Goal: Task Accomplishment & Management: Complete application form

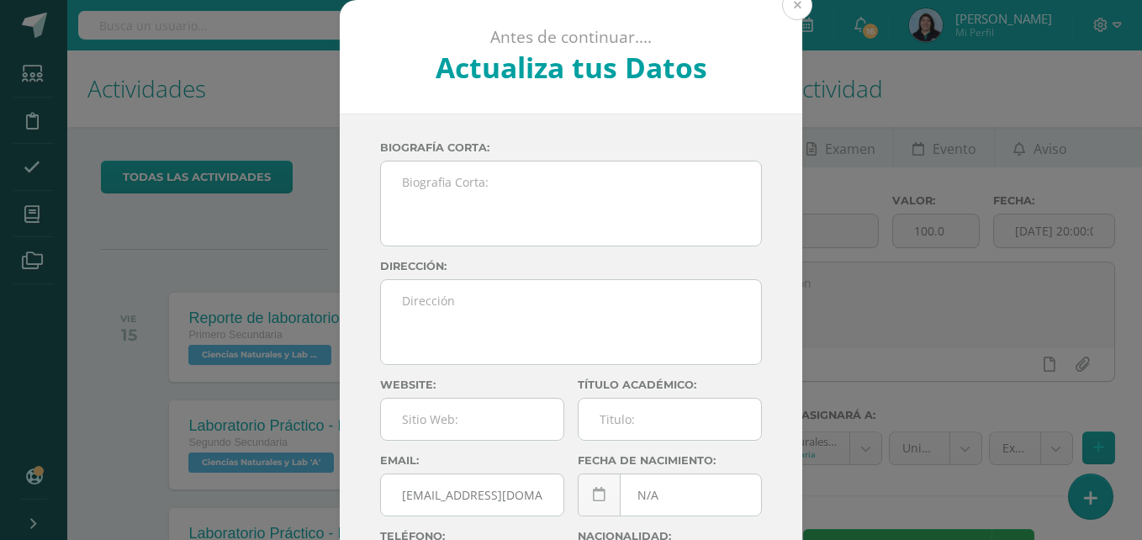
click at [788, 8] on button at bounding box center [797, 5] width 30 height 30
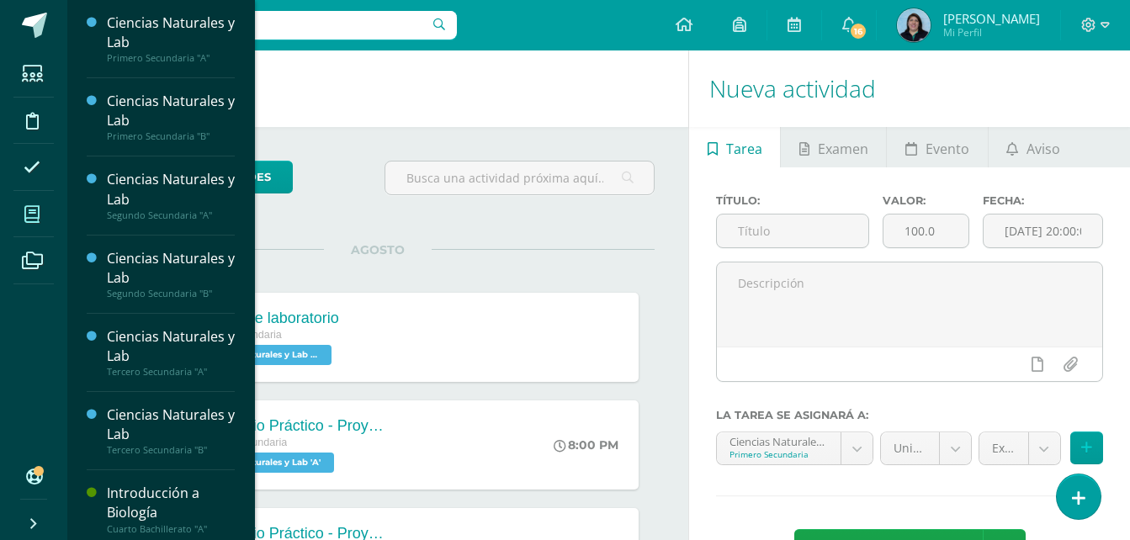
click at [36, 218] on icon at bounding box center [31, 214] width 15 height 17
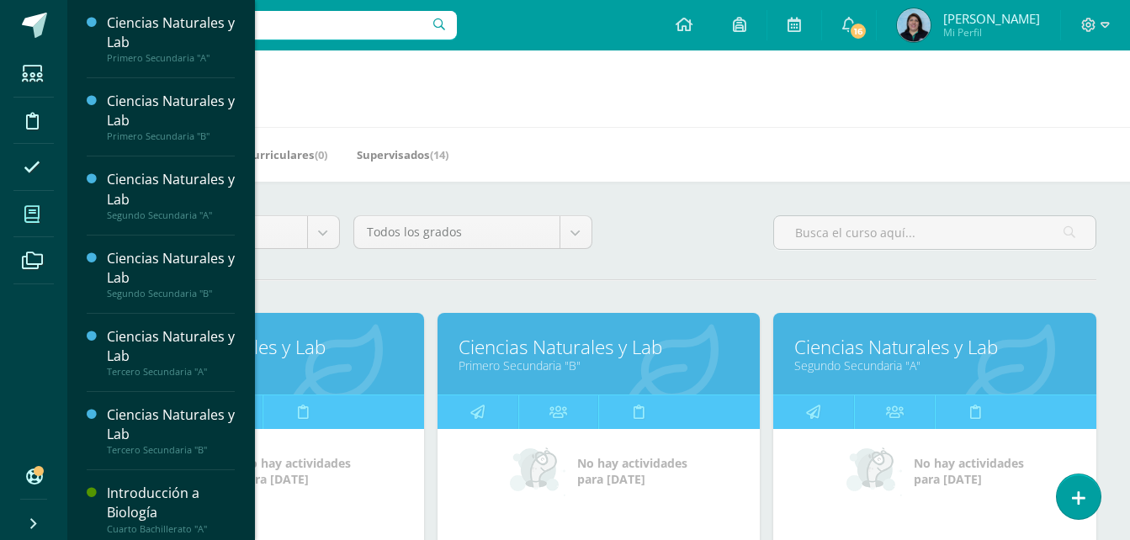
click at [575, 345] on link "Ciencias Naturales y Lab" at bounding box center [598, 347] width 281 height 26
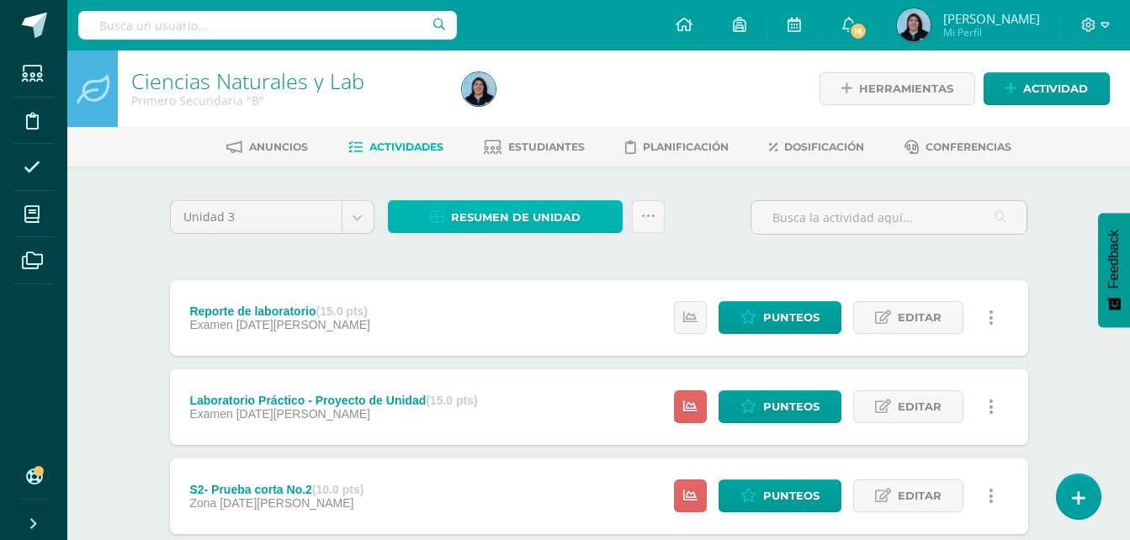
click at [507, 215] on span "Resumen de unidad" at bounding box center [516, 217] width 130 height 31
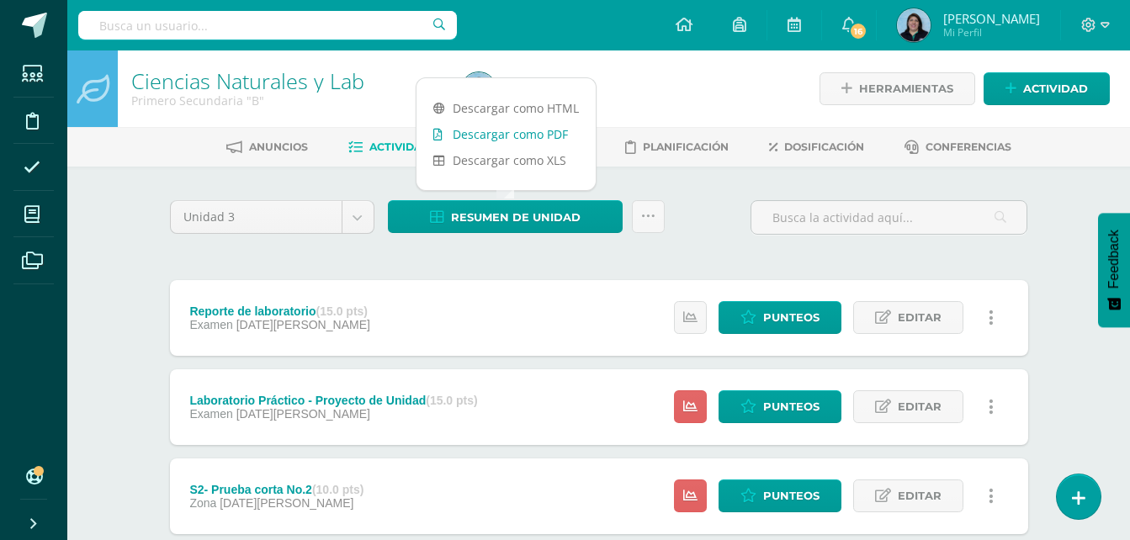
click at [531, 137] on link "Descargar como PDF" at bounding box center [505, 134] width 179 height 26
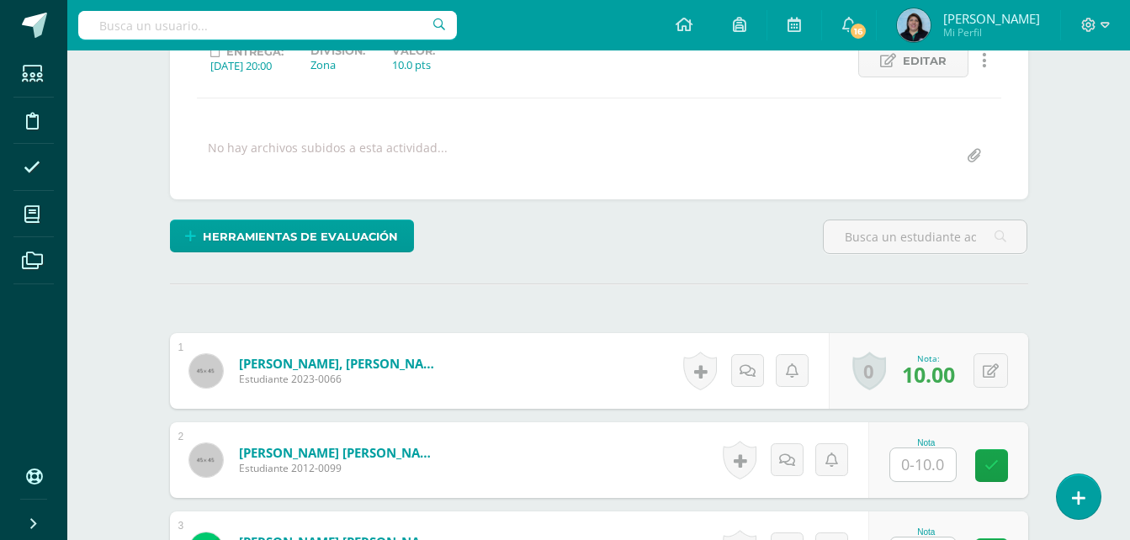
scroll to position [256, 0]
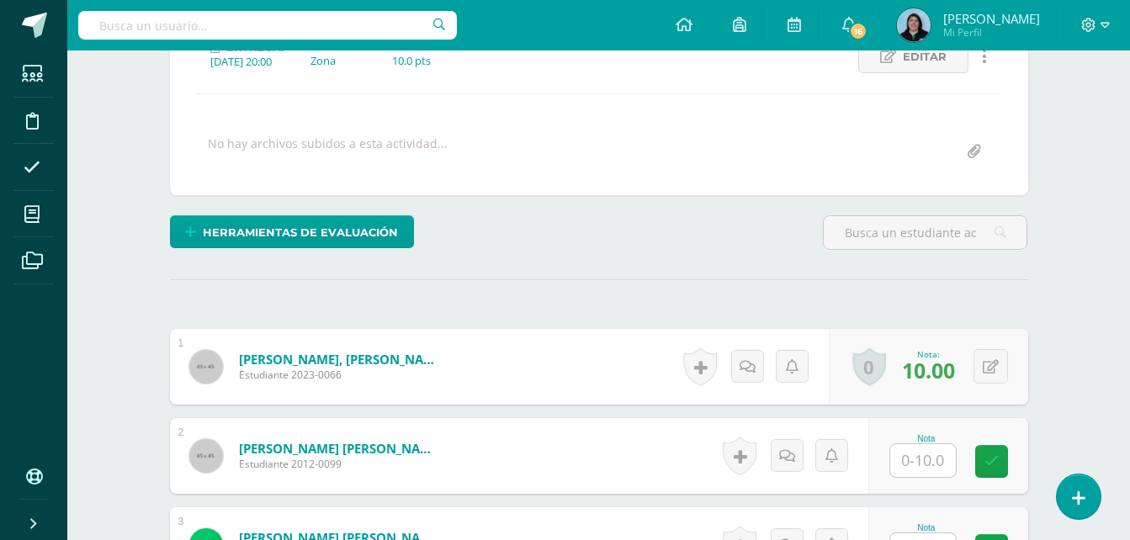
click at [917, 458] on input "text" at bounding box center [923, 460] width 66 height 33
type input "10"
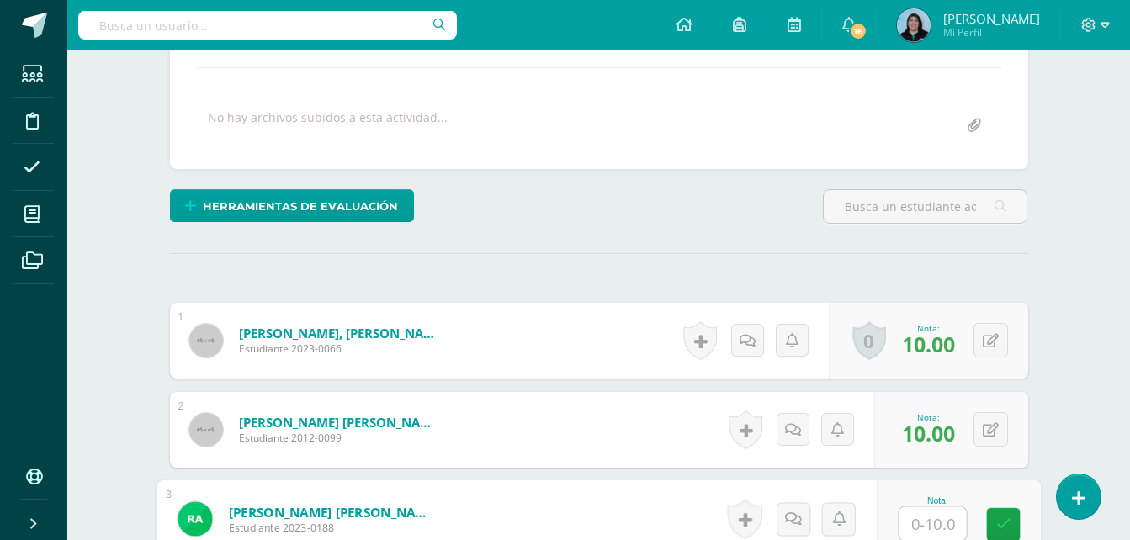
type input "9"
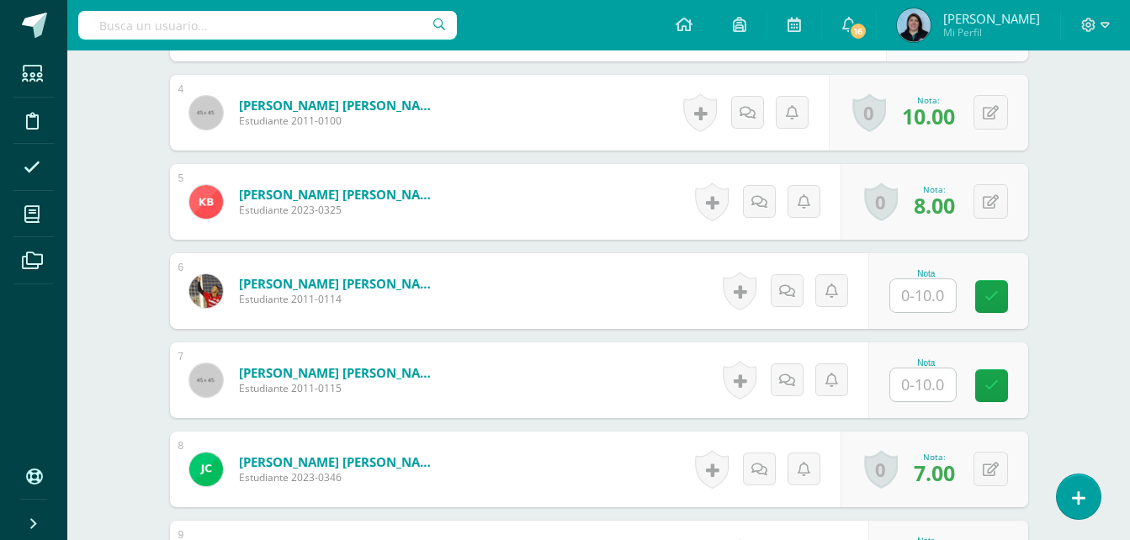
scroll to position [786, 0]
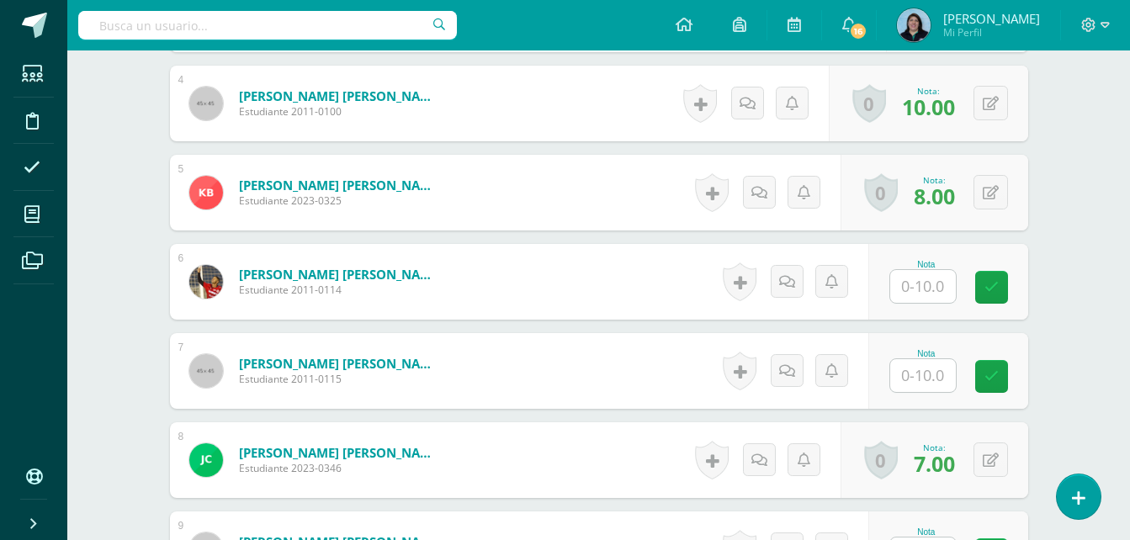
click at [934, 287] on input "text" at bounding box center [923, 286] width 66 height 33
type input "8"
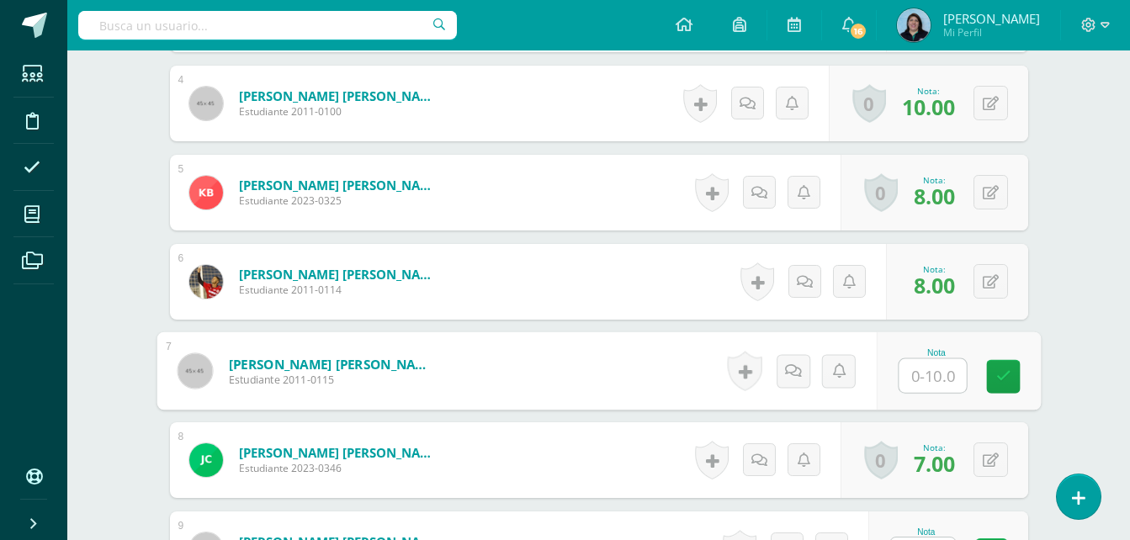
type input "9"
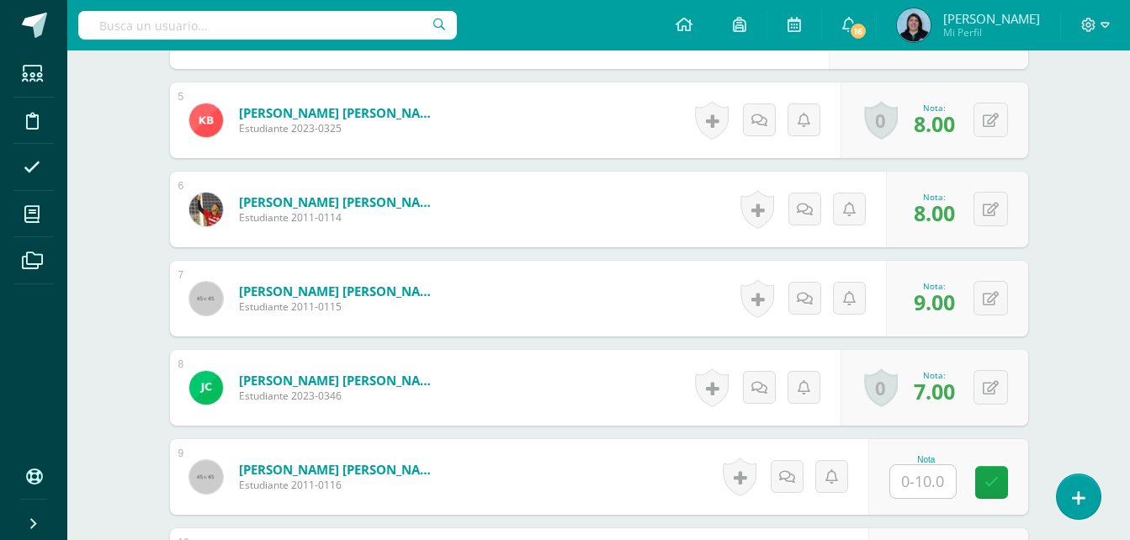
scroll to position [955, 0]
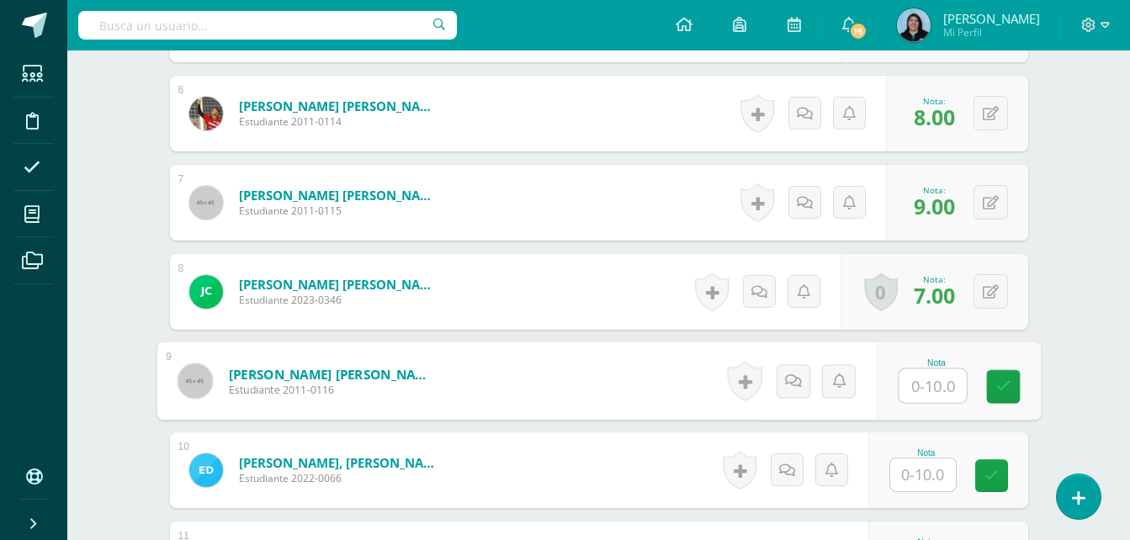
click at [924, 383] on input "text" at bounding box center [931, 386] width 67 height 34
click at [993, 293] on icon at bounding box center [990, 292] width 16 height 14
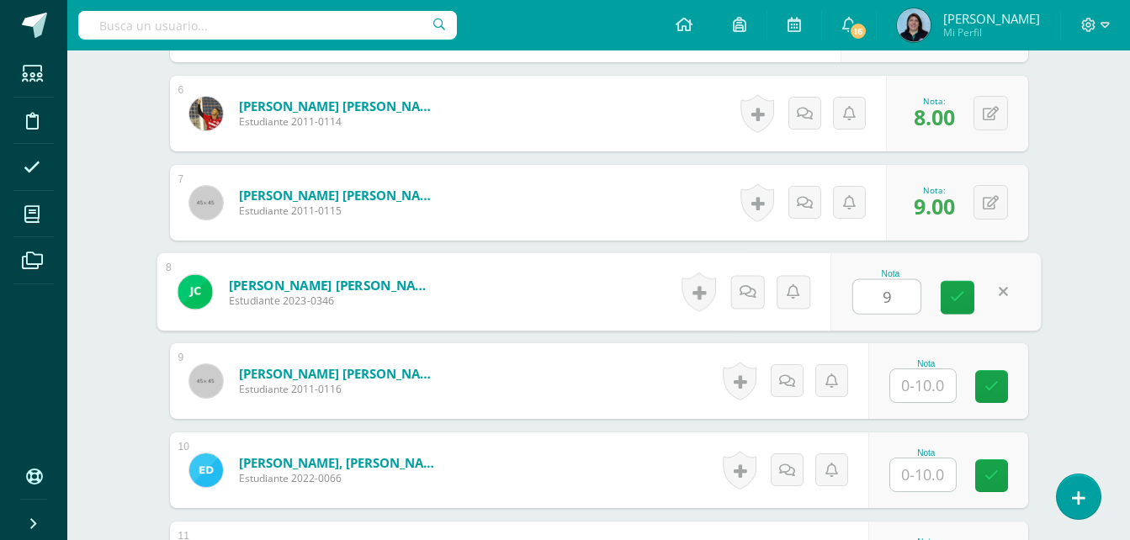
type input "9"
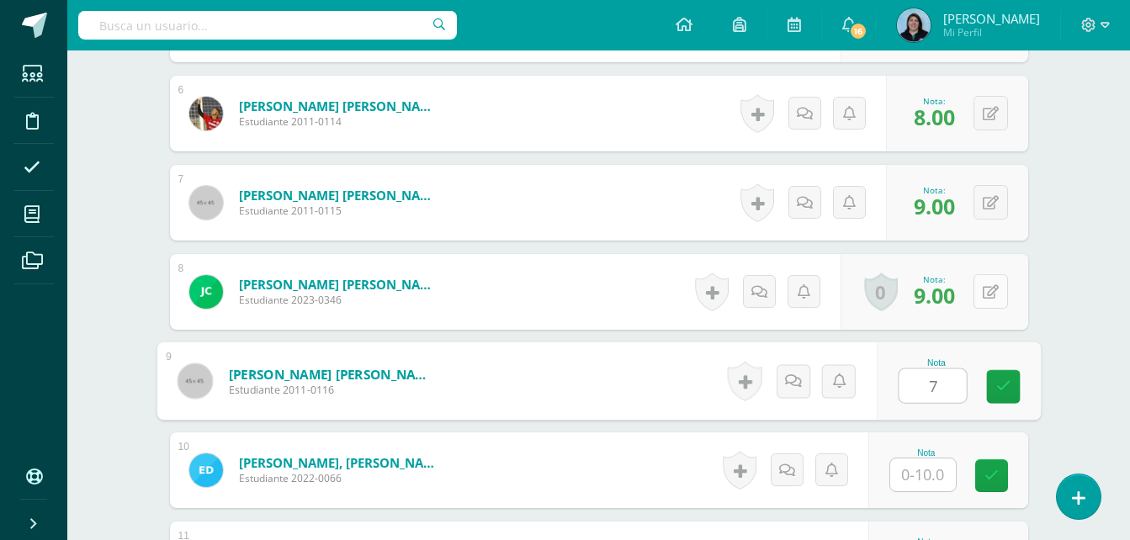
type input "7"
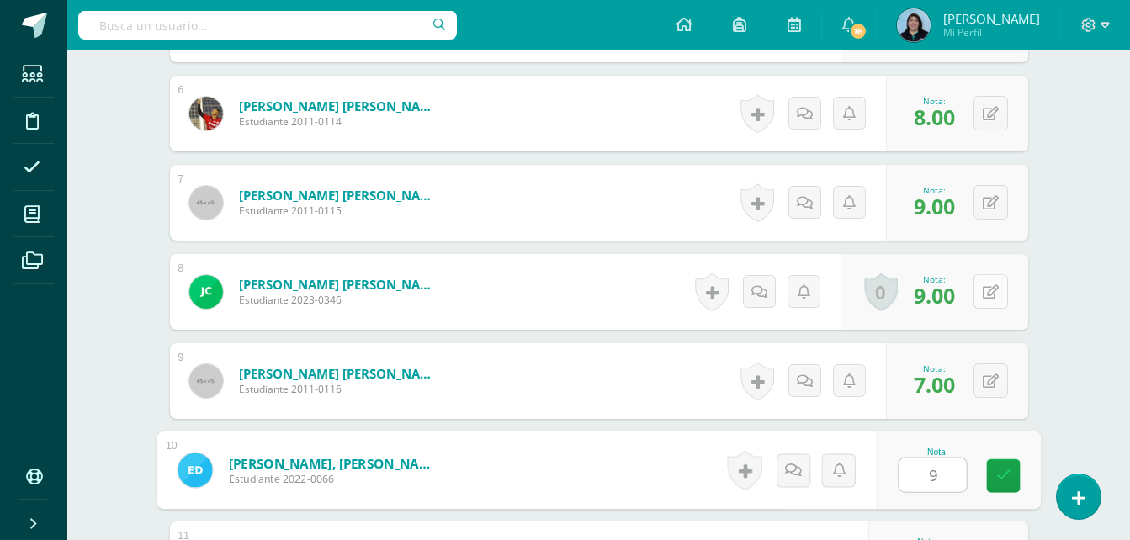
type input "9"
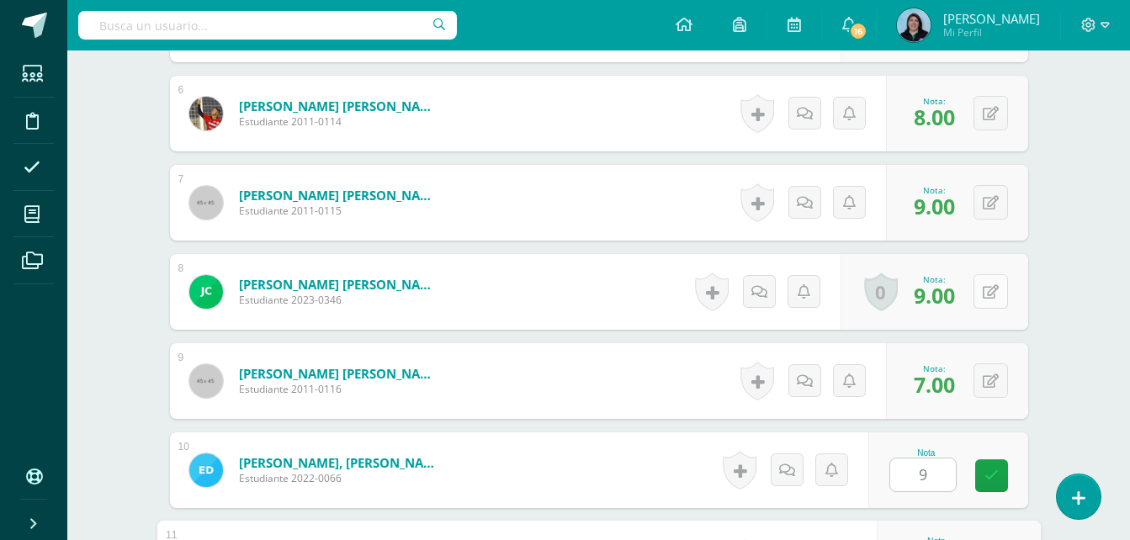
scroll to position [1248, 0]
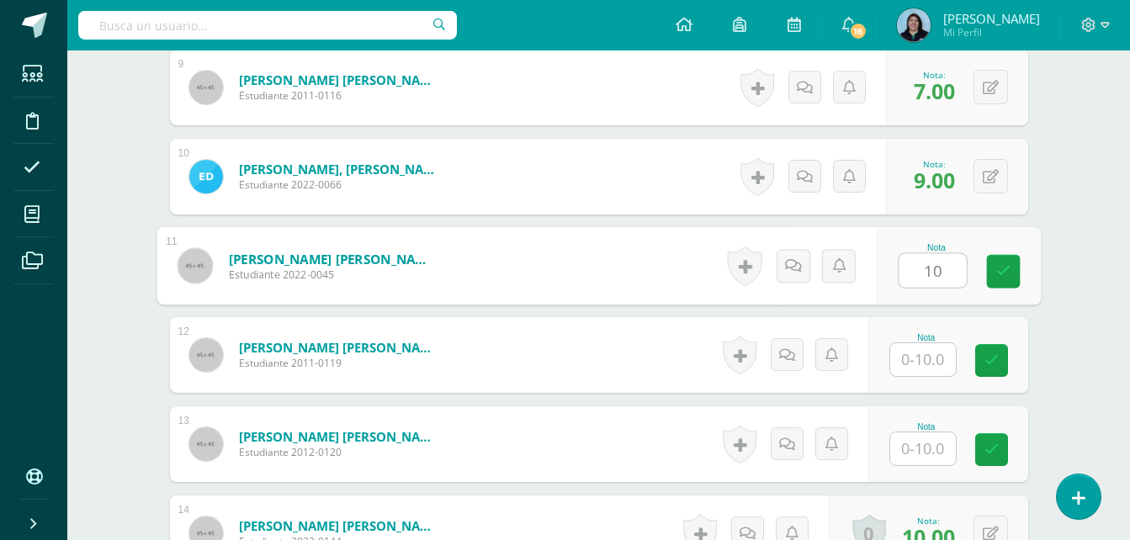
type input "10"
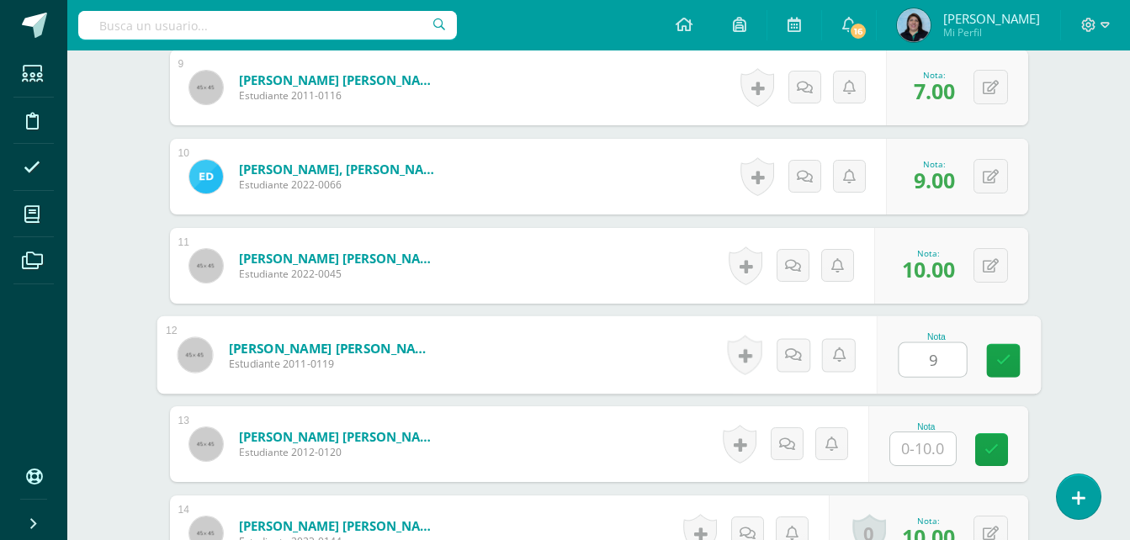
type input "9"
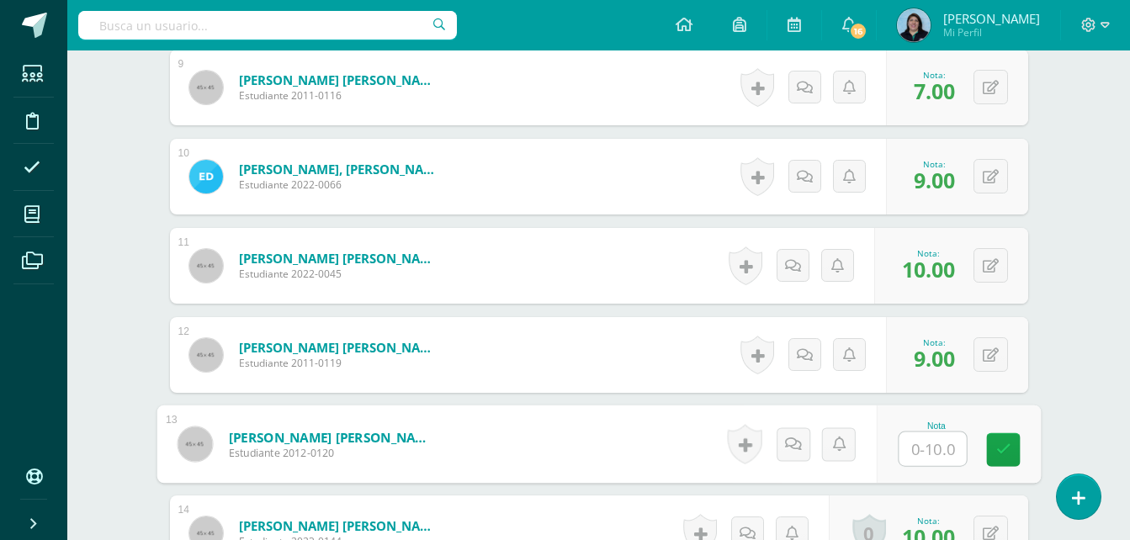
type input "8"
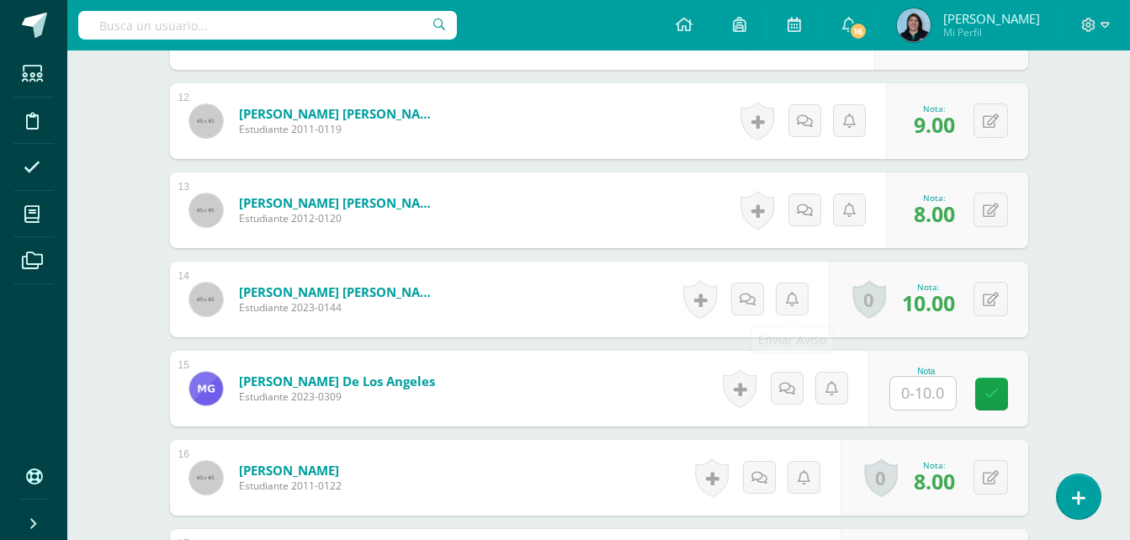
scroll to position [1501, 0]
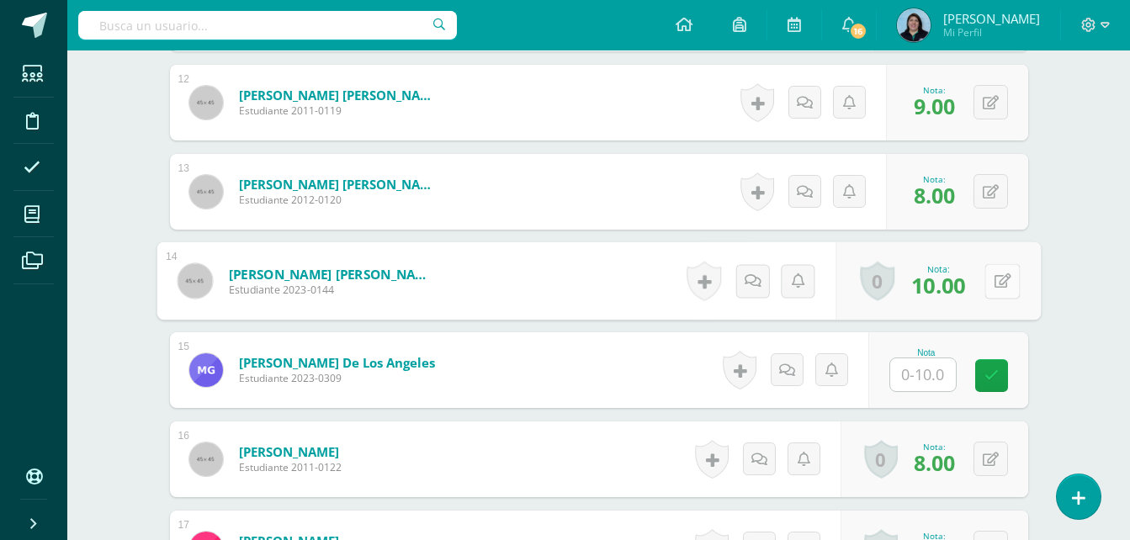
click at [986, 280] on button at bounding box center [1001, 280] width 35 height 35
type input "7"
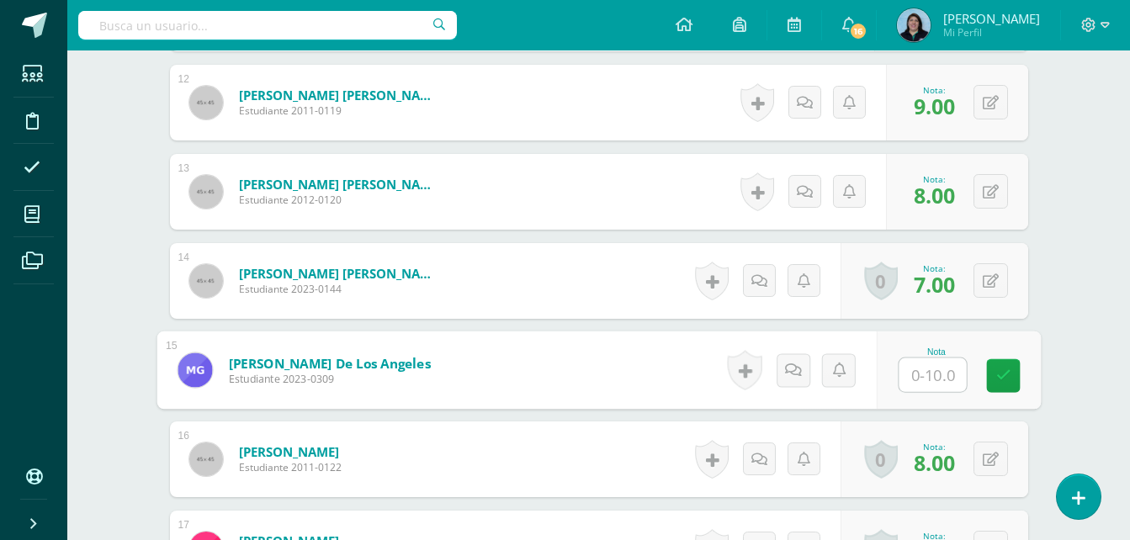
type input "8"
type input "9"
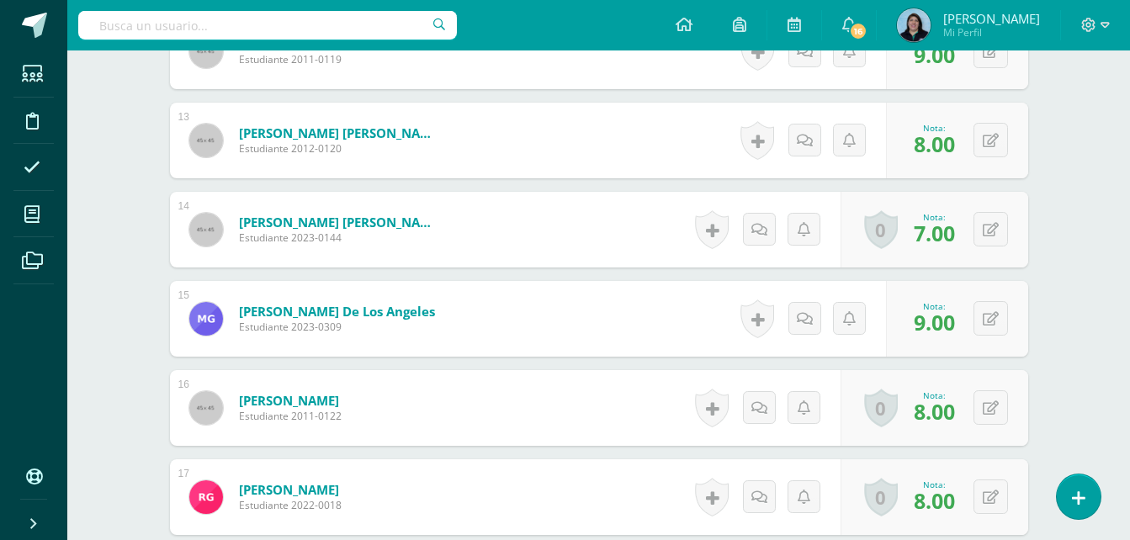
scroll to position [1669, 0]
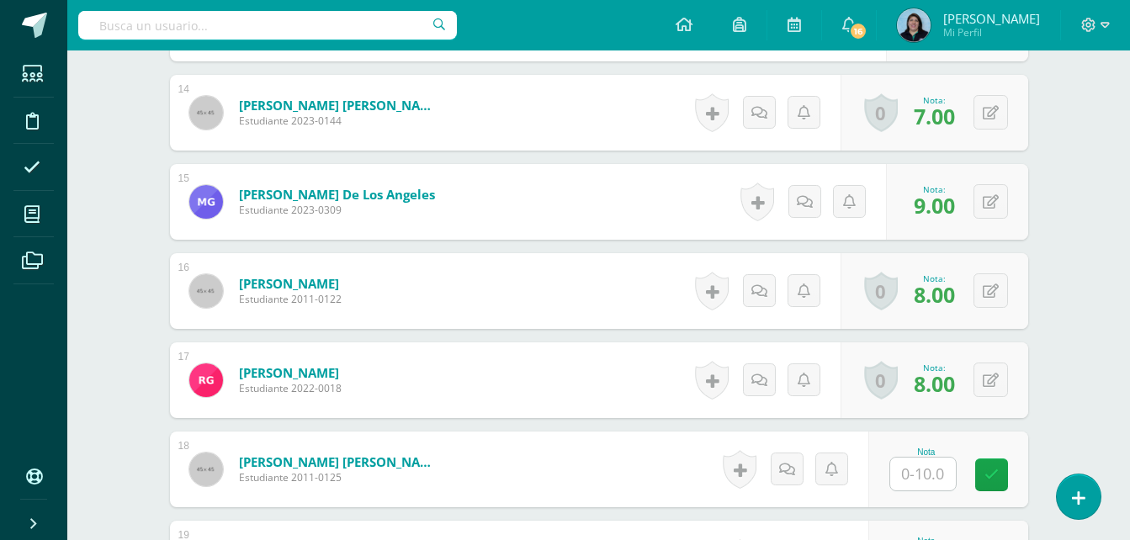
click at [930, 470] on input "text" at bounding box center [923, 474] width 66 height 33
type input "9"
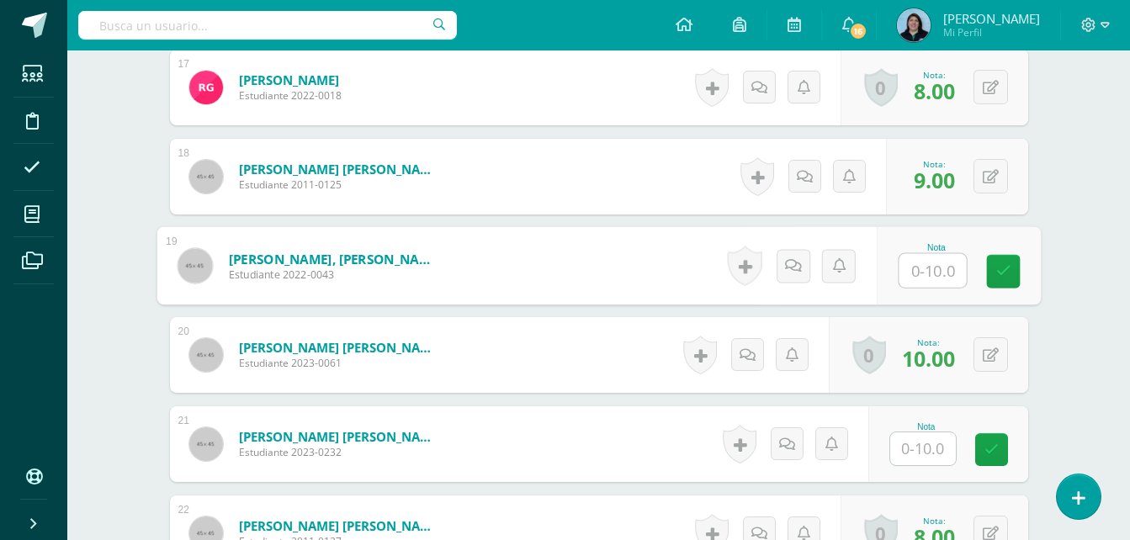
type input "8"
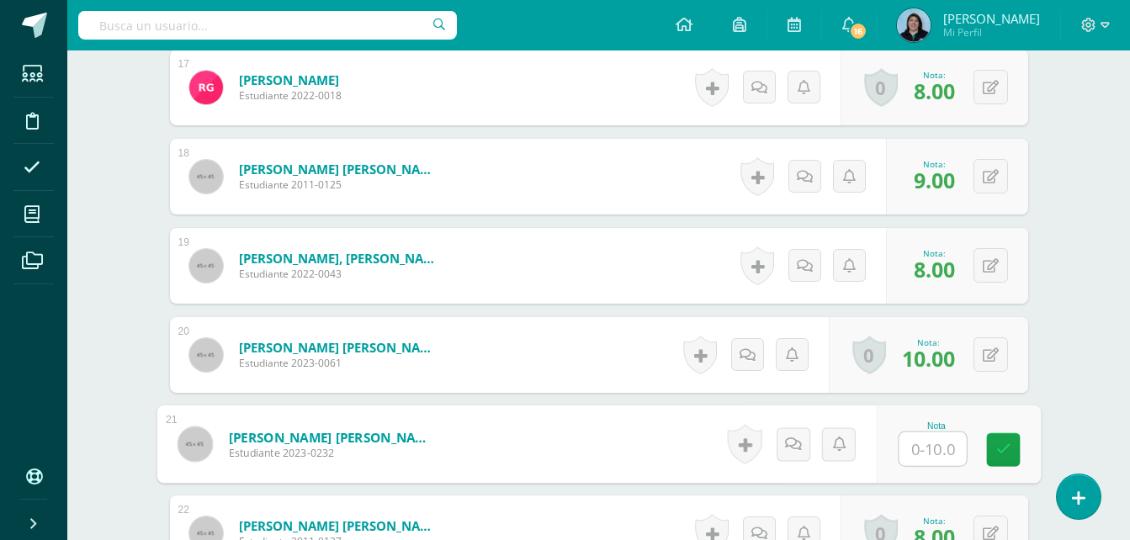
click at [938, 446] on input "text" at bounding box center [931, 449] width 67 height 34
type input "9"
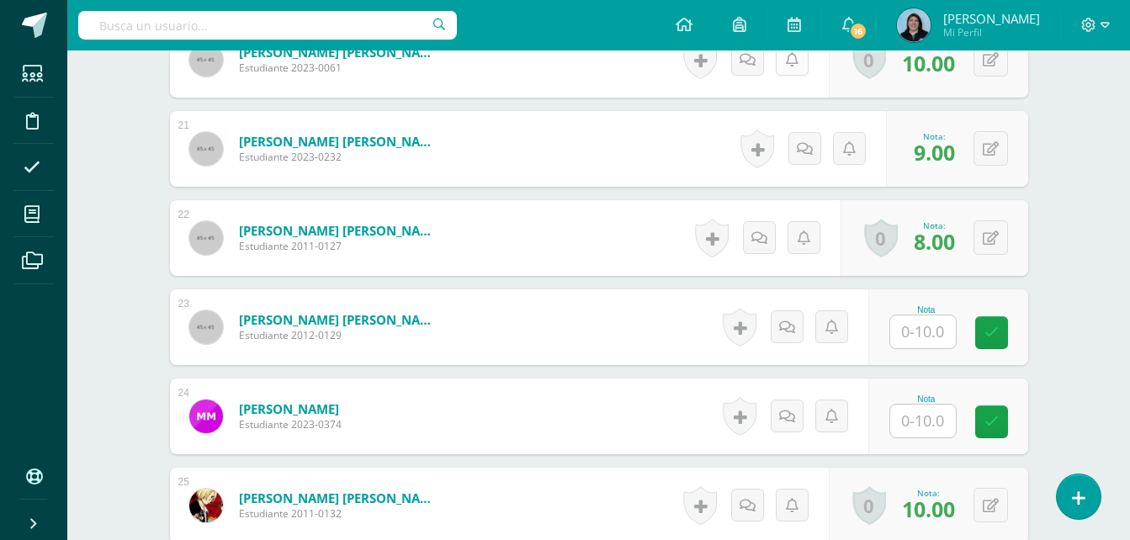
scroll to position [2298, 0]
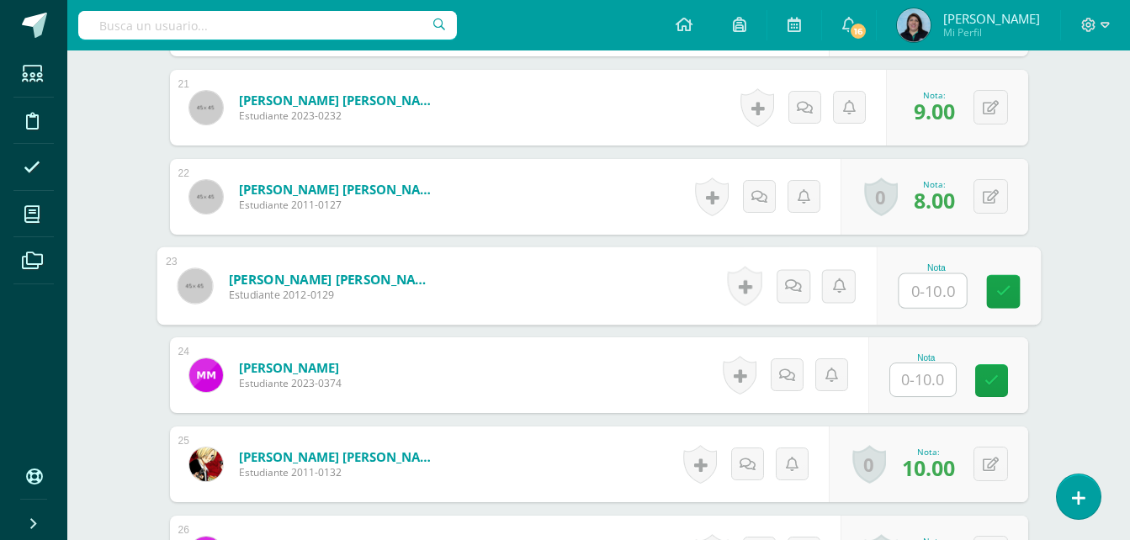
click at [920, 296] on input "text" at bounding box center [931, 291] width 67 height 34
type input "10"
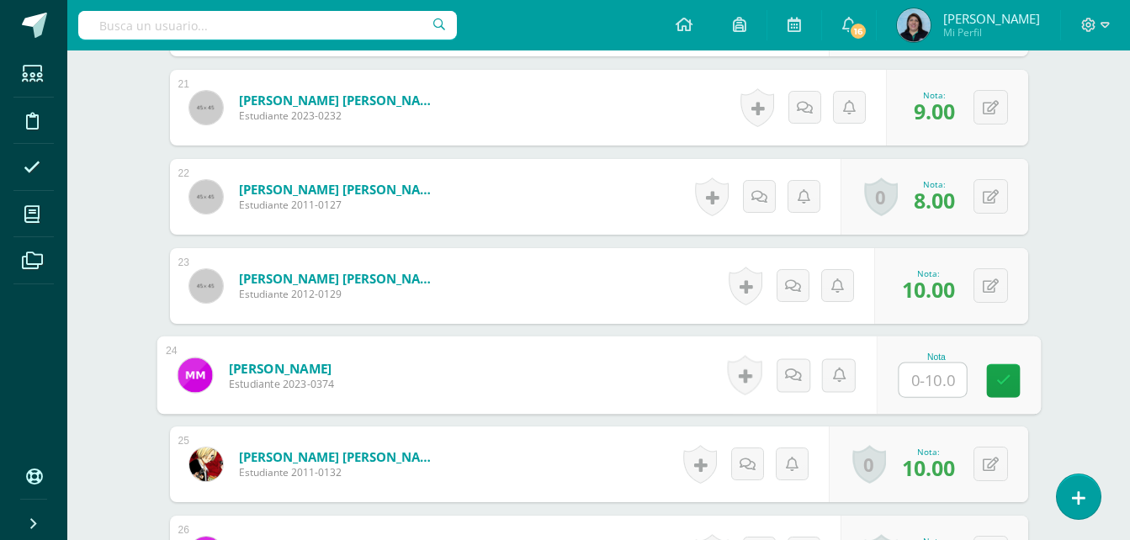
type input "9"
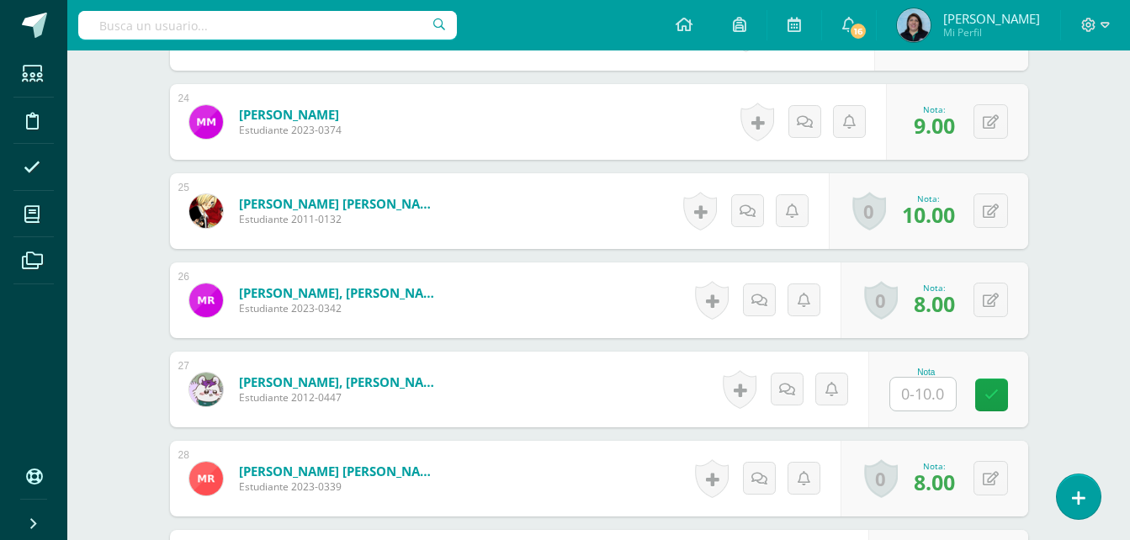
scroll to position [2550, 0]
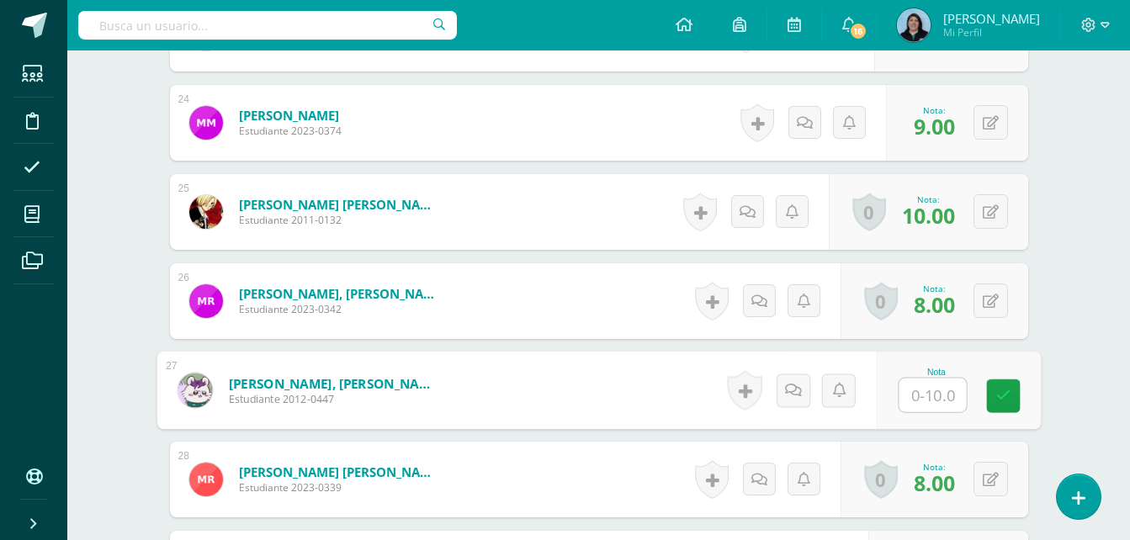
click at [934, 393] on input "text" at bounding box center [931, 396] width 67 height 34
type input "10"
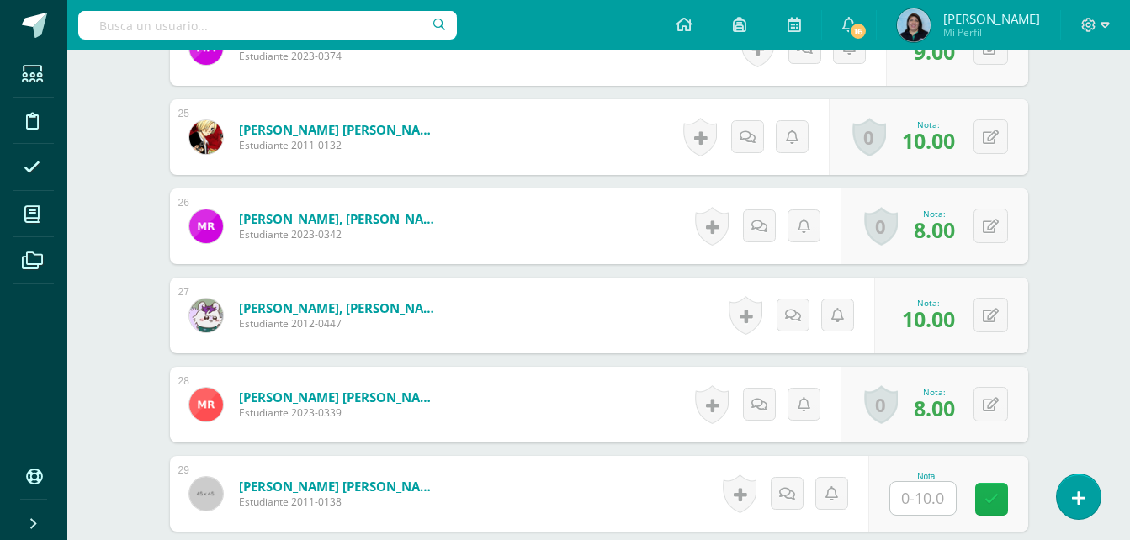
scroll to position [2719, 0]
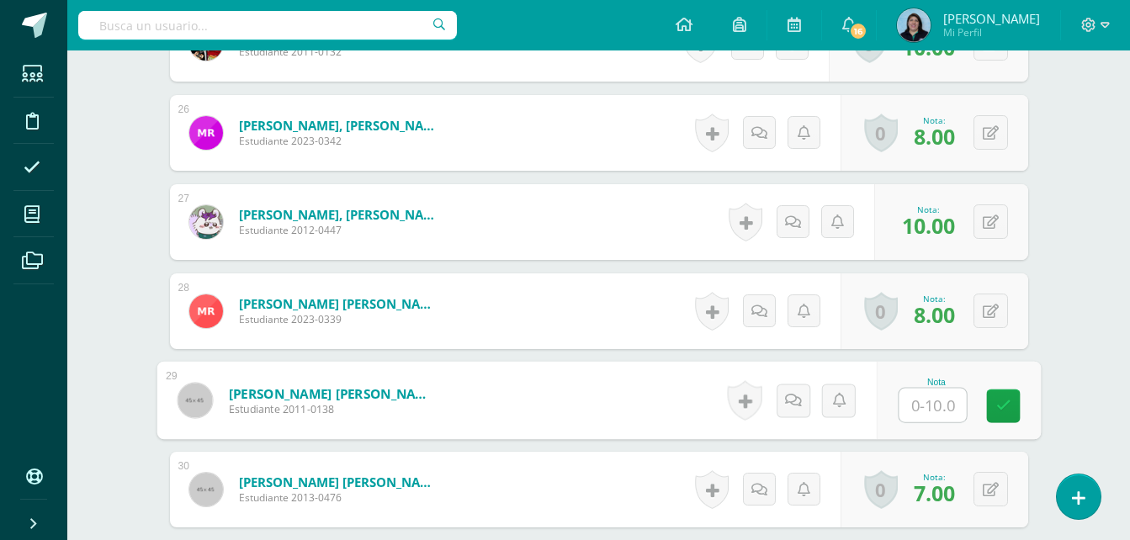
click at [924, 403] on input "text" at bounding box center [931, 406] width 67 height 34
type input "8"
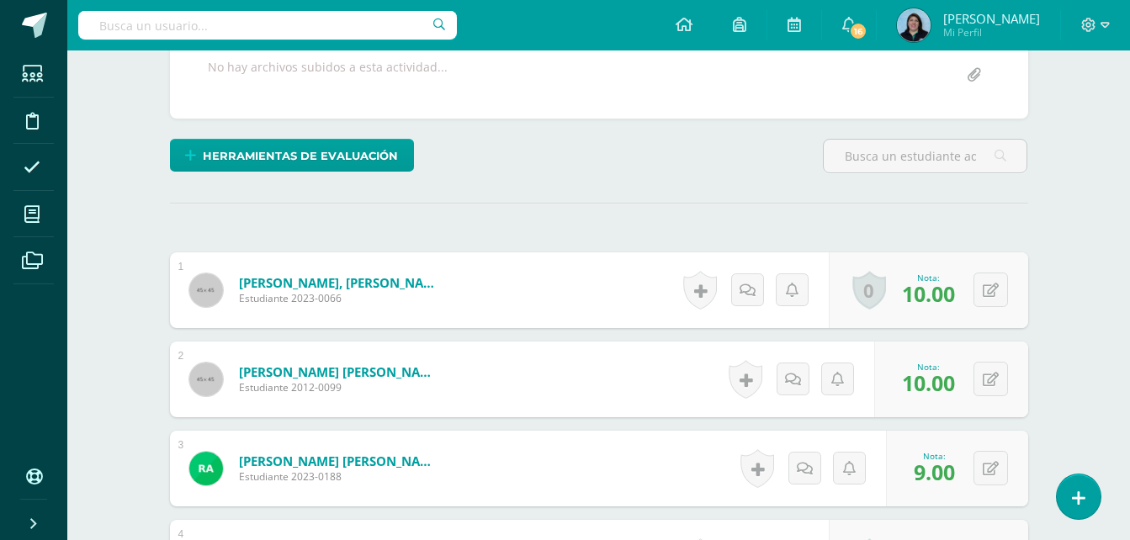
scroll to position [0, 0]
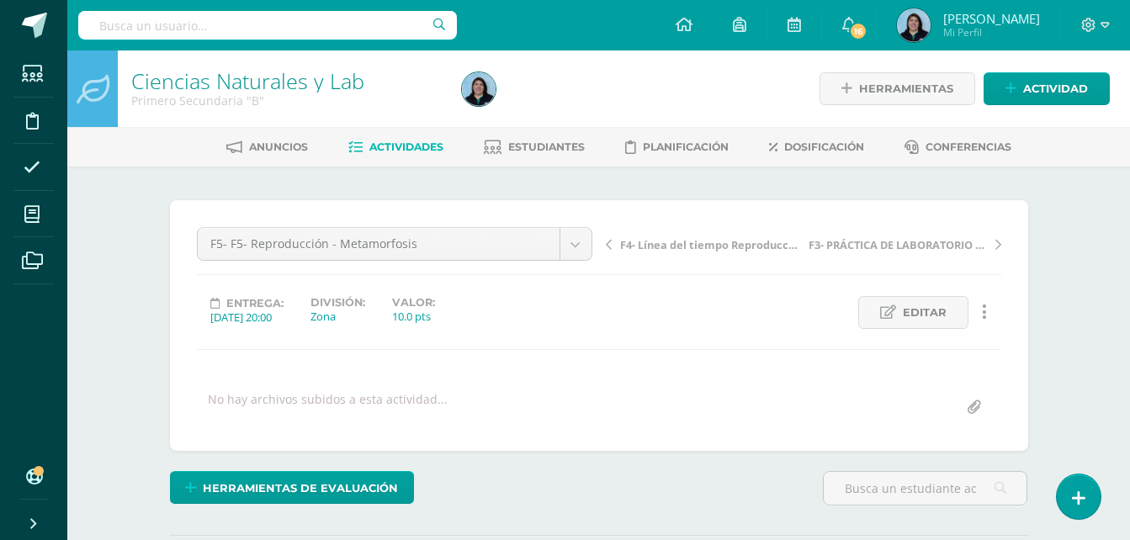
scroll to position [1, 0]
click at [930, 314] on span "Editar" at bounding box center [925, 311] width 44 height 31
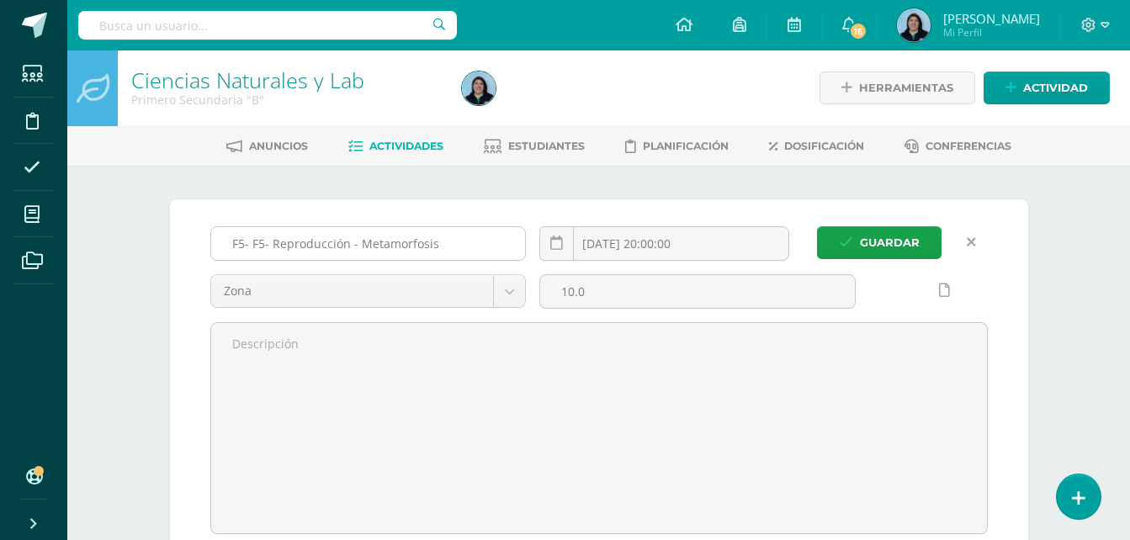
scroll to position [2, 0]
click at [250, 241] on input "F5- F5- Reproducción - Metamorfosis" at bounding box center [368, 242] width 315 height 33
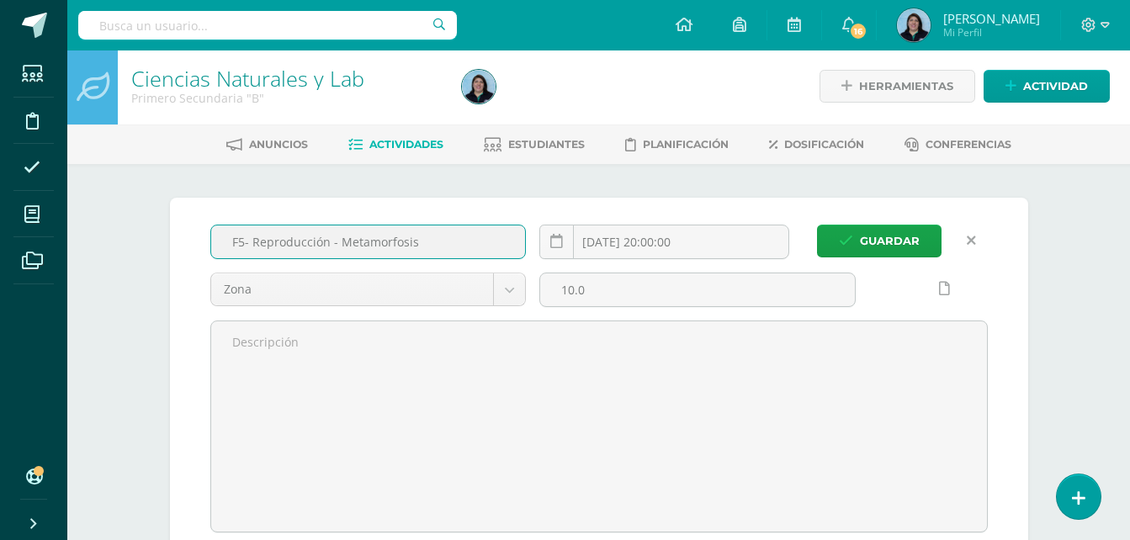
scroll to position [3, 0]
type input "F5- Reproducción - Metamorfosis"
click at [877, 241] on span "Guardar" at bounding box center [890, 240] width 60 height 31
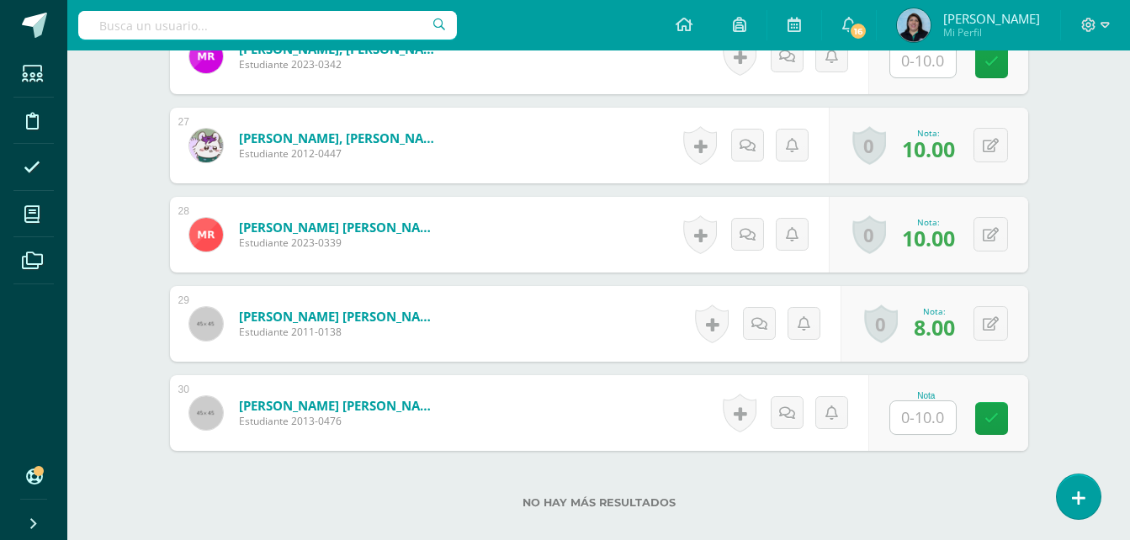
scroll to position [2839, 0]
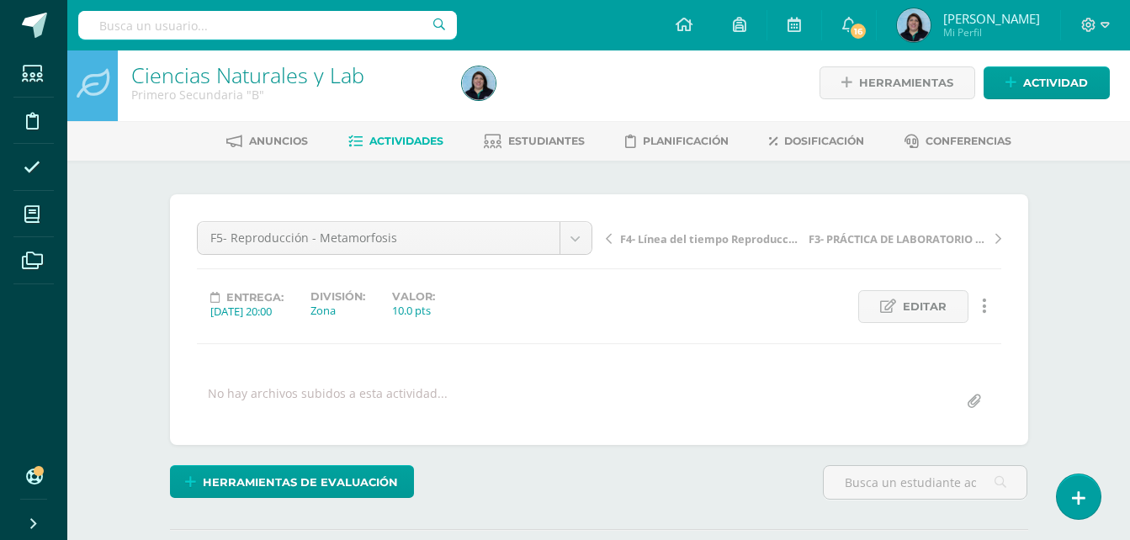
scroll to position [7, 0]
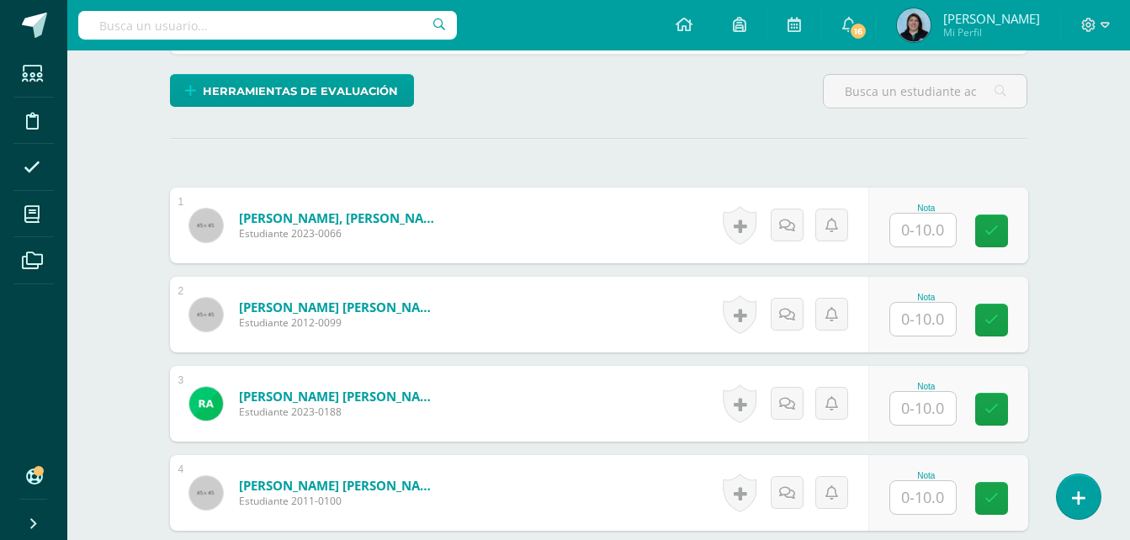
scroll to position [424, 0]
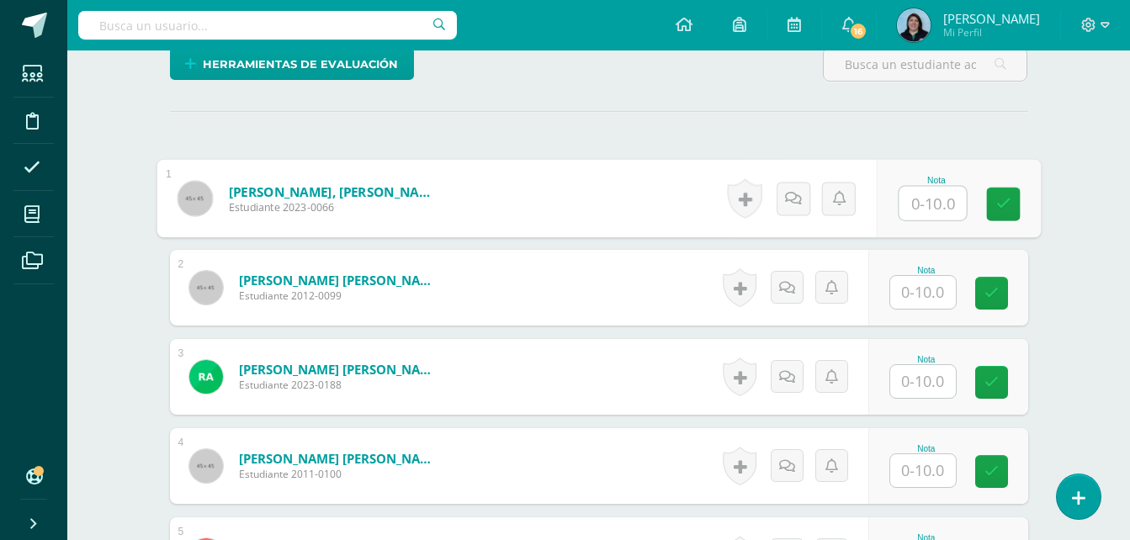
click at [924, 205] on input "text" at bounding box center [931, 204] width 67 height 34
type input "10"
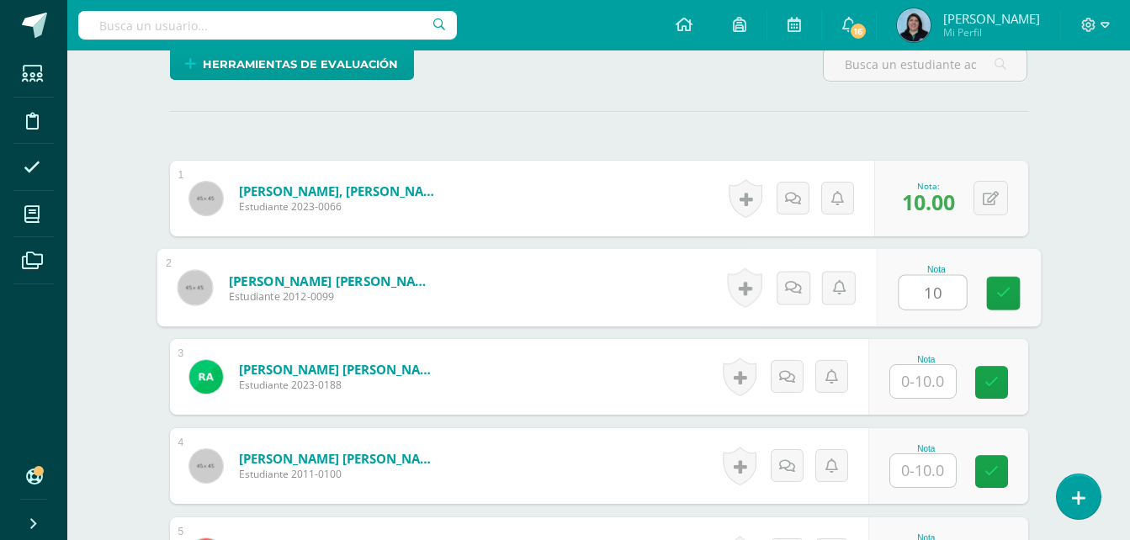
type input "10"
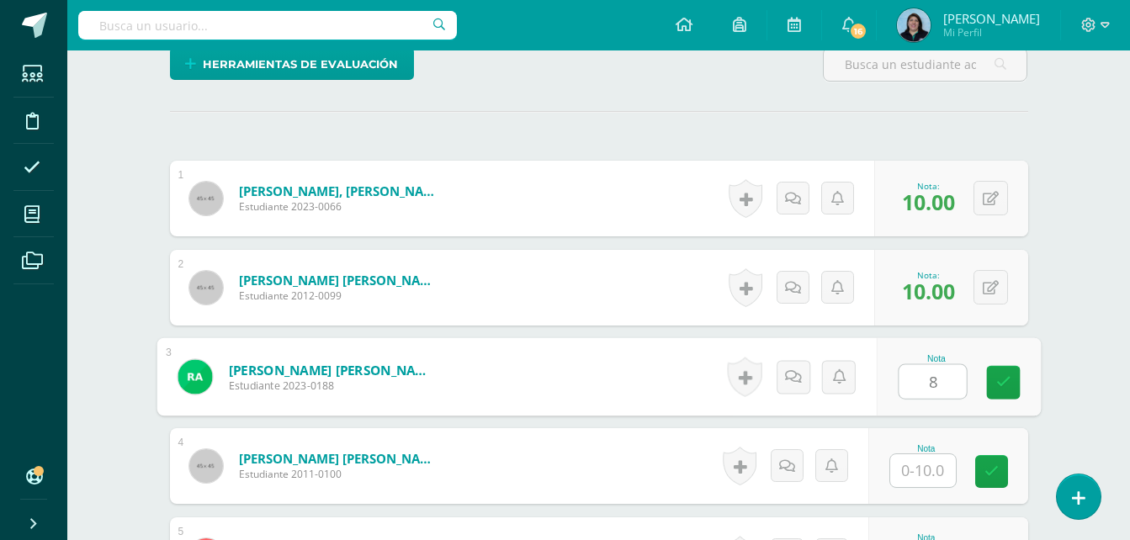
type input "8"
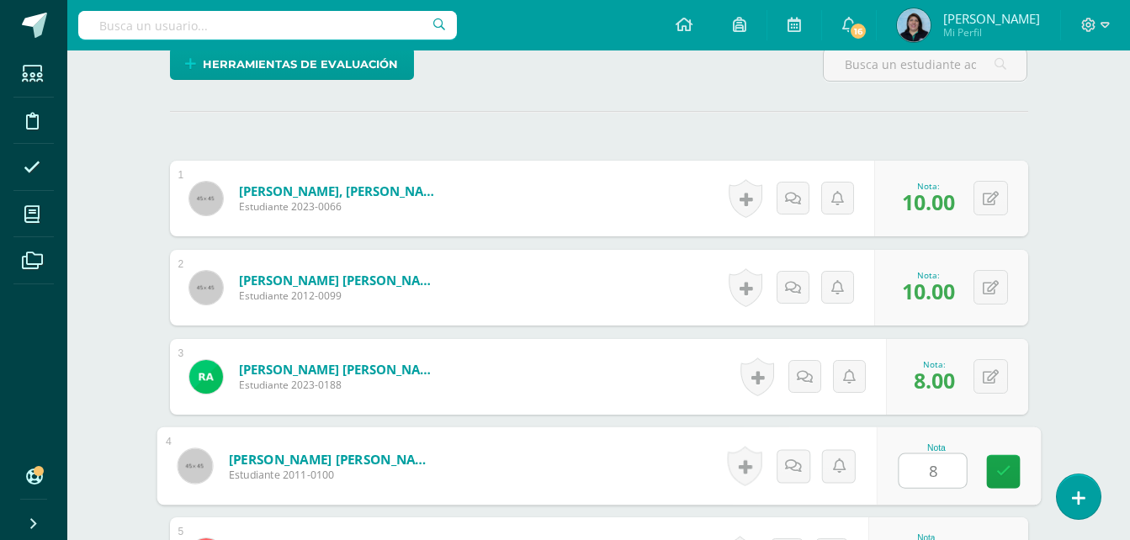
type input "8"
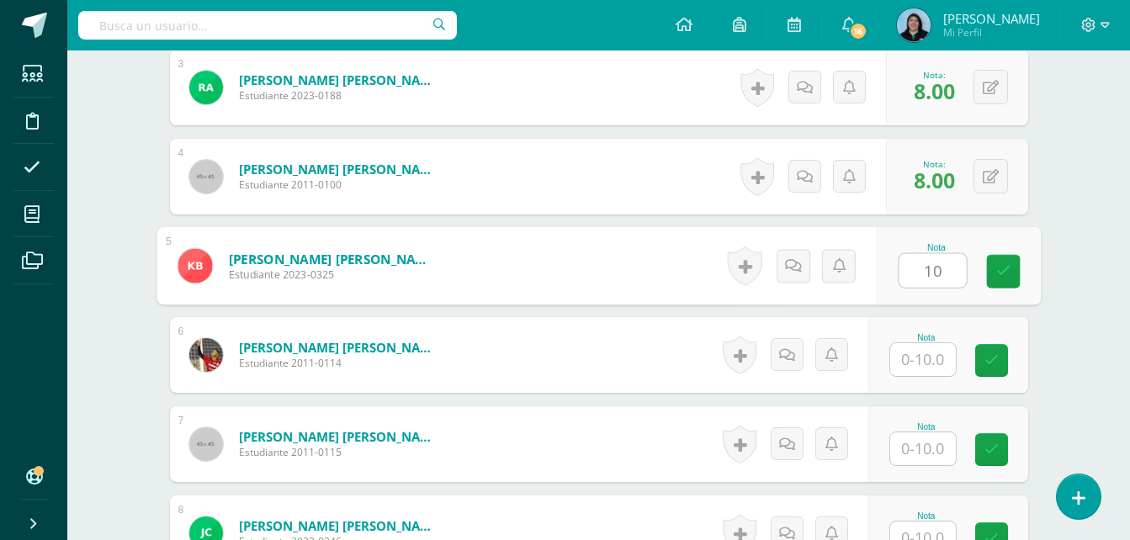
type input "10"
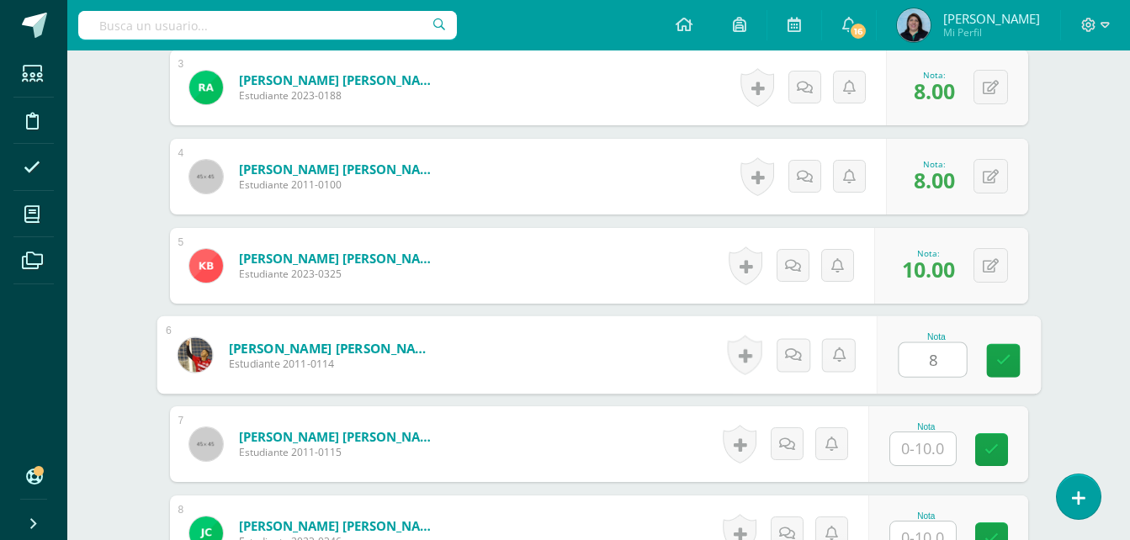
type input "8"
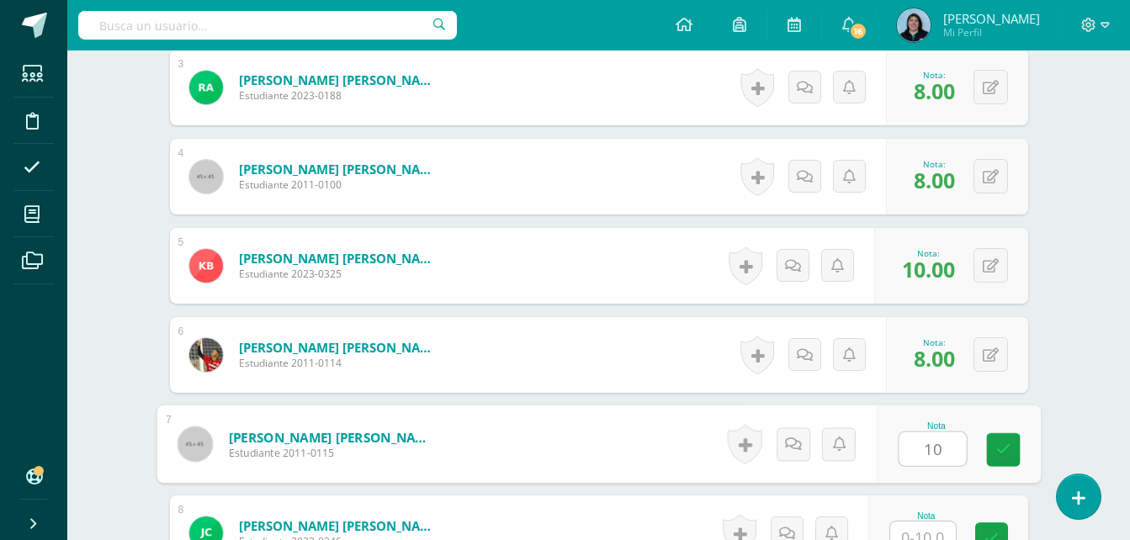
type input "10"
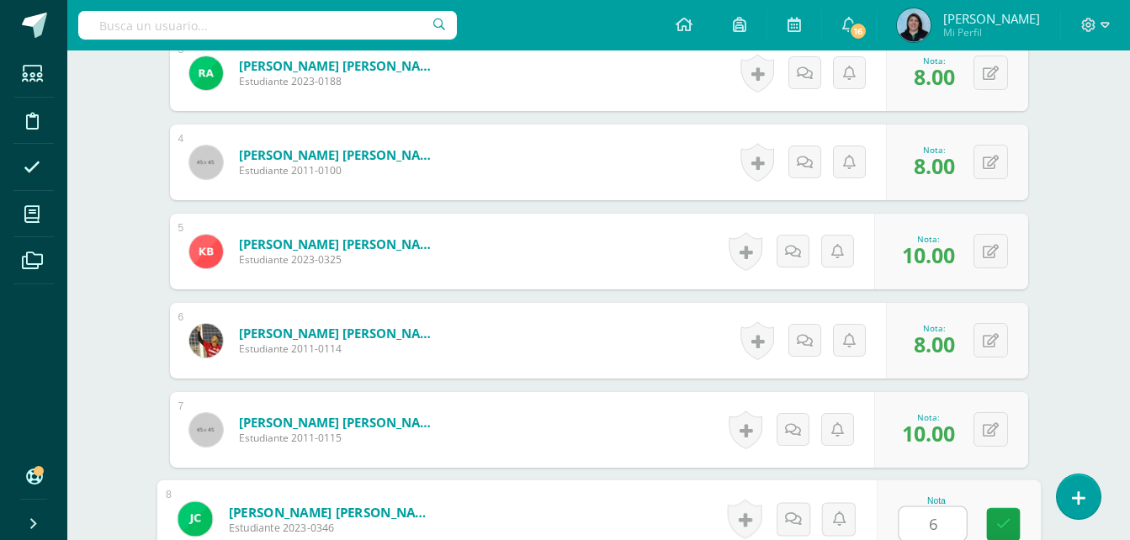
type input "6"
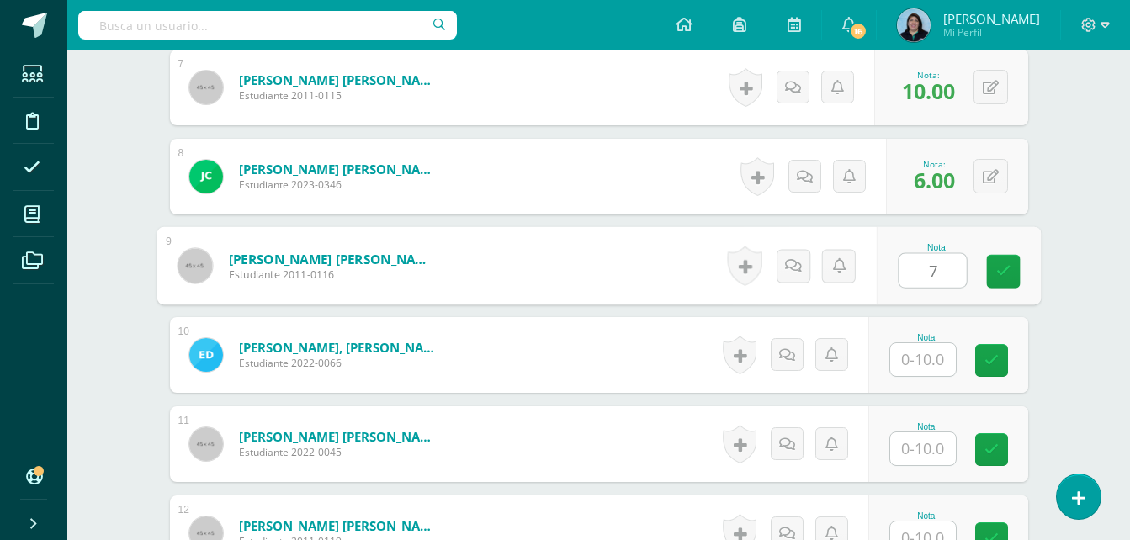
type input "7"
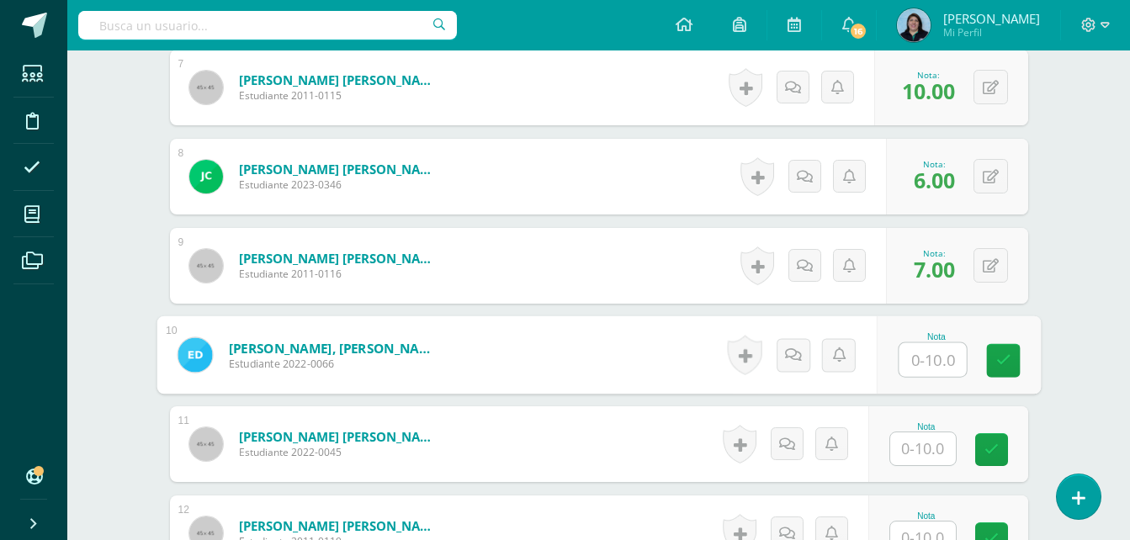
click at [919, 458] on input "text" at bounding box center [923, 448] width 66 height 33
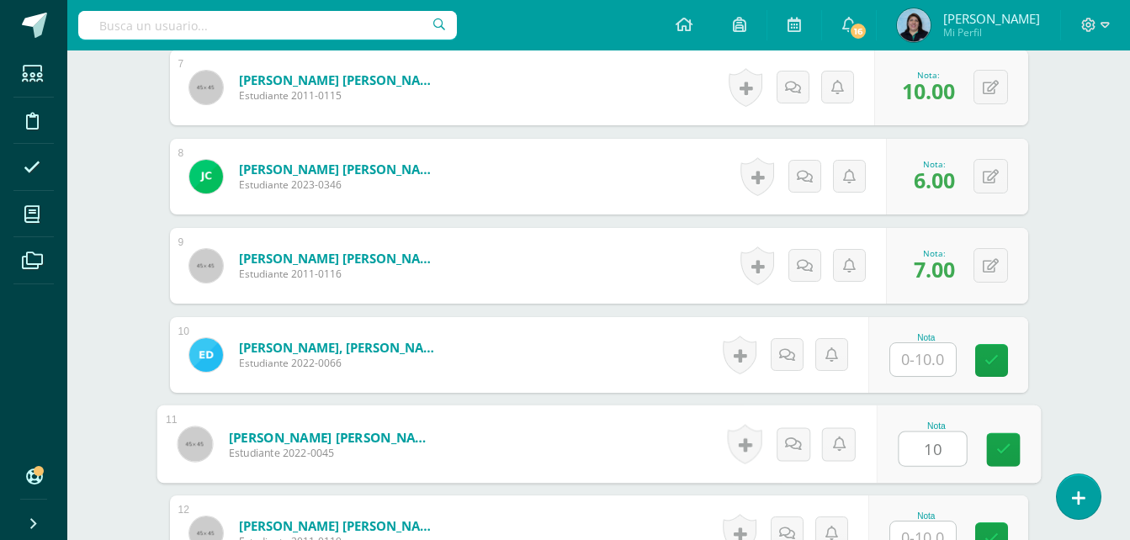
type input "10"
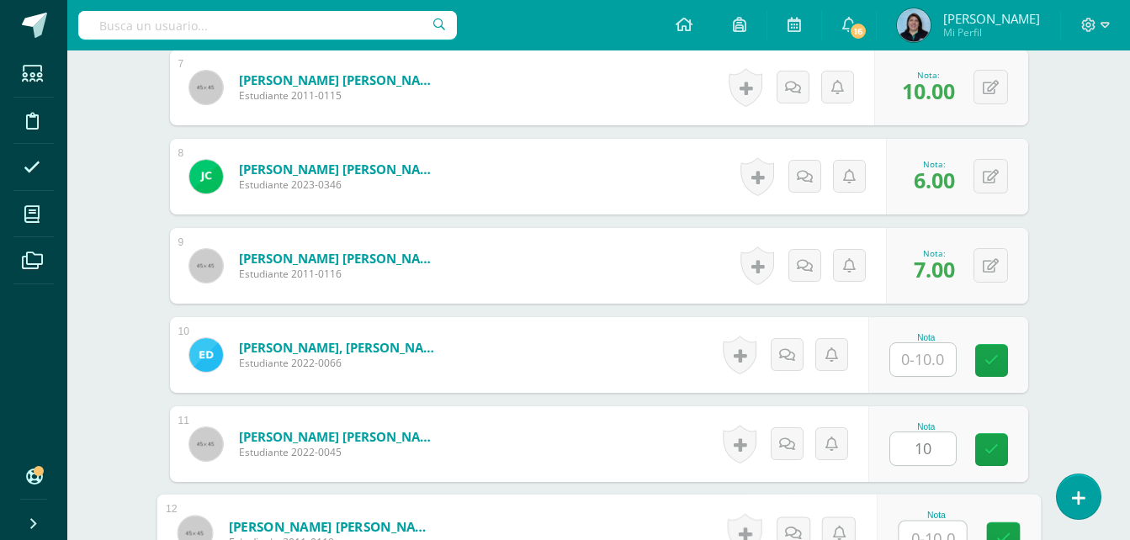
scroll to position [1084, 0]
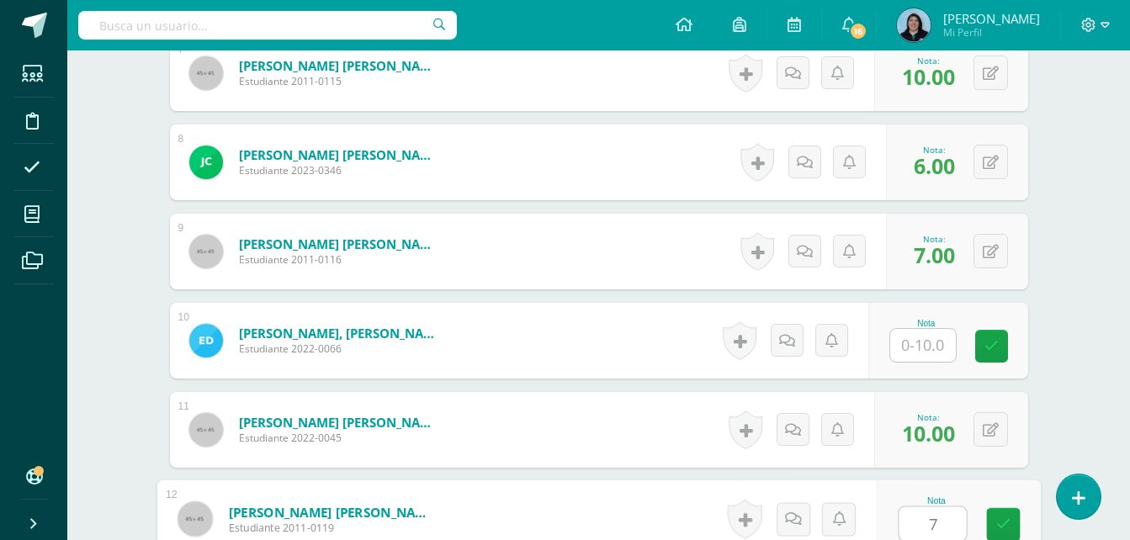
type input "7"
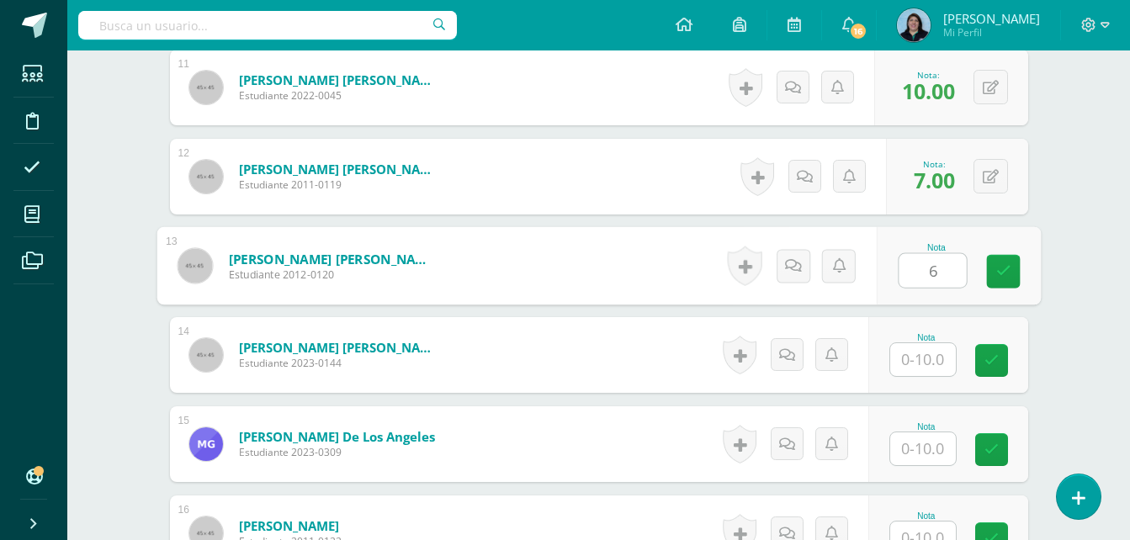
type input "6"
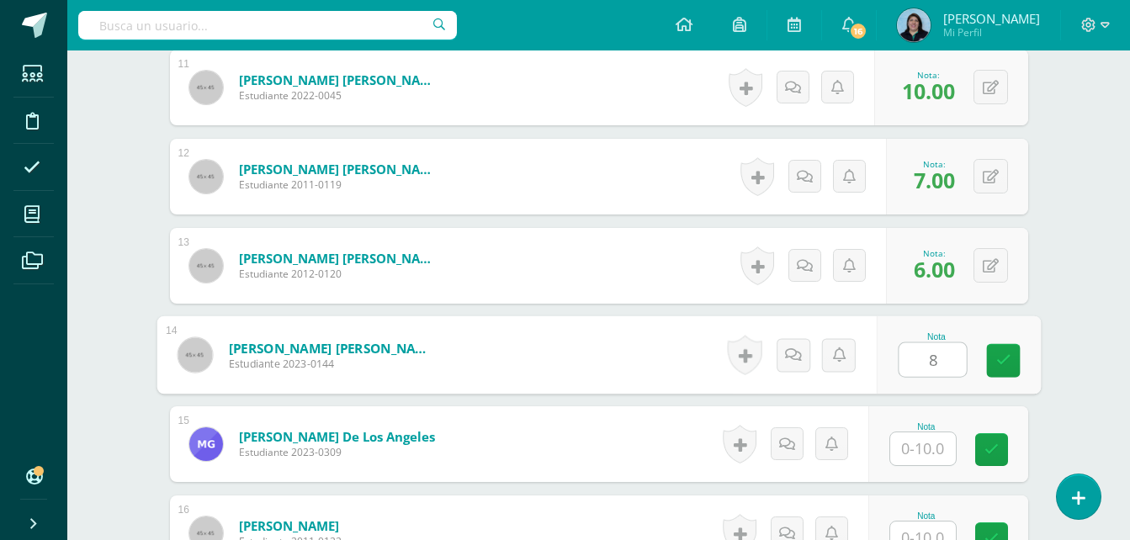
type input "8"
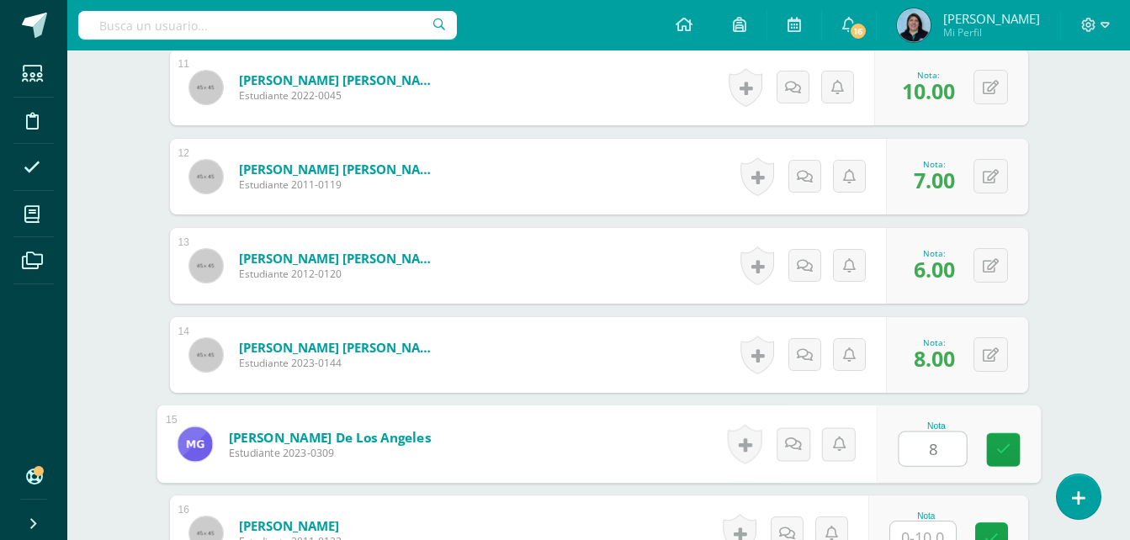
type input "8"
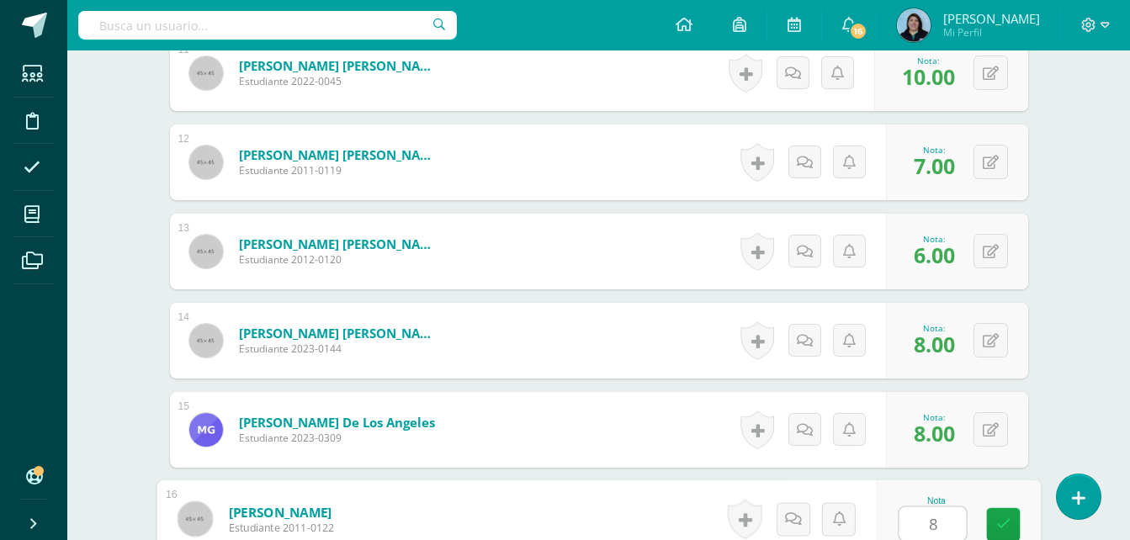
type input "8"
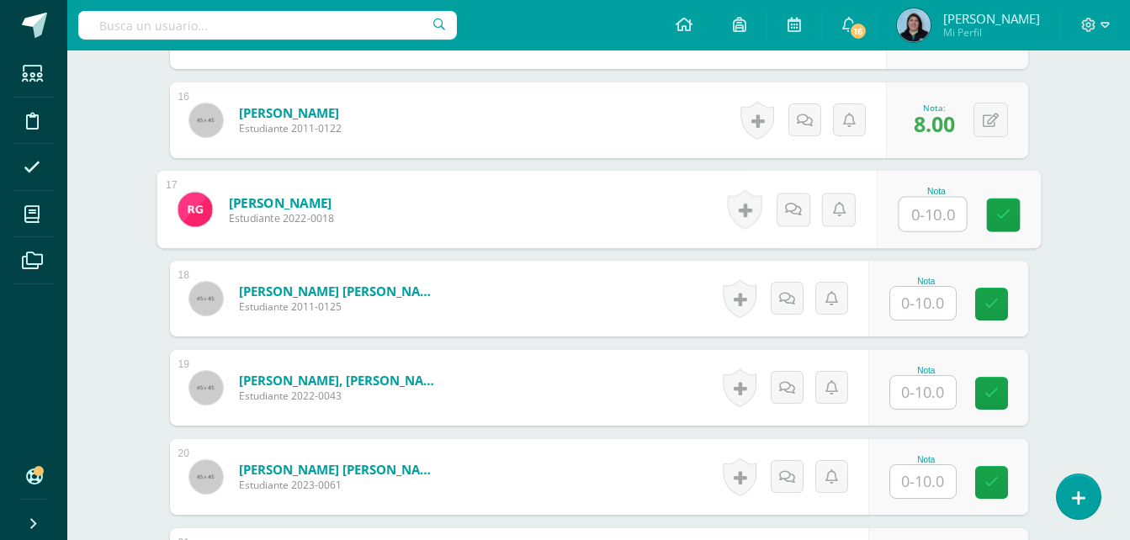
scroll to position [1867, 0]
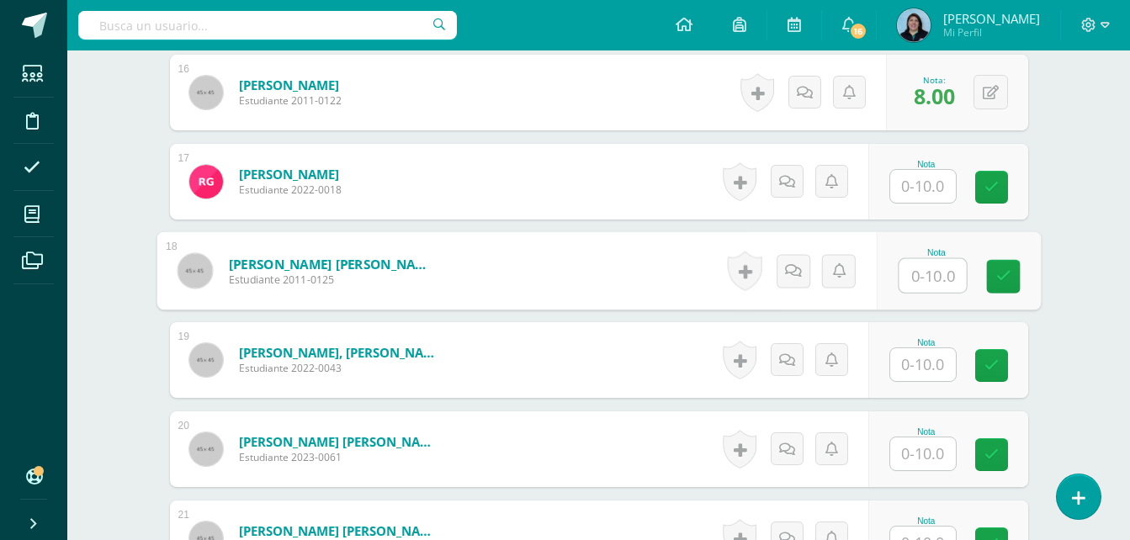
click at [935, 275] on input "text" at bounding box center [931, 276] width 67 height 34
type input "7"
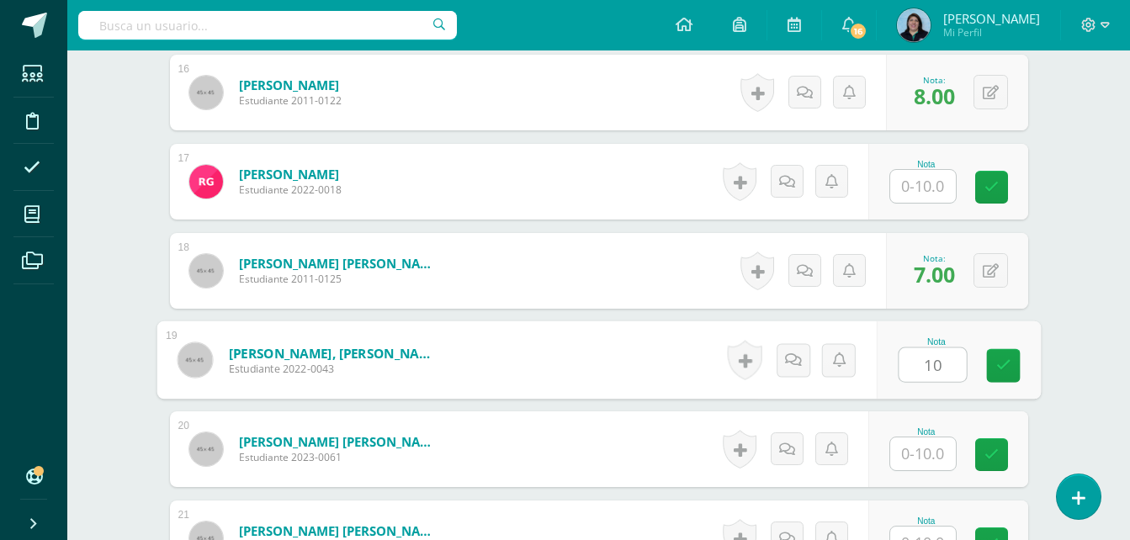
type input "10"
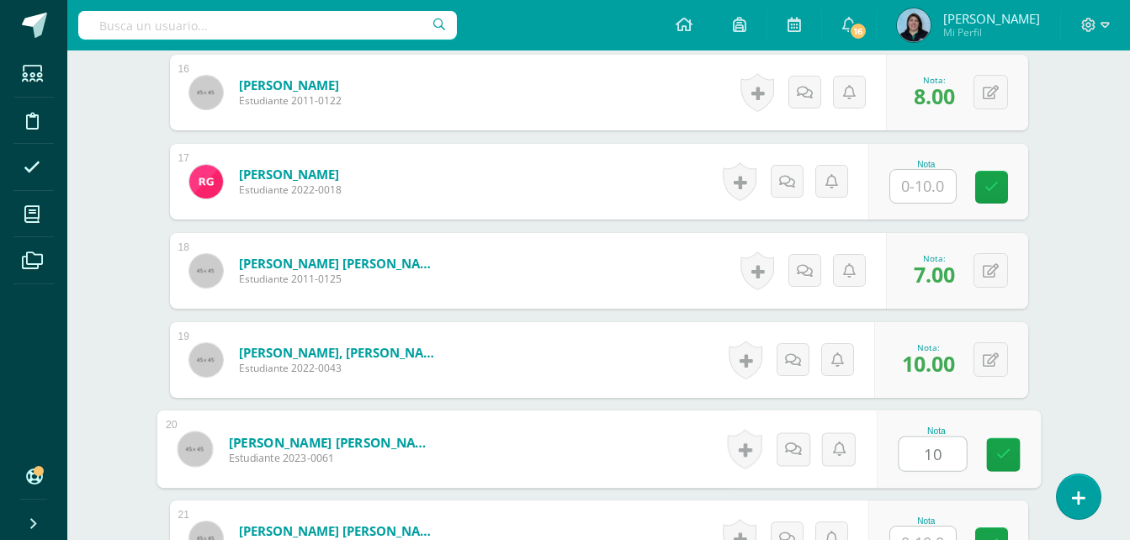
type input "10"
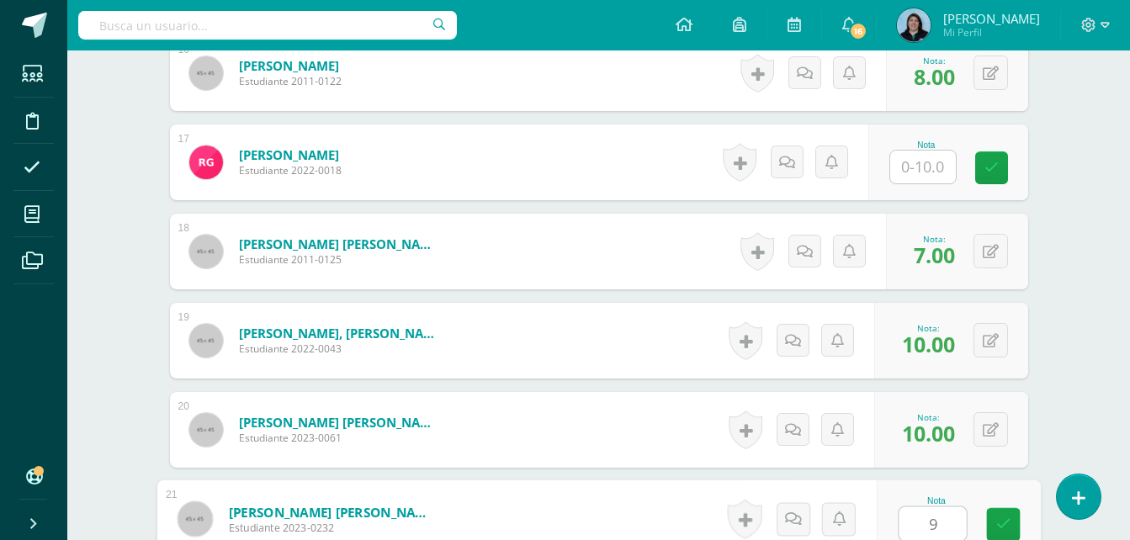
type input "9"
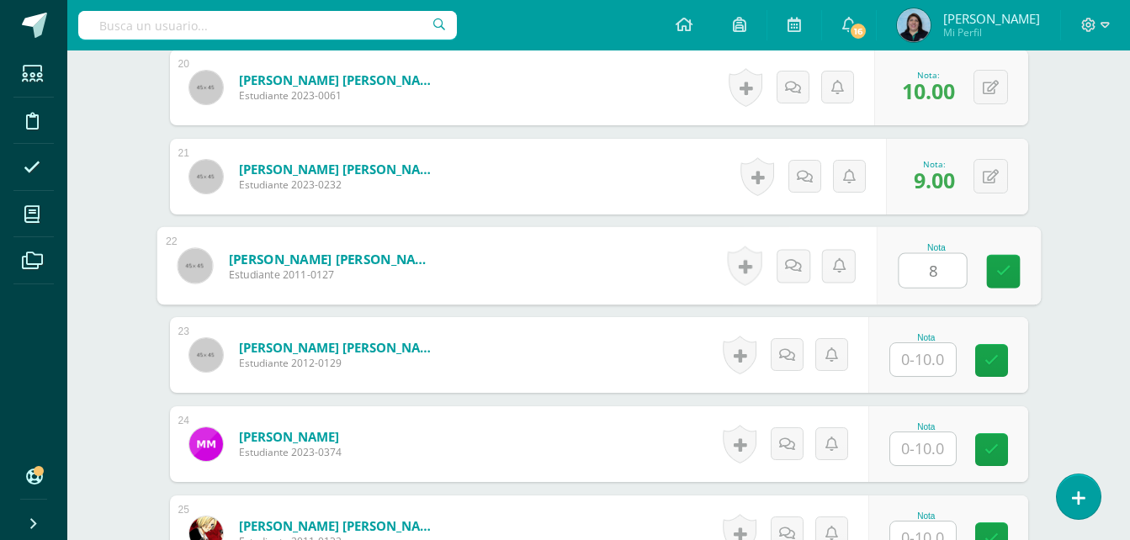
type input "8"
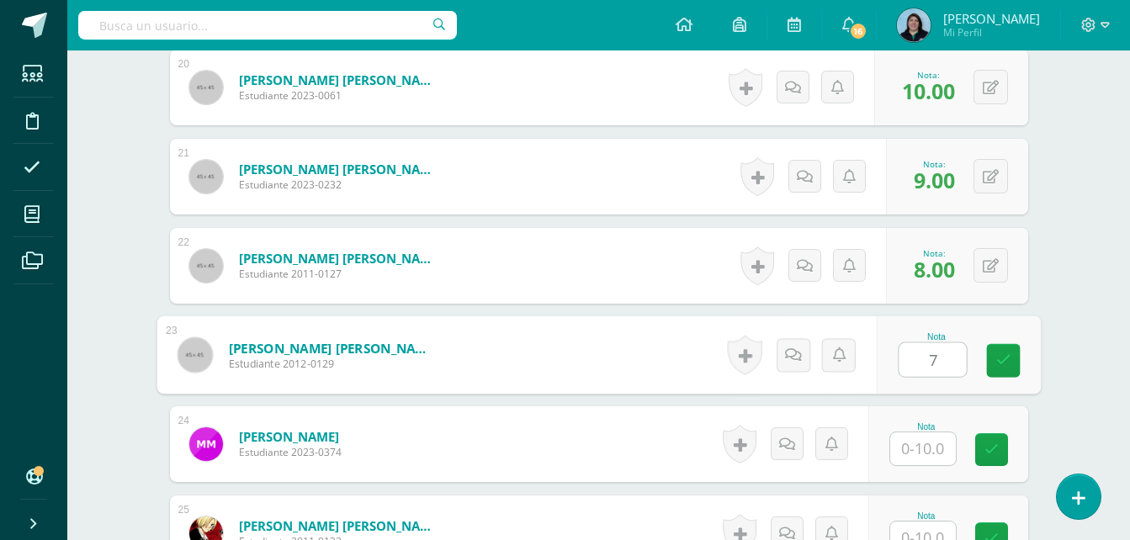
type input "7"
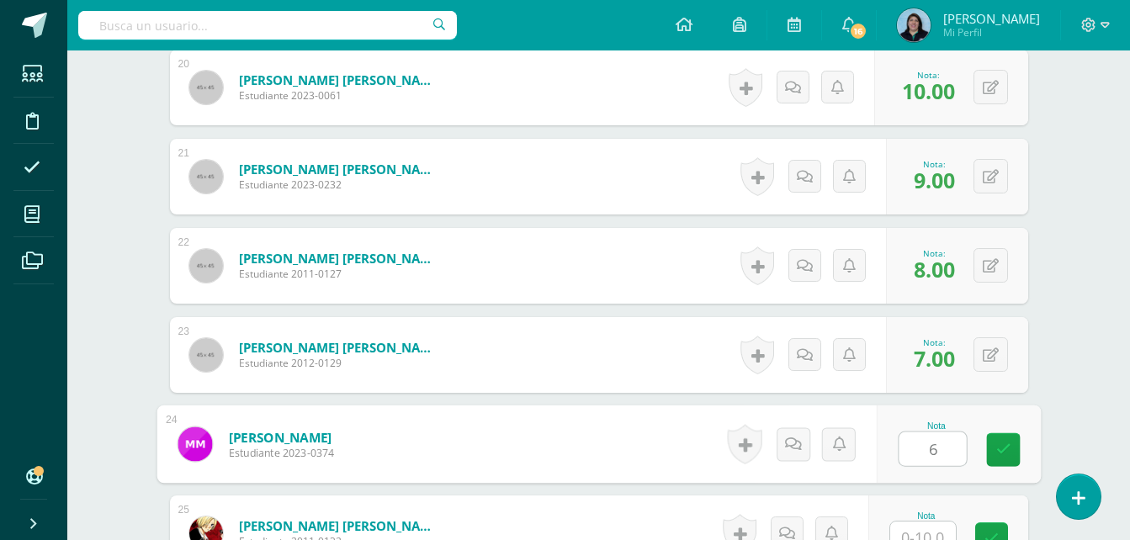
type input "6"
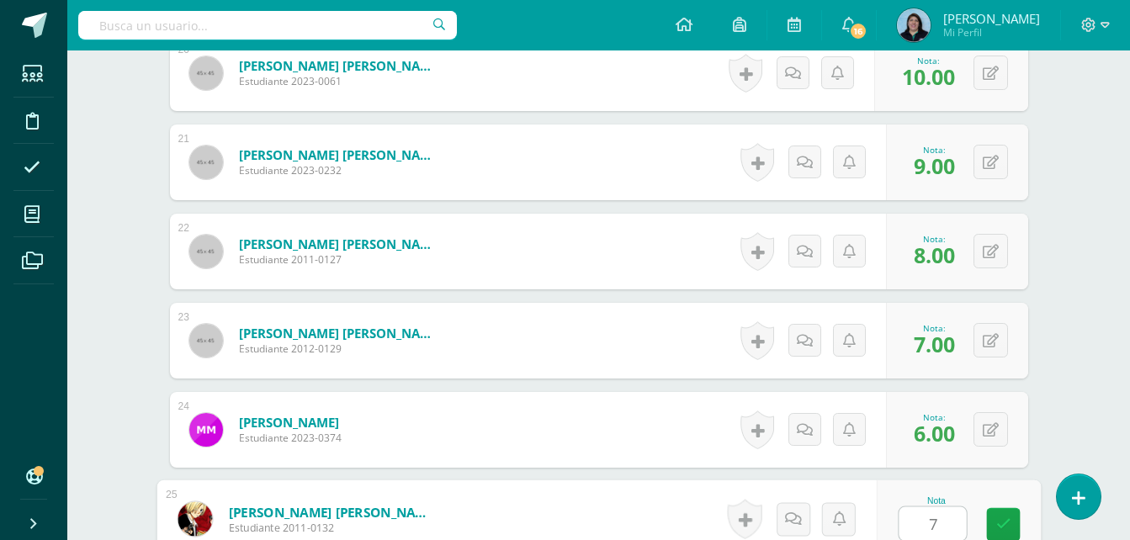
type input "7"
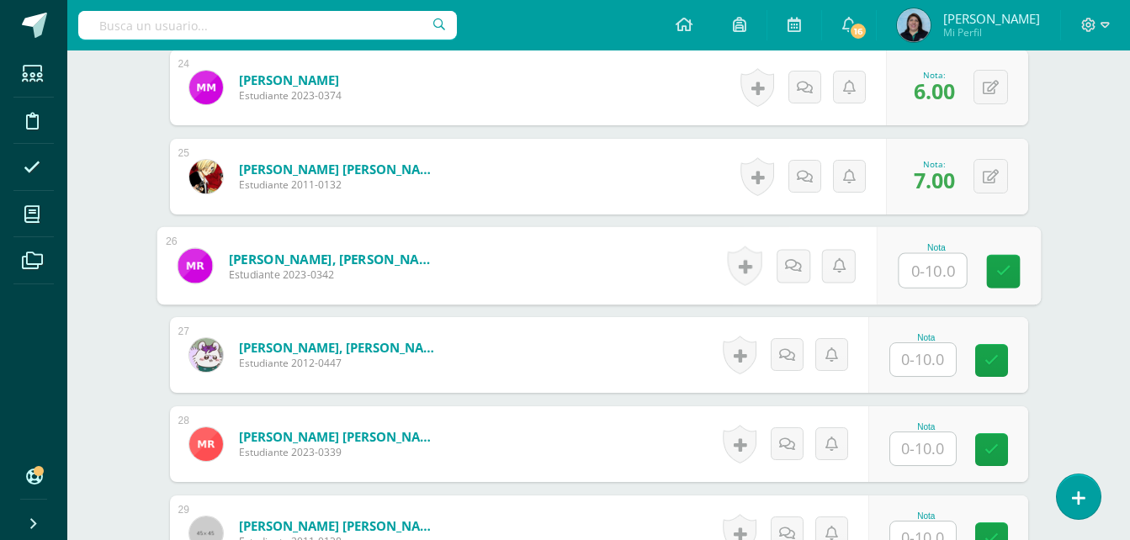
click at [926, 363] on input "text" at bounding box center [923, 359] width 66 height 33
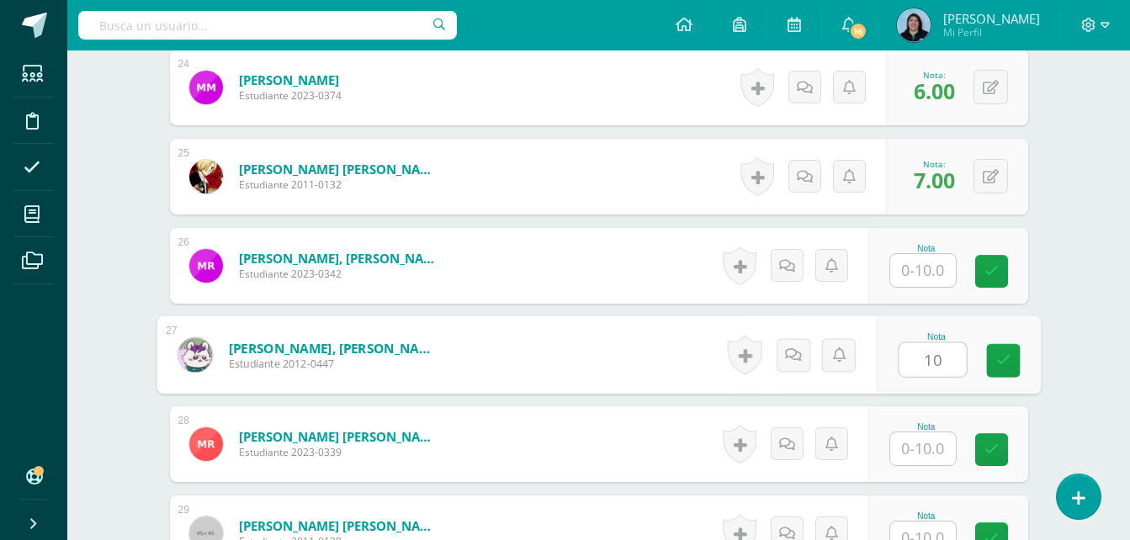
type input "10"
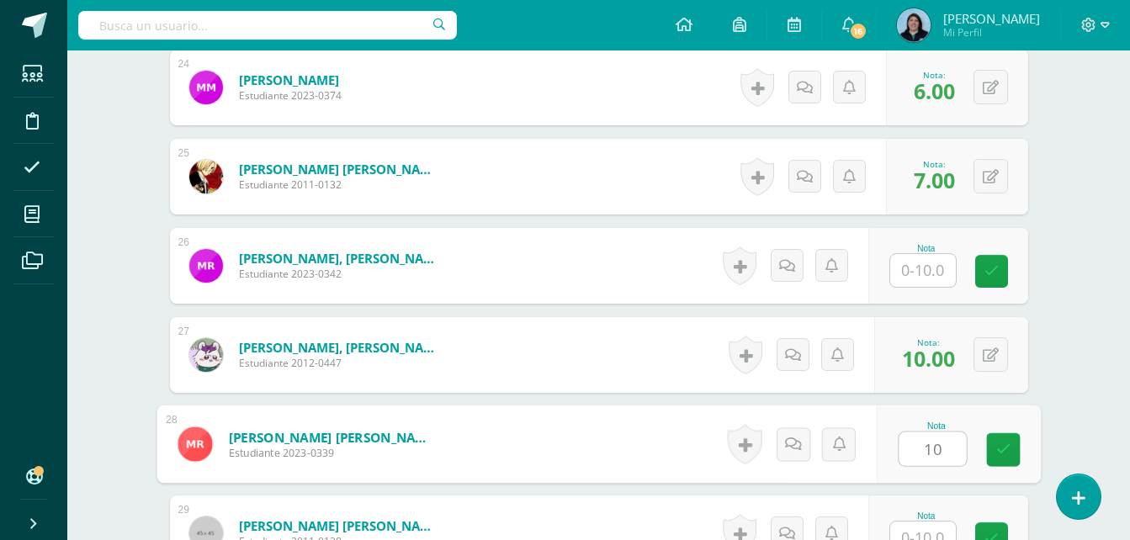
type input "10"
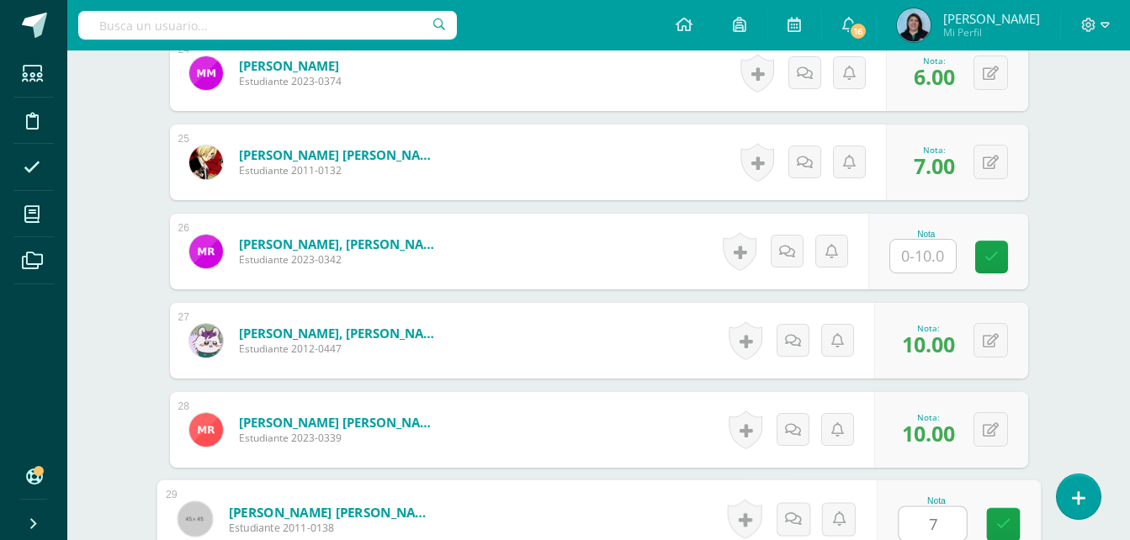
type input "7"
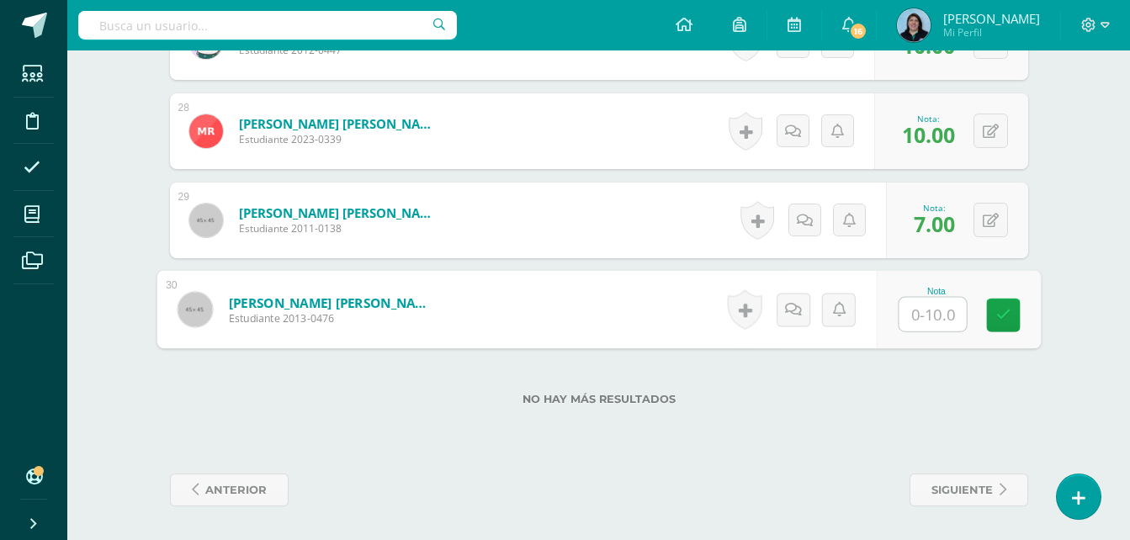
type input "6"
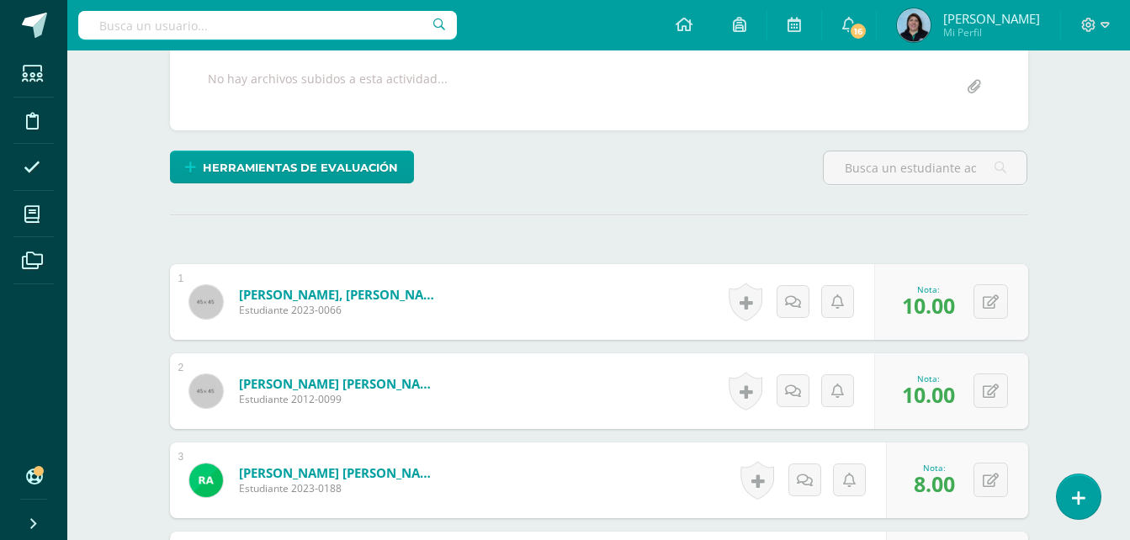
scroll to position [0, 0]
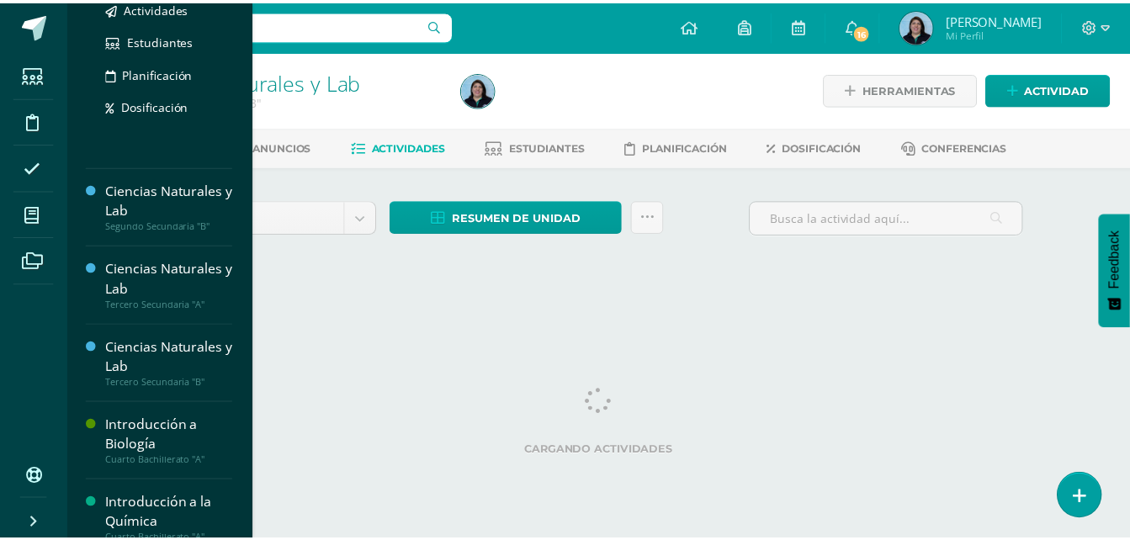
scroll to position [252, 0]
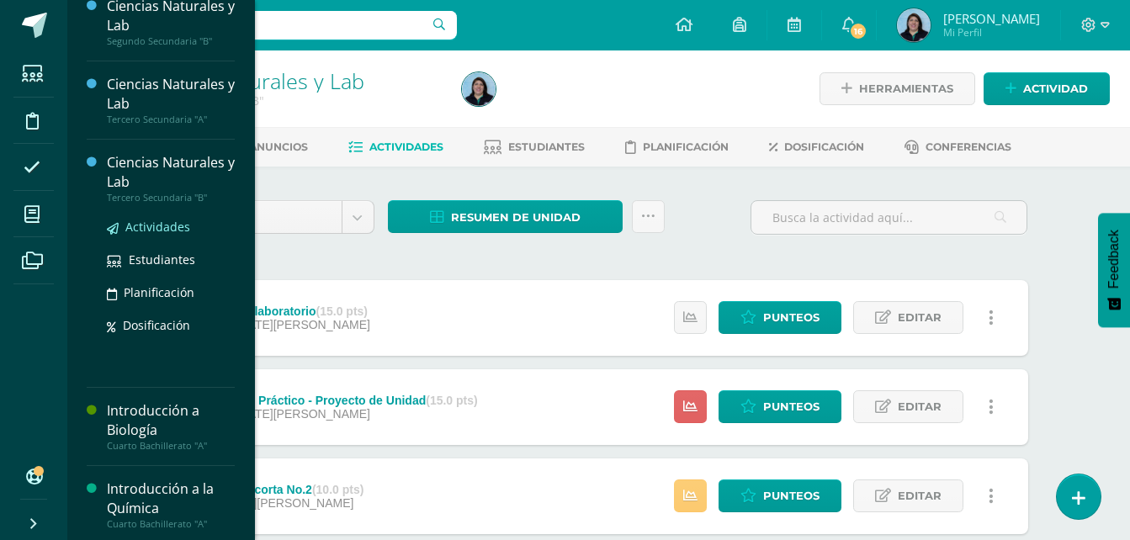
click at [156, 224] on span "Actividades" at bounding box center [157, 227] width 65 height 16
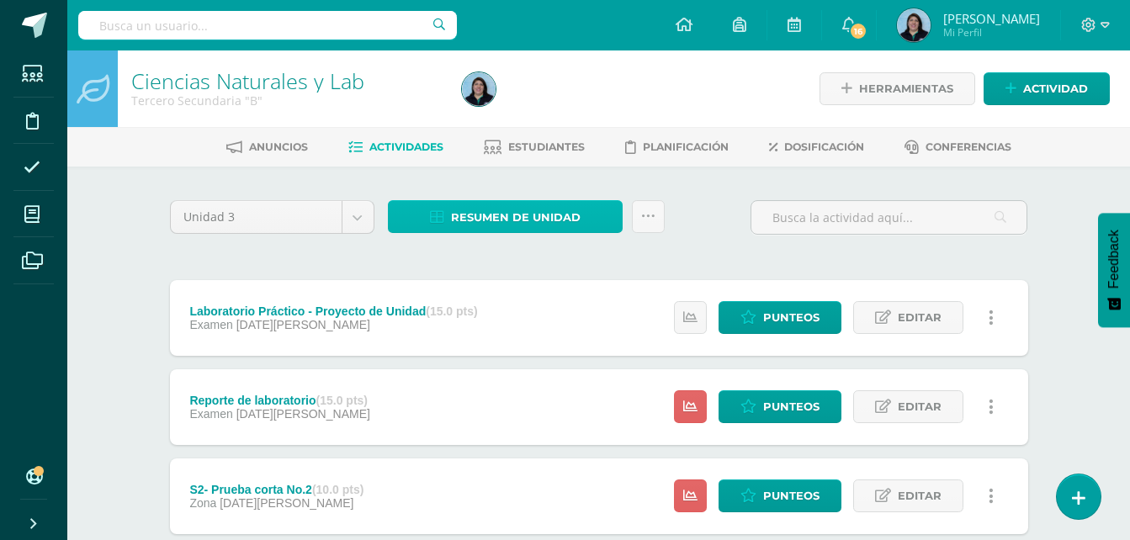
click at [532, 216] on span "Resumen de unidad" at bounding box center [516, 217] width 130 height 31
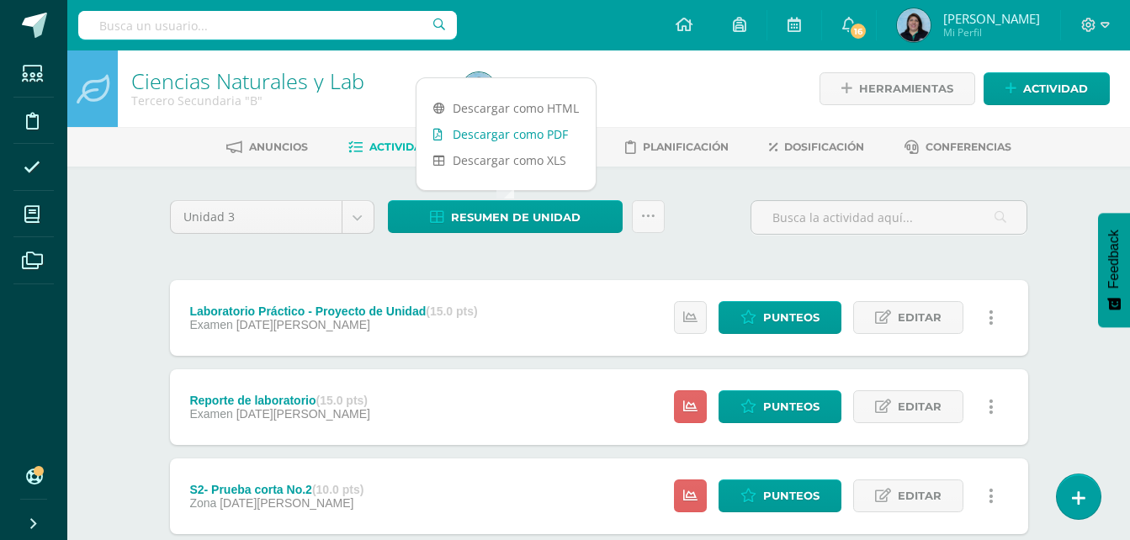
click at [527, 140] on link "Descargar como PDF" at bounding box center [505, 134] width 179 height 26
click at [1077, 496] on icon at bounding box center [1078, 498] width 15 height 19
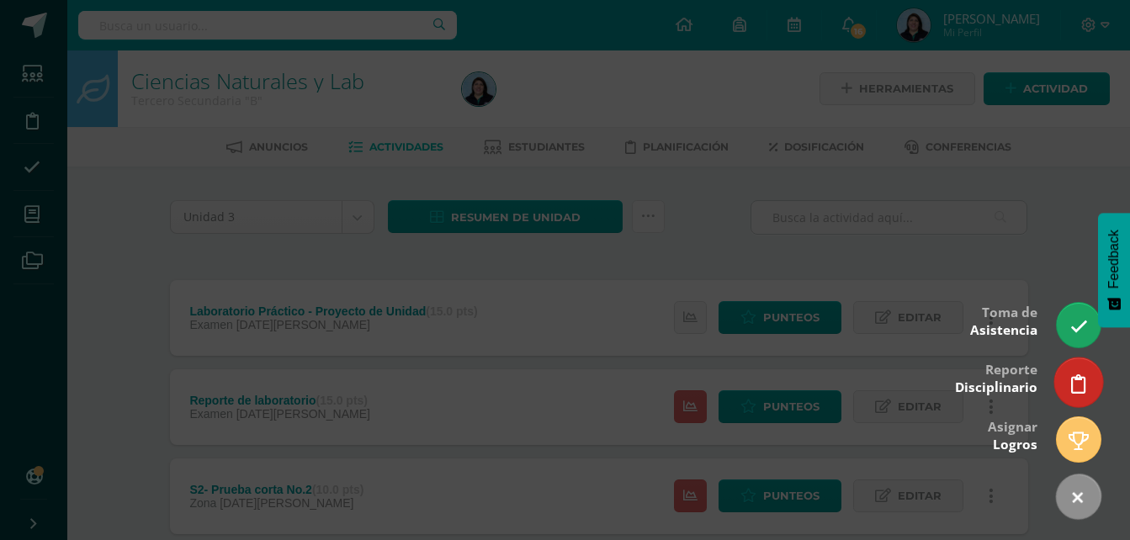
click at [1078, 383] on icon at bounding box center [1078, 383] width 15 height 19
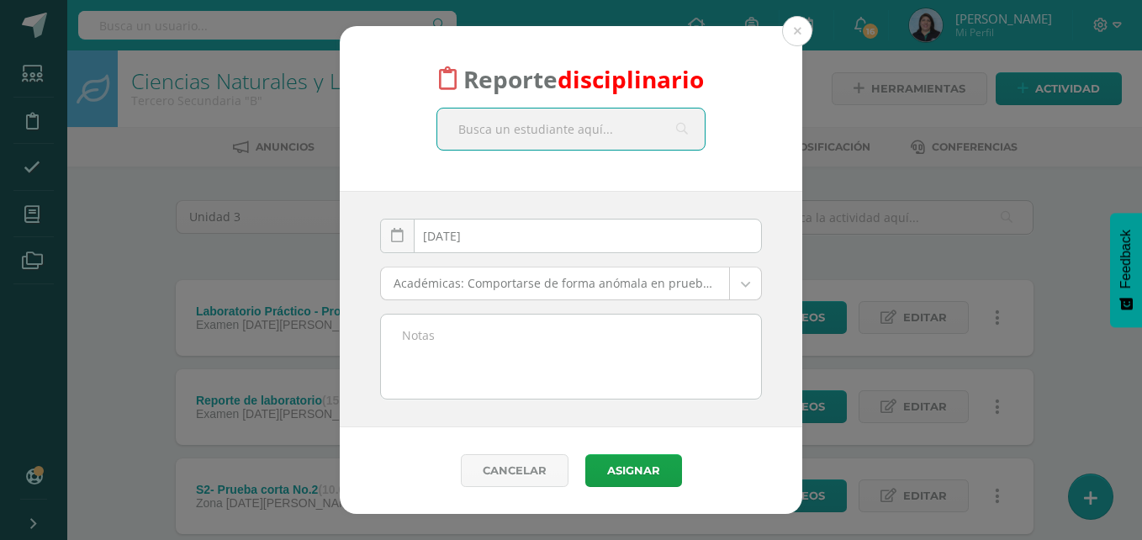
click at [539, 136] on input "text" at bounding box center [570, 129] width 267 height 41
type input "fatima"
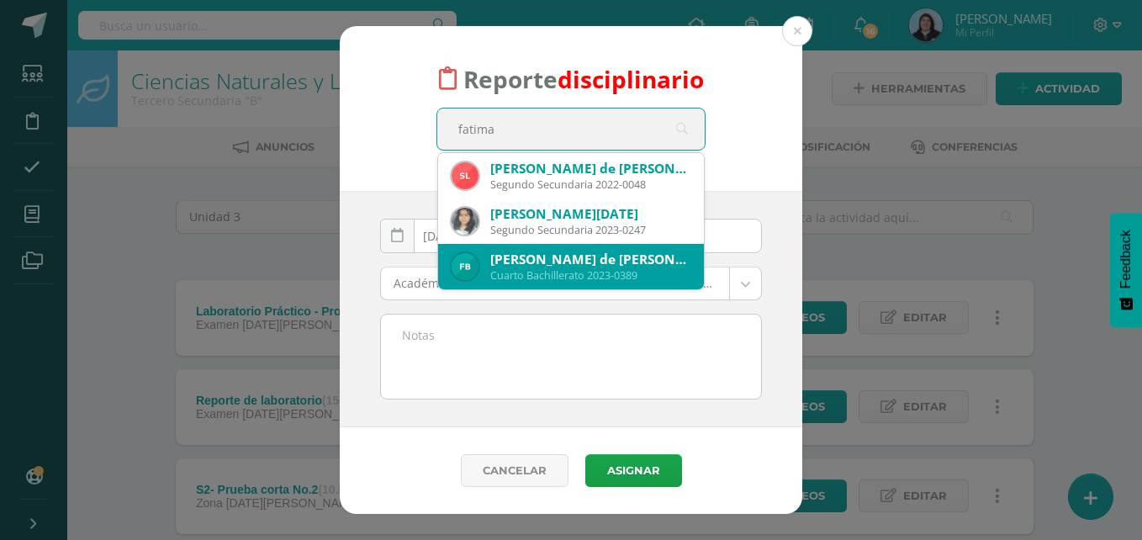
click at [561, 272] on div "Cuarto Bachillerato 2023-0389" at bounding box center [590, 275] width 200 height 14
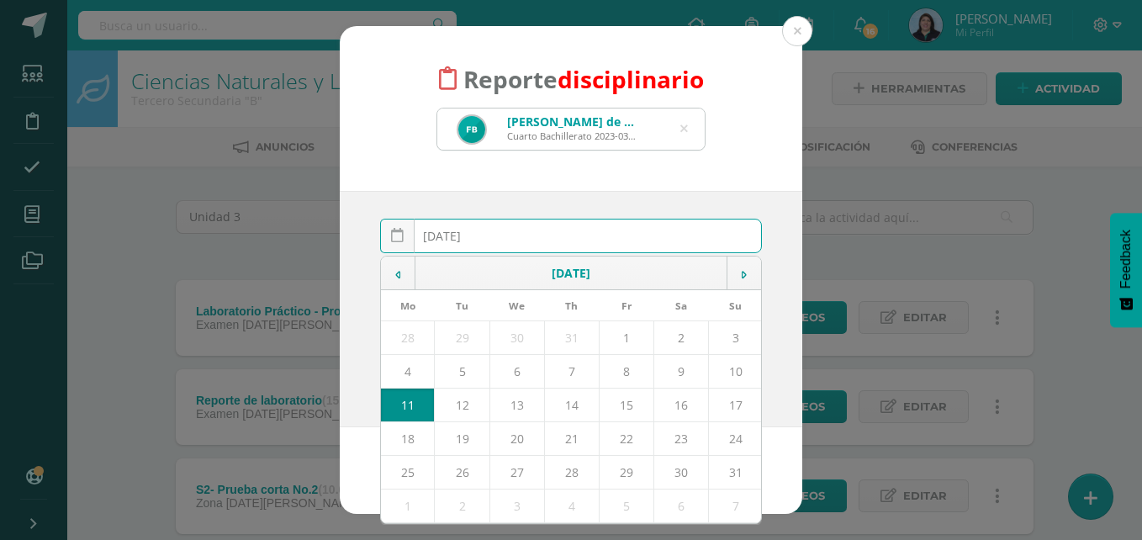
click at [510, 236] on div "2025-08-11 August, 2025 Mo Tu We Th Fr Sa Su 28 29 30 31 1 2 3 4 5 6 7 8 9 10 1…" at bounding box center [571, 243] width 382 height 48
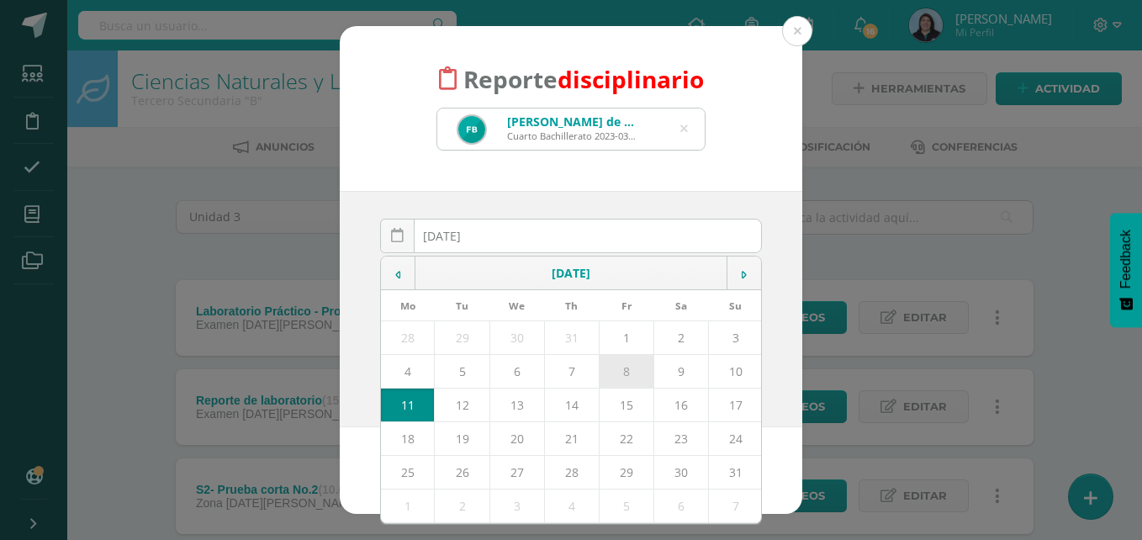
click at [634, 373] on td "8" at bounding box center [626, 372] width 55 height 34
type input "2025-08-08"
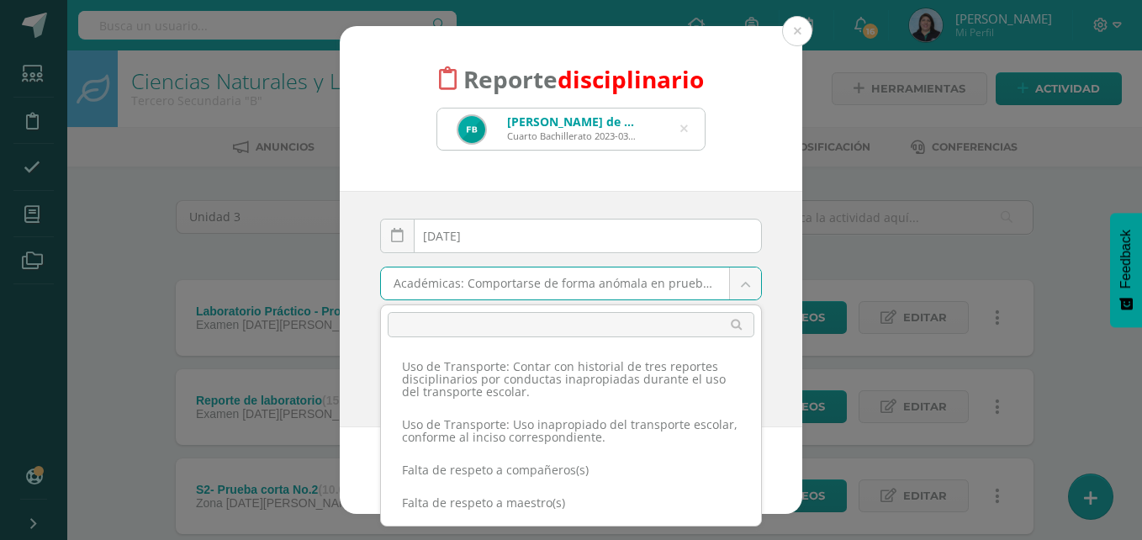
scroll to position [3355, 0]
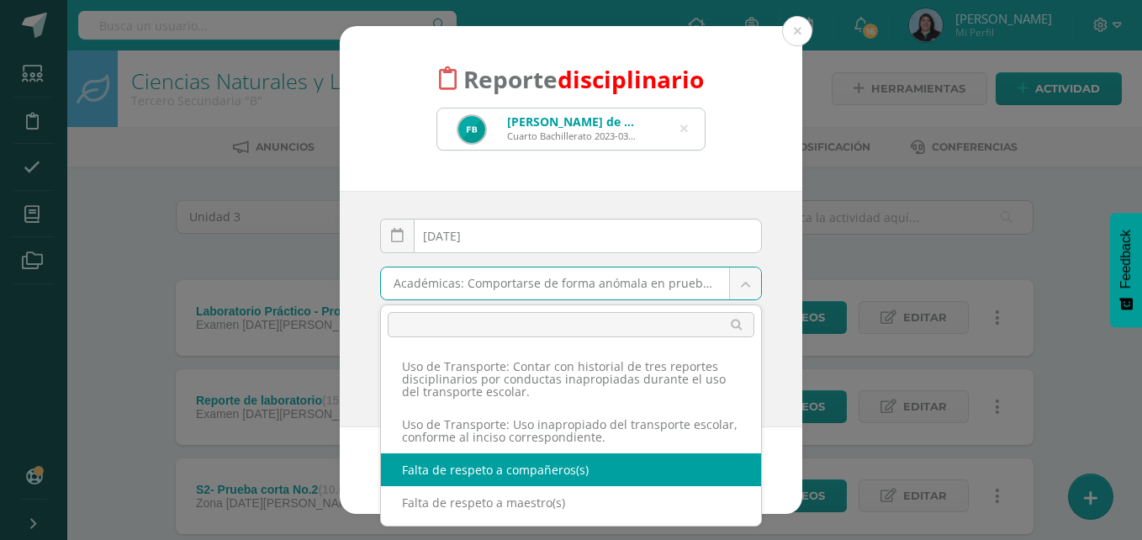
select select "2"
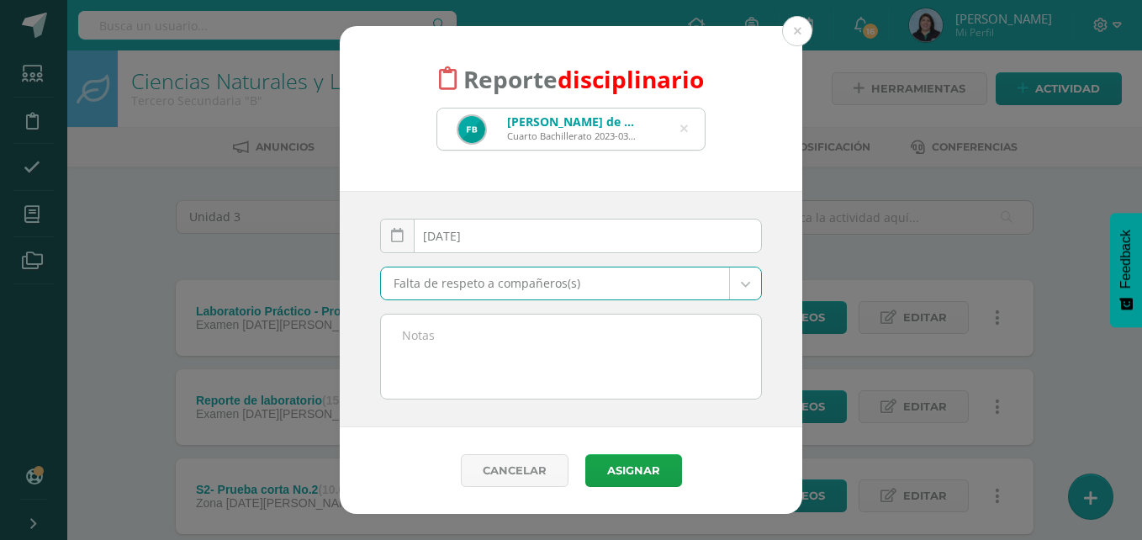
click at [411, 335] on textarea at bounding box center [571, 357] width 380 height 84
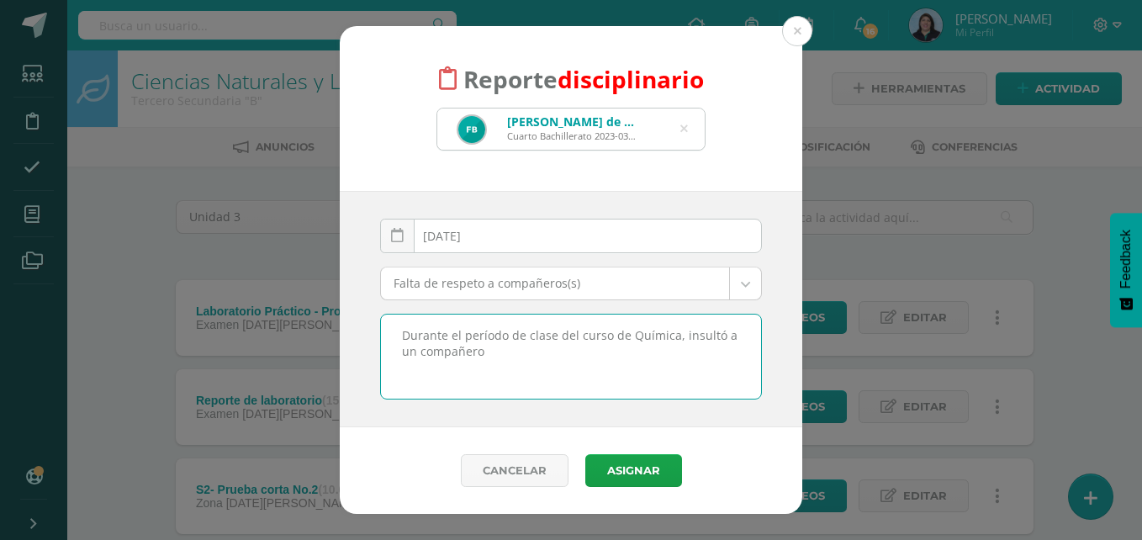
drag, startPoint x: 677, startPoint y: 336, endPoint x: 682, endPoint y: 359, distance: 23.3
click at [682, 359] on textarea "Durante el período de clase del curso de Química, insultó a un compañero" at bounding box center [571, 357] width 380 height 84
click at [705, 352] on textarea "Durante el período de clase del curso de Química, Fatima mostró falta de respet…" at bounding box center [571, 357] width 380 height 84
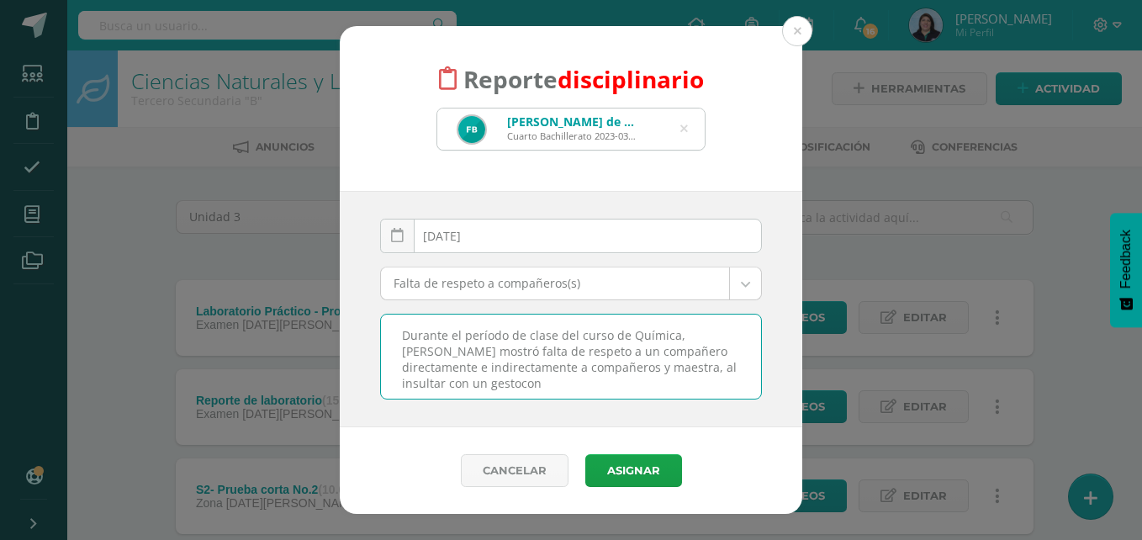
drag, startPoint x: 691, startPoint y: 367, endPoint x: 694, endPoint y: 378, distance: 11.2
click at [694, 378] on textarea "Durante el período de clase del curso de Química, Fatima mostró falta de respet…" at bounding box center [571, 357] width 380 height 84
drag, startPoint x: 544, startPoint y: 374, endPoint x: 553, endPoint y: 393, distance: 20.3
click at [553, 393] on textarea "Durante el período de clase del curso de Química, Fatima mostró falta de respet…" at bounding box center [571, 357] width 380 height 84
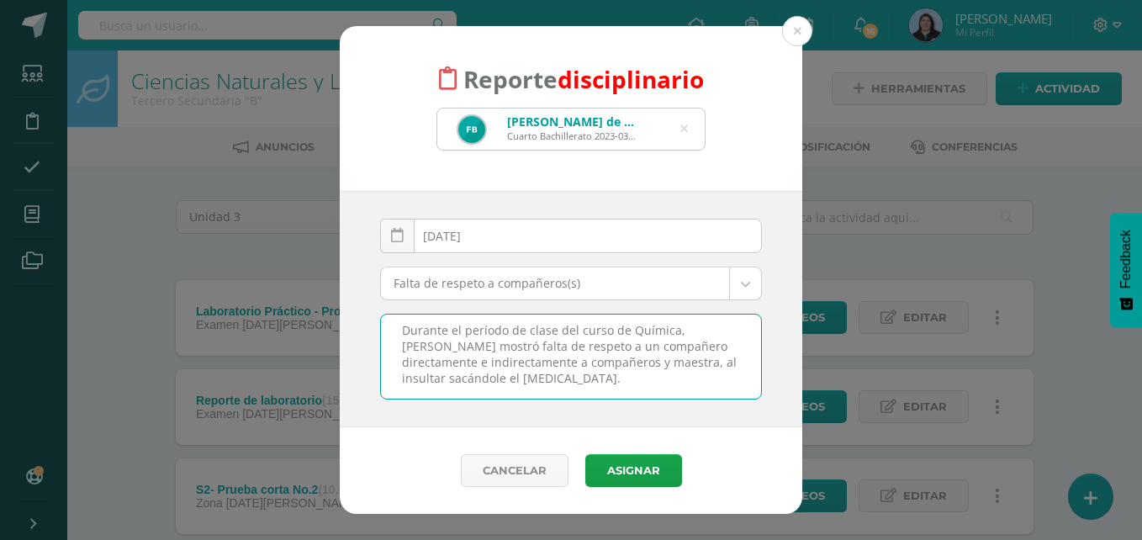
scroll to position [9, 0]
drag, startPoint x: 402, startPoint y: 372, endPoint x: 456, endPoint y: 373, distance: 53.8
click at [456, 373] on textarea "Durante el período de clase del curso de Química, Fatima mostró falta de respet…" at bounding box center [571, 357] width 380 height 84
click at [454, 389] on textarea "Durante el período de clase del curso de Química, Fatima mostró falta de respet…" at bounding box center [571, 357] width 380 height 84
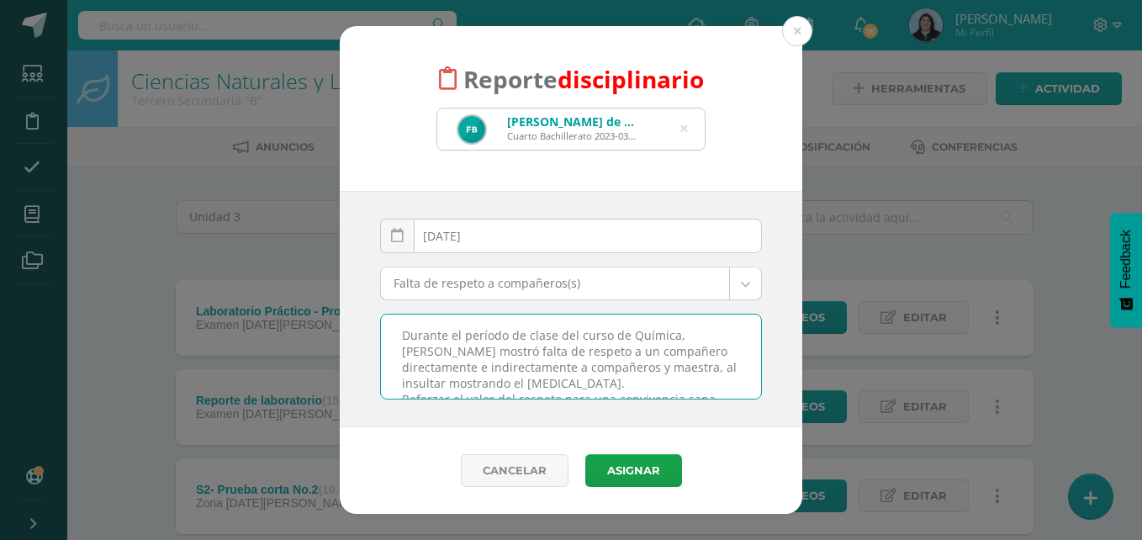
drag, startPoint x: 426, startPoint y: 326, endPoint x: 447, endPoint y: 327, distance: 21.9
click at [447, 327] on textarea "Durante el período de clase del curso de Química, Fatima mostró falta de respet…" at bounding box center [571, 357] width 380 height 84
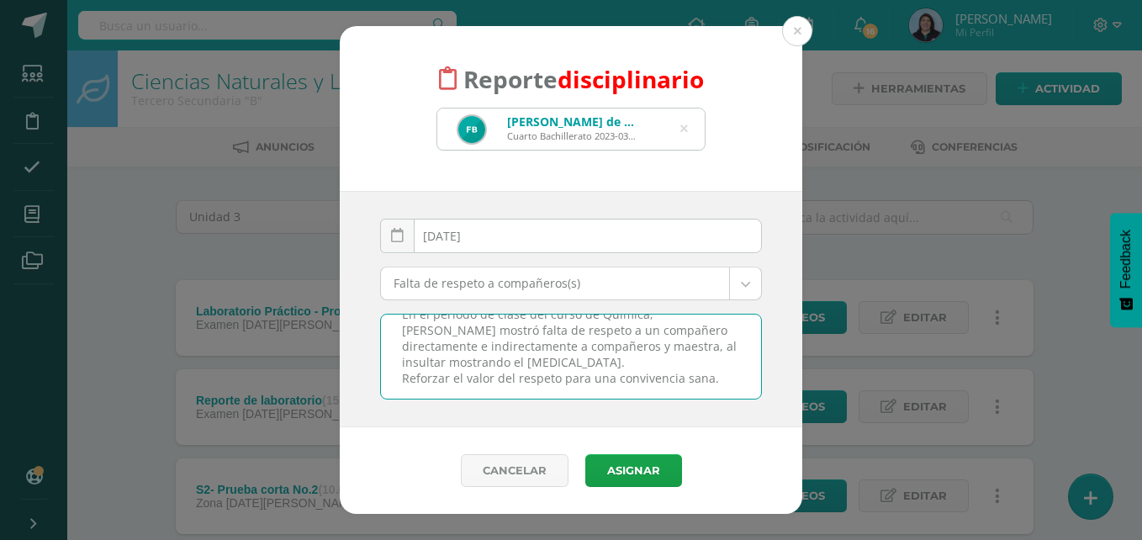
drag, startPoint x: 402, startPoint y: 333, endPoint x: 725, endPoint y: 391, distance: 328.2
click at [725, 391] on textarea "En el período de clase del curso de Química, Fatima mostró falta de respeto a u…" at bounding box center [571, 357] width 380 height 84
type textarea "En el período de clase del curso de Química, Fatima mostró falta de respeto a u…"
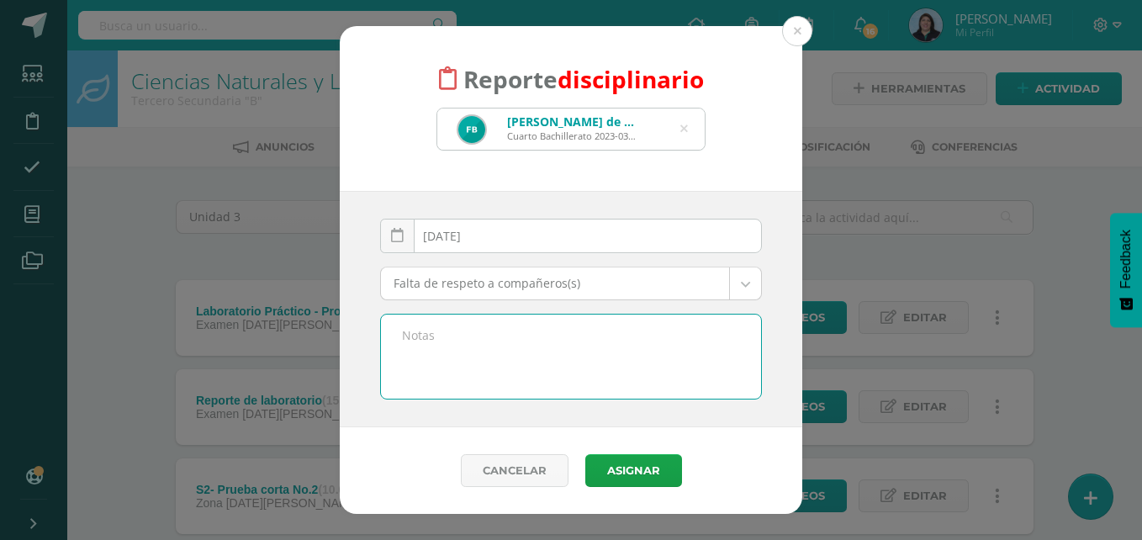
scroll to position [0, 0]
paste textarea "Durante el período de clase del curso de Química, la estudiante Fátima presentó…"
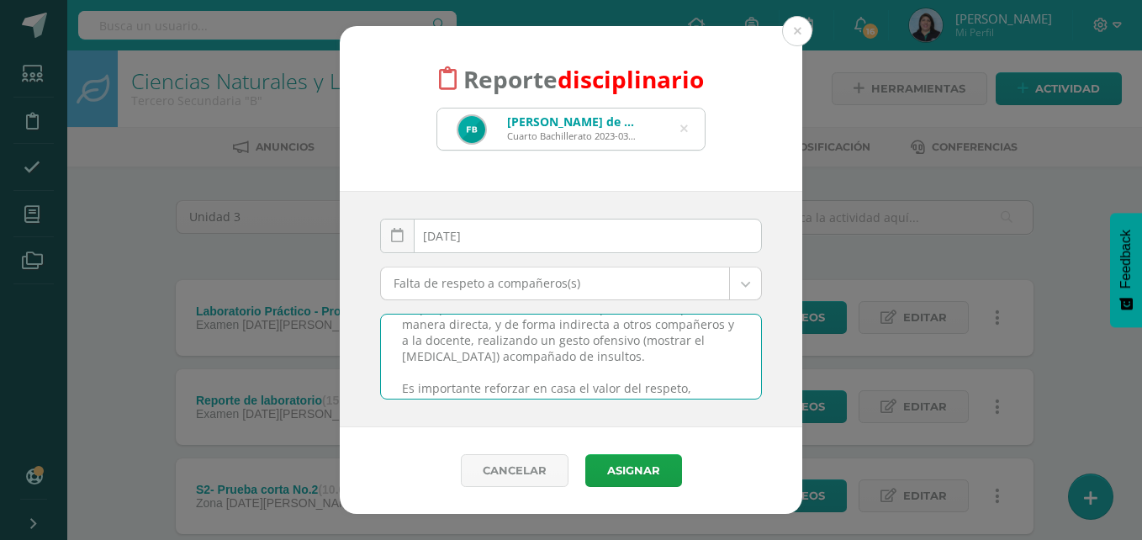
scroll to position [62, 0]
click at [583, 355] on textarea "Durante el período de clase del curso de Química, la estudiante Fátima presentó…" at bounding box center [571, 357] width 380 height 84
click at [577, 356] on textarea "Durante el período de clase del curso de Química, la estudiante Fátima presentó…" at bounding box center [571, 357] width 380 height 84
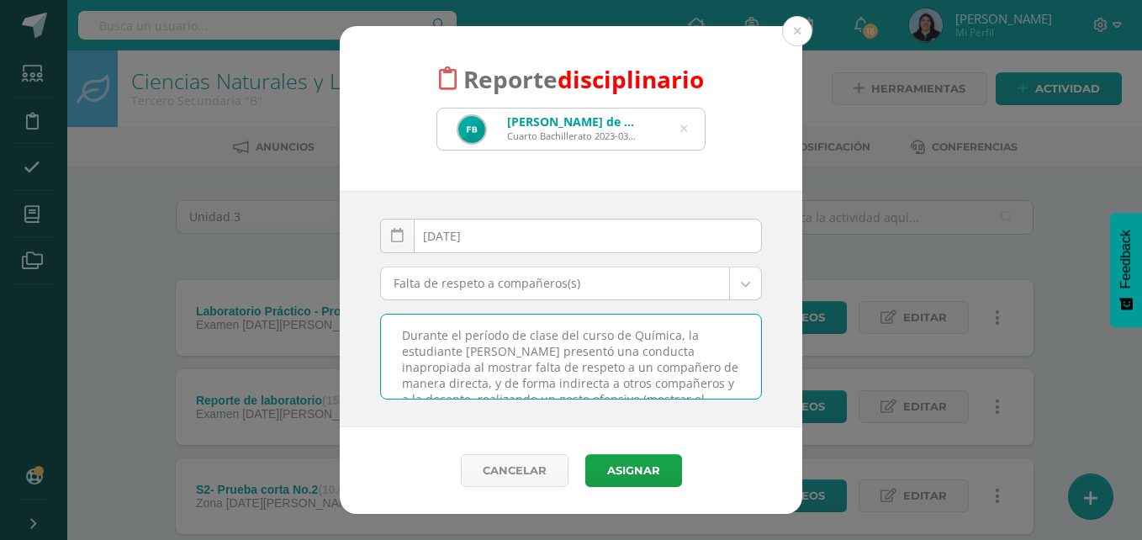
click at [462, 351] on textarea "Durante el período de clase del curso de Química, la estudiante Fátima presentó…" at bounding box center [571, 357] width 380 height 84
click at [642, 383] on textarea "Durante el período de clase del curso de Química, Fátima presentó una conducta …" at bounding box center [571, 357] width 380 height 84
type textarea "Durante el período de clase del curso de Química, Fátima presentó una conducta …"
click at [638, 470] on button "Asignar" at bounding box center [633, 470] width 97 height 33
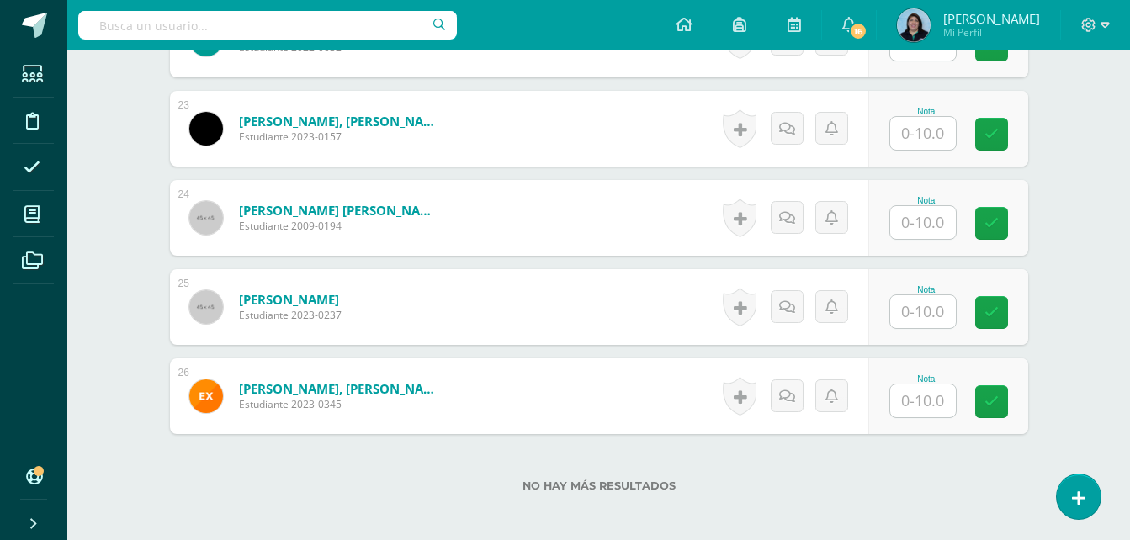
scroll to position [2542, 0]
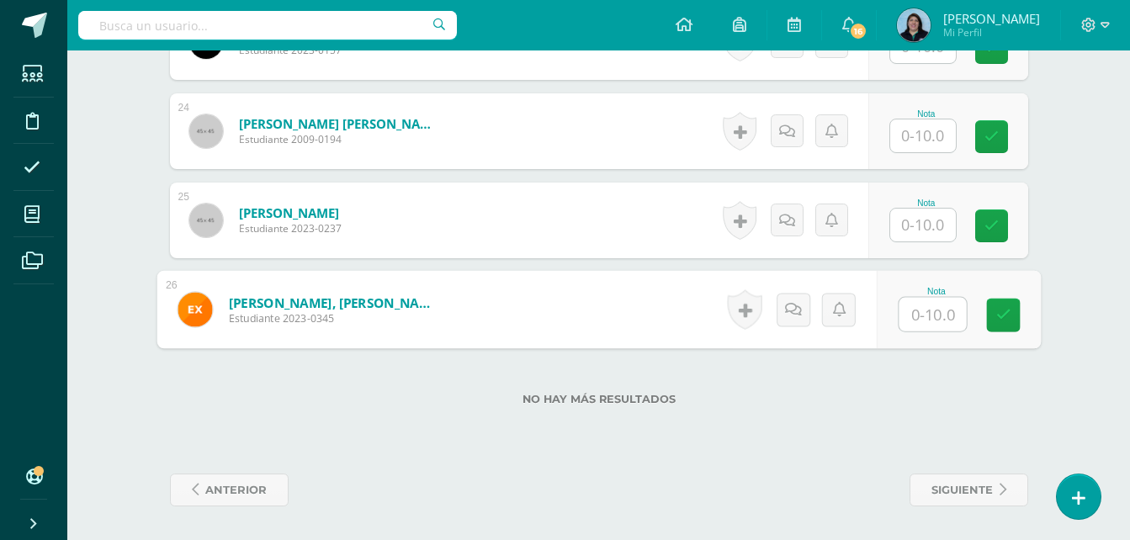
click at [923, 317] on input "text" at bounding box center [931, 315] width 67 height 34
type input "4"
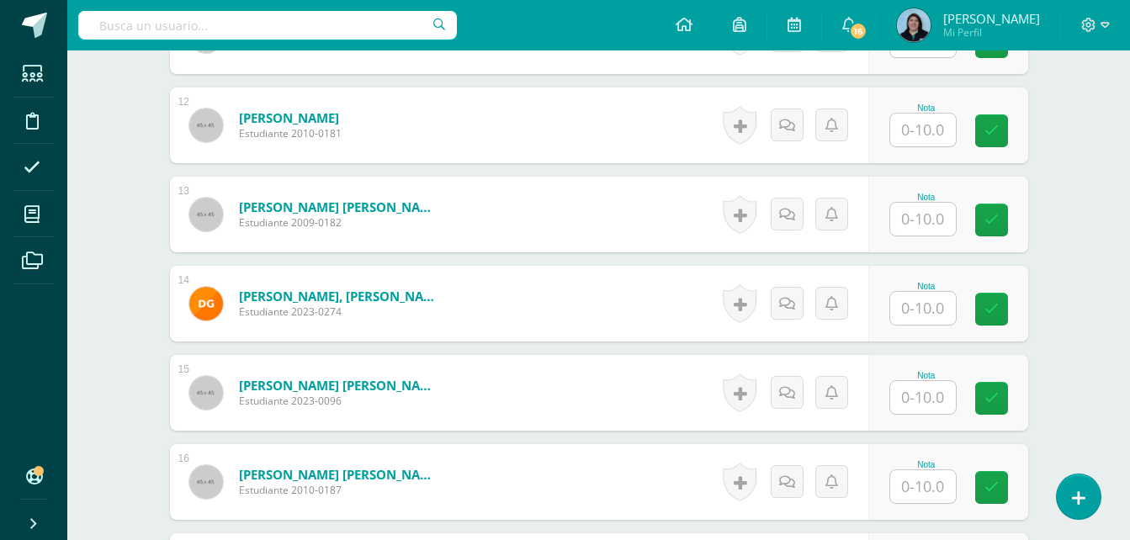
scroll to position [1448, 0]
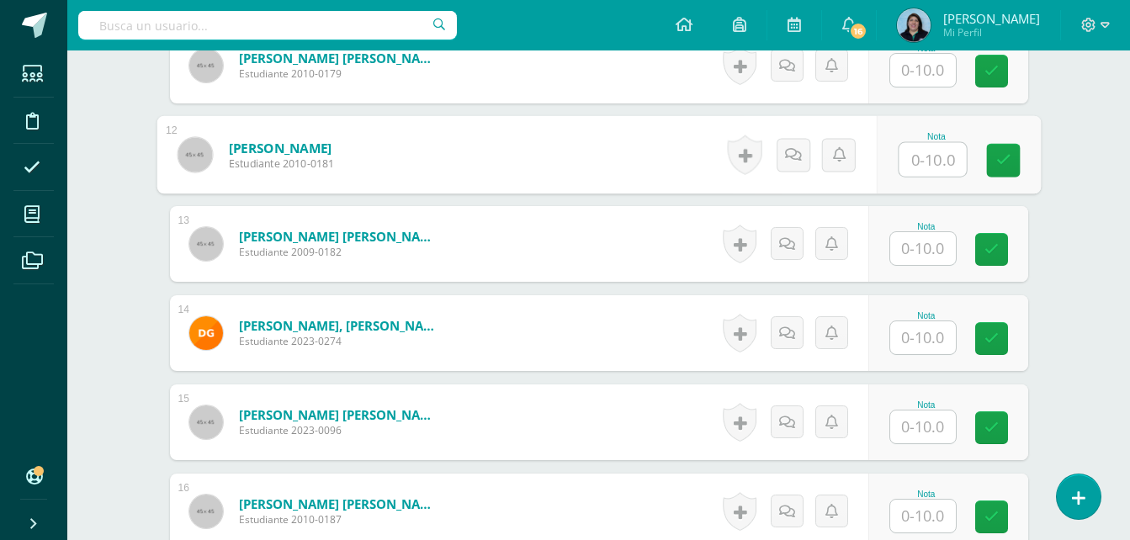
click at [924, 160] on input "text" at bounding box center [931, 160] width 67 height 34
type input "7"
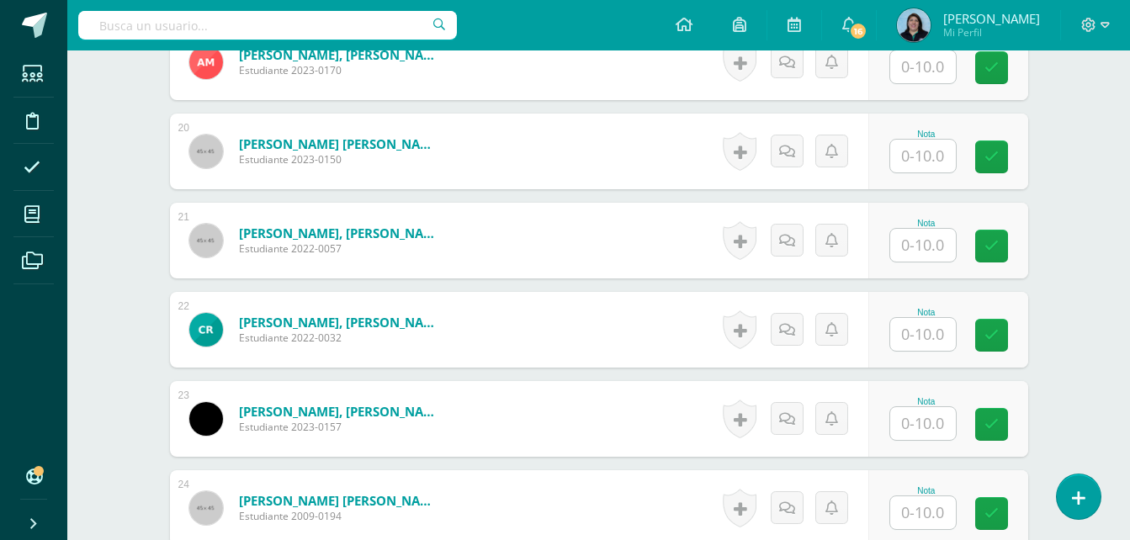
scroll to position [2206, 0]
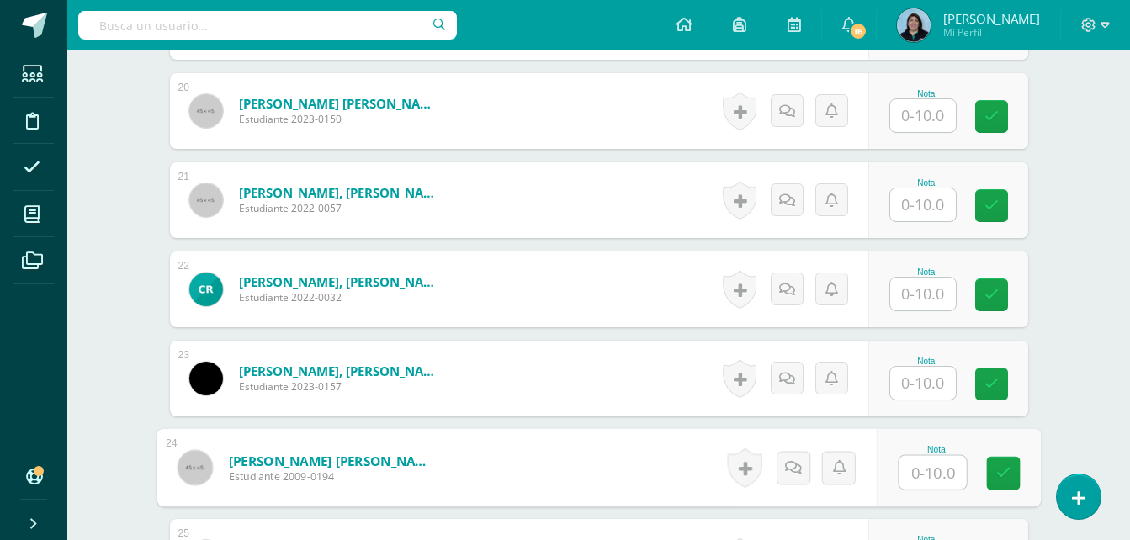
click at [932, 475] on input "text" at bounding box center [931, 473] width 67 height 34
type input "8"
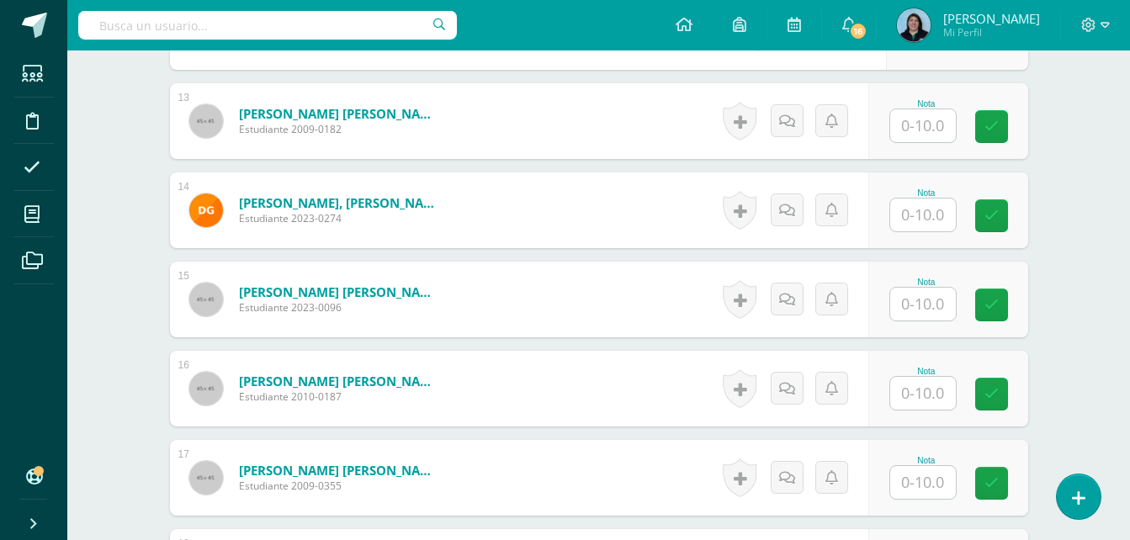
scroll to position [1151, 0]
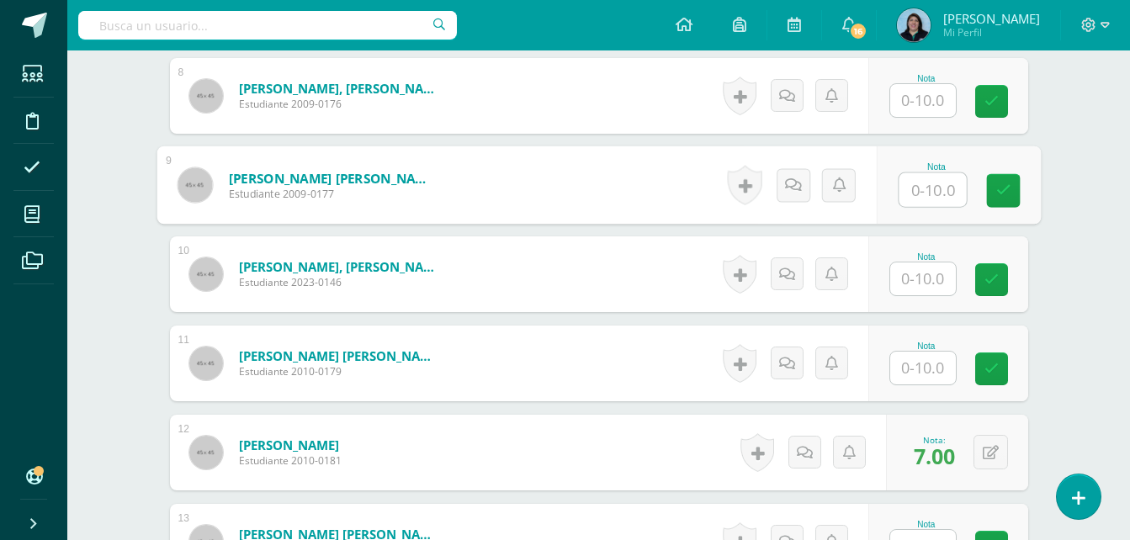
click at [919, 191] on input "text" at bounding box center [931, 190] width 67 height 34
type input "2"
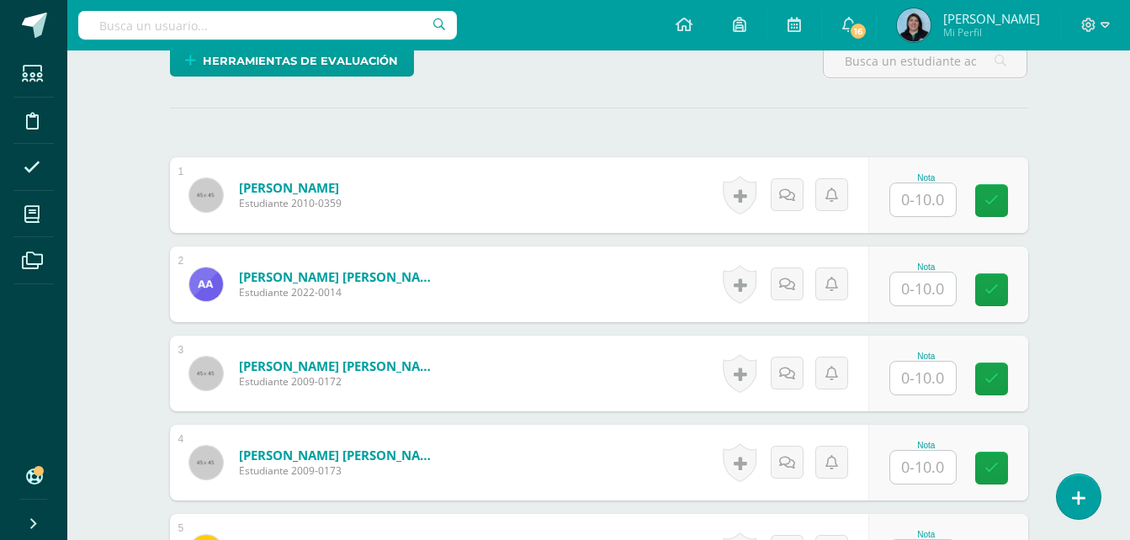
scroll to position [478, 0]
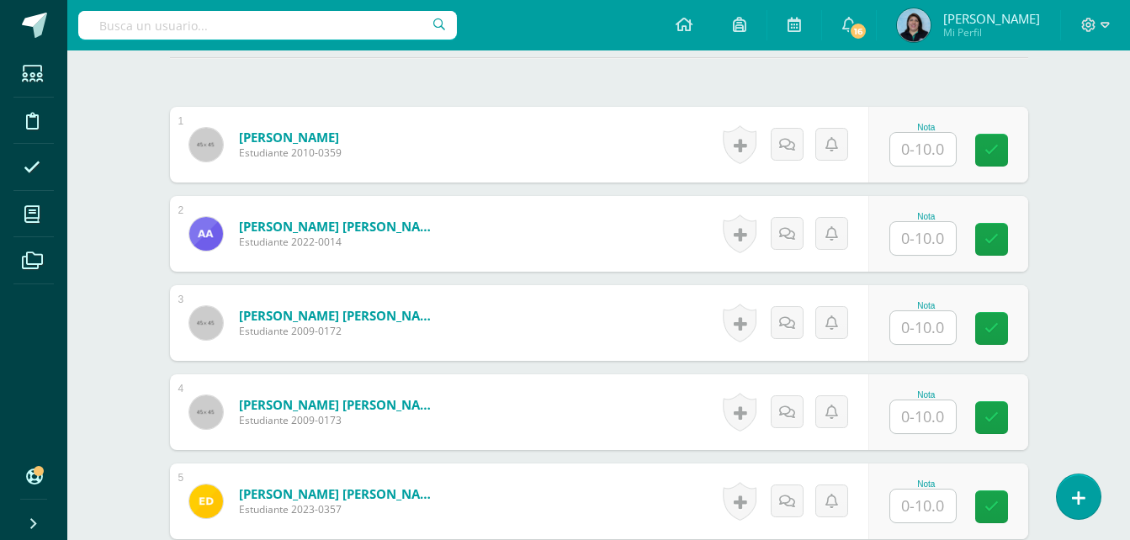
click at [924, 236] on input "text" at bounding box center [923, 238] width 66 height 33
type input "3"
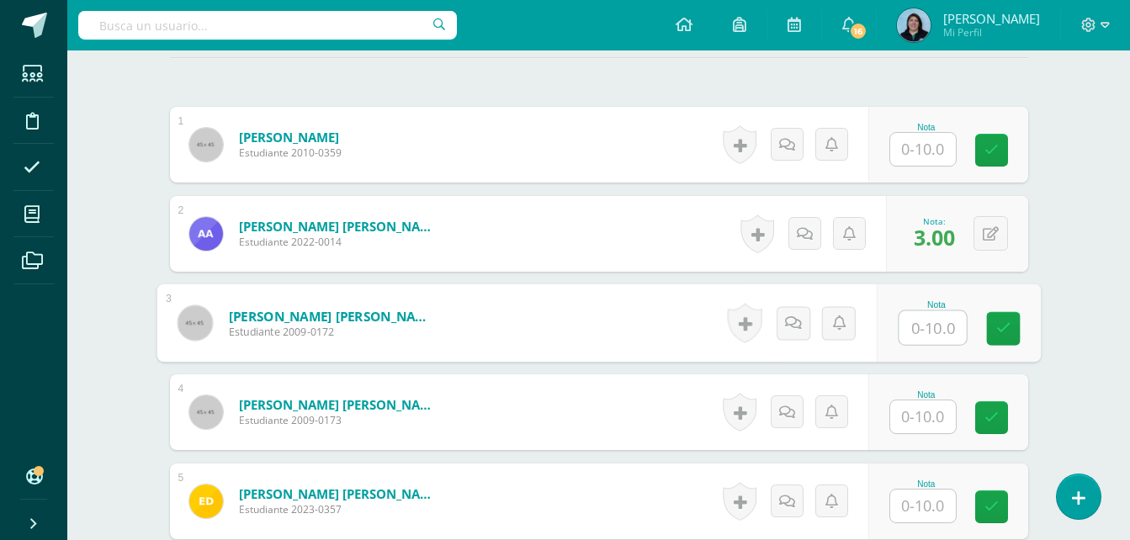
scroll to position [646, 0]
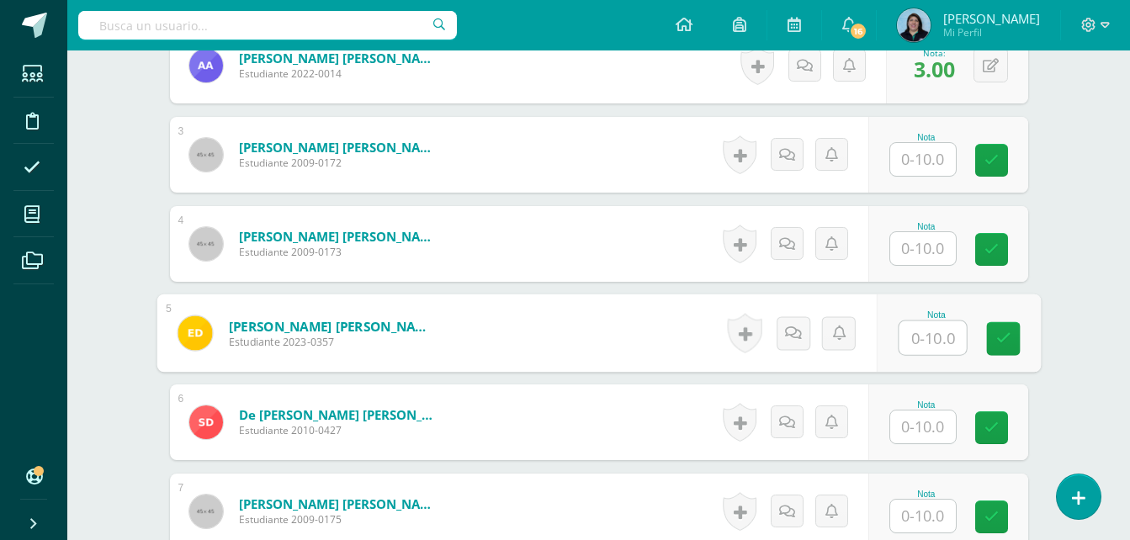
click at [913, 343] on input "text" at bounding box center [931, 338] width 67 height 34
type input "5"
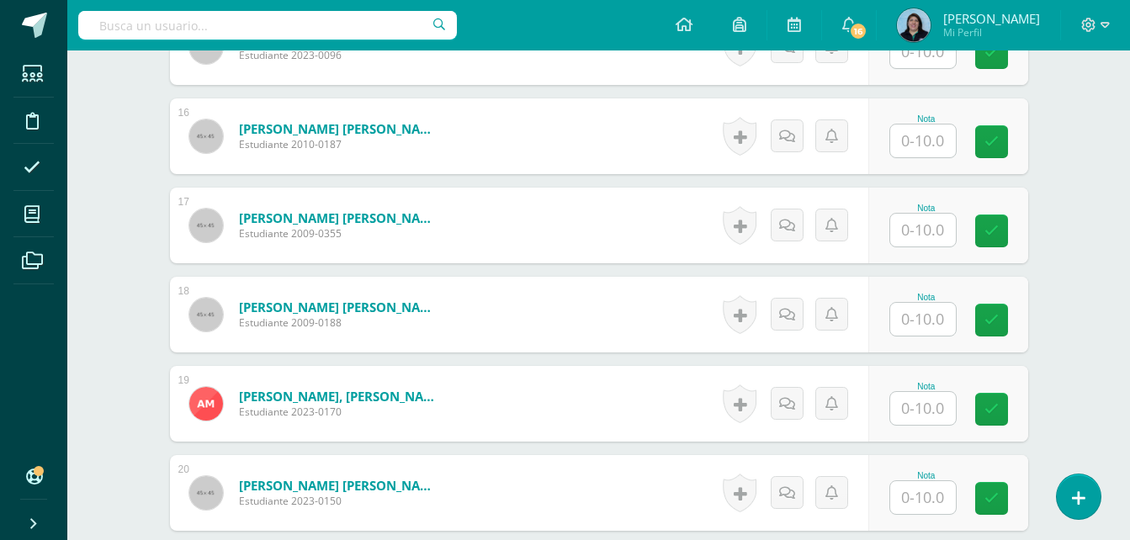
scroll to position [1908, 0]
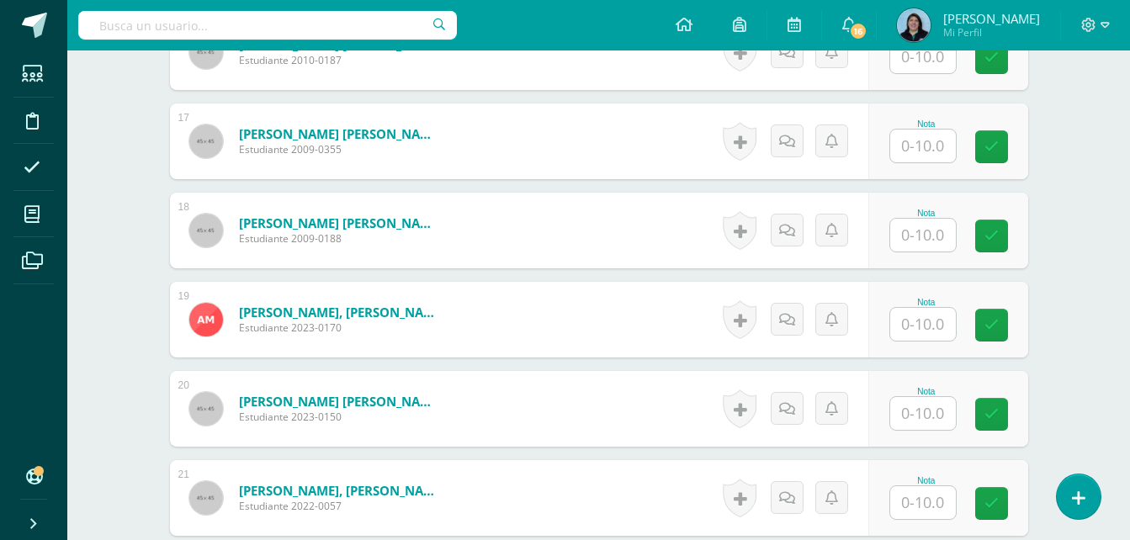
click at [929, 409] on input "text" at bounding box center [923, 413] width 66 height 33
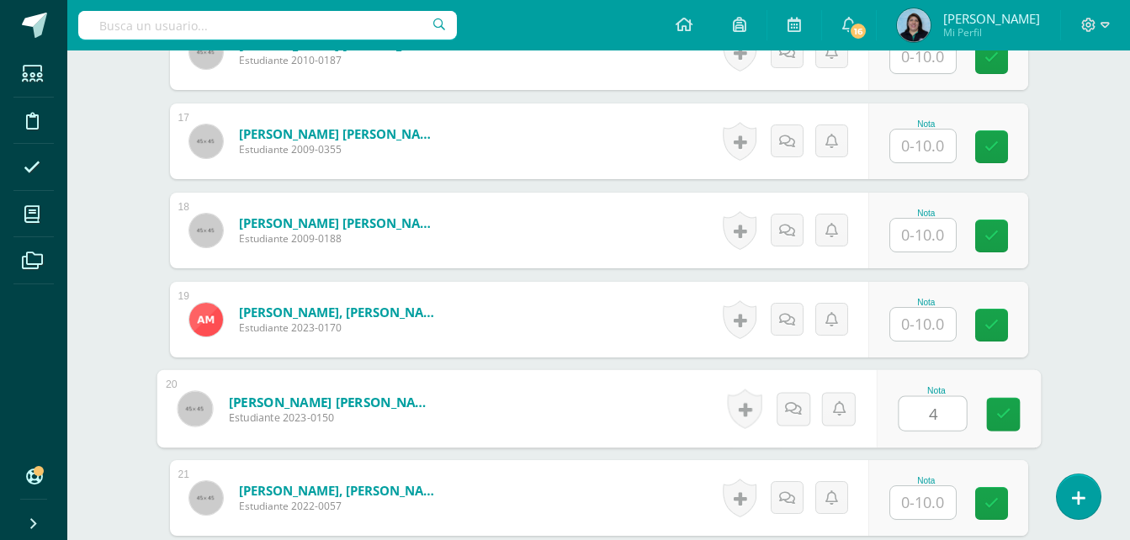
type input "4"
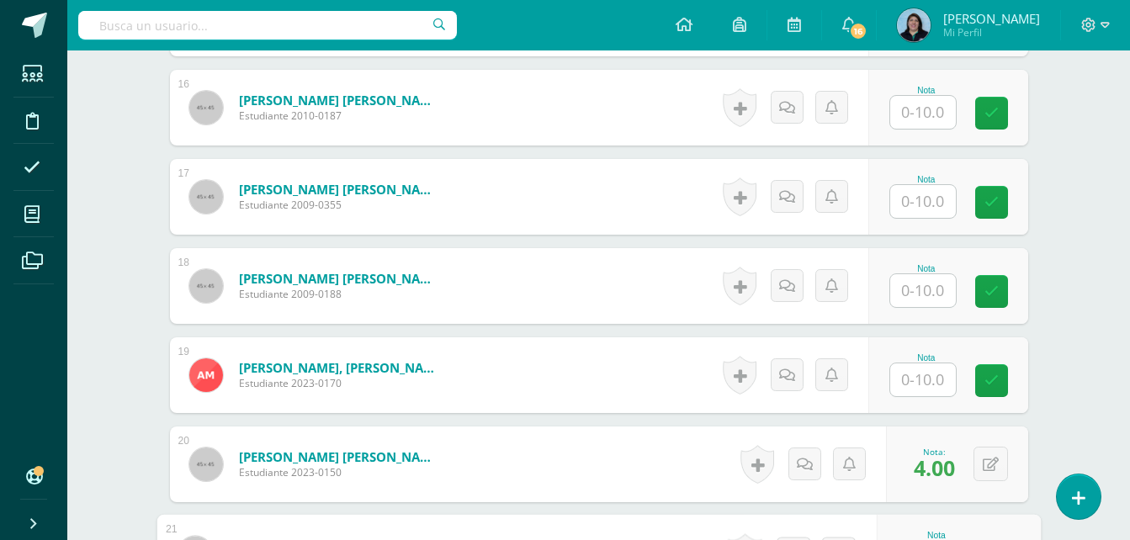
scroll to position [1824, 0]
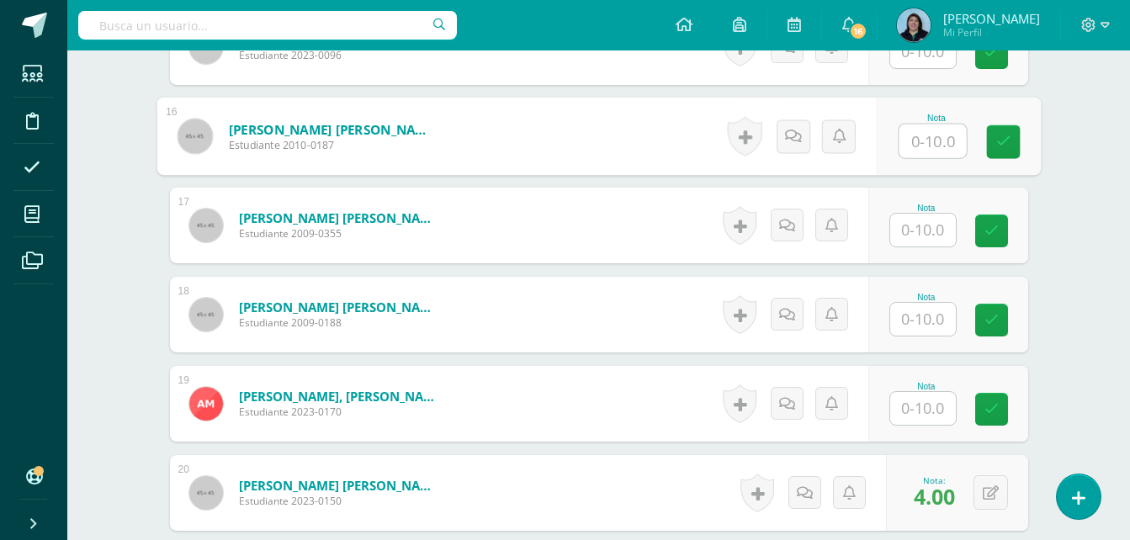
click at [937, 135] on input "text" at bounding box center [931, 141] width 67 height 34
type input "8"
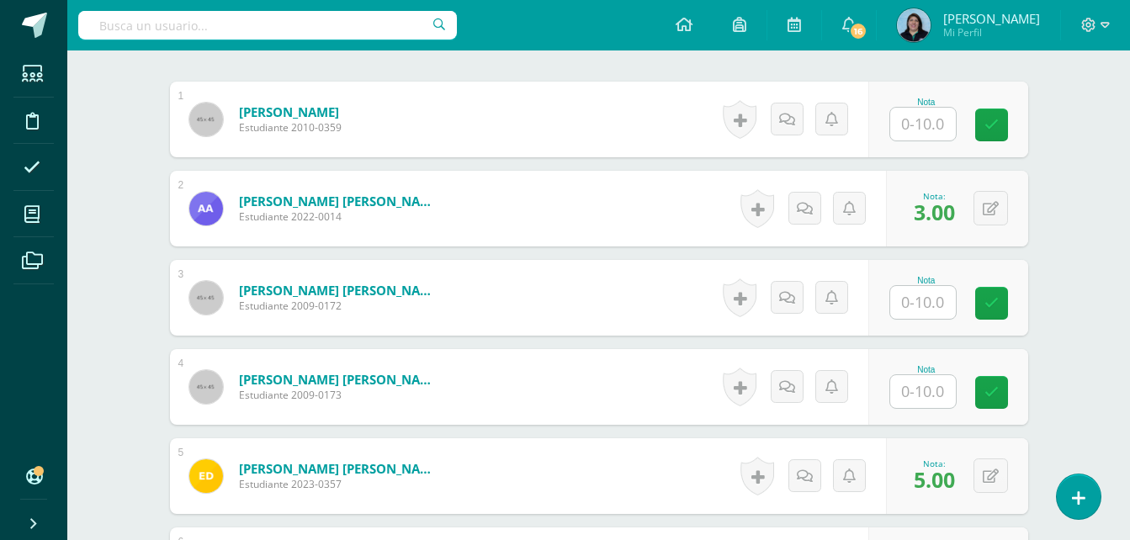
scroll to position [394, 0]
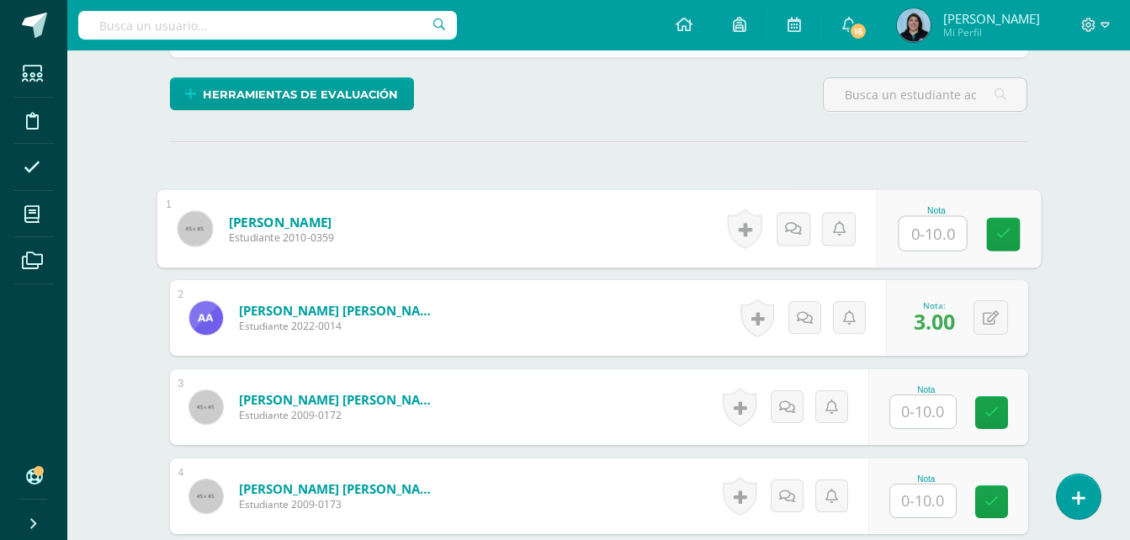
click at [932, 225] on input "text" at bounding box center [931, 234] width 67 height 34
type input "8"
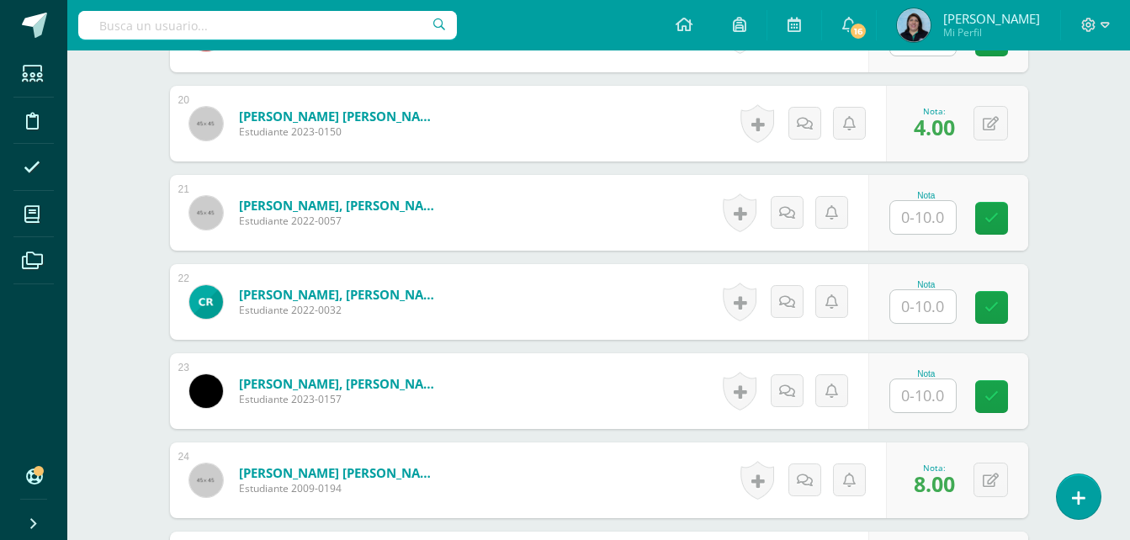
scroll to position [2244, 0]
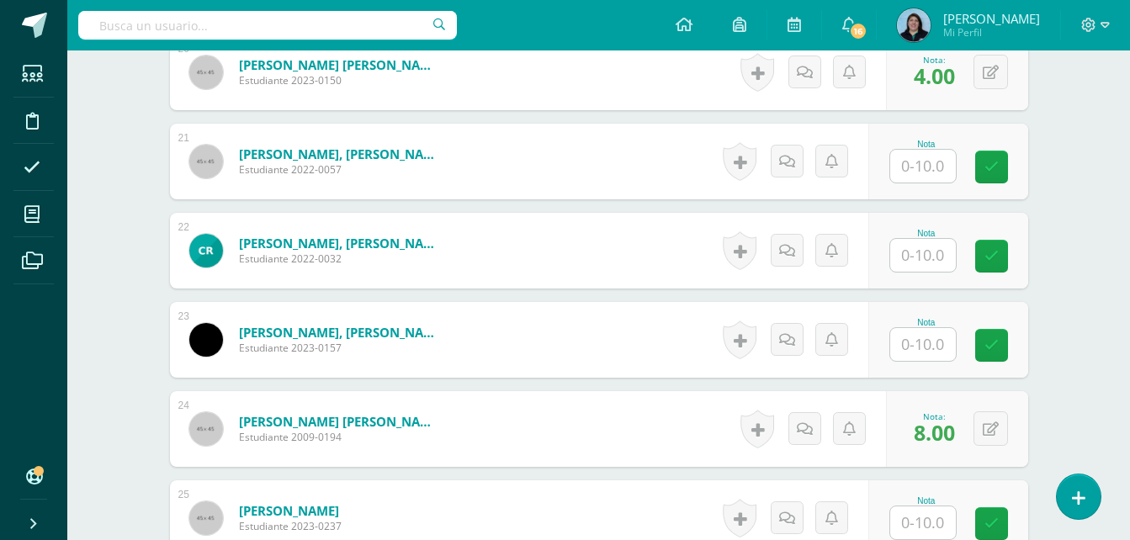
drag, startPoint x: 913, startPoint y: 348, endPoint x: 982, endPoint y: 330, distance: 72.2
click at [913, 348] on input "text" at bounding box center [923, 344] width 66 height 33
type input "5"
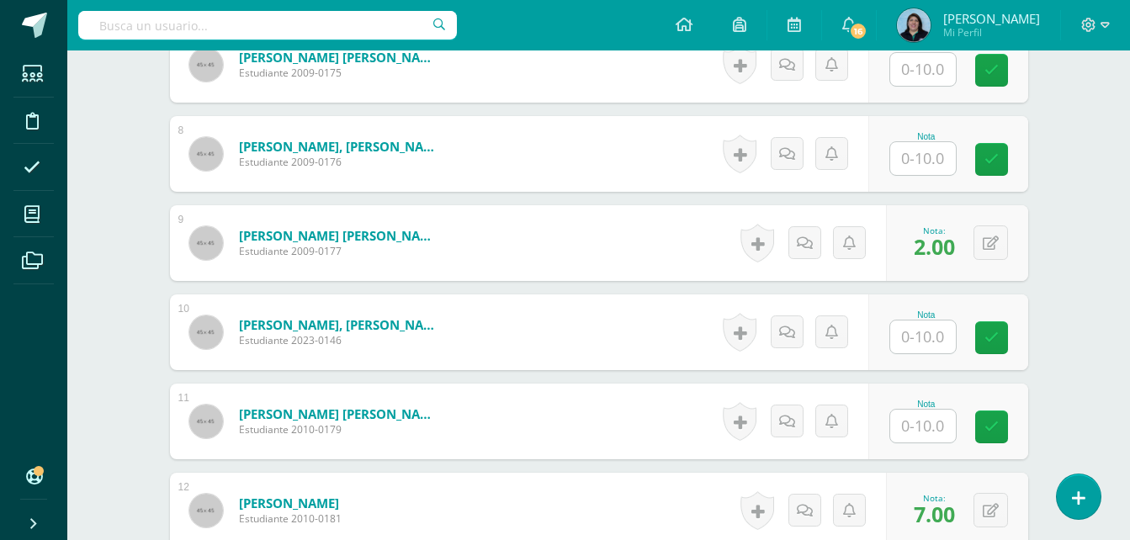
scroll to position [1067, 0]
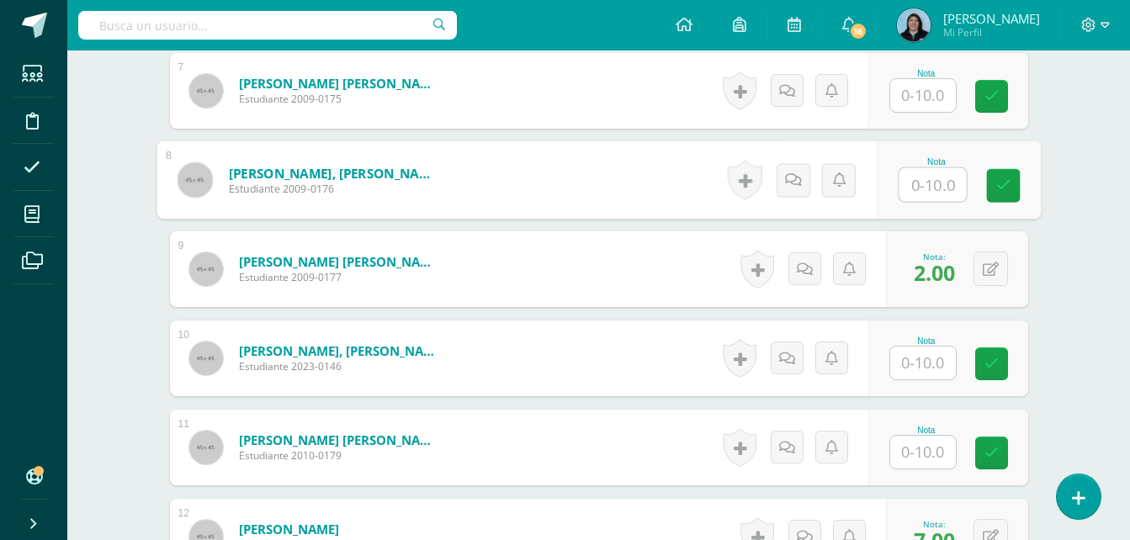
click at [925, 183] on input "text" at bounding box center [931, 185] width 67 height 34
type input "4"
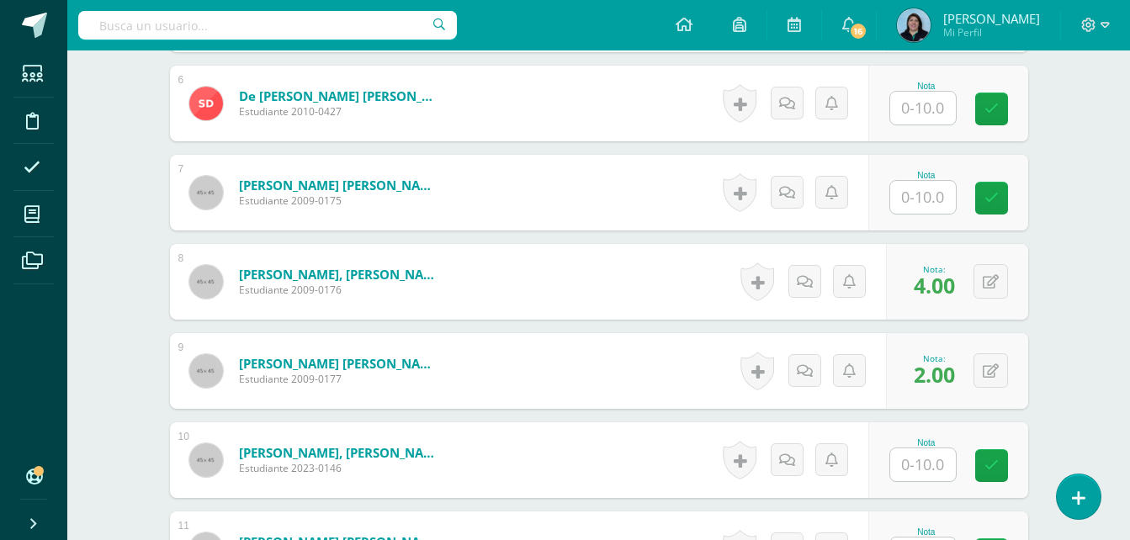
scroll to position [730, 0]
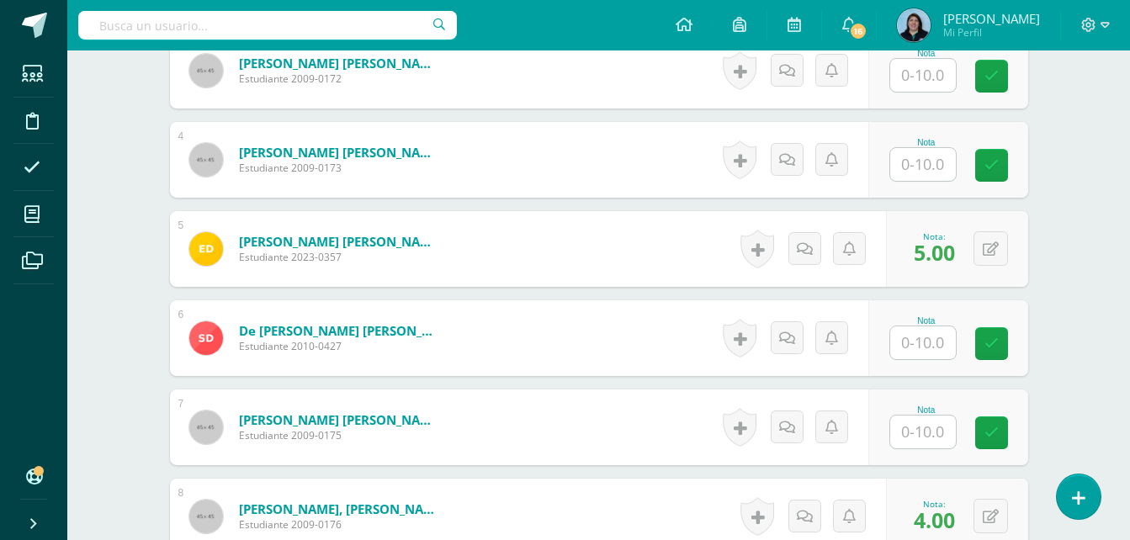
click at [918, 342] on input "text" at bounding box center [923, 342] width 66 height 33
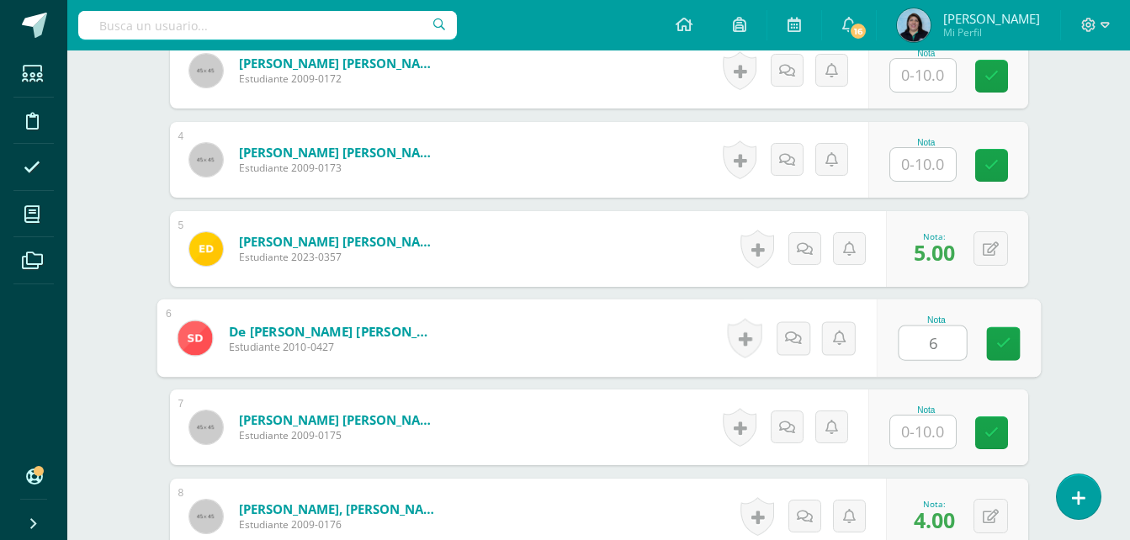
type input "6"
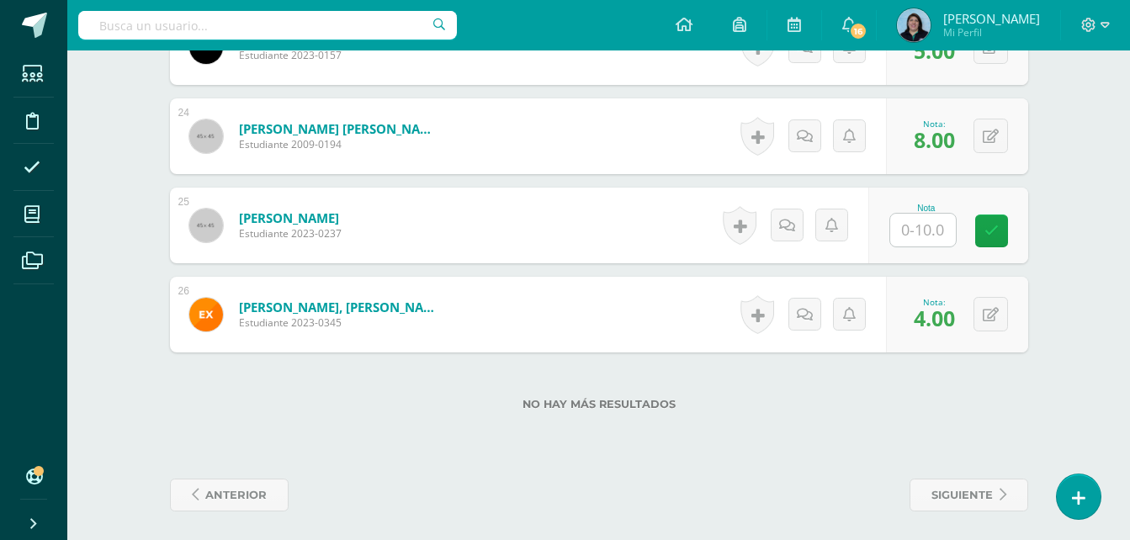
scroll to position [2542, 0]
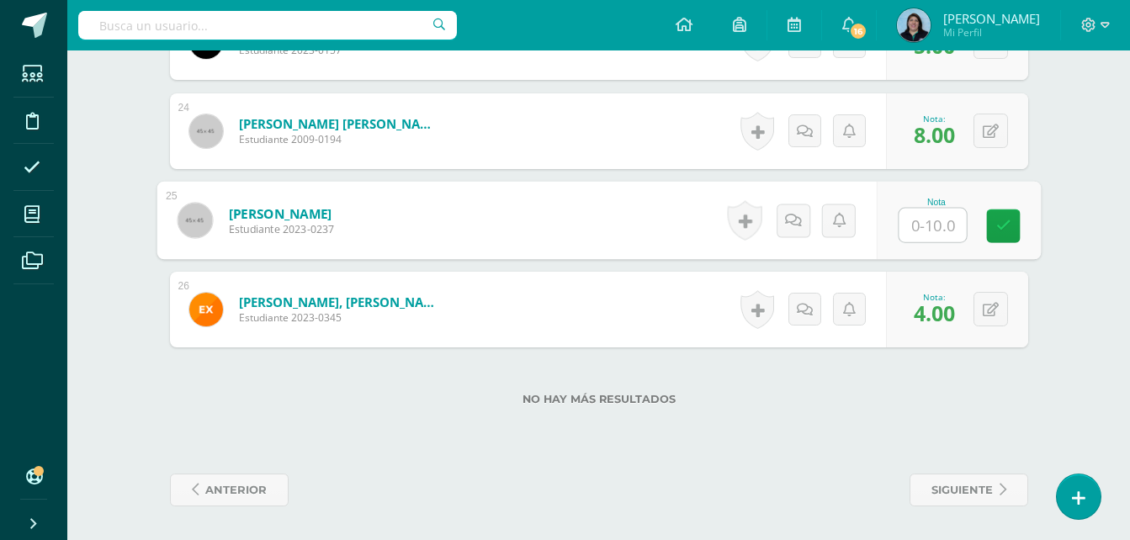
click at [925, 223] on input "text" at bounding box center [931, 226] width 67 height 34
type input "7"
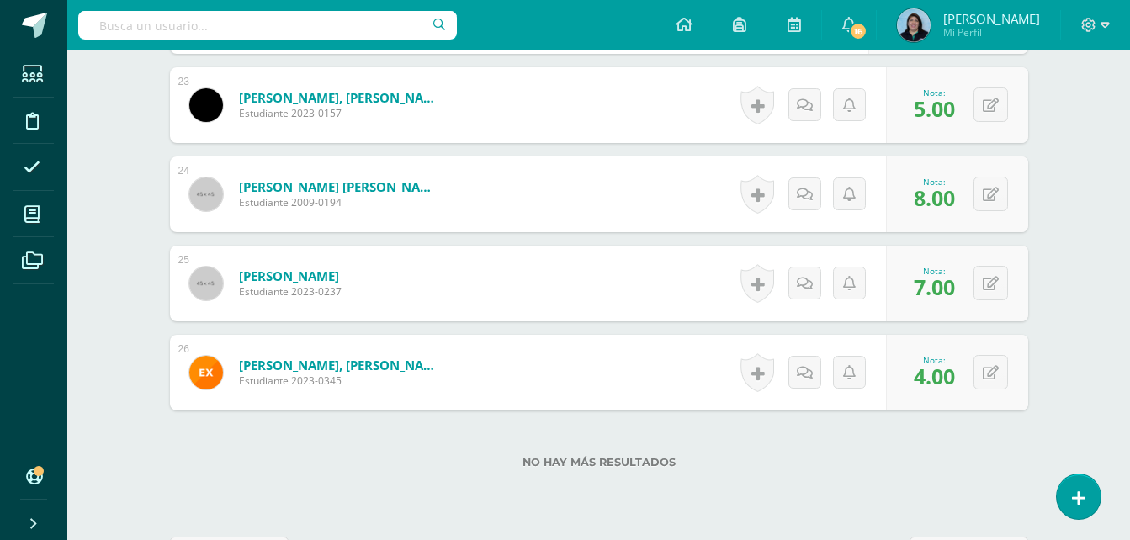
scroll to position [2374, 0]
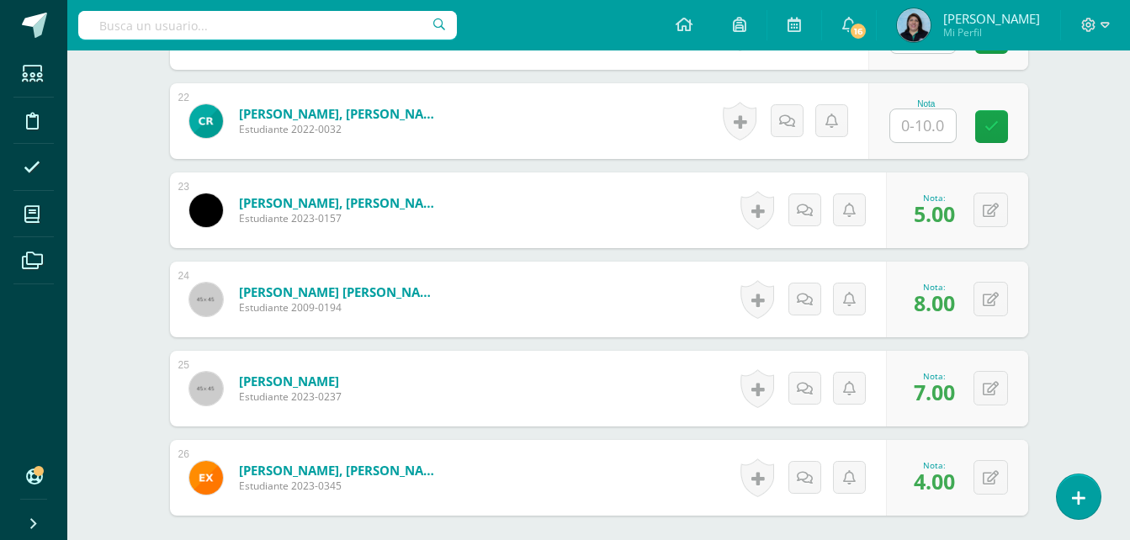
click at [920, 129] on input "text" at bounding box center [923, 125] width 66 height 33
type input "2"
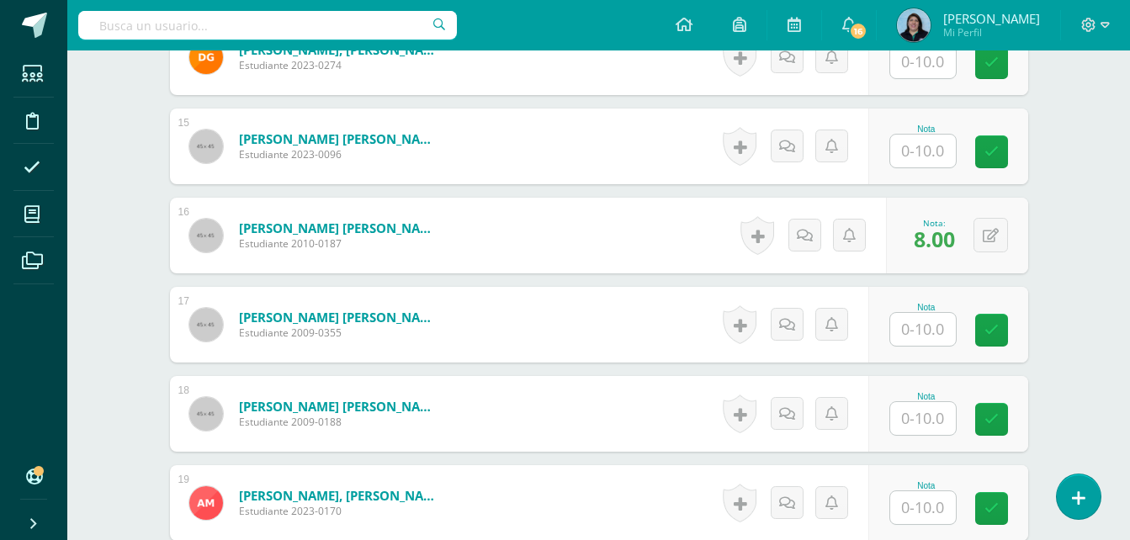
scroll to position [1701, 0]
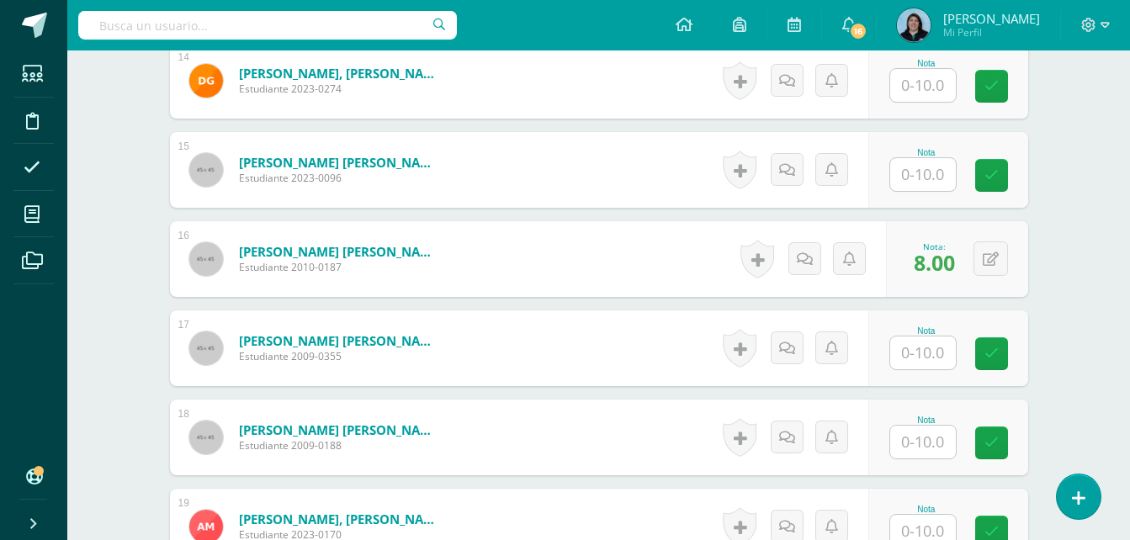
click at [929, 174] on input "text" at bounding box center [923, 174] width 66 height 33
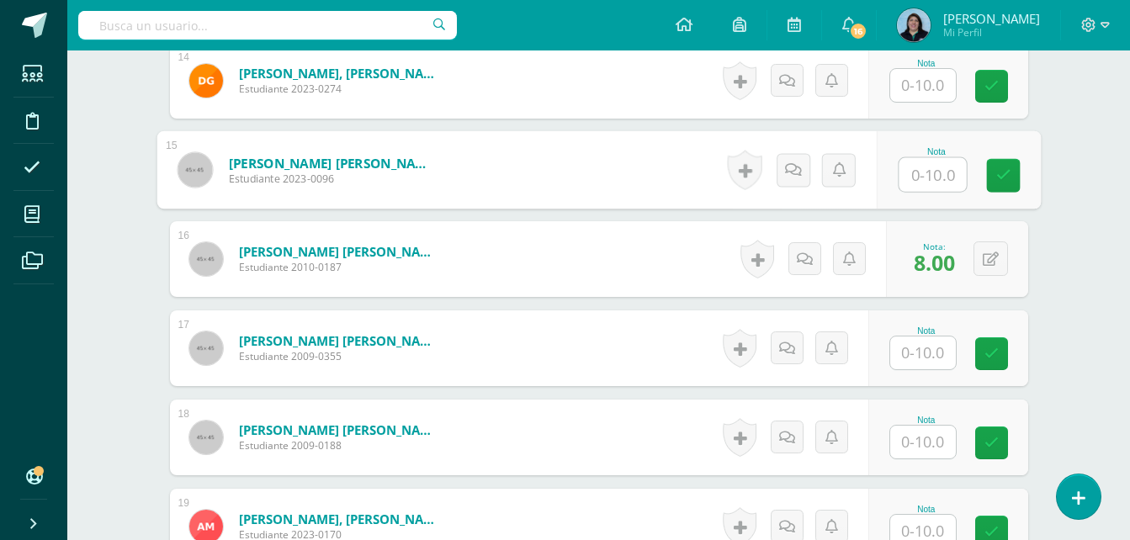
type input "3"
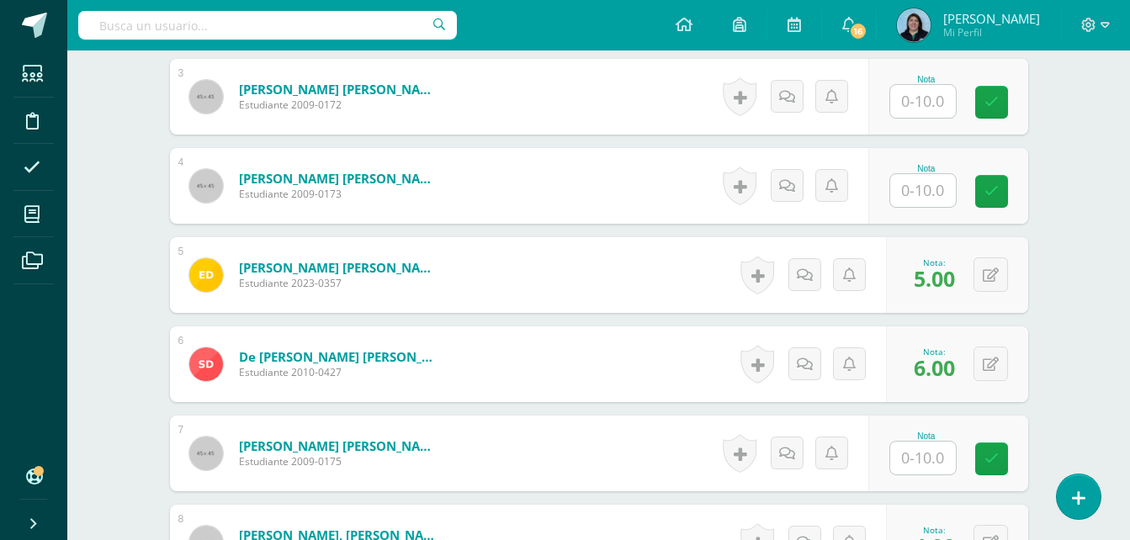
scroll to position [691, 0]
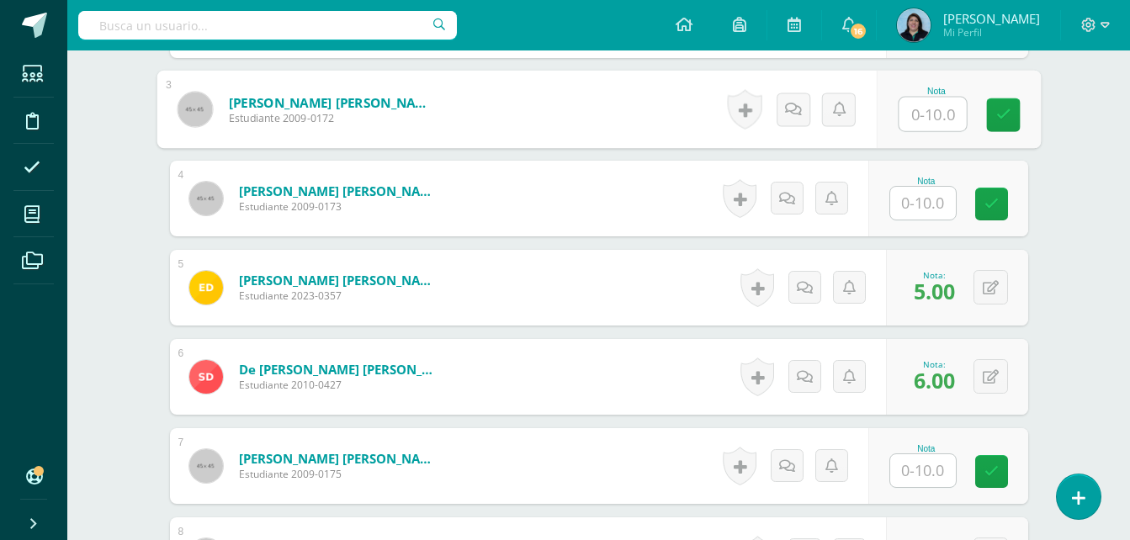
click at [926, 115] on input "text" at bounding box center [931, 115] width 67 height 34
type input "0"
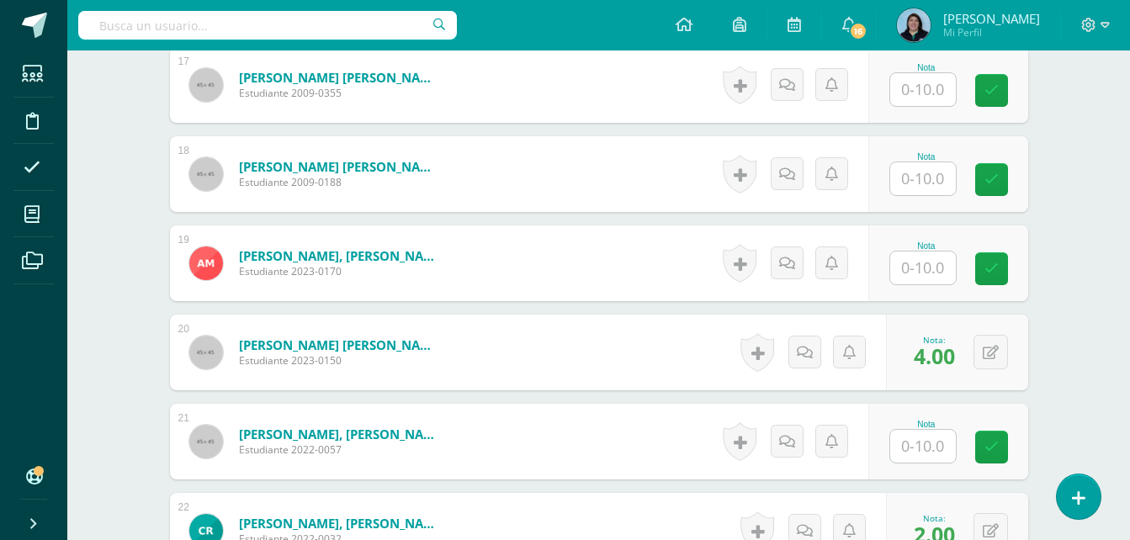
scroll to position [2121, 0]
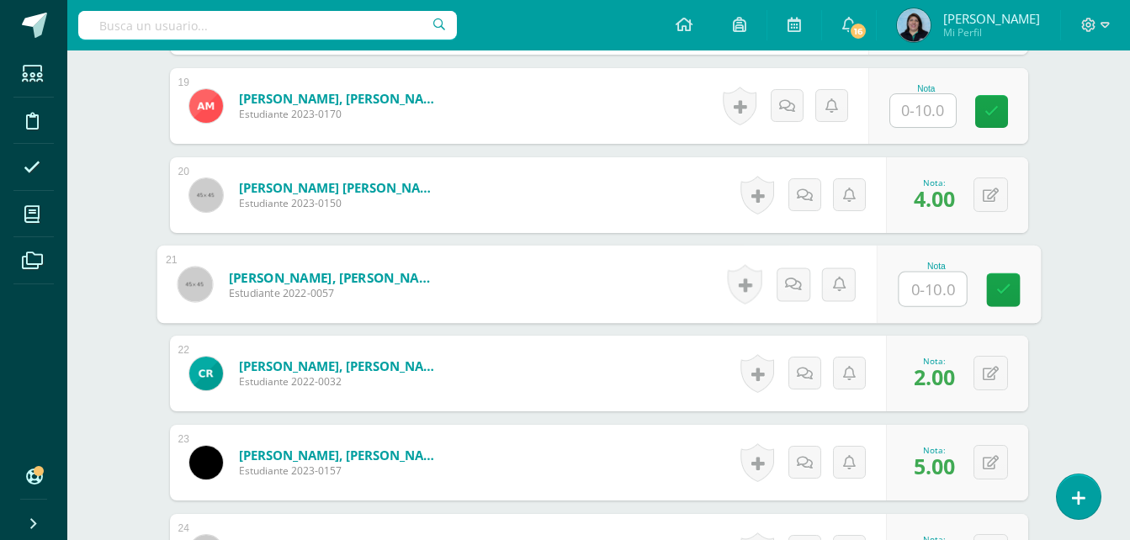
drag, startPoint x: 929, startPoint y: 287, endPoint x: 1047, endPoint y: 264, distance: 120.8
click at [928, 286] on input "text" at bounding box center [931, 290] width 67 height 34
type input "4"
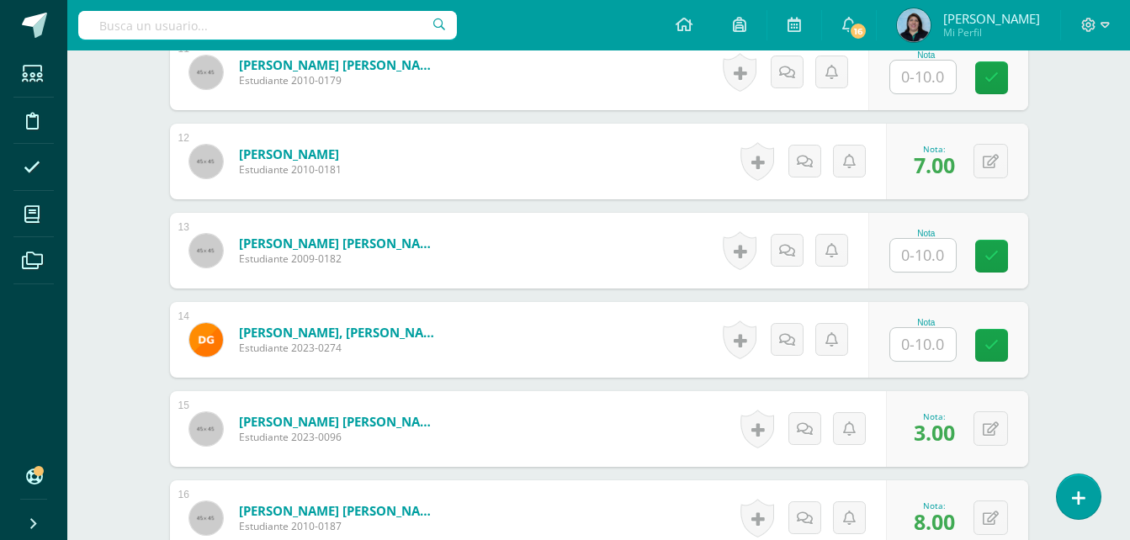
scroll to position [1448, 0]
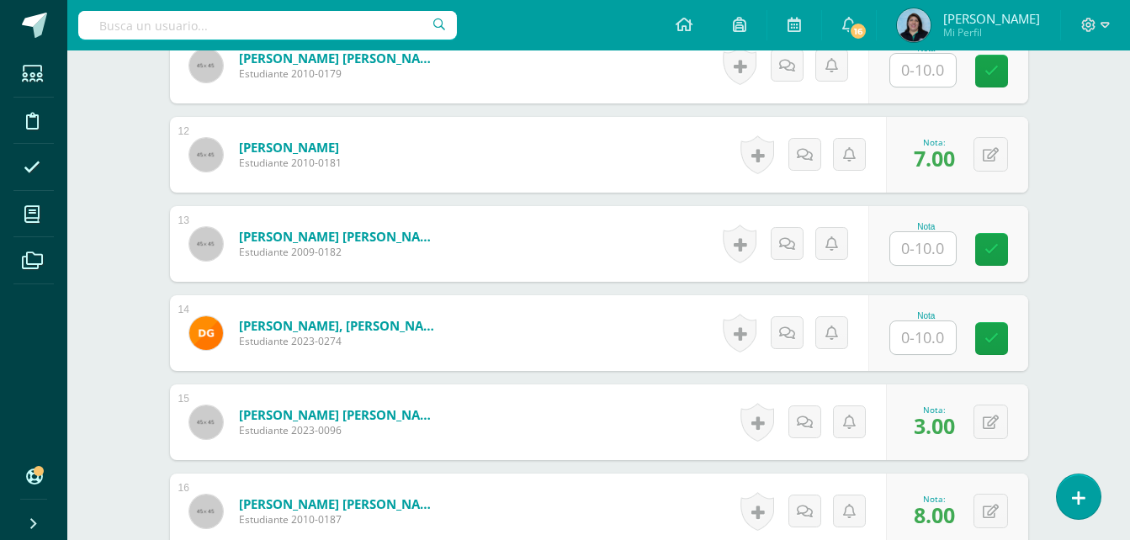
drag, startPoint x: 925, startPoint y: 334, endPoint x: 962, endPoint y: 329, distance: 37.4
click at [925, 334] on input "text" at bounding box center [923, 337] width 66 height 33
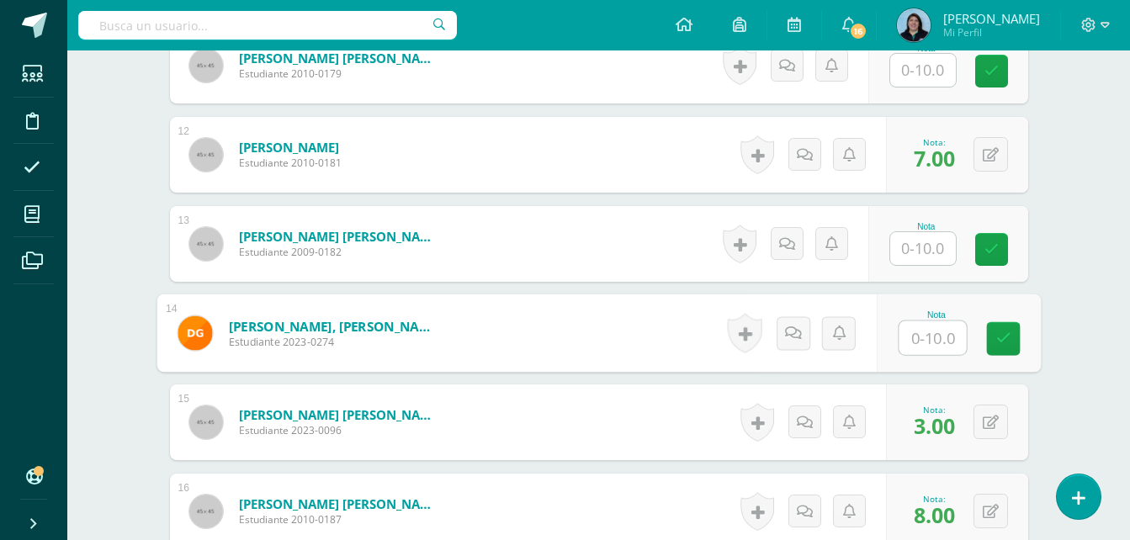
type input "4"
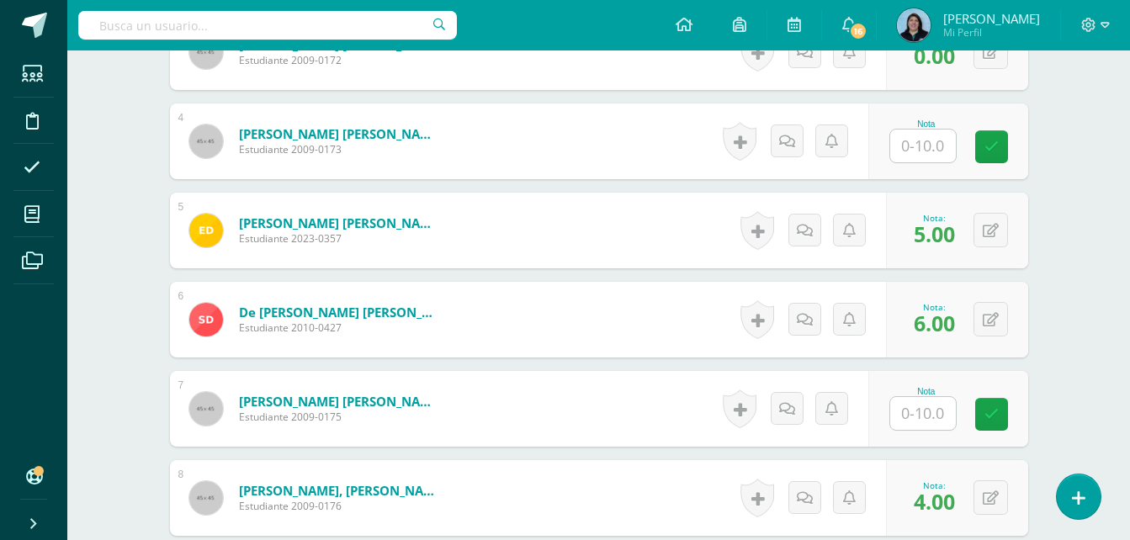
scroll to position [607, 0]
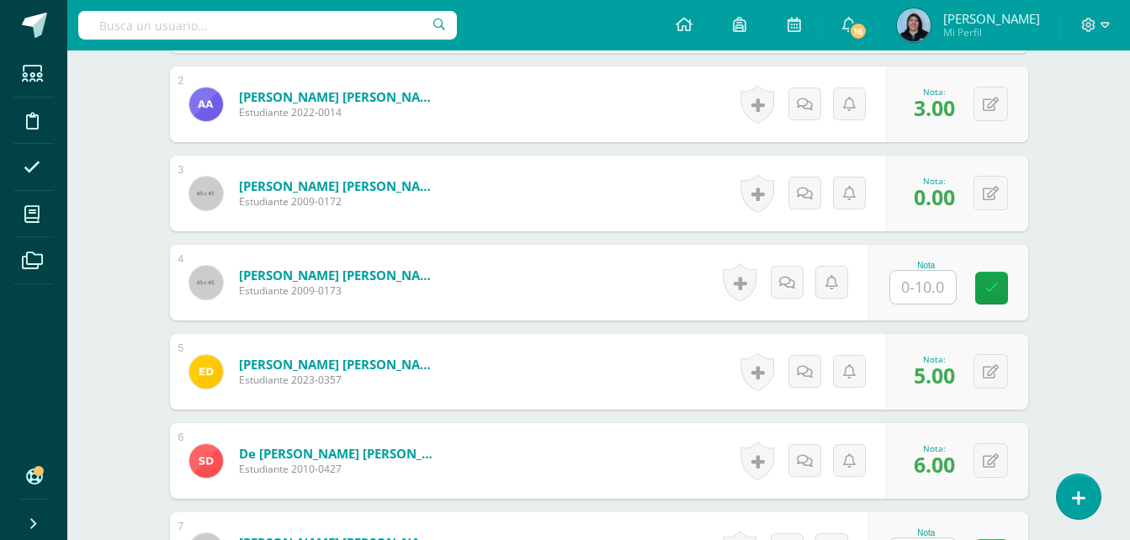
click at [929, 286] on input "text" at bounding box center [923, 287] width 66 height 33
type input "7"
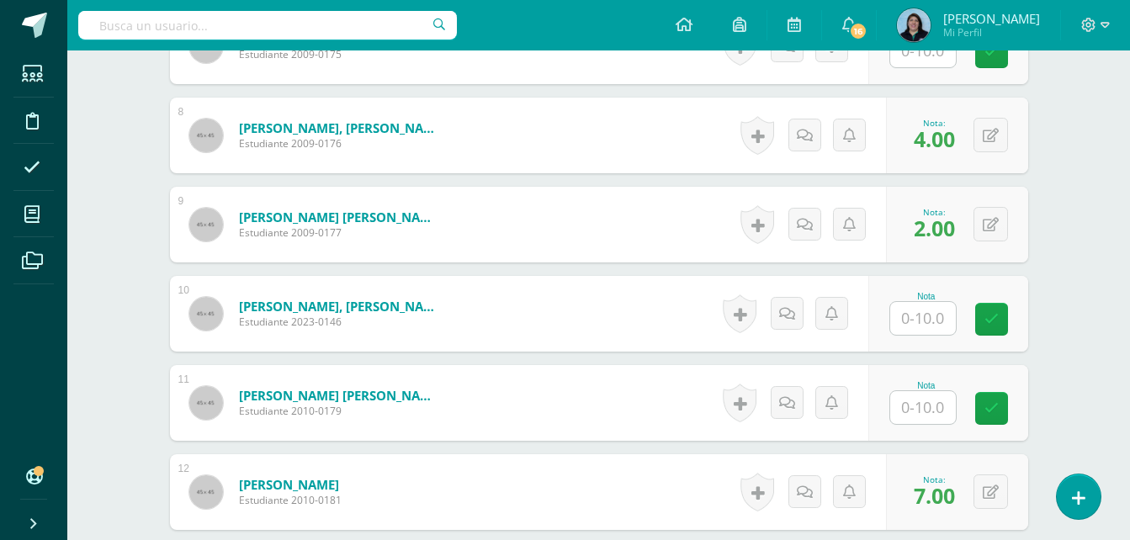
scroll to position [1112, 0]
drag, startPoint x: 929, startPoint y: 408, endPoint x: 940, endPoint y: 405, distance: 11.4
click at [929, 408] on input "text" at bounding box center [923, 406] width 66 height 33
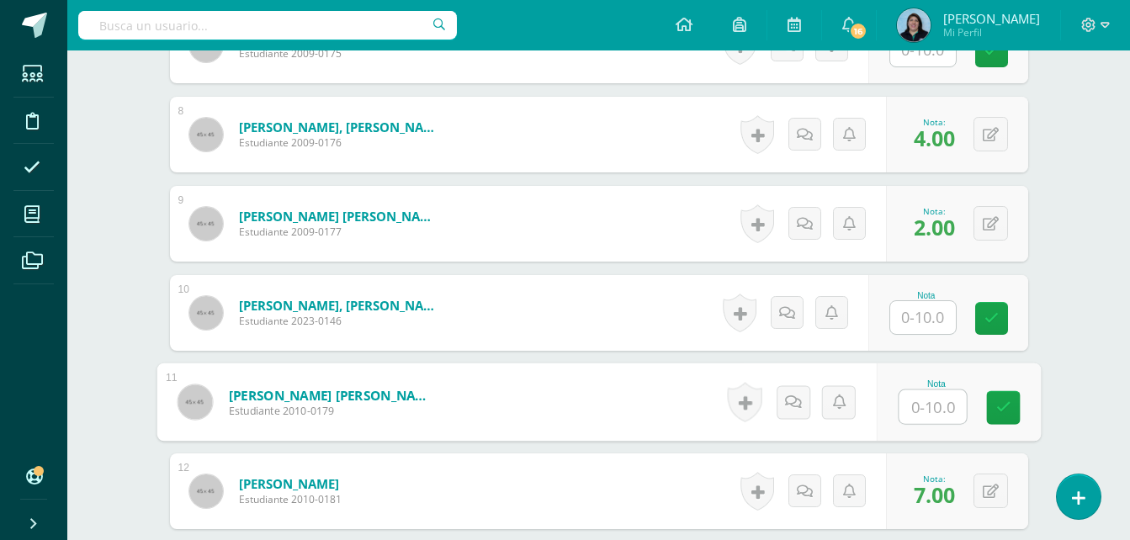
type input "8"
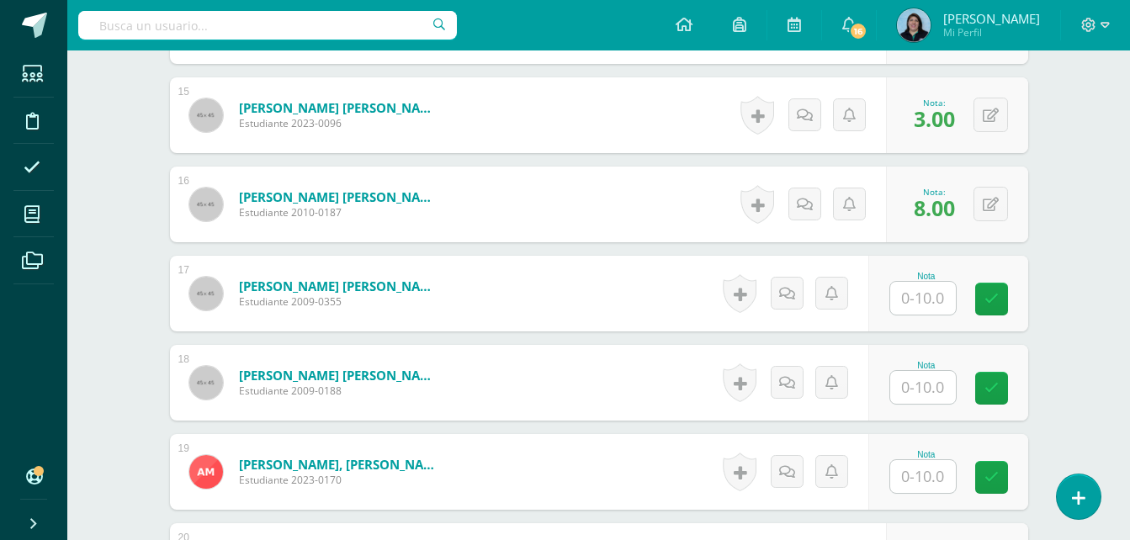
scroll to position [1785, 0]
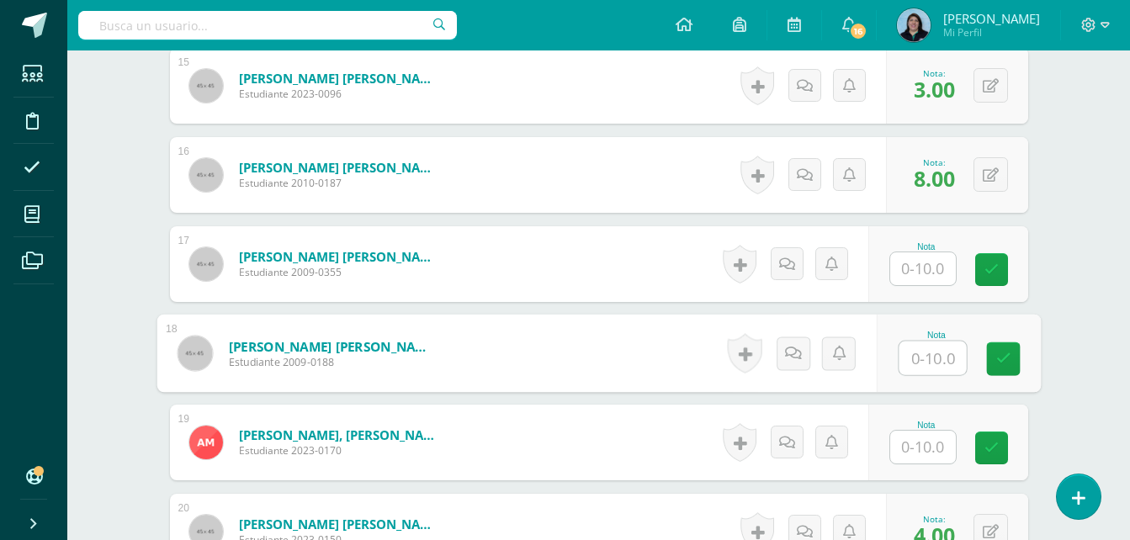
click at [941, 353] on input "text" at bounding box center [931, 359] width 67 height 34
type input "8"
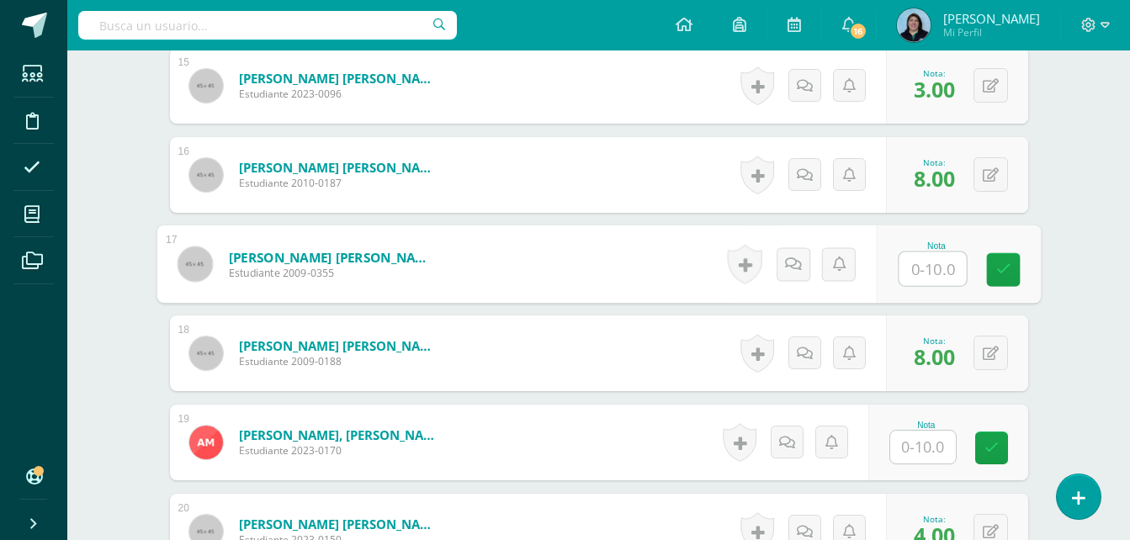
click at [929, 261] on input "text" at bounding box center [931, 269] width 67 height 34
type input "9"
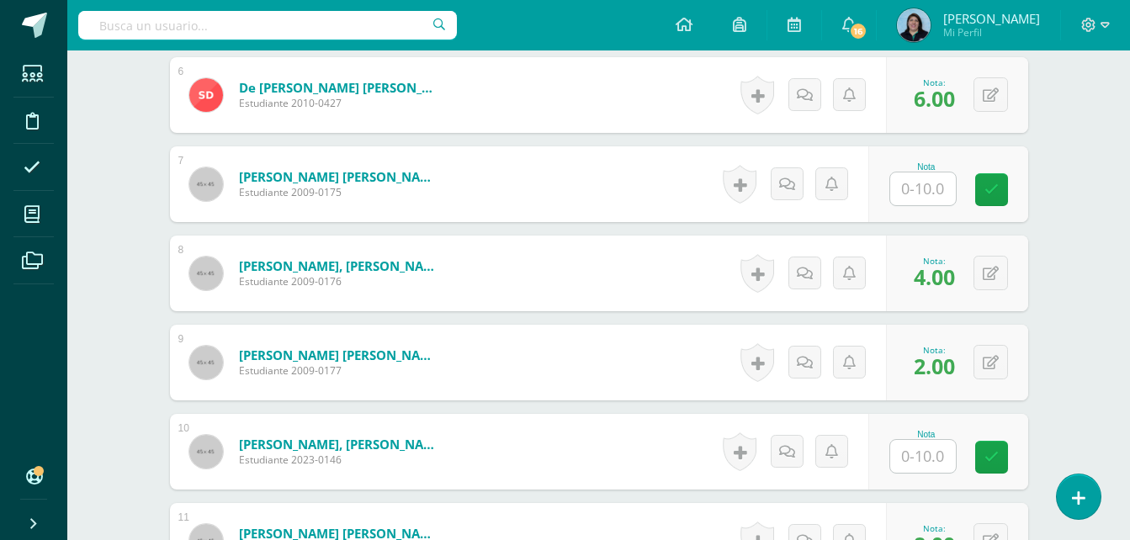
scroll to position [944, 0]
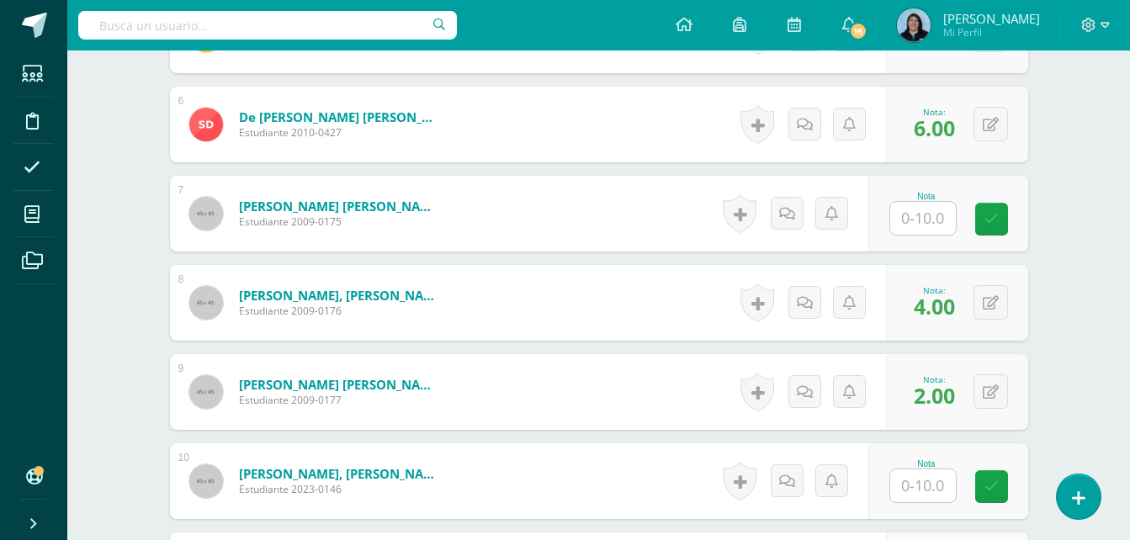
click at [929, 221] on input "text" at bounding box center [923, 218] width 66 height 33
type input "9"
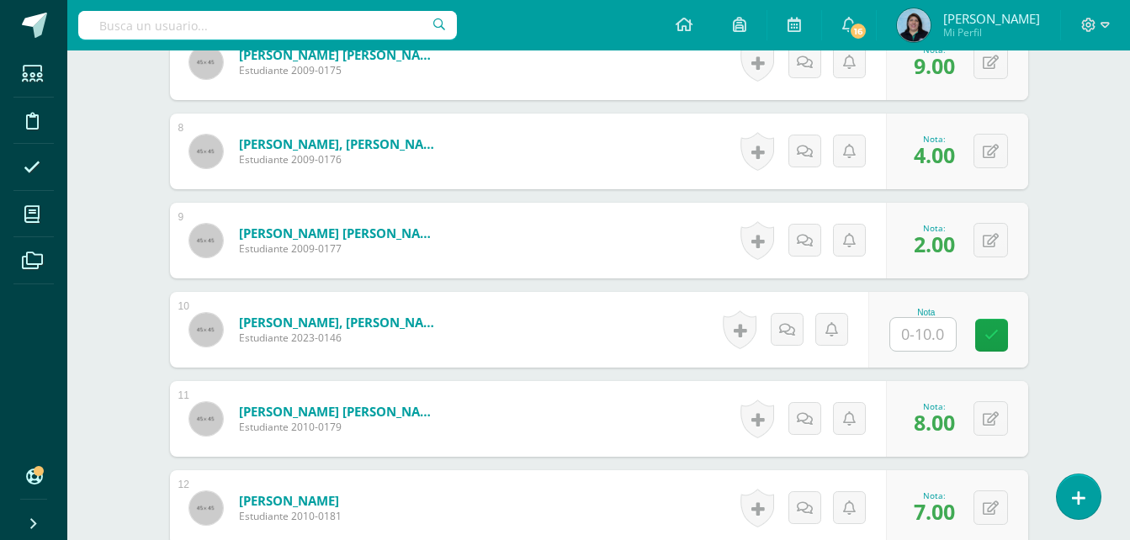
scroll to position [1112, 0]
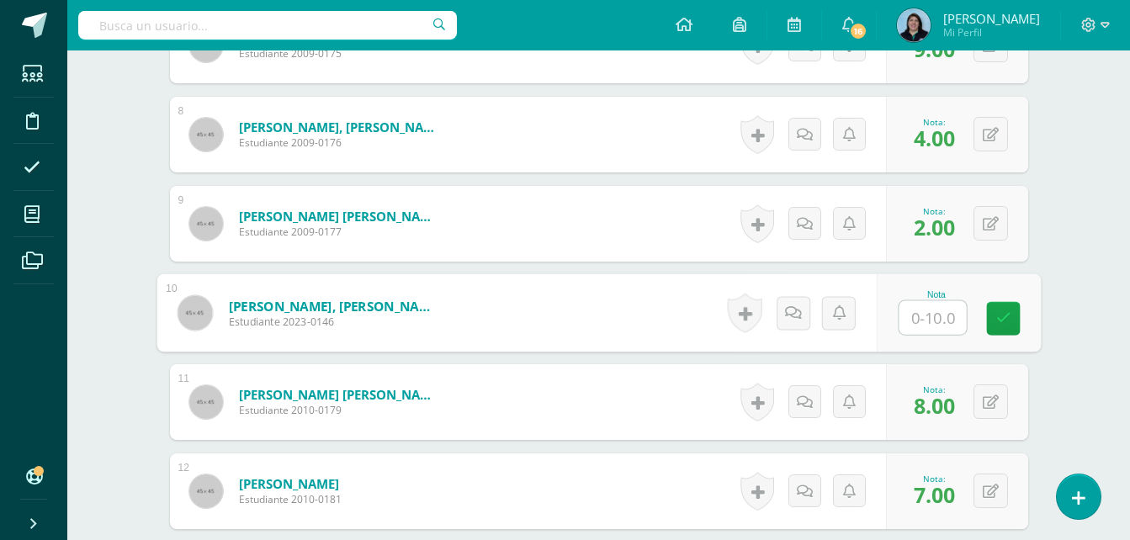
click at [935, 320] on input "text" at bounding box center [931, 318] width 67 height 34
type input "0"
click at [793, 311] on icon at bounding box center [792, 312] width 17 height 14
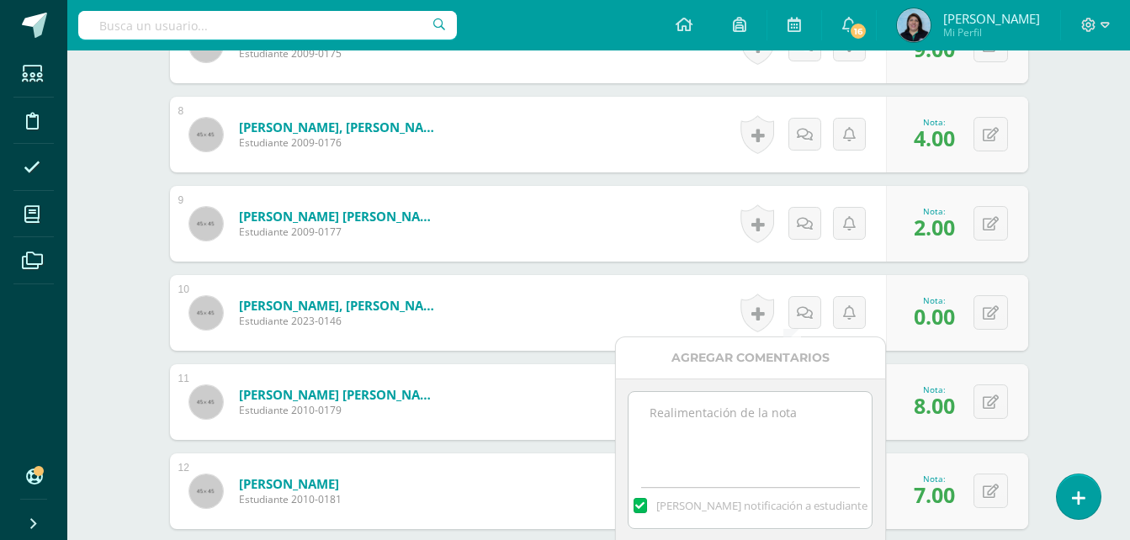
click at [757, 419] on textarea at bounding box center [749, 434] width 243 height 84
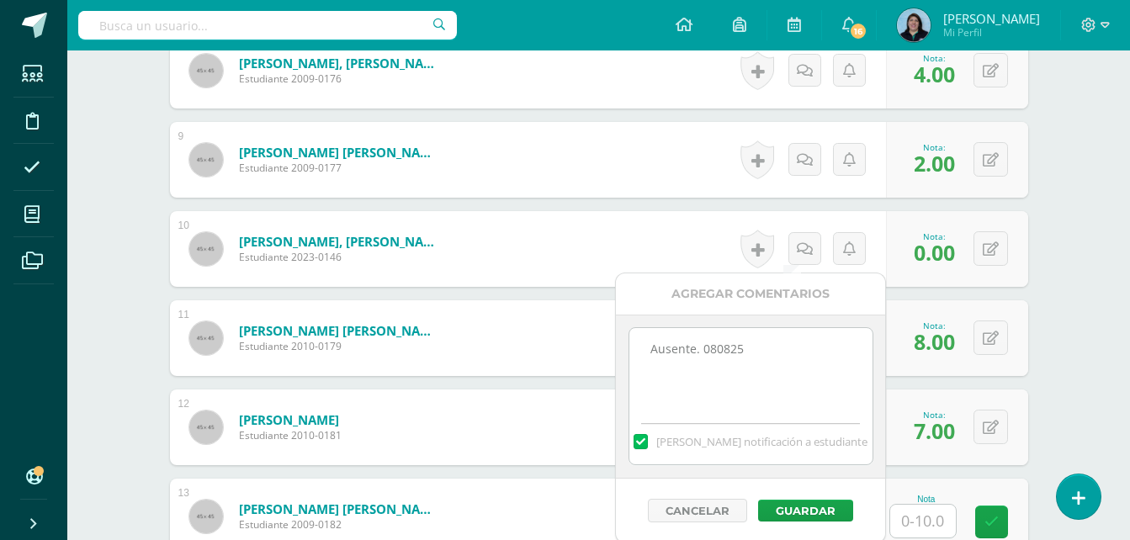
scroll to position [1280, 0]
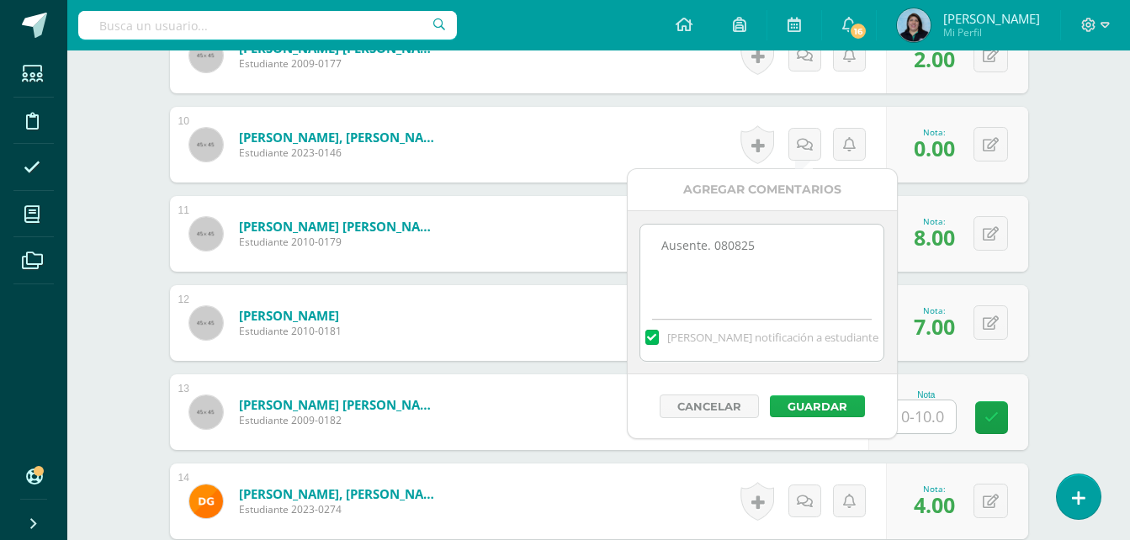
type textarea "Ausente. 080825"
click at [799, 408] on button "Guardar" at bounding box center [817, 406] width 95 height 22
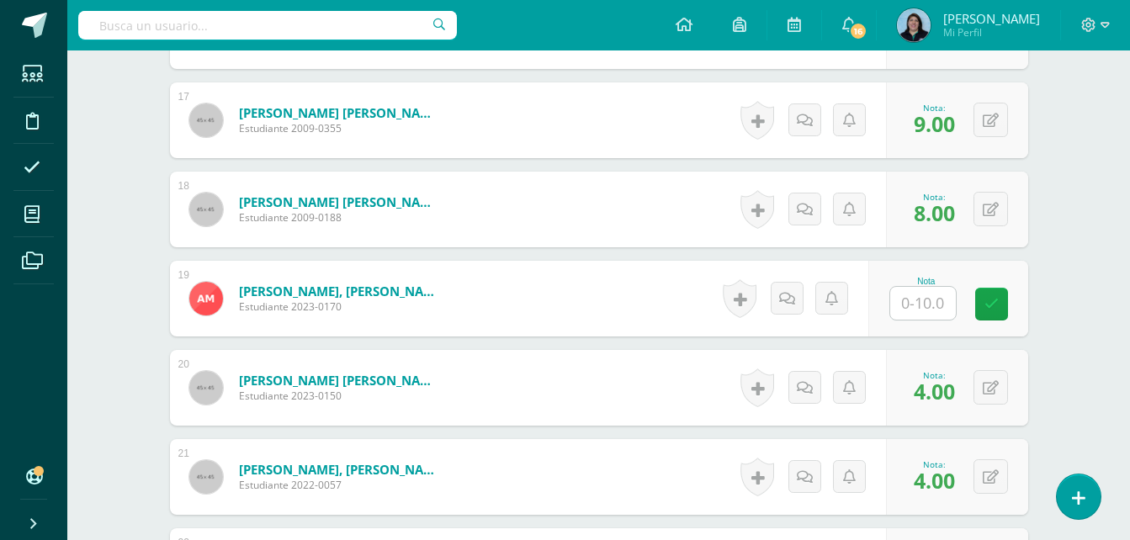
scroll to position [1953, 0]
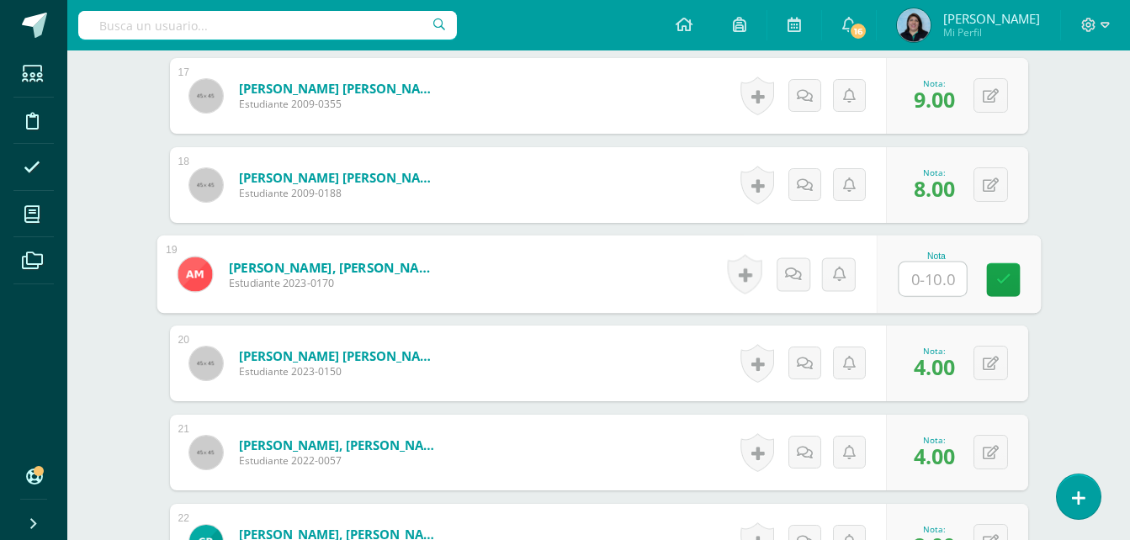
drag, startPoint x: 929, startPoint y: 279, endPoint x: 969, endPoint y: 285, distance: 40.0
click at [929, 279] on input "text" at bounding box center [931, 279] width 67 height 34
type input "0"
click at [801, 273] on link at bounding box center [793, 274] width 34 height 34
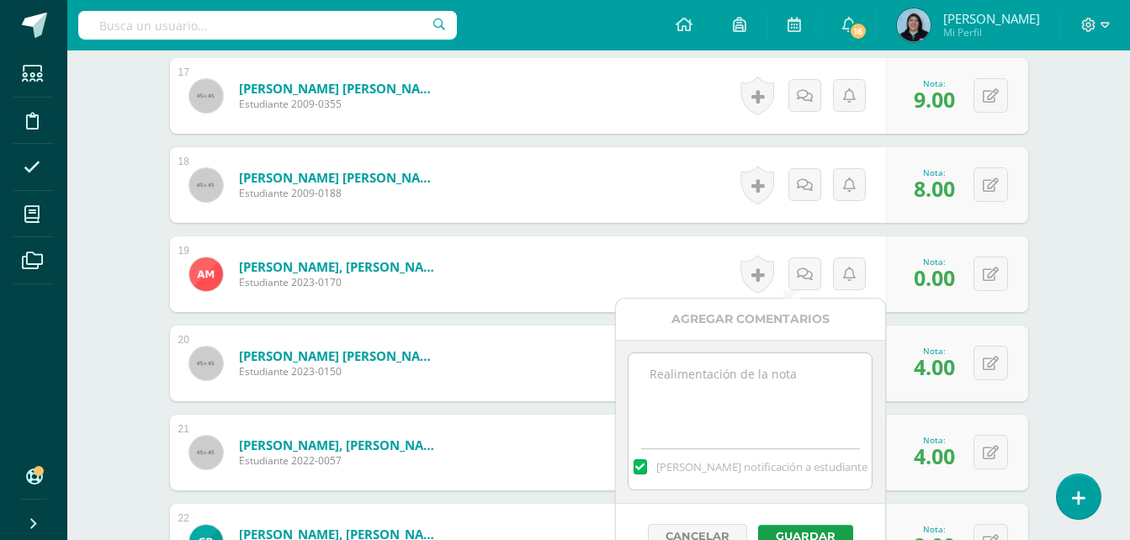
click at [773, 406] on textarea at bounding box center [749, 395] width 243 height 84
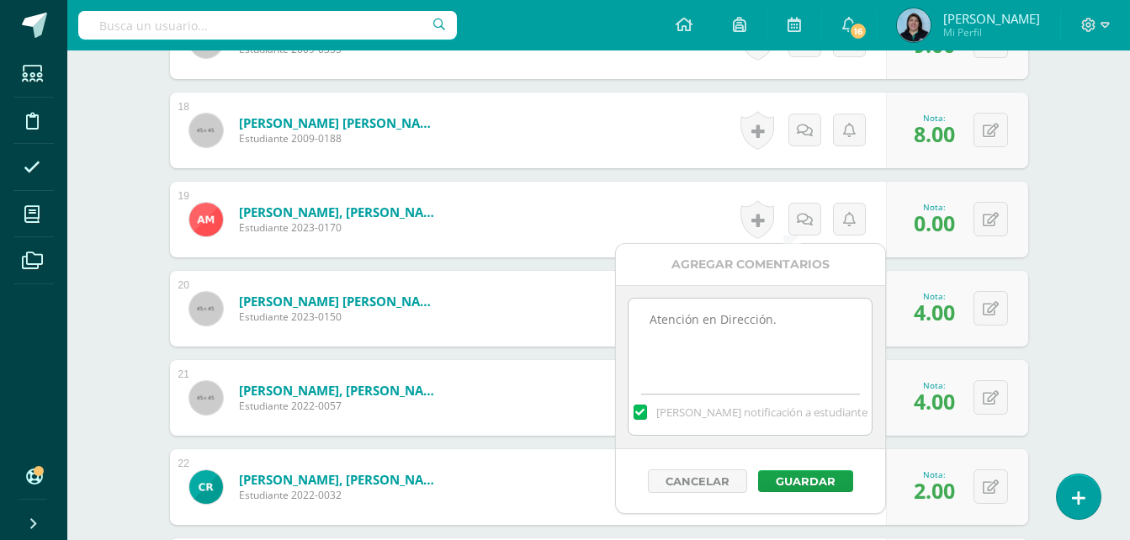
scroll to position [2037, 0]
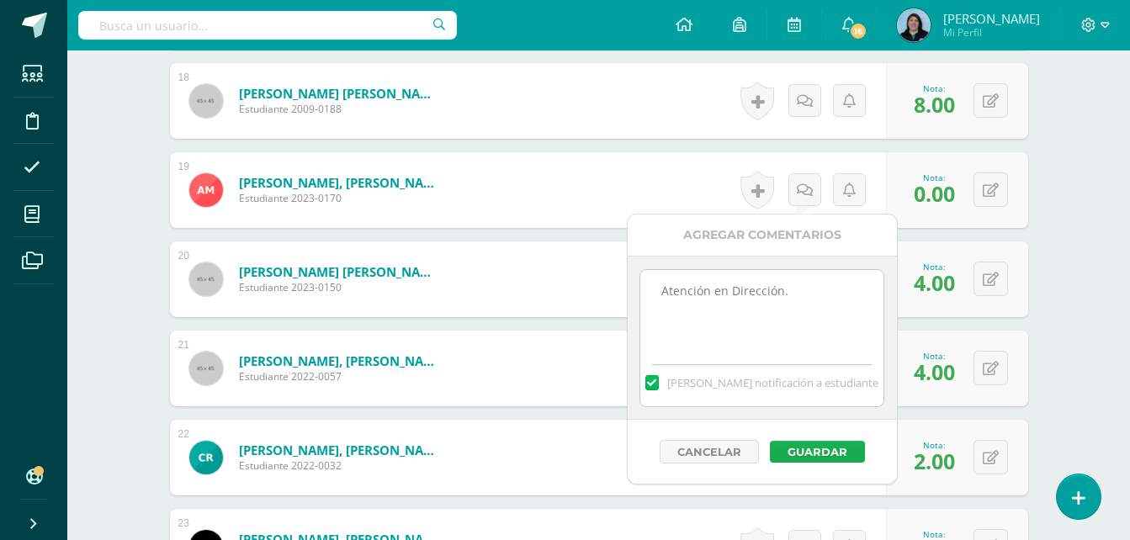
type textarea "Atención en Dirección."
click at [824, 452] on button "Guardar" at bounding box center [817, 452] width 95 height 22
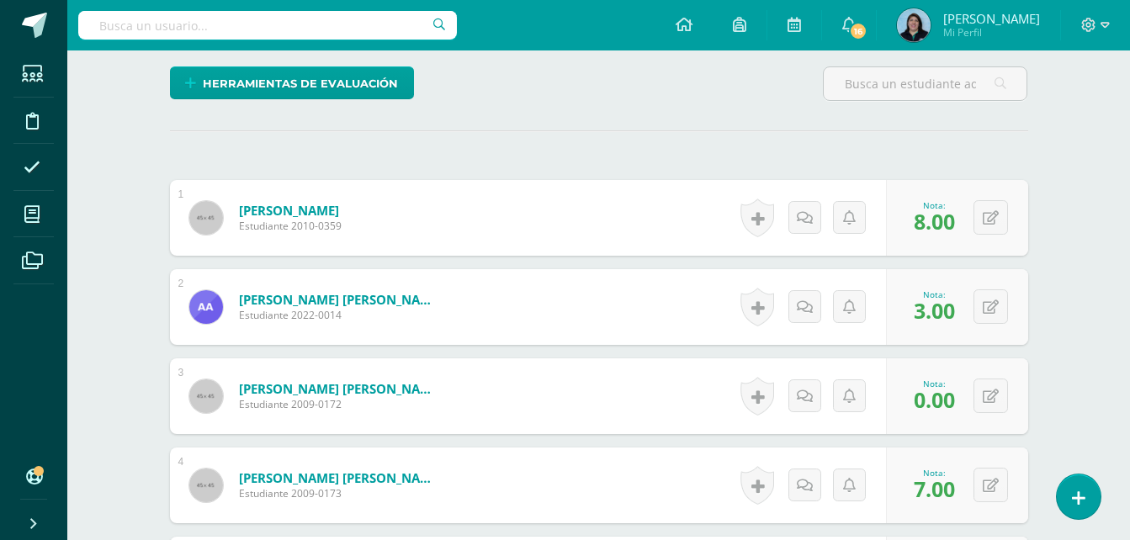
scroll to position [421, 0]
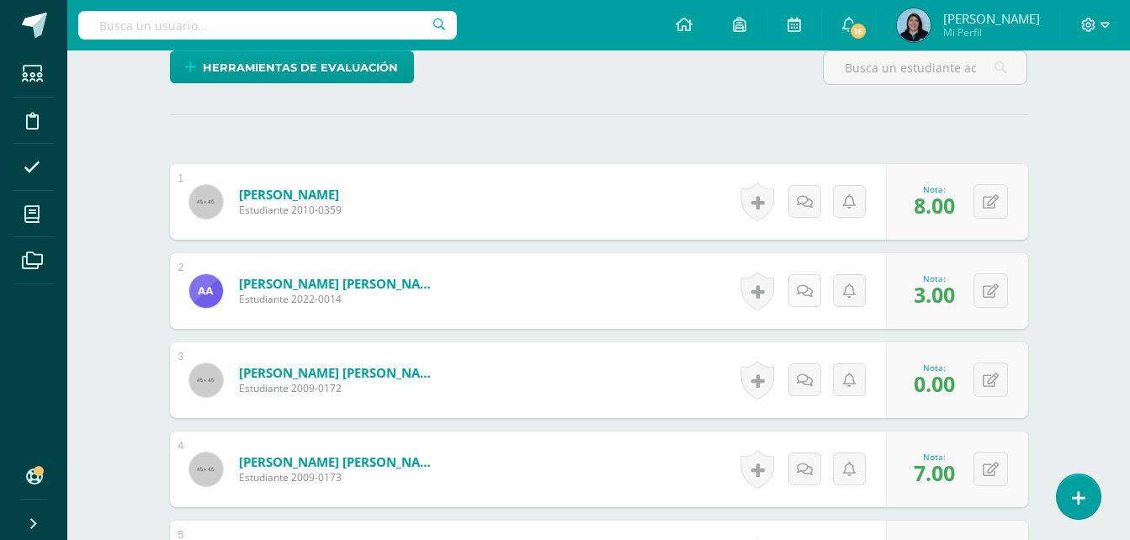
click at [807, 295] on icon at bounding box center [805, 291] width 16 height 14
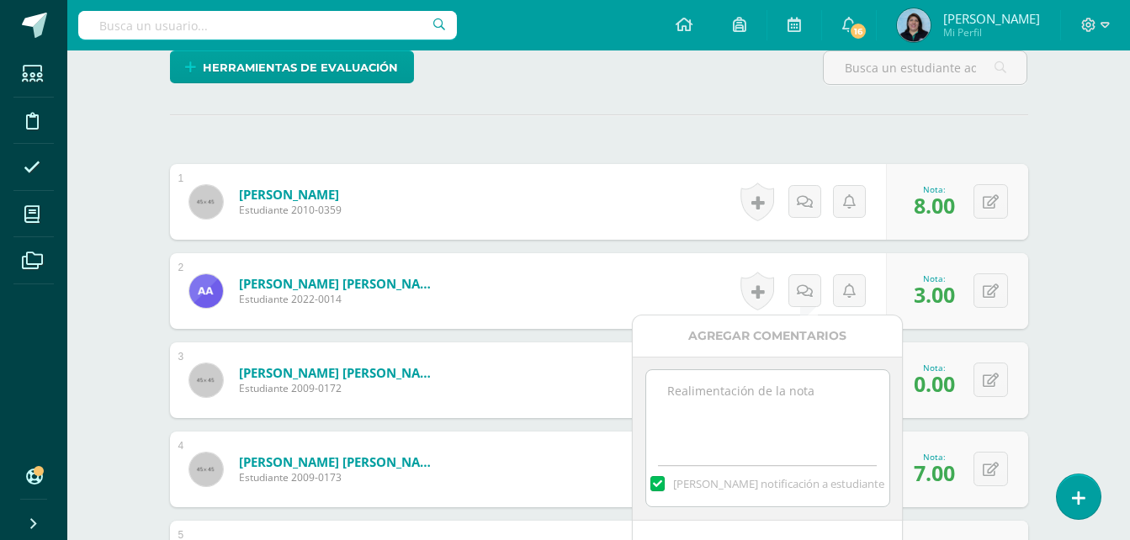
click at [665, 397] on textarea at bounding box center [767, 412] width 243 height 84
drag, startPoint x: 666, startPoint y: 388, endPoint x: 850, endPoint y: 396, distance: 184.4
click at [850, 396] on textarea "Realizar Plan de Mejoramiento." at bounding box center [767, 412] width 243 height 84
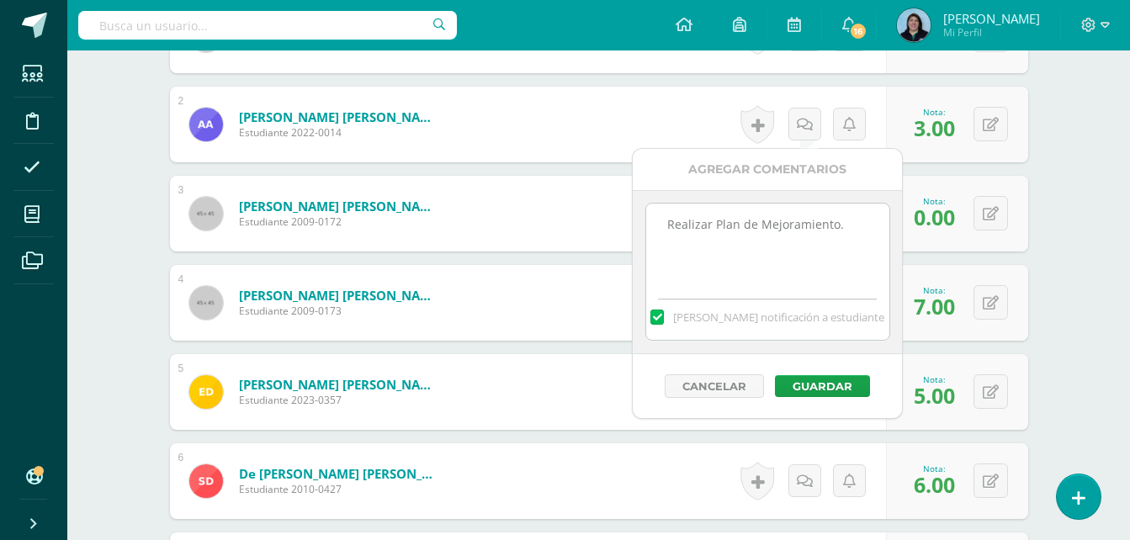
scroll to position [589, 0]
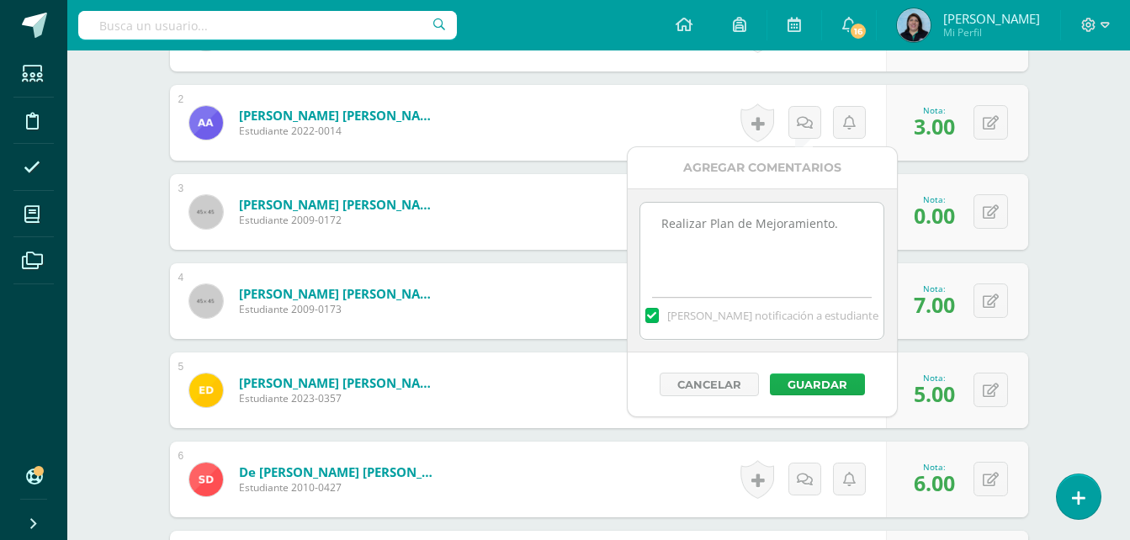
type textarea "Realizar Plan de Mejoramiento."
click at [814, 381] on button "Guardar" at bounding box center [817, 384] width 95 height 22
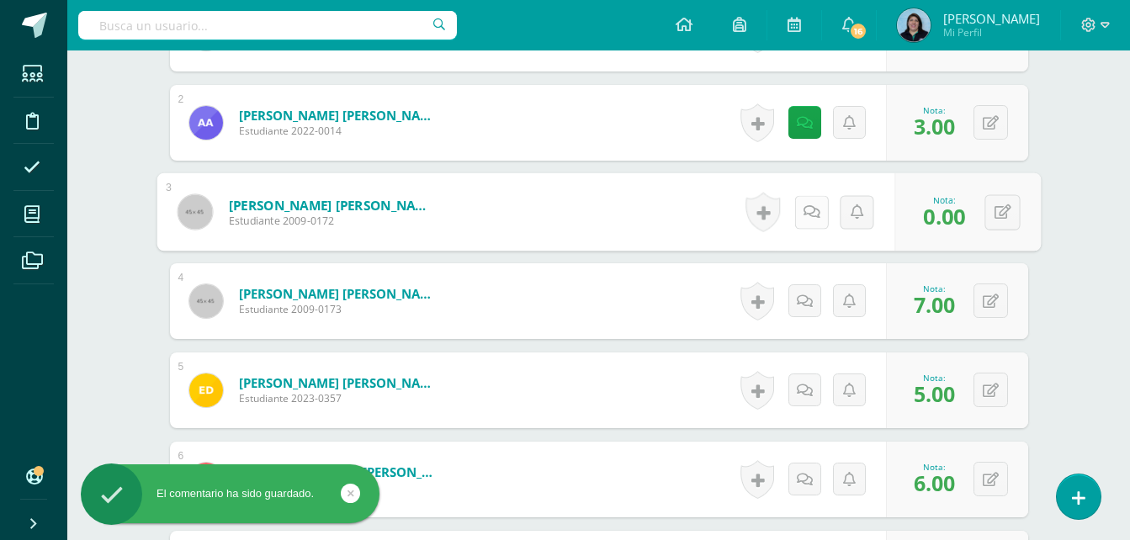
click at [797, 216] on link at bounding box center [811, 212] width 34 height 34
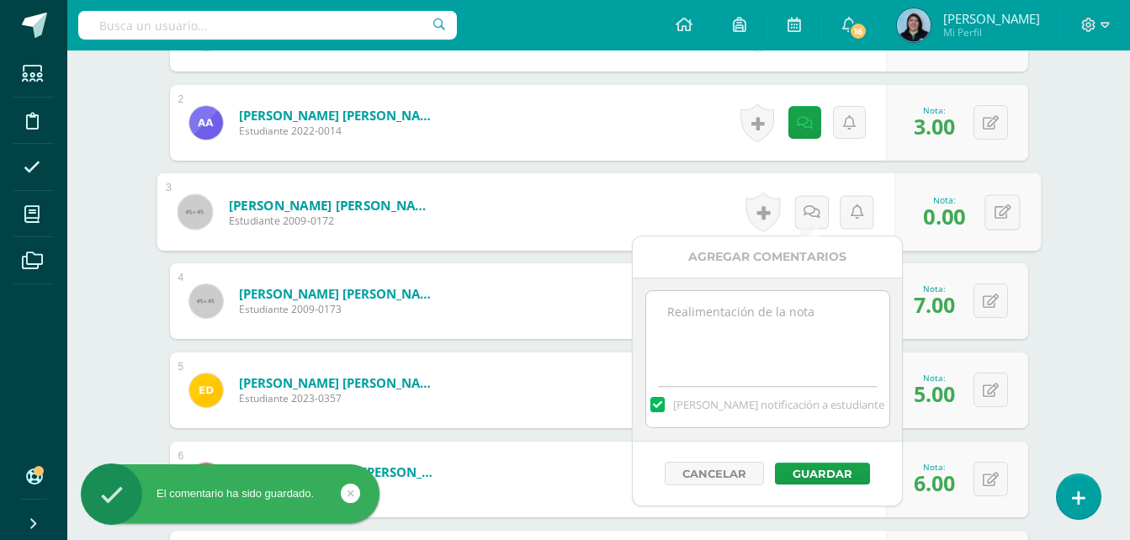
click at [799, 351] on textarea at bounding box center [767, 333] width 243 height 84
paste textarea "Realizar Plan de Mejoramiento."
type textarea "Realizar Plan de Mejoramiento."
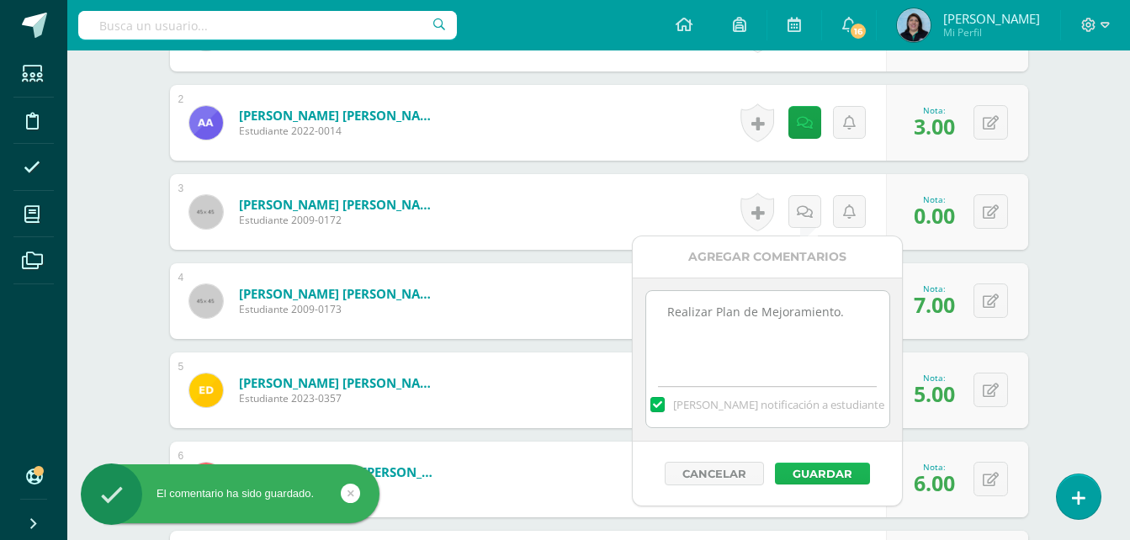
click at [808, 473] on button "Guardar" at bounding box center [822, 474] width 95 height 22
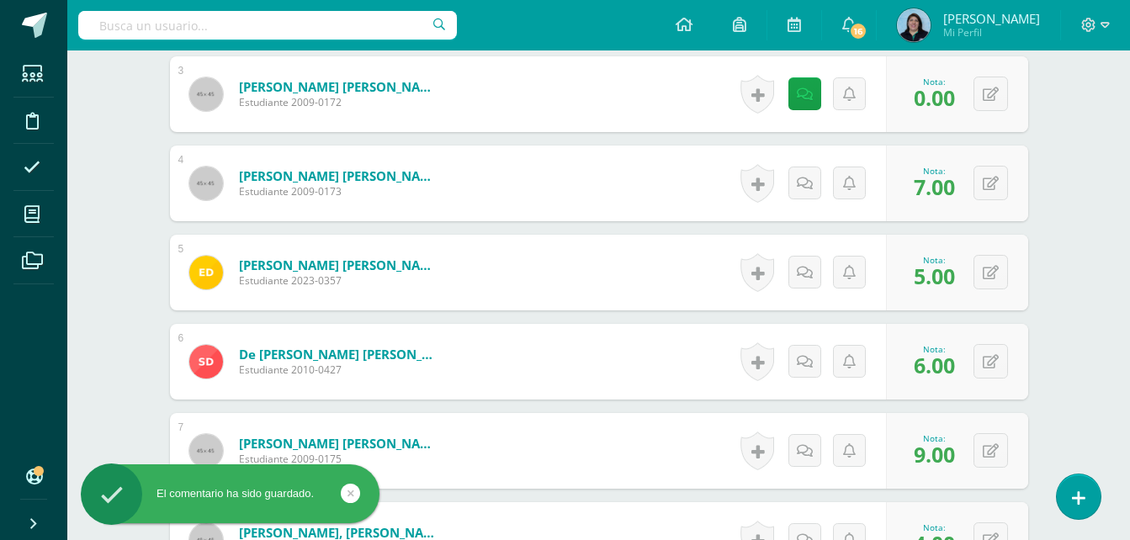
scroll to position [757, 0]
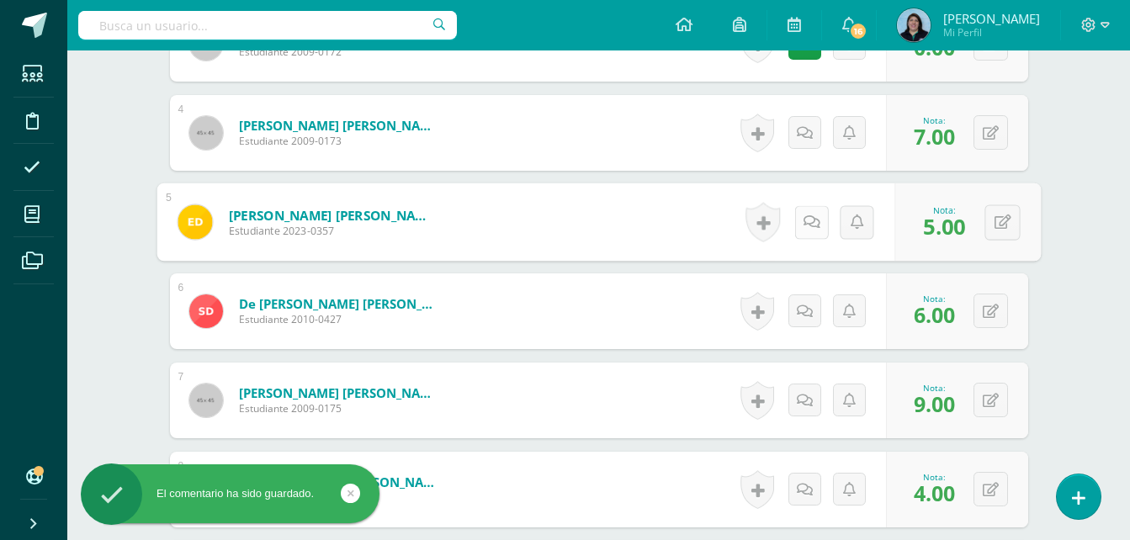
click at [802, 227] on icon at bounding box center [810, 221] width 17 height 14
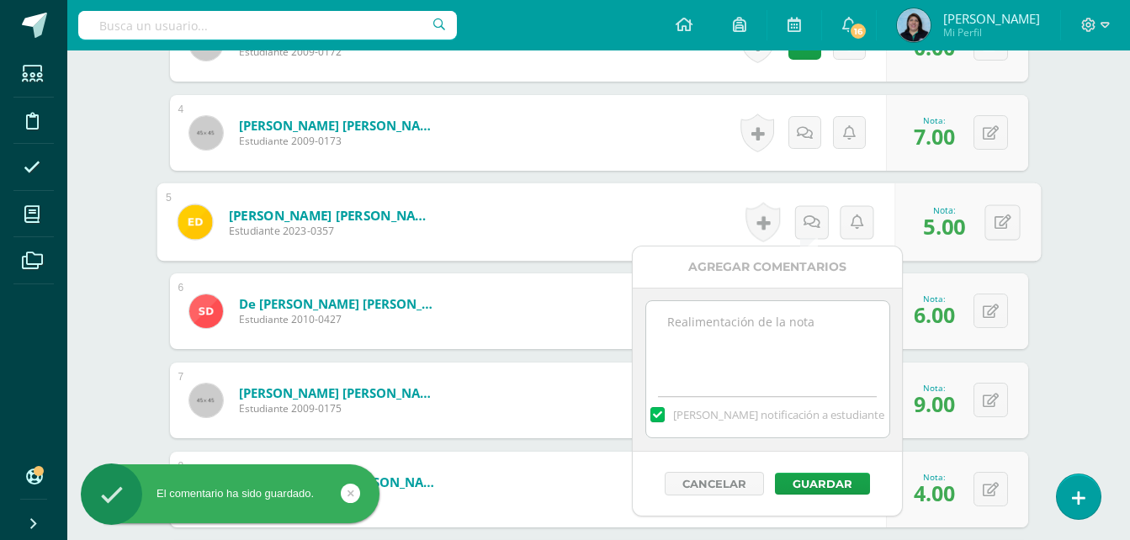
click at [777, 325] on textarea at bounding box center [767, 343] width 243 height 84
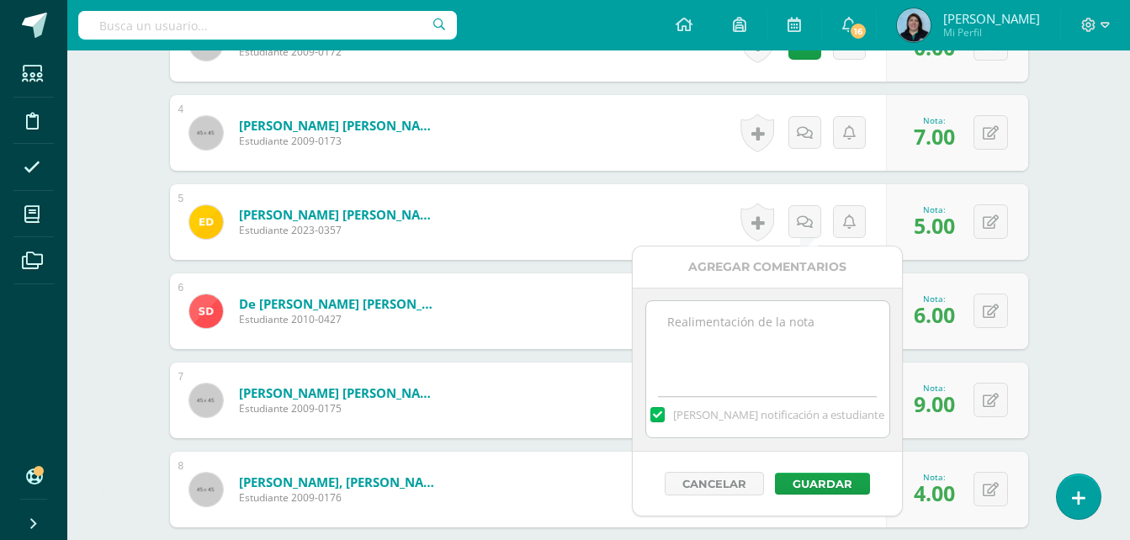
paste textarea "Realizar Plan de Mejoramiento."
type textarea "Realizar Plan de Mejoramiento."
click at [808, 485] on button "Guardar" at bounding box center [822, 484] width 95 height 22
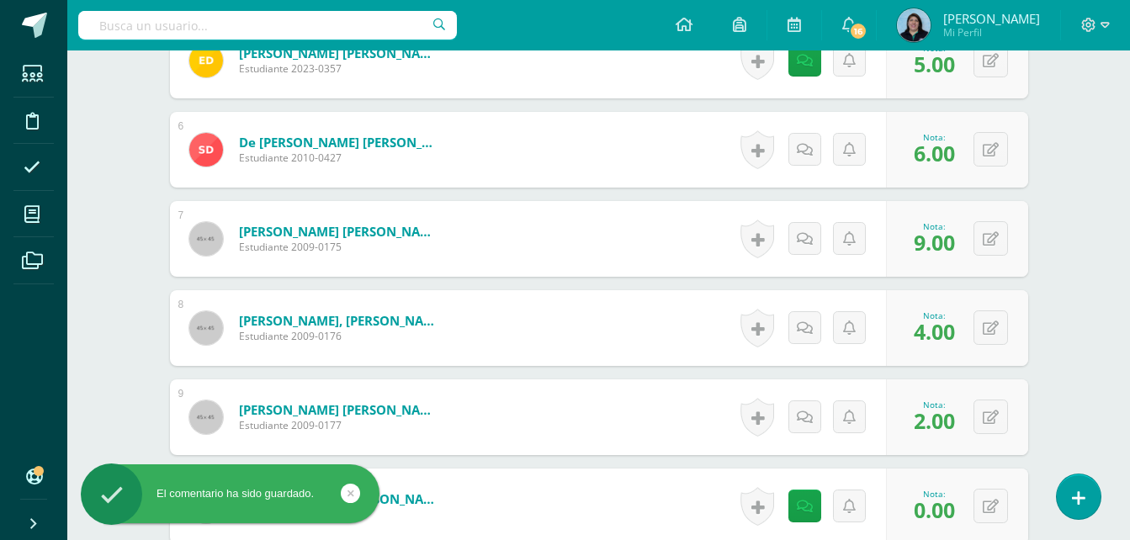
scroll to position [925, 0]
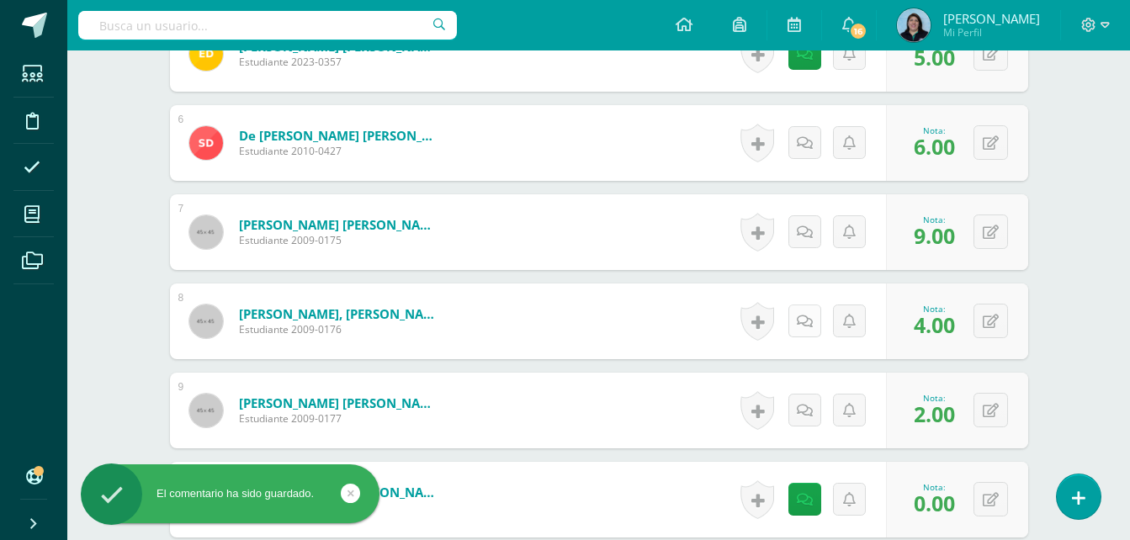
click at [802, 315] on icon at bounding box center [805, 322] width 16 height 14
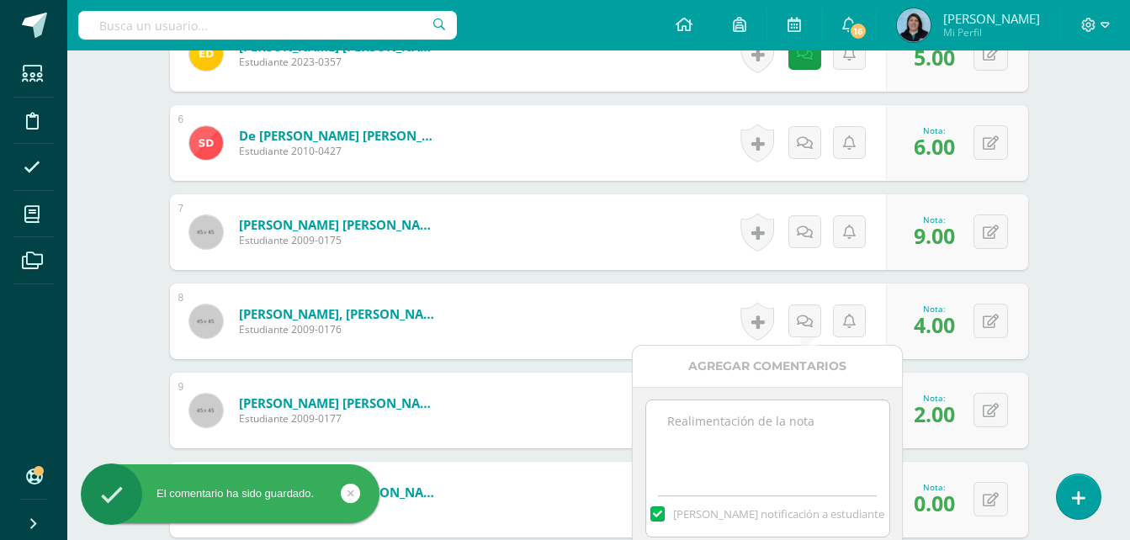
click at [776, 427] on textarea at bounding box center [767, 442] width 243 height 84
paste textarea "Realizar Plan de Mejoramiento."
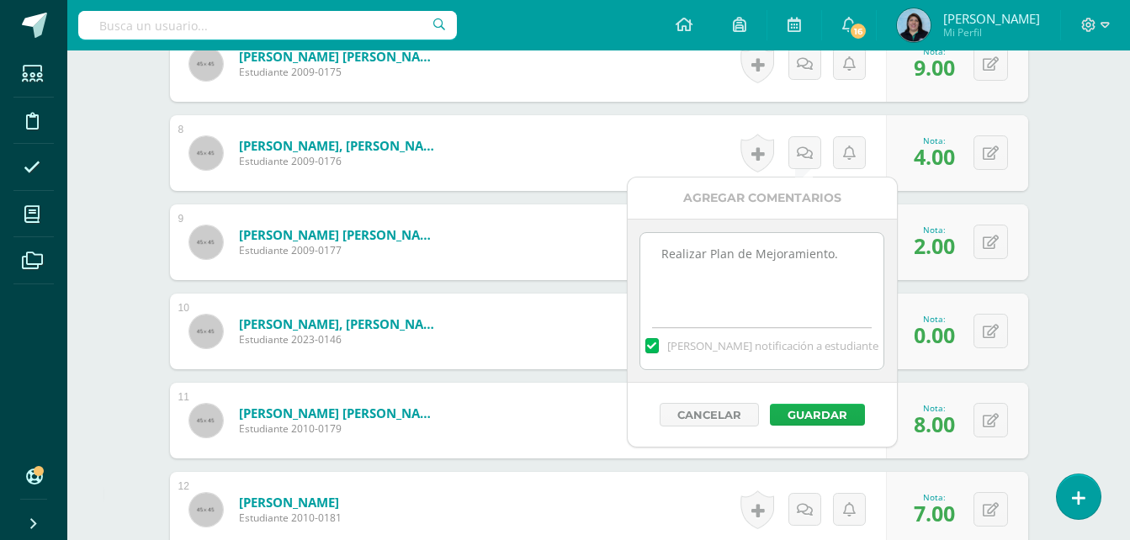
type textarea "Realizar Plan de Mejoramiento."
click at [828, 410] on button "Guardar" at bounding box center [817, 415] width 95 height 22
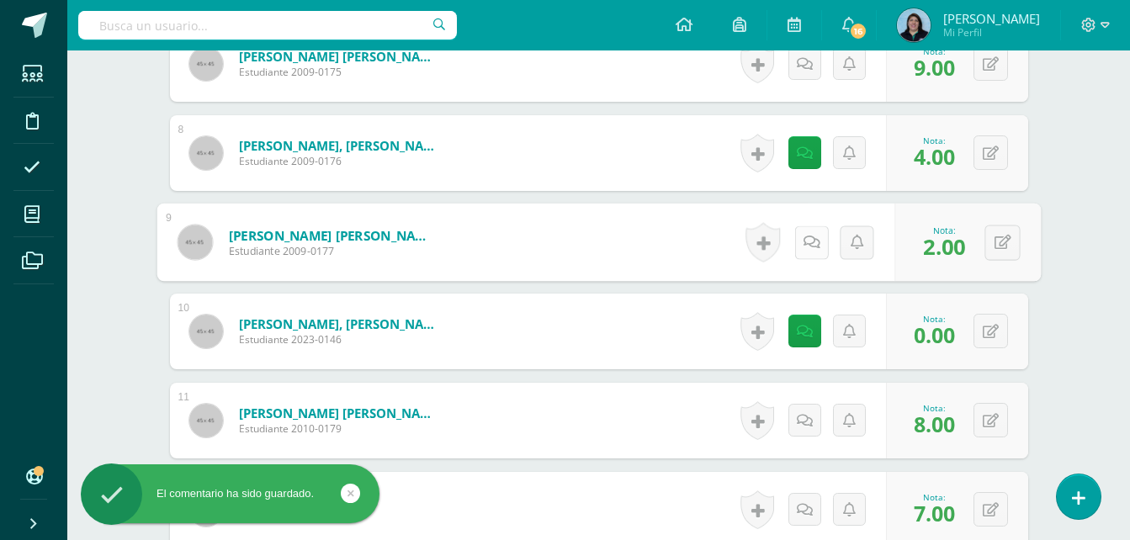
click at [805, 246] on icon at bounding box center [810, 242] width 17 height 14
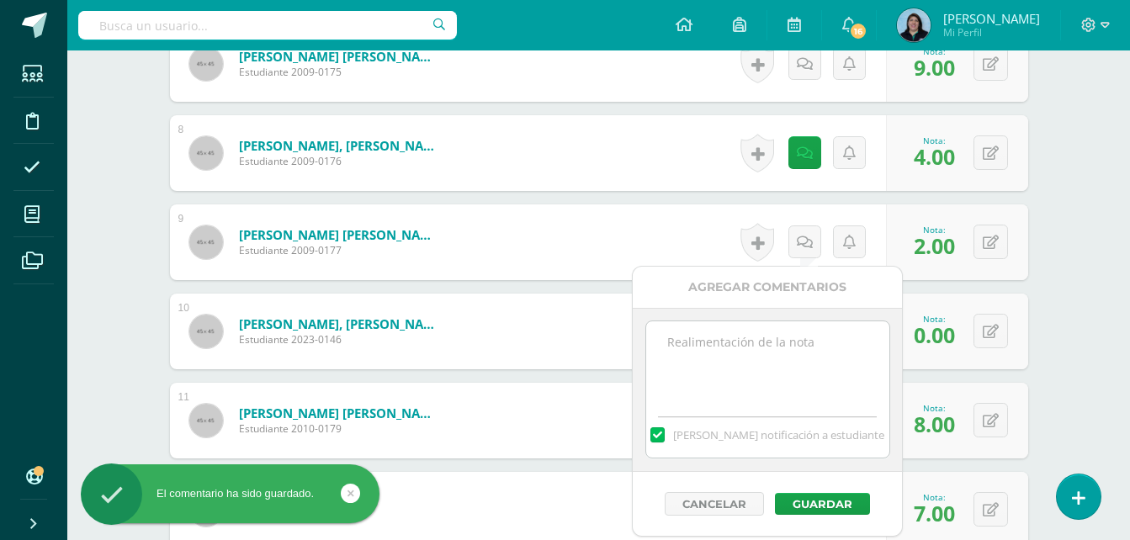
click at [769, 360] on textarea at bounding box center [767, 363] width 243 height 84
paste textarea "Realizar Plan de Mejoramiento."
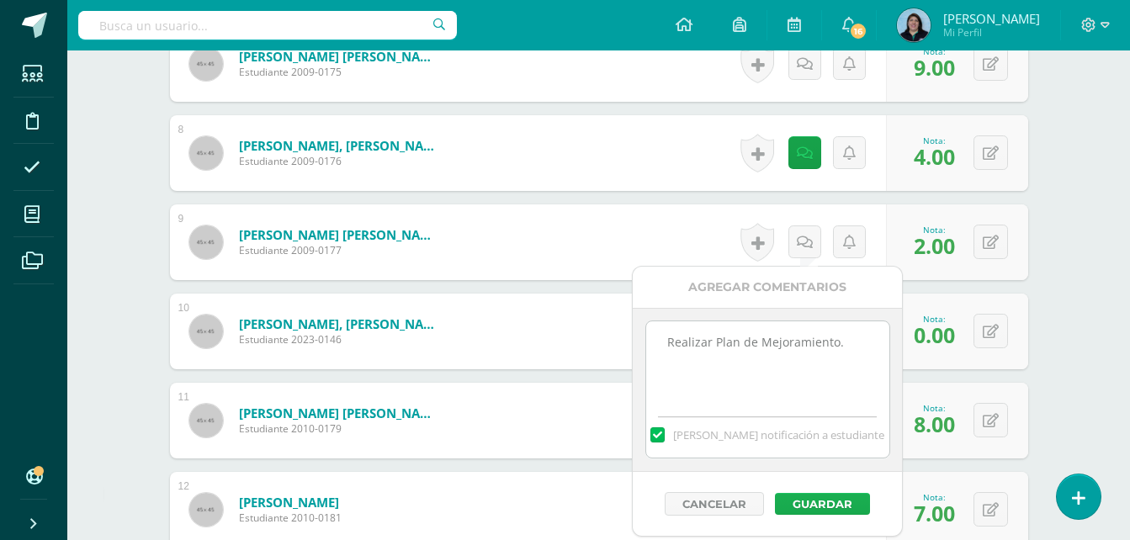
type textarea "Realizar Plan de Mejoramiento."
click at [802, 500] on button "Guardar" at bounding box center [822, 504] width 95 height 22
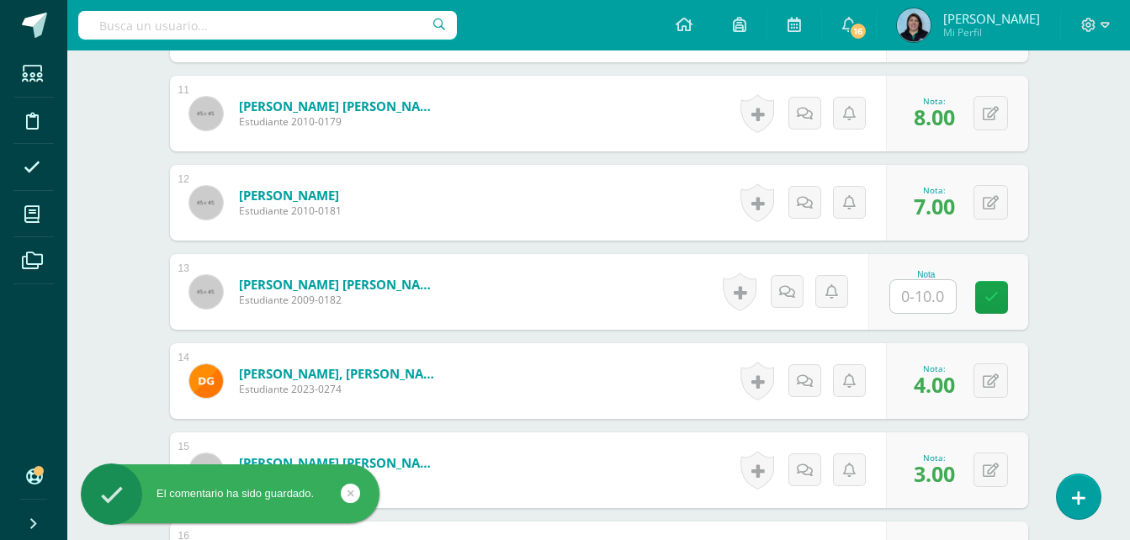
scroll to position [1430, 0]
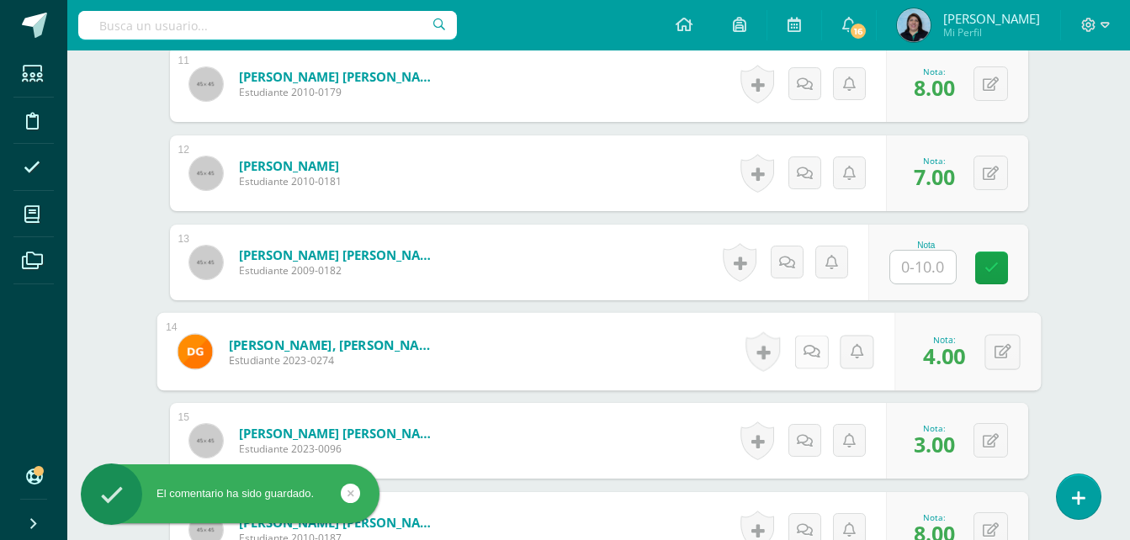
click at [804, 352] on icon at bounding box center [810, 351] width 17 height 14
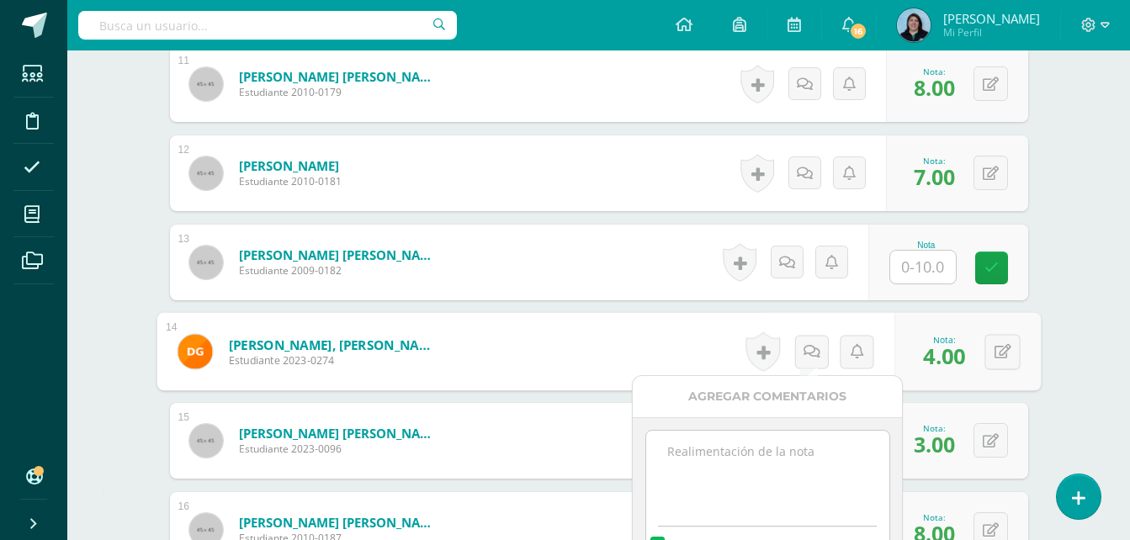
click at [802, 459] on textarea at bounding box center [767, 473] width 243 height 84
paste textarea "Realizar Plan de Mejoramiento."
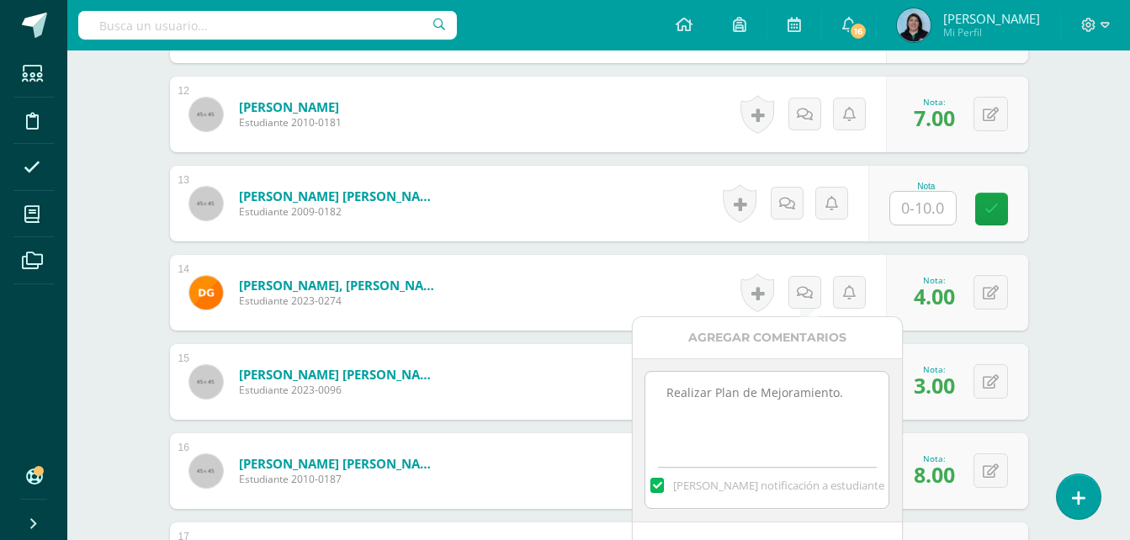
scroll to position [1598, 0]
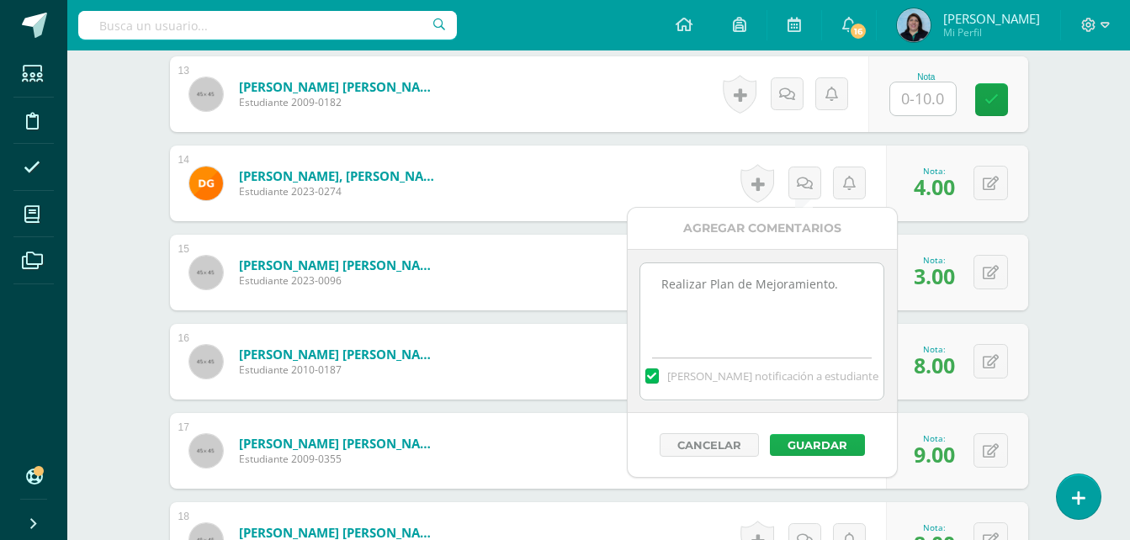
type textarea "Realizar Plan de Mejoramiento."
click at [823, 442] on button "Guardar" at bounding box center [817, 445] width 95 height 22
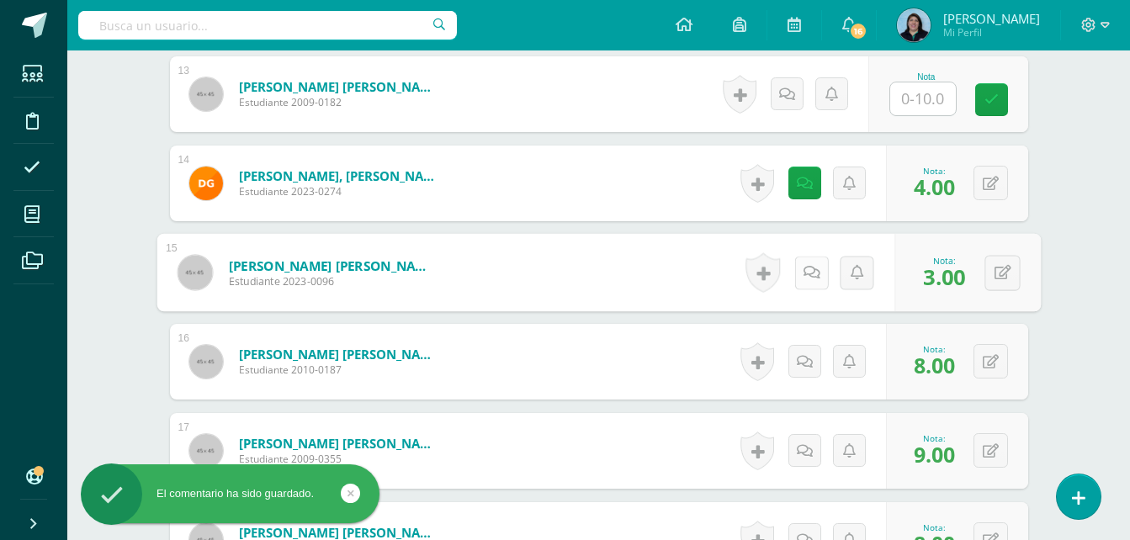
click at [808, 273] on icon at bounding box center [810, 272] width 17 height 14
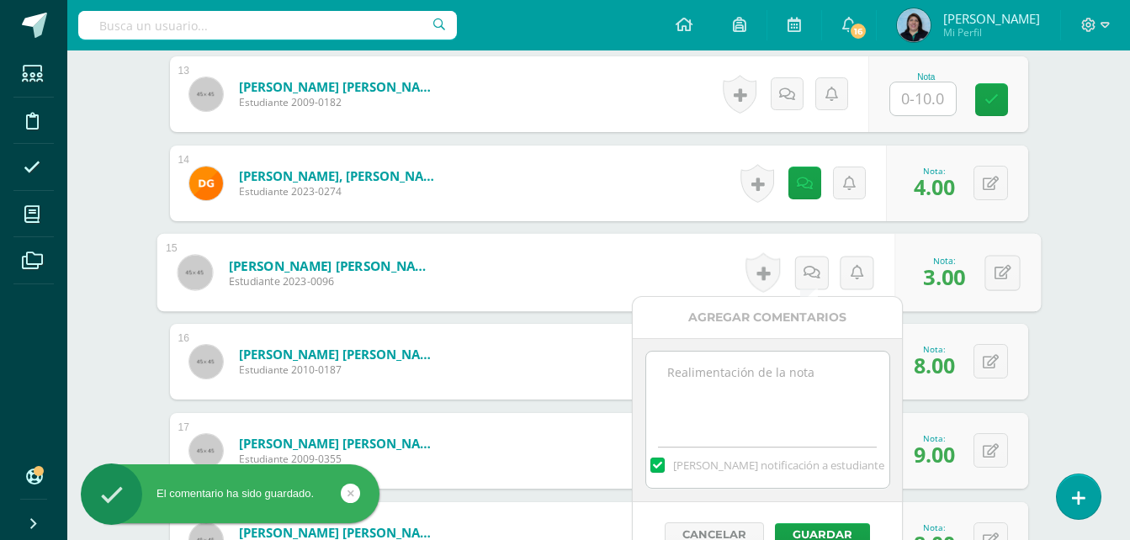
click at [779, 398] on textarea at bounding box center [767, 394] width 243 height 84
paste textarea "Realizar Plan de Mejoramiento."
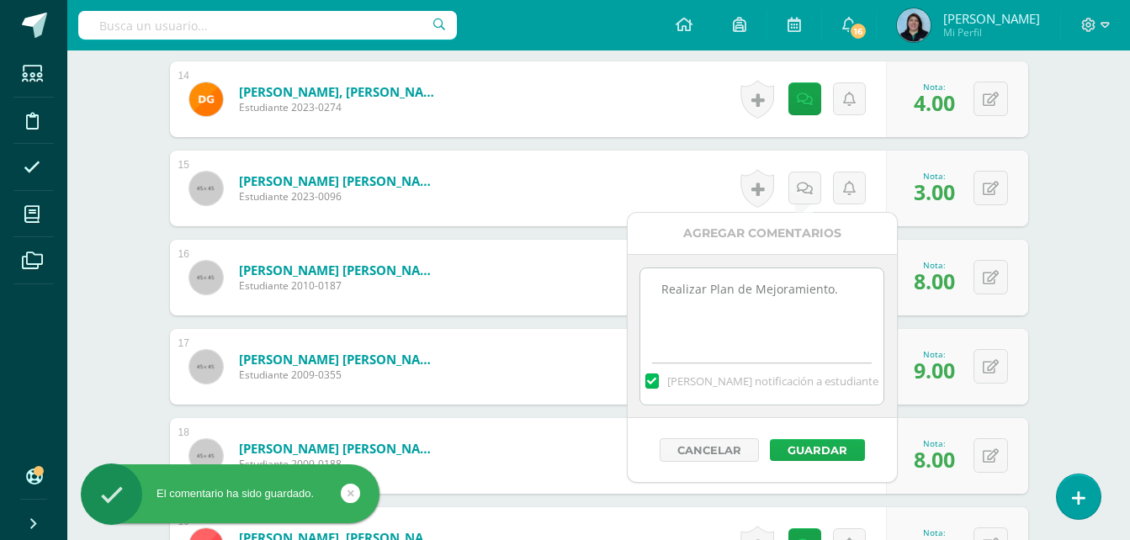
type textarea "Realizar Plan de Mejoramiento."
click at [808, 445] on button "Guardar" at bounding box center [817, 450] width 95 height 22
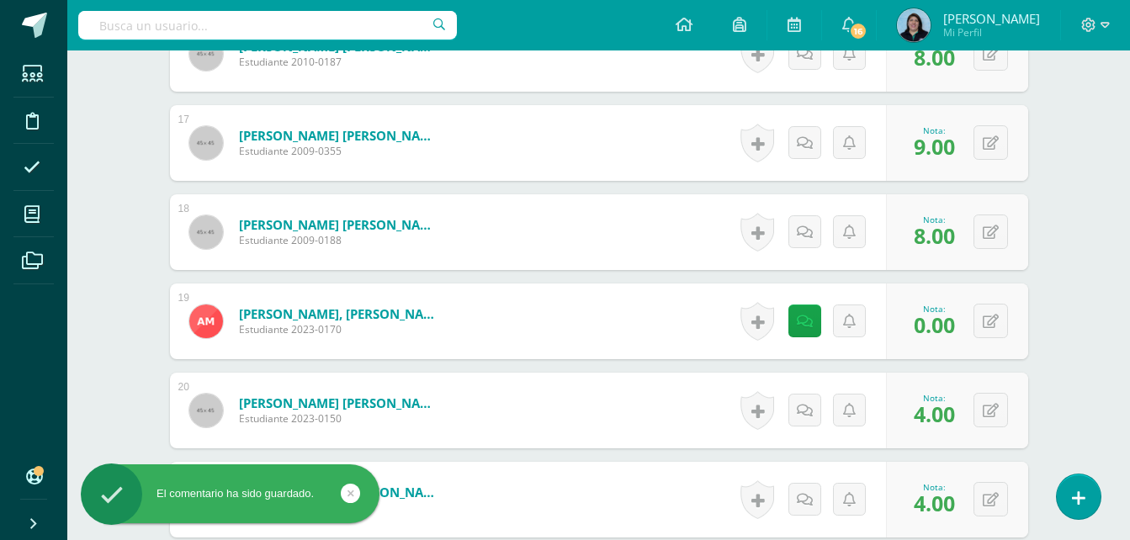
scroll to position [1935, 0]
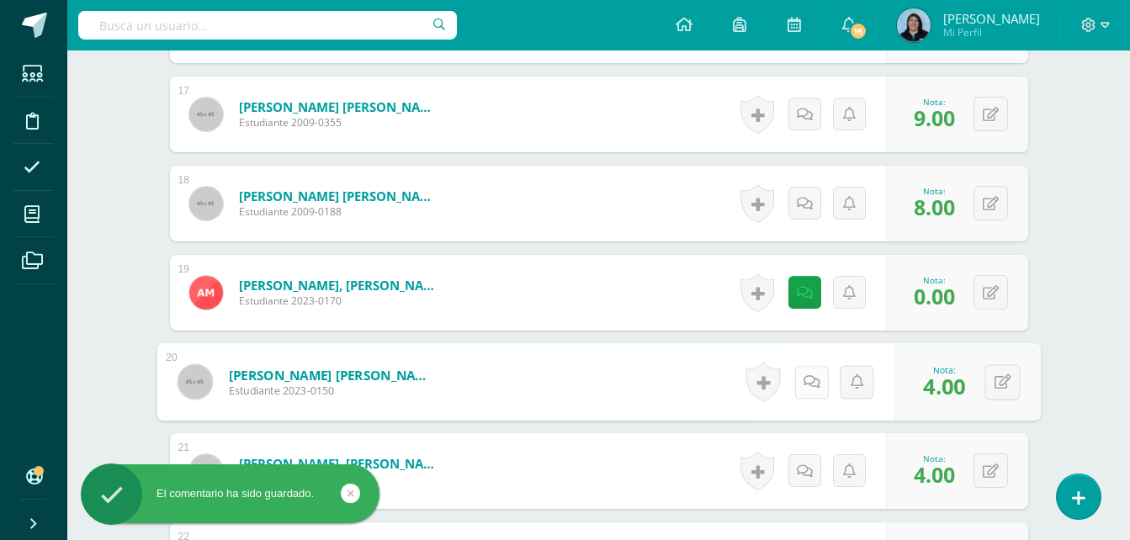
click at [806, 381] on icon at bounding box center [810, 381] width 17 height 14
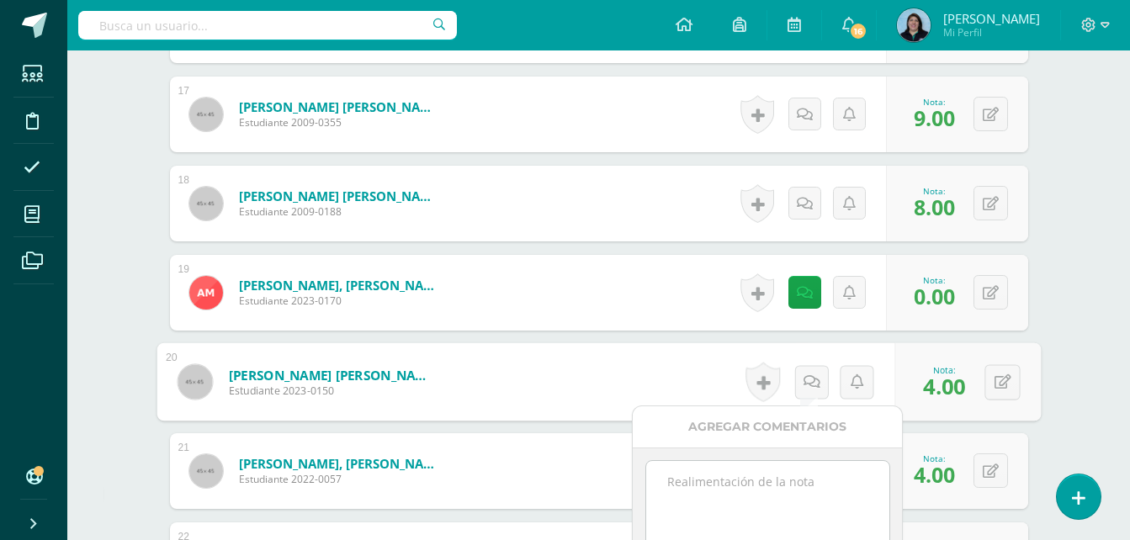
click at [764, 485] on textarea at bounding box center [767, 503] width 243 height 84
paste textarea "Realizar Plan de Mejoramiento."
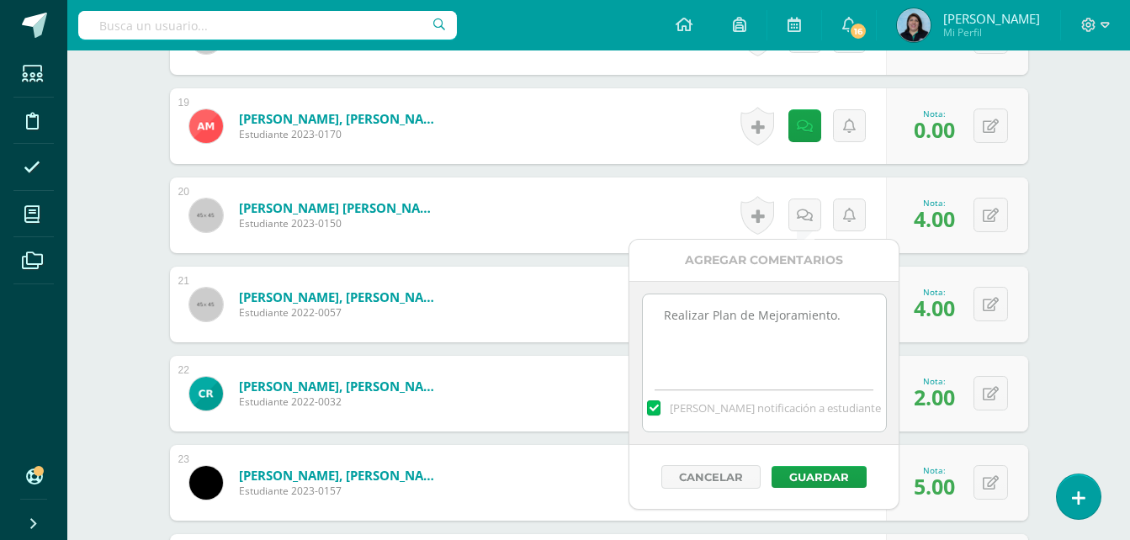
scroll to position [2103, 0]
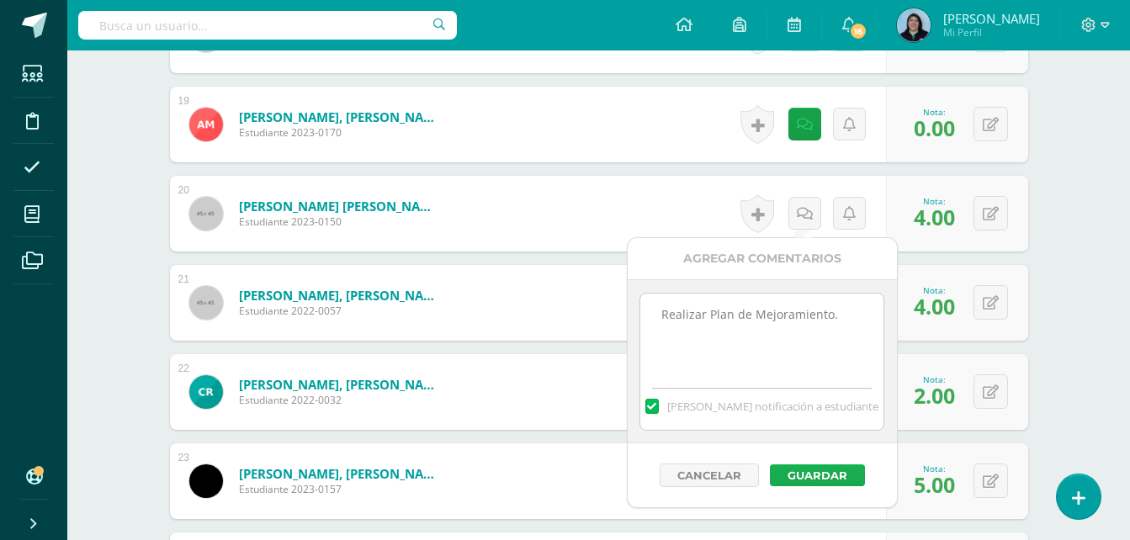
type textarea "Realizar Plan de Mejoramiento."
click at [815, 474] on button "Guardar" at bounding box center [817, 475] width 95 height 22
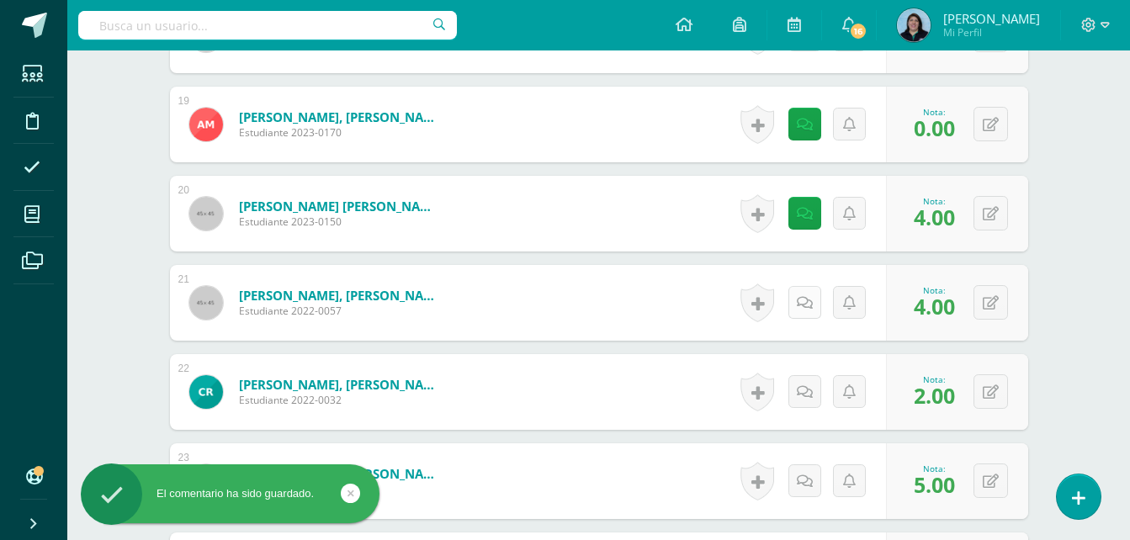
click at [801, 300] on icon at bounding box center [805, 303] width 16 height 14
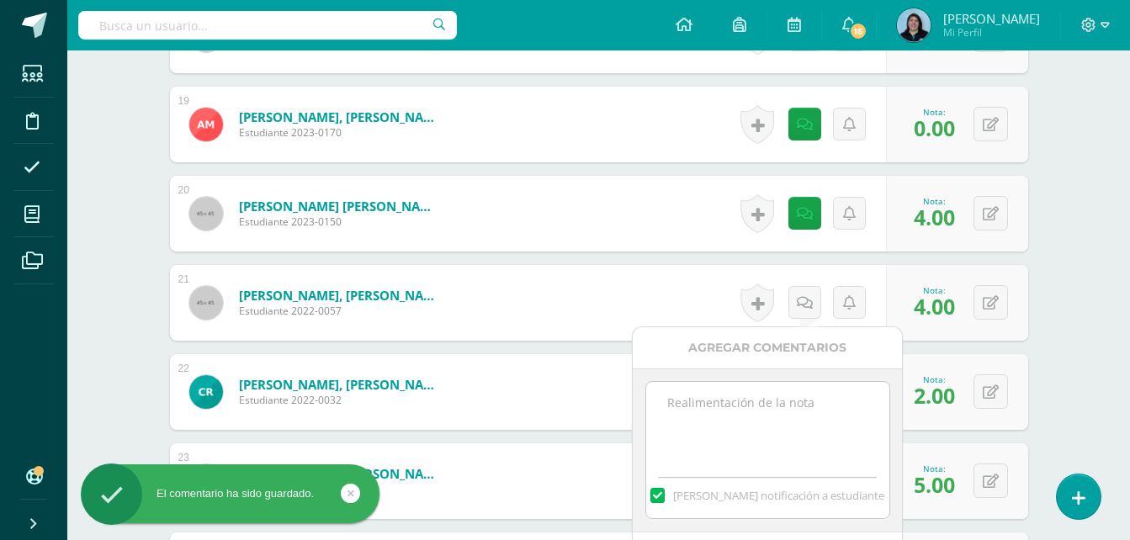
click at [782, 421] on textarea at bounding box center [767, 424] width 243 height 84
paste textarea "Realizar Plan de Mejoramiento."
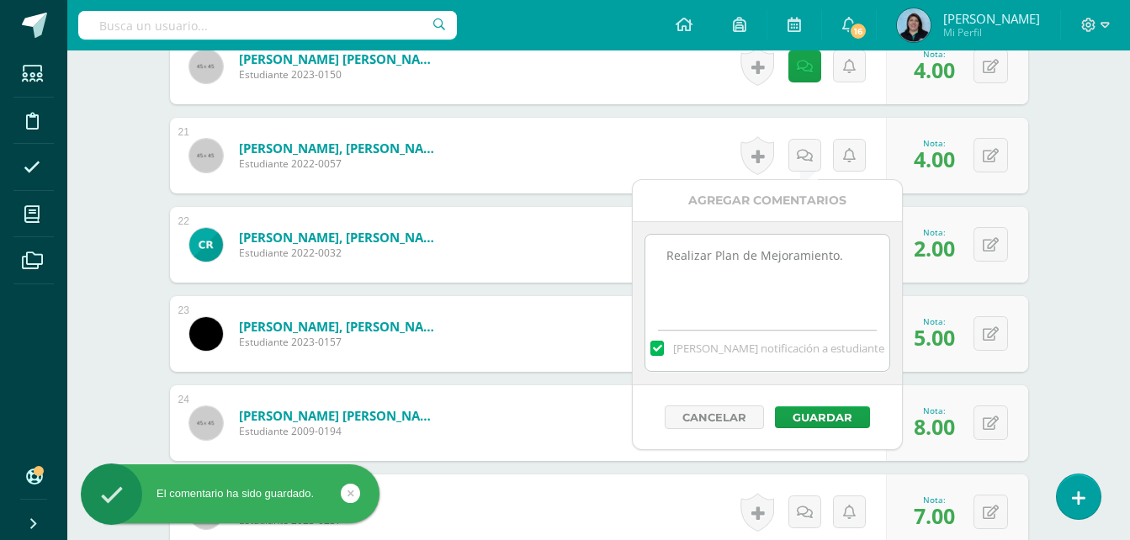
scroll to position [2271, 0]
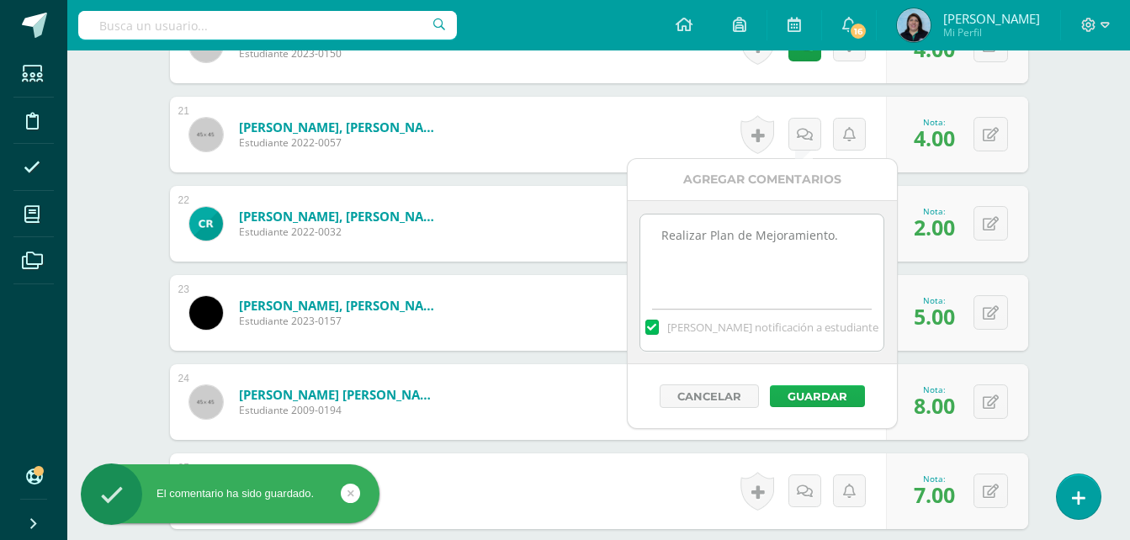
type textarea "Realizar Plan de Mejoramiento."
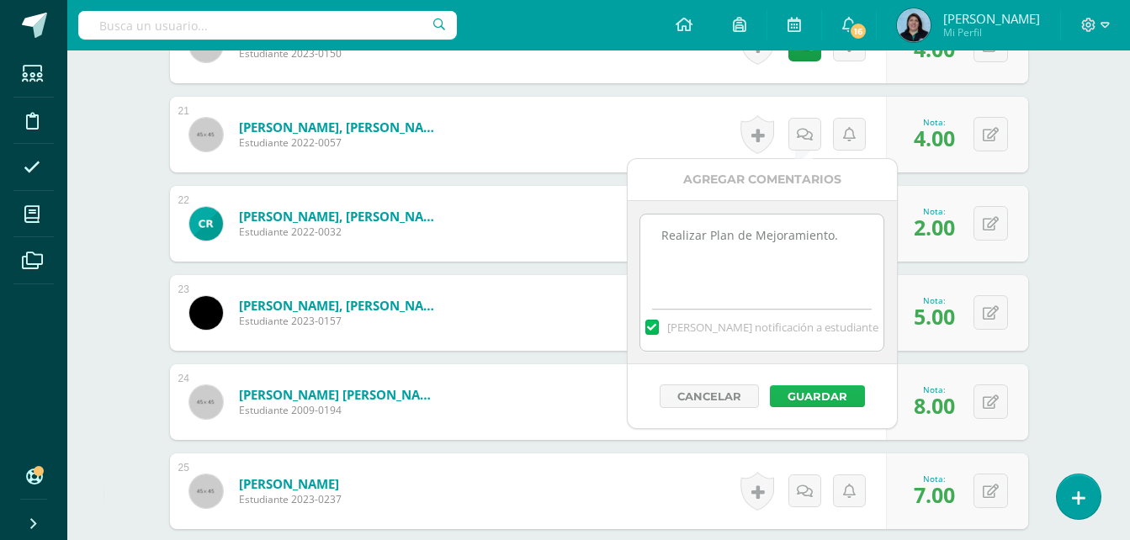
click at [818, 396] on button "Guardar" at bounding box center [817, 396] width 95 height 22
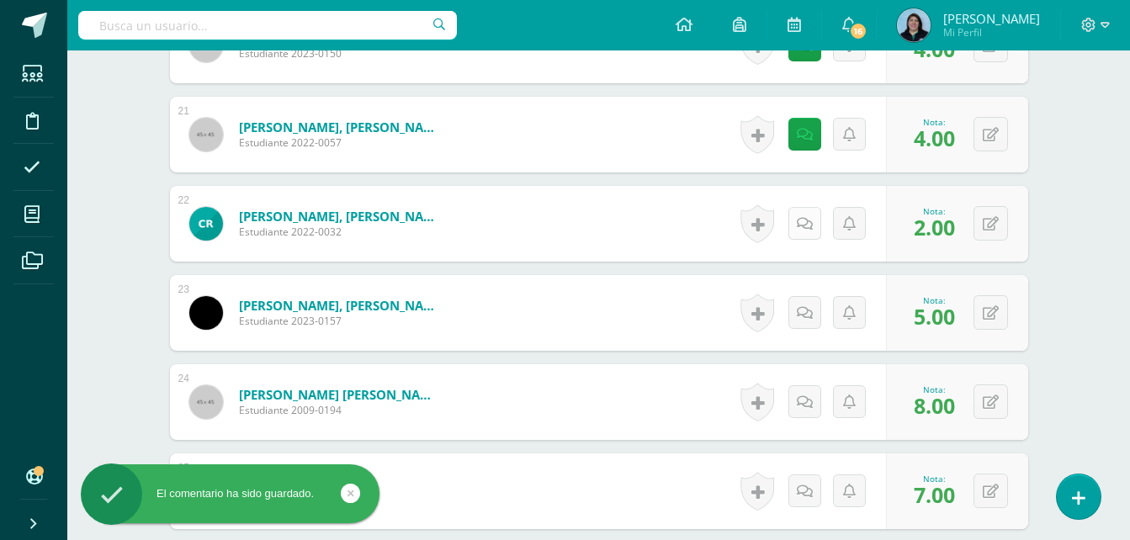
click at [797, 225] on link at bounding box center [804, 223] width 33 height 33
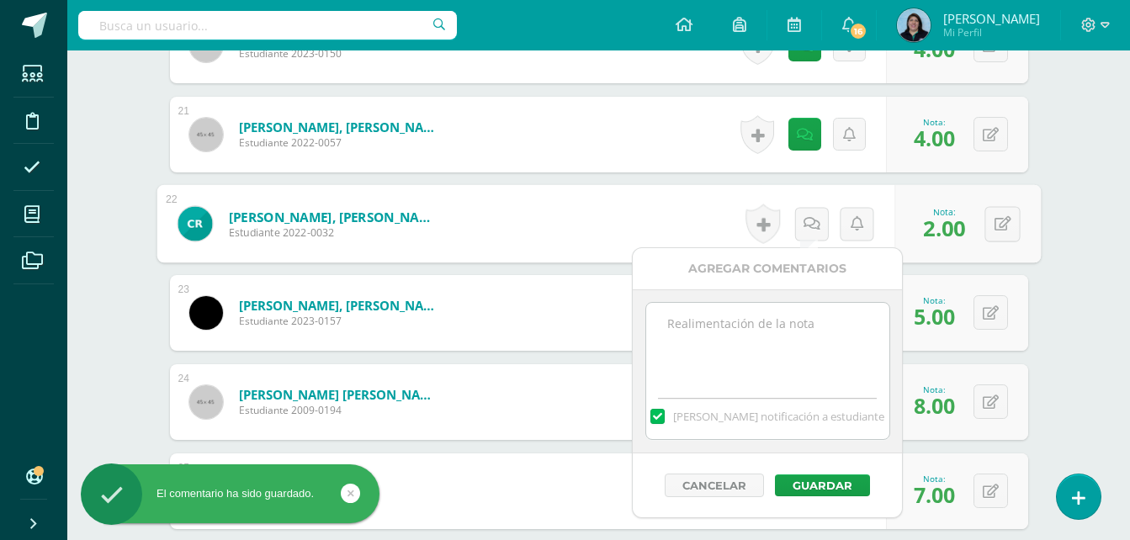
click at [681, 321] on textarea at bounding box center [767, 345] width 243 height 84
paste textarea "Realizar Plan de Mejoramiento."
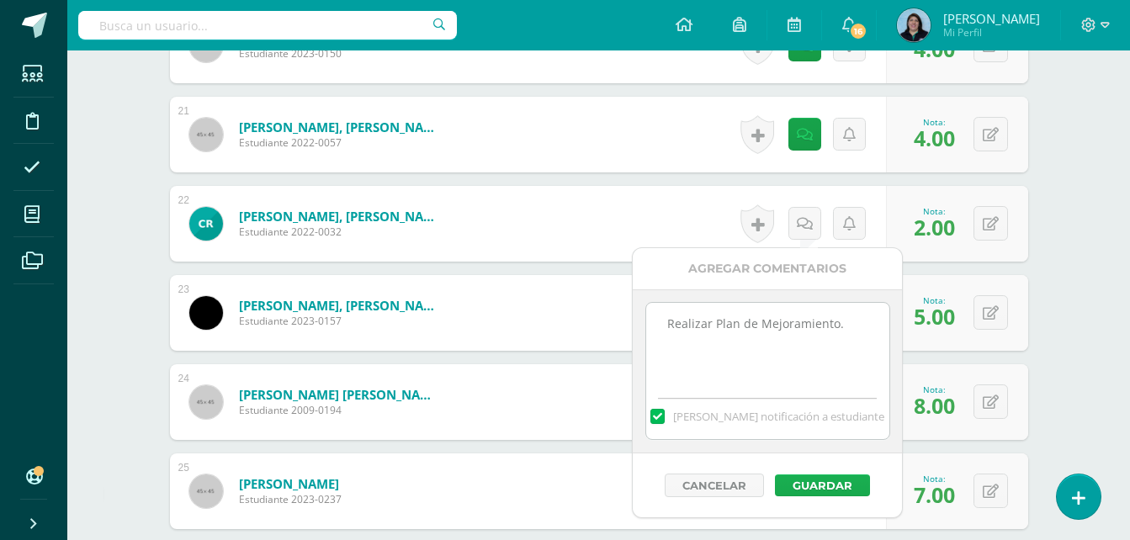
type textarea "Realizar Plan de Mejoramiento."
click at [805, 484] on button "Guardar" at bounding box center [822, 485] width 95 height 22
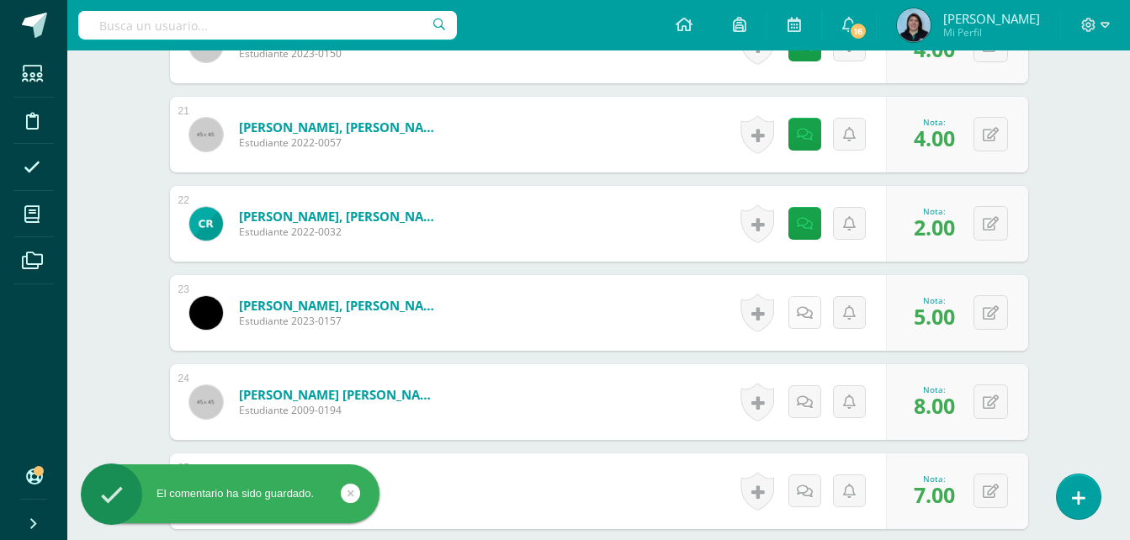
click at [807, 318] on icon at bounding box center [805, 313] width 16 height 14
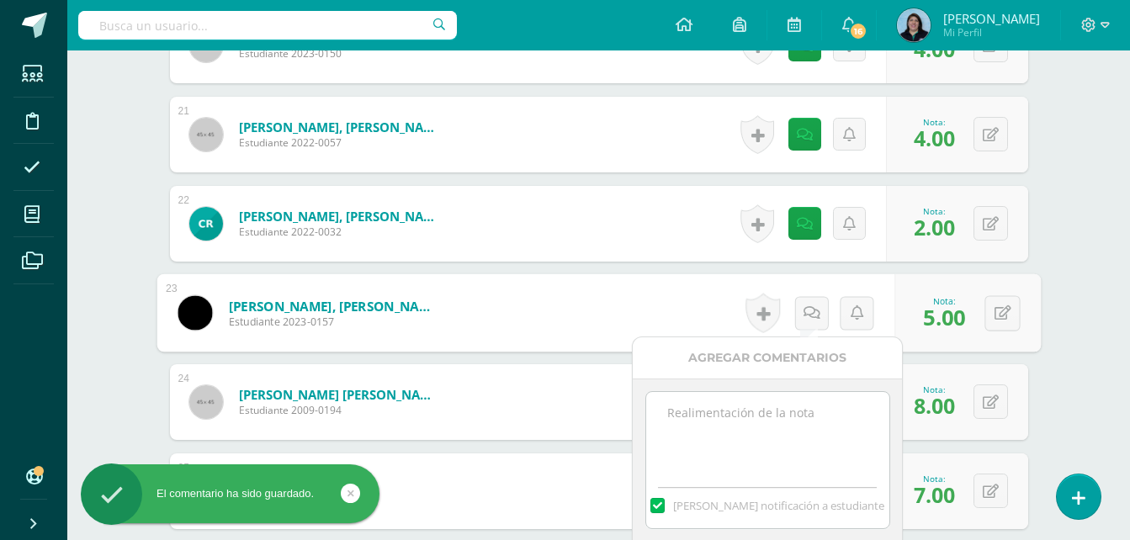
click at [785, 417] on textarea at bounding box center [767, 434] width 243 height 84
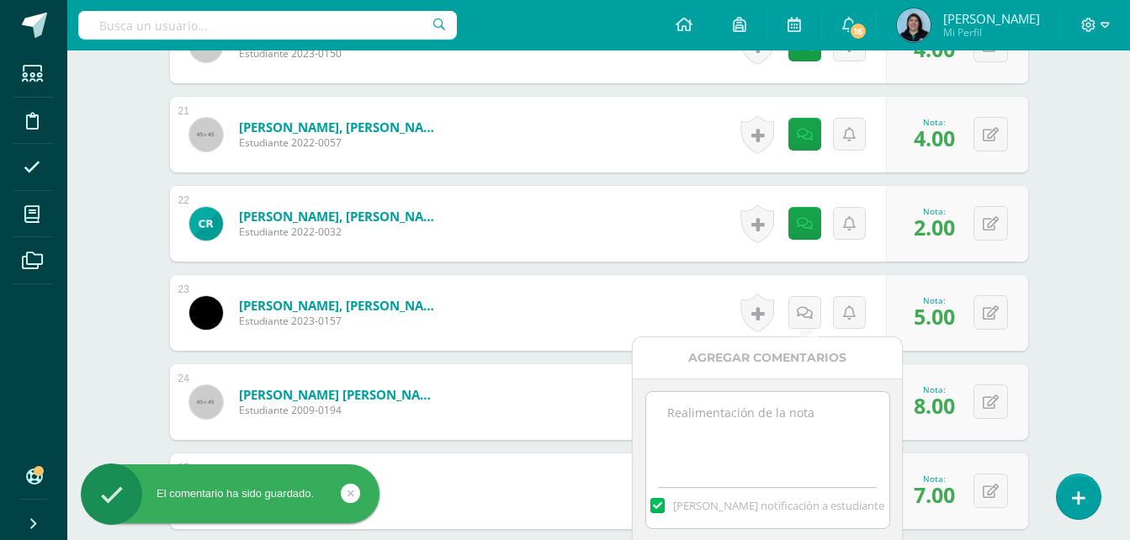
paste textarea "Realizar Plan de Mejoramiento."
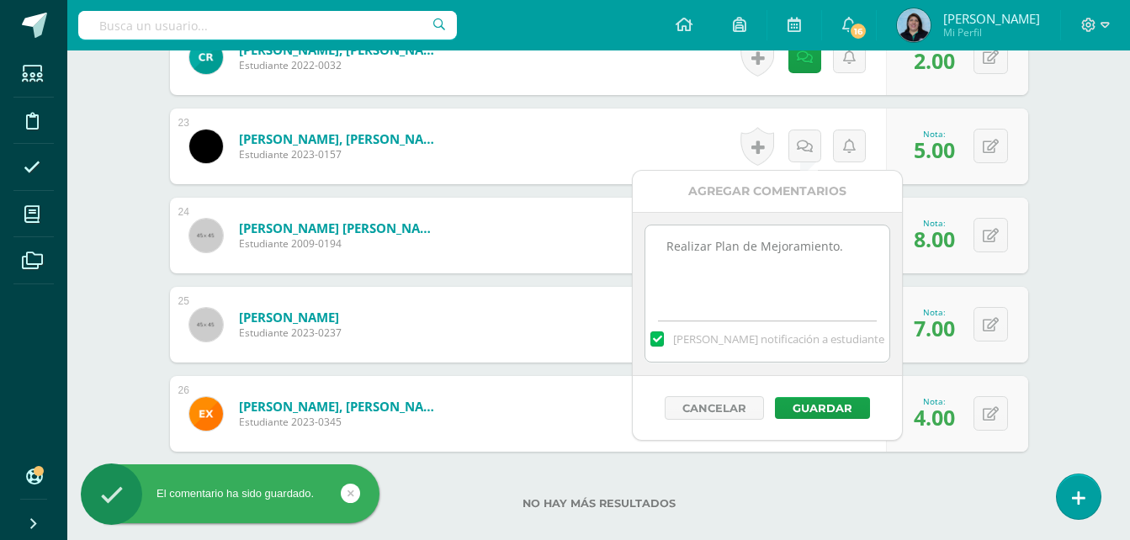
scroll to position [2439, 0]
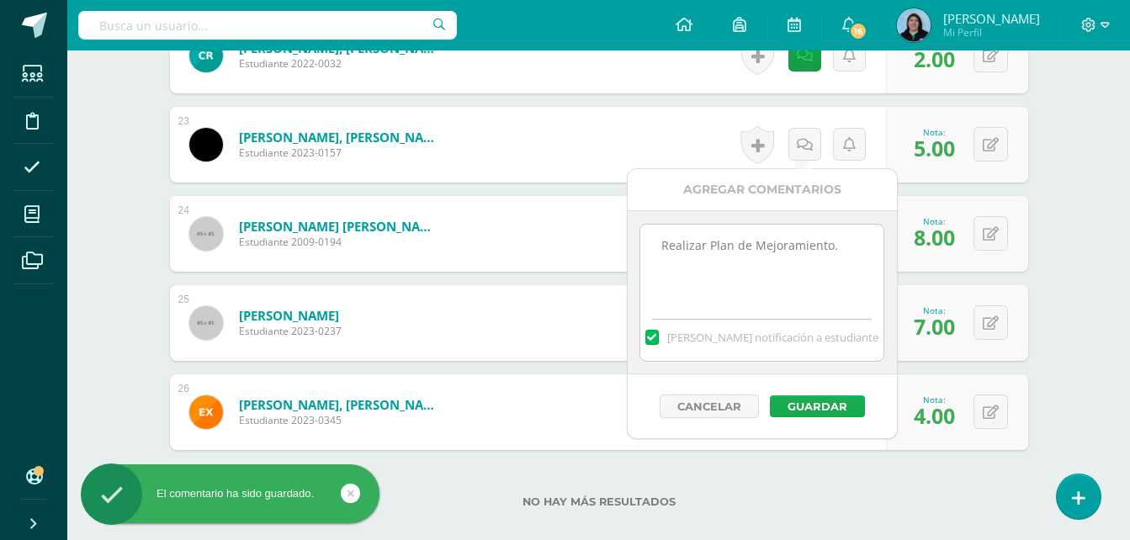
type textarea "Realizar Plan de Mejoramiento."
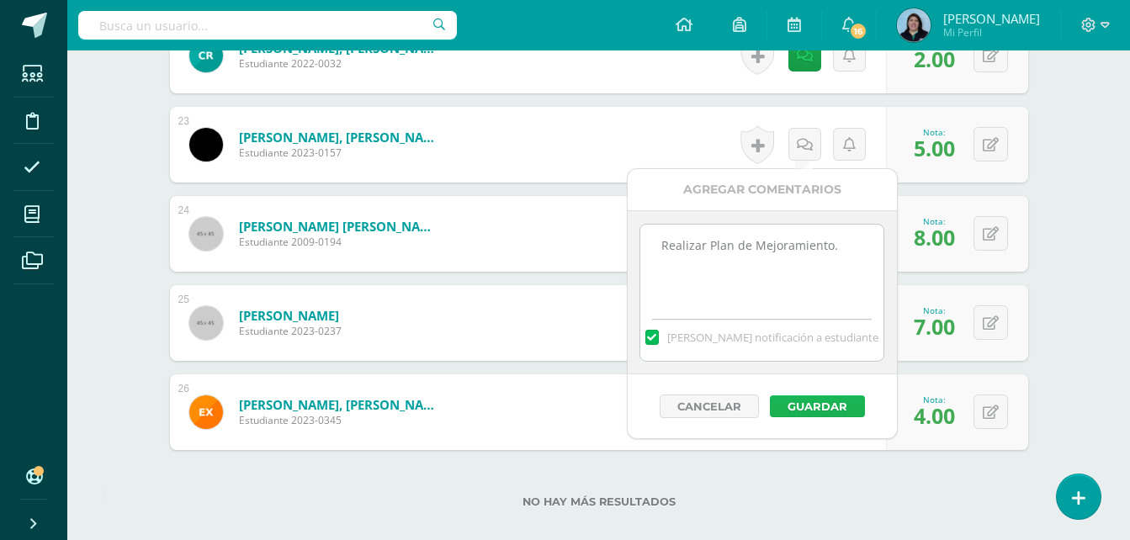
click at [818, 407] on button "Guardar" at bounding box center [817, 406] width 95 height 22
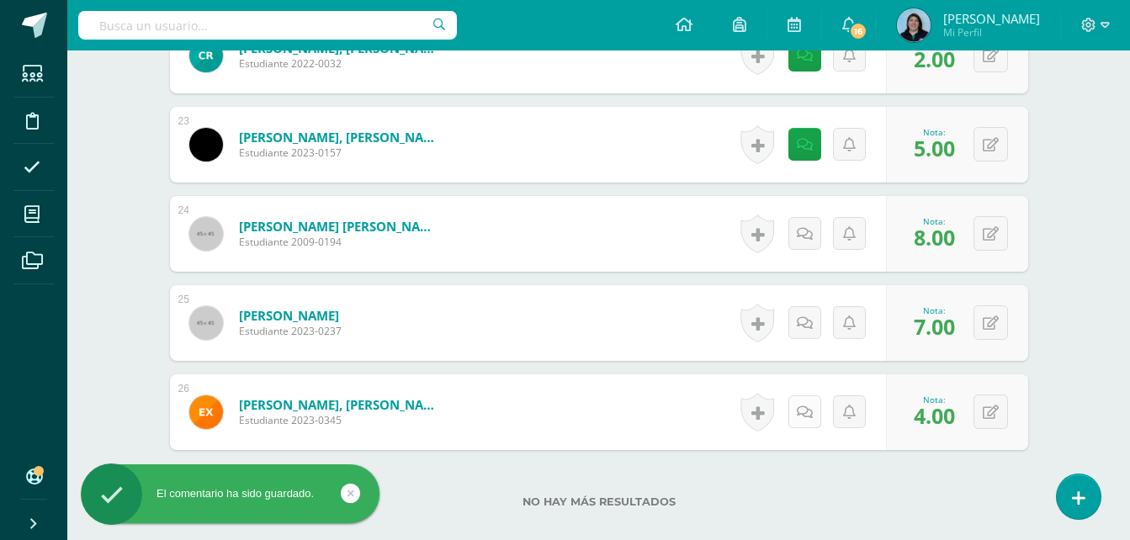
click at [792, 422] on div "Historial de actividad No hay historial para esta actividad Agregar Comentarios…" at bounding box center [809, 412] width 151 height 76
click at [819, 415] on link at bounding box center [811, 412] width 34 height 34
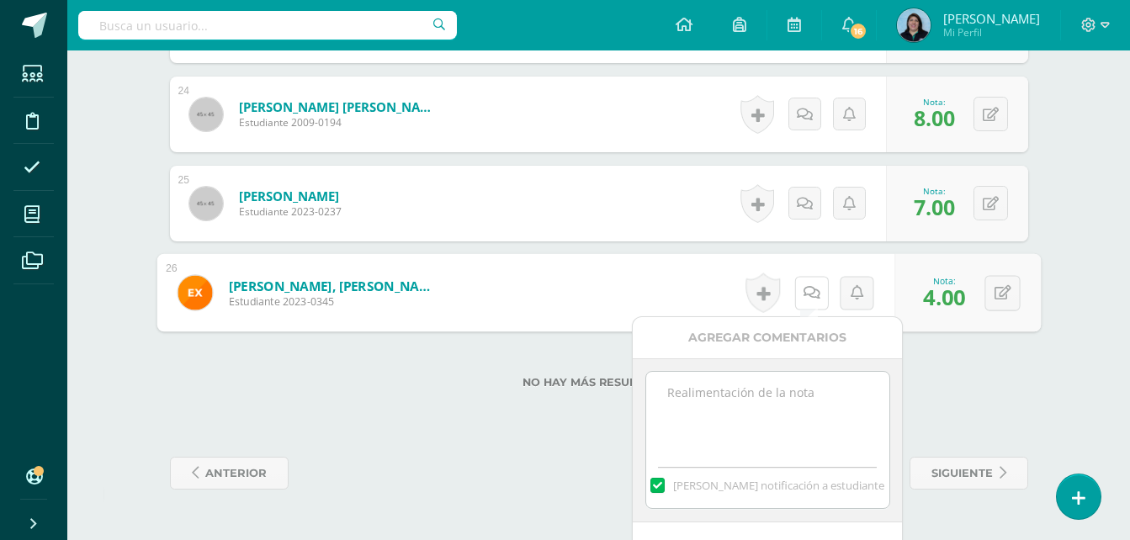
scroll to position [2606, 0]
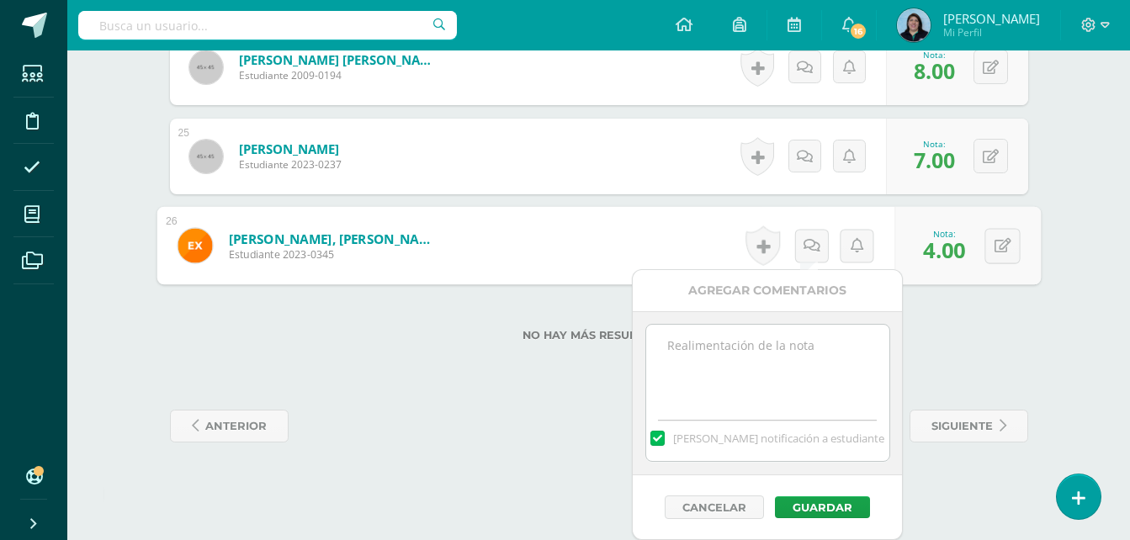
click at [672, 352] on textarea at bounding box center [767, 367] width 243 height 84
paste textarea "Realizar Plan de Mejoramiento."
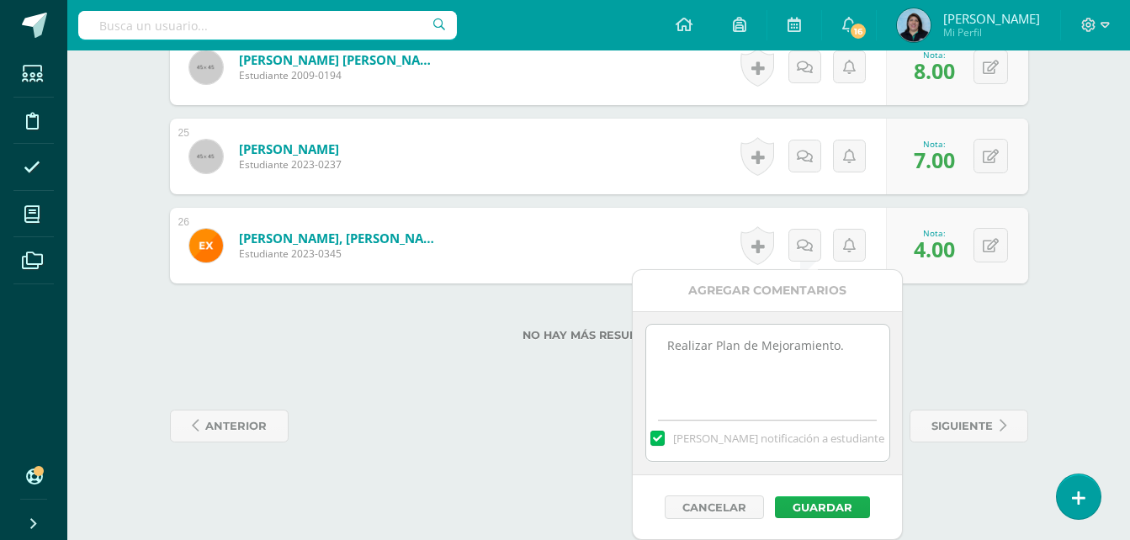
type textarea "Realizar Plan de Mejoramiento."
click at [814, 507] on button "Guardar" at bounding box center [822, 507] width 95 height 22
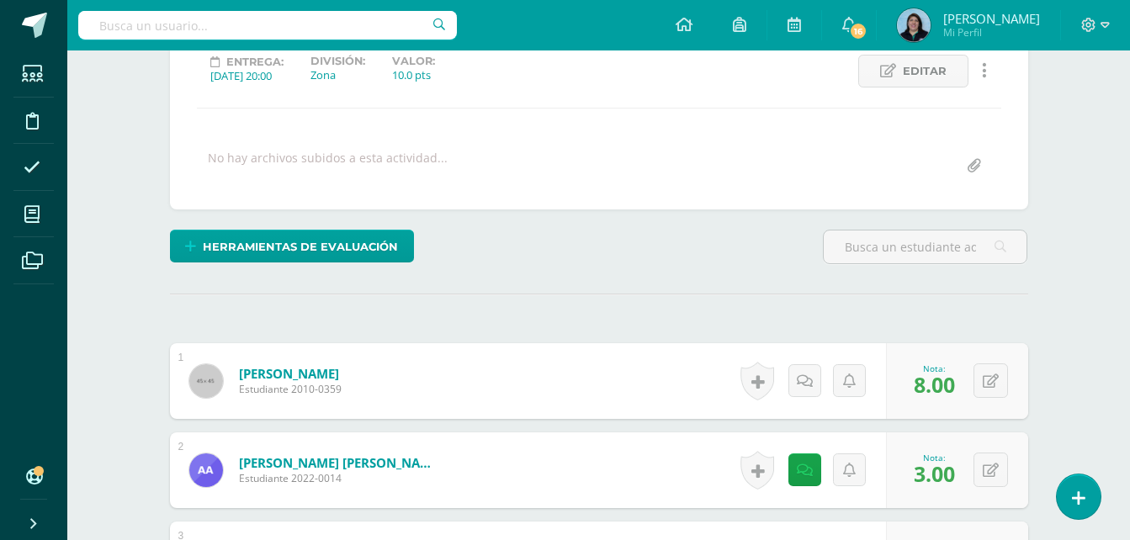
scroll to position [0, 0]
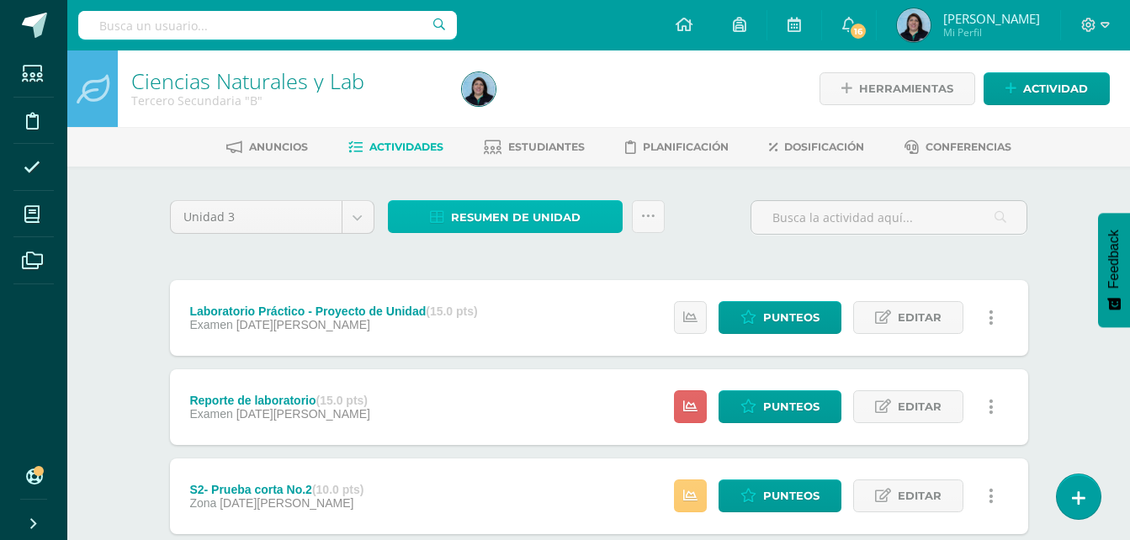
click at [523, 208] on span "Resumen de unidad" at bounding box center [516, 217] width 130 height 31
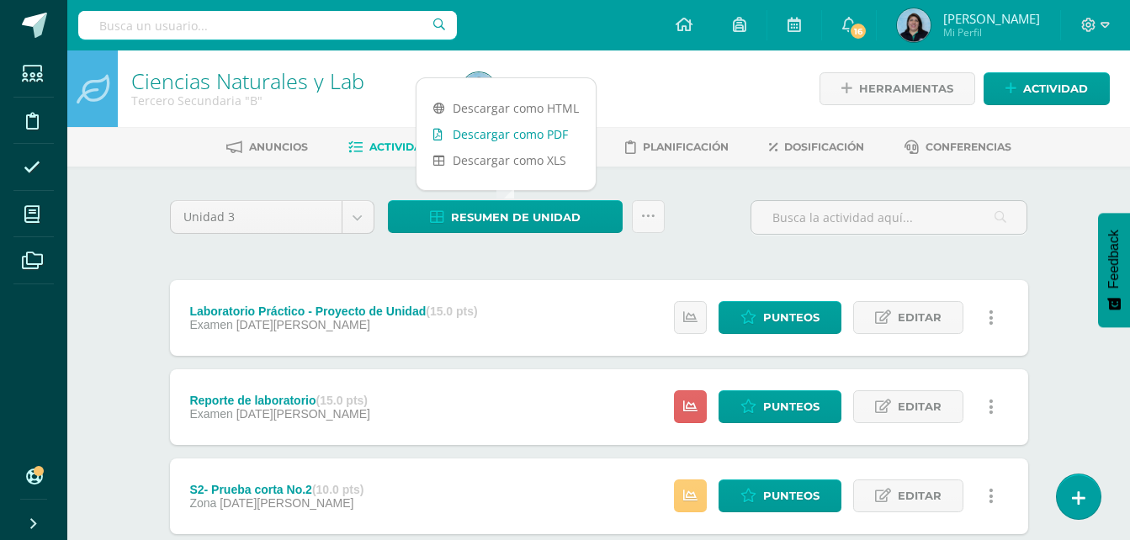
click at [524, 131] on link "Descargar como PDF" at bounding box center [505, 134] width 179 height 26
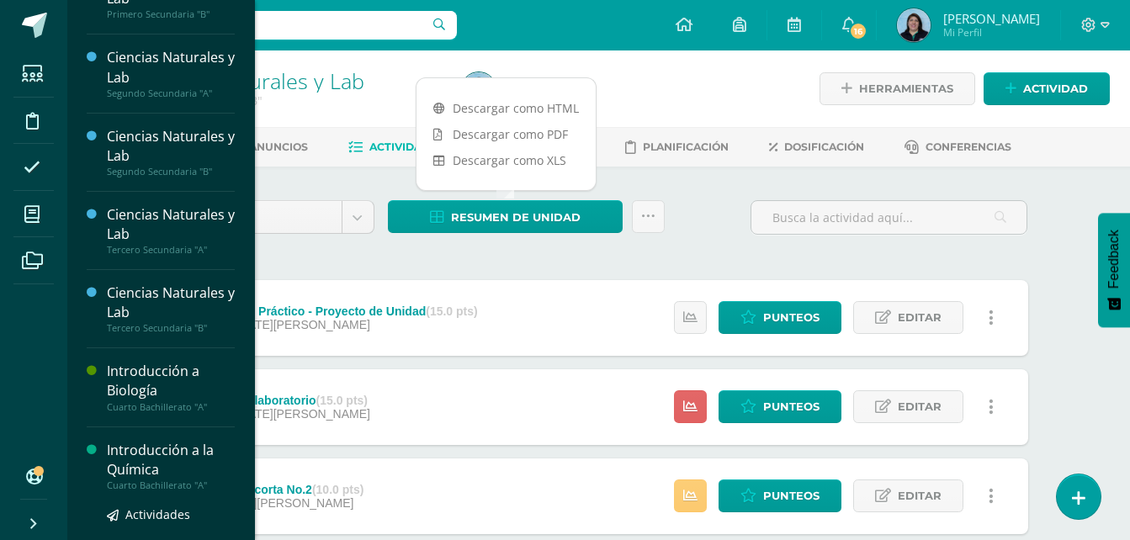
scroll to position [84, 0]
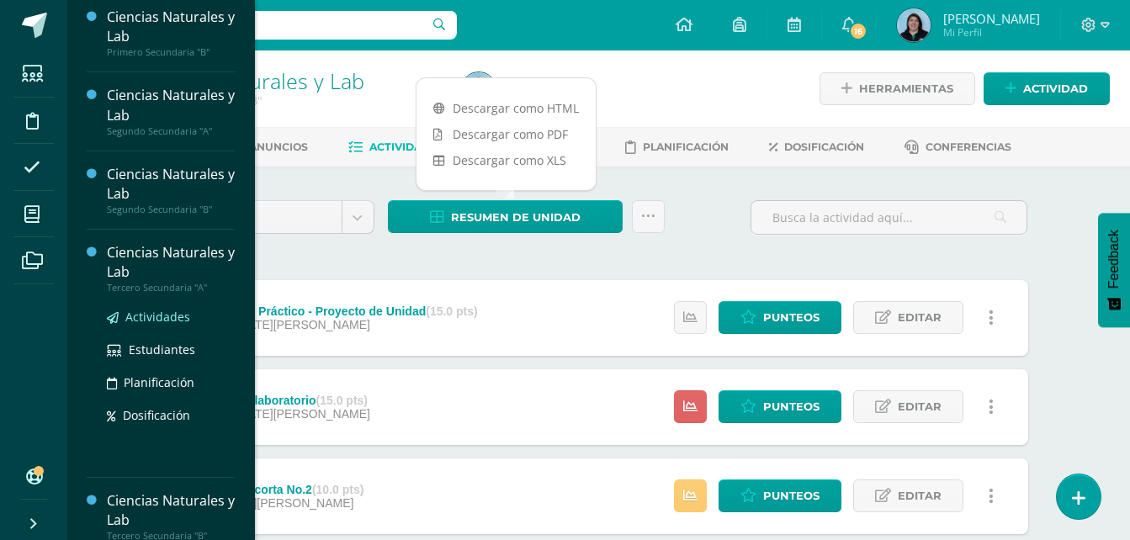
click at [157, 312] on span "Actividades" at bounding box center [157, 317] width 65 height 16
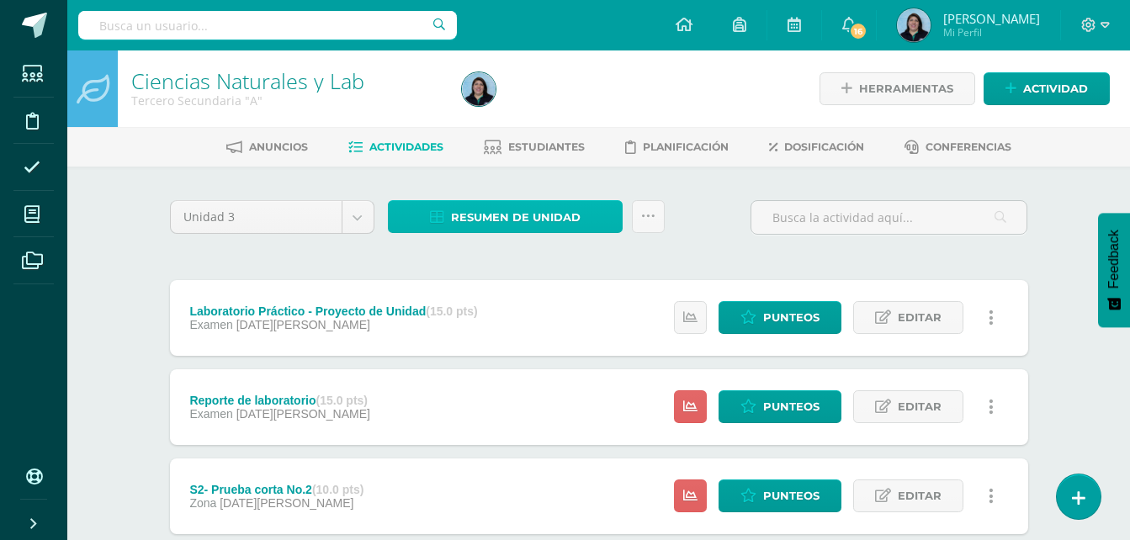
click at [542, 214] on span "Resumen de unidad" at bounding box center [516, 217] width 130 height 31
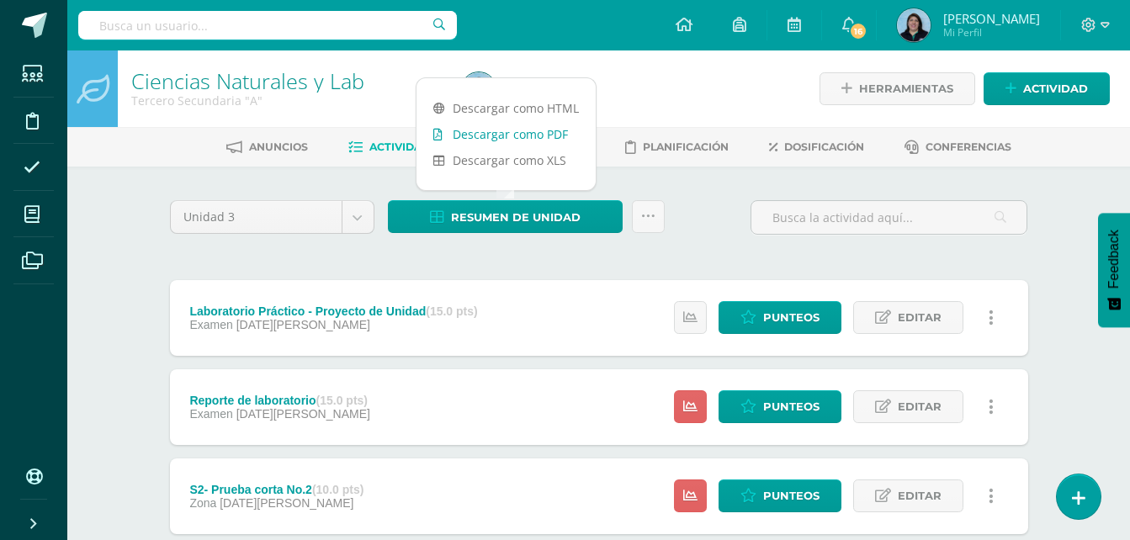
click at [533, 135] on link "Descargar como PDF" at bounding box center [505, 134] width 179 height 26
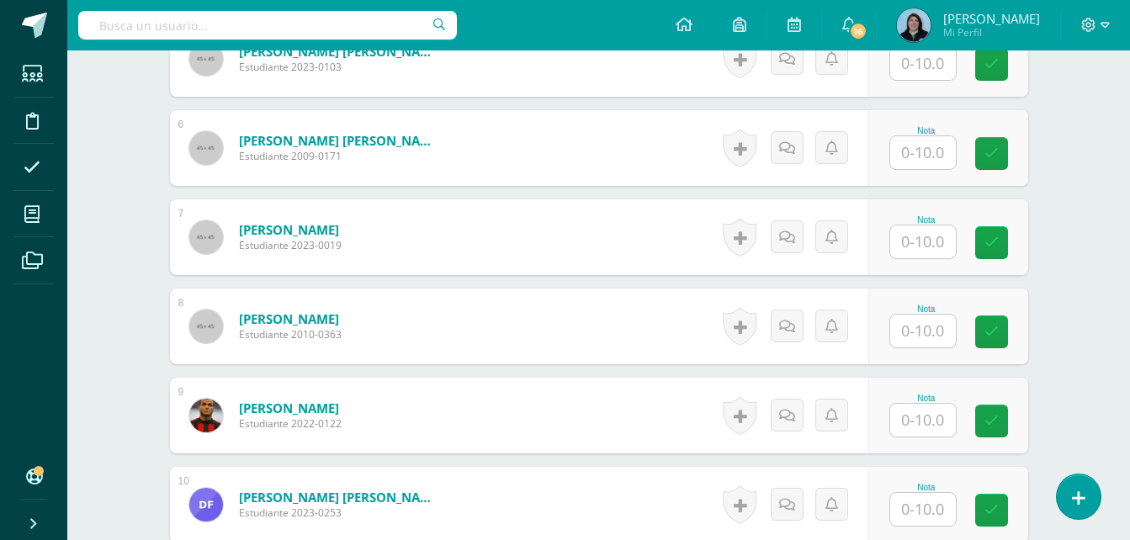
scroll to position [928, 0]
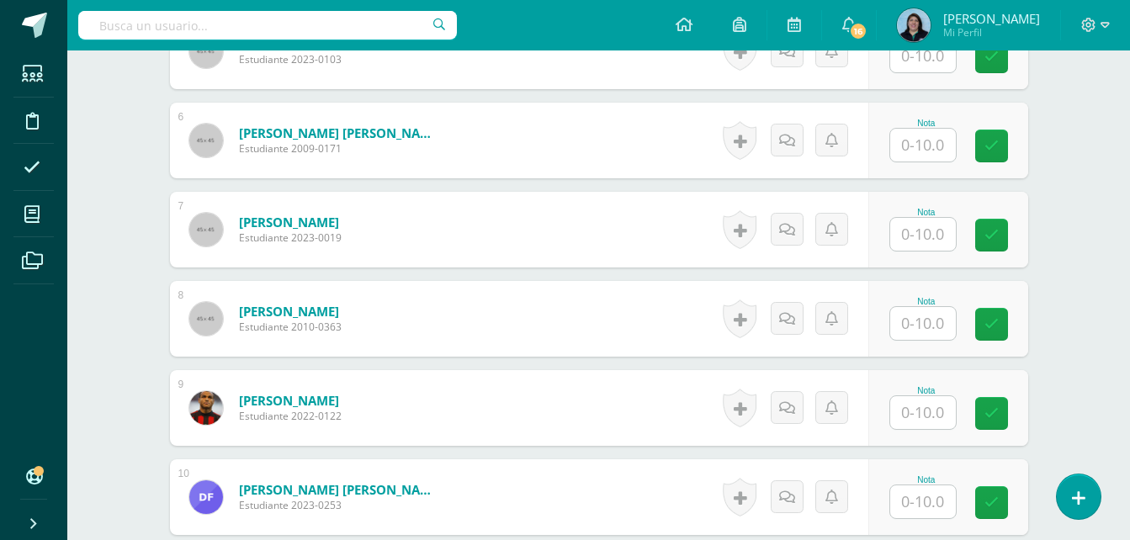
click at [928, 400] on input "text" at bounding box center [923, 412] width 66 height 33
type input "2"
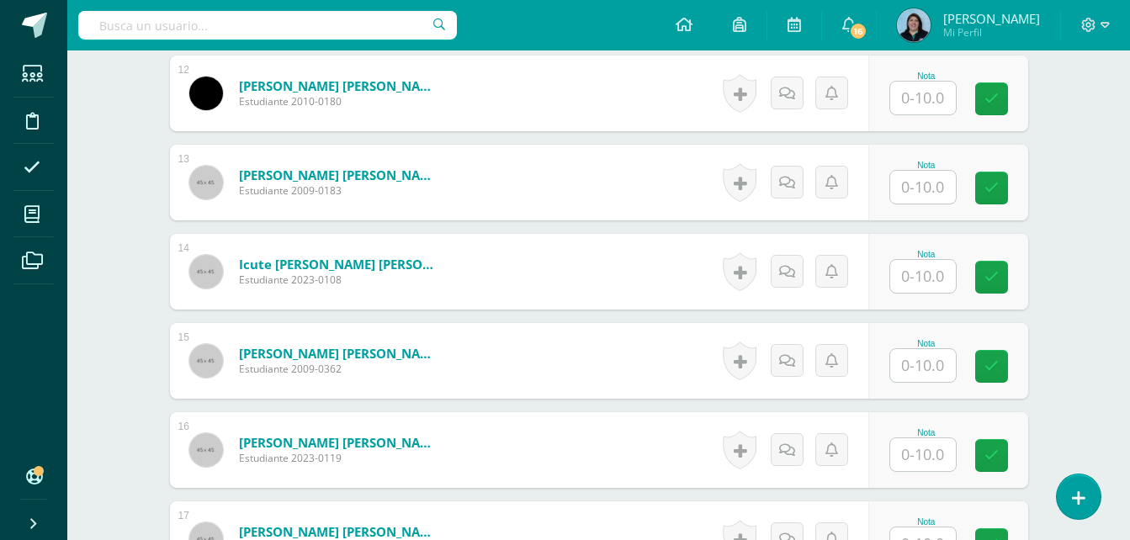
scroll to position [1517, 0]
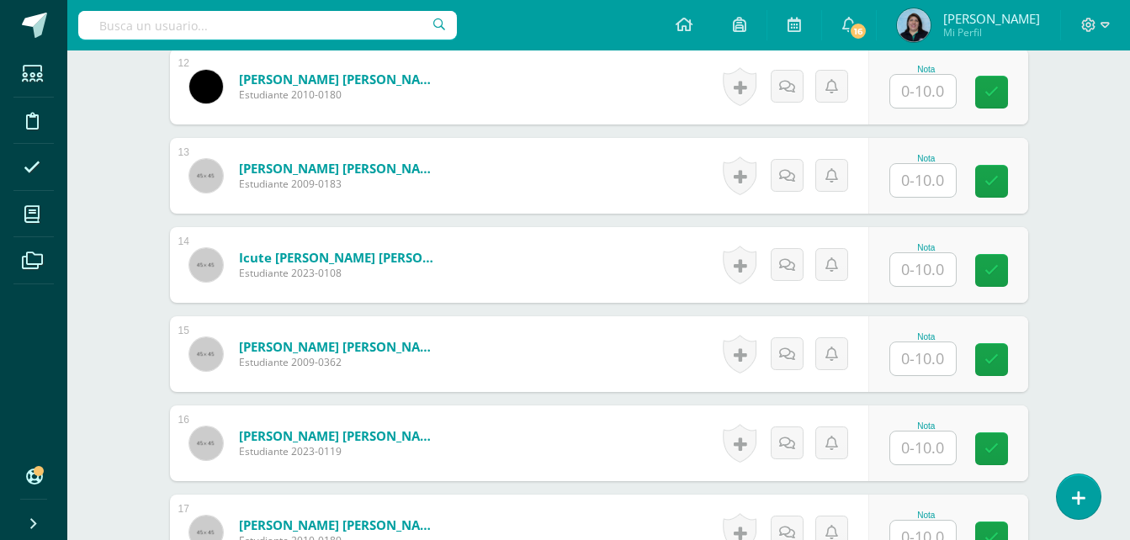
click at [911, 357] on input "text" at bounding box center [923, 358] width 66 height 33
type input "6"
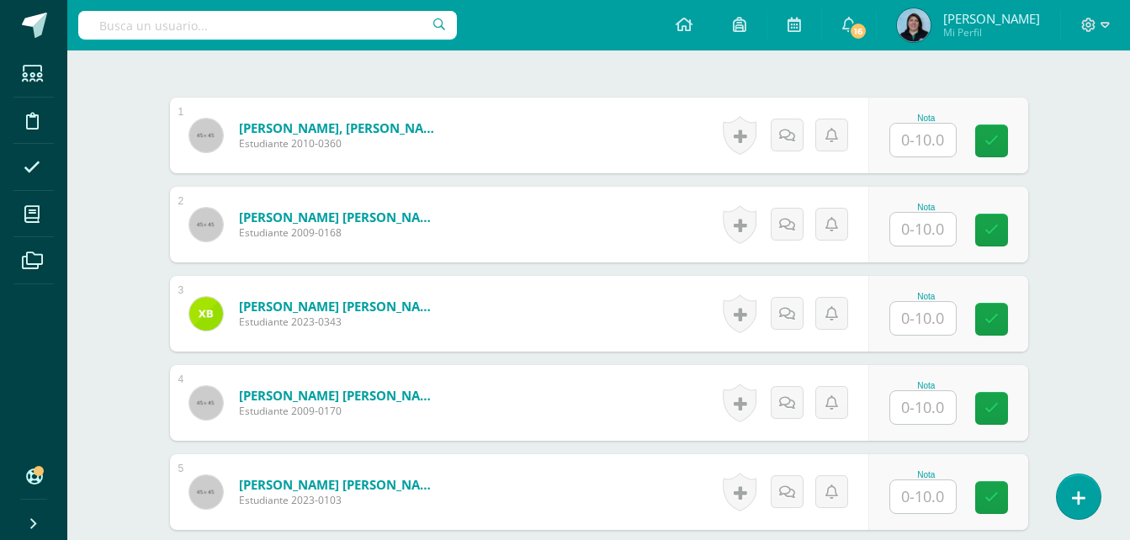
scroll to position [255, 0]
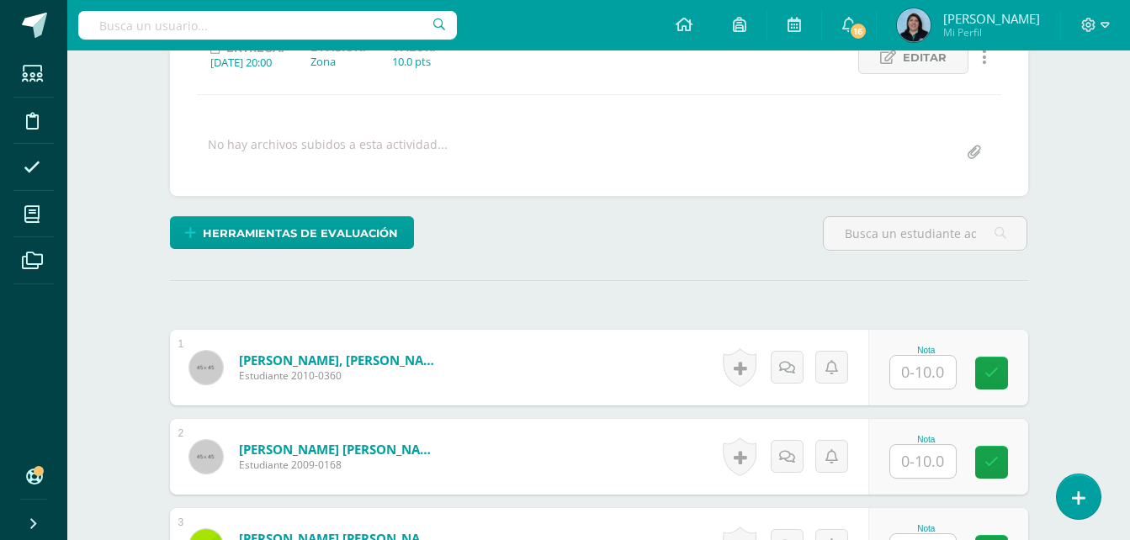
click at [925, 378] on input "text" at bounding box center [923, 372] width 66 height 33
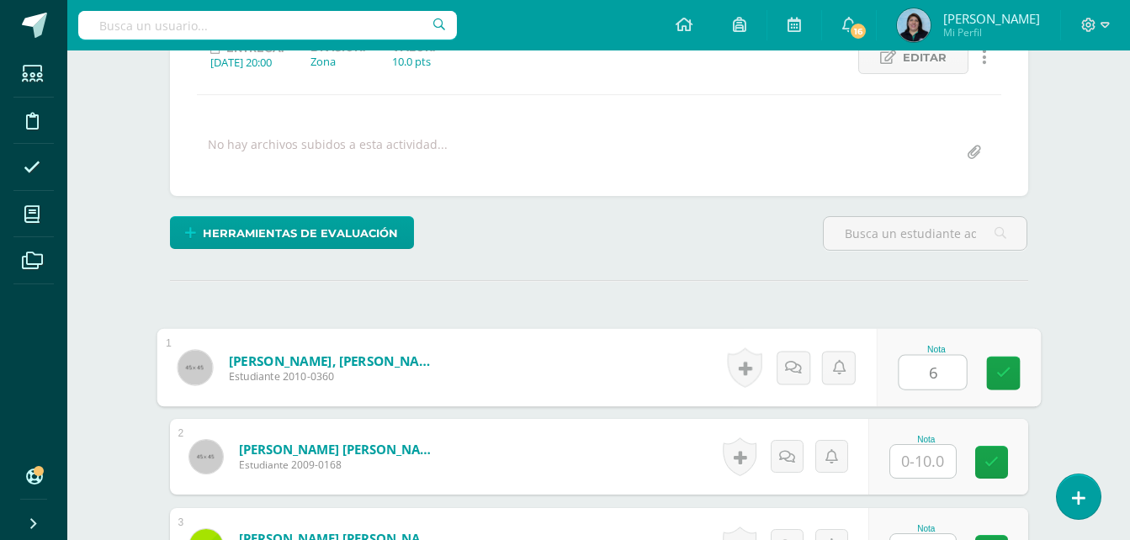
type input "6"
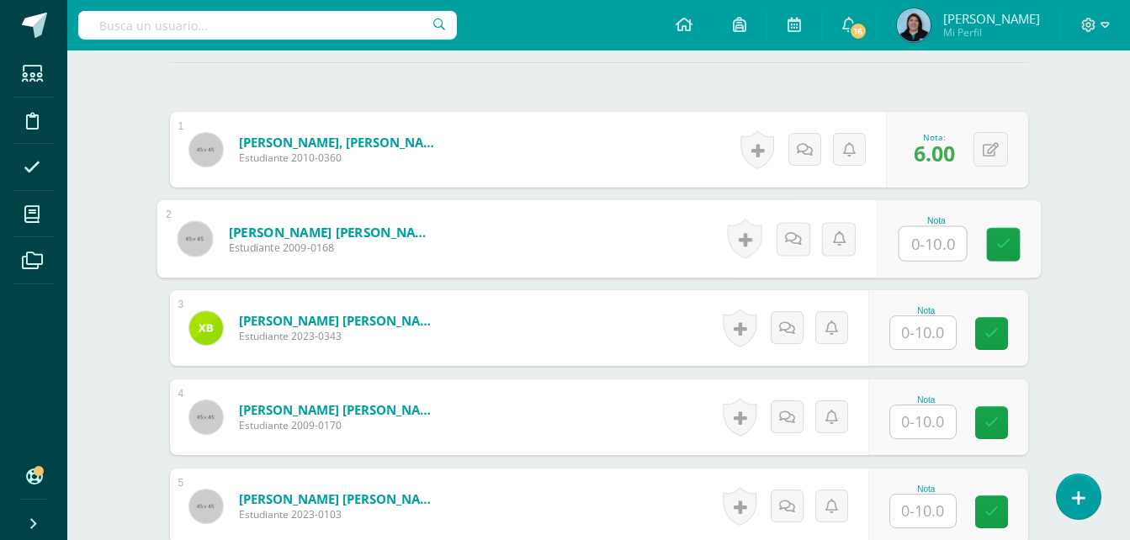
scroll to position [507, 0]
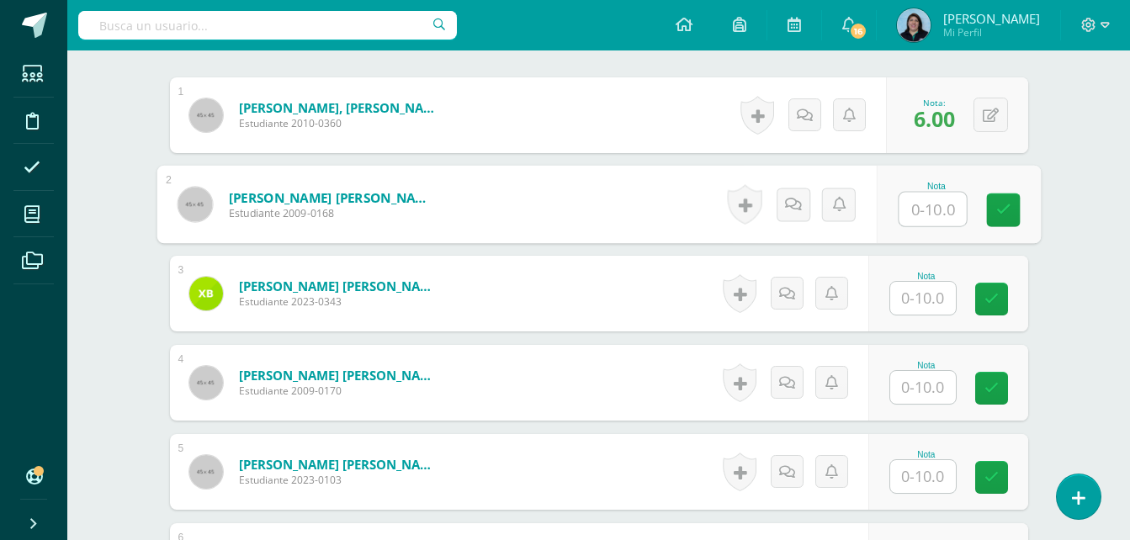
drag, startPoint x: 924, startPoint y: 475, endPoint x: 951, endPoint y: 452, distance: 35.8
click at [924, 475] on input "text" at bounding box center [923, 476] width 66 height 33
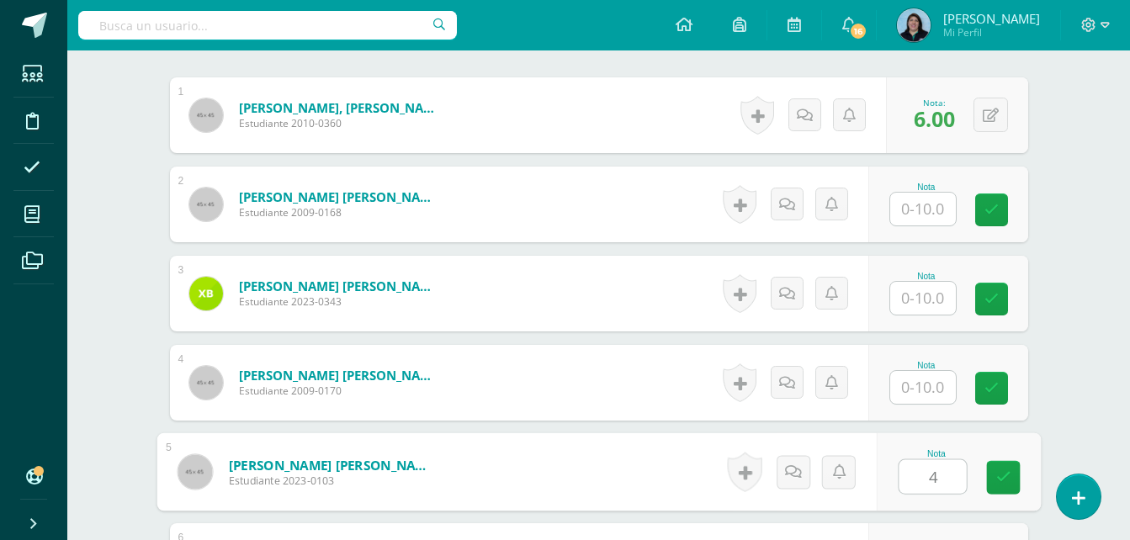
type input "4"
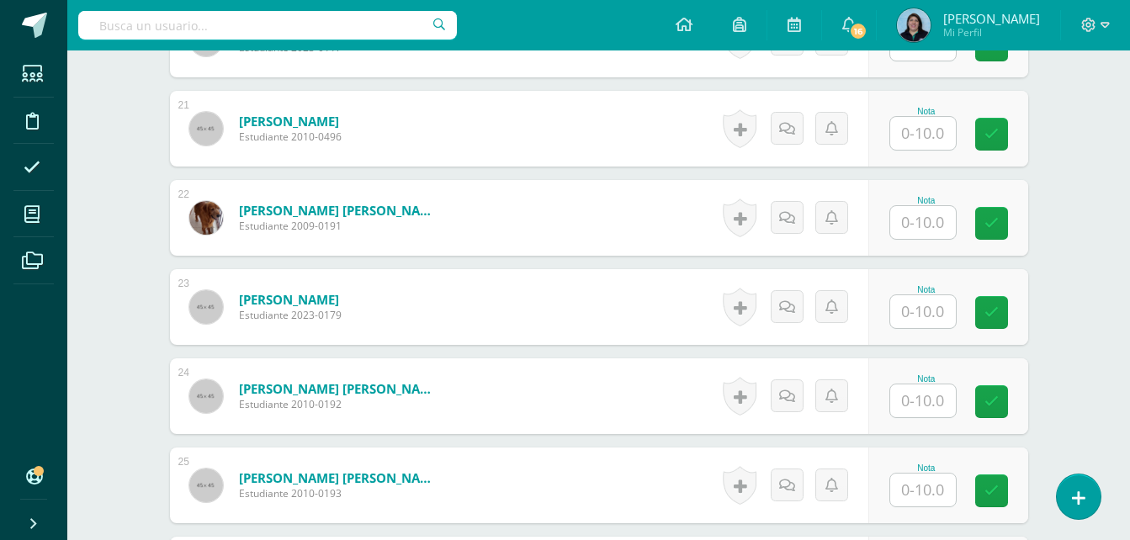
scroll to position [2317, 0]
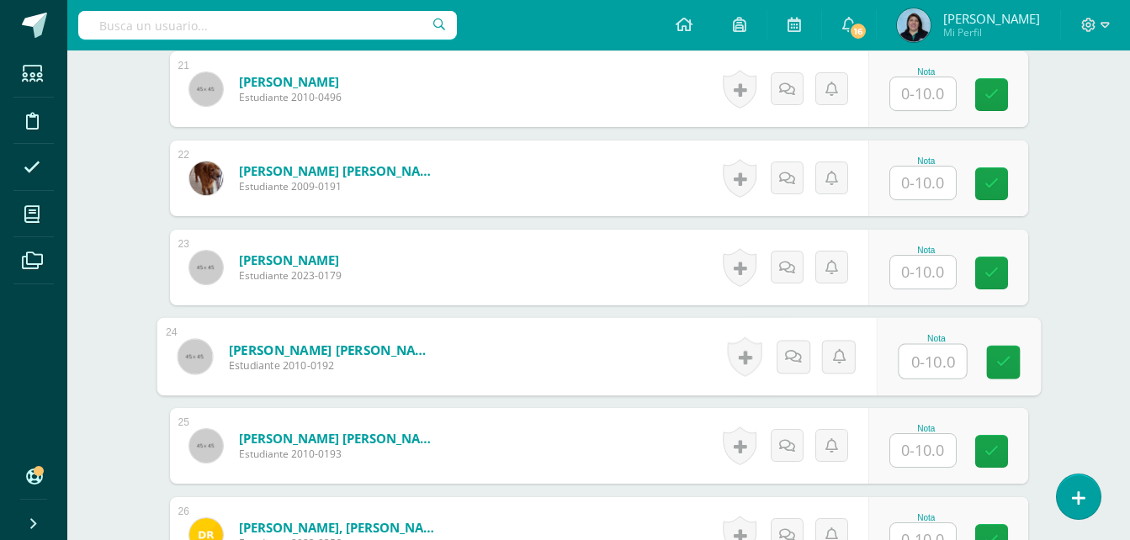
click at [919, 357] on input "text" at bounding box center [931, 362] width 67 height 34
type input "5"
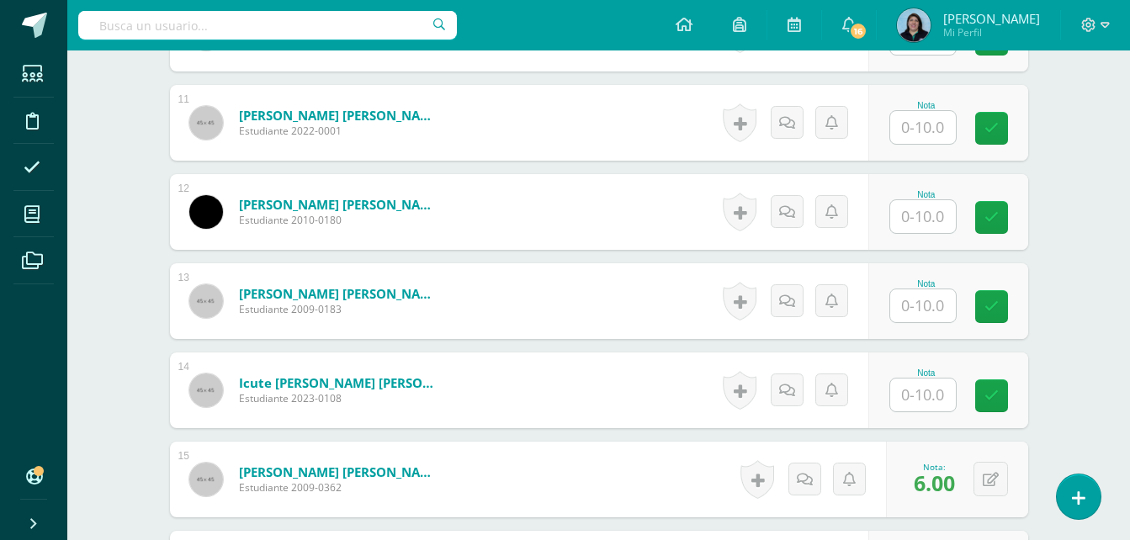
scroll to position [971, 0]
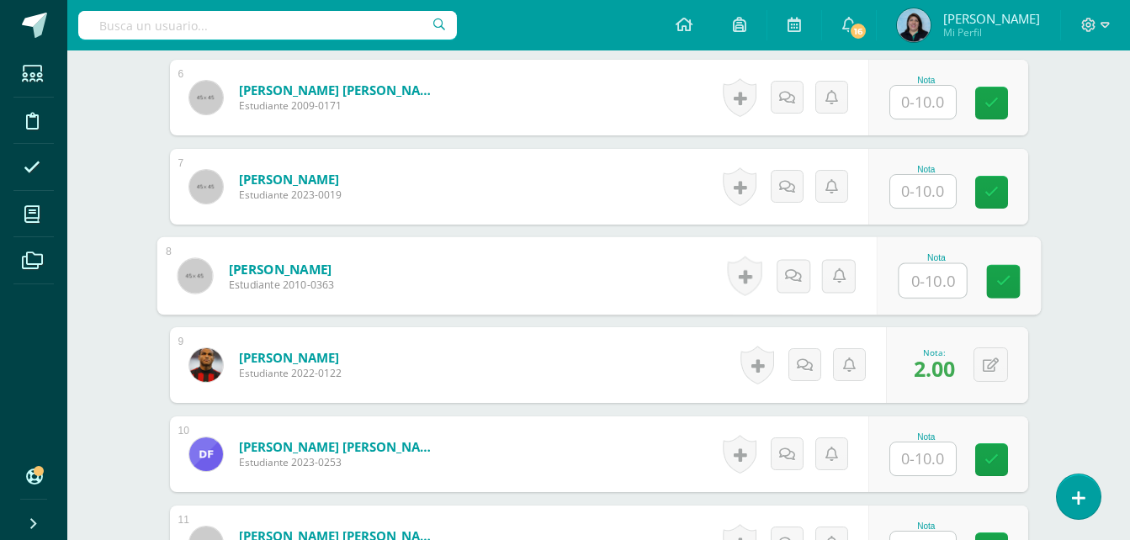
click at [933, 285] on input "text" at bounding box center [931, 281] width 67 height 34
type input "4"
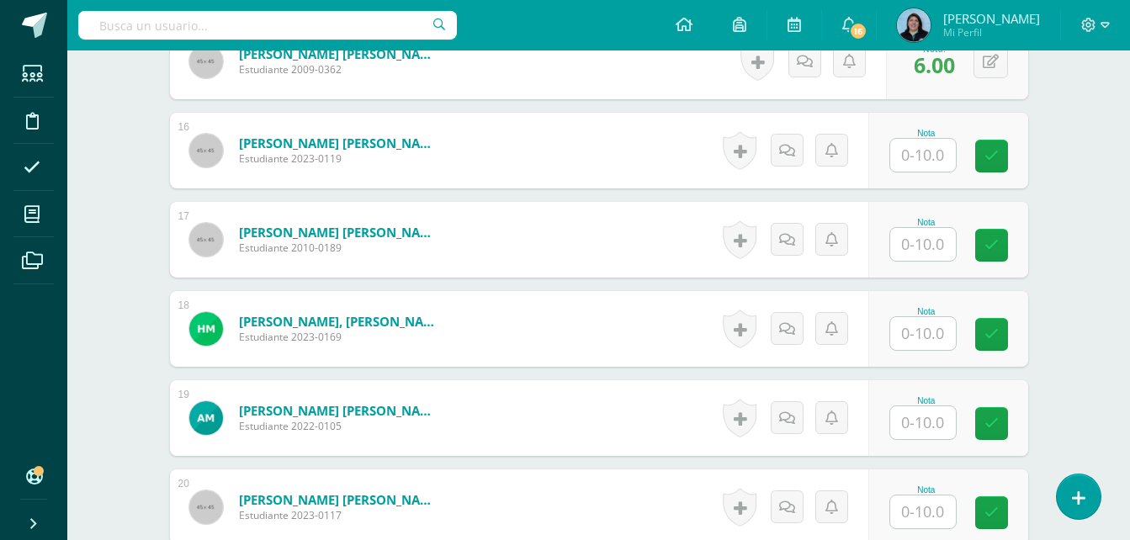
scroll to position [1812, 0]
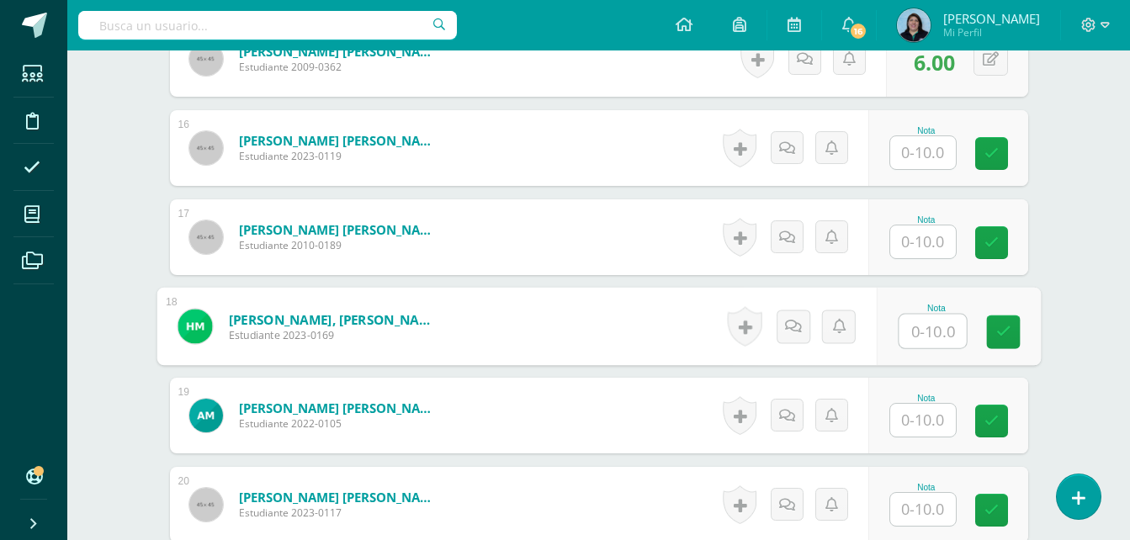
click at [935, 331] on input "text" at bounding box center [931, 332] width 67 height 34
type input "8"
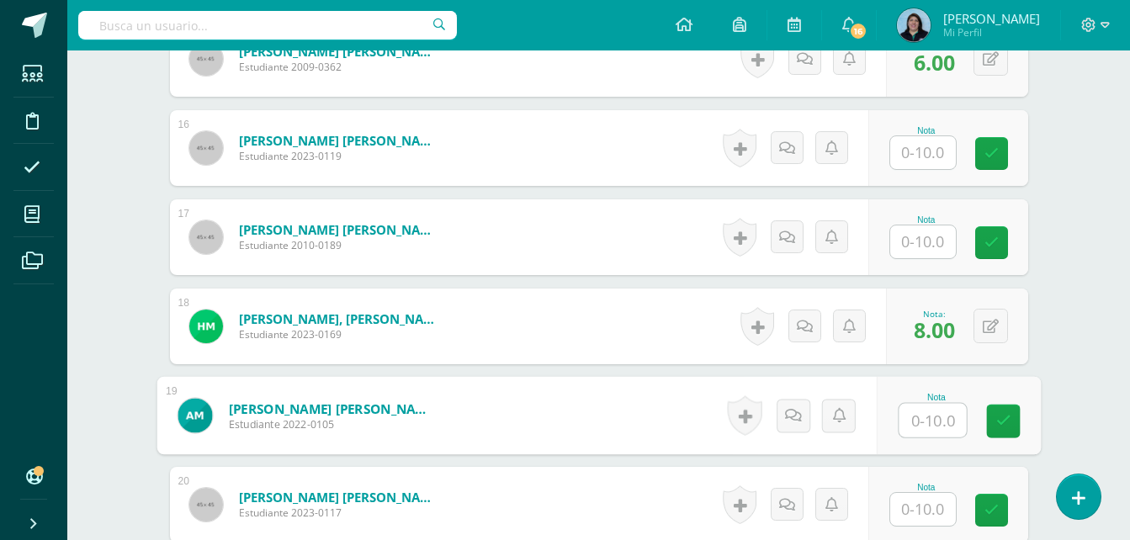
click at [919, 239] on input "text" at bounding box center [923, 241] width 66 height 33
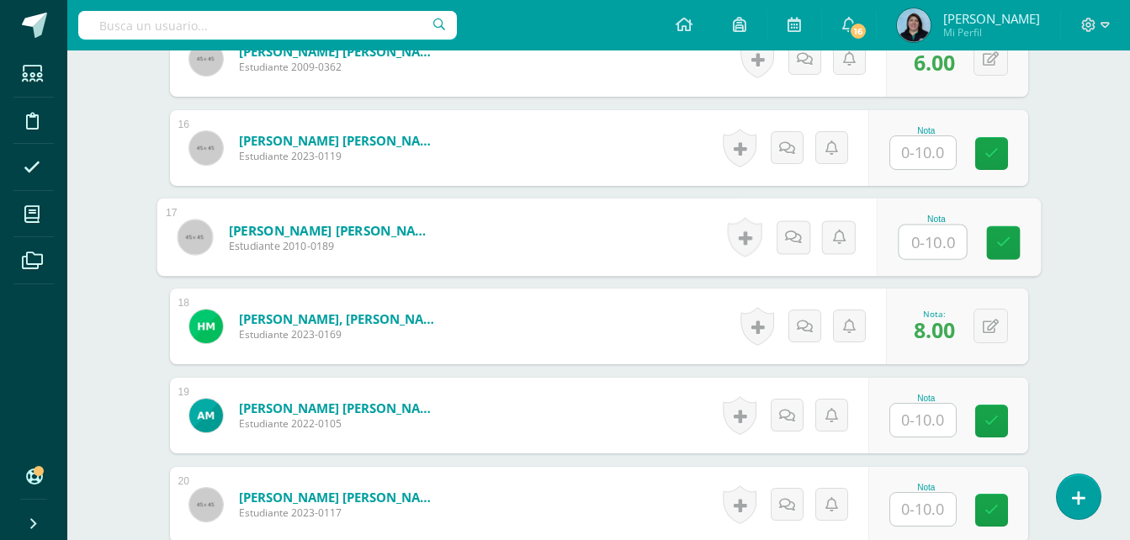
type input "6"
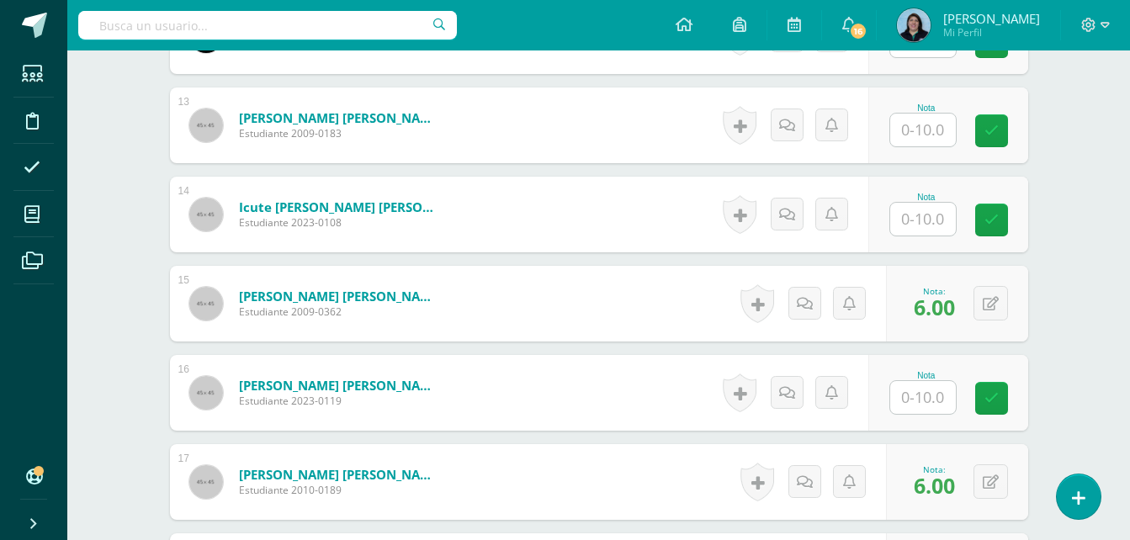
scroll to position [1560, 0]
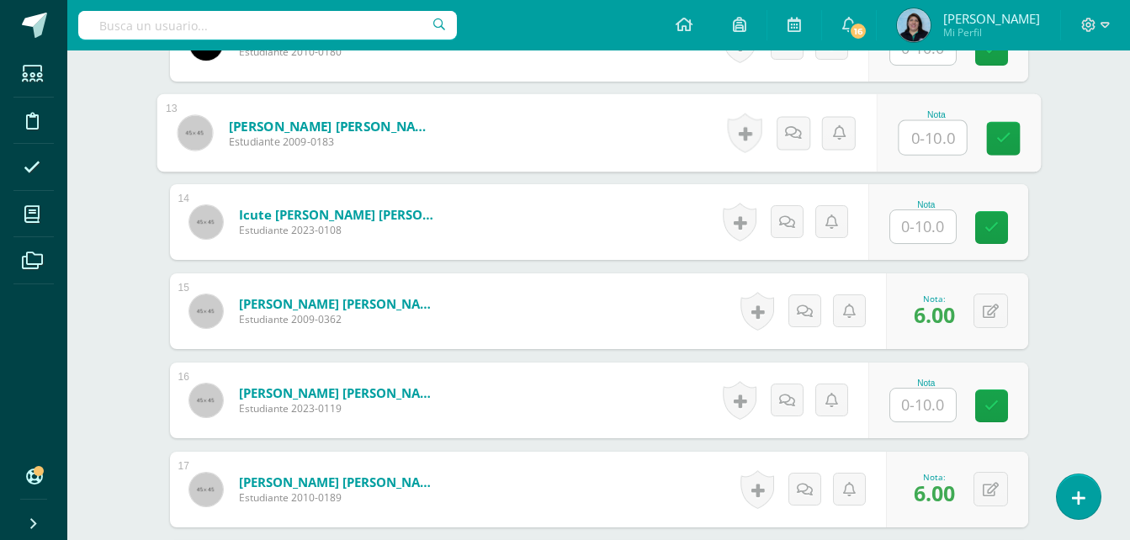
click at [922, 138] on input "text" at bounding box center [931, 138] width 67 height 34
type input "6"
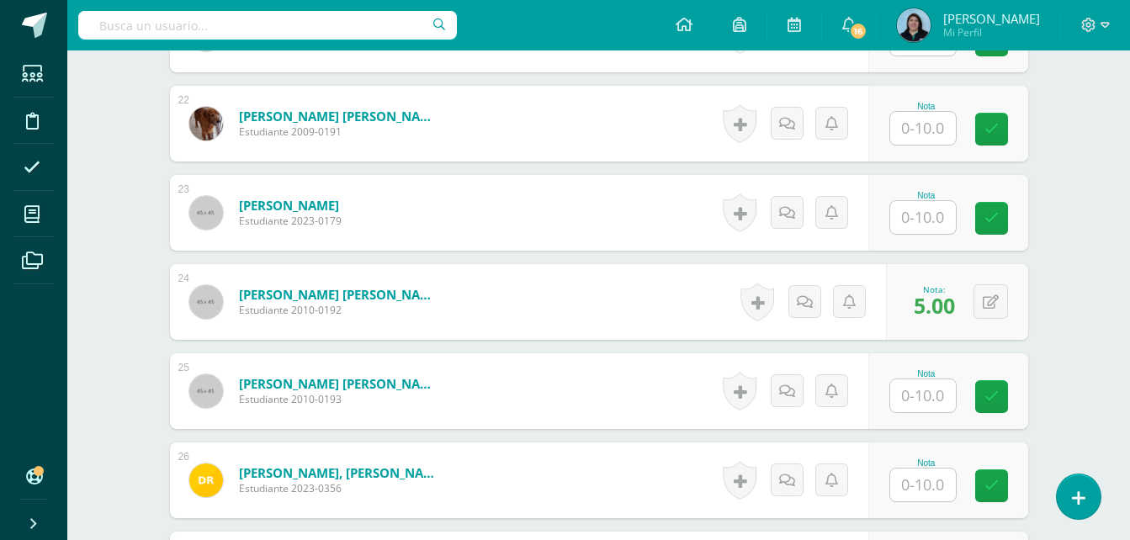
scroll to position [2401, 0]
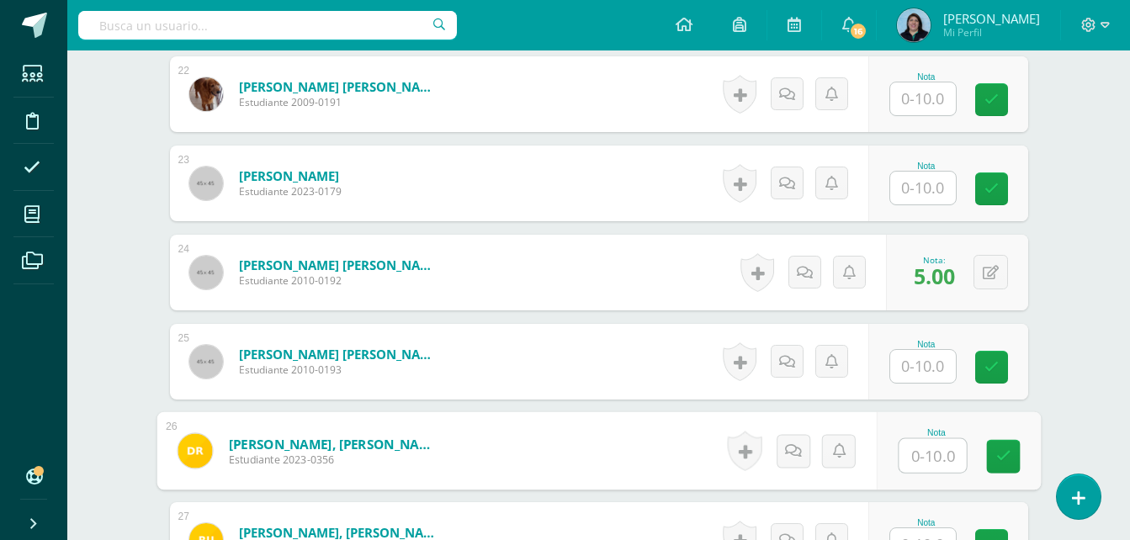
click at [929, 451] on input "text" at bounding box center [931, 456] width 67 height 34
type input "4"
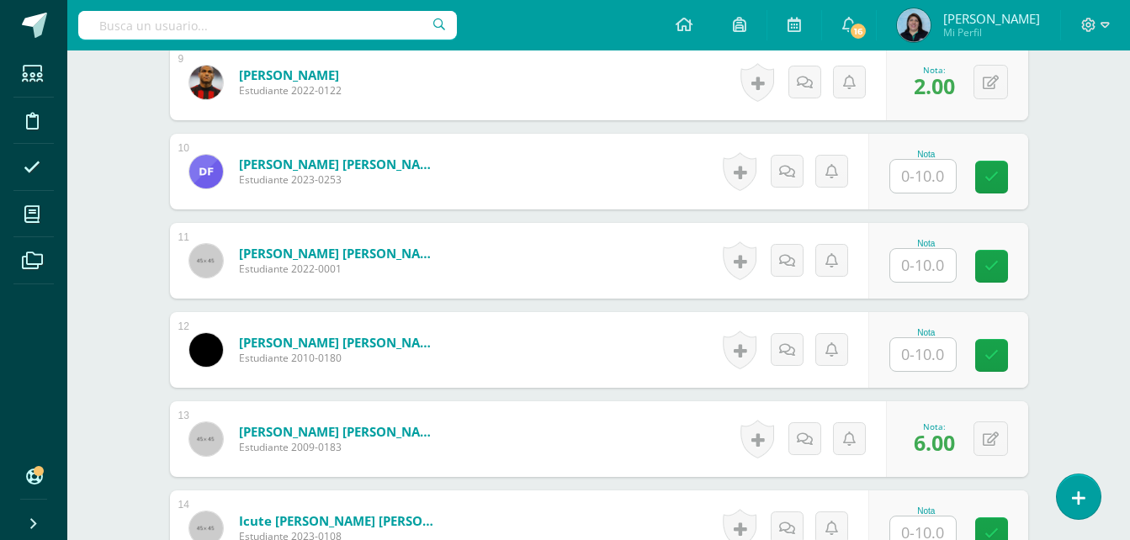
scroll to position [1244, 0]
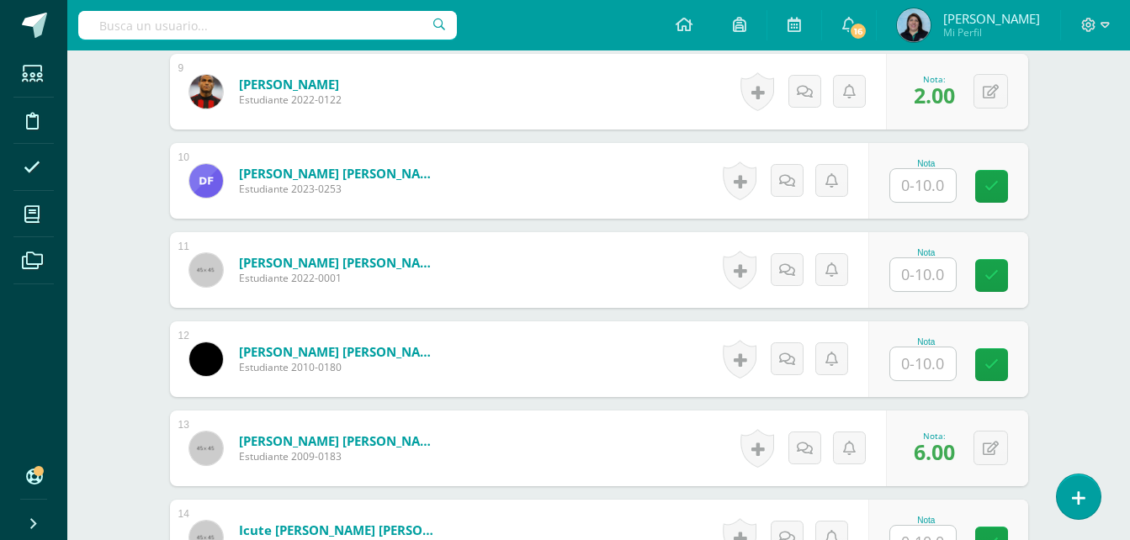
click at [934, 189] on input "text" at bounding box center [923, 185] width 66 height 33
type input "0"
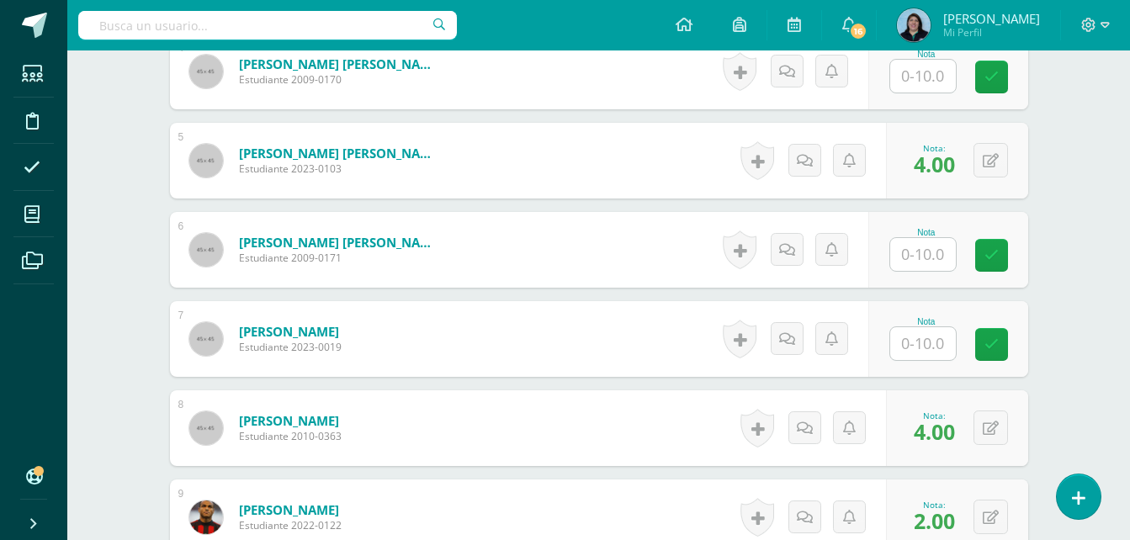
scroll to position [571, 0]
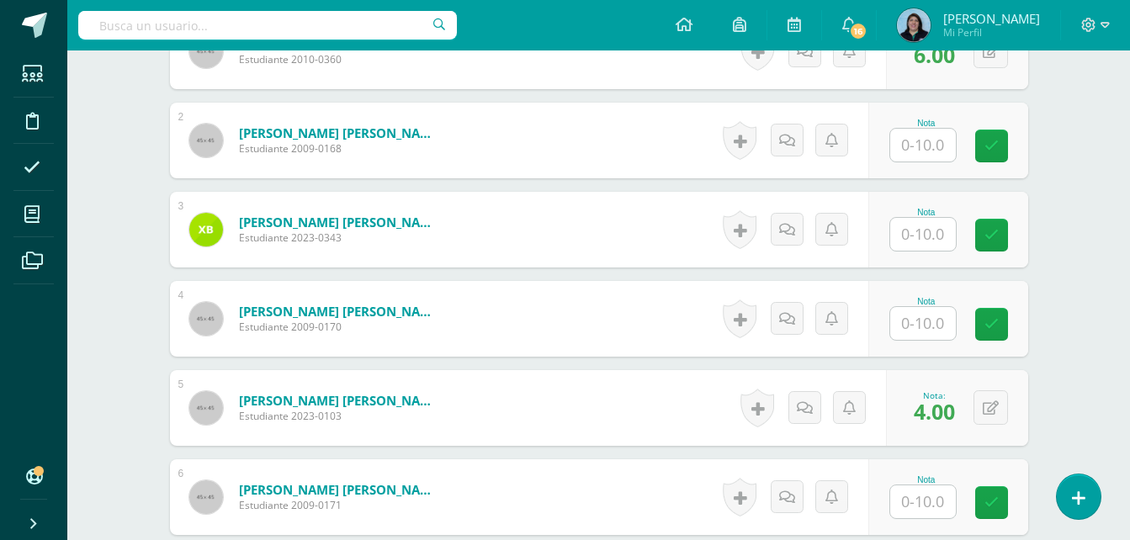
click at [933, 235] on input "text" at bounding box center [923, 234] width 66 height 33
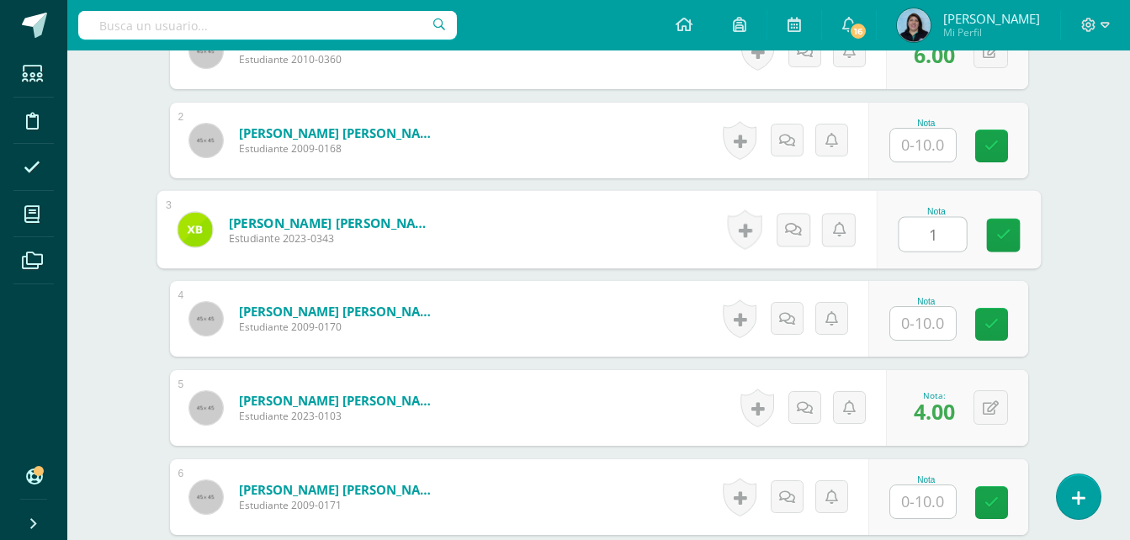
type input "1"
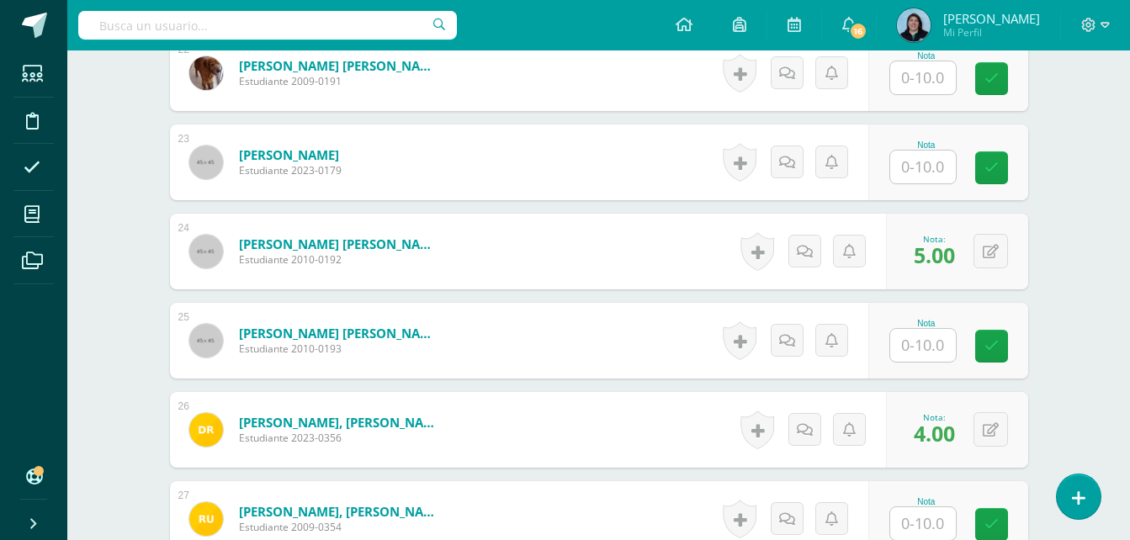
scroll to position [2590, 0]
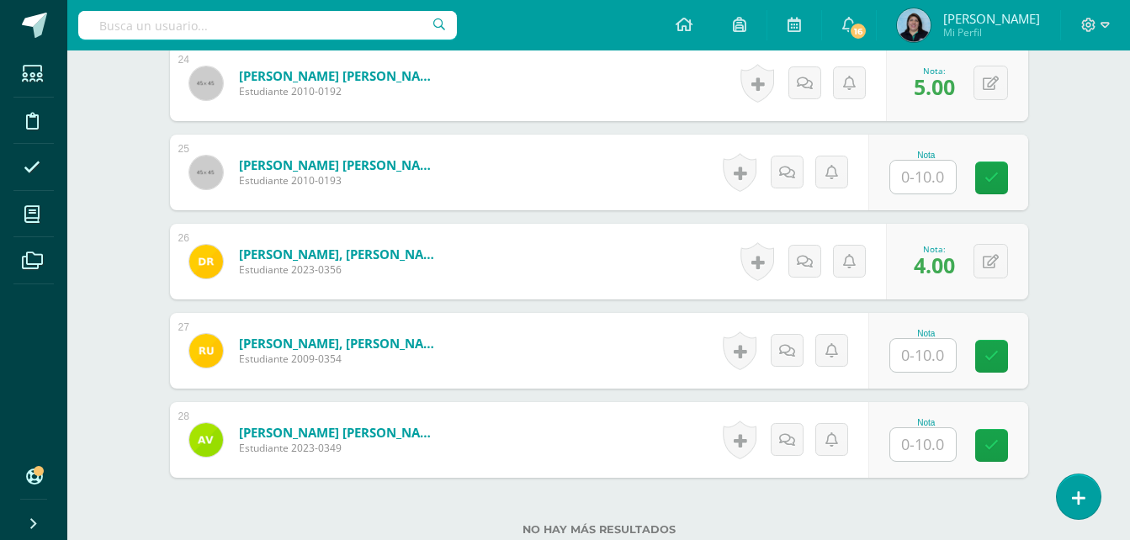
click at [930, 359] on input "text" at bounding box center [923, 355] width 66 height 33
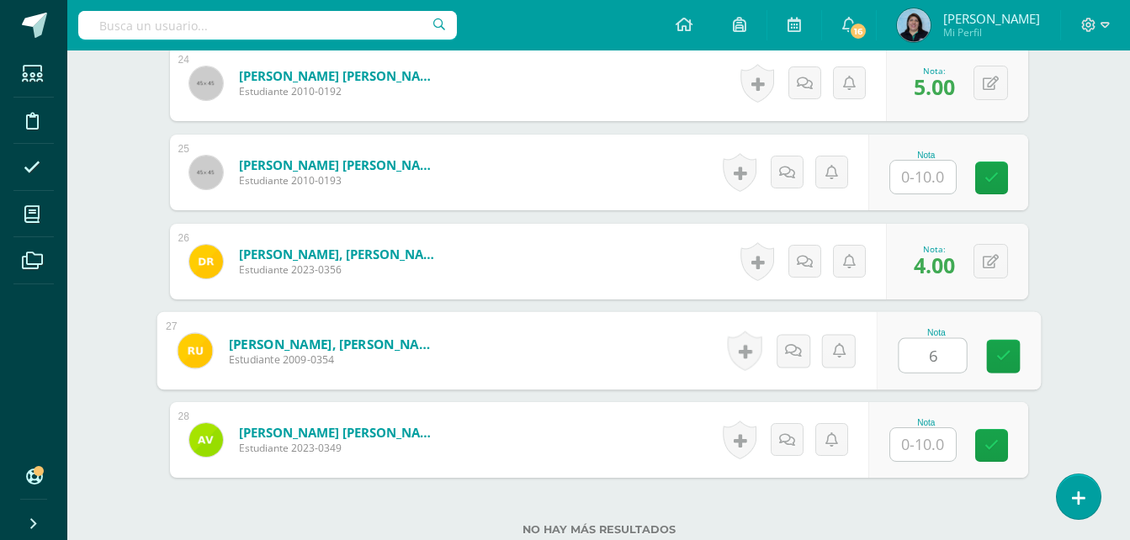
type input "6"
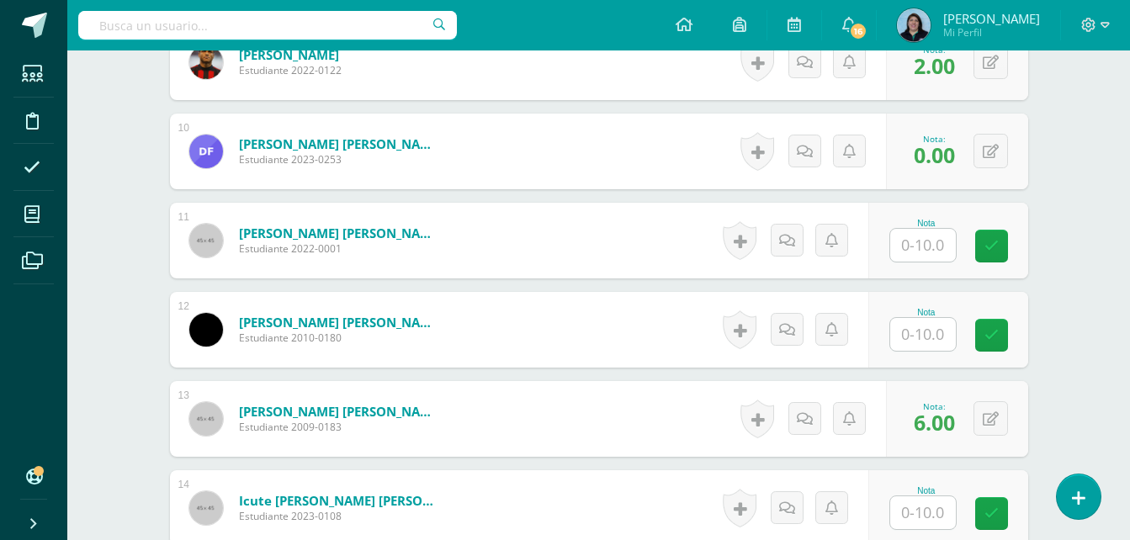
scroll to position [1244, 0]
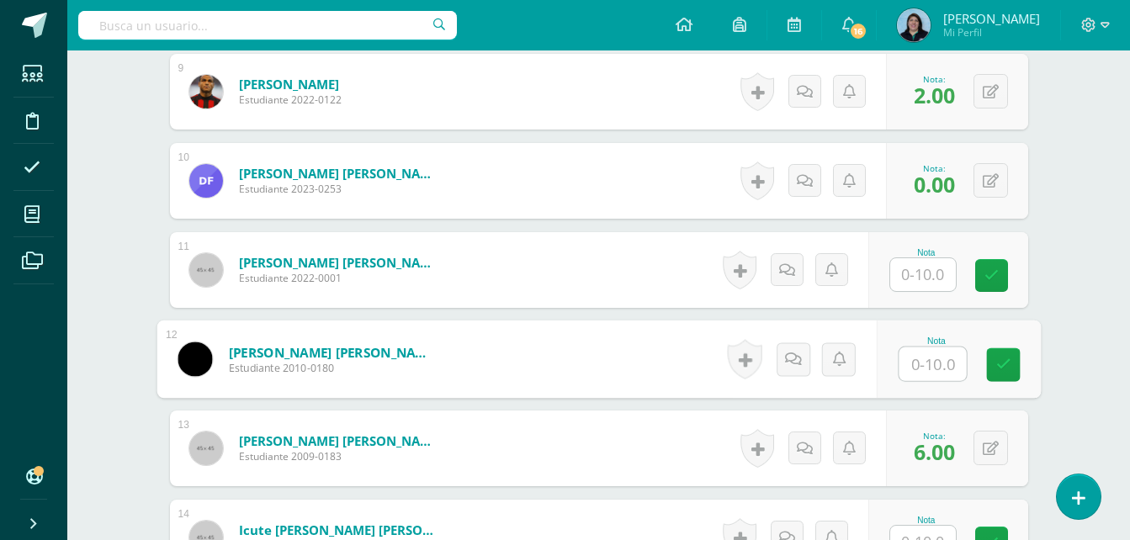
click at [922, 361] on input "text" at bounding box center [931, 364] width 67 height 34
type input "6"
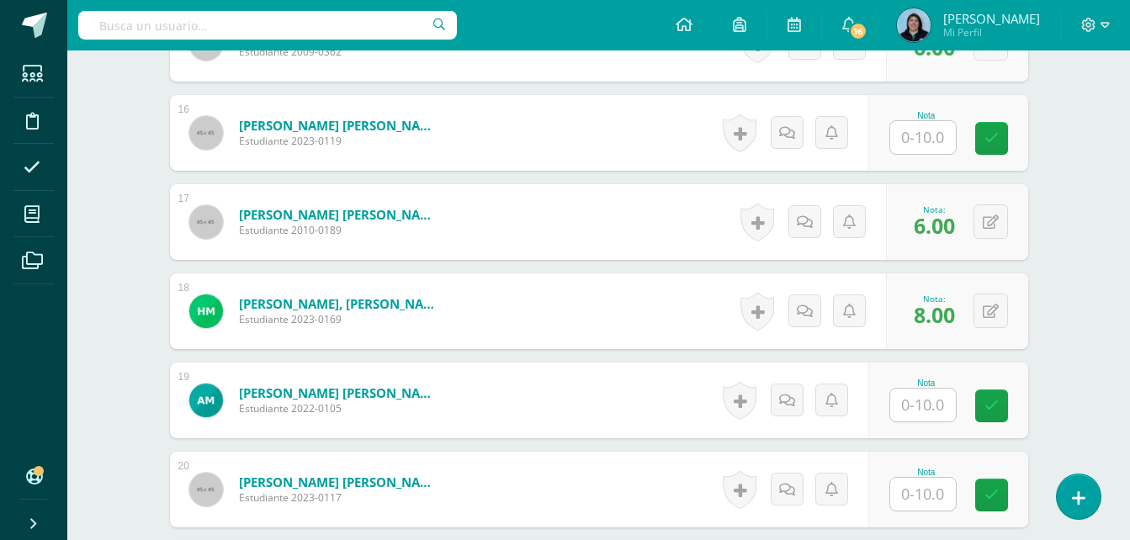
scroll to position [1833, 0]
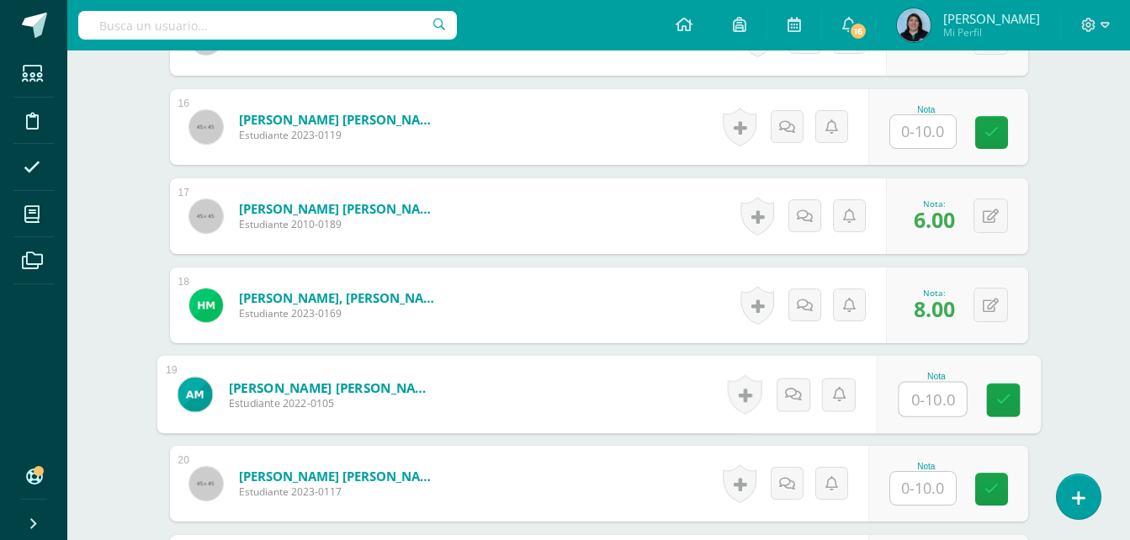
click at [930, 396] on input "text" at bounding box center [931, 400] width 67 height 34
type input "4"
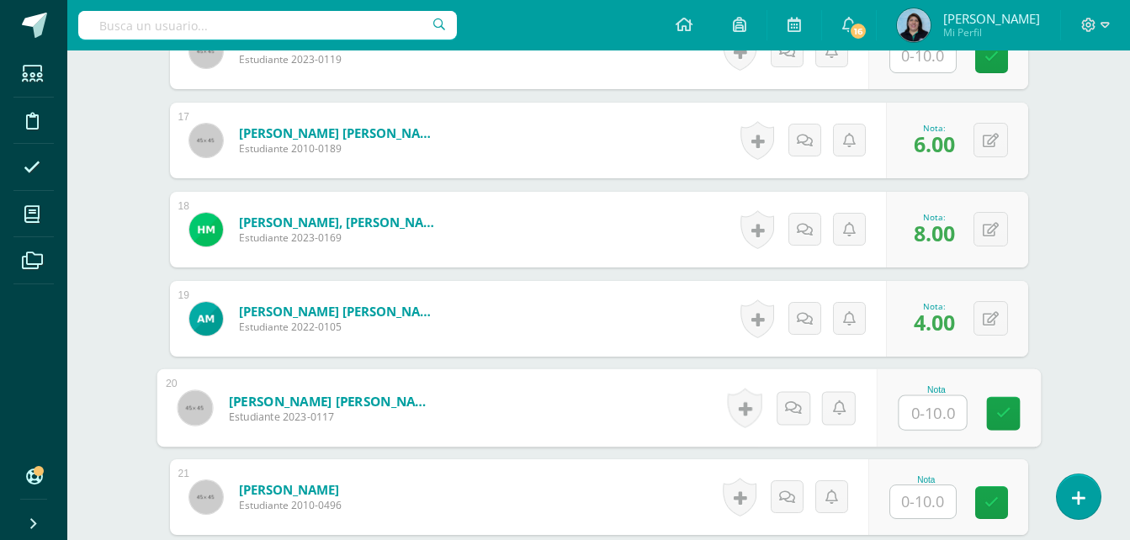
scroll to position [2085, 0]
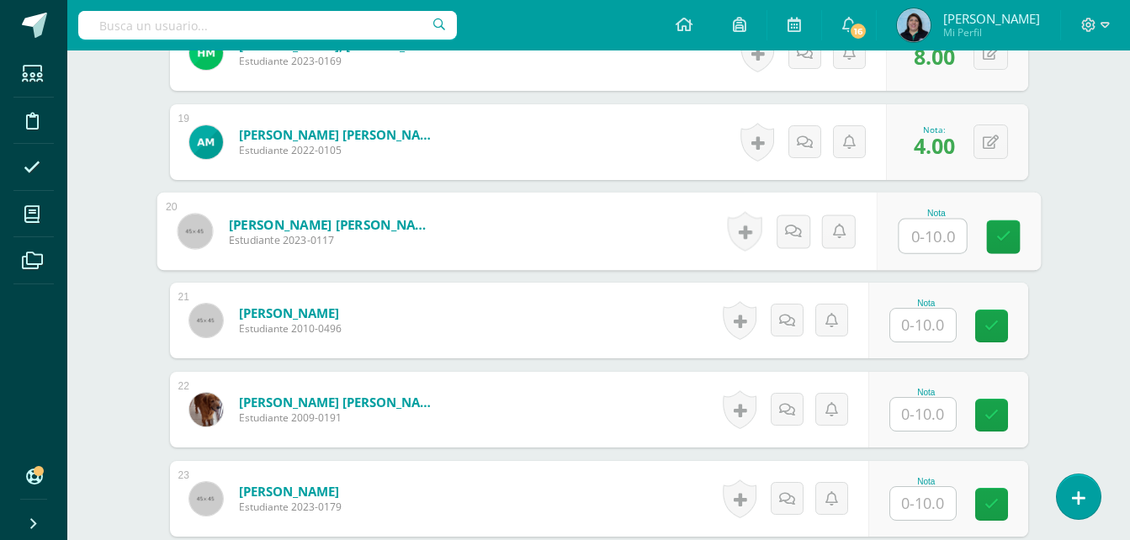
click at [932, 413] on input "text" at bounding box center [923, 414] width 66 height 33
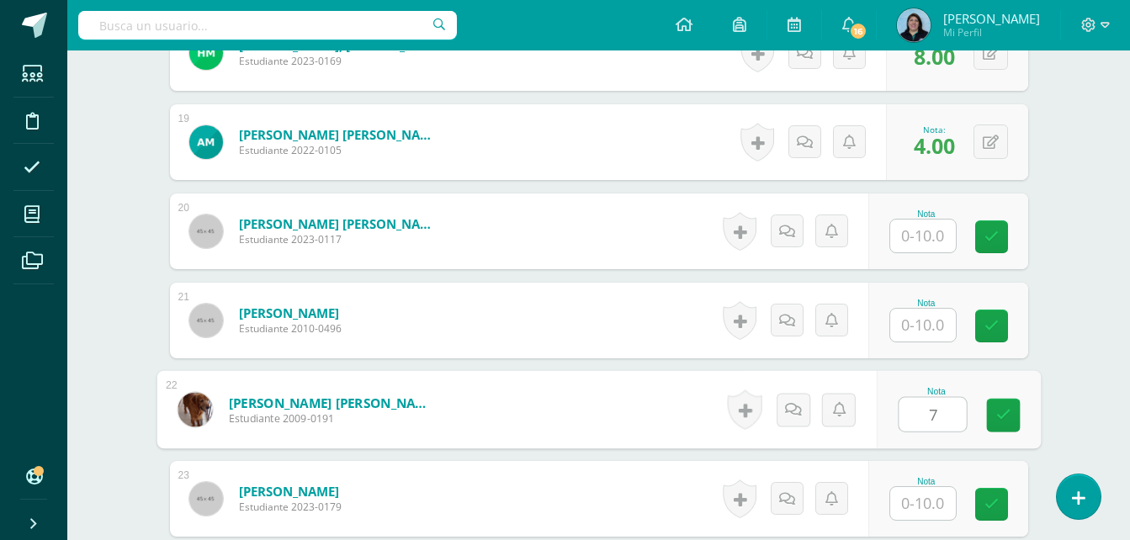
type input "7"
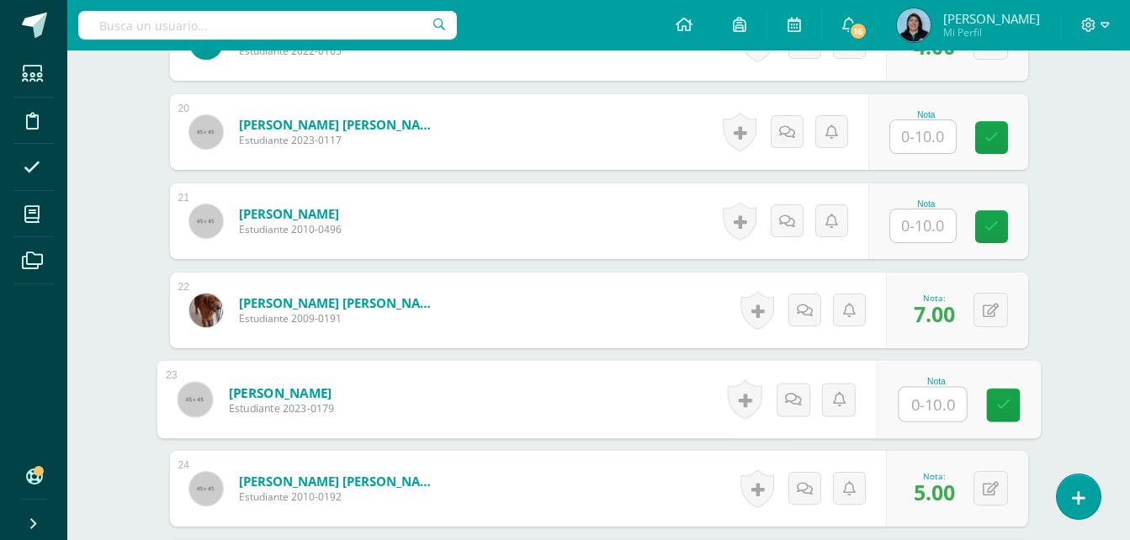
scroll to position [2422, 0]
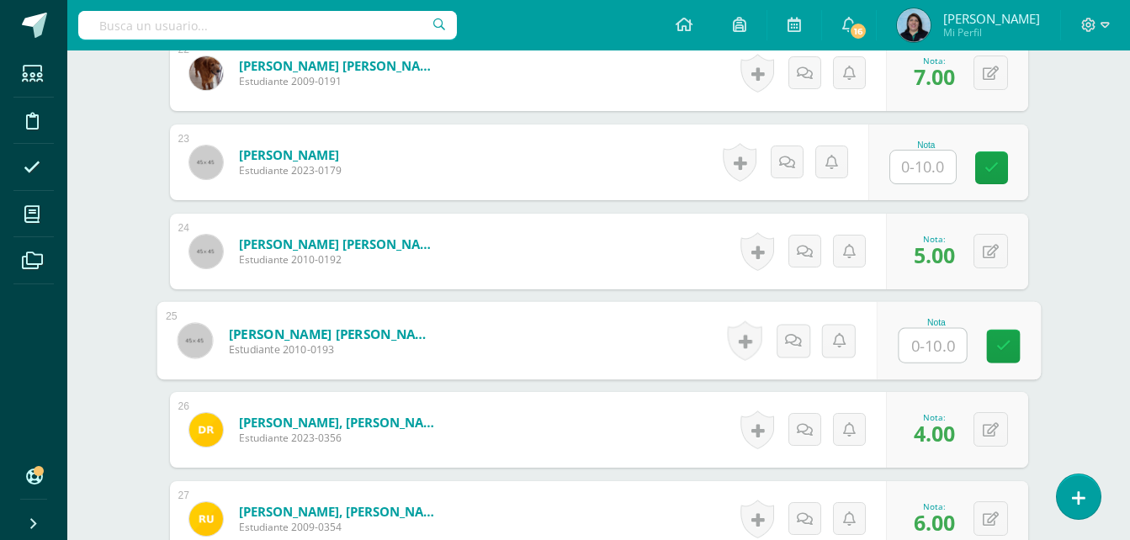
click at [935, 342] on input "text" at bounding box center [931, 346] width 67 height 34
type input "5"
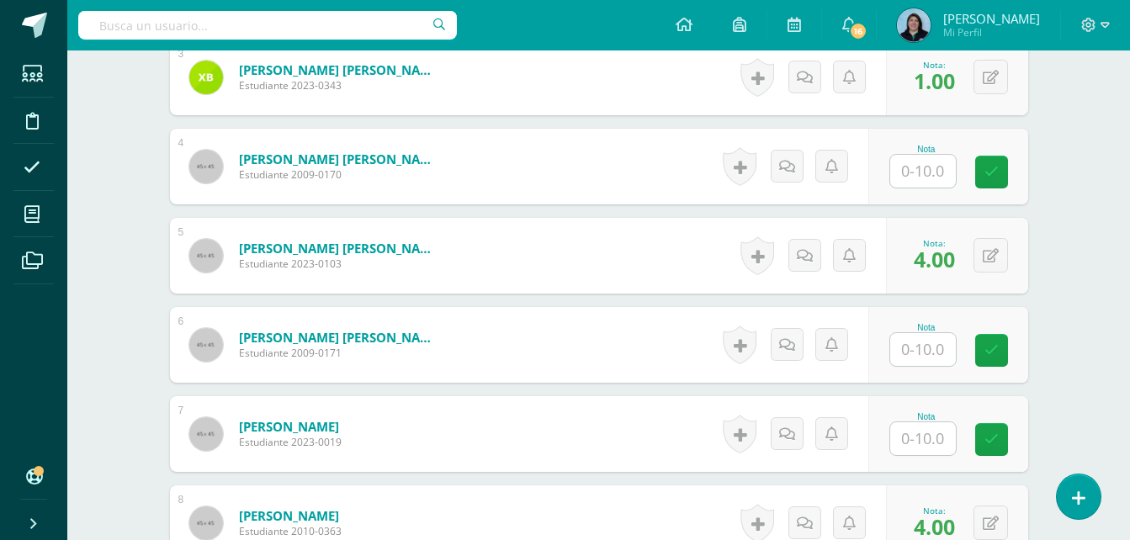
scroll to position [655, 0]
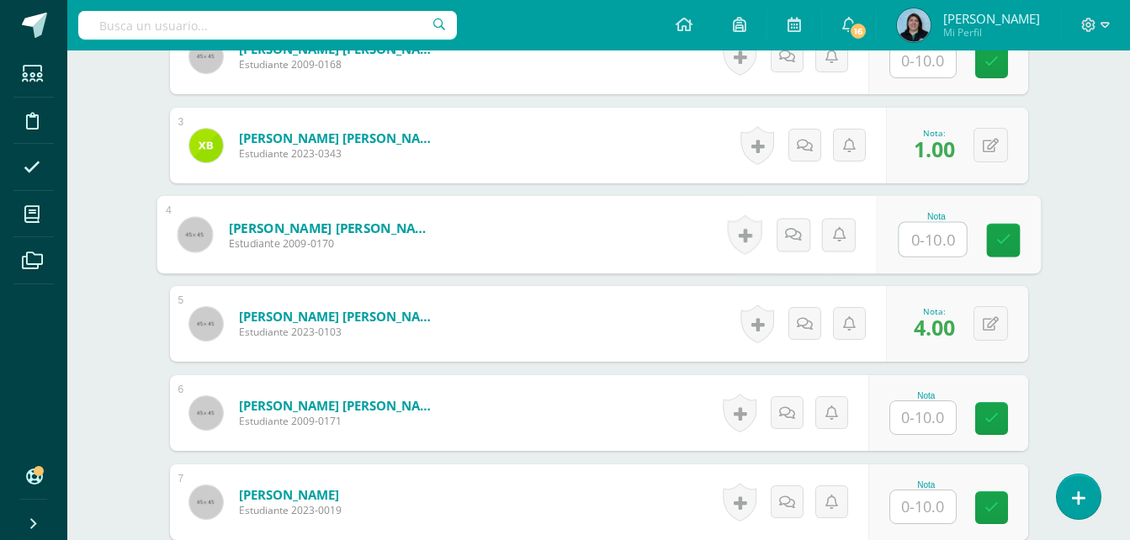
click at [935, 243] on input "text" at bounding box center [931, 240] width 67 height 34
type input "3"
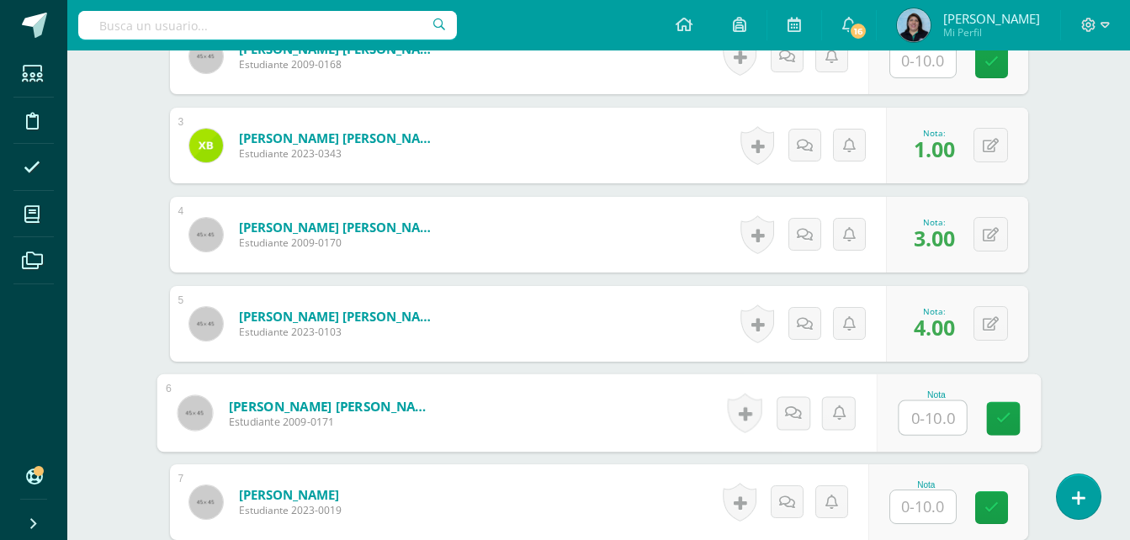
click at [929, 417] on input "text" at bounding box center [931, 418] width 67 height 34
type input "4"
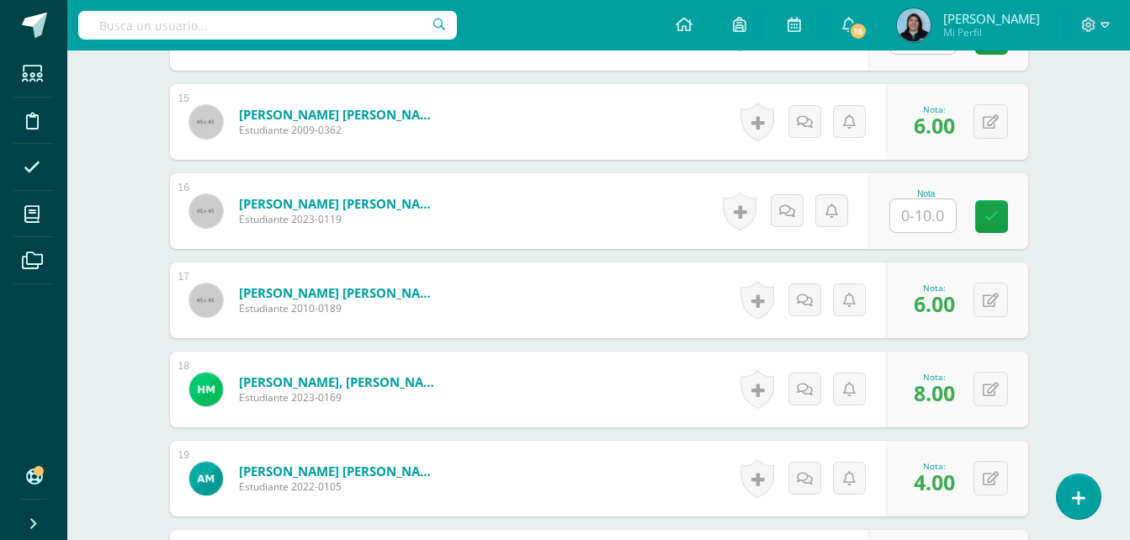
scroll to position [2001, 0]
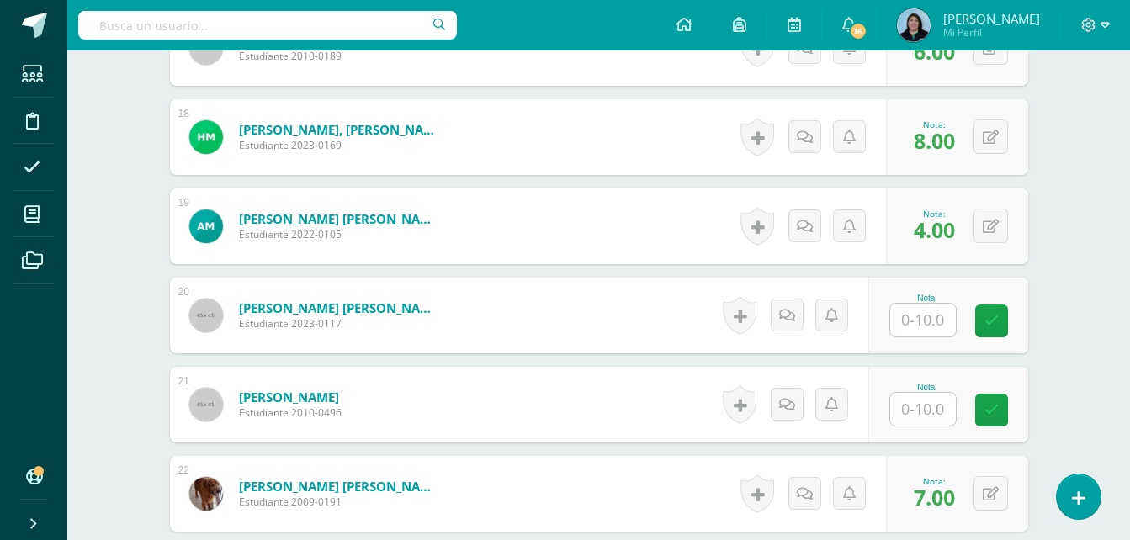
click at [938, 403] on input "text" at bounding box center [923, 409] width 66 height 33
type input "3"
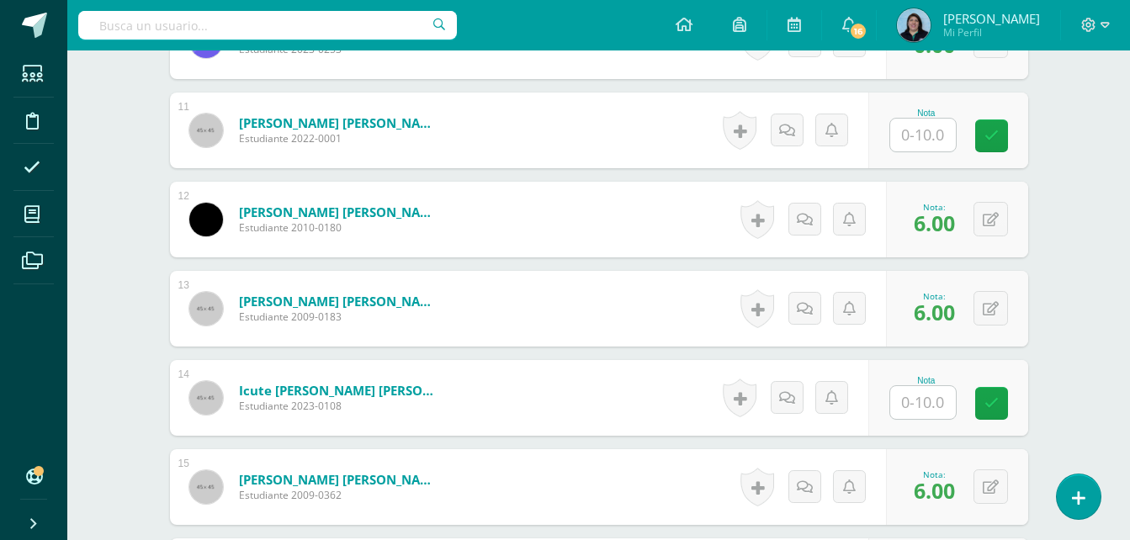
scroll to position [1412, 0]
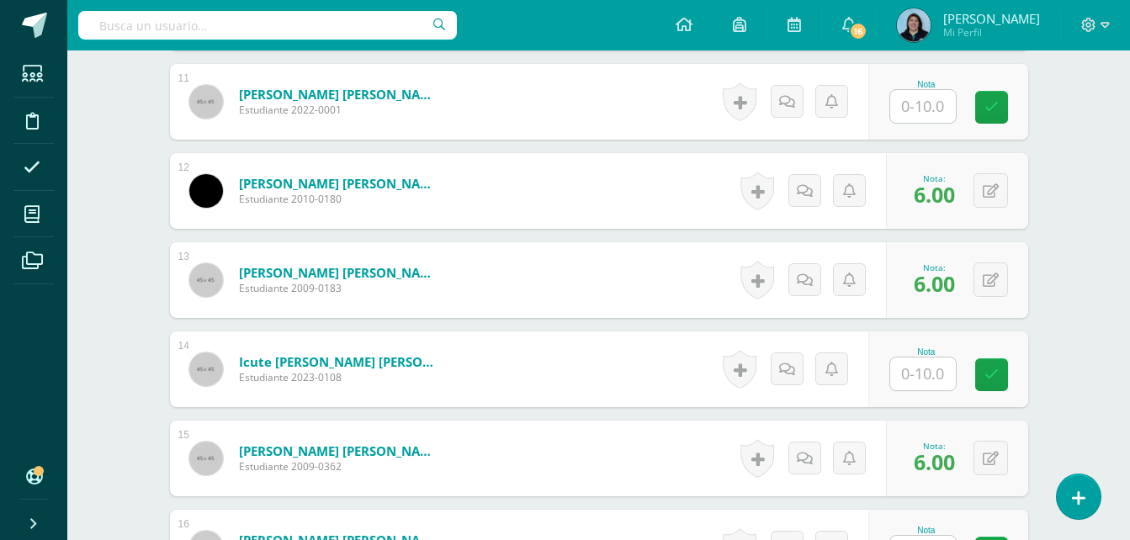
click at [926, 366] on input "text" at bounding box center [923, 373] width 66 height 33
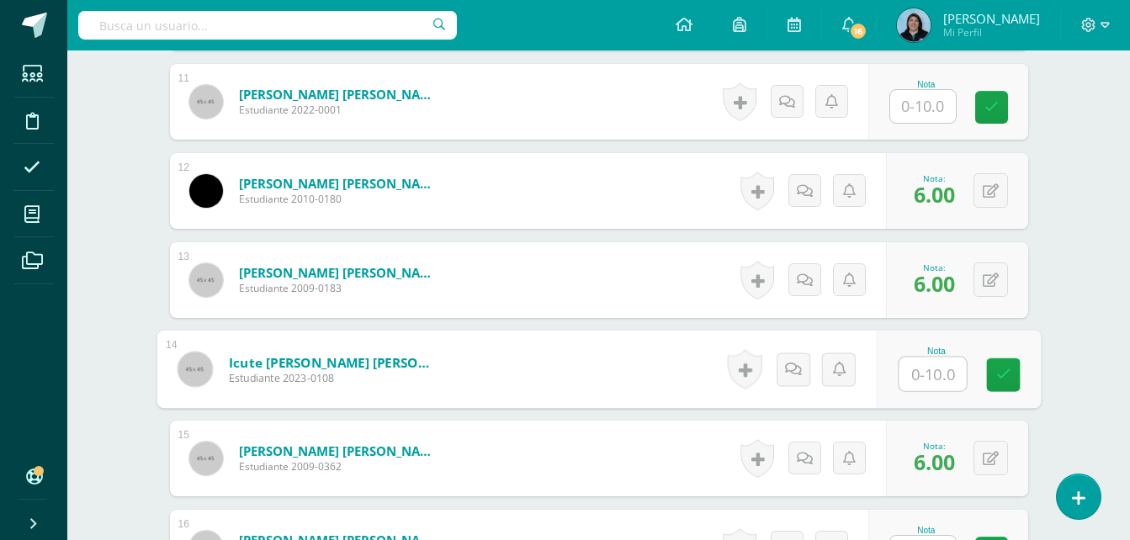
type input "4"
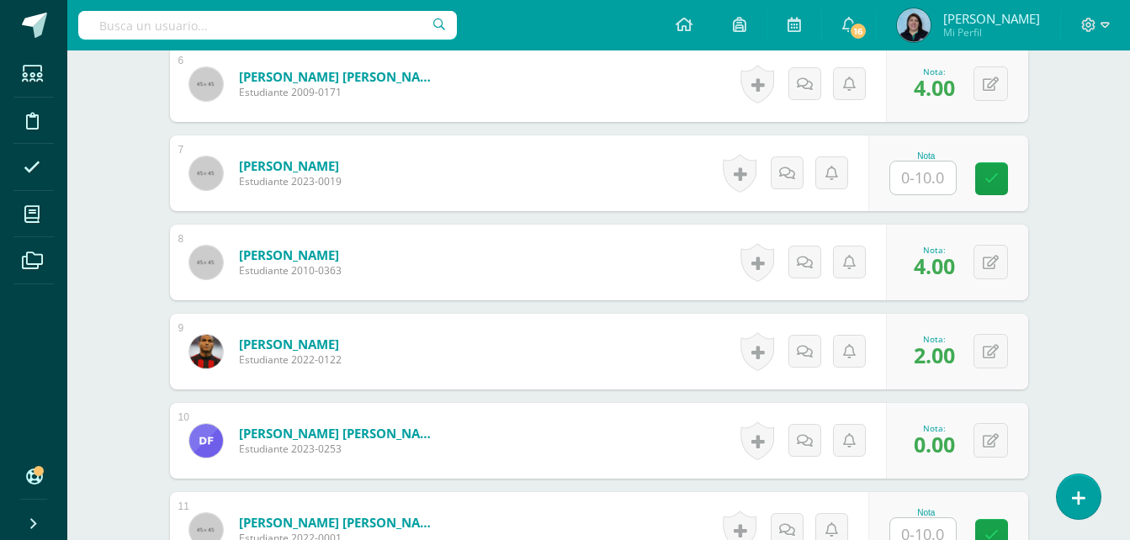
scroll to position [823, 0]
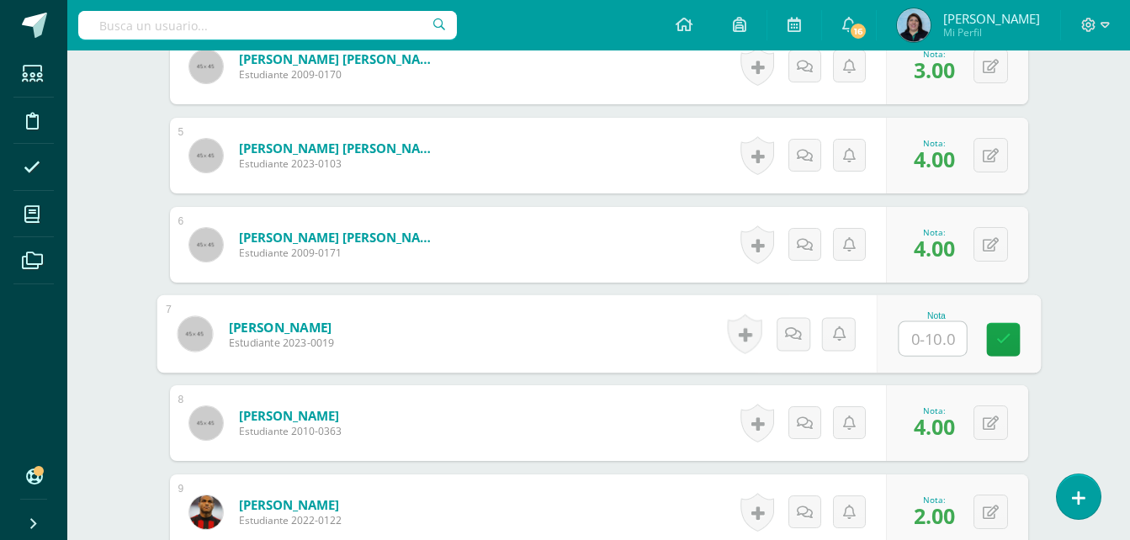
click at [923, 341] on input "text" at bounding box center [931, 339] width 67 height 34
type input "4"
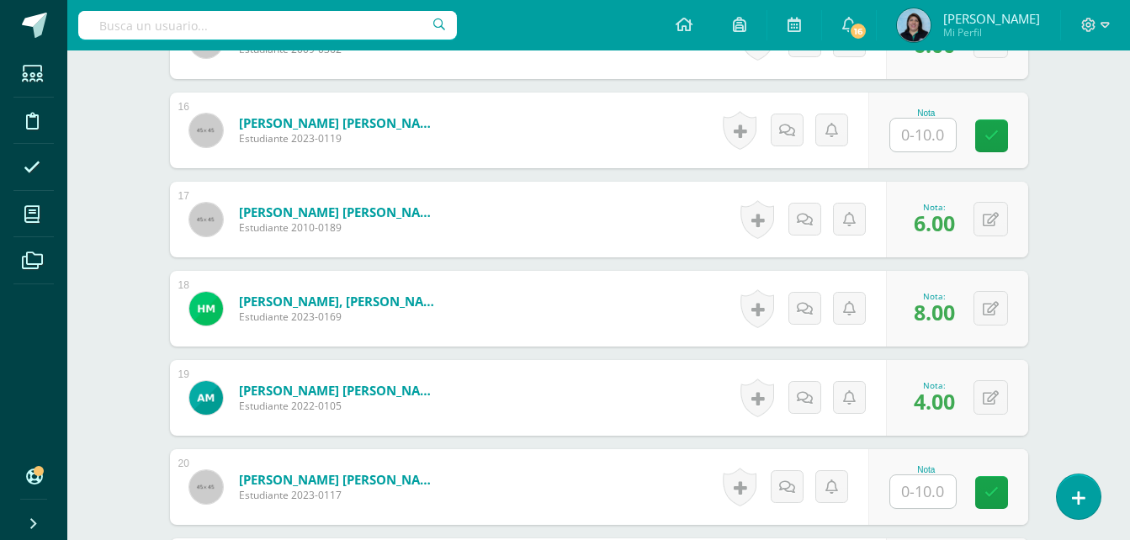
scroll to position [1917, 0]
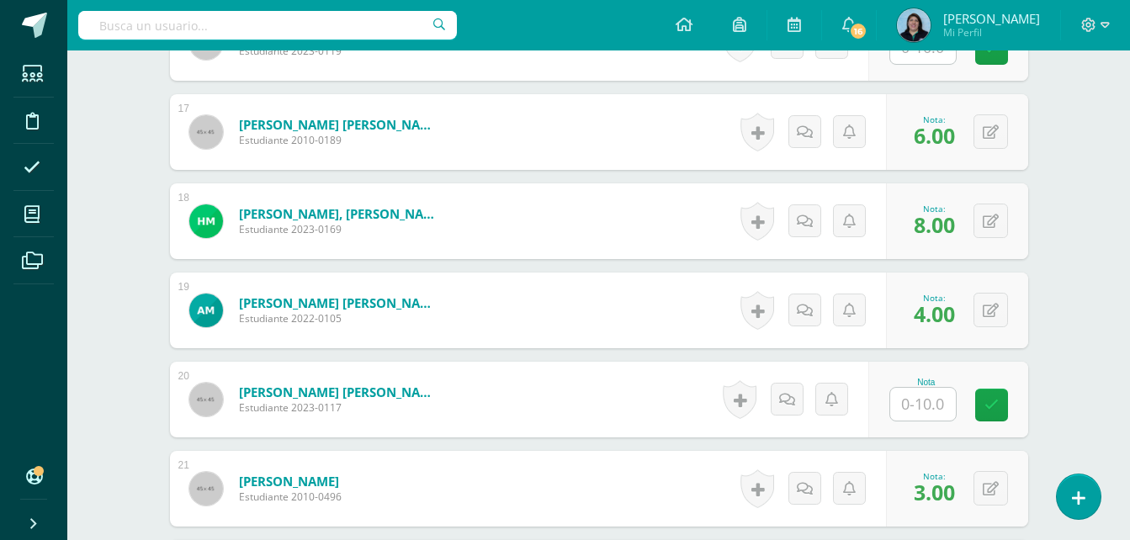
click at [922, 397] on input "text" at bounding box center [923, 404] width 66 height 33
type input "3"
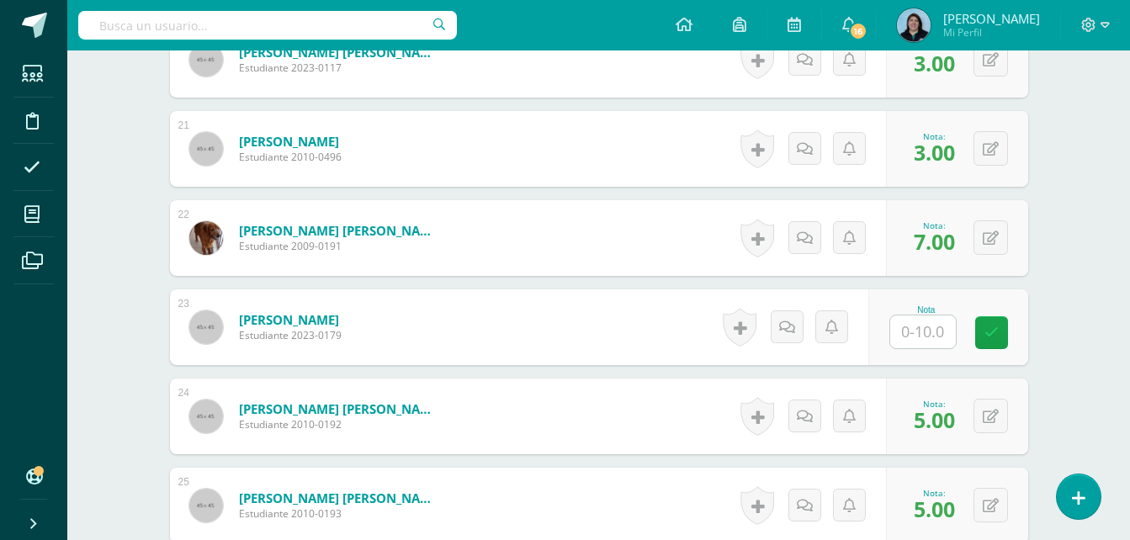
scroll to position [2253, 0]
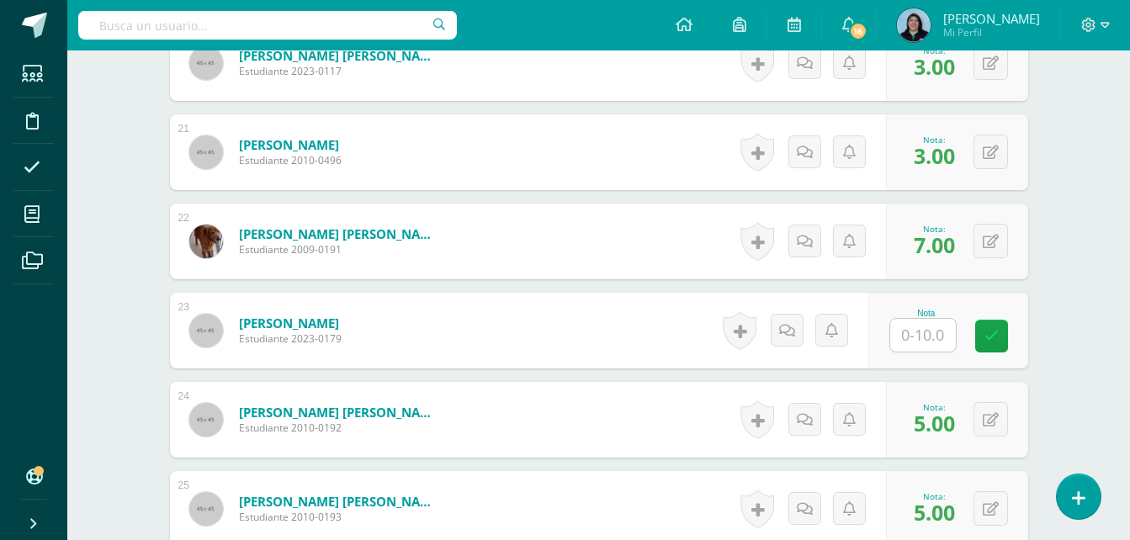
click at [931, 331] on input "text" at bounding box center [923, 335] width 66 height 33
type input "3"
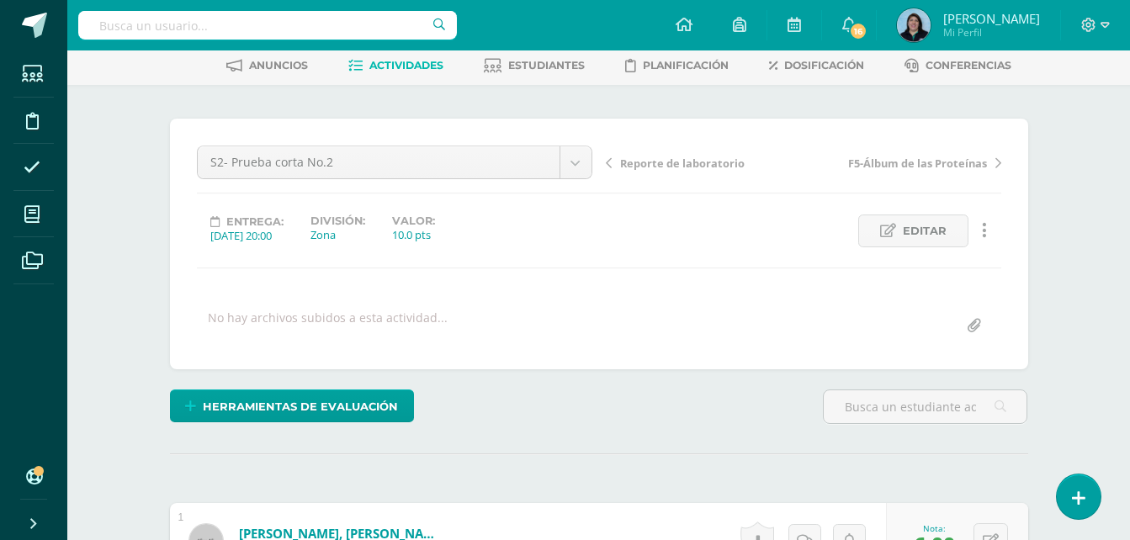
scroll to position [0, 0]
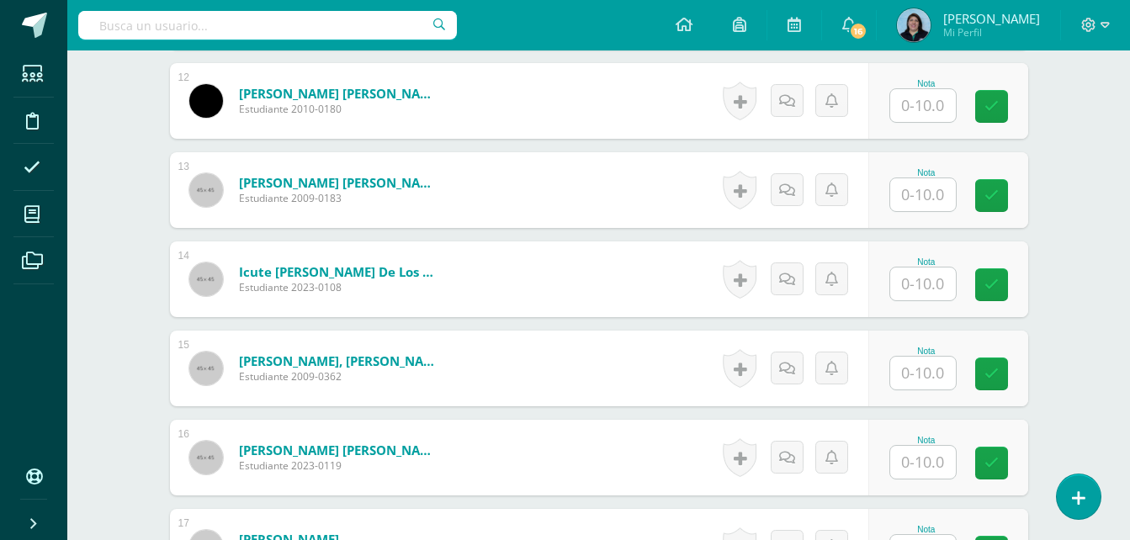
scroll to position [1517, 0]
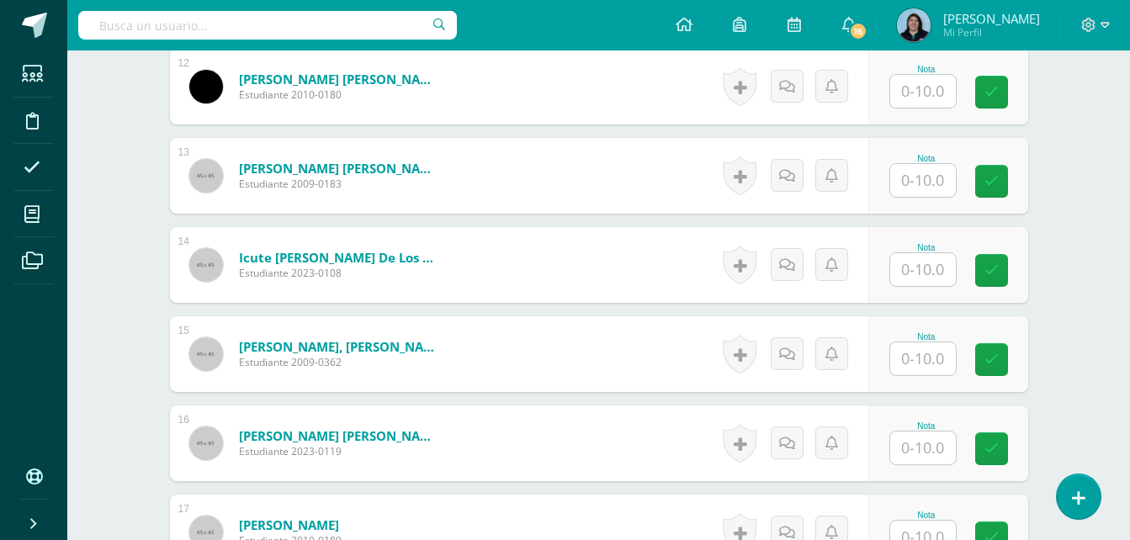
click at [925, 356] on input "text" at bounding box center [923, 358] width 66 height 33
type input "7"
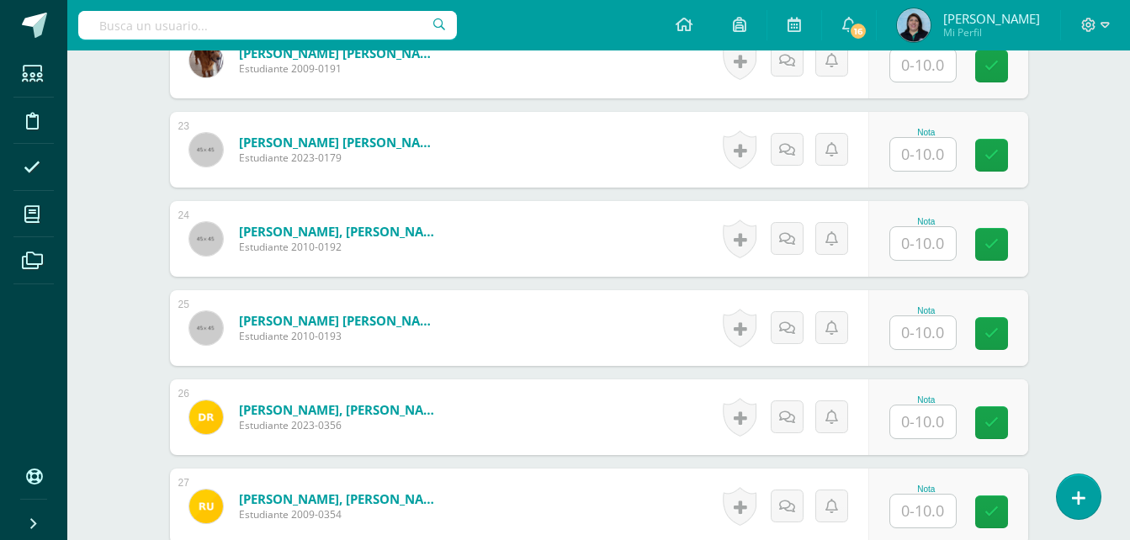
scroll to position [2442, 0]
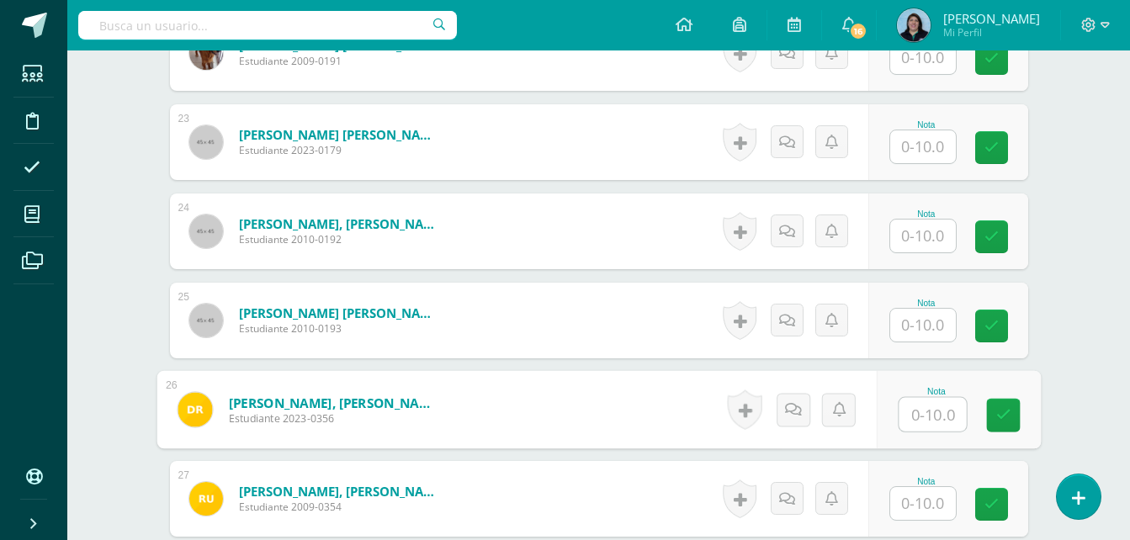
click at [909, 415] on input "text" at bounding box center [931, 415] width 67 height 34
type input "7"
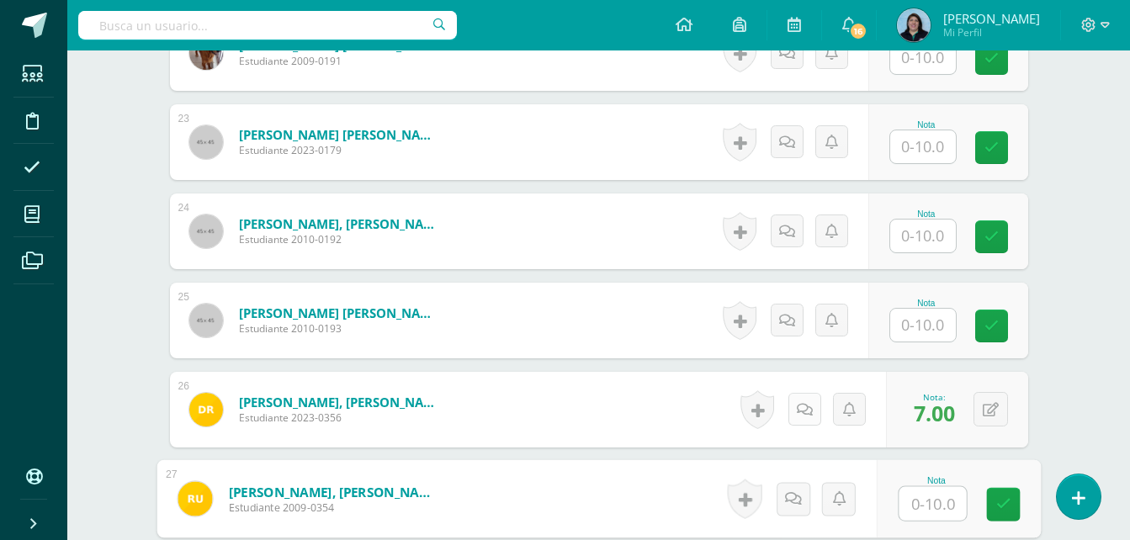
click at [808, 409] on icon at bounding box center [805, 410] width 16 height 14
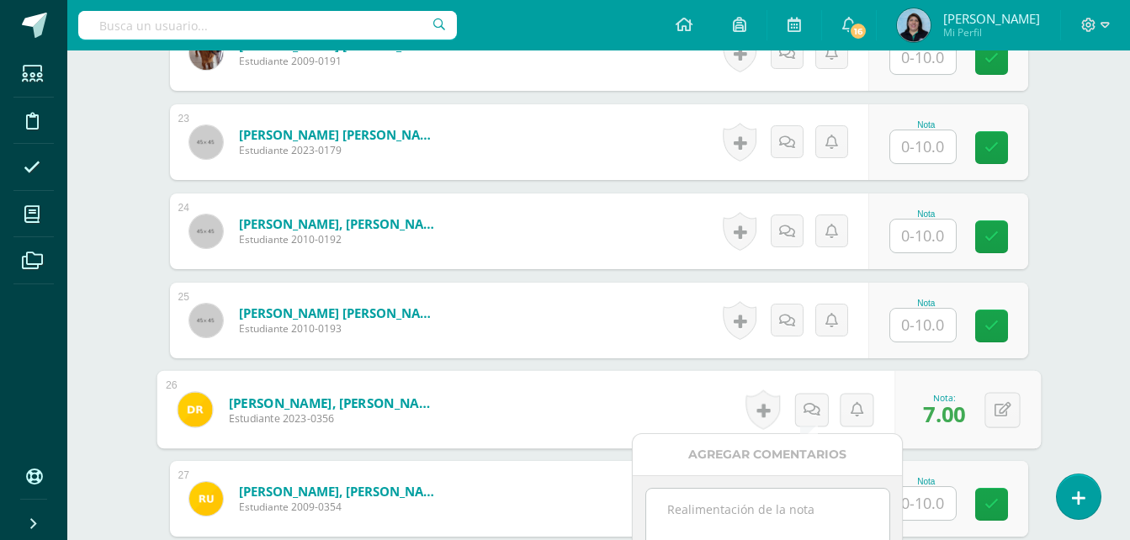
click at [770, 513] on textarea at bounding box center [767, 531] width 243 height 84
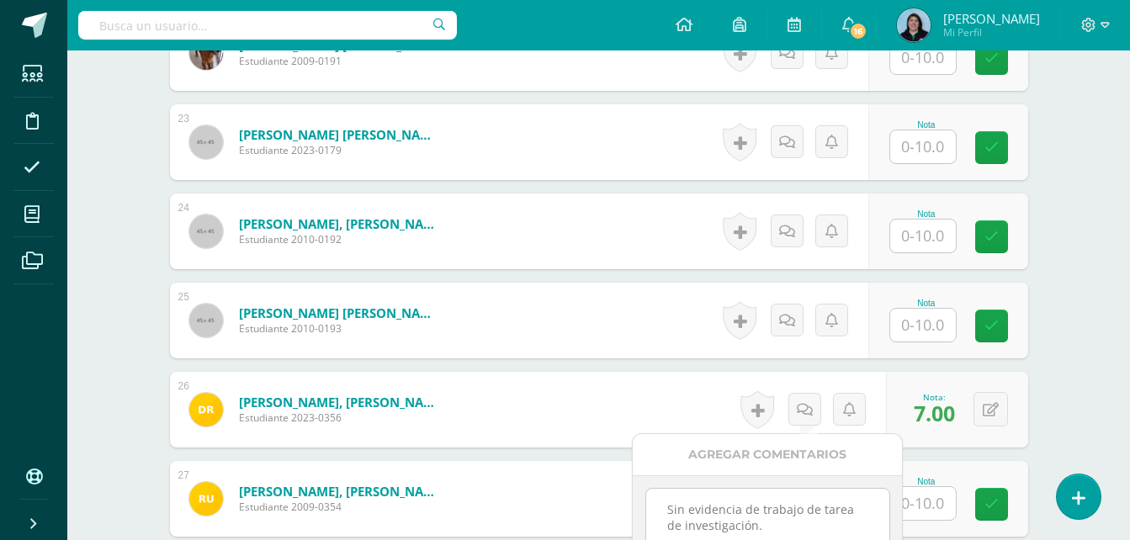
scroll to position [2526, 0]
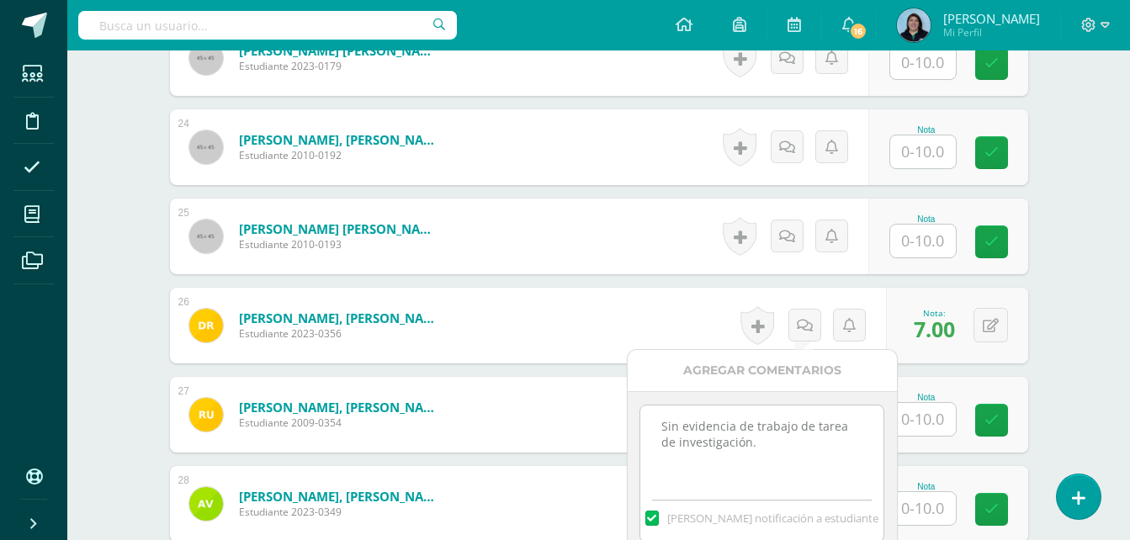
drag, startPoint x: 659, startPoint y: 426, endPoint x: 751, endPoint y: 437, distance: 92.3
click at [751, 437] on textarea "Sin evidencia de trabajo de tarea de investigación." at bounding box center [761, 447] width 243 height 84
type textarea "Sin evidencia de trabajo de tarea de investigación."
click at [659, 517] on label at bounding box center [651, 518] width 13 height 15
click at [0, 0] on input "[PERSON_NAME] notificación a estudiante" at bounding box center [0, 0] width 0 height 0
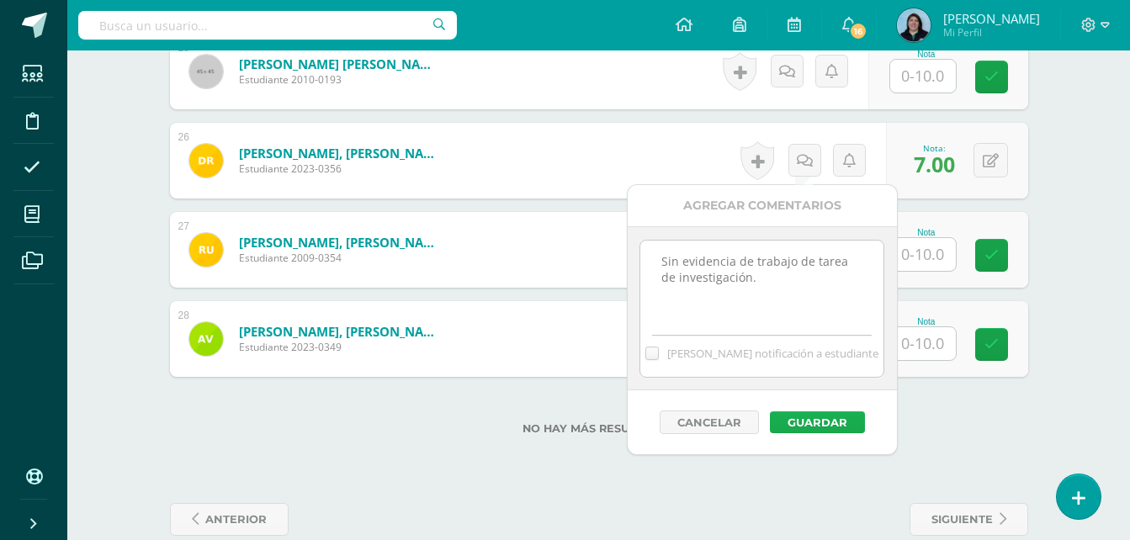
scroll to position [2720, 0]
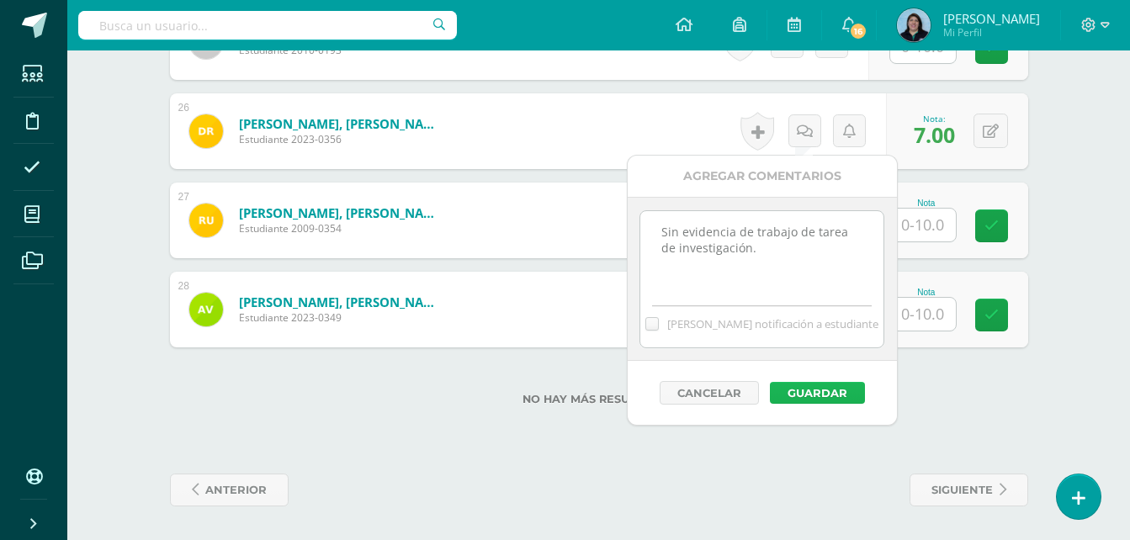
click at [836, 395] on button "Guardar" at bounding box center [817, 393] width 95 height 22
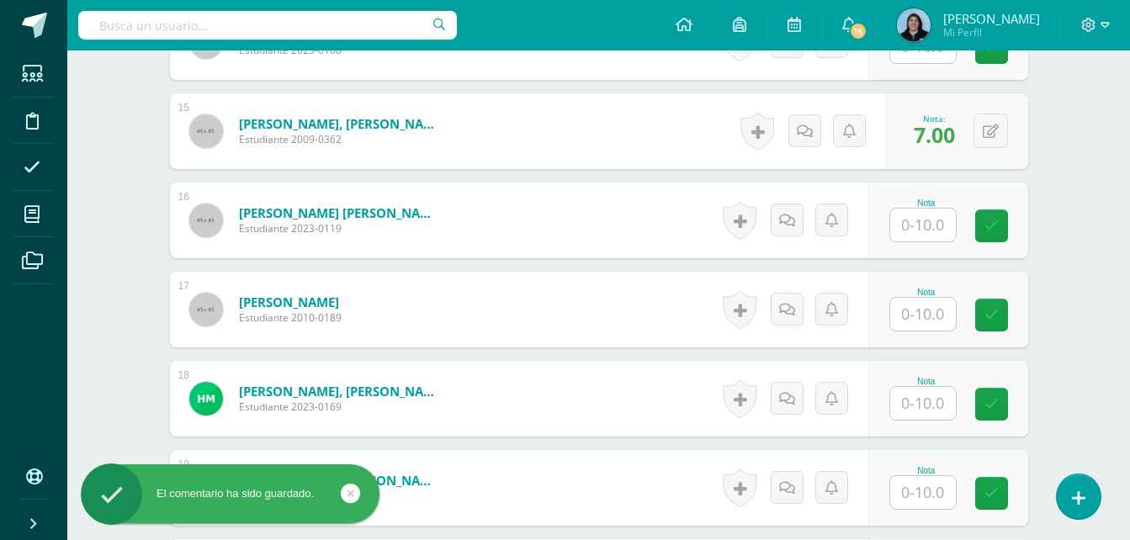
scroll to position [1627, 0]
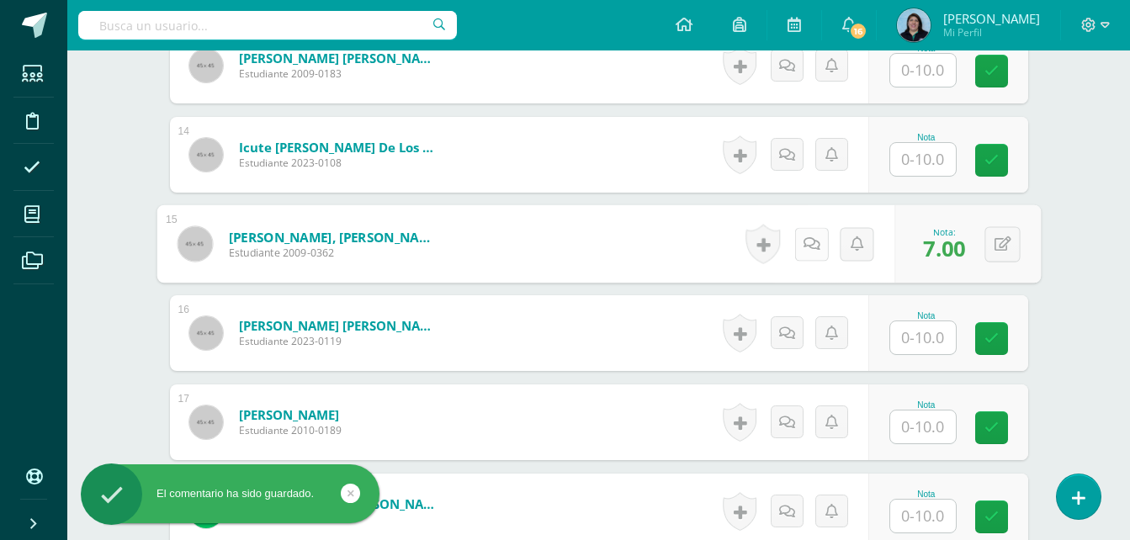
click at [804, 240] on icon at bounding box center [810, 243] width 17 height 14
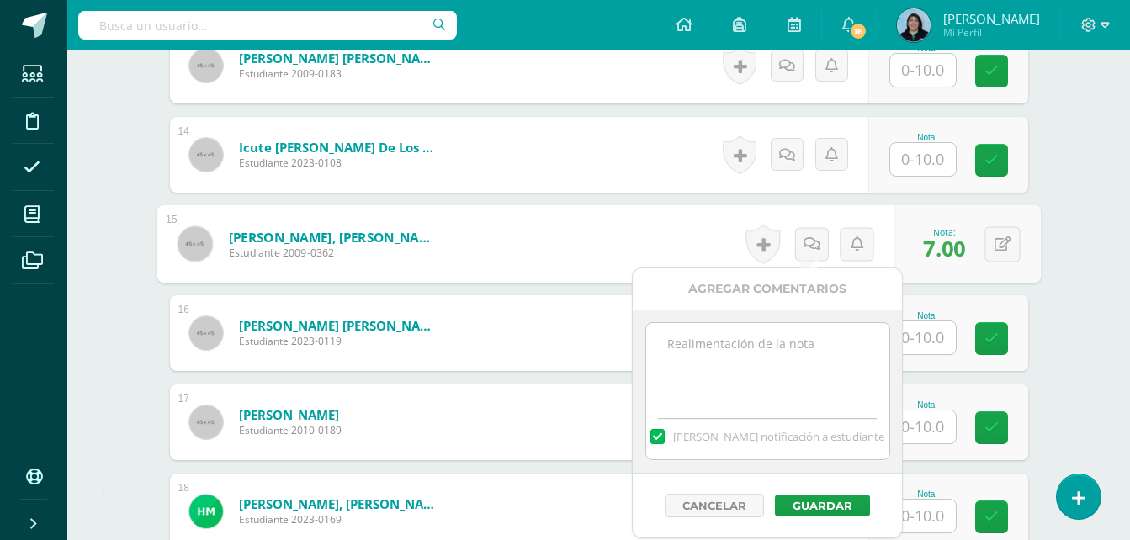
click at [760, 379] on textarea at bounding box center [767, 365] width 243 height 84
paste textarea "Sin evidencia de trabajo de tarea de investigación."
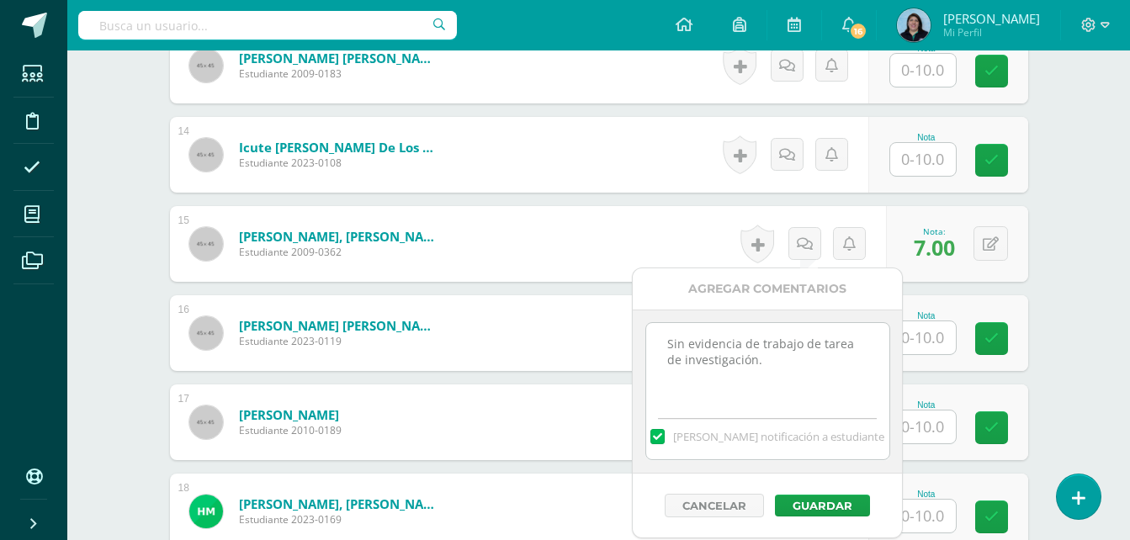
type textarea "Sin evidencia de trabajo de tarea de investigación."
click at [664, 431] on label at bounding box center [656, 436] width 13 height 15
click at [0, 0] on input "[PERSON_NAME] notificación a estudiante" at bounding box center [0, 0] width 0 height 0
click at [809, 505] on button "Guardar" at bounding box center [822, 506] width 95 height 22
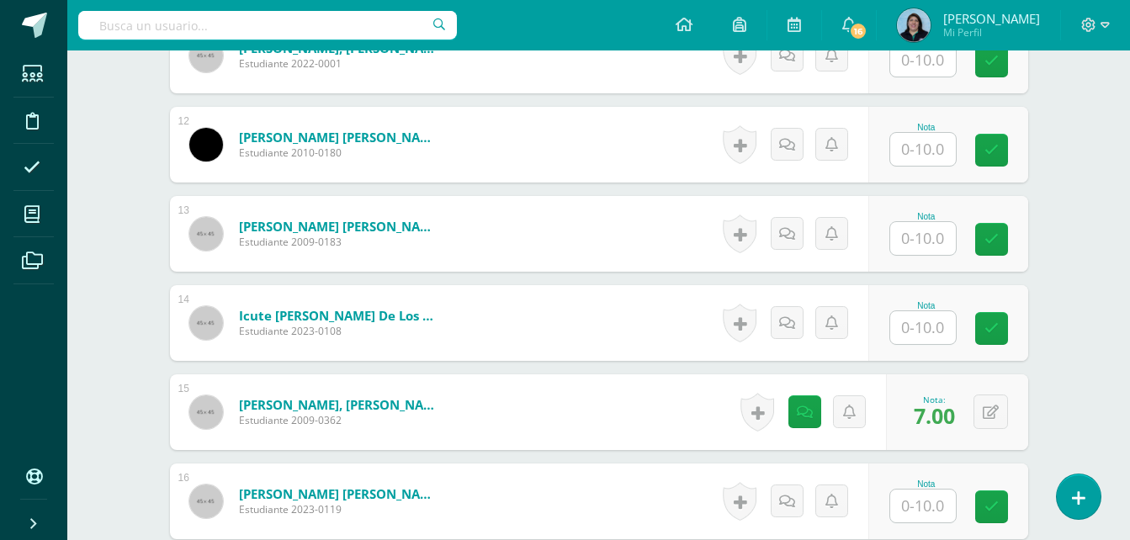
scroll to position [1543, 0]
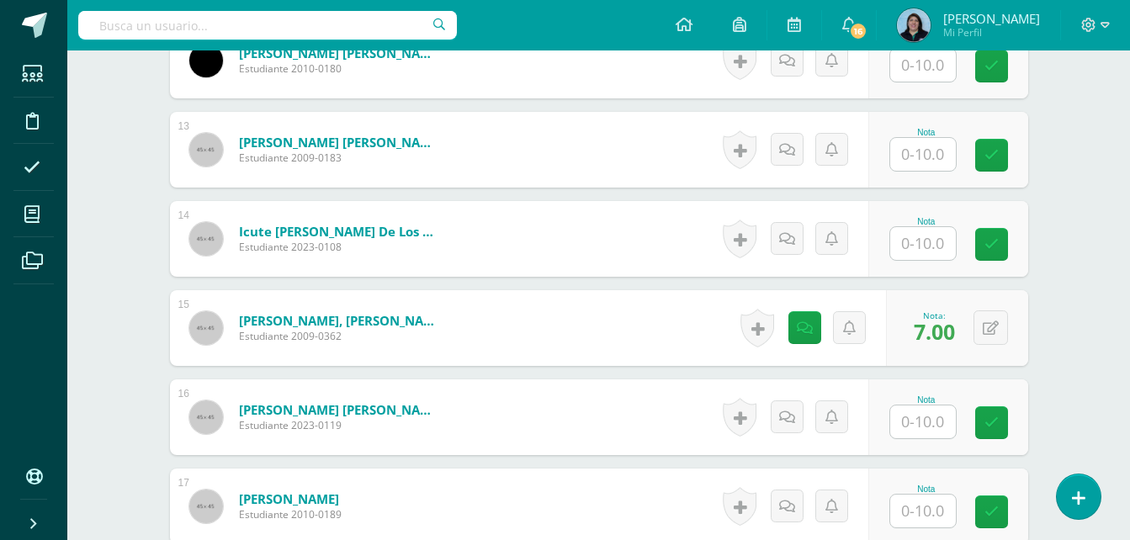
click at [905, 426] on input "text" at bounding box center [923, 421] width 66 height 33
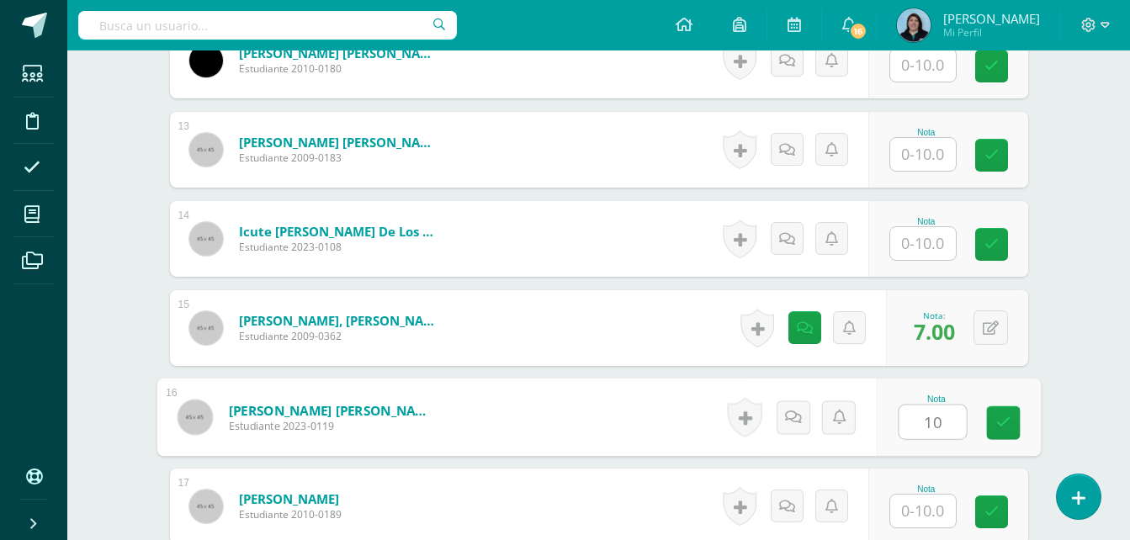
type input "10"
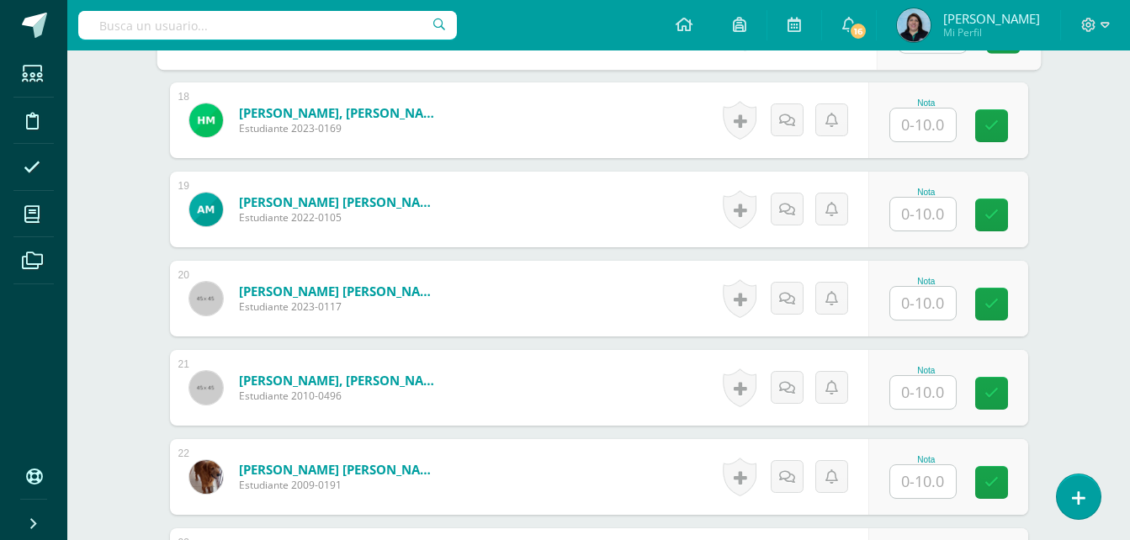
scroll to position [2047, 0]
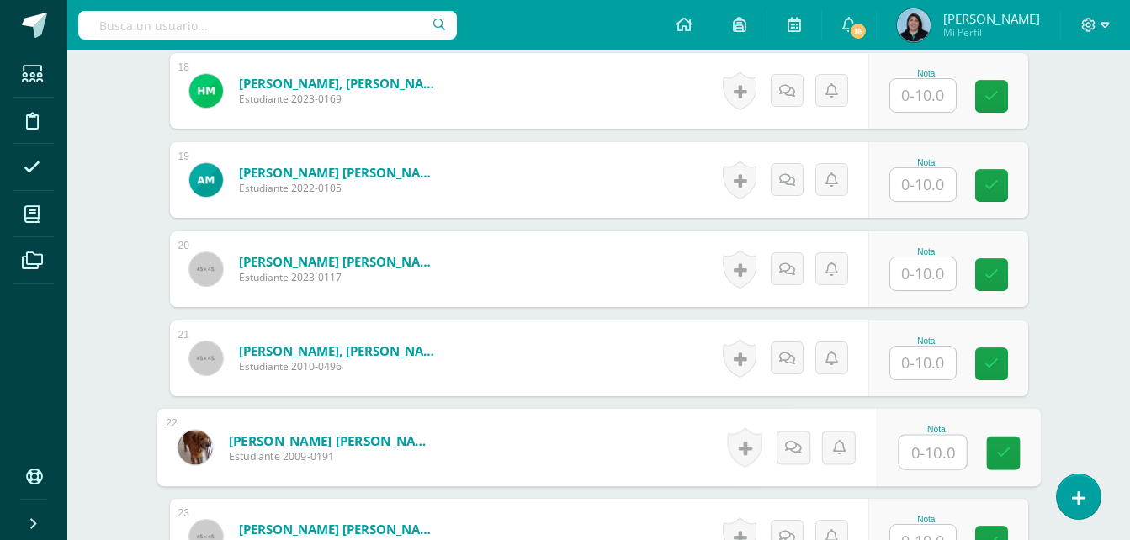
click at [924, 447] on input "text" at bounding box center [931, 453] width 67 height 34
type input "10"
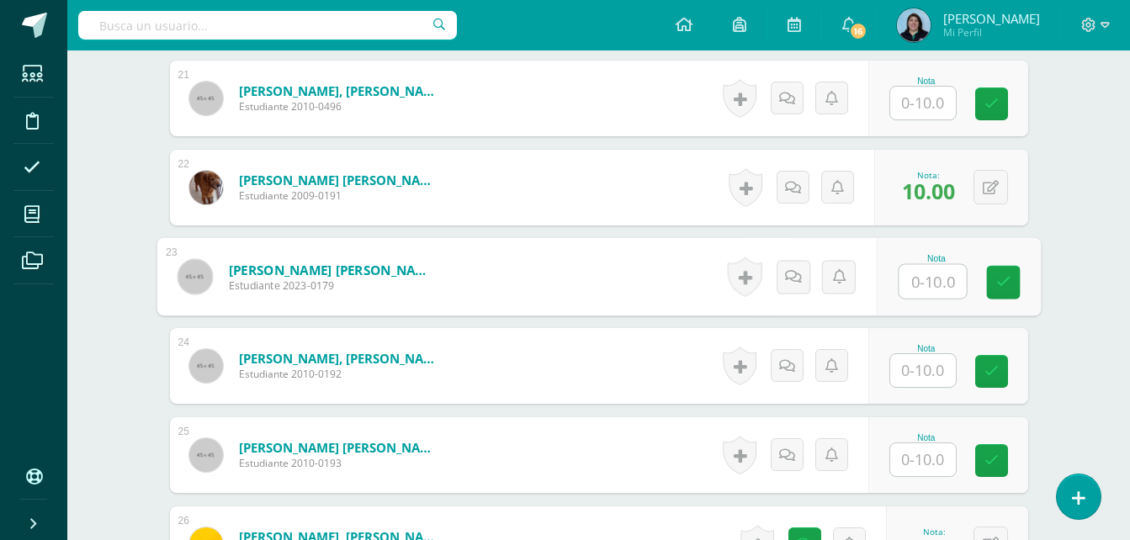
scroll to position [2317, 0]
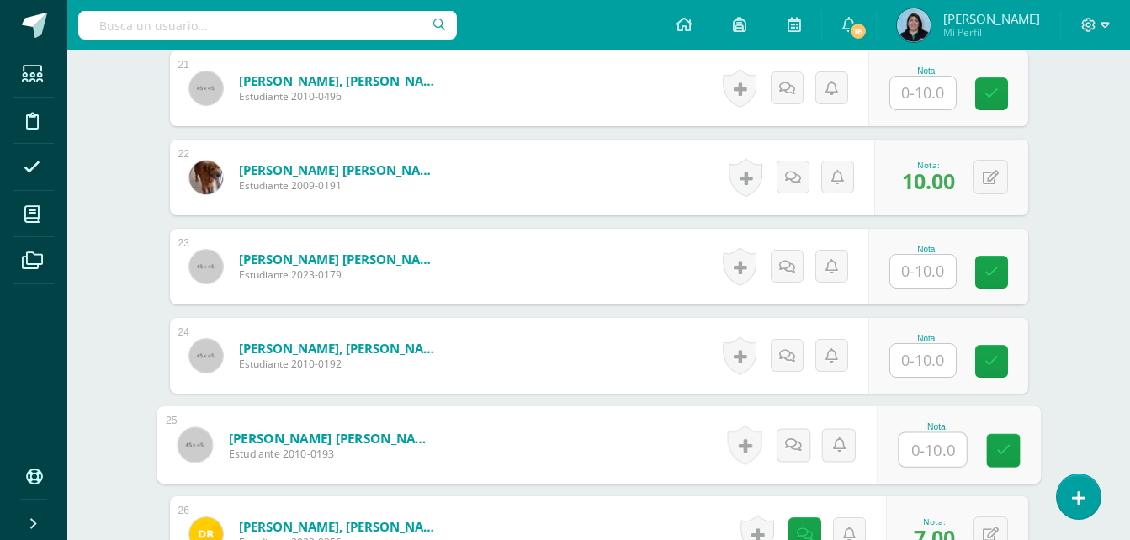
click at [931, 445] on input "text" at bounding box center [931, 450] width 67 height 34
type input "10"
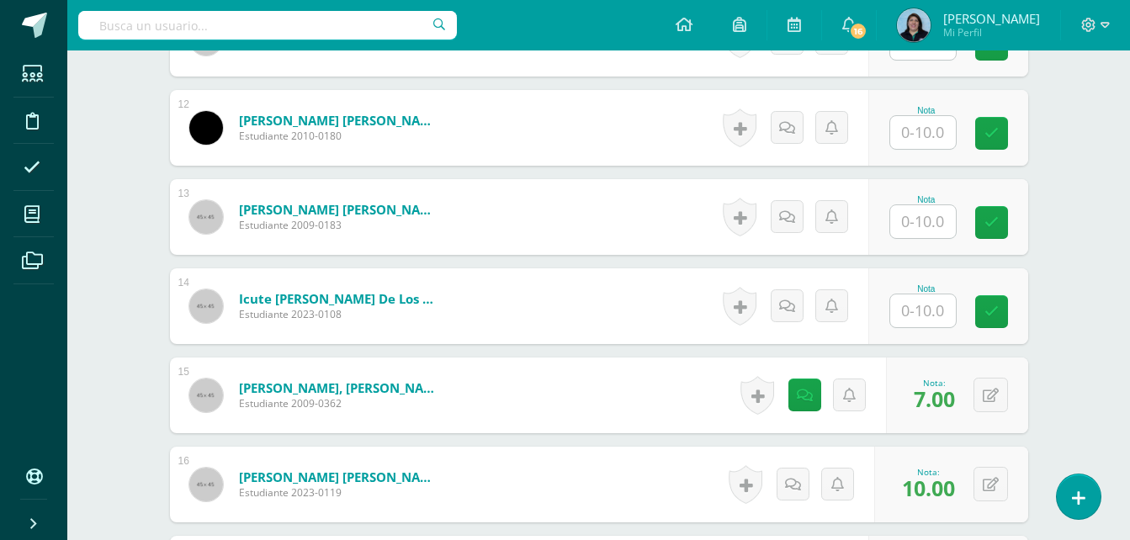
scroll to position [1476, 0]
click at [921, 312] on input "text" at bounding box center [923, 310] width 66 height 33
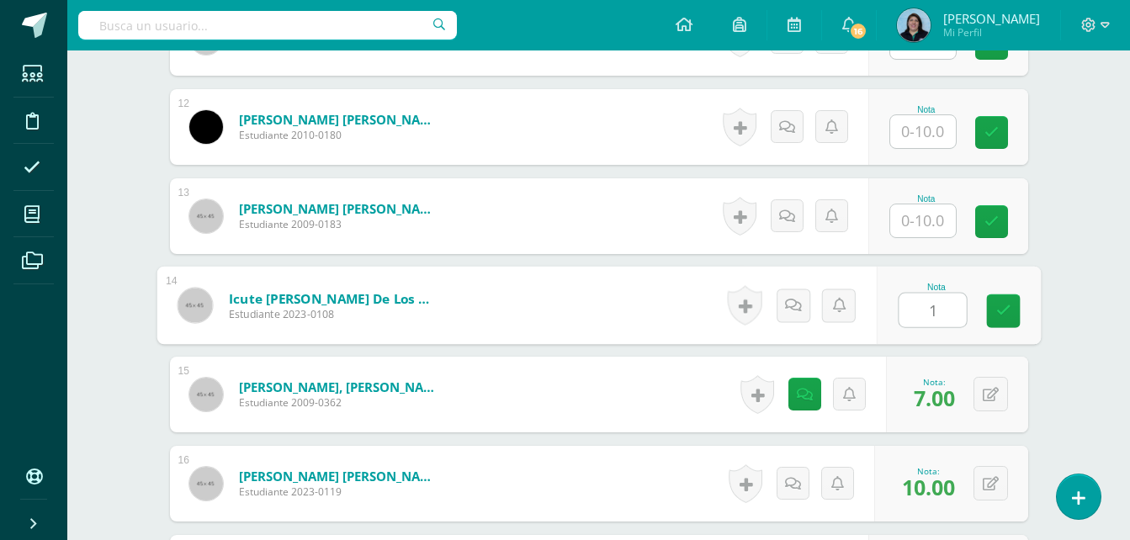
type input "10"
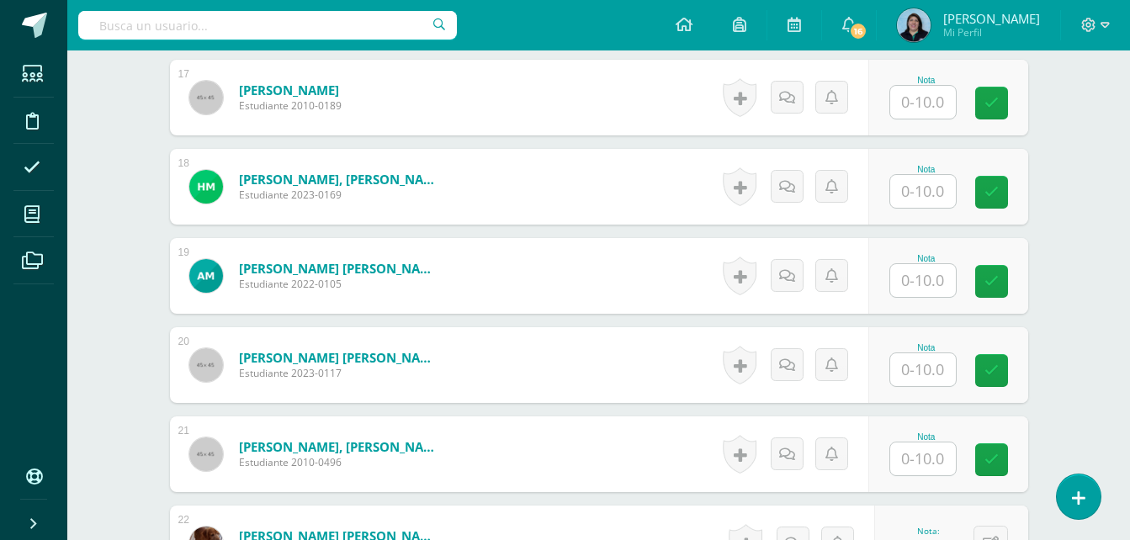
scroll to position [1981, 0]
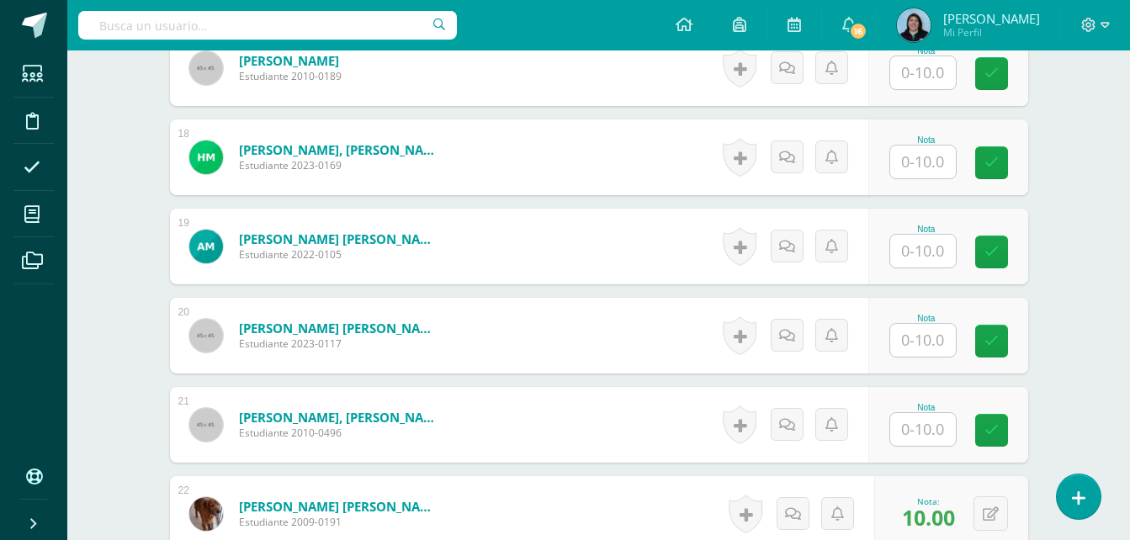
click at [930, 426] on input "text" at bounding box center [923, 429] width 66 height 33
type input "7"
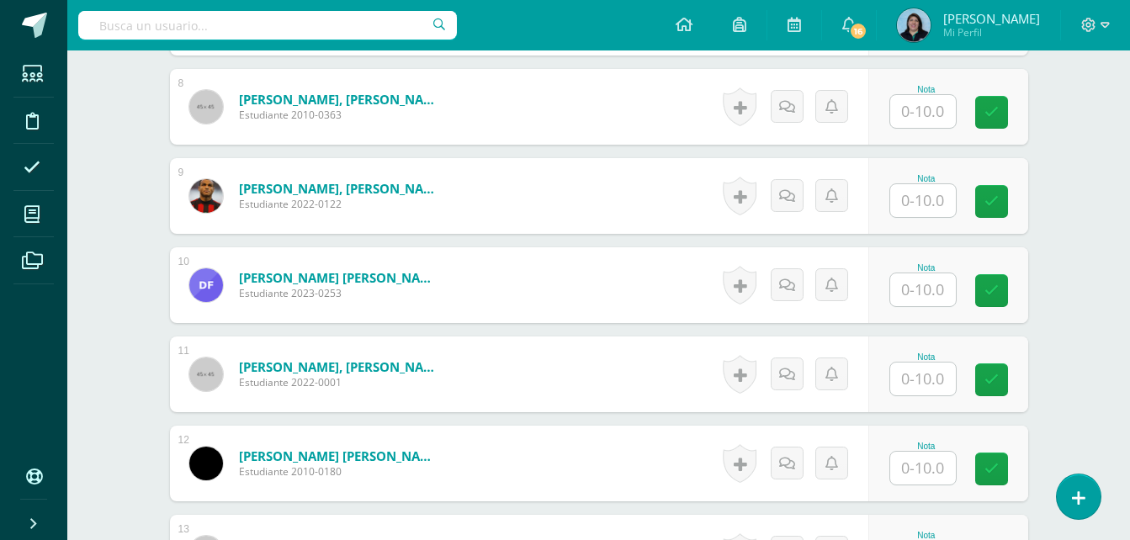
scroll to position [887, 0]
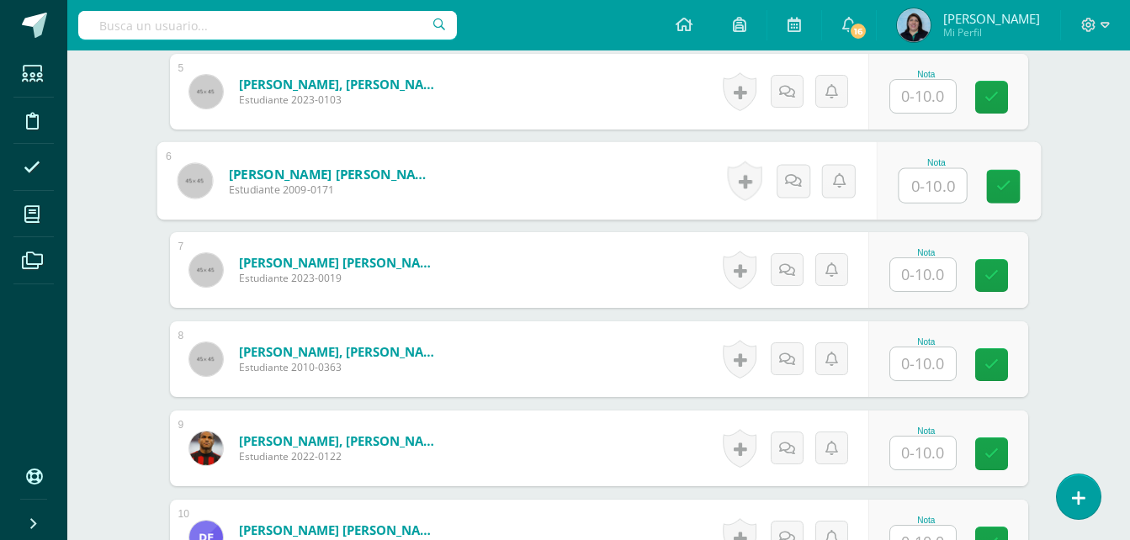
click at [924, 185] on input "text" at bounding box center [931, 186] width 67 height 34
type input "10"
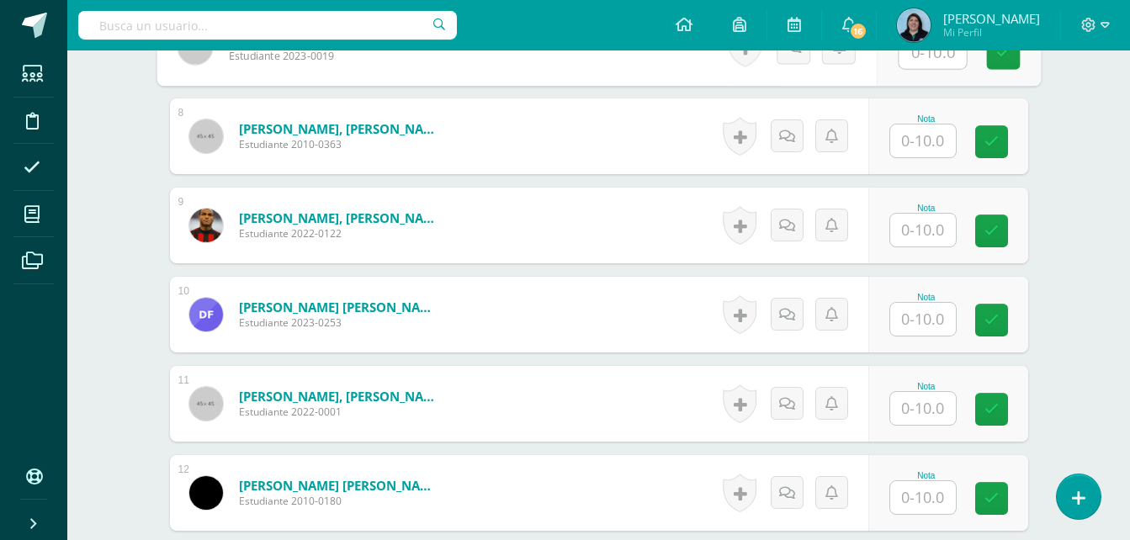
scroll to position [1140, 0]
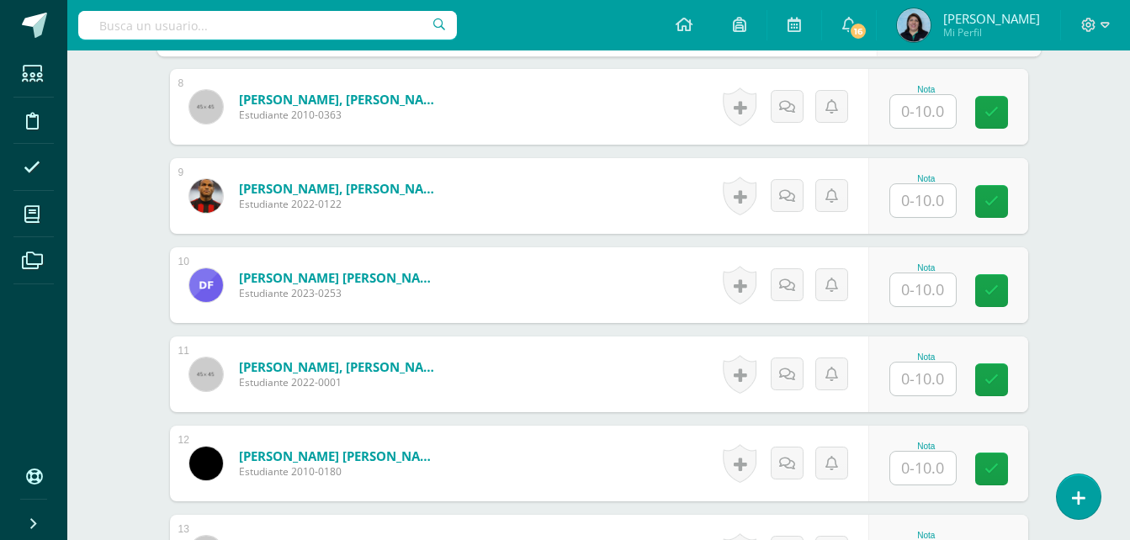
click at [913, 297] on input "text" at bounding box center [923, 289] width 66 height 33
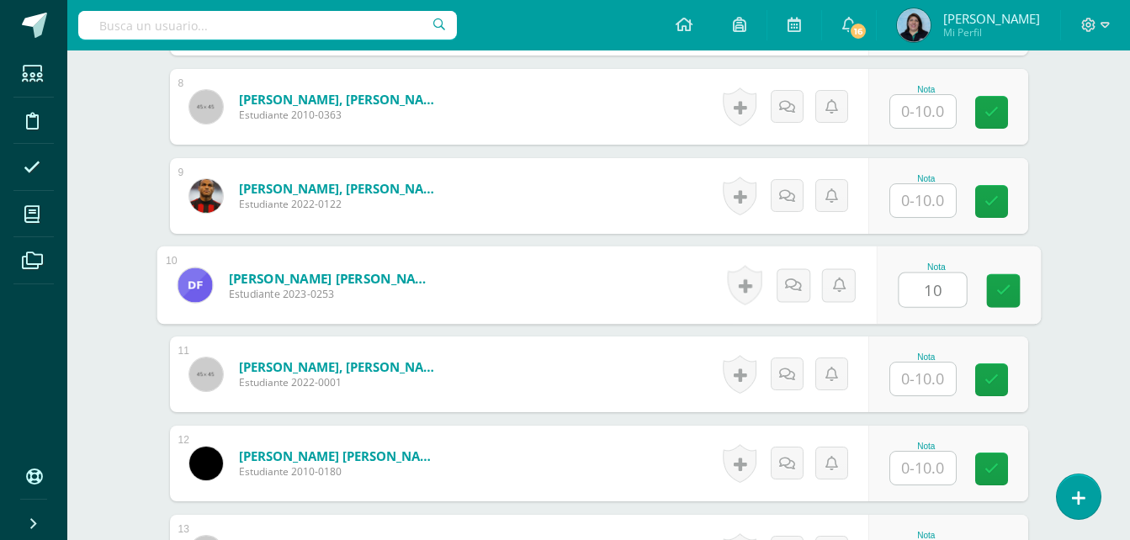
type input "10"
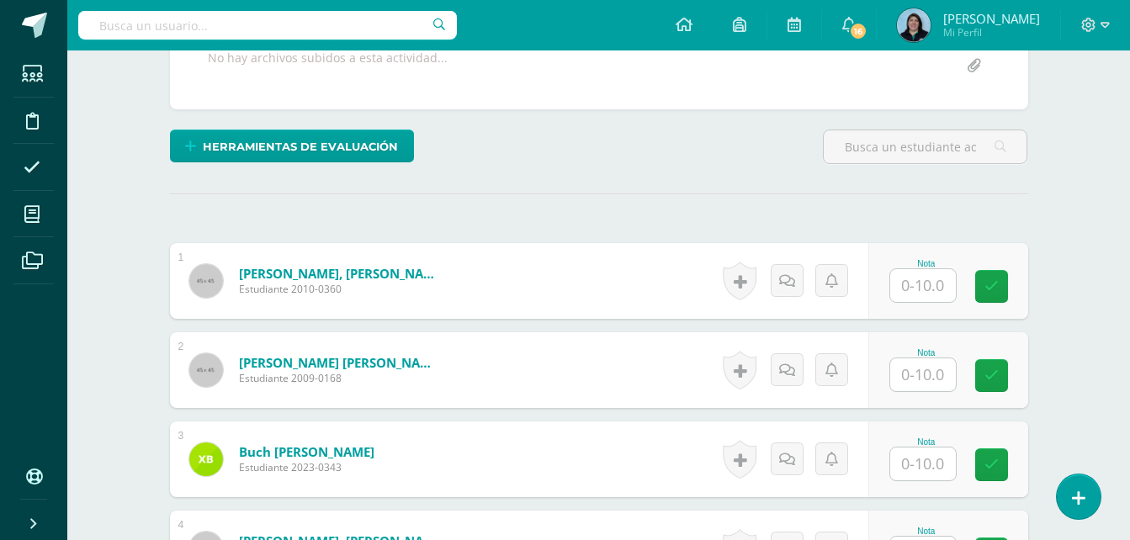
scroll to position [299, 0]
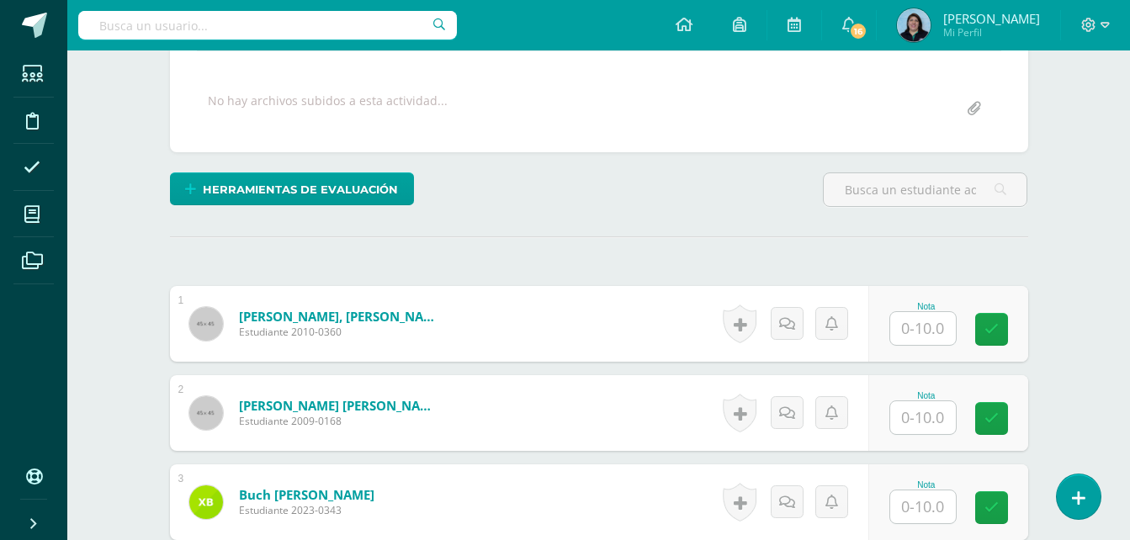
drag, startPoint x: 924, startPoint y: 417, endPoint x: 935, endPoint y: 403, distance: 18.5
click at [923, 417] on input "text" at bounding box center [923, 417] width 66 height 33
type input "7"
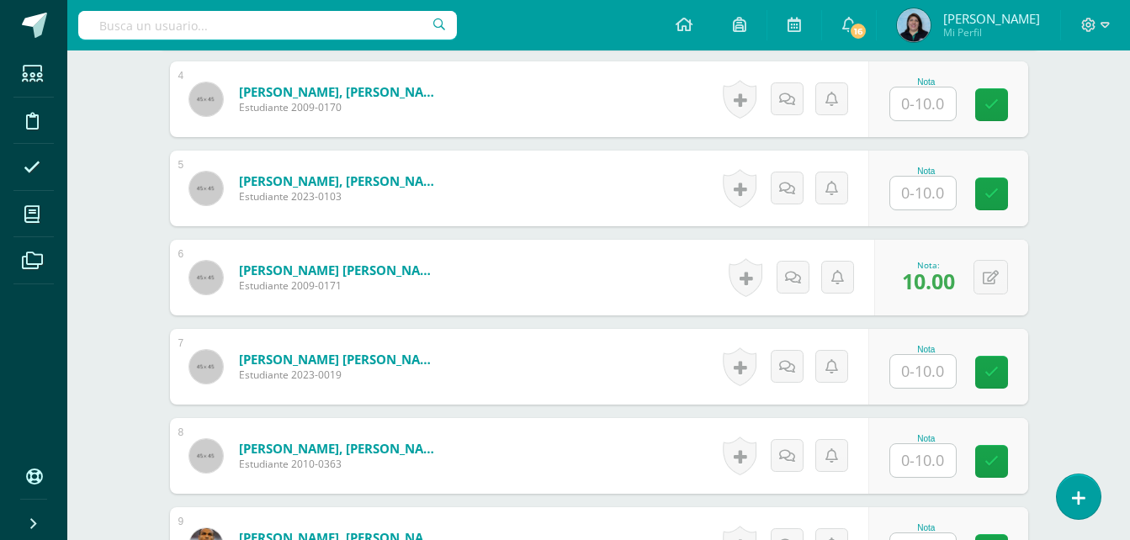
scroll to position [887, 0]
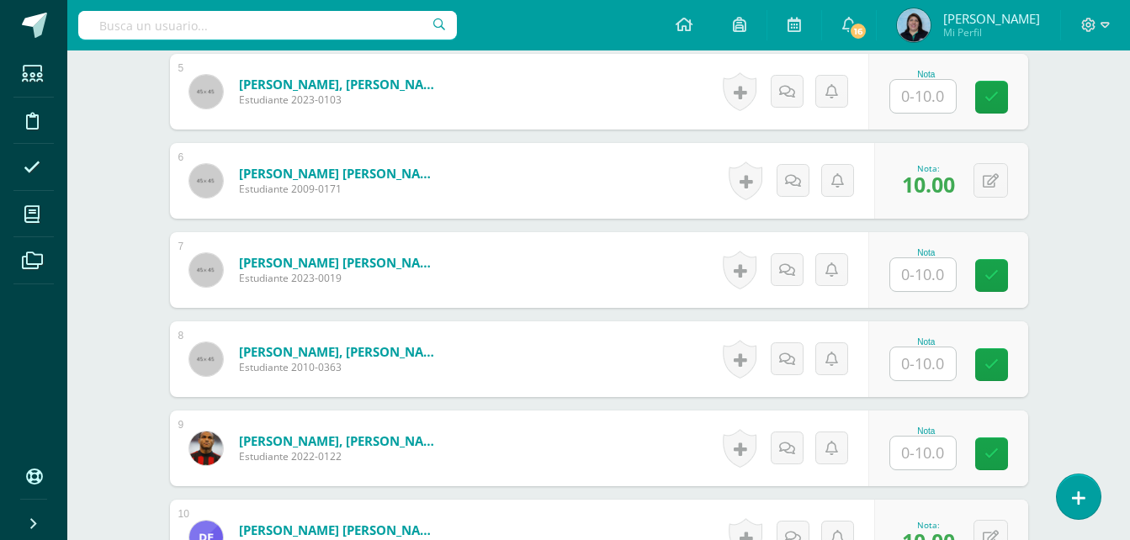
click at [935, 453] on input "text" at bounding box center [923, 453] width 66 height 33
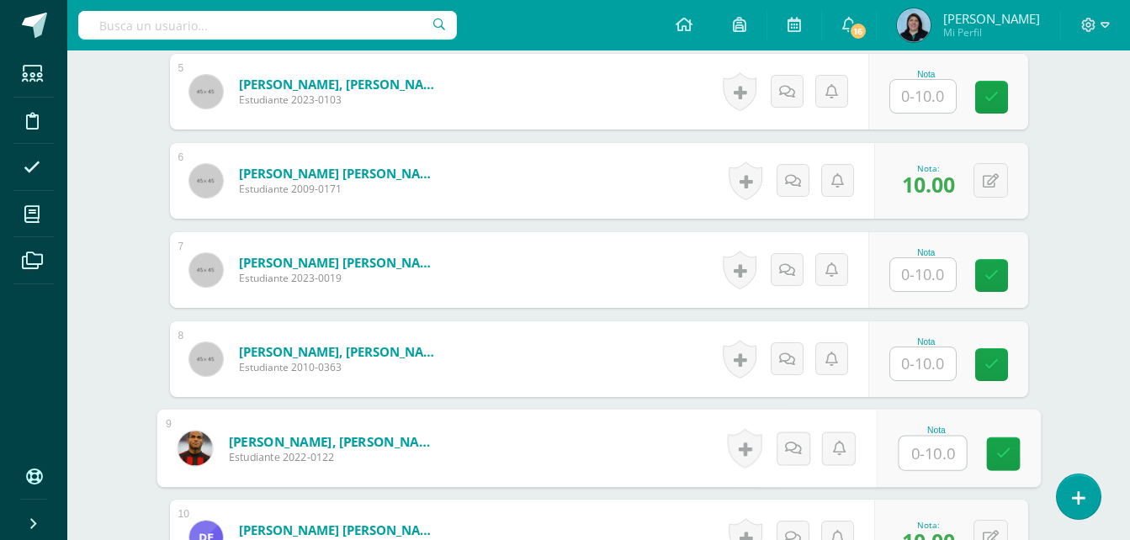
type input "7"
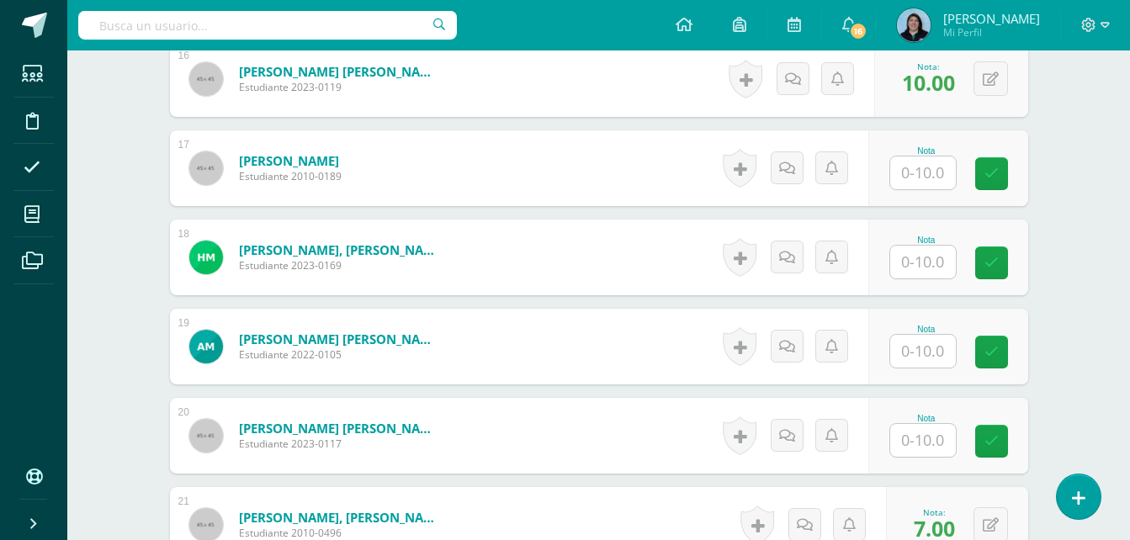
scroll to position [1897, 0]
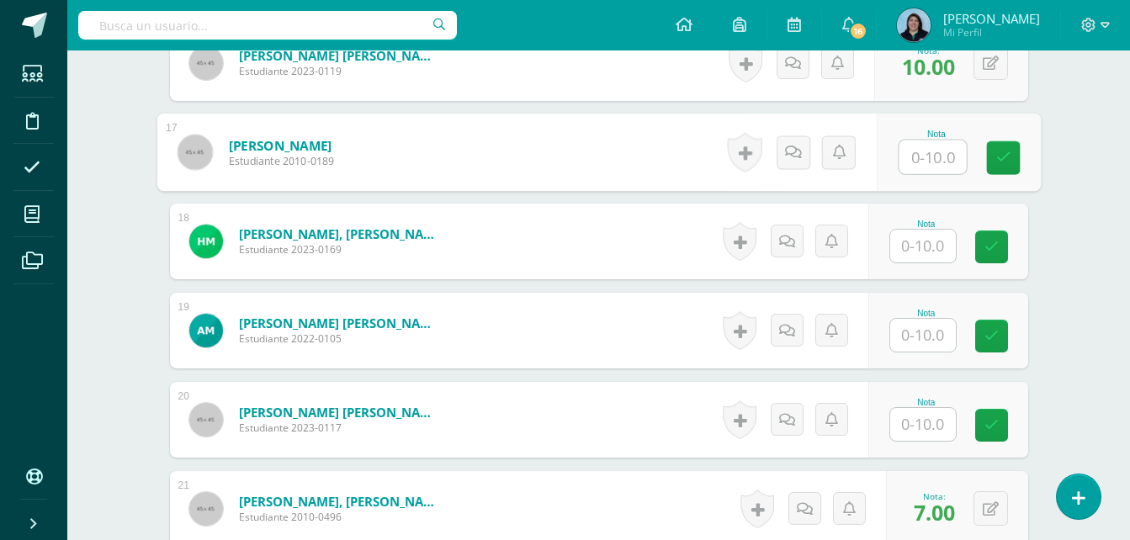
click at [935, 155] on input "text" at bounding box center [931, 157] width 67 height 34
type input "10"
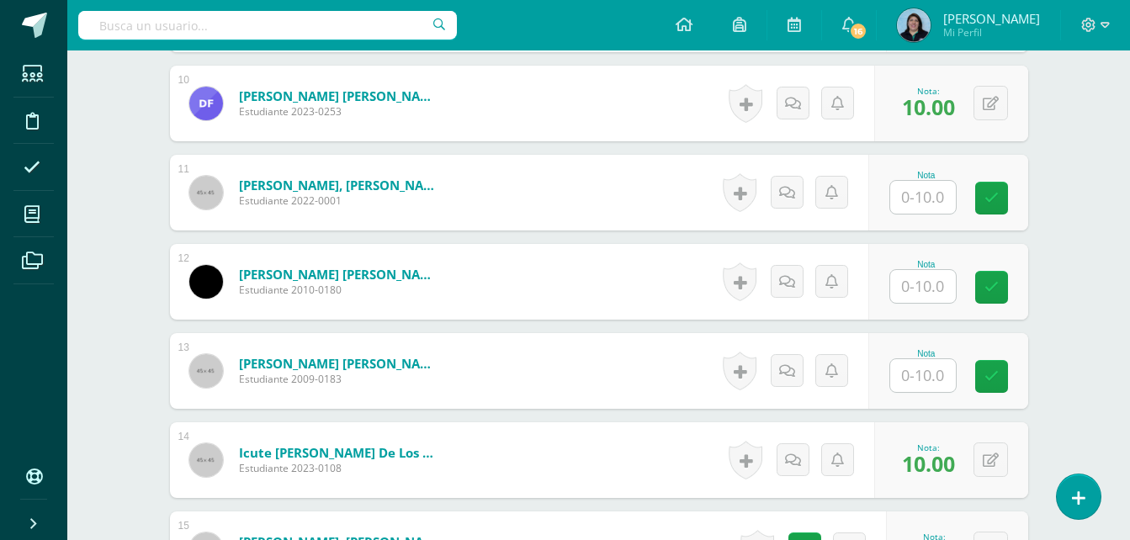
scroll to position [1308, 0]
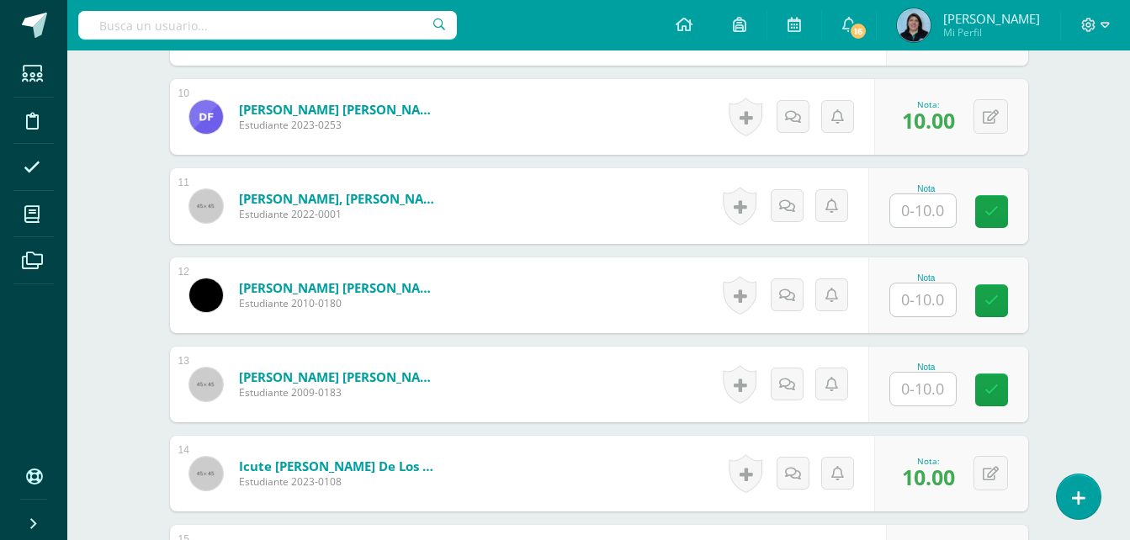
click at [936, 386] on input "text" at bounding box center [923, 389] width 66 height 33
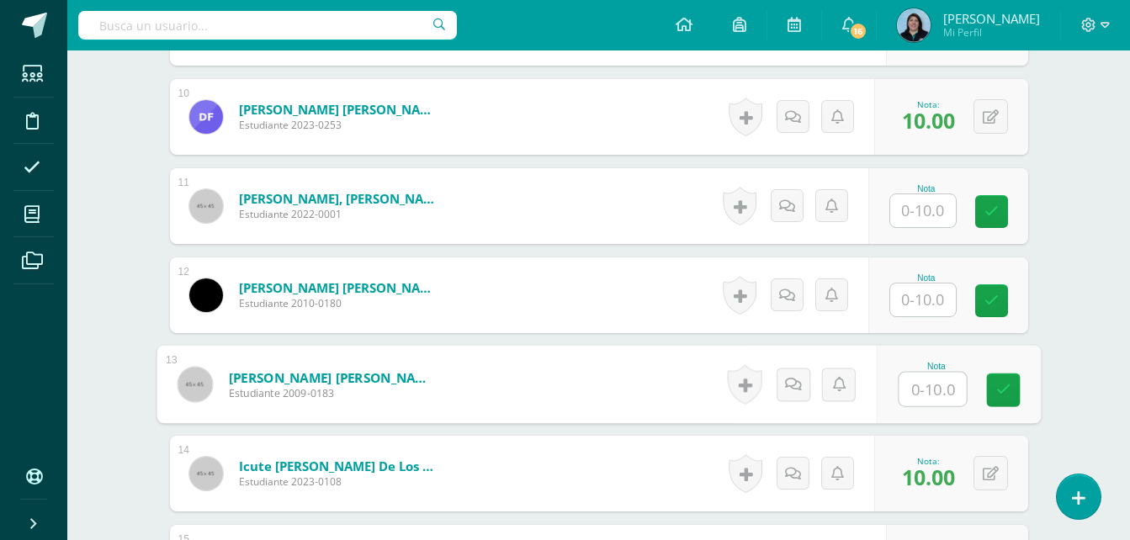
type input "7"
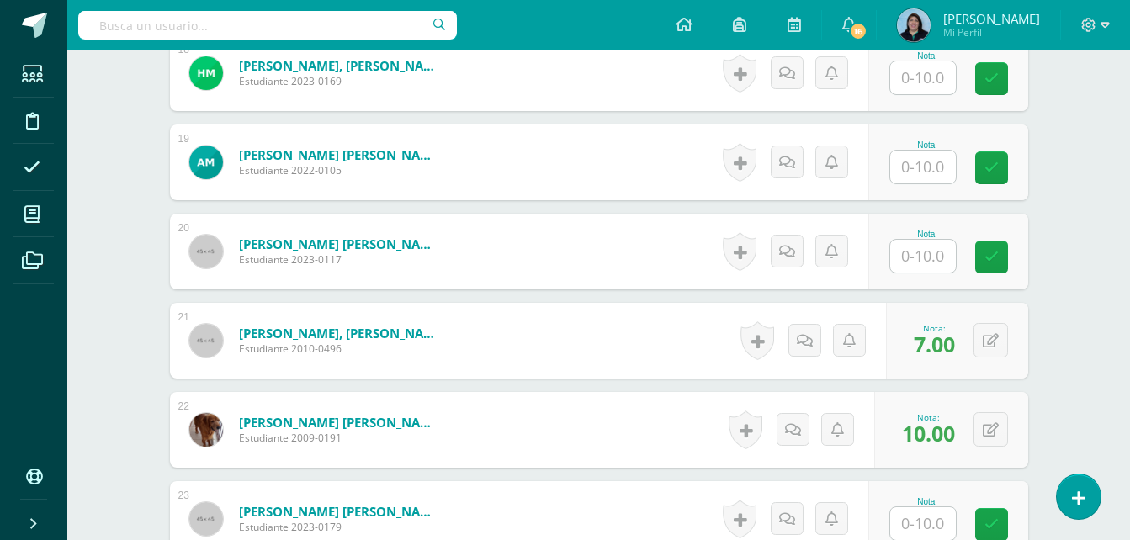
scroll to position [2233, 0]
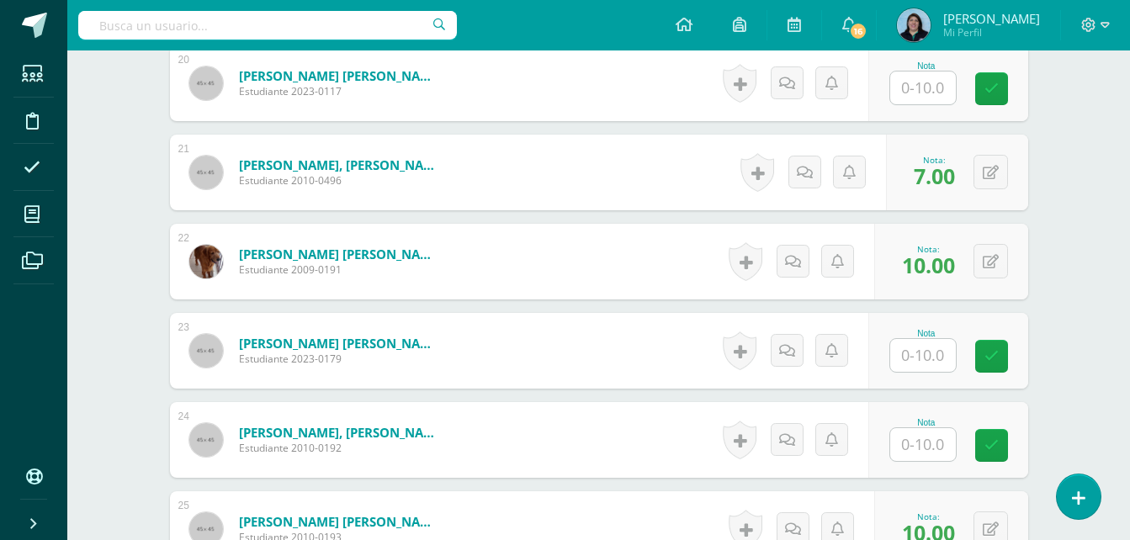
click at [924, 355] on input "text" at bounding box center [923, 355] width 66 height 33
type input "6"
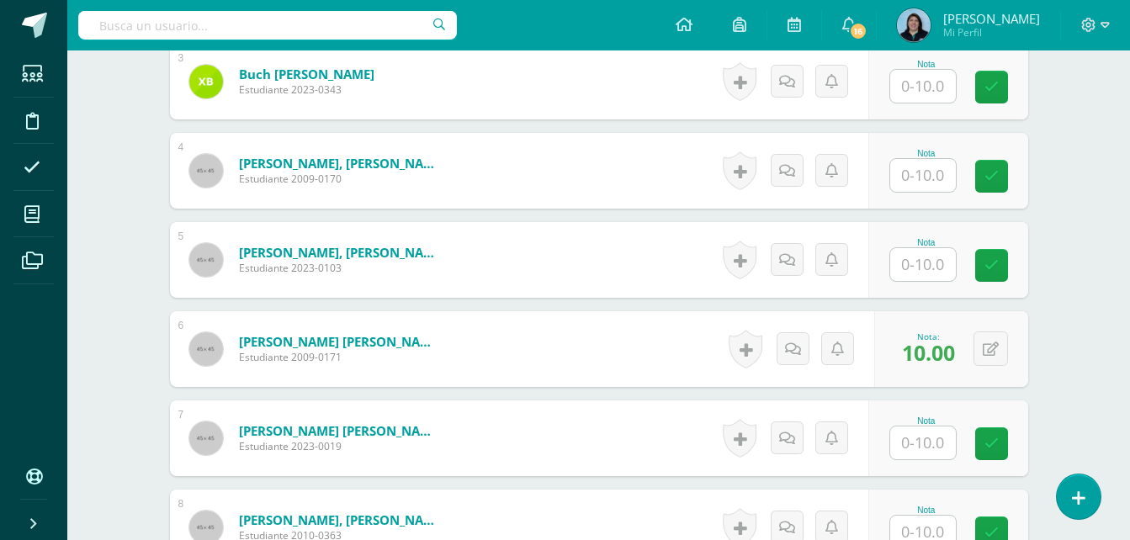
scroll to position [635, 0]
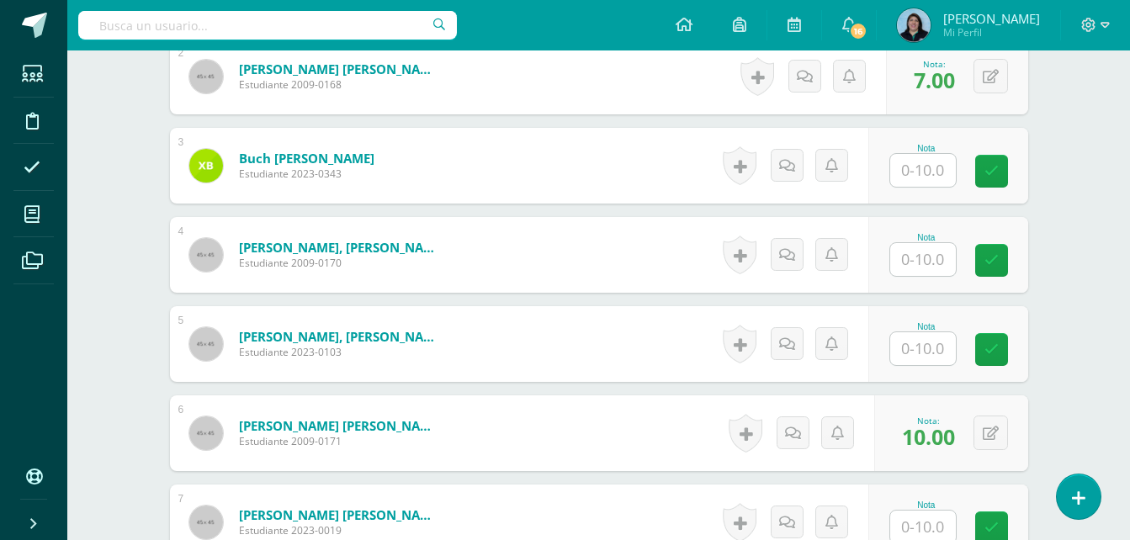
click at [927, 257] on input "text" at bounding box center [923, 259] width 66 height 33
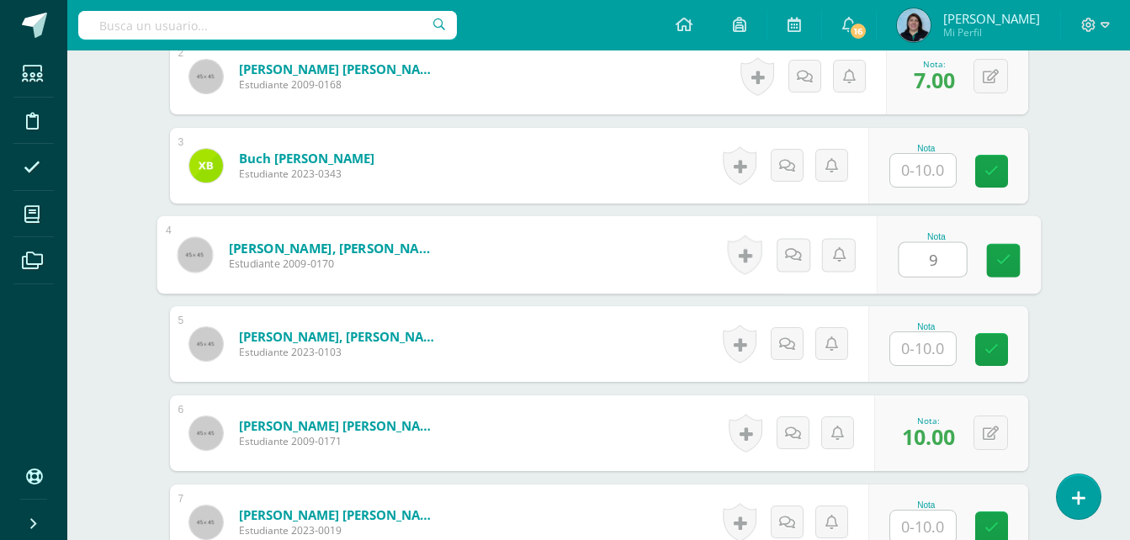
type input "9"
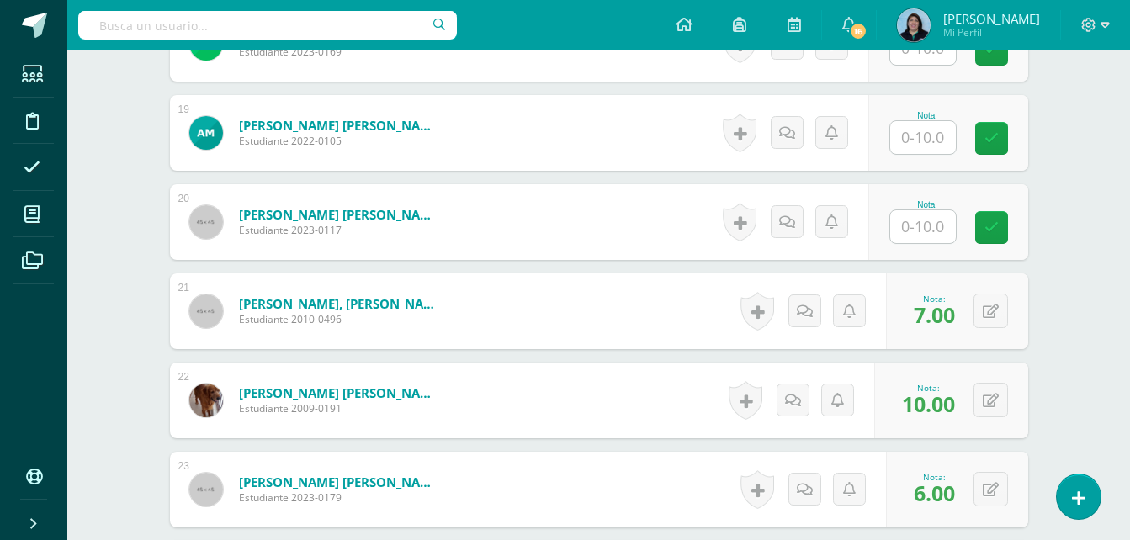
scroll to position [2065, 0]
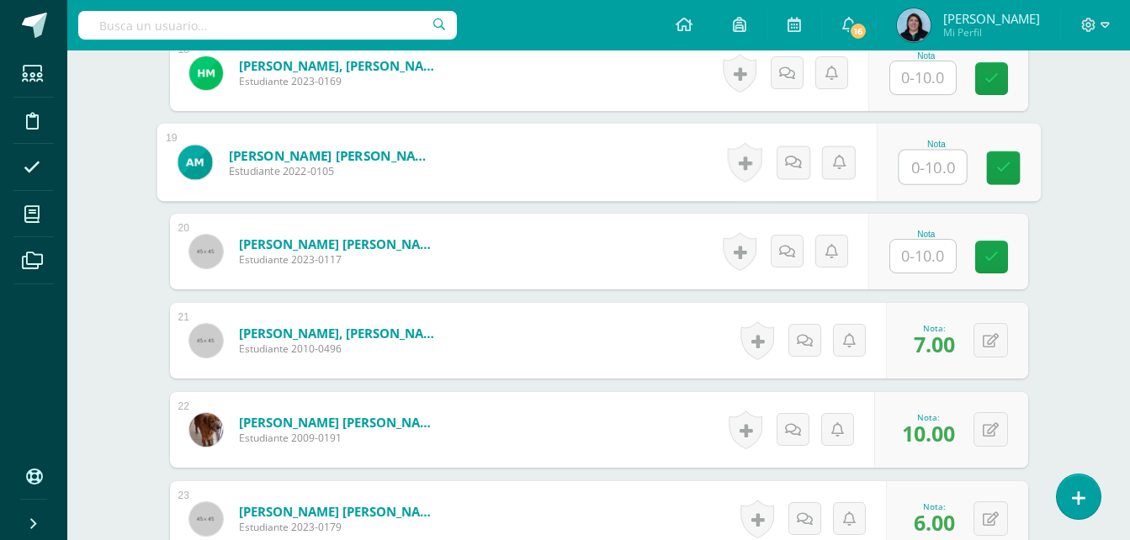
drag, startPoint x: 931, startPoint y: 166, endPoint x: 1099, endPoint y: 139, distance: 169.5
click at [933, 166] on input "text" at bounding box center [931, 168] width 67 height 34
type input "9"
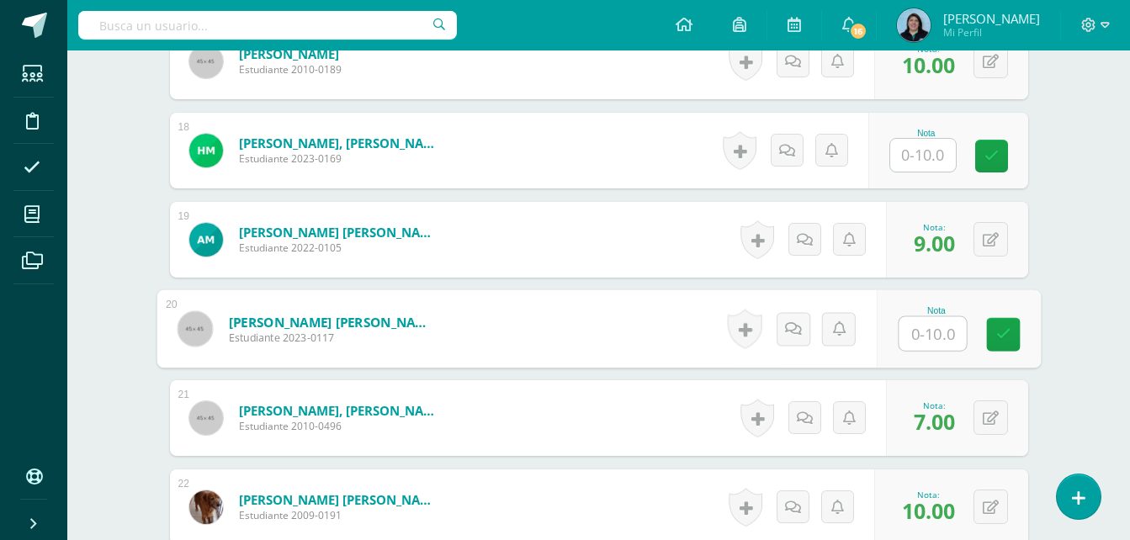
scroll to position [1897, 0]
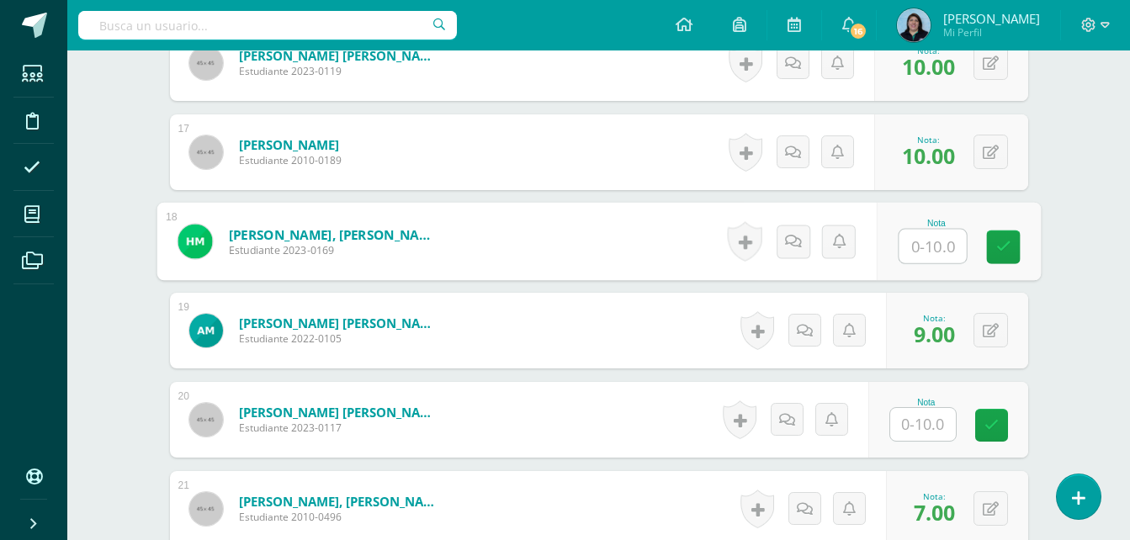
click at [933, 241] on input "text" at bounding box center [931, 247] width 67 height 34
type input "9"
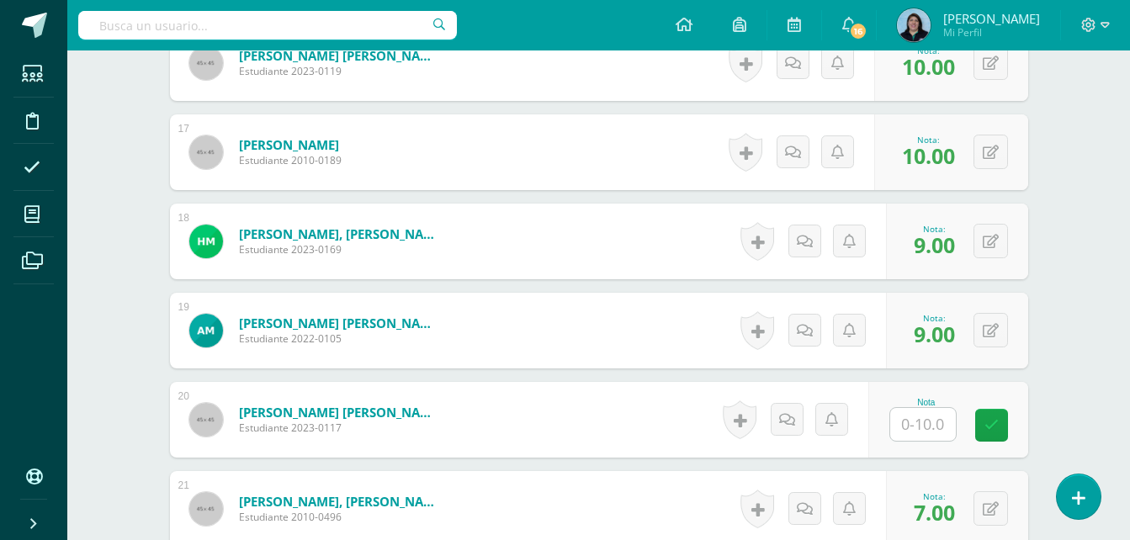
scroll to position [2401, 0]
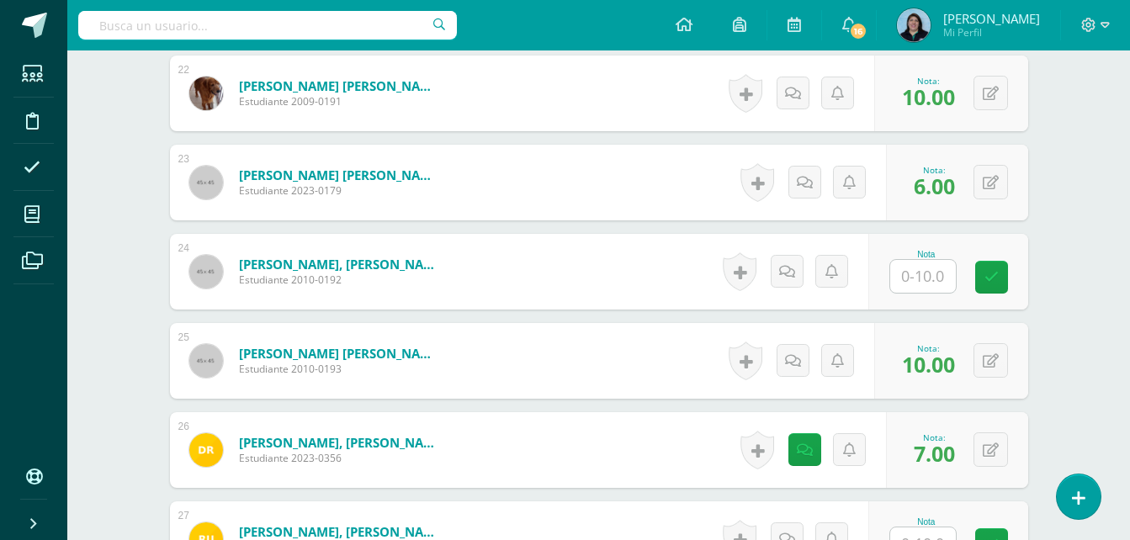
click at [930, 273] on input "text" at bounding box center [923, 276] width 66 height 33
type input "7.5"
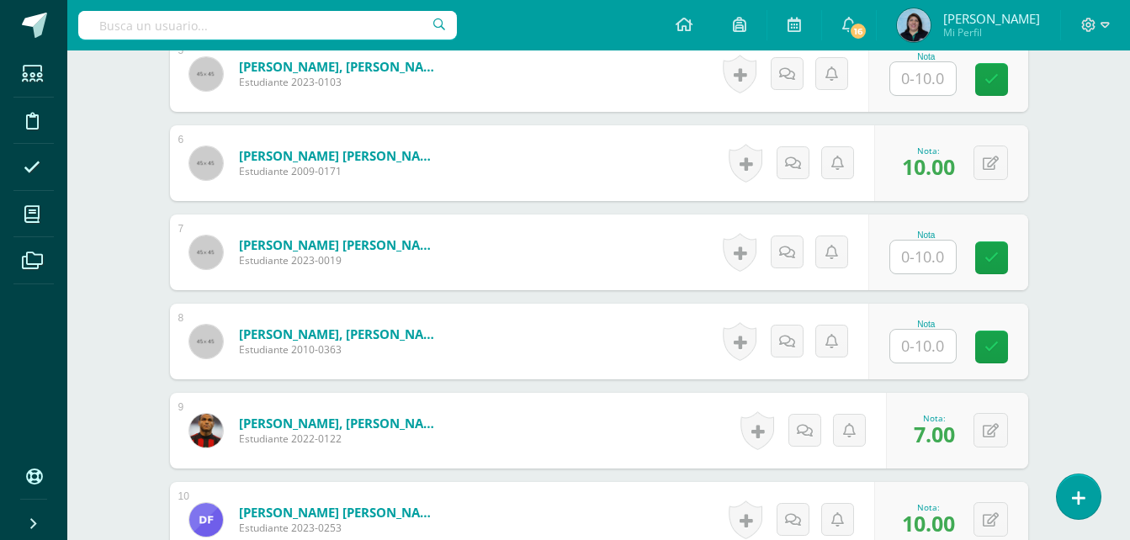
scroll to position [887, 0]
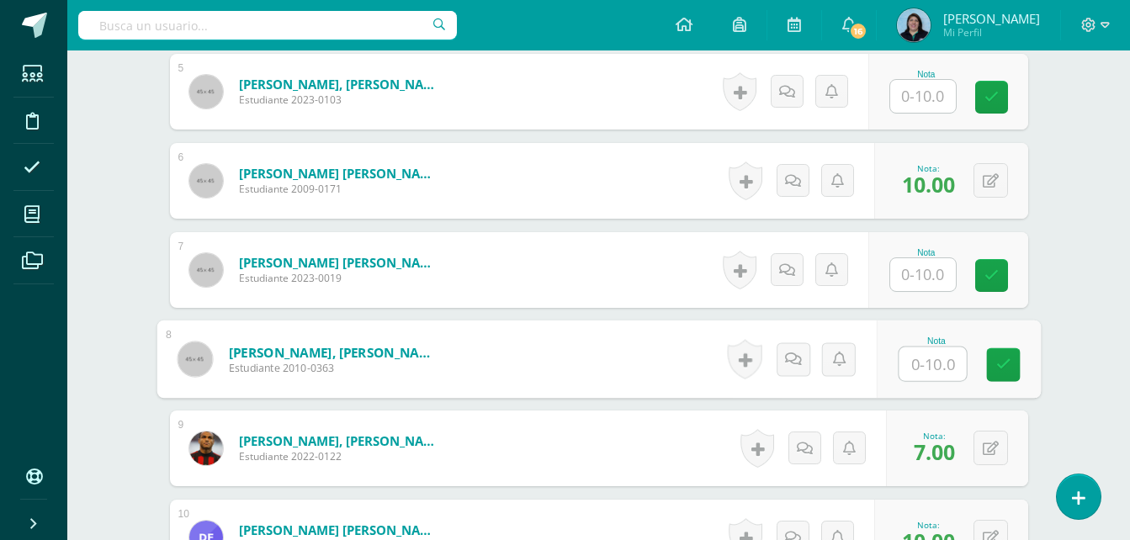
click at [921, 358] on input "text" at bounding box center [931, 364] width 67 height 34
type input "7.5"
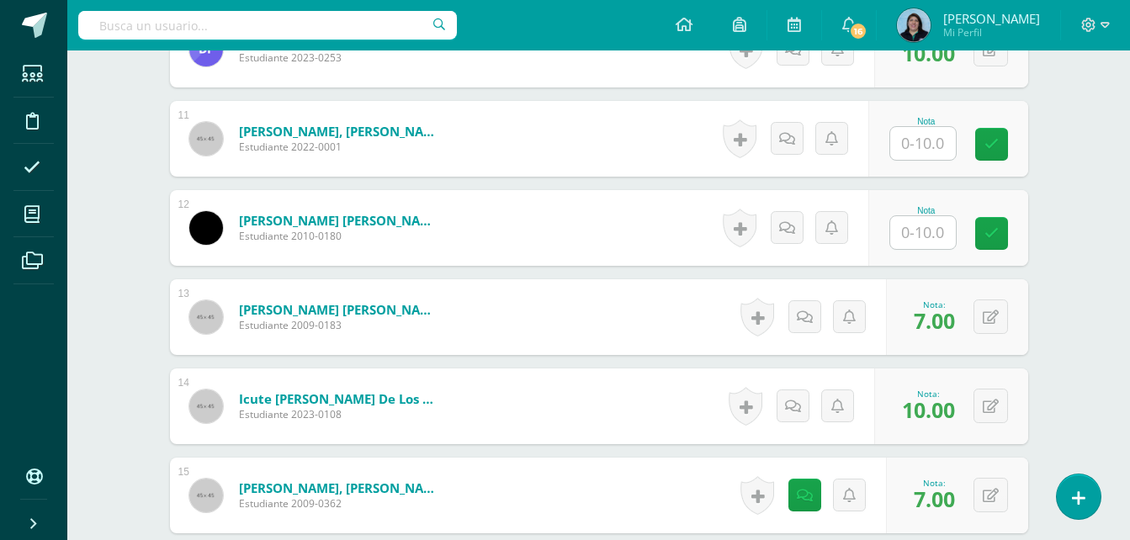
scroll to position [1392, 0]
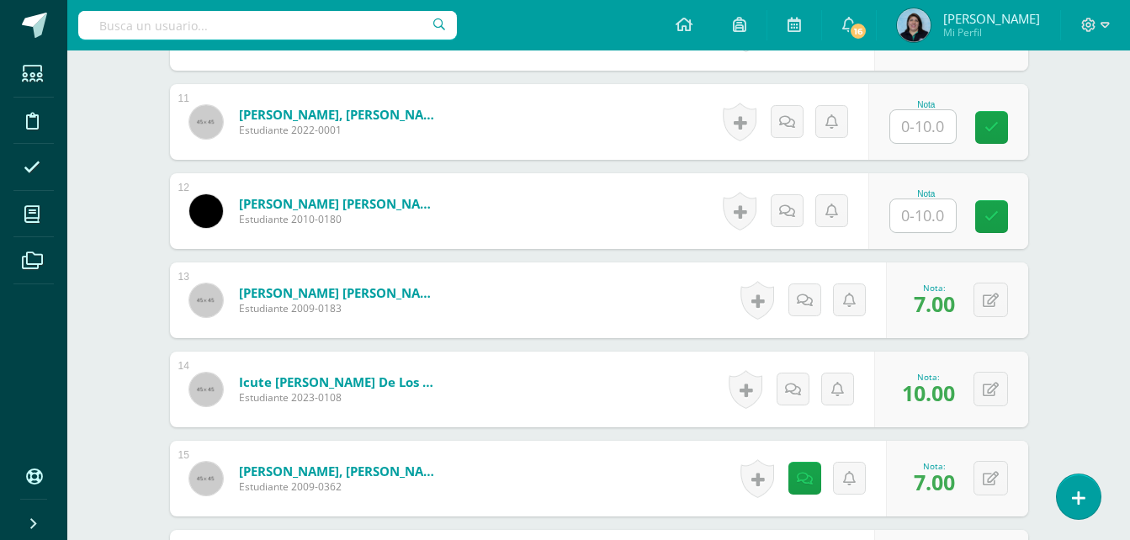
drag, startPoint x: 924, startPoint y: 217, endPoint x: 935, endPoint y: 213, distance: 12.5
click at [922, 215] on input "text" at bounding box center [923, 215] width 66 height 33
type input "6"
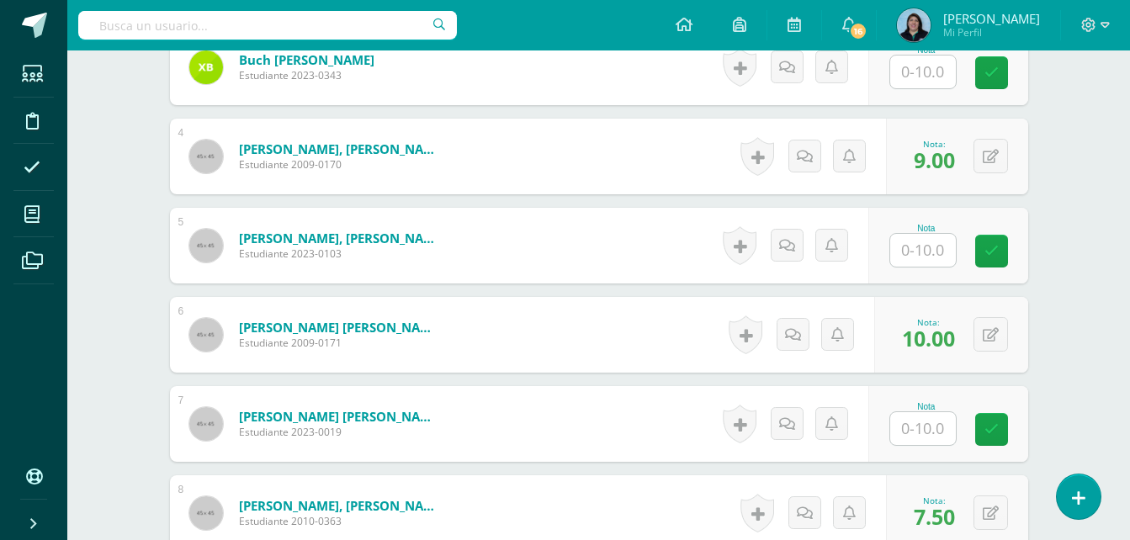
scroll to position [719, 0]
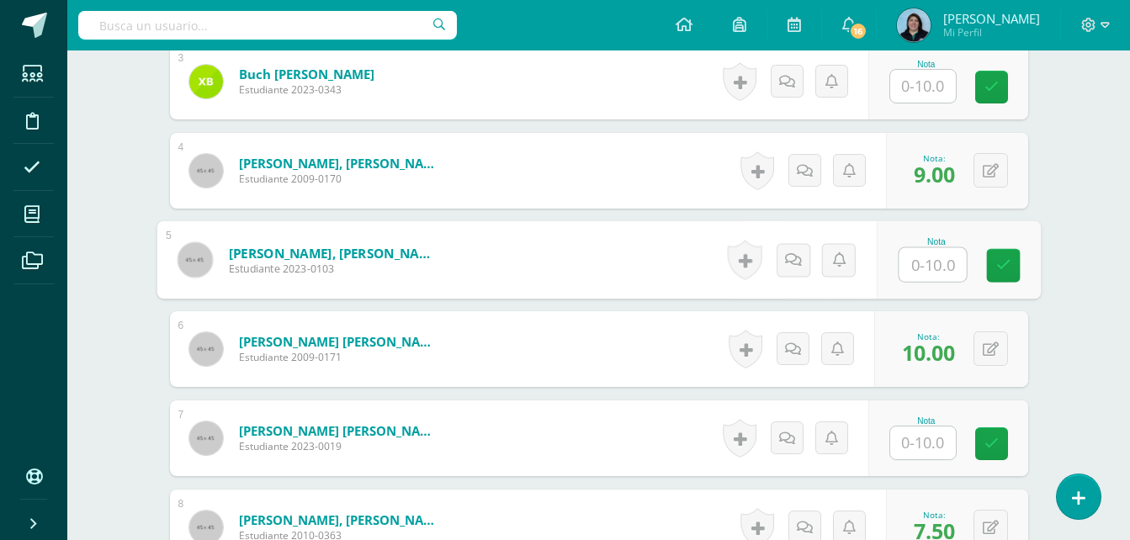
click at [921, 264] on input "text" at bounding box center [931, 265] width 67 height 34
type input "6"
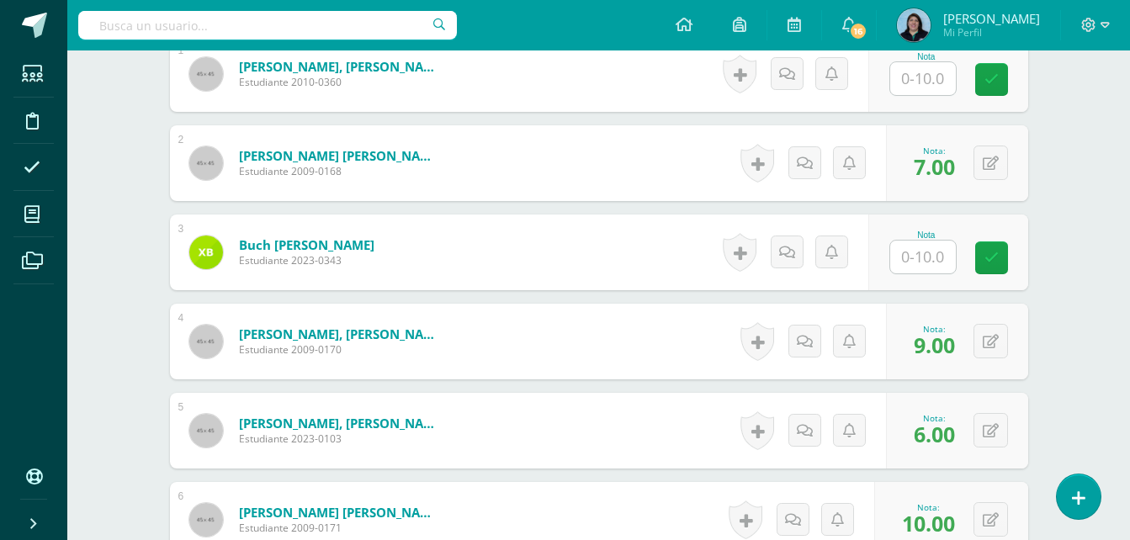
scroll to position [383, 0]
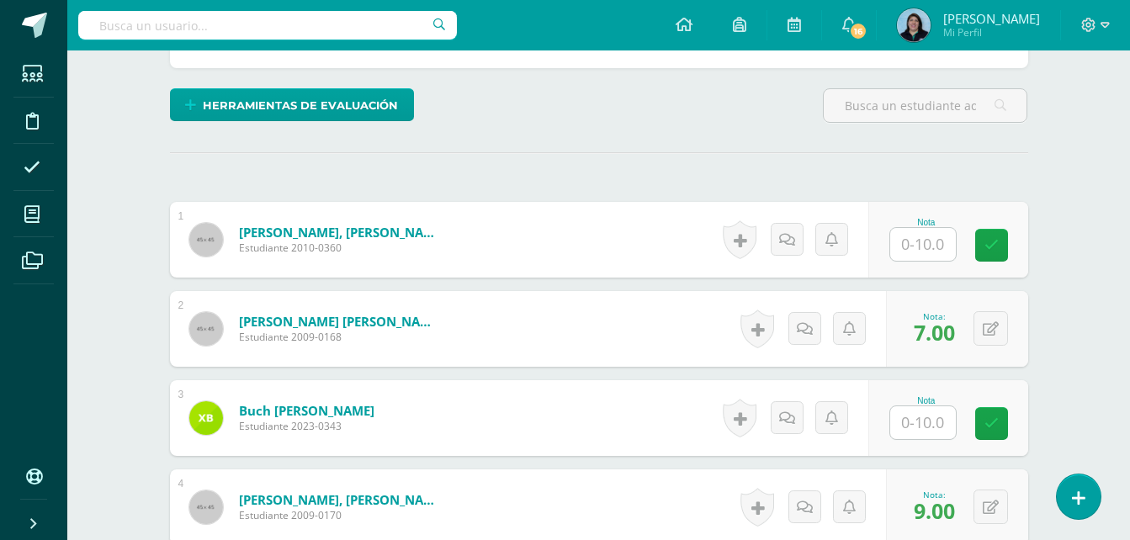
click at [922, 241] on input "text" at bounding box center [923, 244] width 66 height 33
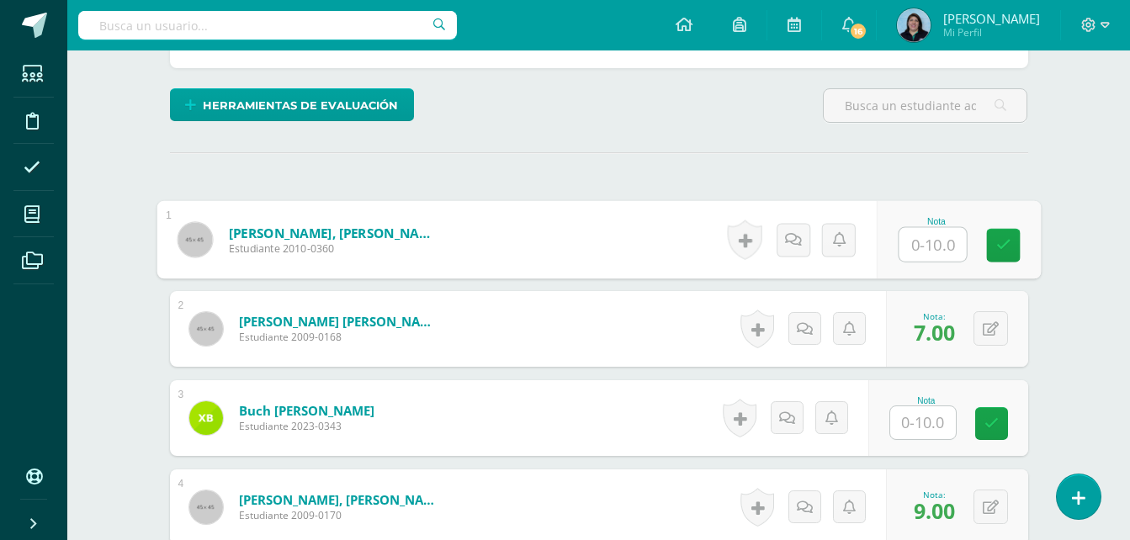
type input "6"
type input "7"
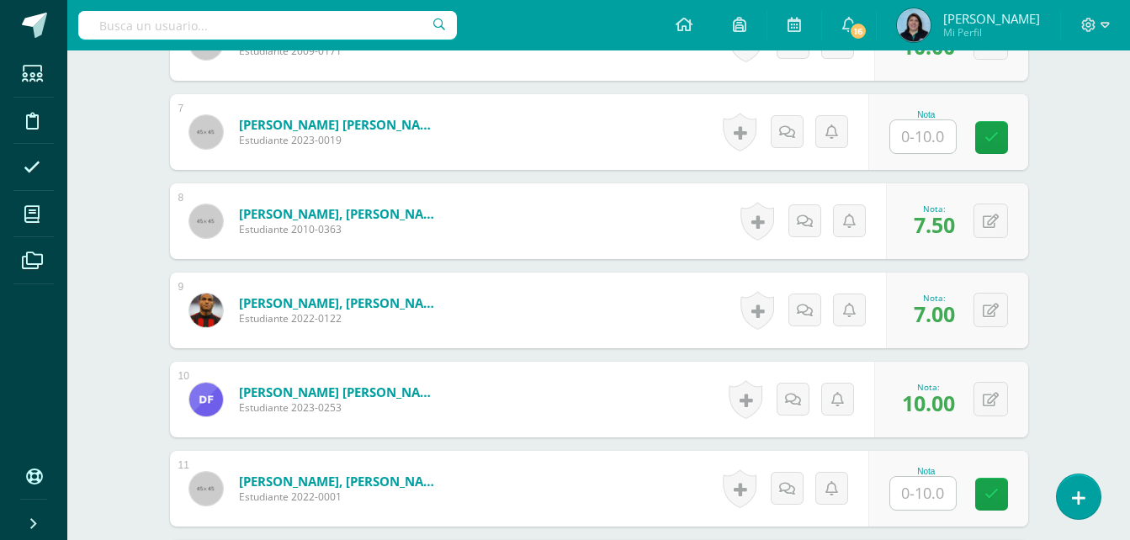
scroll to position [719, 0]
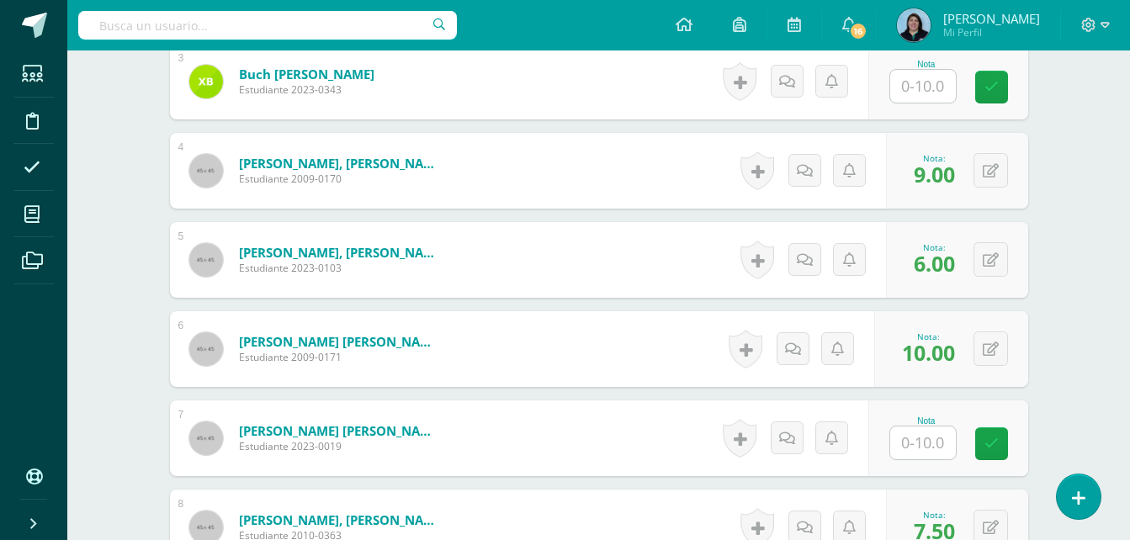
click at [927, 439] on input "text" at bounding box center [923, 442] width 66 height 33
type input "9"
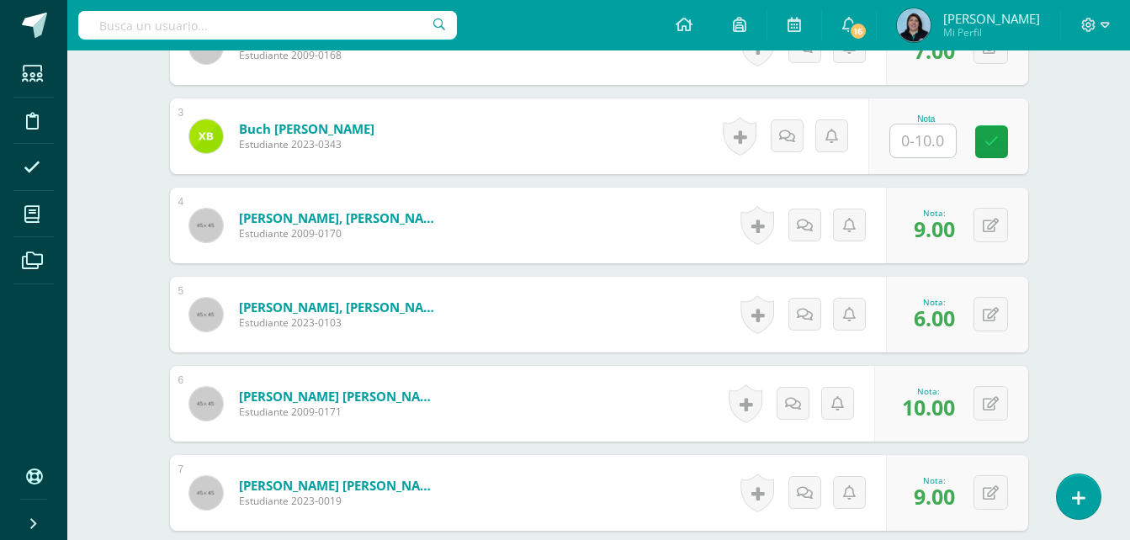
scroll to position [635, 0]
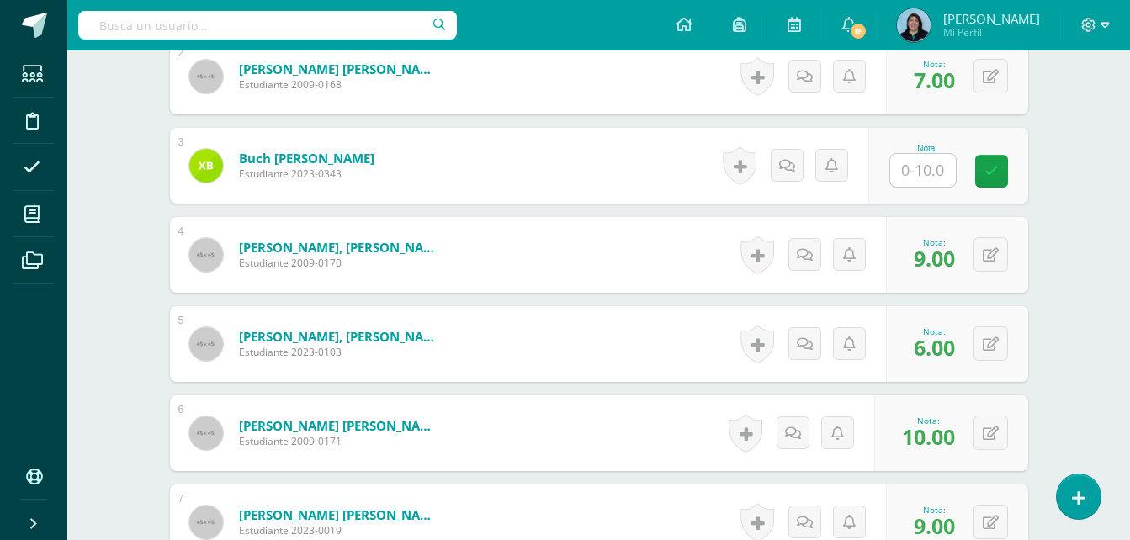
click at [917, 174] on input "text" at bounding box center [923, 170] width 66 height 33
type input "10"
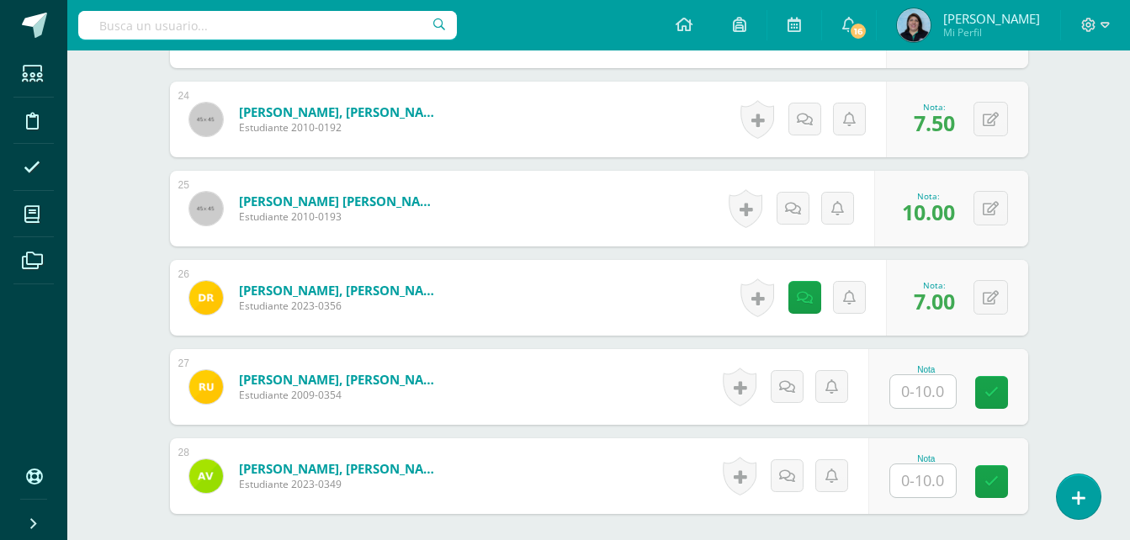
scroll to position [2720, 0]
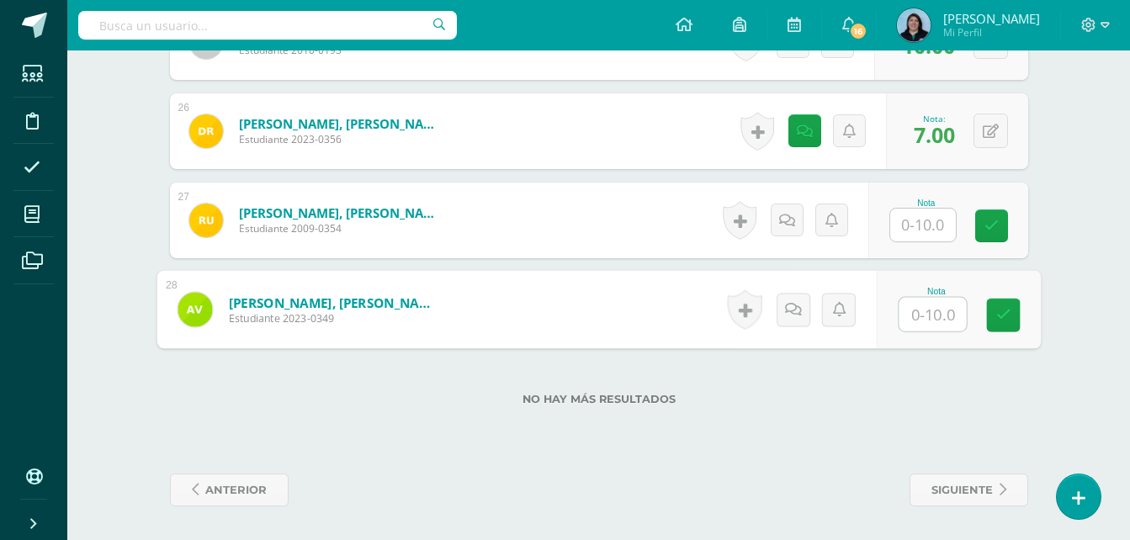
click at [931, 318] on input "text" at bounding box center [931, 315] width 67 height 34
type input "7"
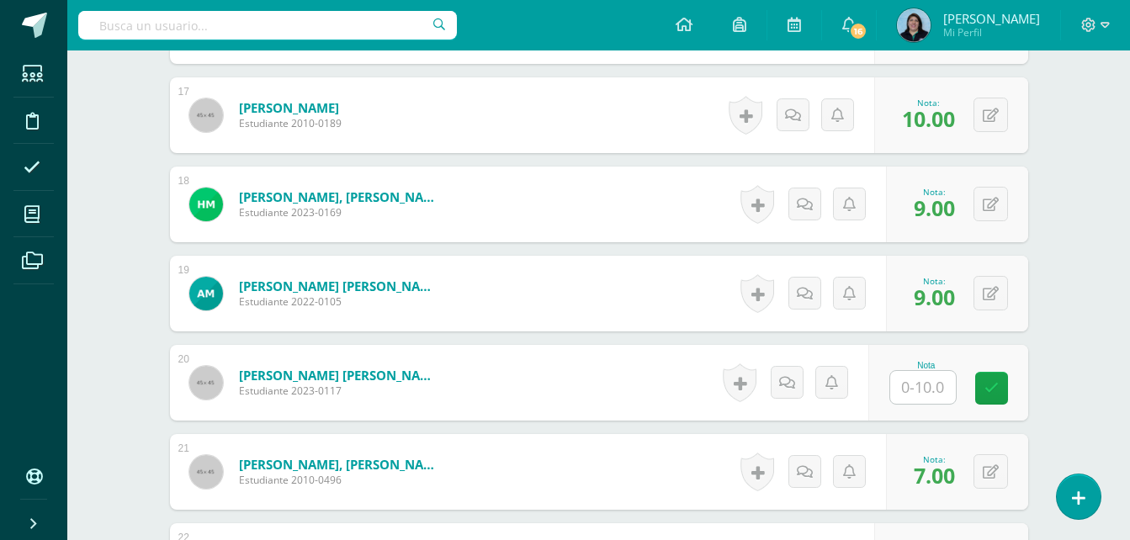
scroll to position [1963, 0]
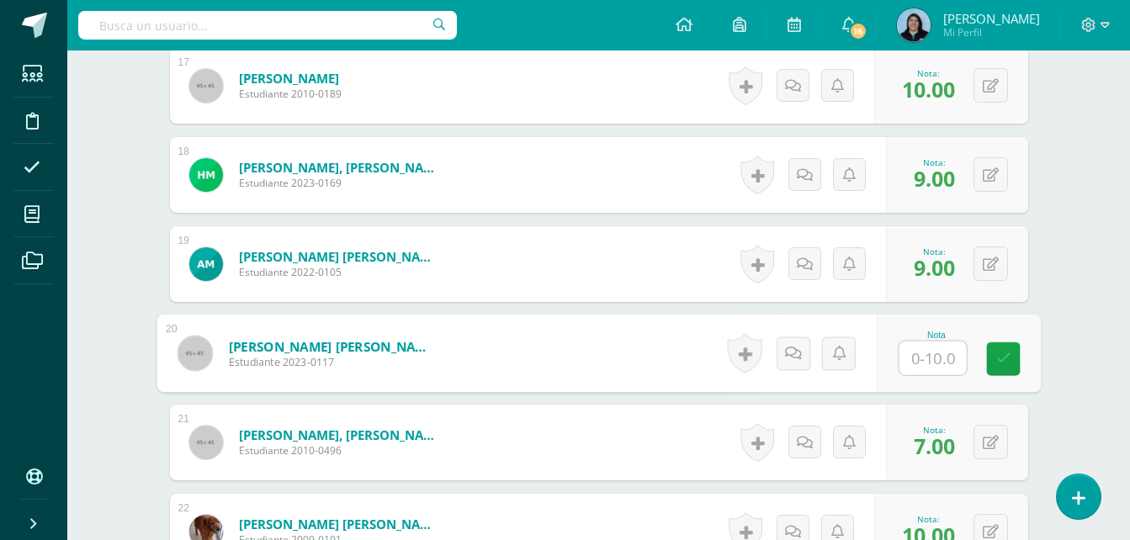
click at [932, 356] on input "text" at bounding box center [931, 359] width 67 height 34
type input "10"
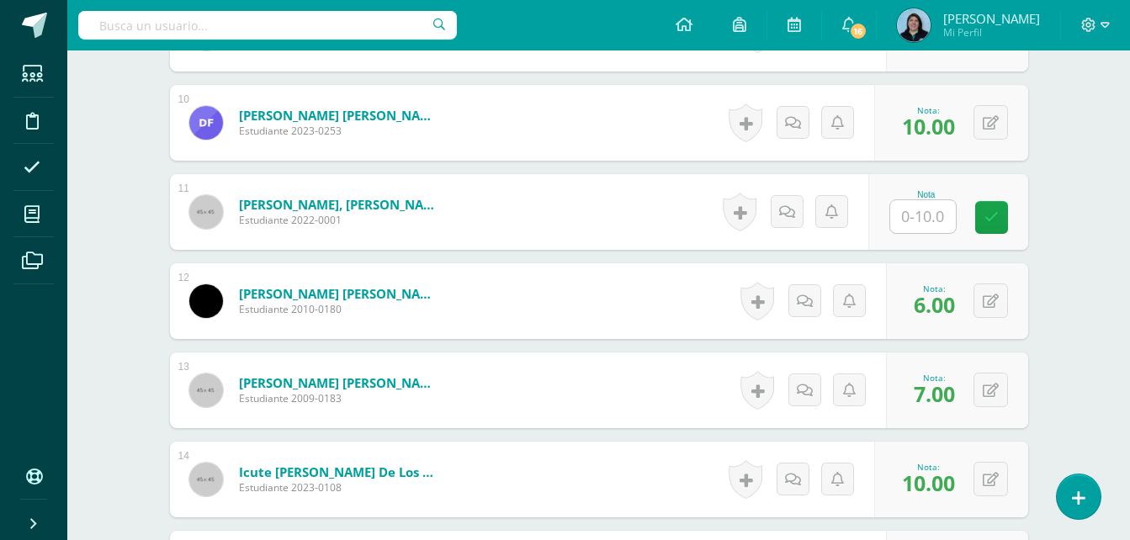
scroll to position [1290, 0]
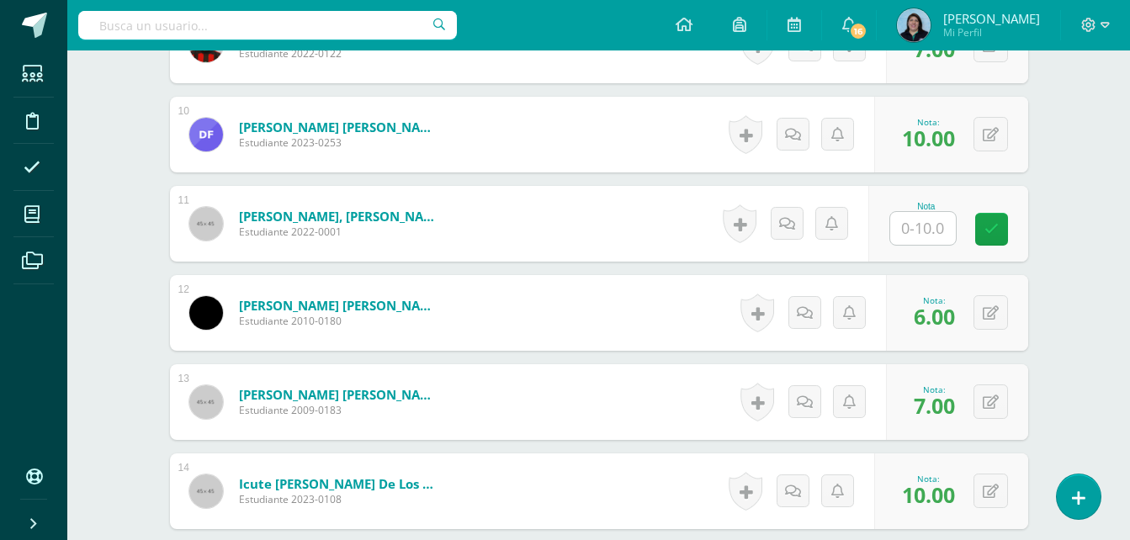
click at [933, 226] on input "text" at bounding box center [923, 228] width 66 height 33
type input "10"
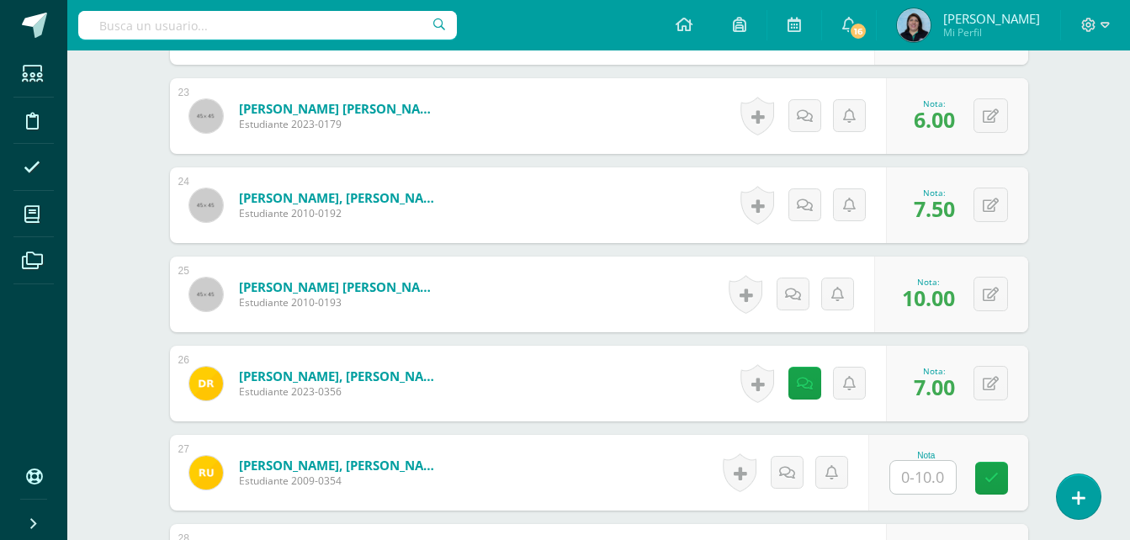
scroll to position [2720, 0]
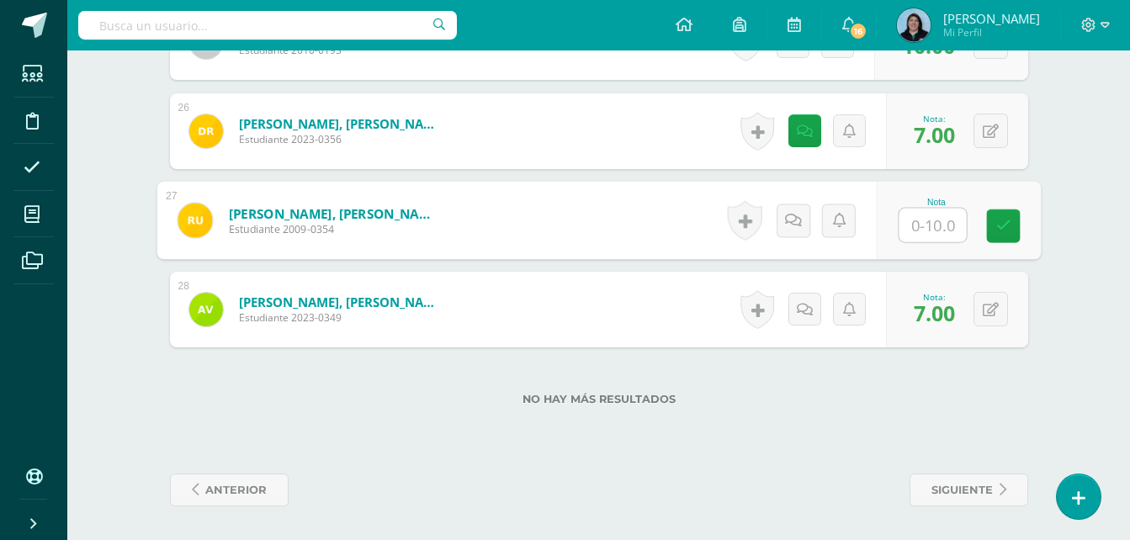
click at [934, 223] on input "text" at bounding box center [931, 226] width 67 height 34
type input "0"
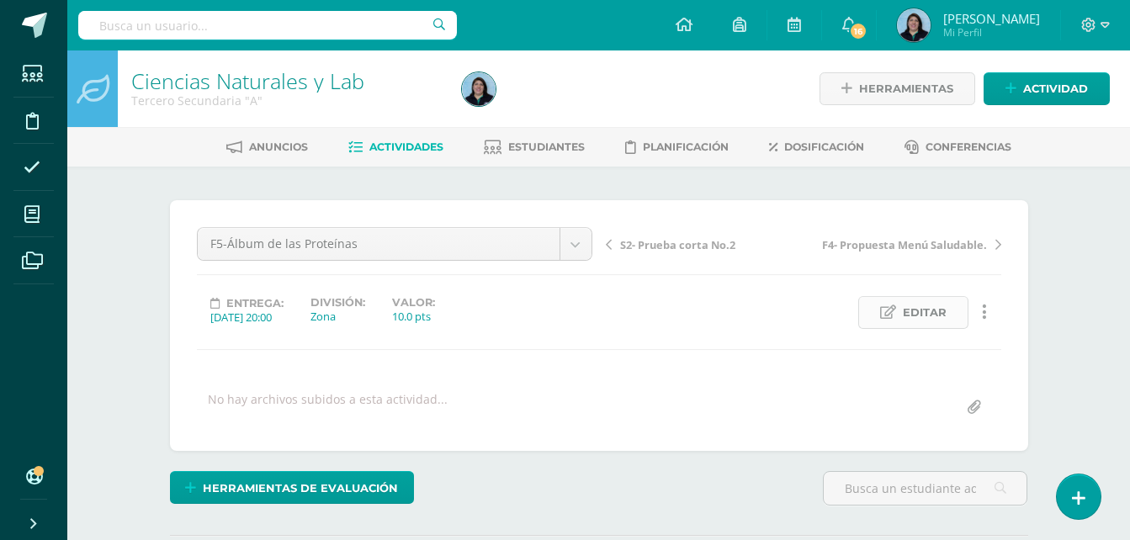
scroll to position [1, 0]
click at [935, 316] on span "Editar" at bounding box center [925, 311] width 44 height 31
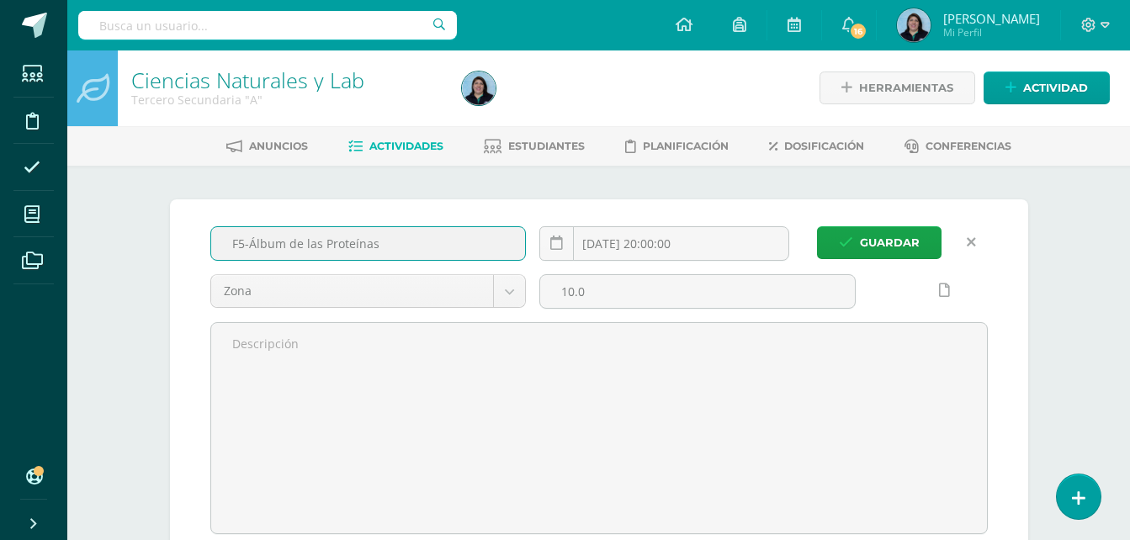
scroll to position [2, 0]
drag, startPoint x: 249, startPoint y: 241, endPoint x: 379, endPoint y: 250, distance: 130.6
click at [379, 250] on input "F5-Álbum de las Proteínas" at bounding box center [368, 242] width 315 height 33
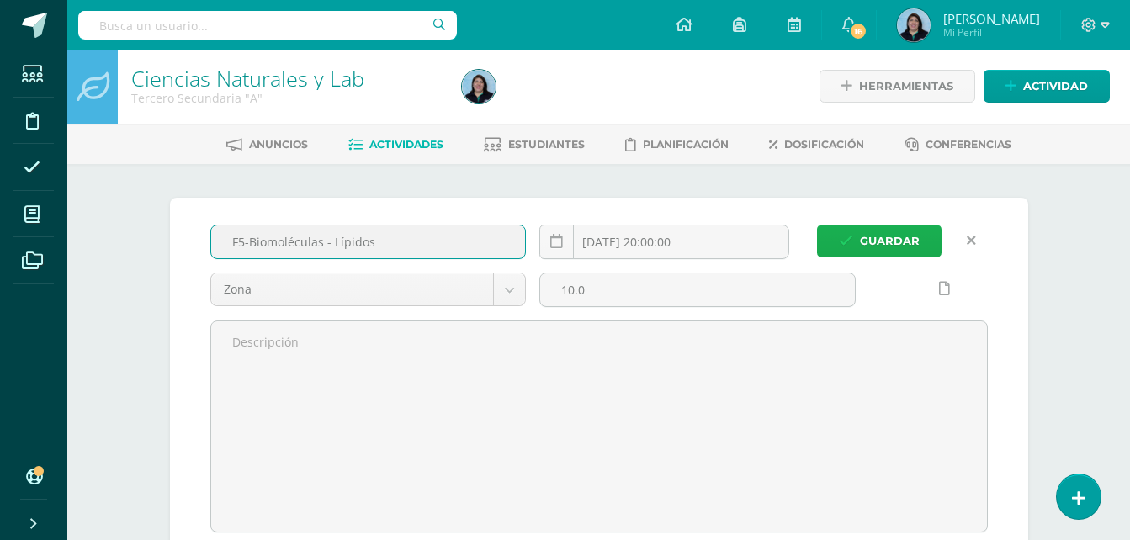
type input "F5-Biomoléculas - Lípidos"
click at [892, 241] on span "Guardar" at bounding box center [890, 240] width 60 height 31
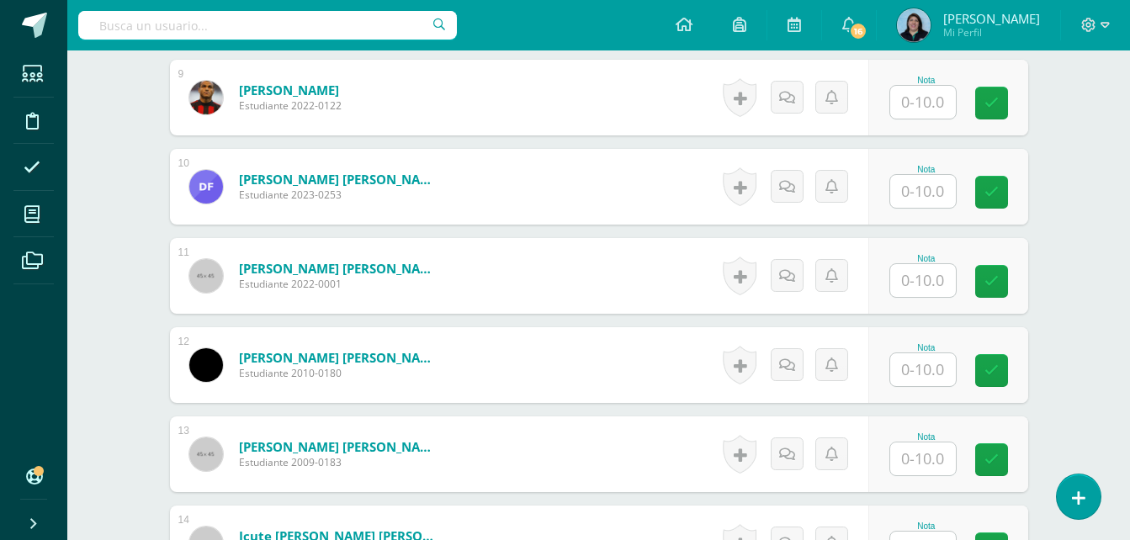
scroll to position [1240, 0]
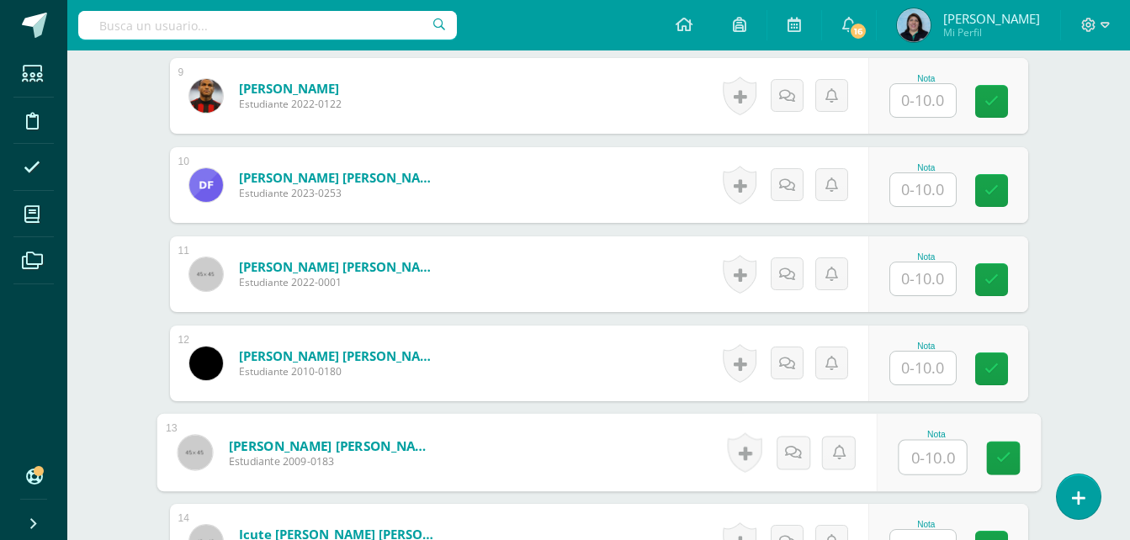
click at [931, 453] on input "text" at bounding box center [931, 458] width 67 height 34
type input "10"
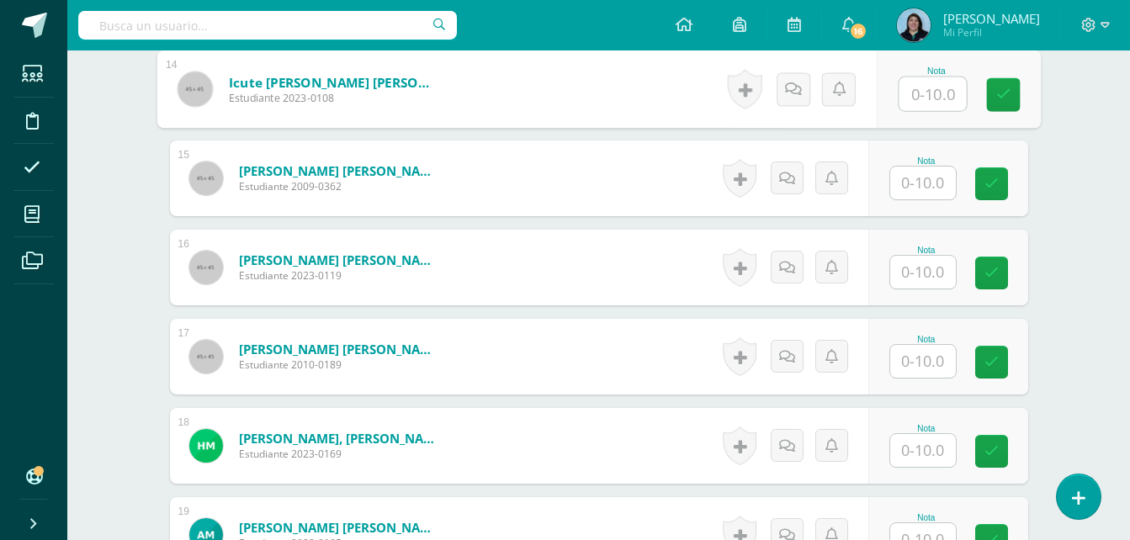
scroll to position [1851, 0]
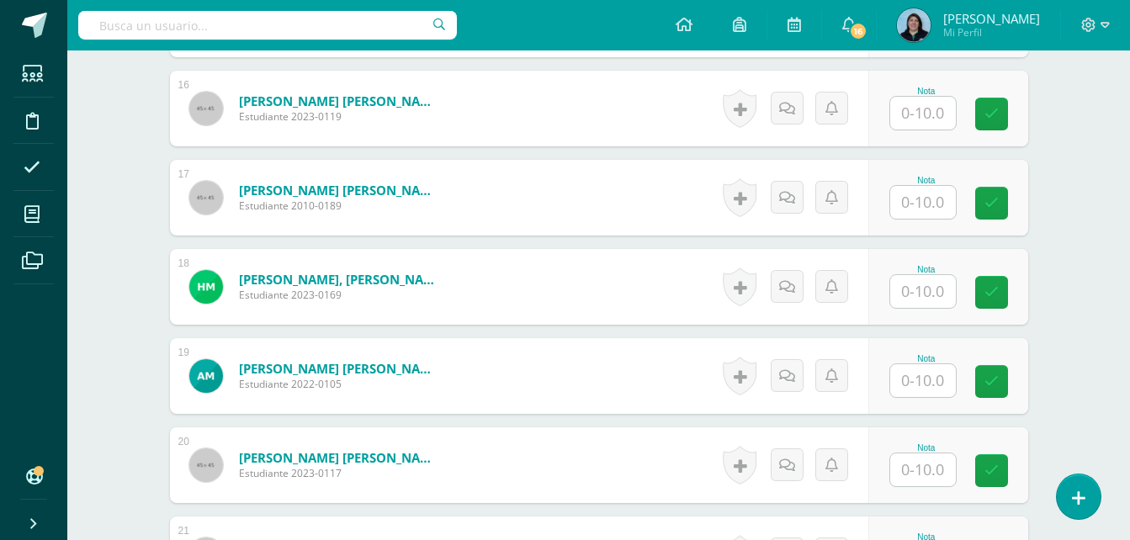
click at [935, 210] on input "text" at bounding box center [923, 202] width 66 height 33
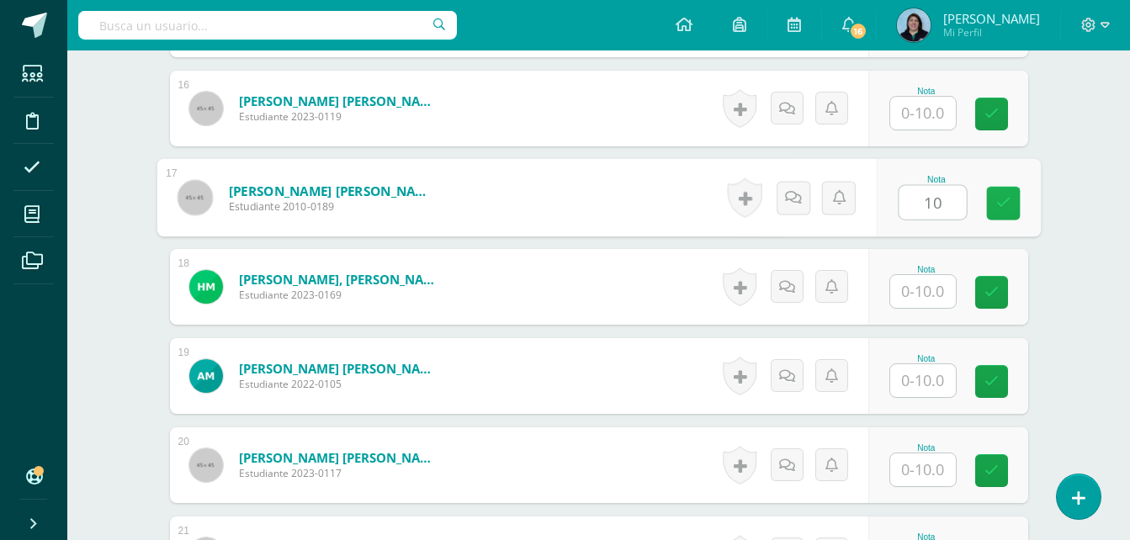
type input "10"
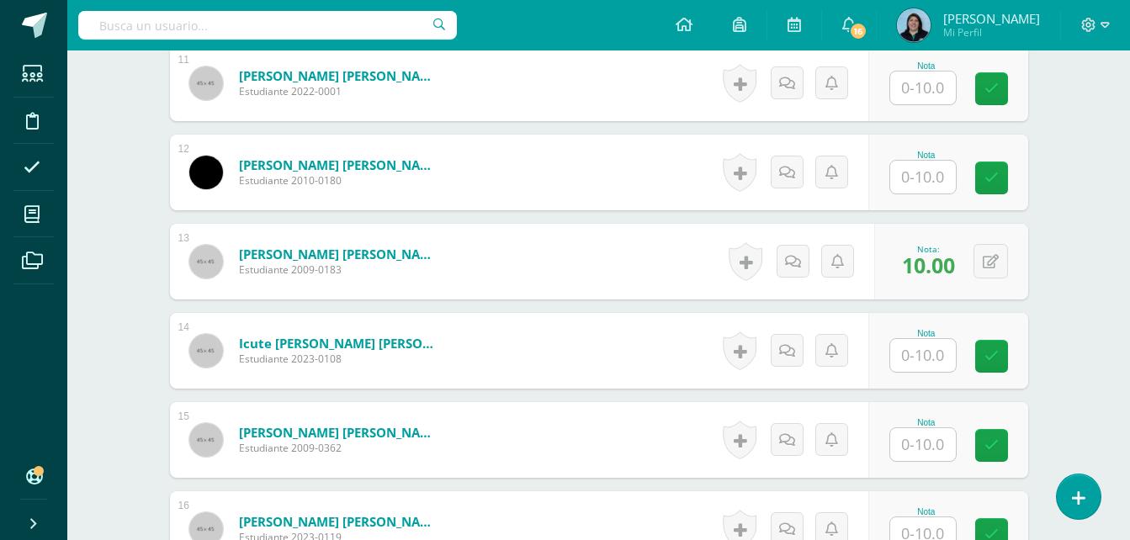
scroll to position [1347, 0]
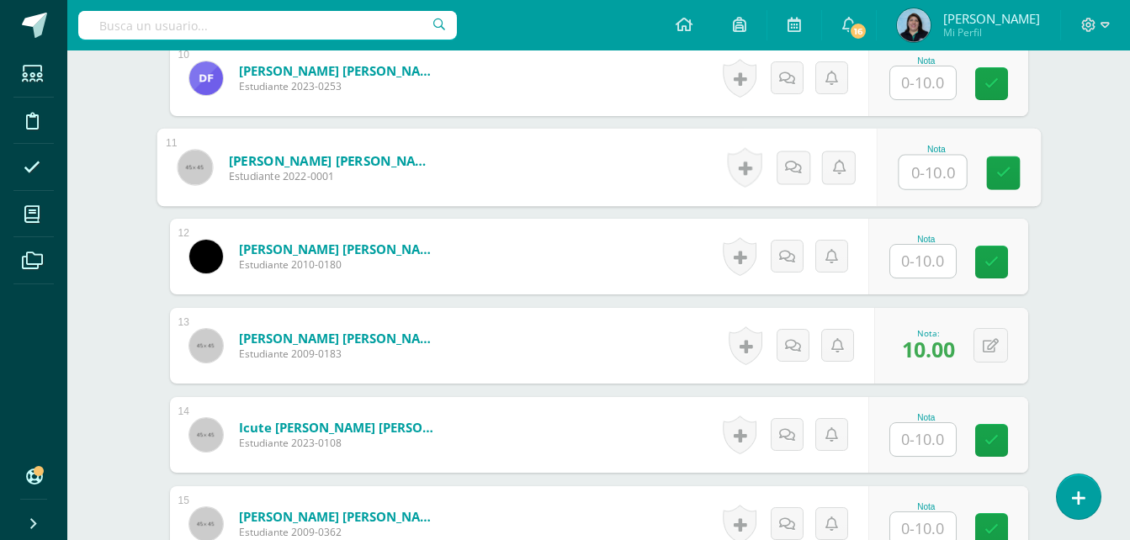
click at [902, 167] on input "text" at bounding box center [931, 173] width 67 height 34
type input "10"
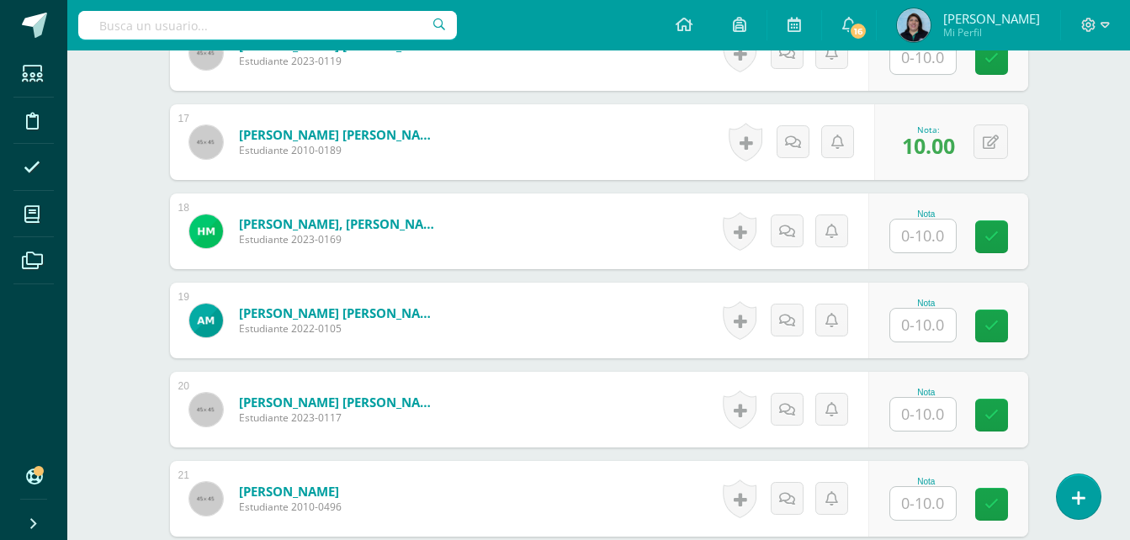
scroll to position [1935, 0]
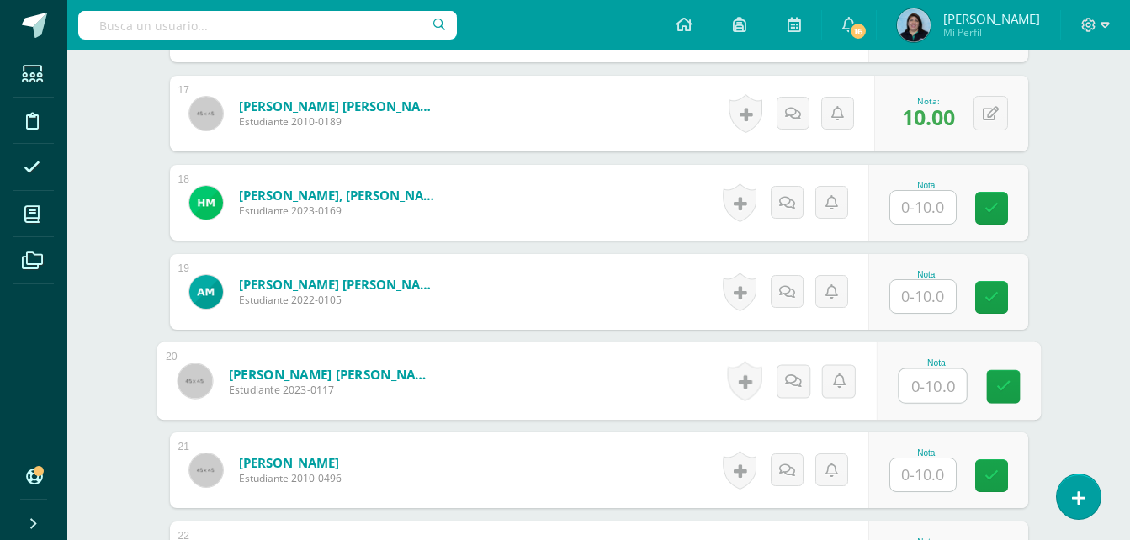
drag, startPoint x: 922, startPoint y: 382, endPoint x: 1068, endPoint y: 313, distance: 161.8
click at [923, 380] on input "text" at bounding box center [931, 386] width 67 height 34
type input "10"
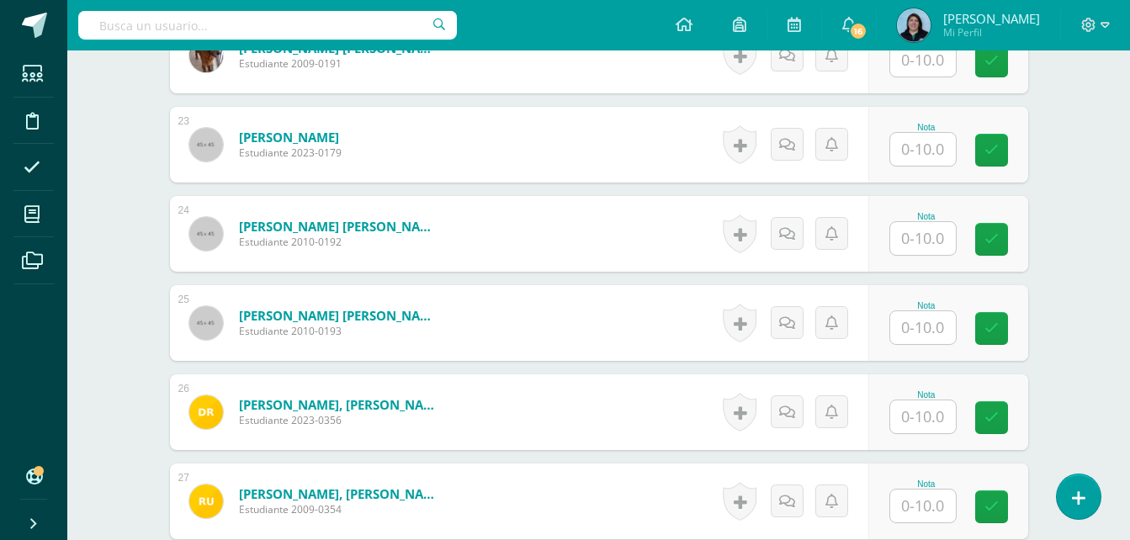
scroll to position [2440, 0]
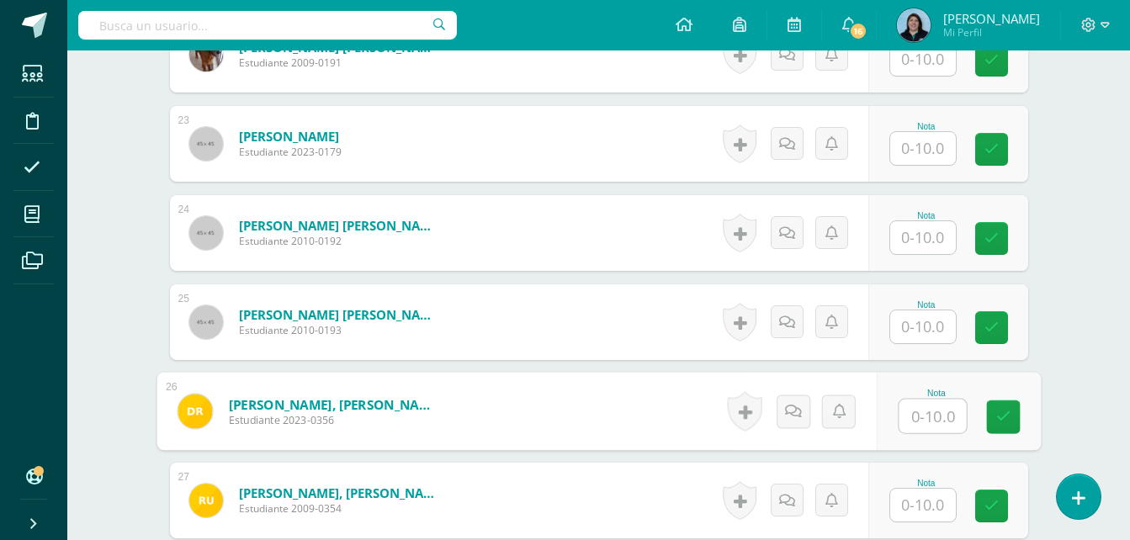
drag, startPoint x: 929, startPoint y: 415, endPoint x: 940, endPoint y: 405, distance: 13.7
click at [930, 410] on input "text" at bounding box center [931, 417] width 67 height 34
type input "8"
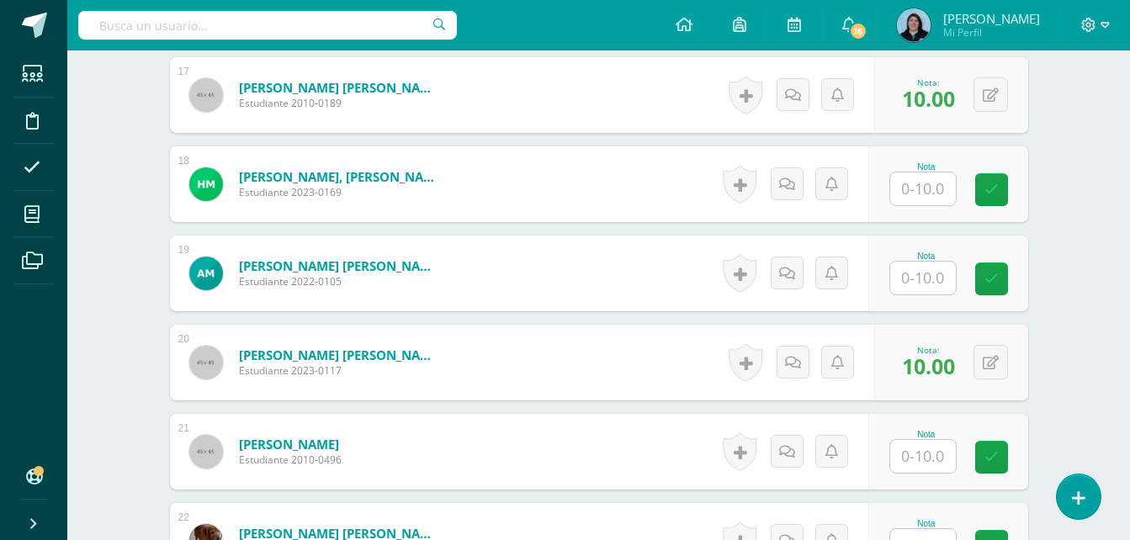
scroll to position [1935, 0]
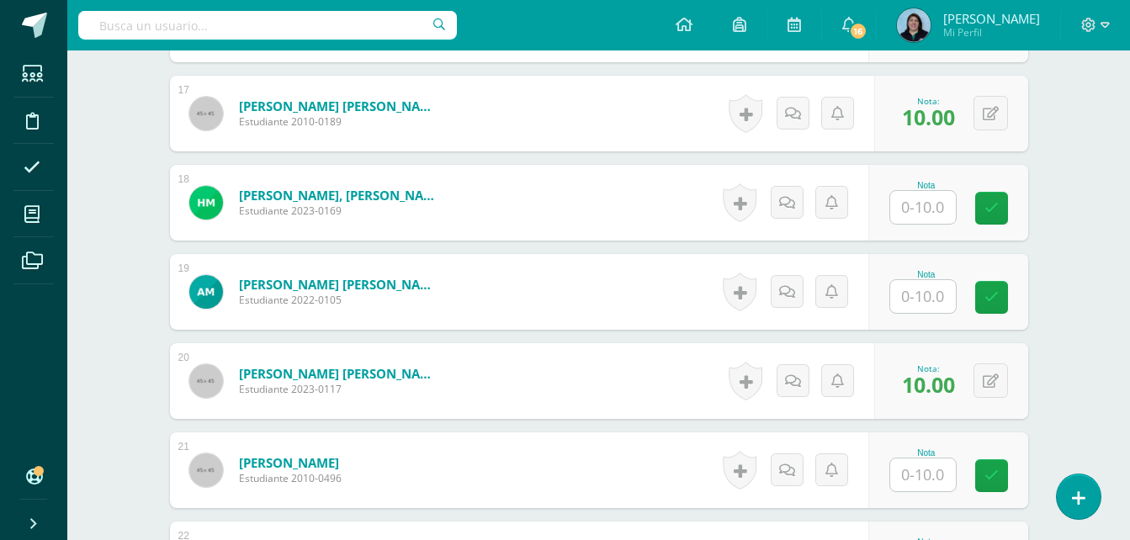
click at [921, 209] on input "text" at bounding box center [923, 207] width 66 height 33
type input "10"
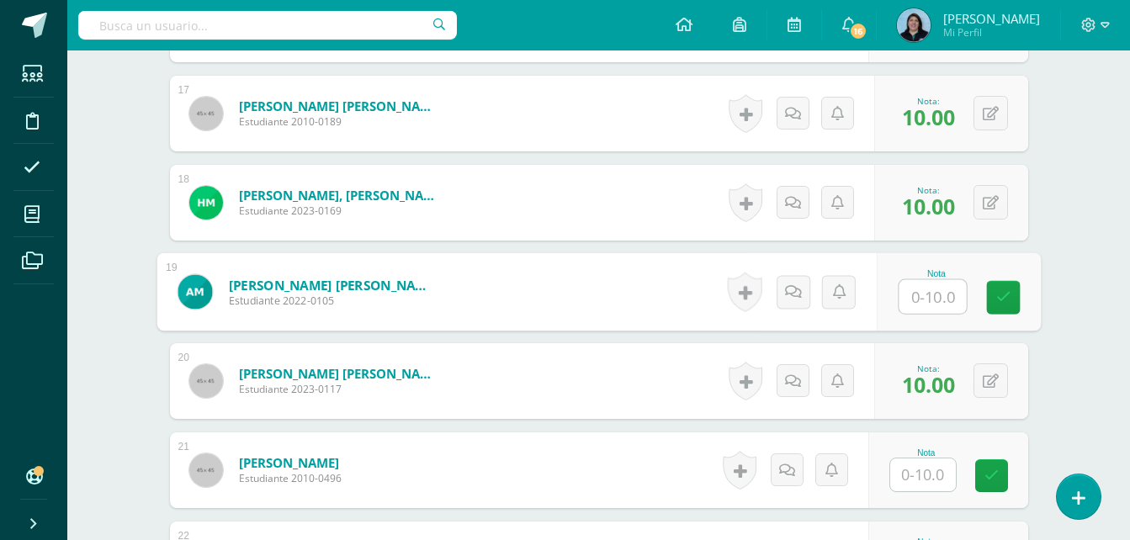
type input "8"
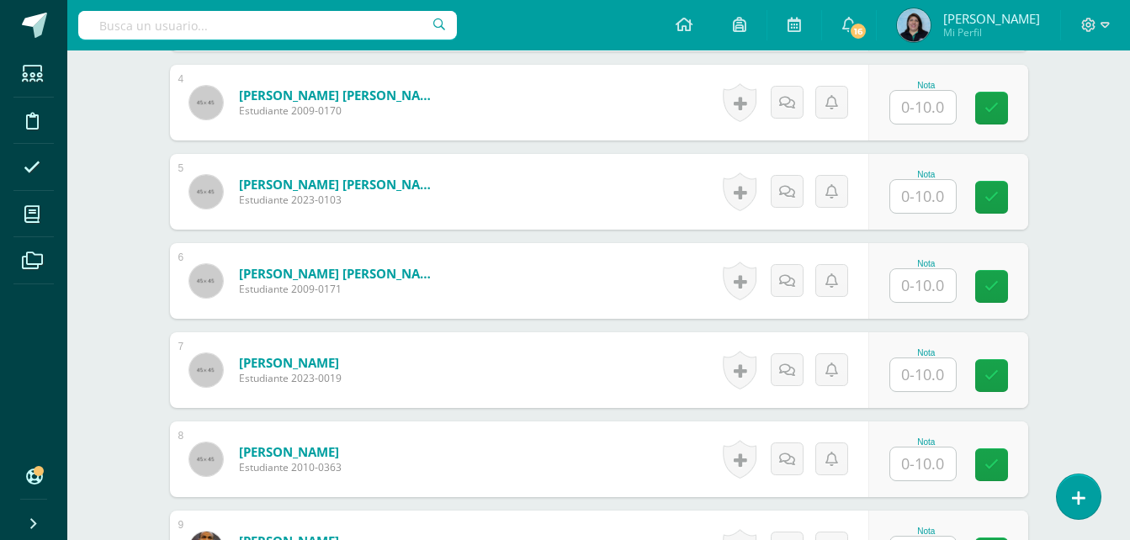
scroll to position [758, 0]
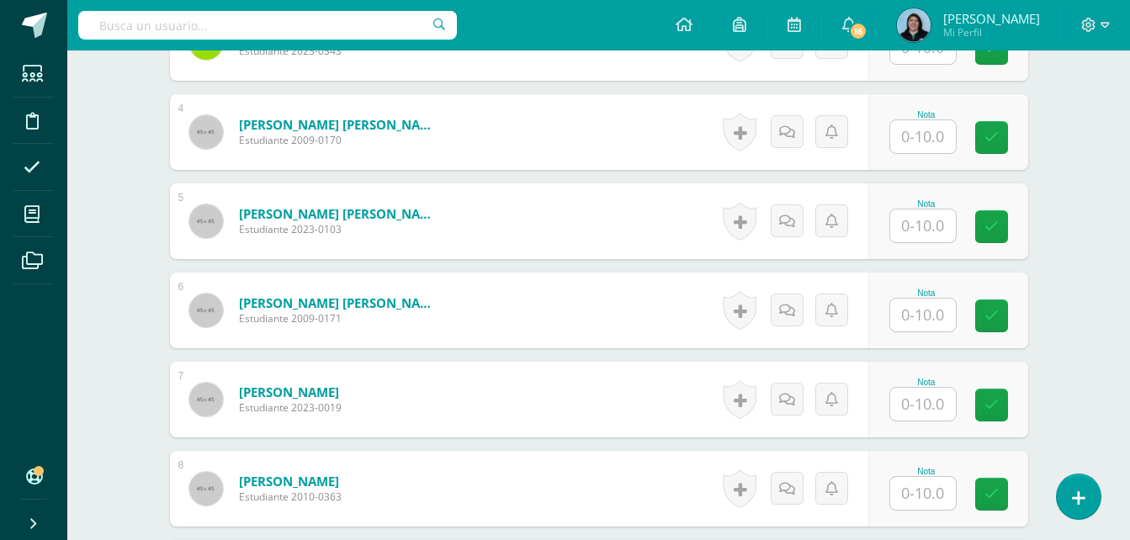
click at [921, 130] on input "text" at bounding box center [923, 136] width 66 height 33
type input "8"
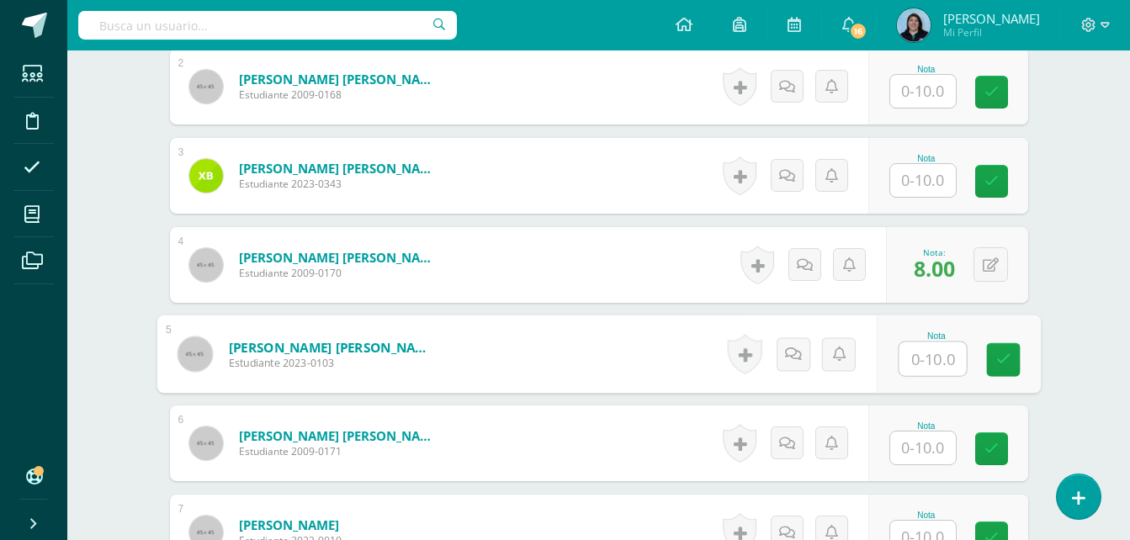
scroll to position [674, 0]
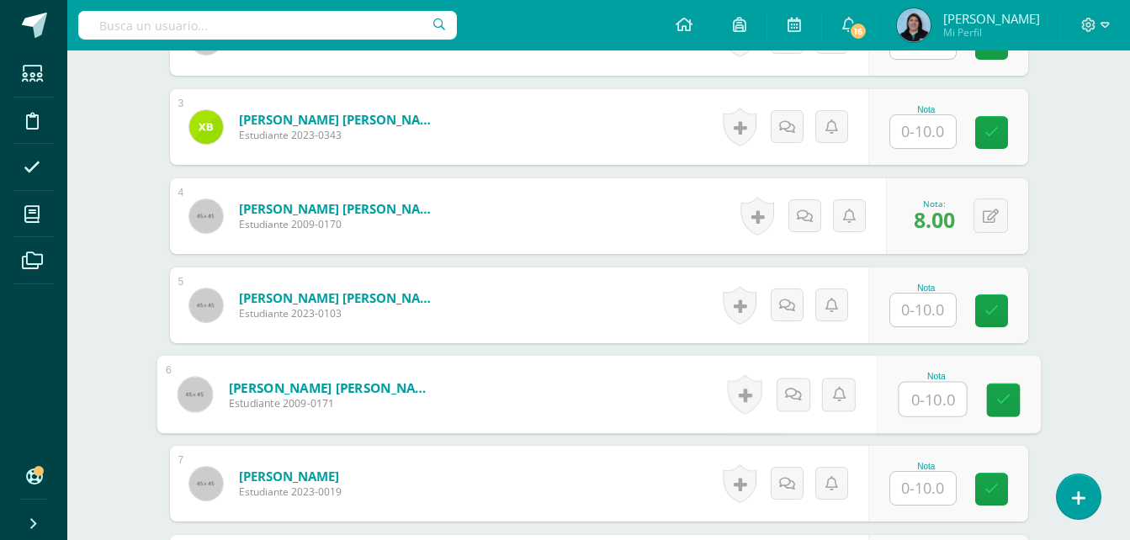
click at [924, 397] on input "text" at bounding box center [931, 400] width 67 height 34
type input "10"
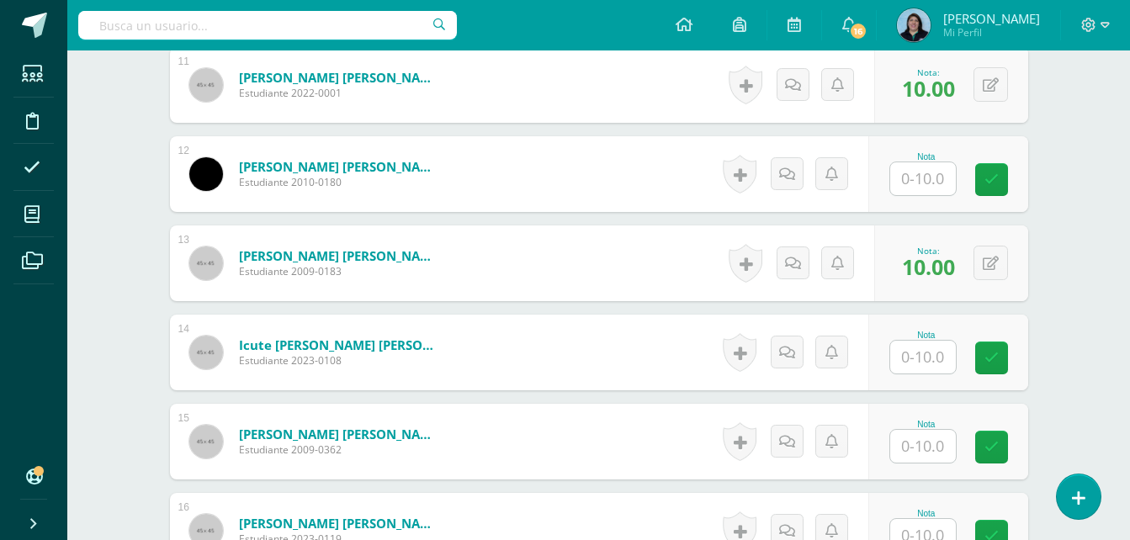
scroll to position [1431, 0]
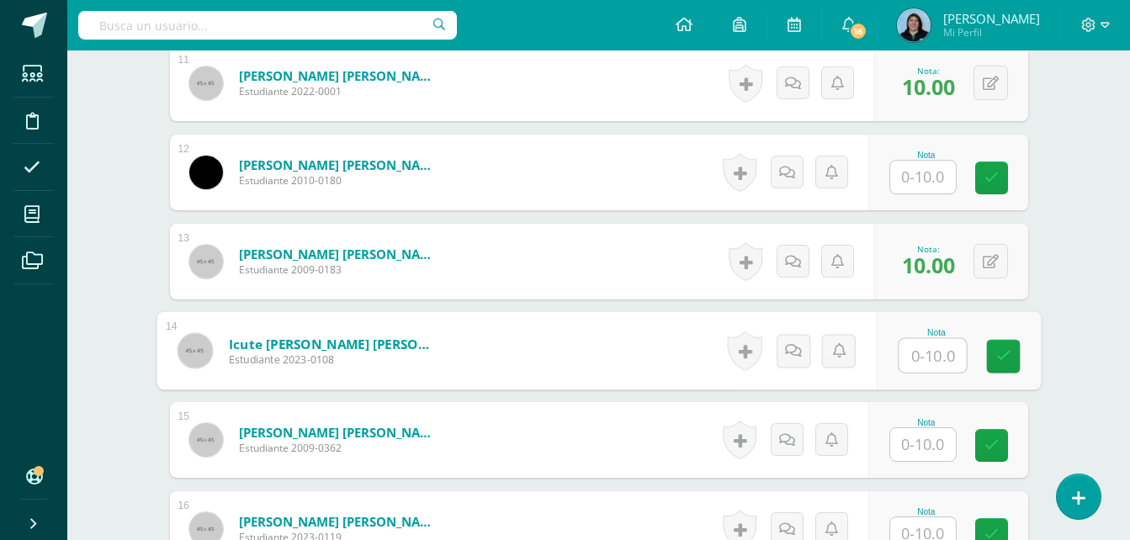
click at [924, 358] on input "text" at bounding box center [931, 356] width 67 height 34
type input "8"
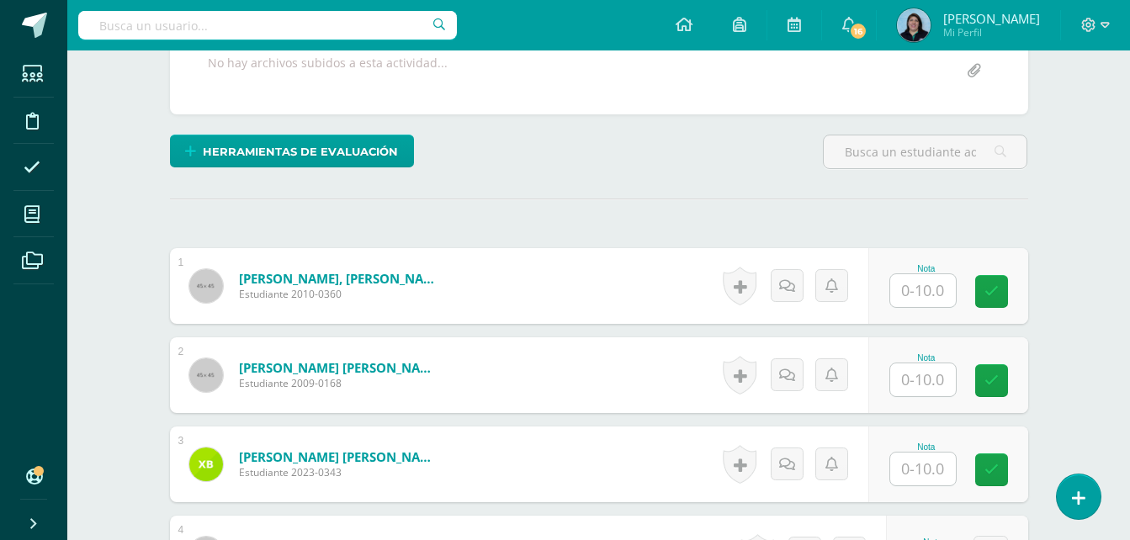
scroll to position [337, 0]
click at [925, 291] on input "text" at bounding box center [923, 289] width 66 height 33
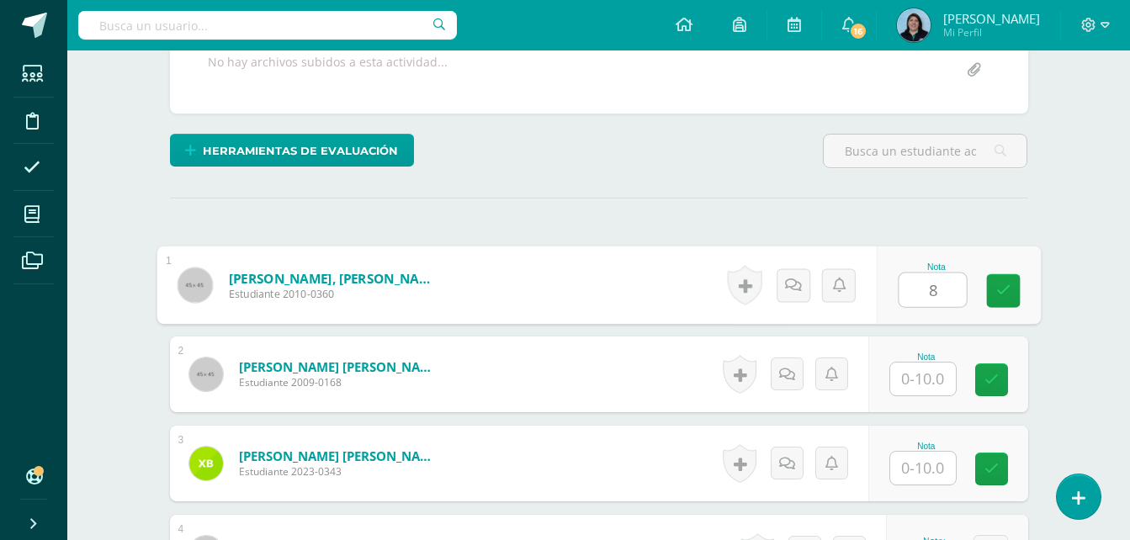
type input "8"
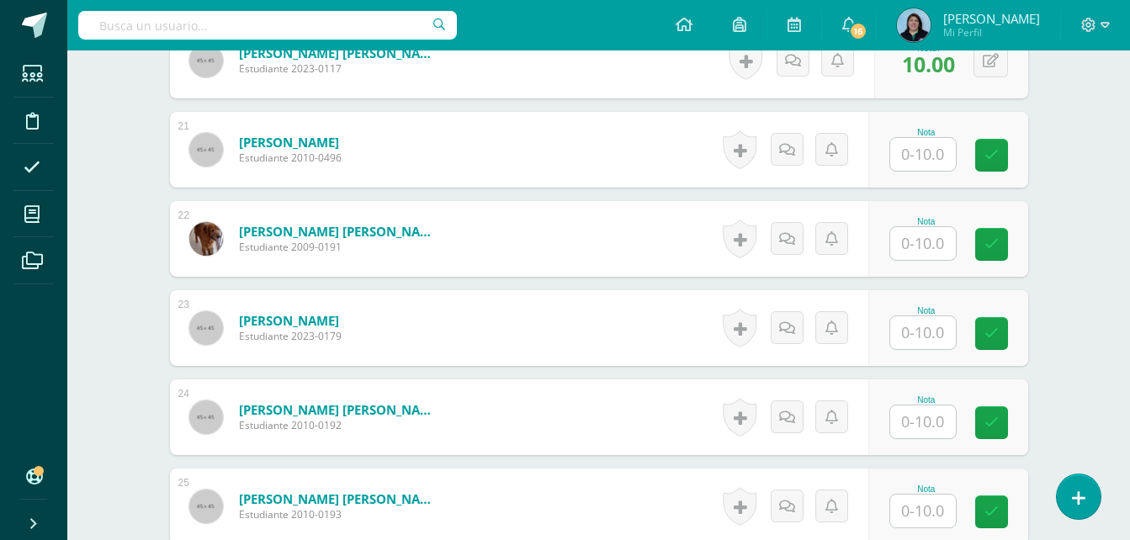
scroll to position [2272, 0]
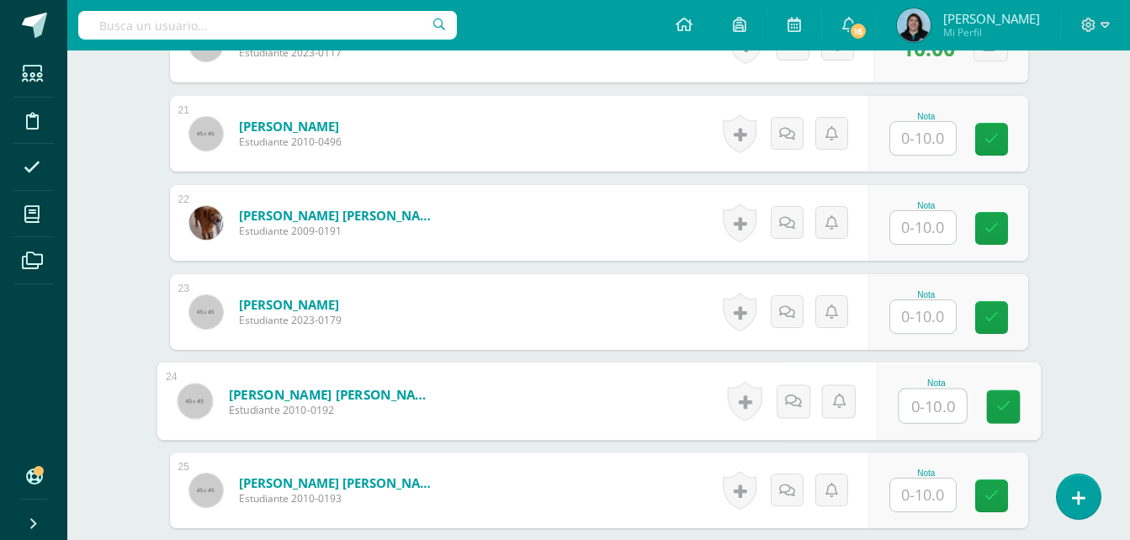
drag, startPoint x: 937, startPoint y: 406, endPoint x: 959, endPoint y: 389, distance: 28.1
click at [934, 406] on input "text" at bounding box center [931, 406] width 67 height 34
type input "8"
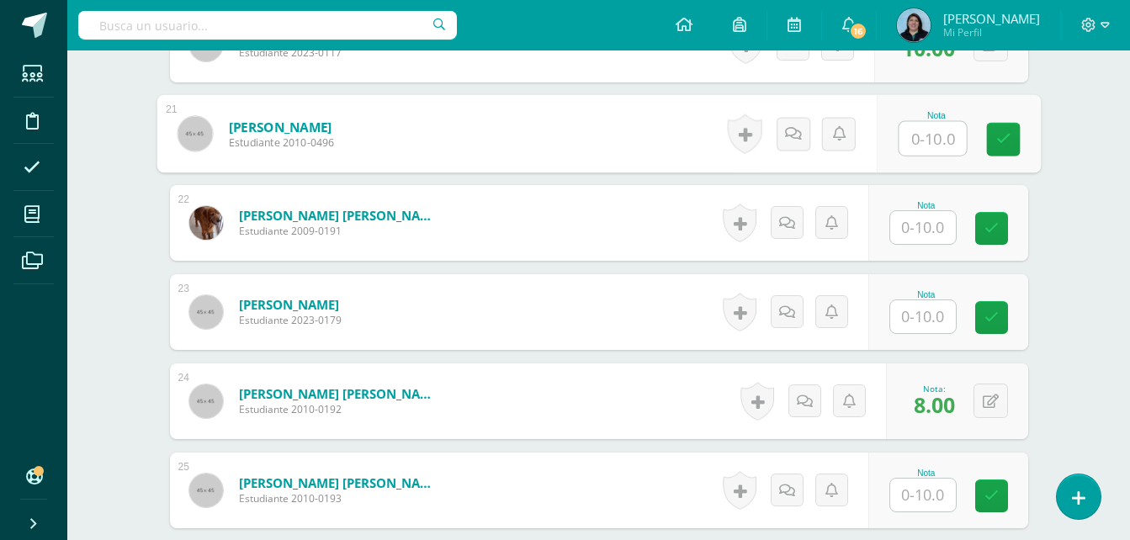
drag, startPoint x: 917, startPoint y: 132, endPoint x: 1055, endPoint y: 130, distance: 138.0
click at [916, 131] on input "text" at bounding box center [931, 139] width 67 height 34
type input "8"
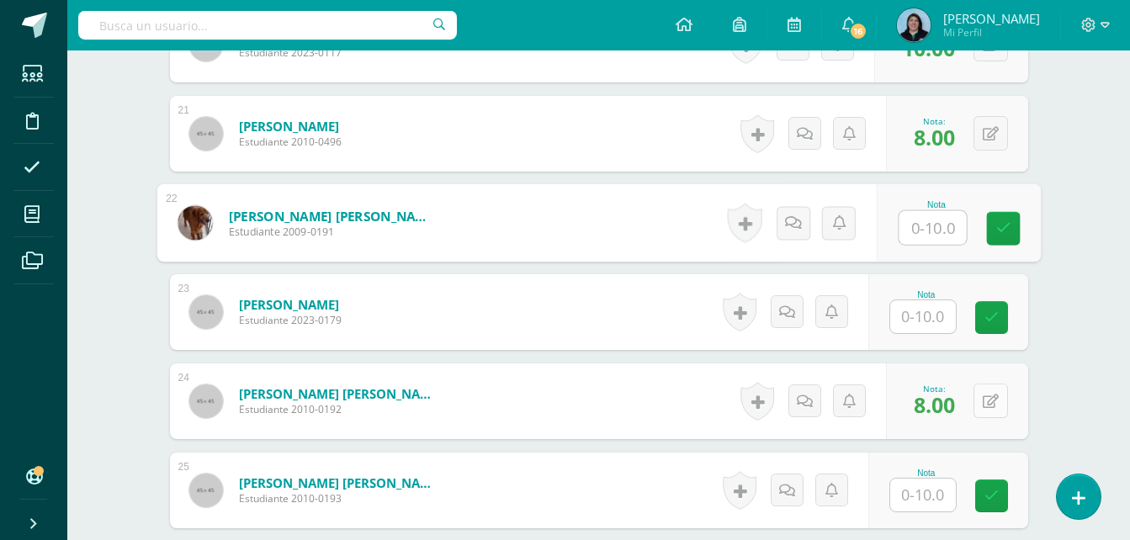
click at [993, 399] on icon at bounding box center [990, 402] width 16 height 14
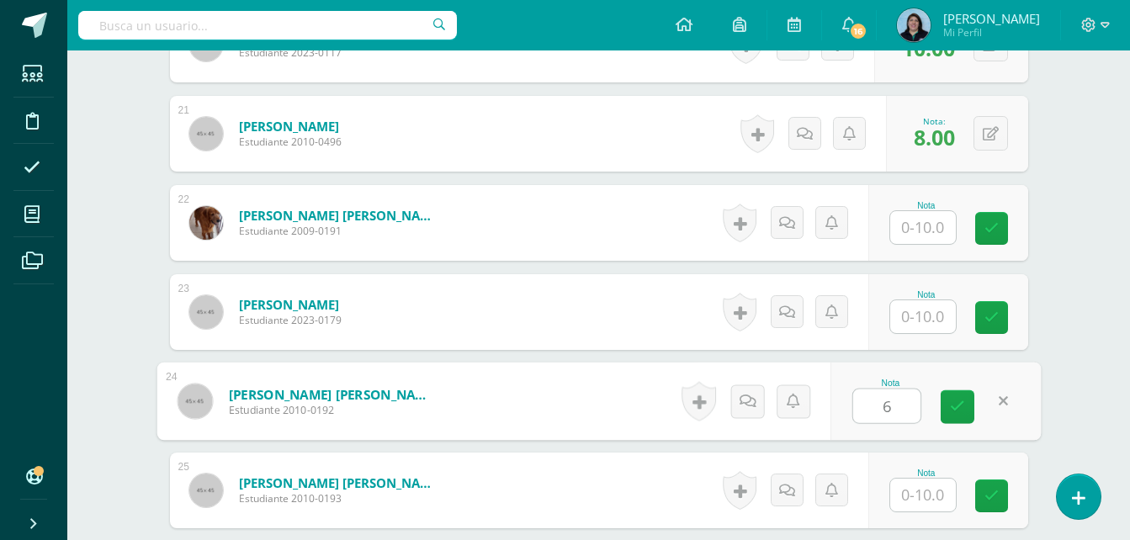
type input "6"
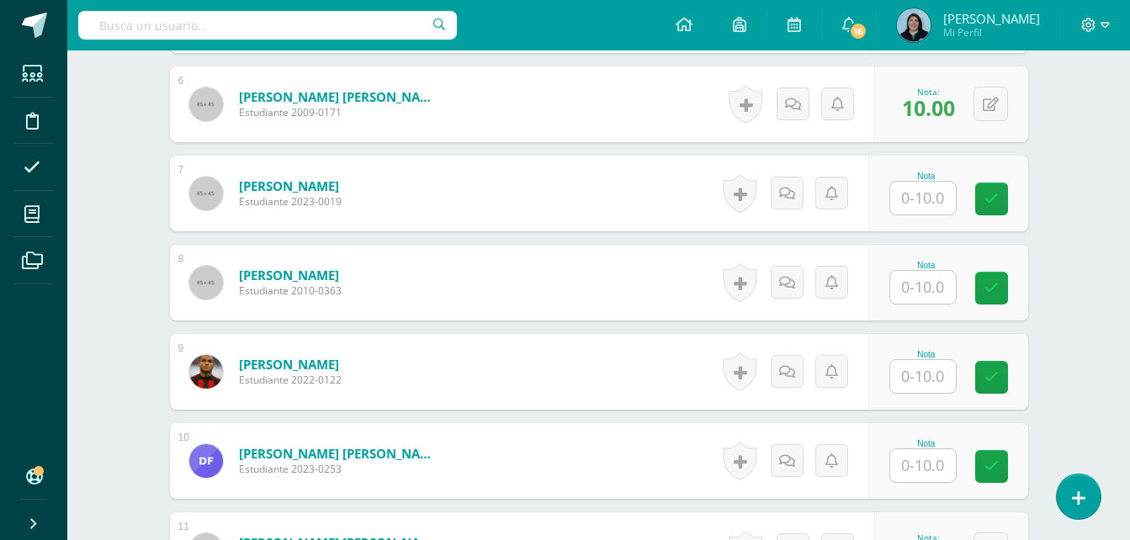
scroll to position [926, 0]
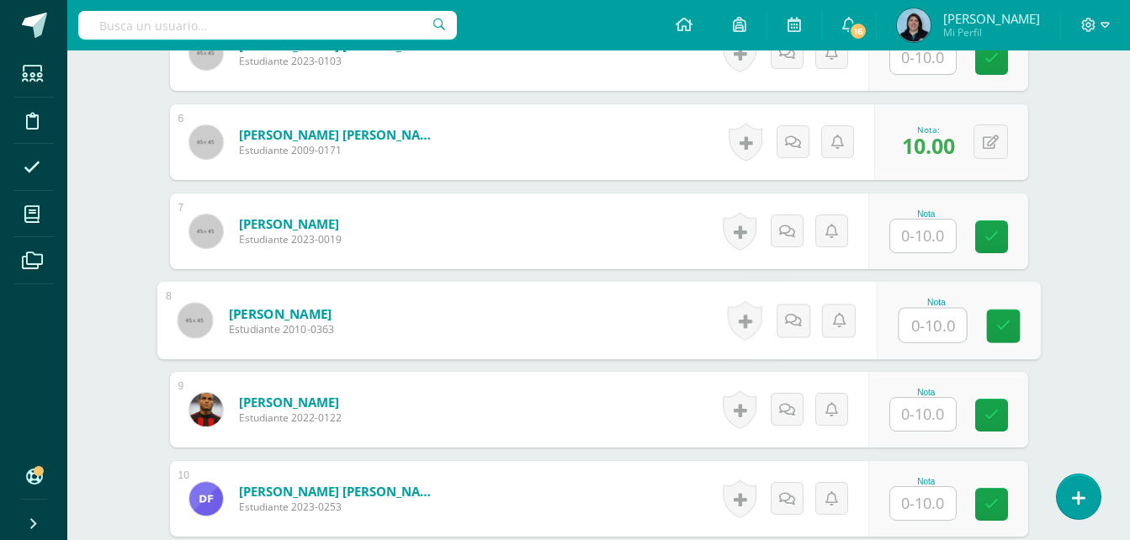
click at [922, 325] on input "text" at bounding box center [931, 326] width 67 height 34
type input "6"
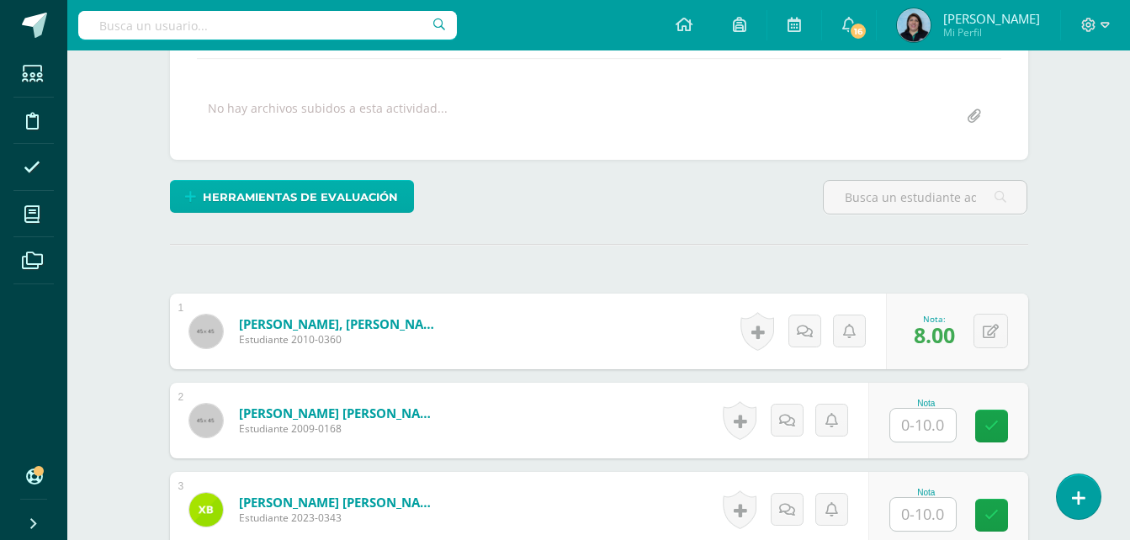
scroll to position [506, 0]
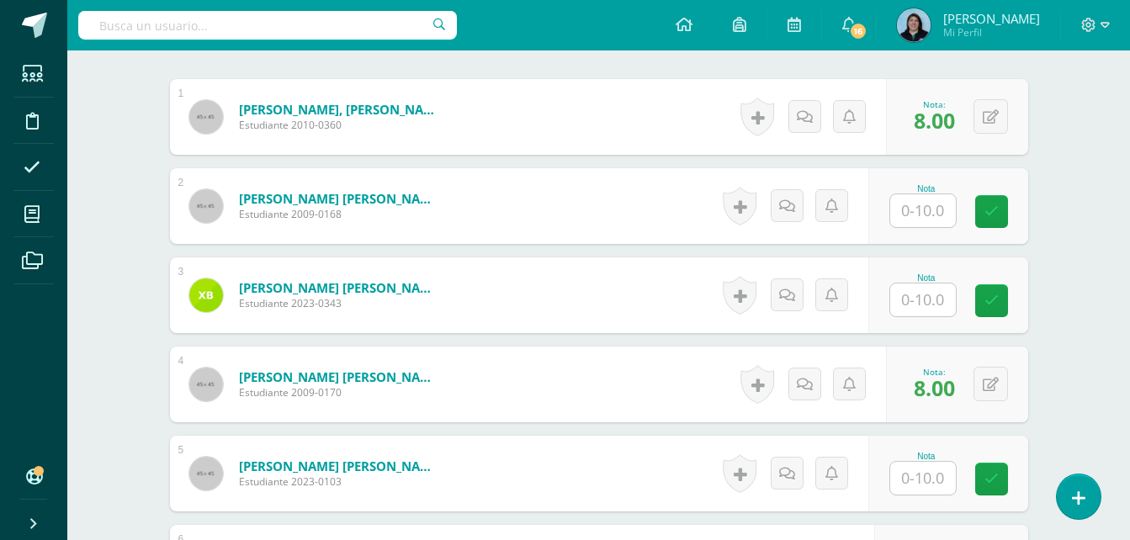
click at [922, 303] on input "text" at bounding box center [923, 299] width 66 height 33
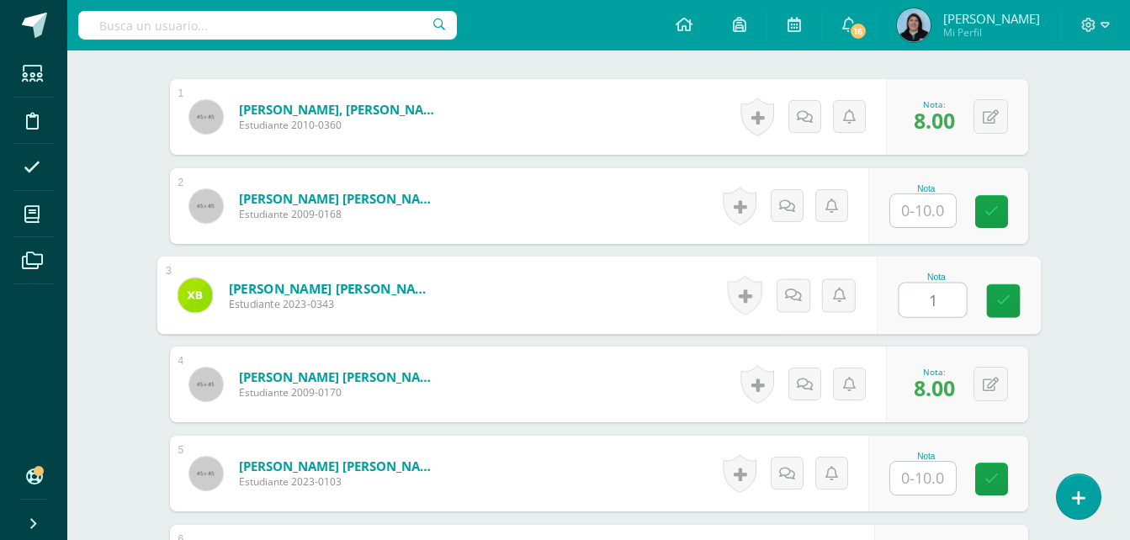
type input "10"
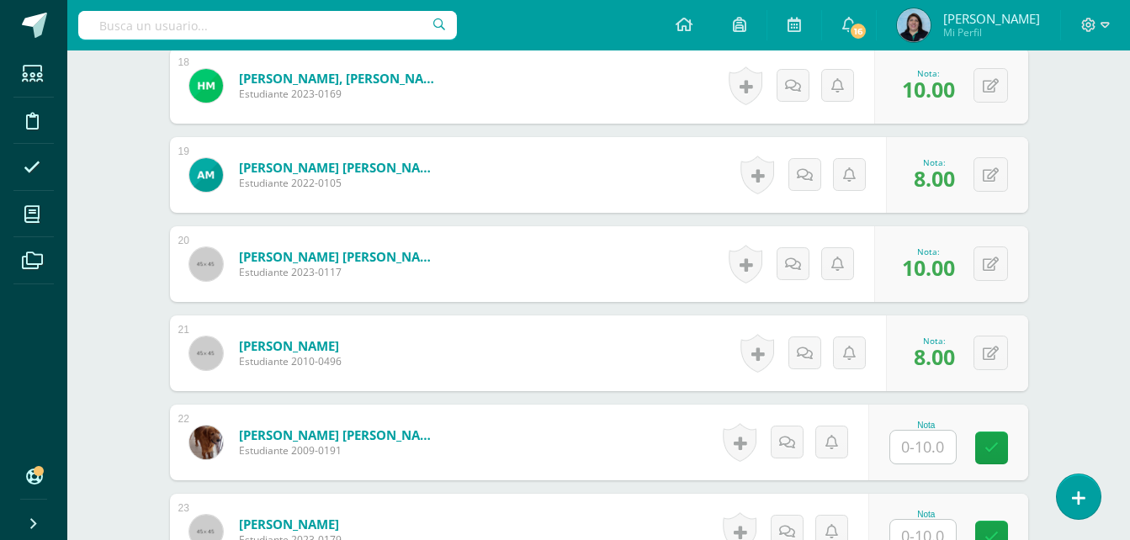
scroll to position [2188, 0]
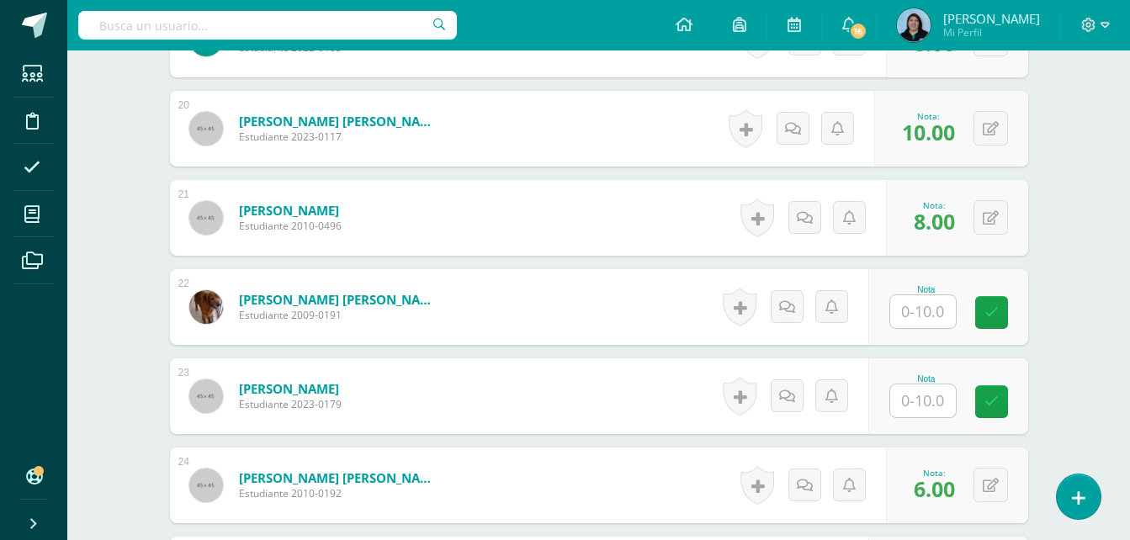
click at [929, 397] on input "text" at bounding box center [923, 400] width 66 height 33
type input "10"
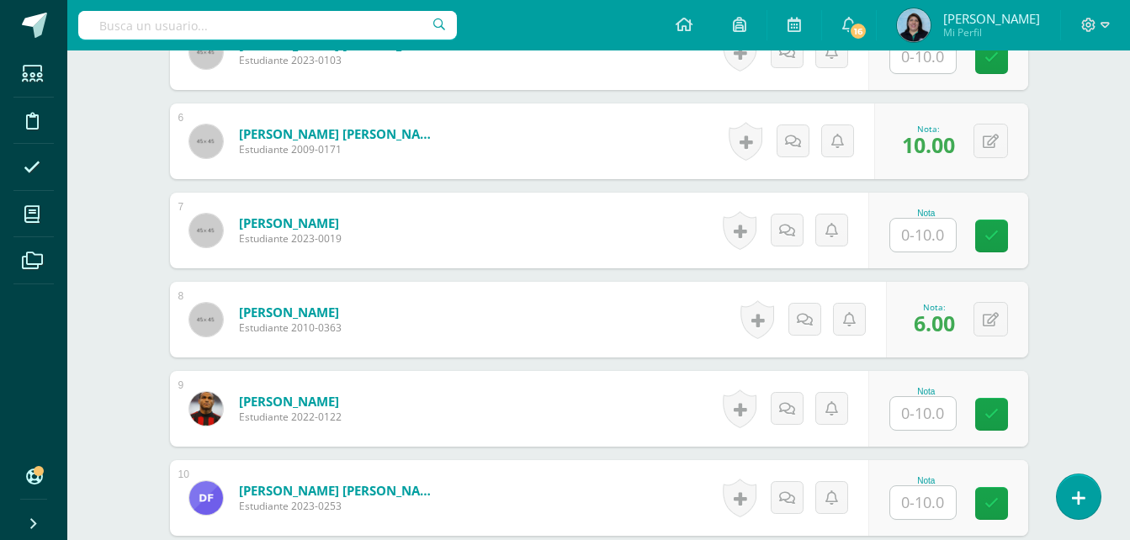
scroll to position [926, 0]
click at [934, 238] on input "text" at bounding box center [923, 236] width 66 height 33
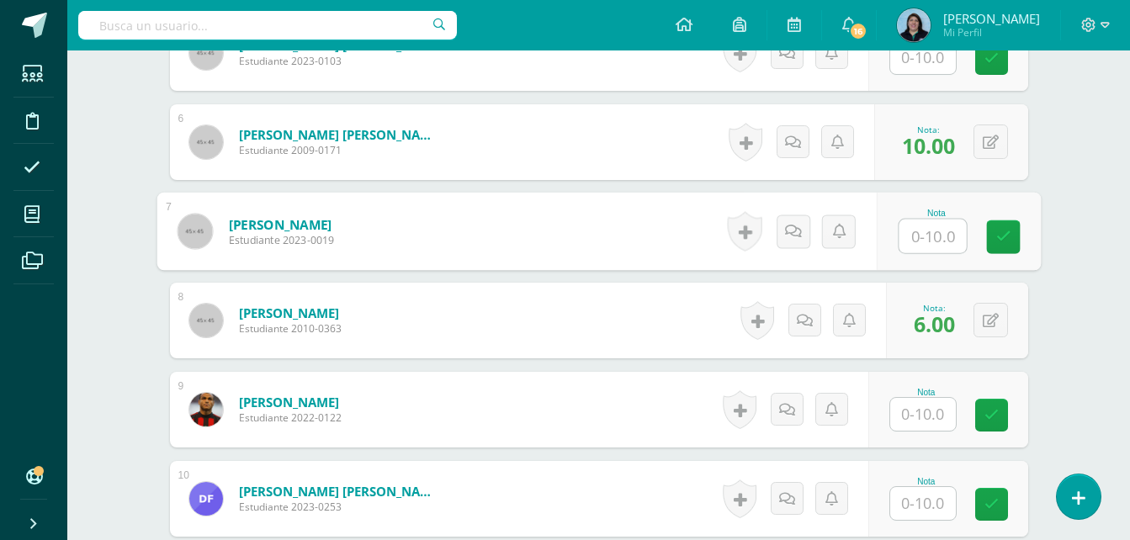
type input "8"
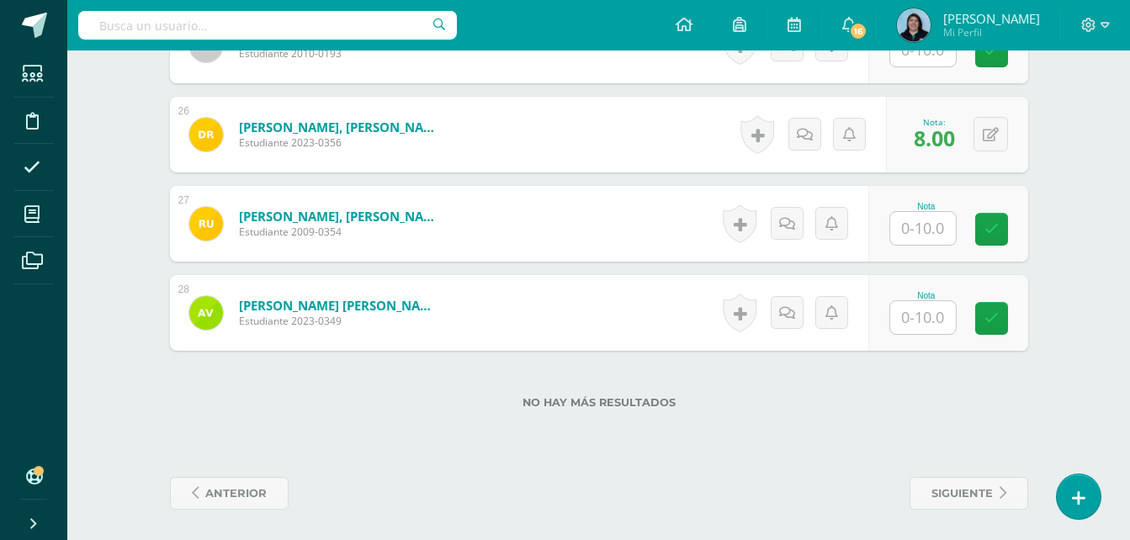
scroll to position [2720, 0]
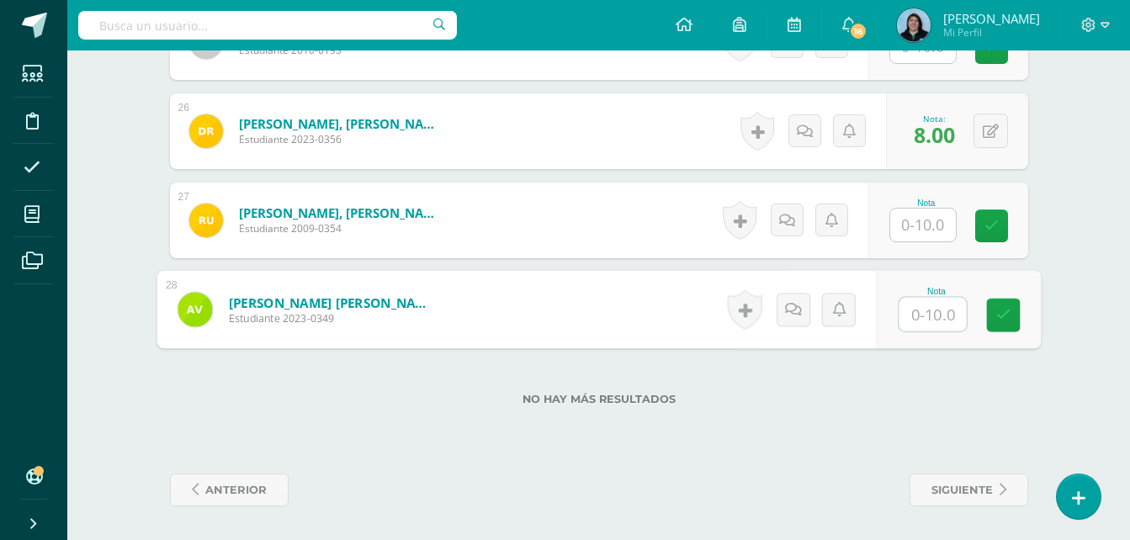
click at [926, 310] on input "text" at bounding box center [931, 315] width 67 height 34
type input "10"
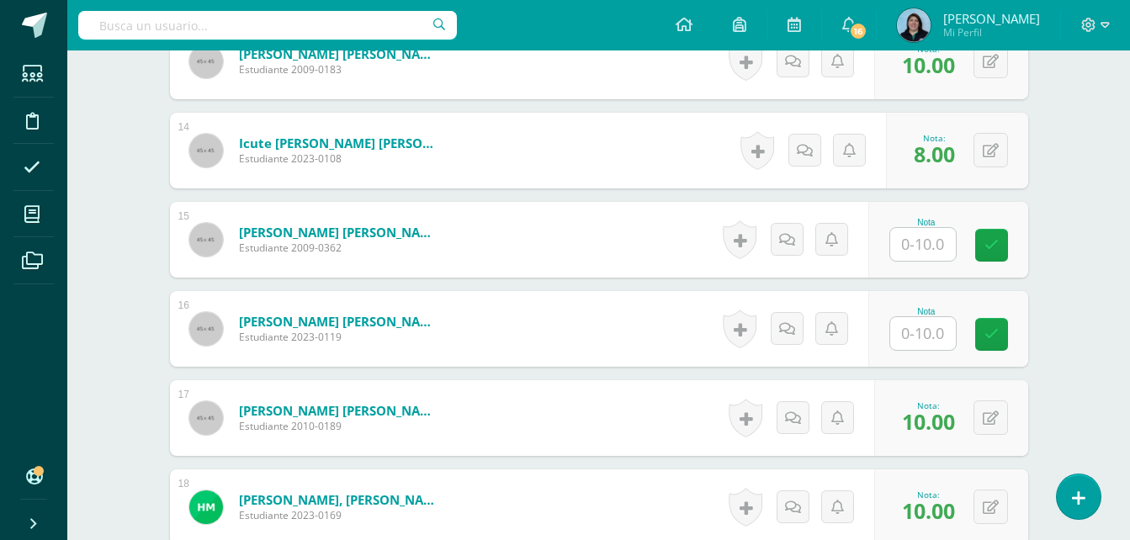
scroll to position [1459, 0]
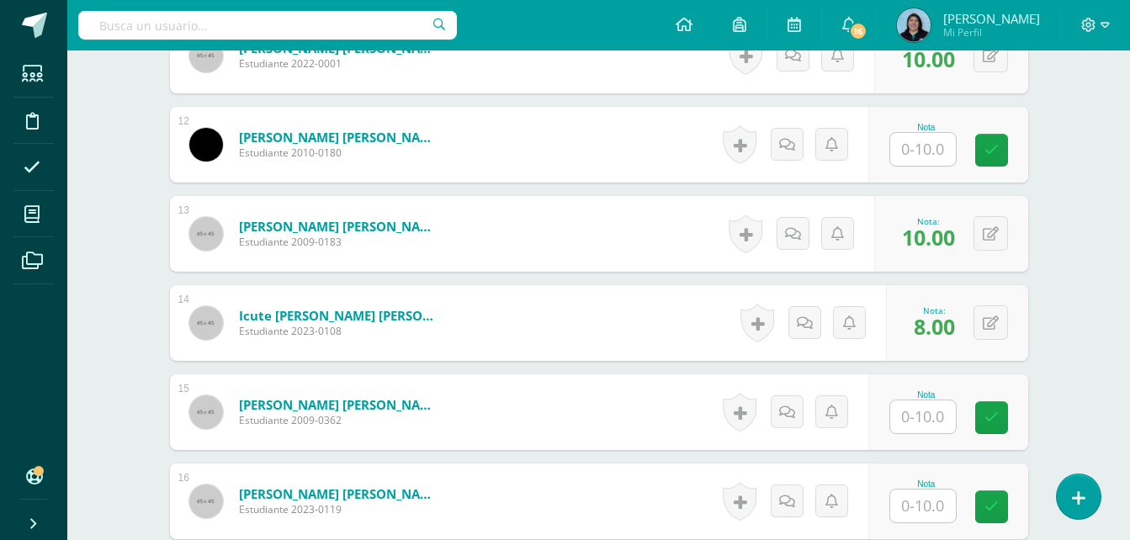
click at [919, 421] on input "text" at bounding box center [923, 416] width 66 height 33
type input "10"
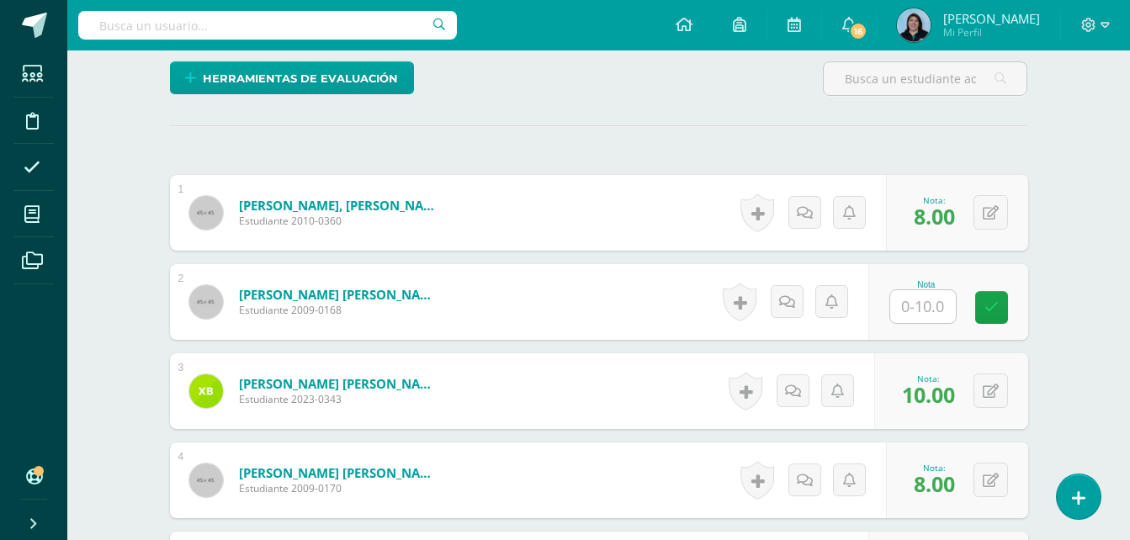
scroll to position [365, 0]
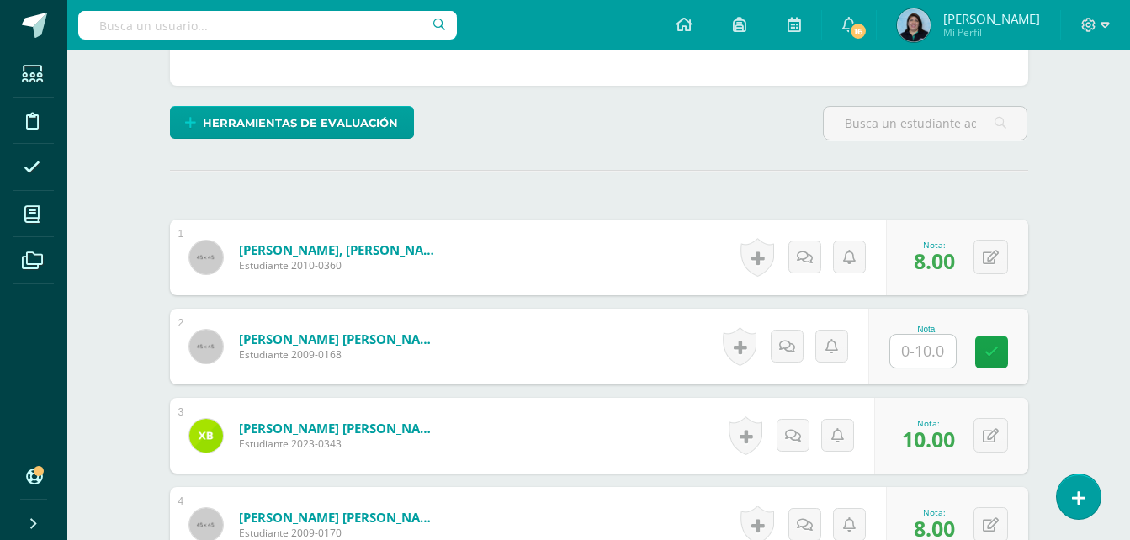
click at [931, 345] on input "text" at bounding box center [923, 351] width 66 height 33
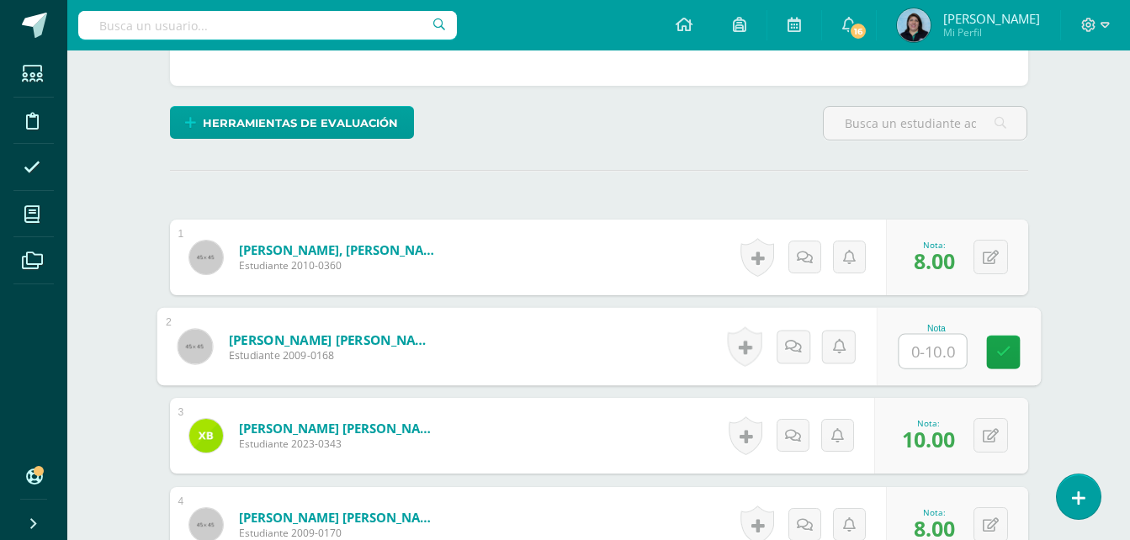
type input "9"
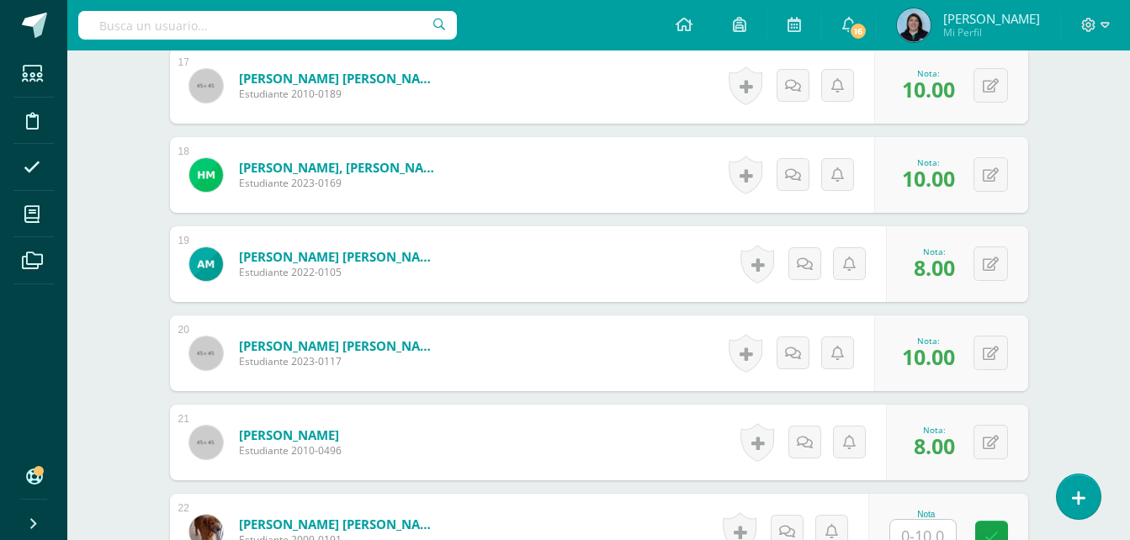
scroll to position [2047, 0]
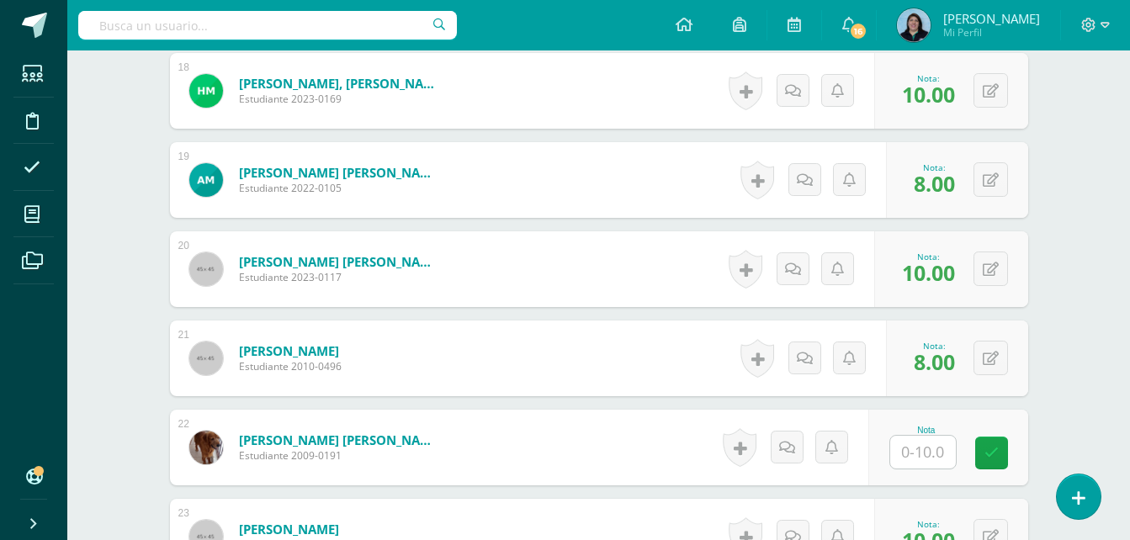
drag, startPoint x: 933, startPoint y: 454, endPoint x: 961, endPoint y: 433, distance: 35.5
click at [931, 453] on input "text" at bounding box center [923, 452] width 66 height 33
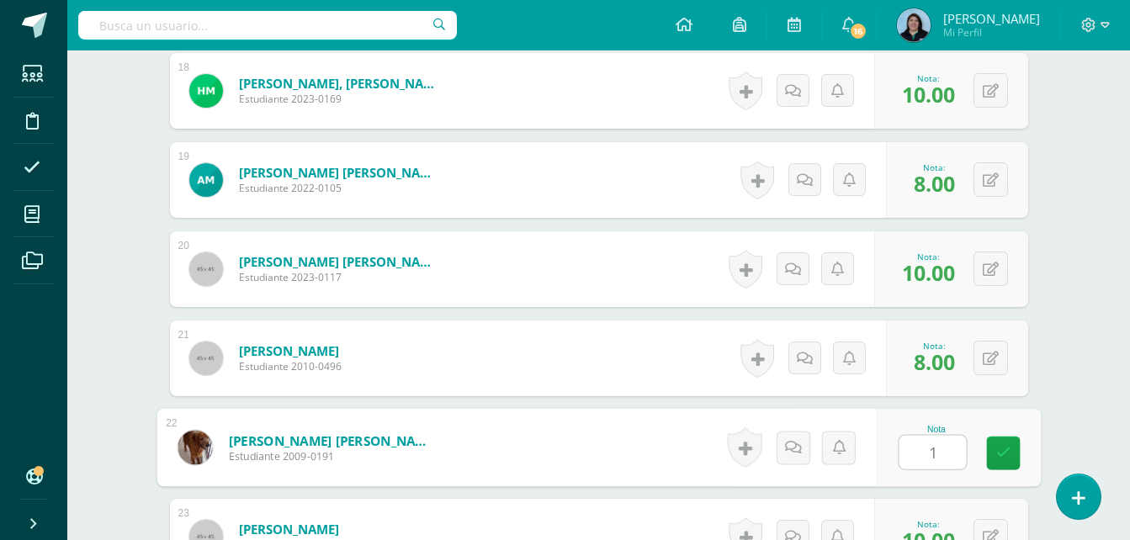
type input "10"
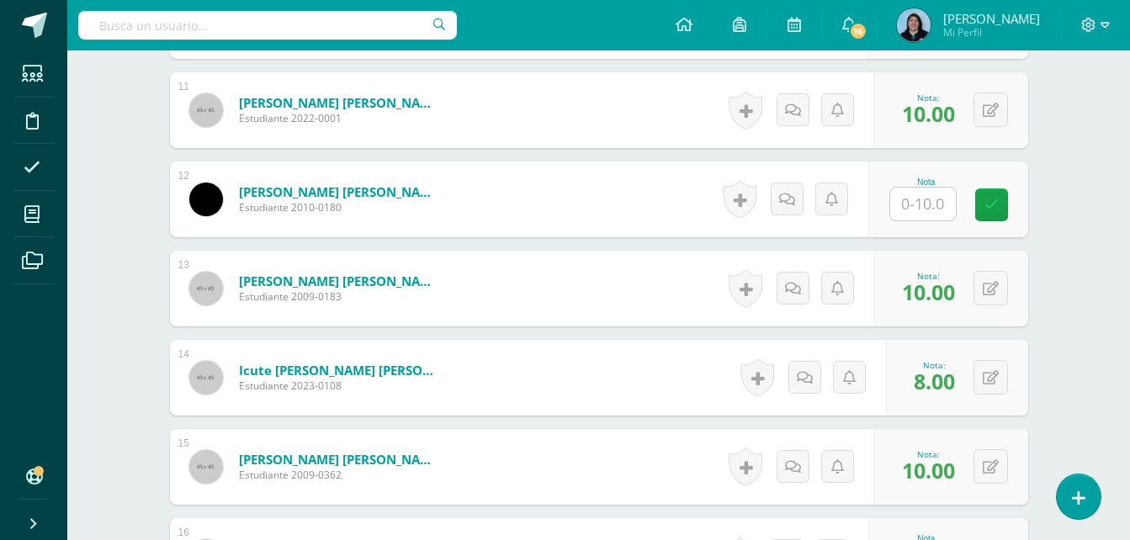
scroll to position [1374, 0]
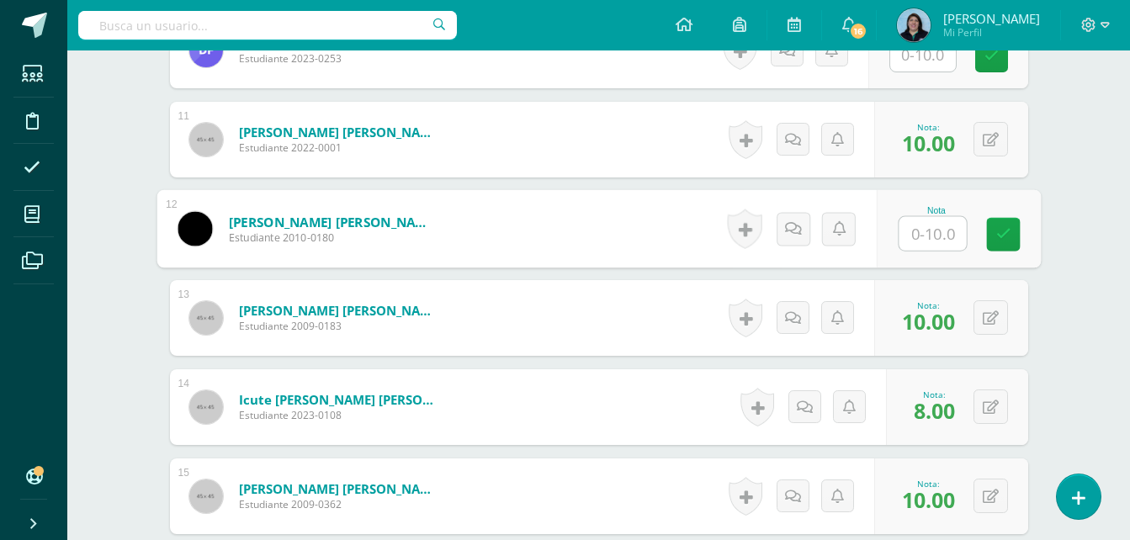
click at [932, 232] on input "text" at bounding box center [931, 234] width 67 height 34
type input "8"
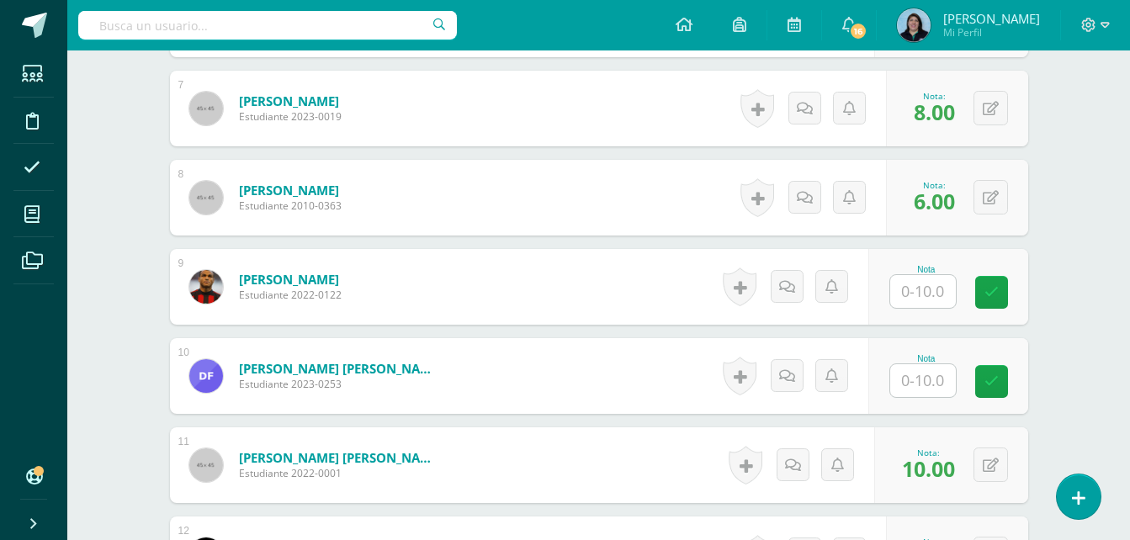
scroll to position [1038, 0]
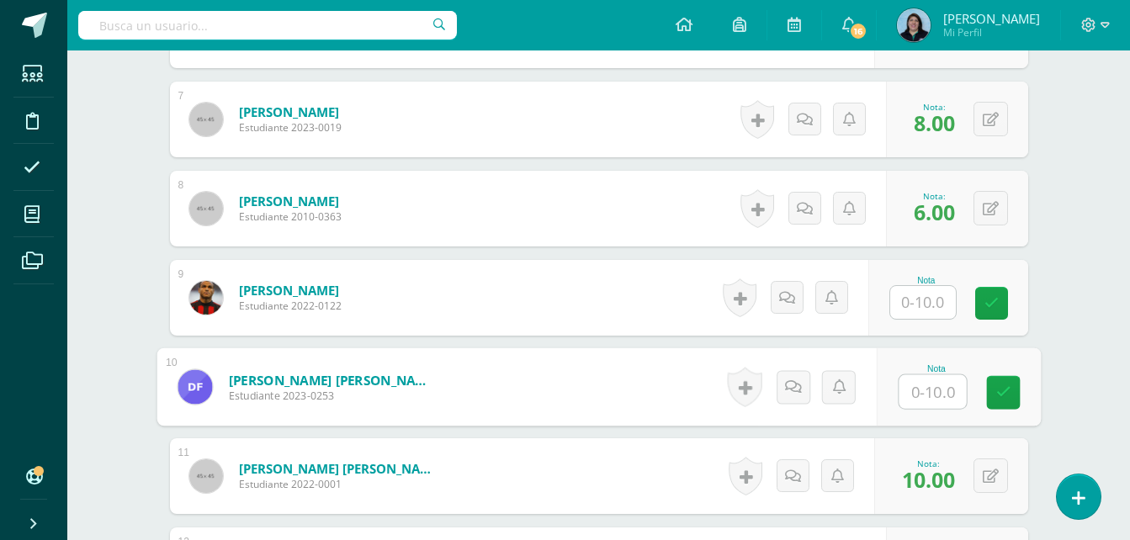
click at [924, 396] on input "text" at bounding box center [931, 392] width 67 height 34
type input "10"
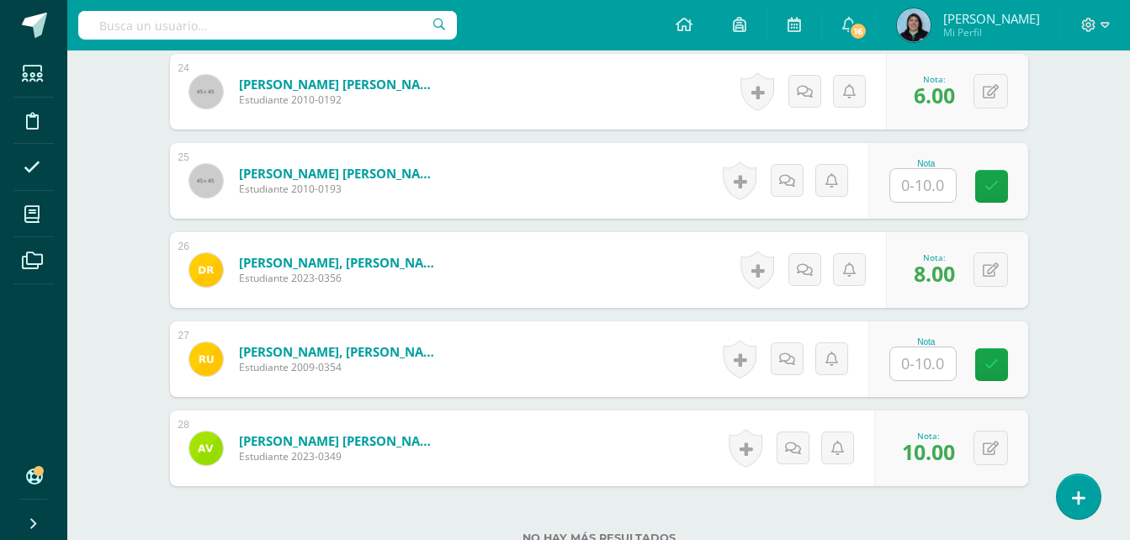
scroll to position [2552, 0]
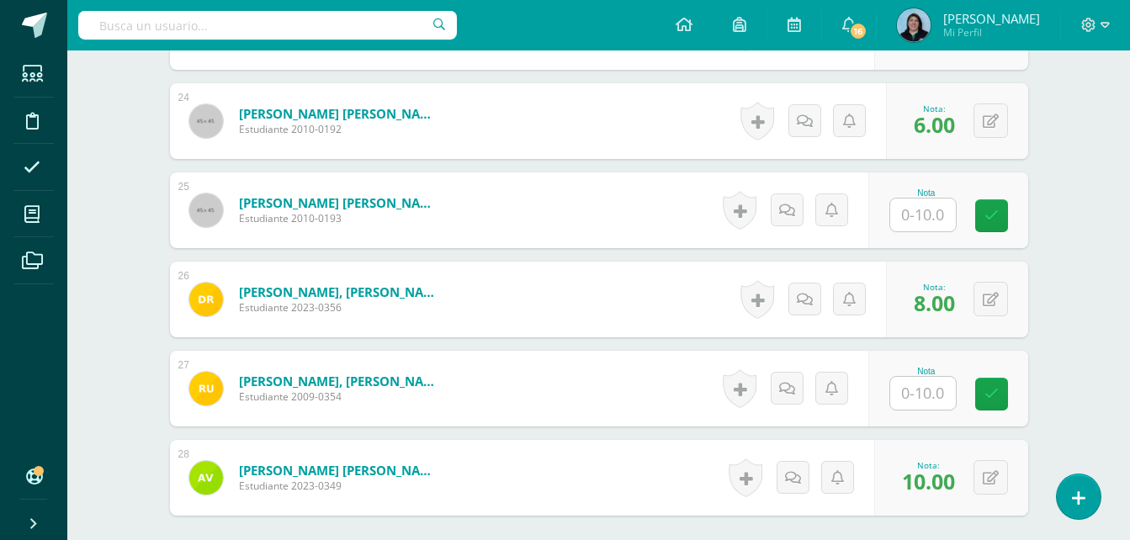
click at [919, 389] on input "text" at bounding box center [923, 393] width 66 height 33
type input "7"
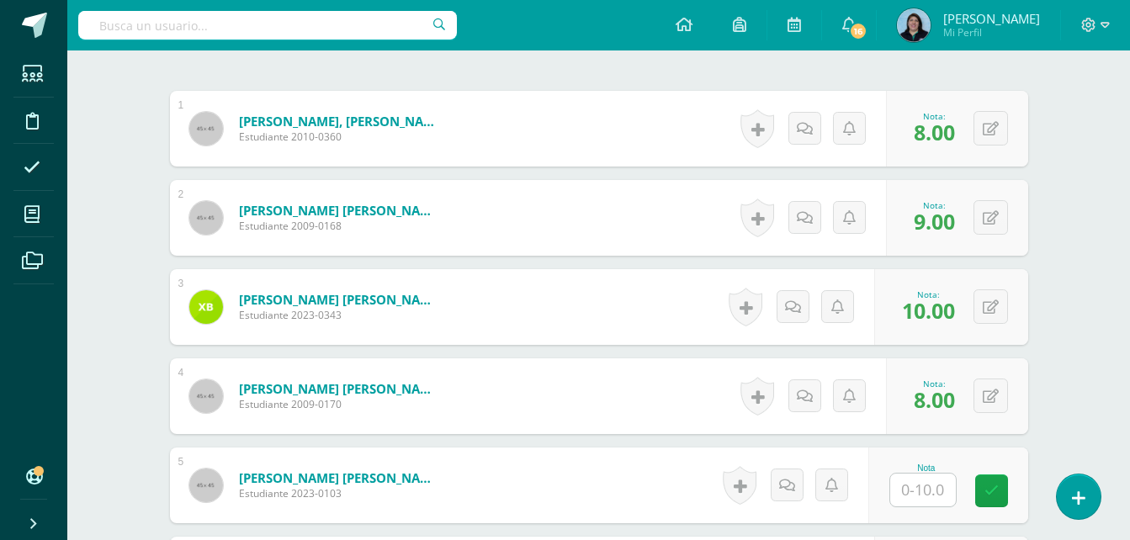
scroll to position [617, 0]
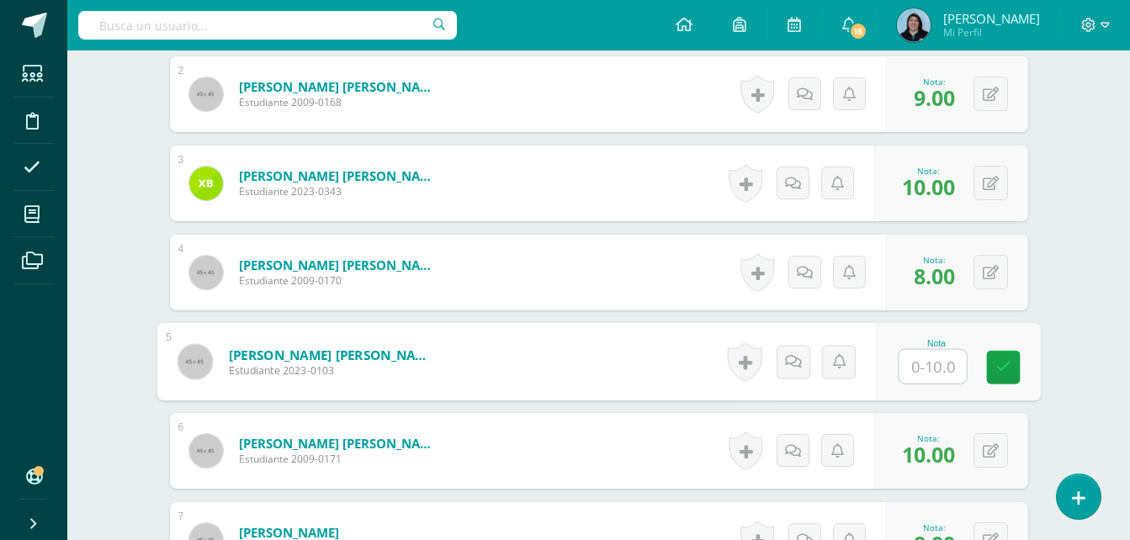
click at [918, 364] on input "text" at bounding box center [931, 367] width 67 height 34
type input "0"
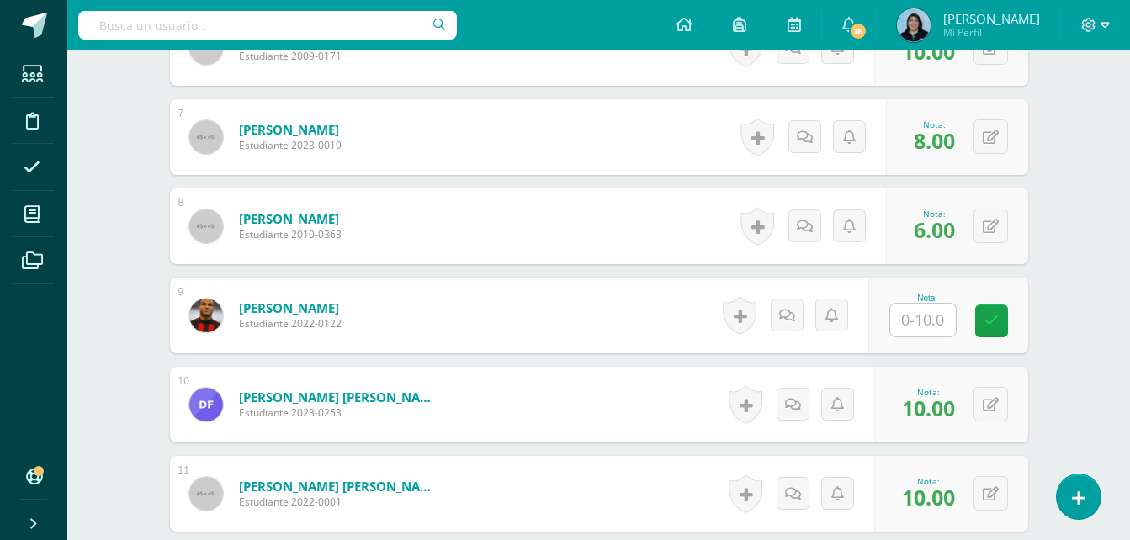
scroll to position [1038, 0]
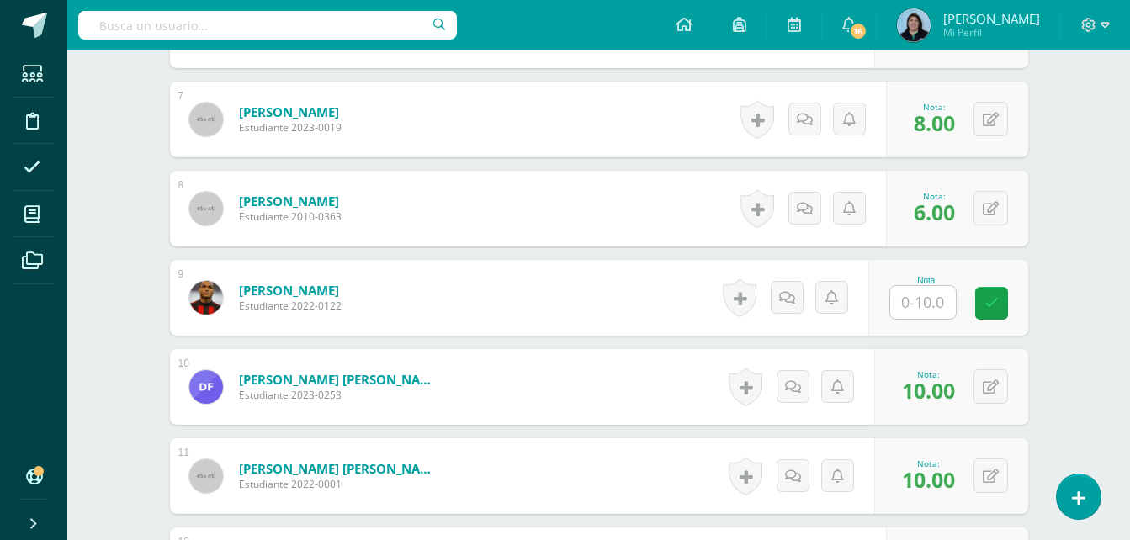
click at [933, 296] on input "text" at bounding box center [923, 302] width 66 height 33
type input "0"
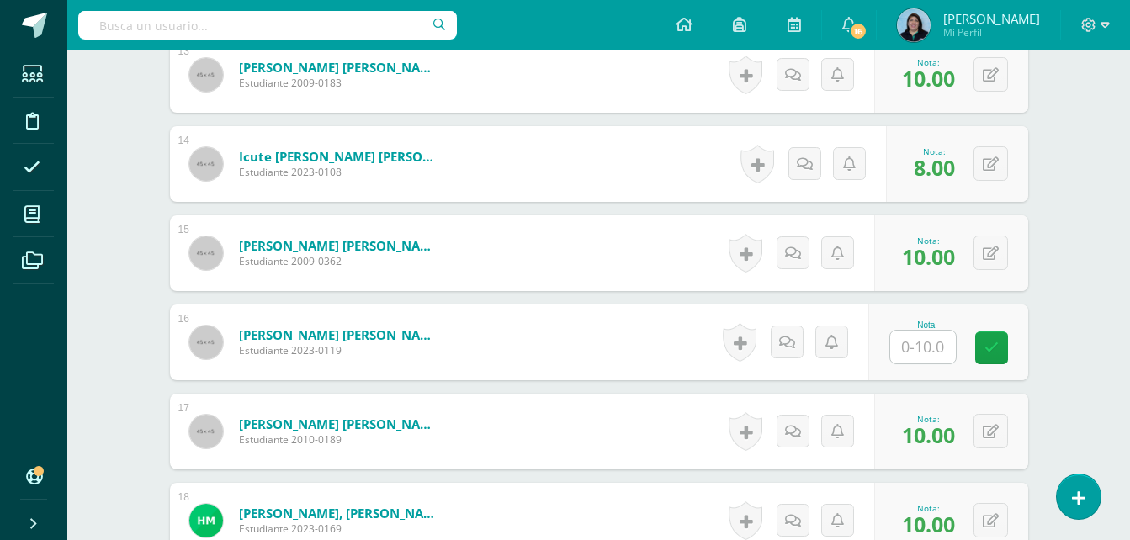
scroll to position [1627, 0]
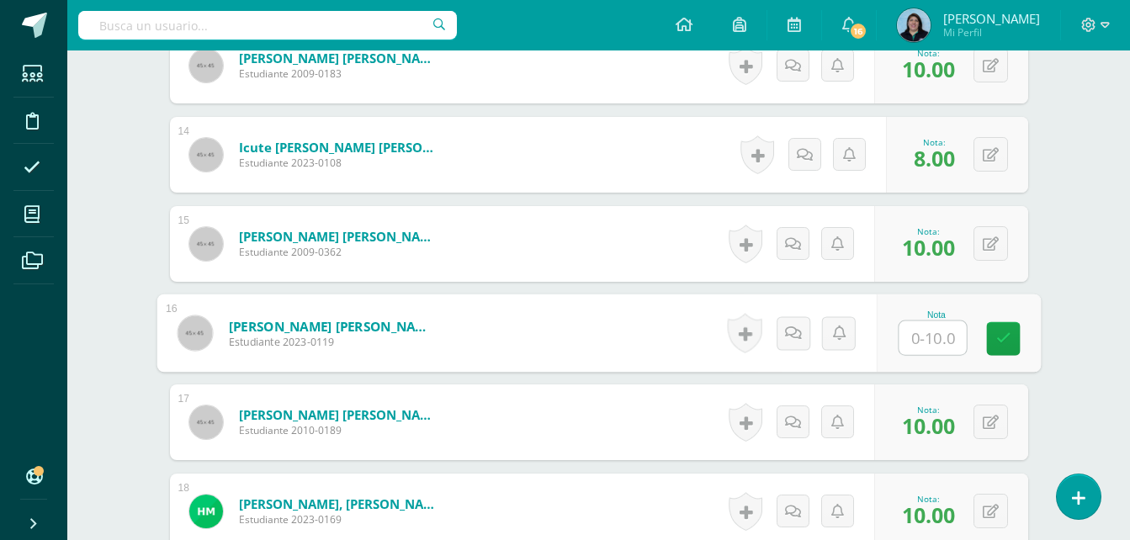
click at [924, 333] on input "text" at bounding box center [931, 338] width 67 height 34
type input "0"
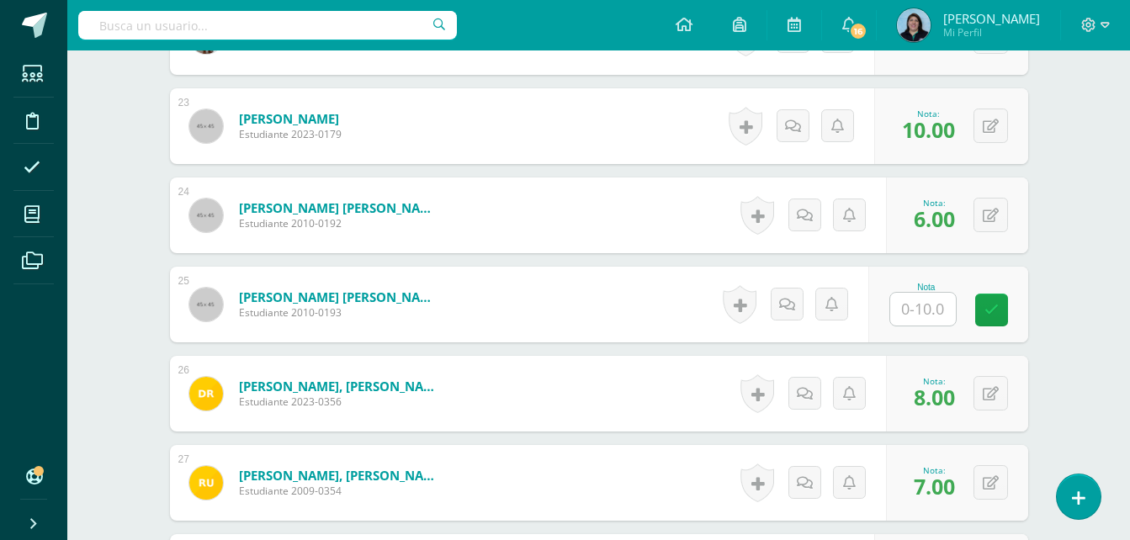
scroll to position [2468, 0]
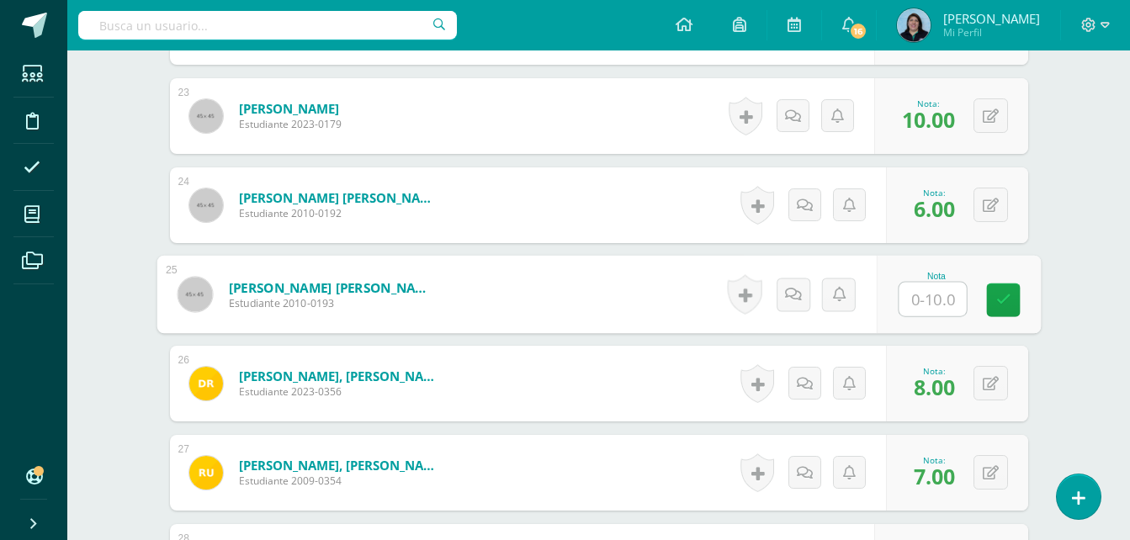
click at [922, 301] on input "text" at bounding box center [931, 300] width 67 height 34
type input "0"
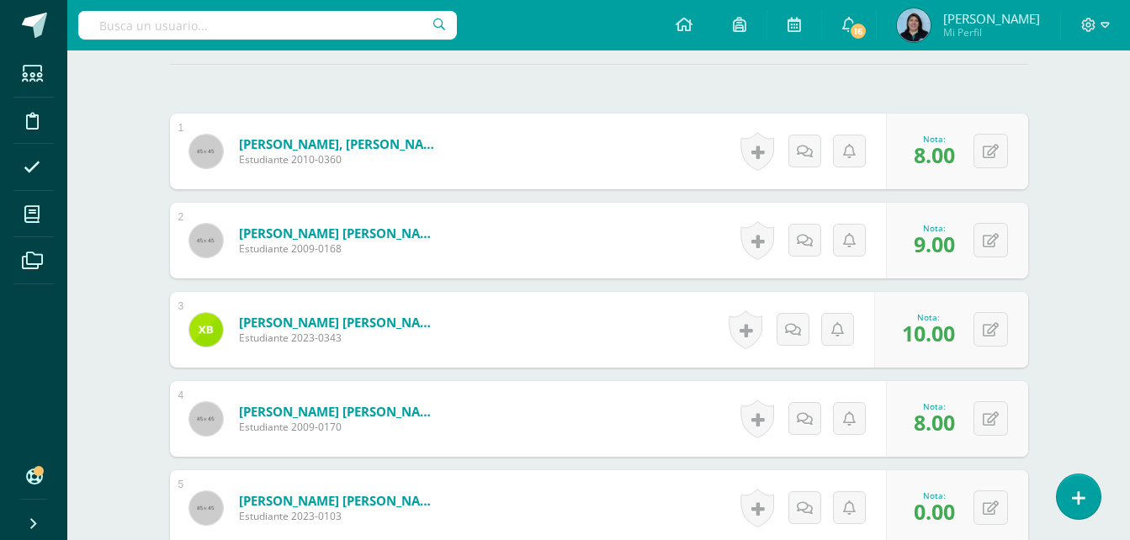
scroll to position [197, 0]
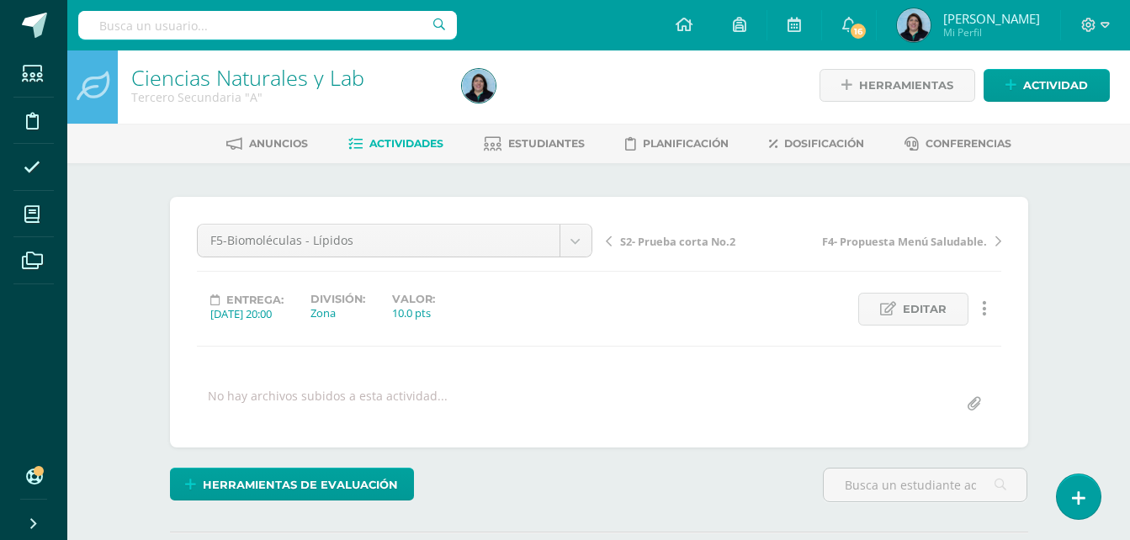
scroll to position [4, 0]
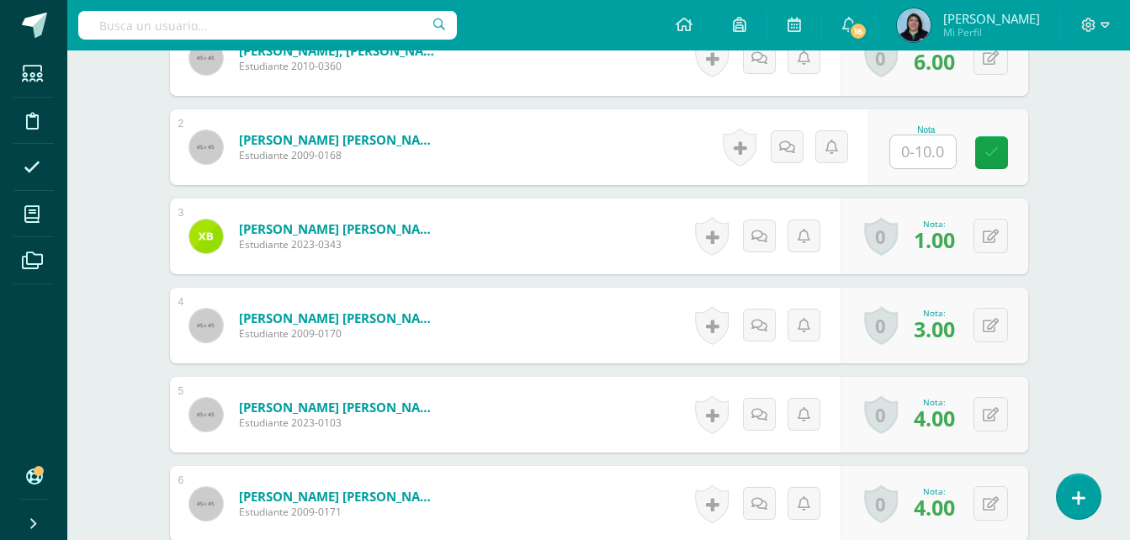
scroll to position [565, 0]
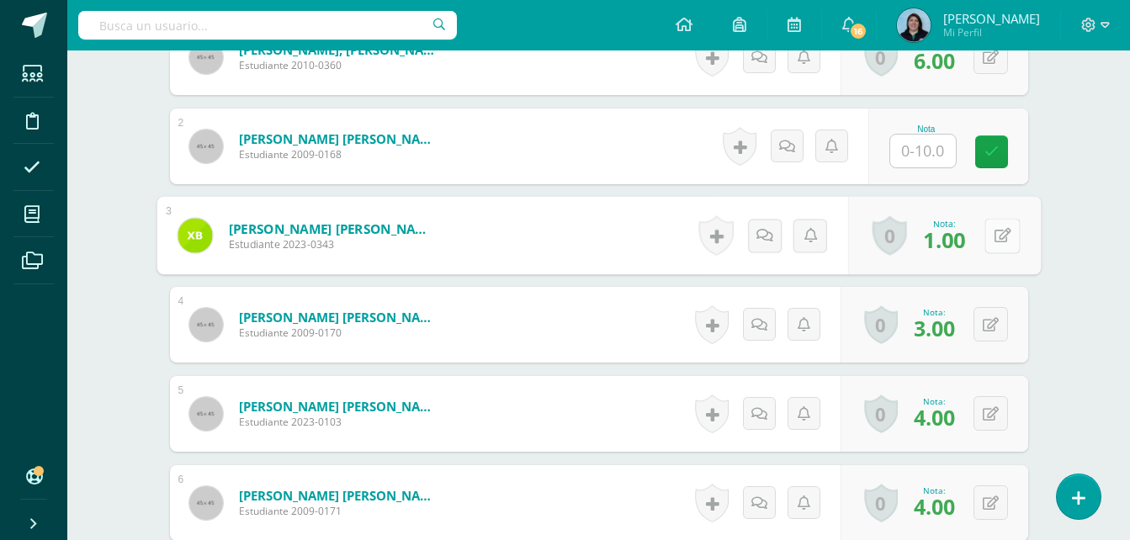
click at [993, 236] on button at bounding box center [1001, 235] width 35 height 35
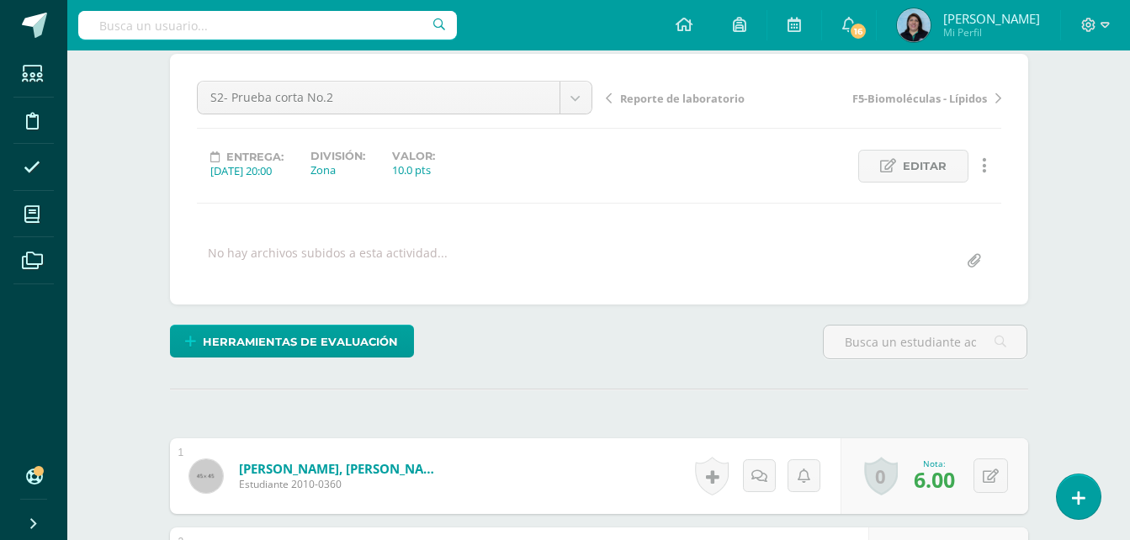
scroll to position [483, 0]
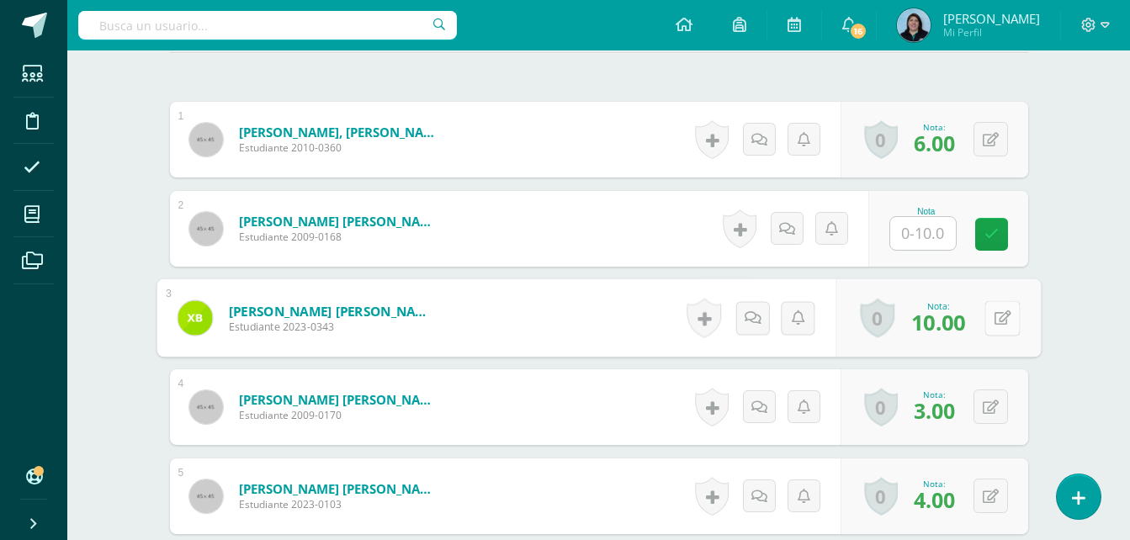
click at [998, 319] on button at bounding box center [1001, 317] width 35 height 35
type input "1"
click at [961, 331] on link at bounding box center [957, 324] width 34 height 34
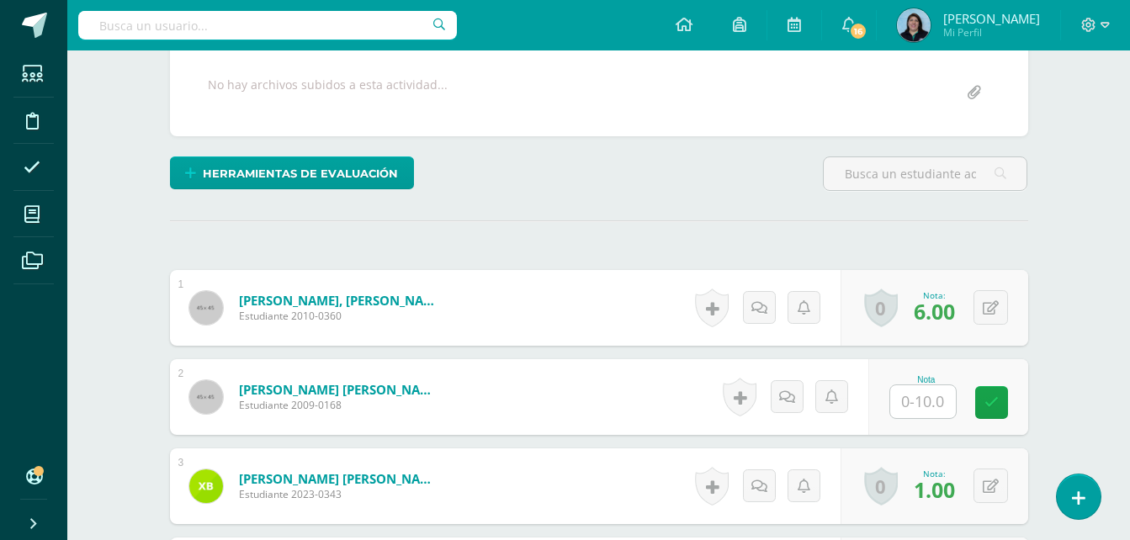
scroll to position [0, 0]
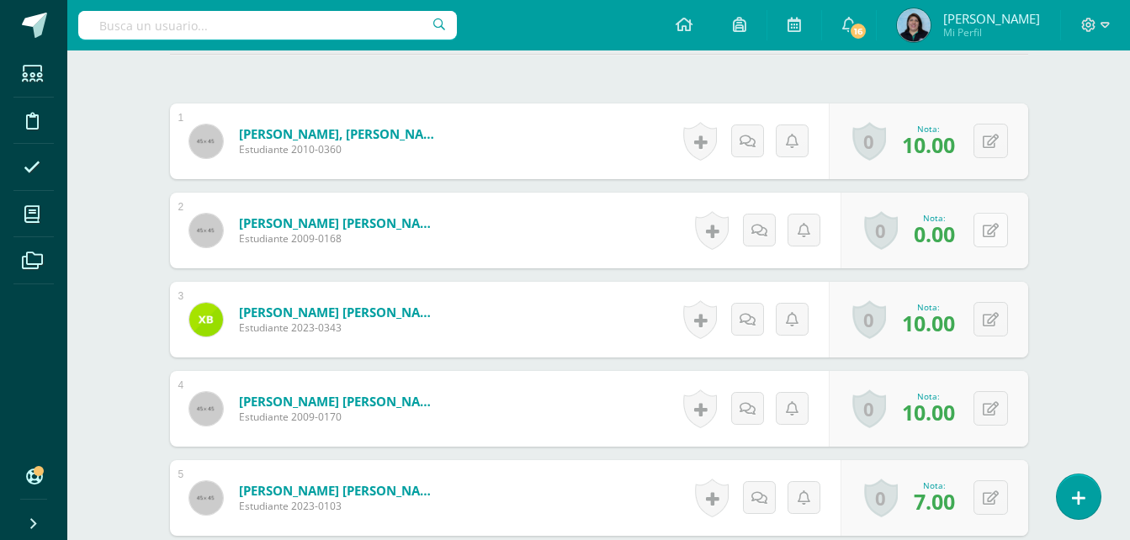
scroll to position [482, 0]
click at [994, 230] on icon at bounding box center [1001, 229] width 17 height 14
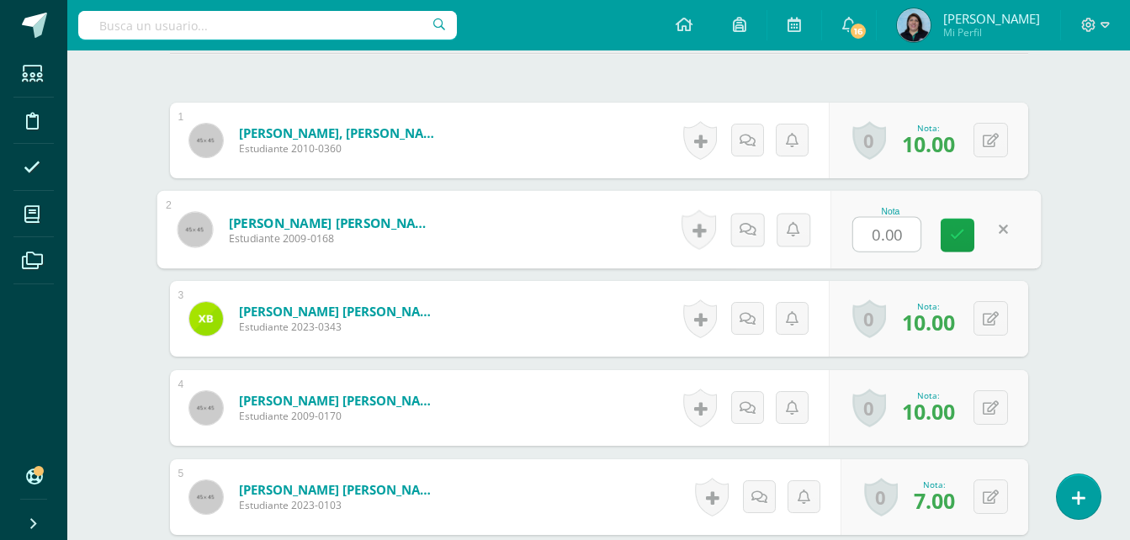
type input "4"
click at [956, 241] on icon at bounding box center [957, 234] width 15 height 14
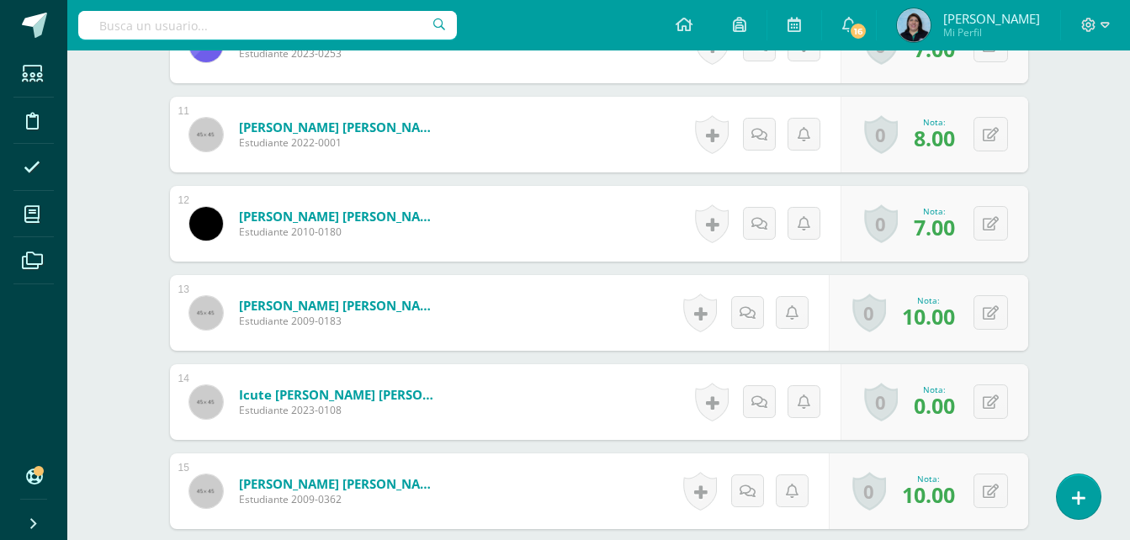
scroll to position [1408, 0]
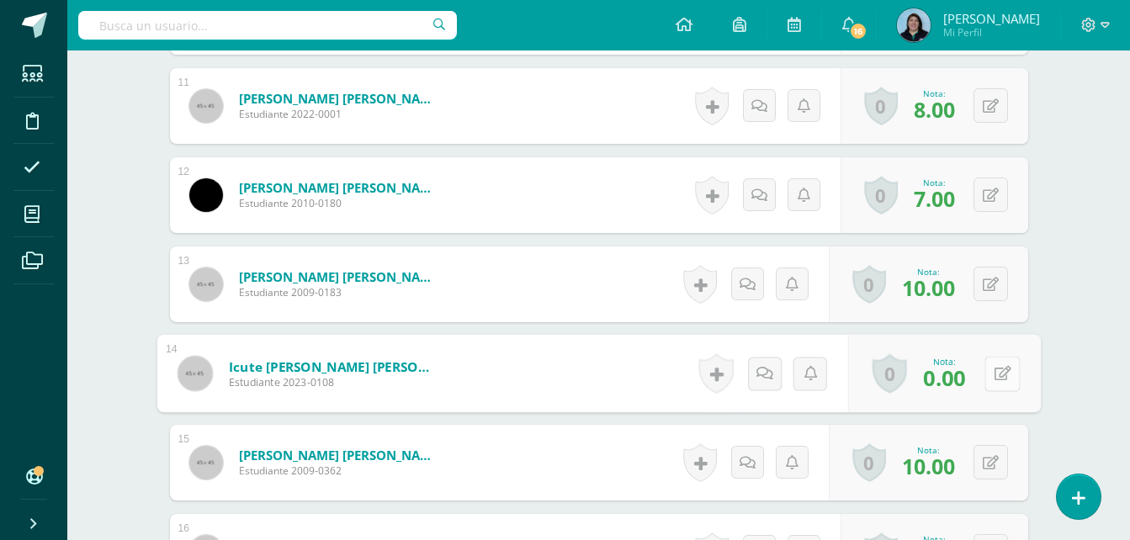
click at [985, 373] on button at bounding box center [1001, 373] width 35 height 35
type input "4"
click at [950, 380] on icon at bounding box center [957, 379] width 15 height 14
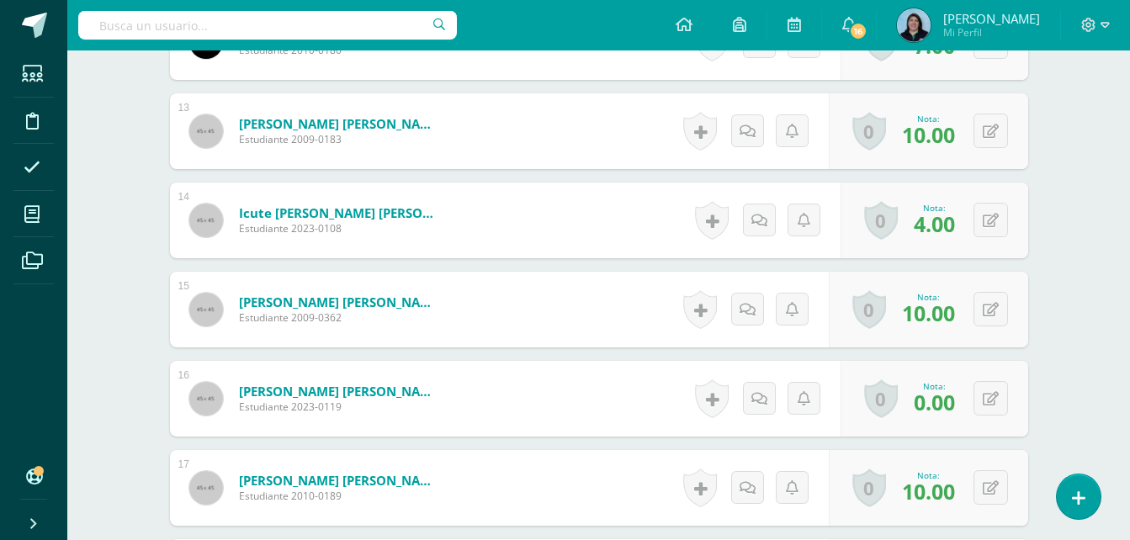
scroll to position [1660, 0]
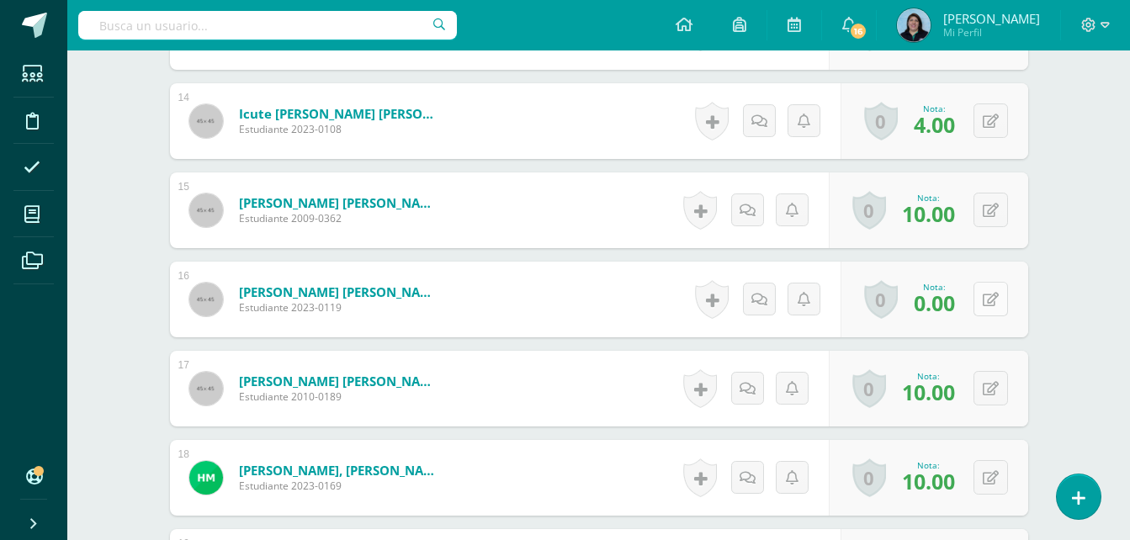
click at [989, 299] on button at bounding box center [990, 299] width 34 height 34
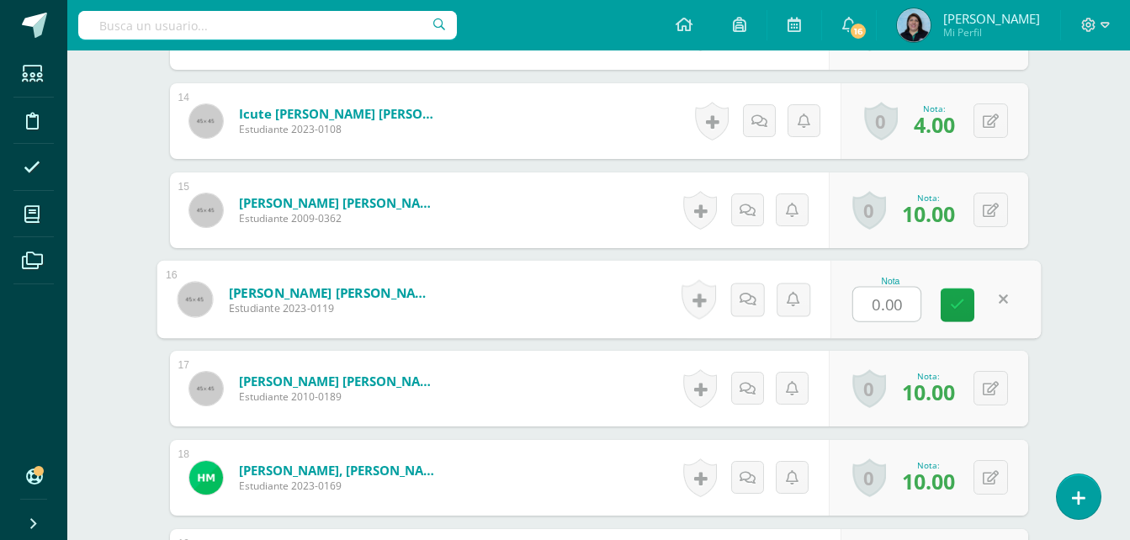
type input "4"
click at [956, 310] on icon at bounding box center [957, 305] width 15 height 14
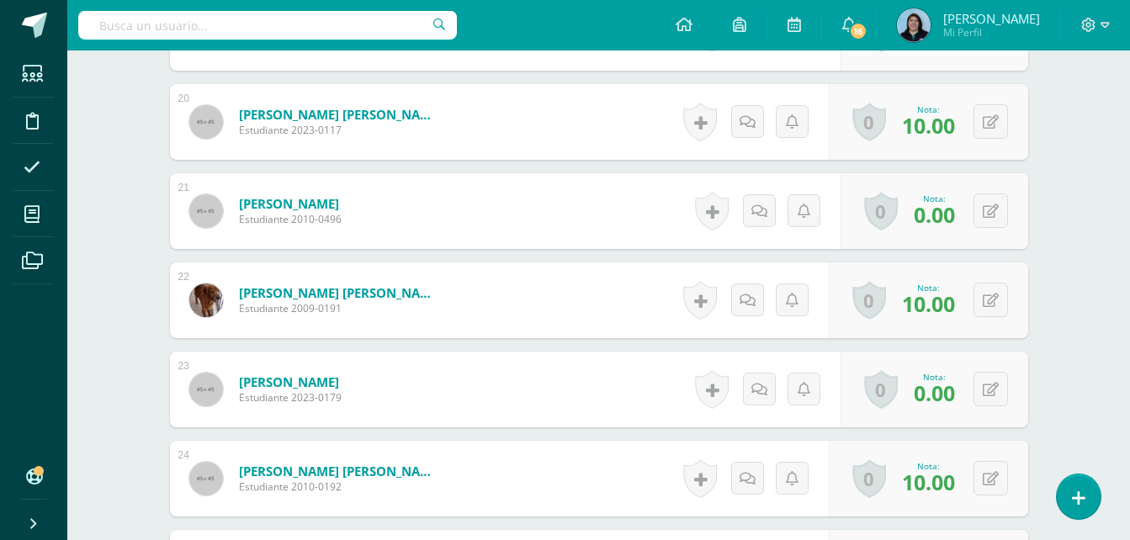
scroll to position [2165, 0]
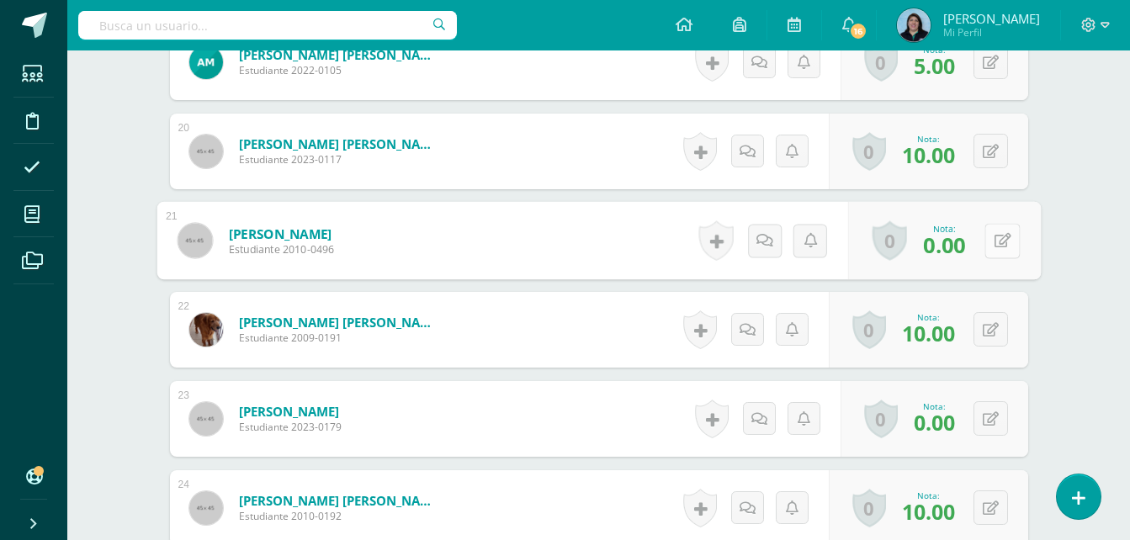
click at [995, 241] on icon at bounding box center [1001, 240] width 17 height 14
type input "4"
click at [962, 247] on icon at bounding box center [957, 246] width 15 height 14
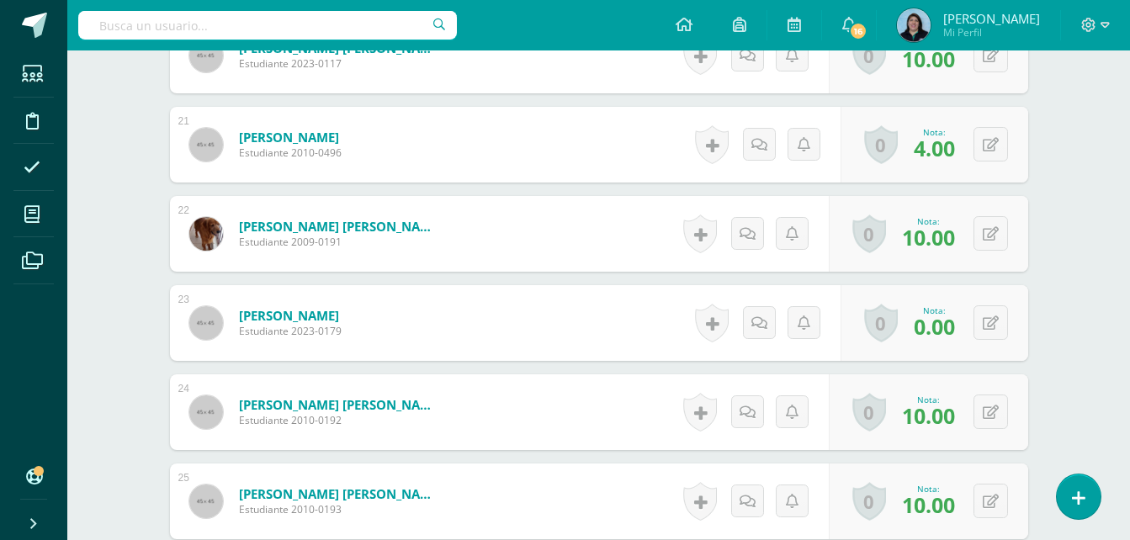
scroll to position [2417, 0]
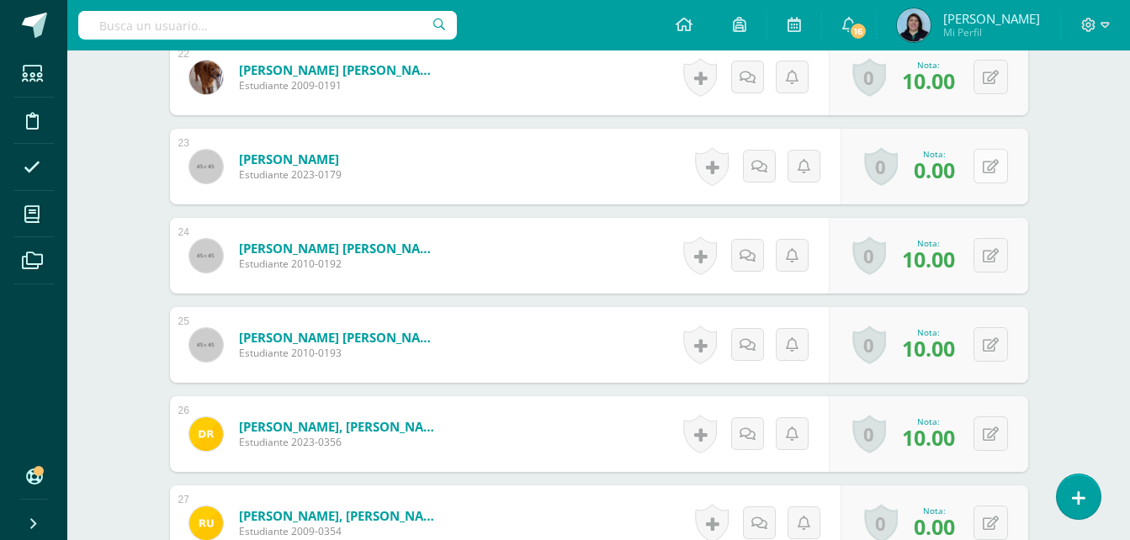
click at [988, 169] on button at bounding box center [990, 166] width 34 height 34
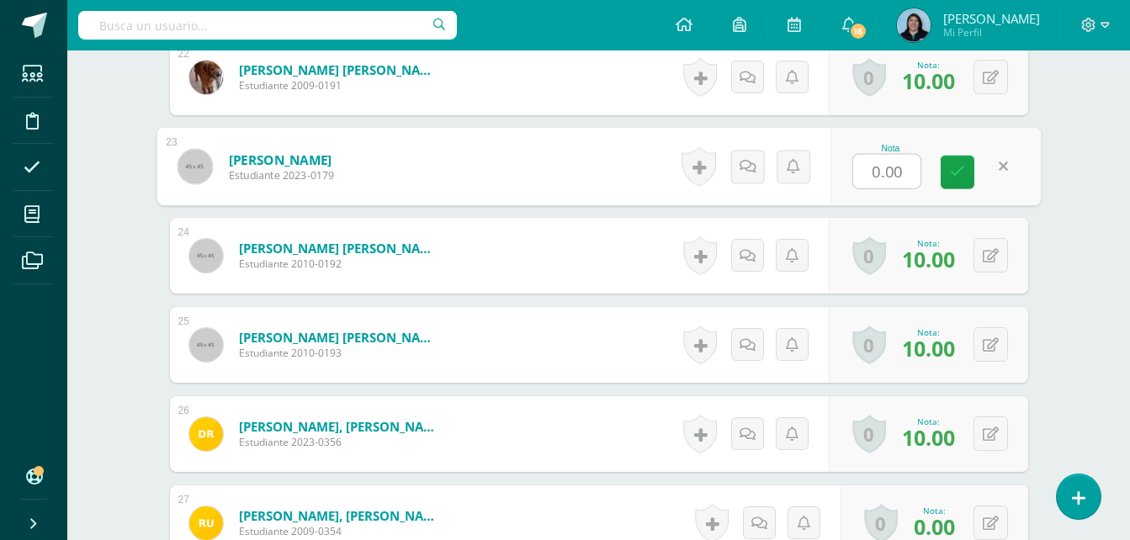
type input "4"
click at [961, 174] on icon at bounding box center [957, 172] width 15 height 14
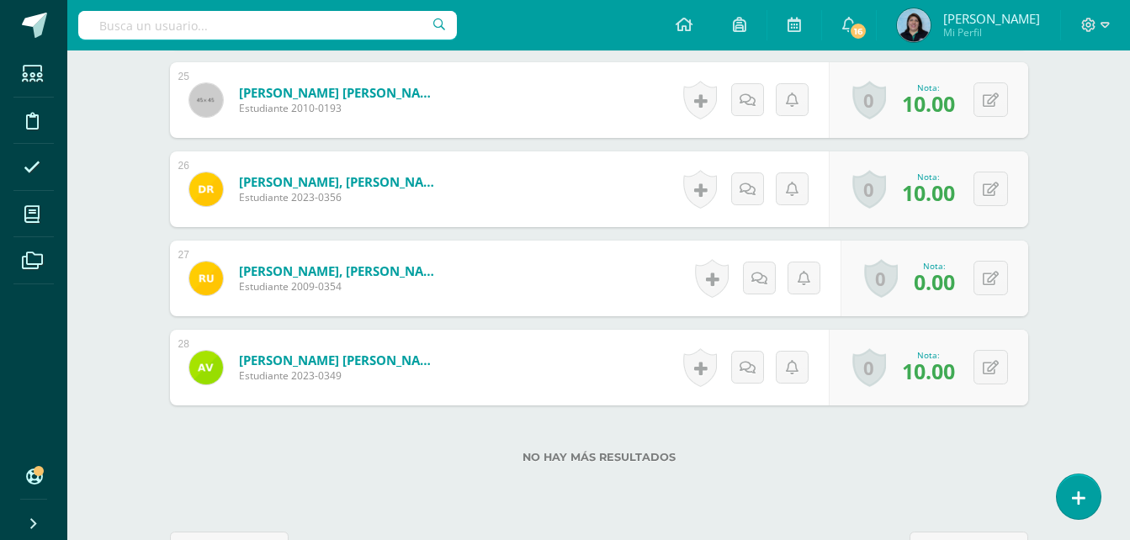
scroll to position [2670, 0]
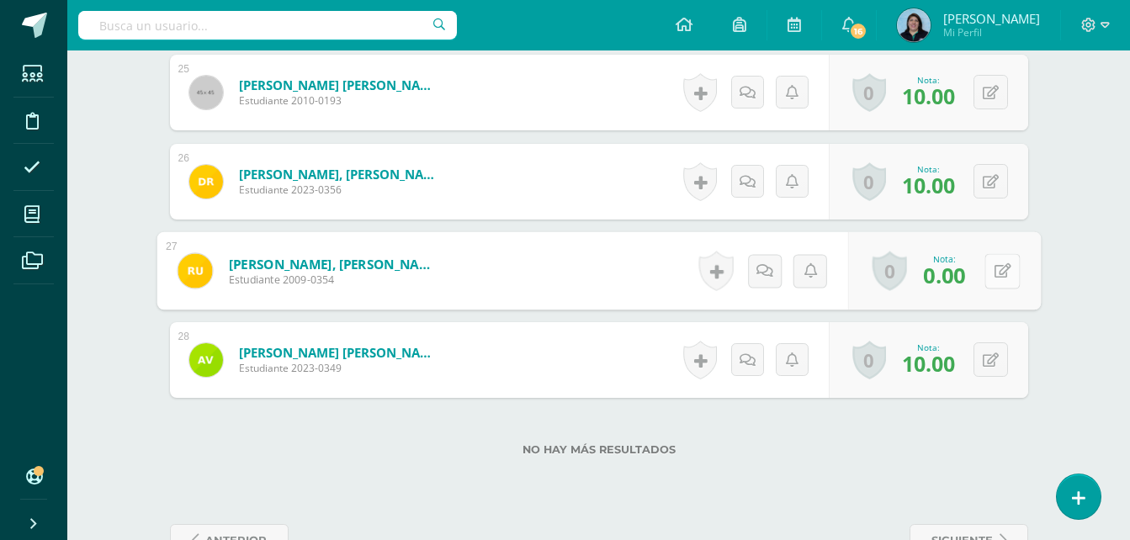
click at [988, 266] on button at bounding box center [1001, 270] width 35 height 35
type input "4"
click at [964, 273] on link at bounding box center [957, 277] width 34 height 34
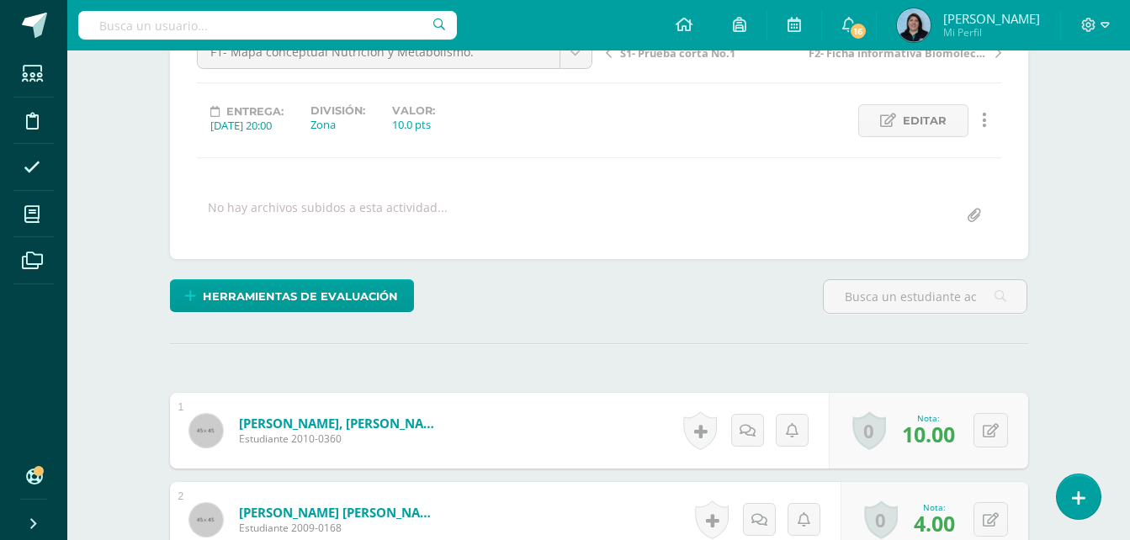
scroll to position [0, 0]
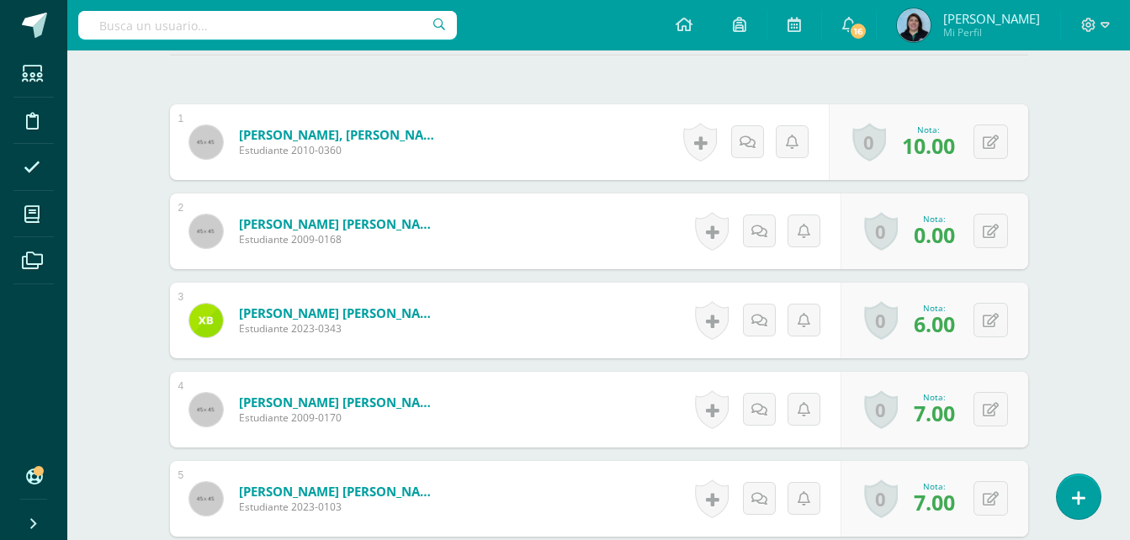
scroll to position [481, 0]
click at [992, 232] on button at bounding box center [990, 230] width 34 height 34
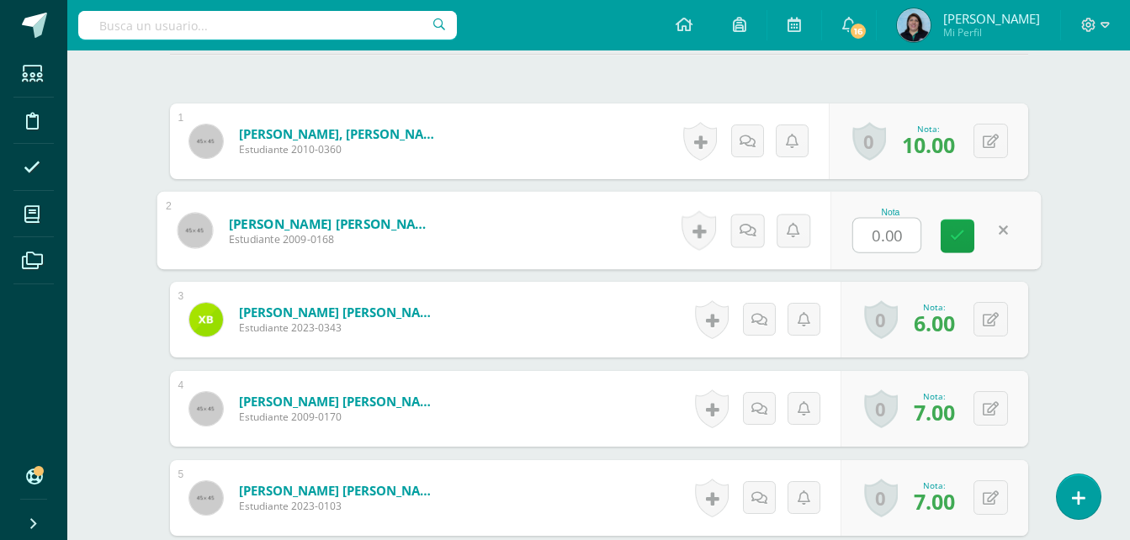
scroll to position [482, 0]
type input "4"
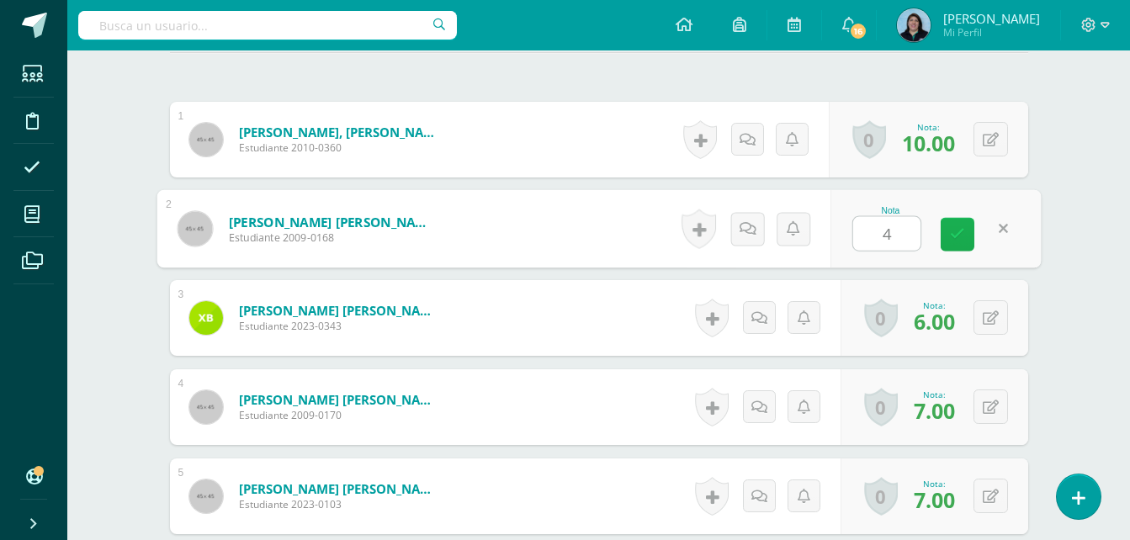
click at [957, 235] on icon at bounding box center [957, 234] width 15 height 14
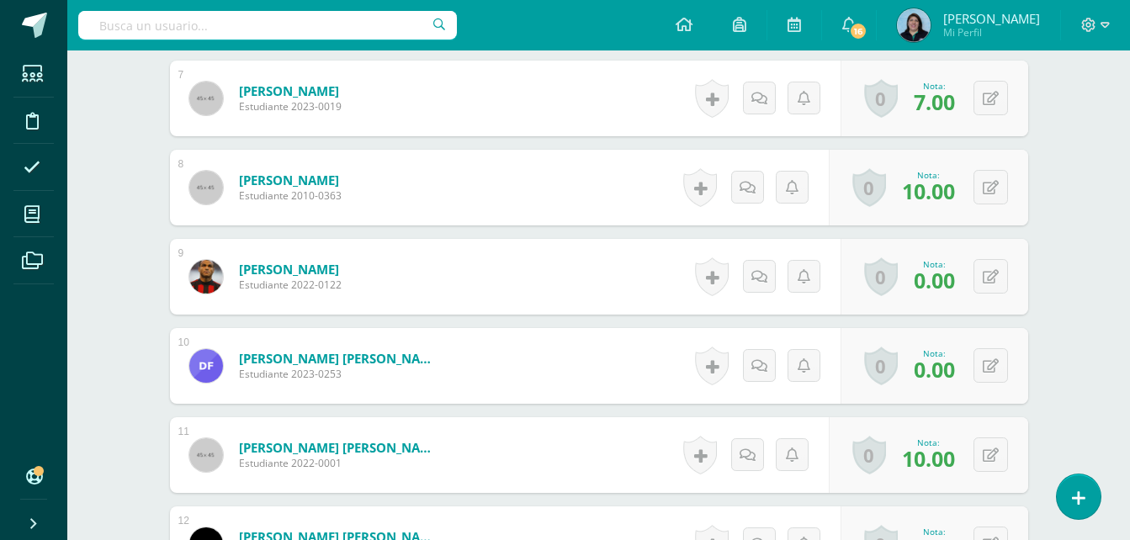
scroll to position [1072, 0]
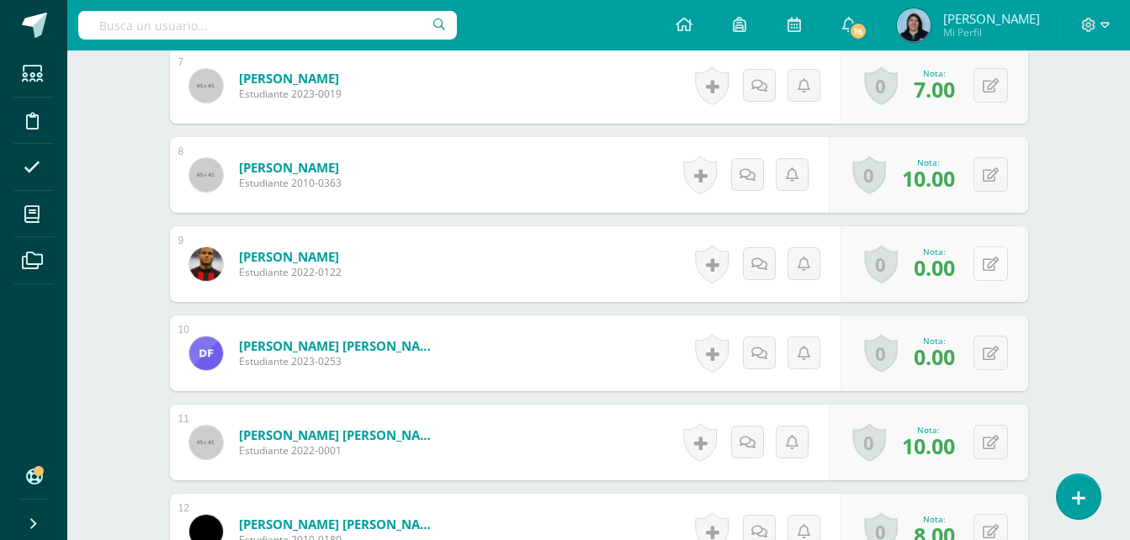
click at [998, 267] on button at bounding box center [990, 263] width 34 height 34
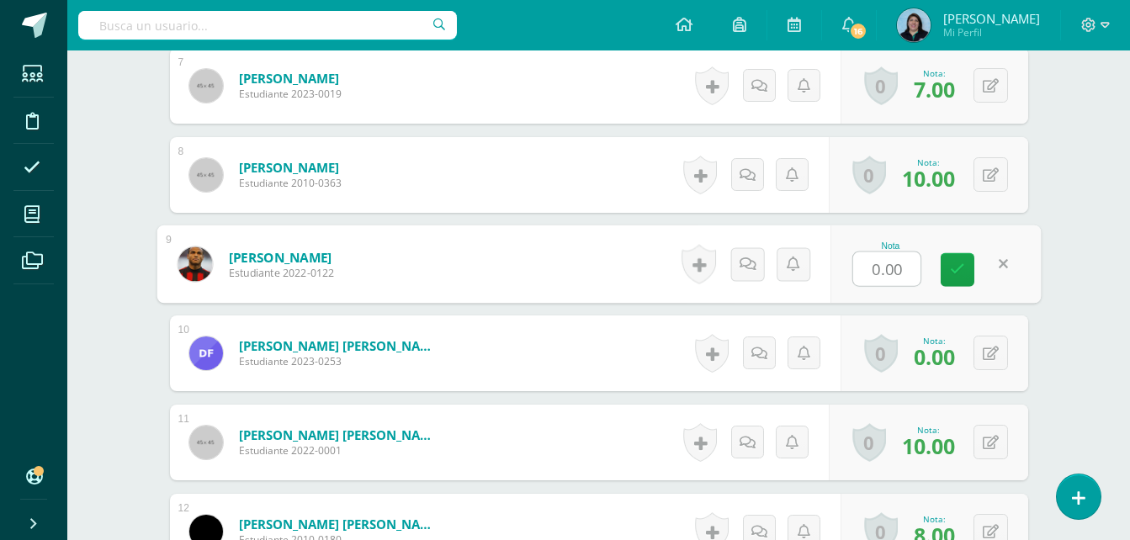
type input "4"
click at [958, 271] on icon at bounding box center [957, 269] width 15 height 14
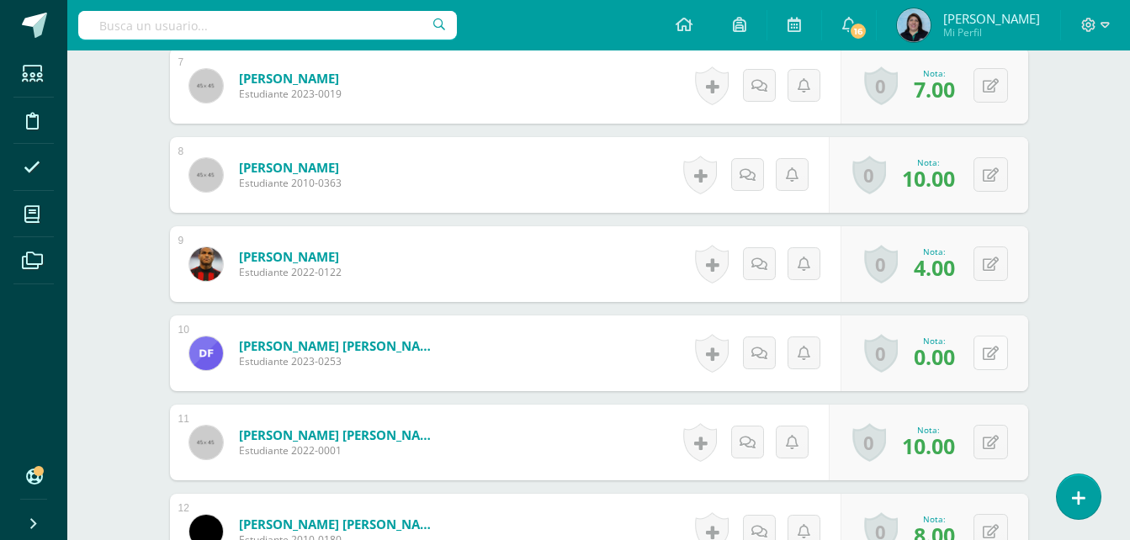
click at [994, 351] on icon at bounding box center [990, 354] width 16 height 14
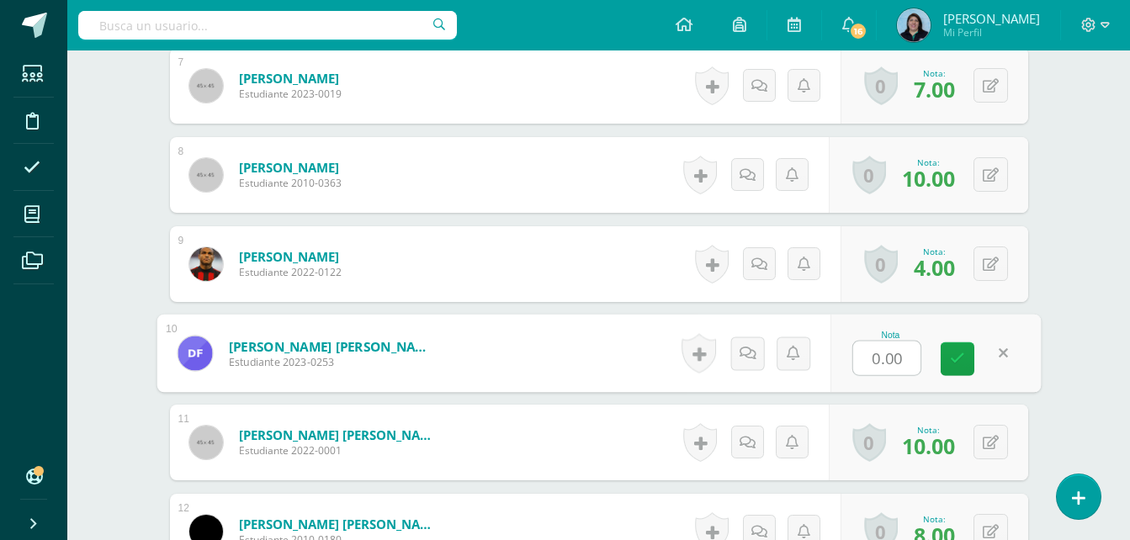
type input "4"
click at [961, 358] on icon at bounding box center [957, 359] width 15 height 14
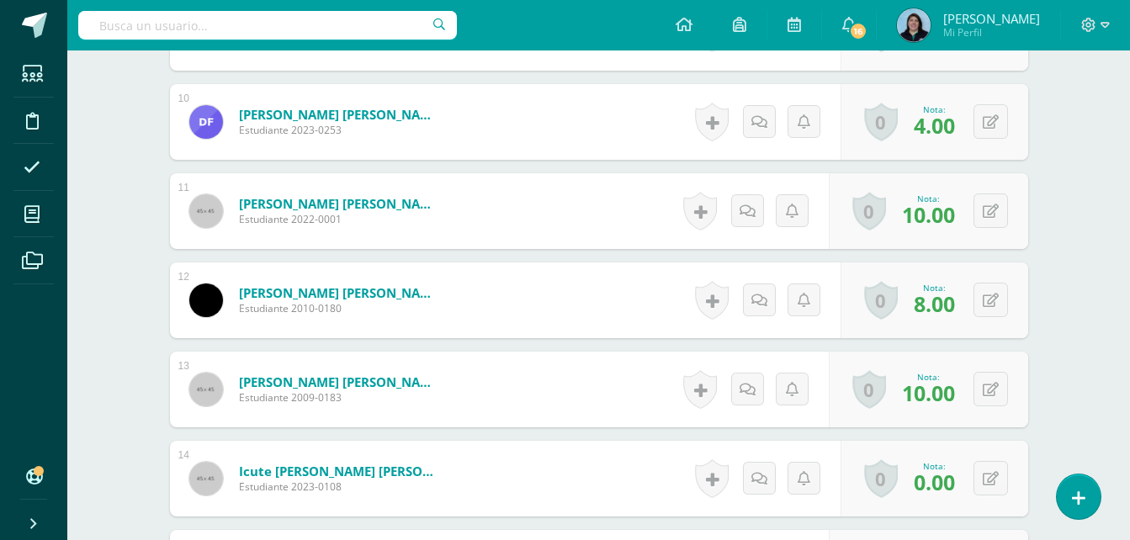
scroll to position [1408, 0]
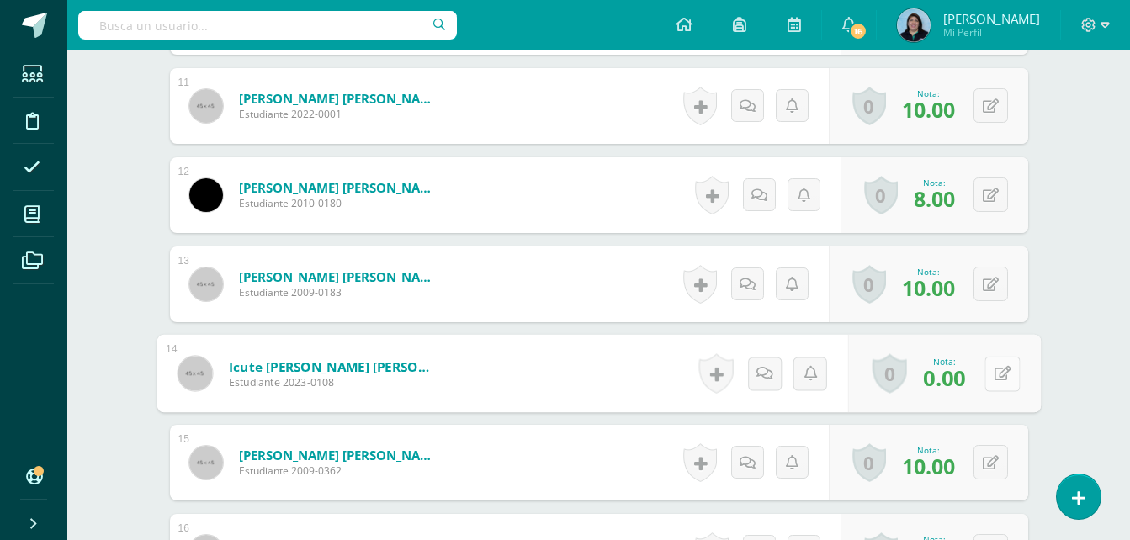
click at [990, 372] on button at bounding box center [1001, 373] width 35 height 35
type input "4"
click at [951, 379] on icon at bounding box center [957, 379] width 15 height 14
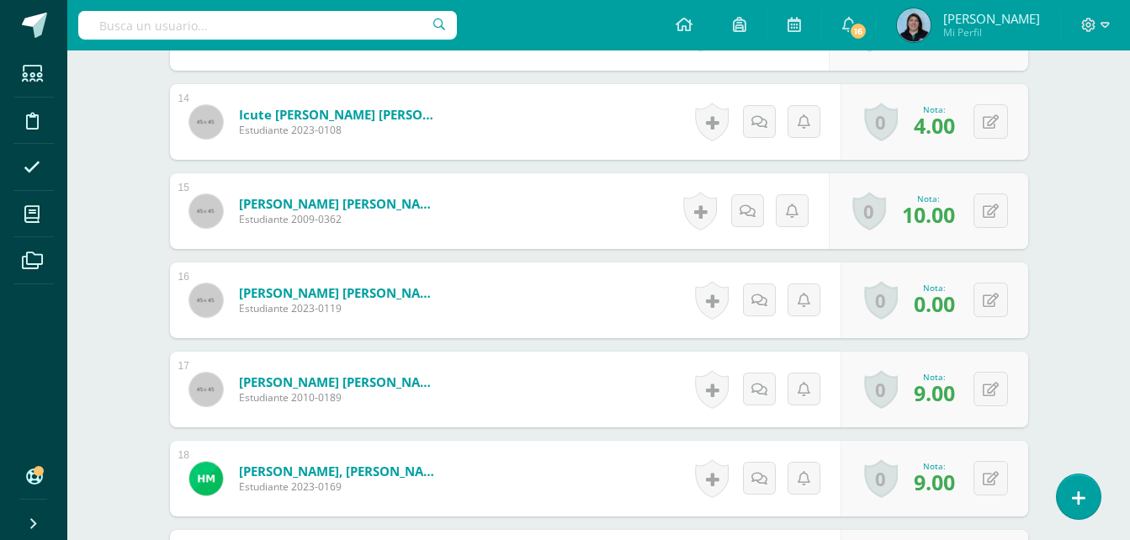
scroll to position [1660, 0]
click at [991, 301] on button at bounding box center [990, 299] width 34 height 34
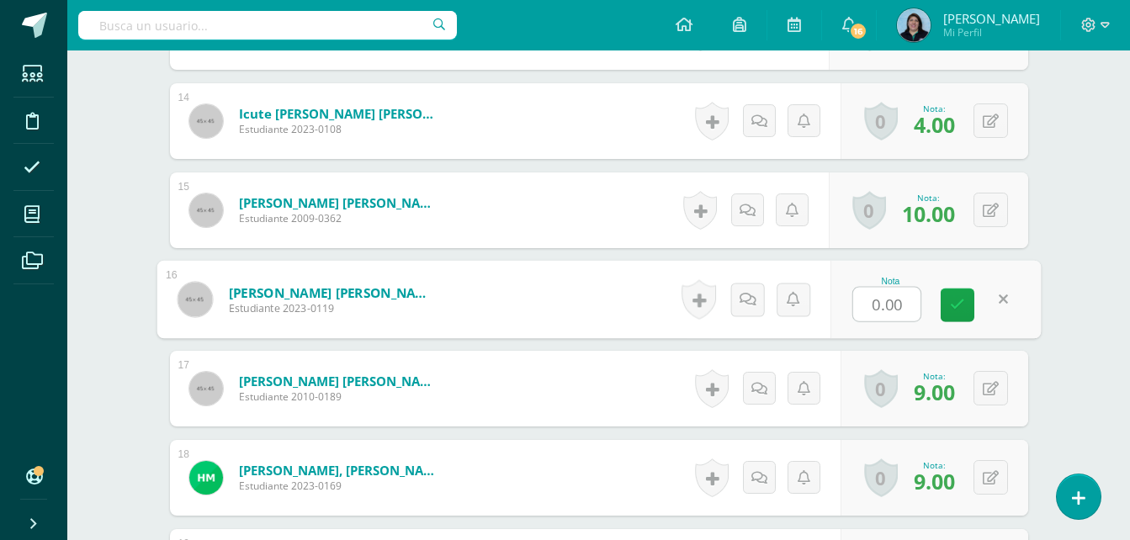
type input "4"
click at [960, 309] on icon at bounding box center [957, 305] width 15 height 14
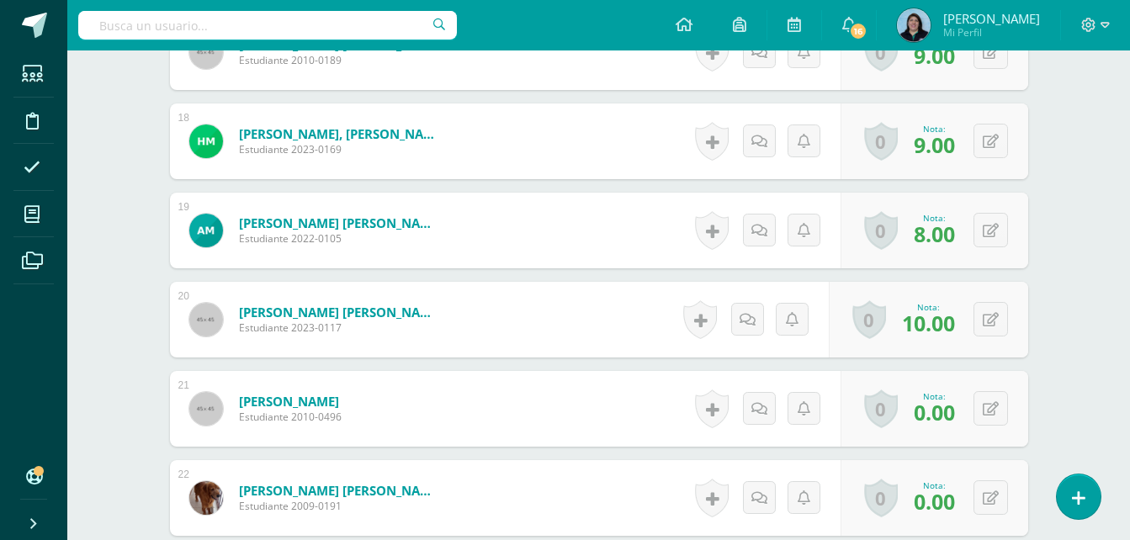
scroll to position [2081, 0]
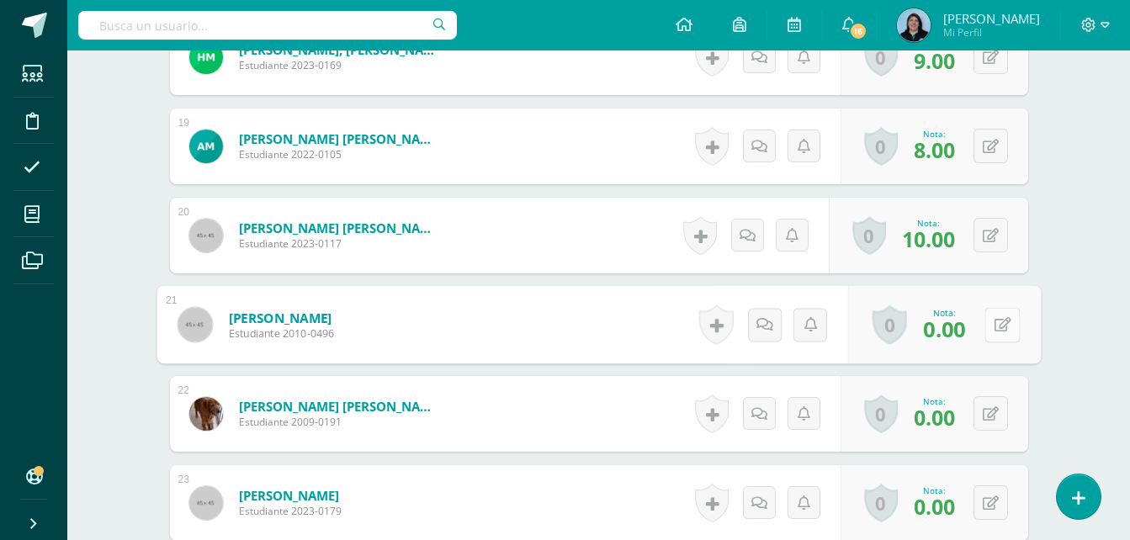
click at [993, 324] on button at bounding box center [1001, 324] width 35 height 35
type input "4"
click at [951, 328] on icon at bounding box center [957, 330] width 15 height 14
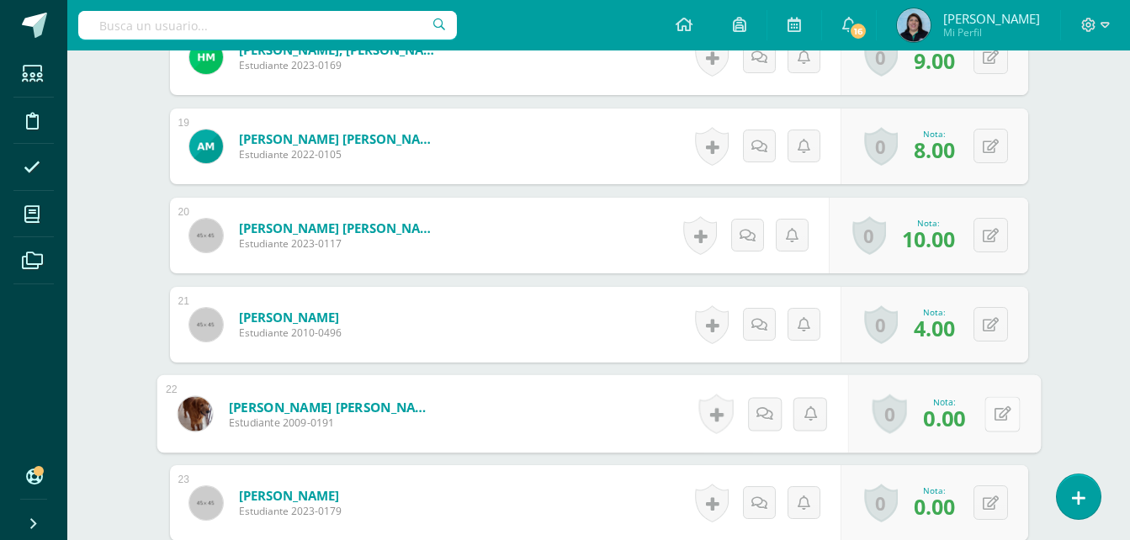
click at [993, 415] on button at bounding box center [1001, 413] width 35 height 35
type input "4"
click at [957, 418] on icon at bounding box center [957, 419] width 15 height 14
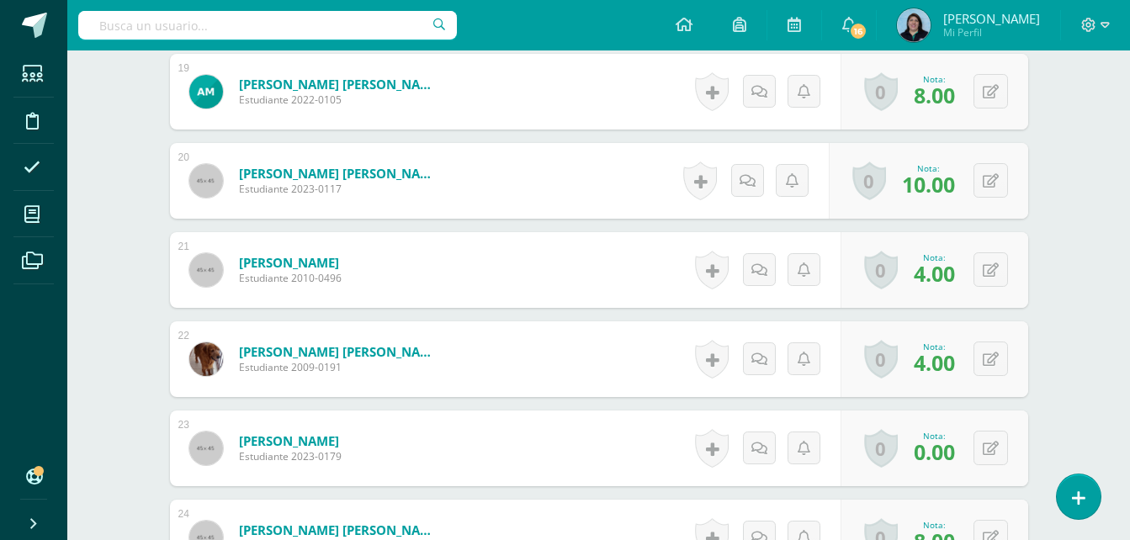
scroll to position [2165, 0]
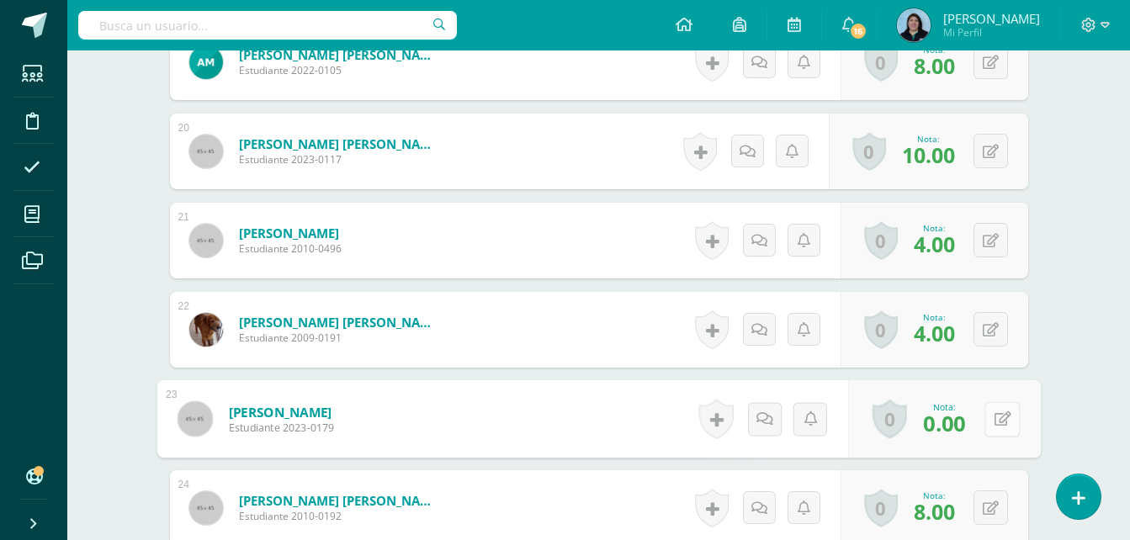
click at [990, 414] on button at bounding box center [1001, 418] width 35 height 35
type input "4"
click at [961, 422] on icon at bounding box center [957, 424] width 15 height 14
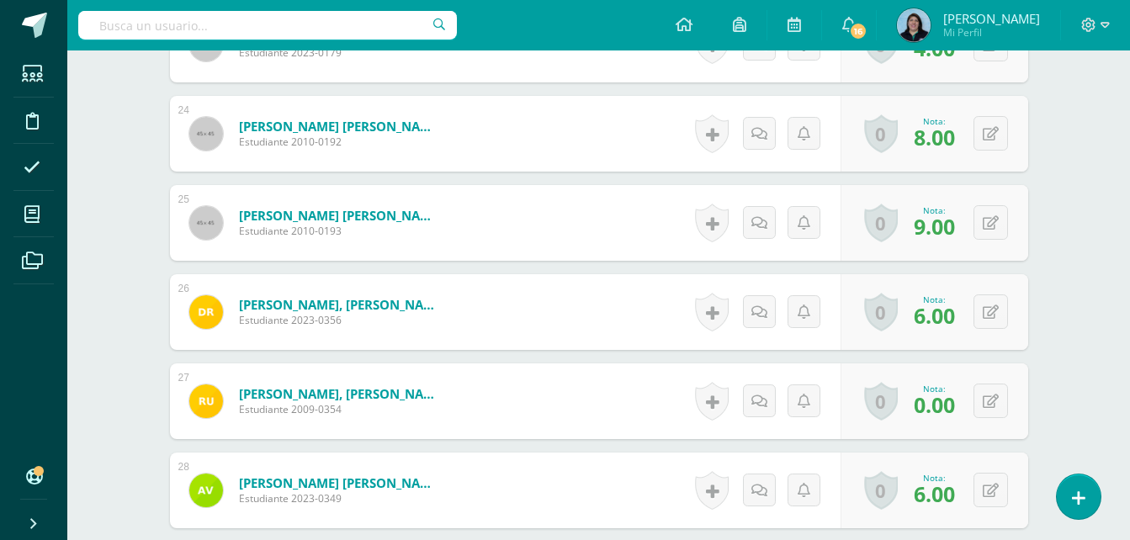
scroll to position [2586, 0]
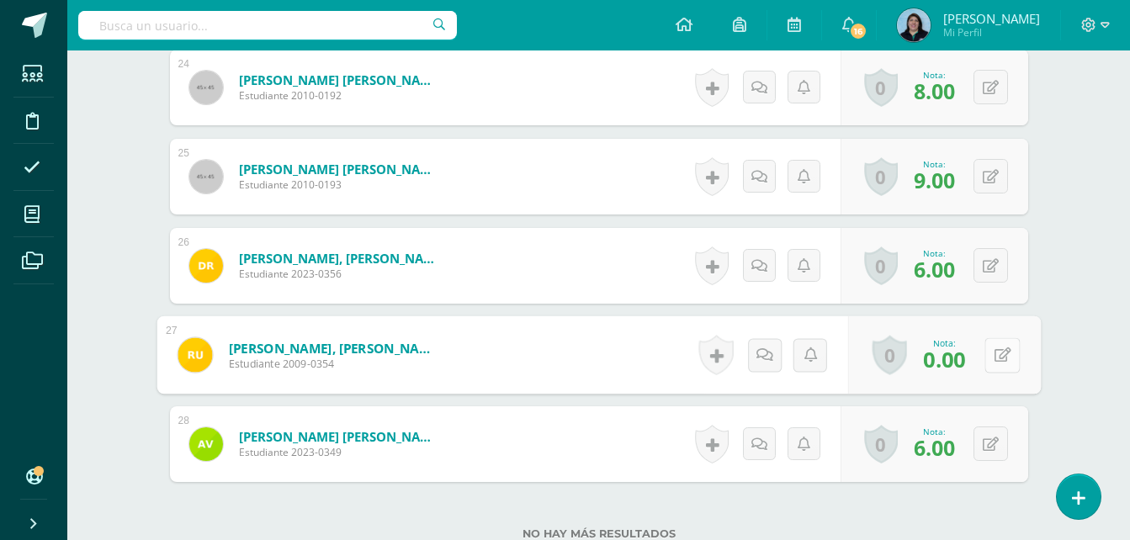
click at [994, 354] on icon at bounding box center [1001, 354] width 17 height 14
type input "4"
click at [961, 363] on icon at bounding box center [957, 360] width 15 height 14
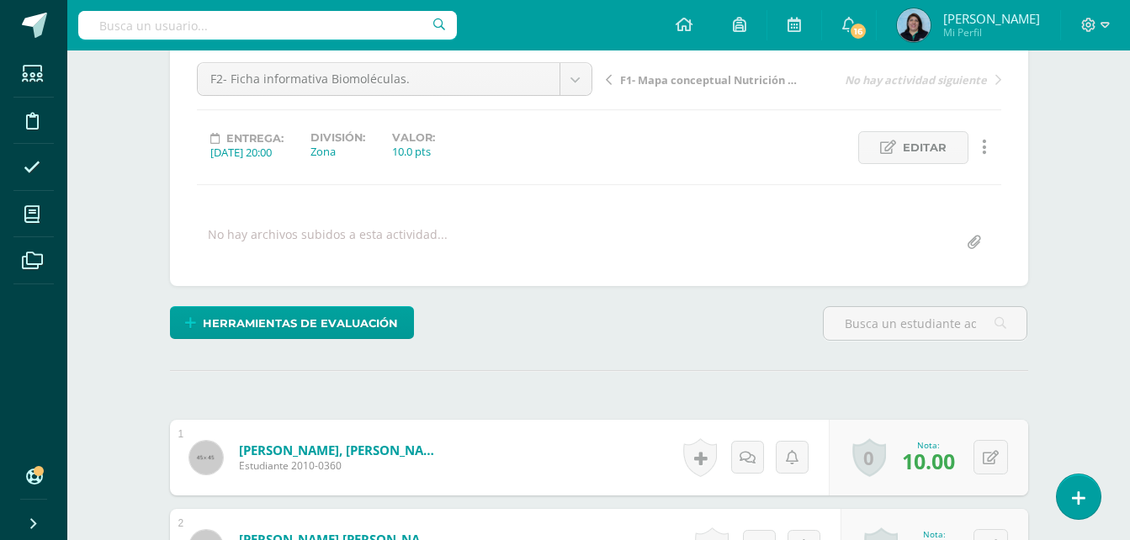
scroll to position [0, 0]
